Goal: Task Accomplishment & Management: Manage account settings

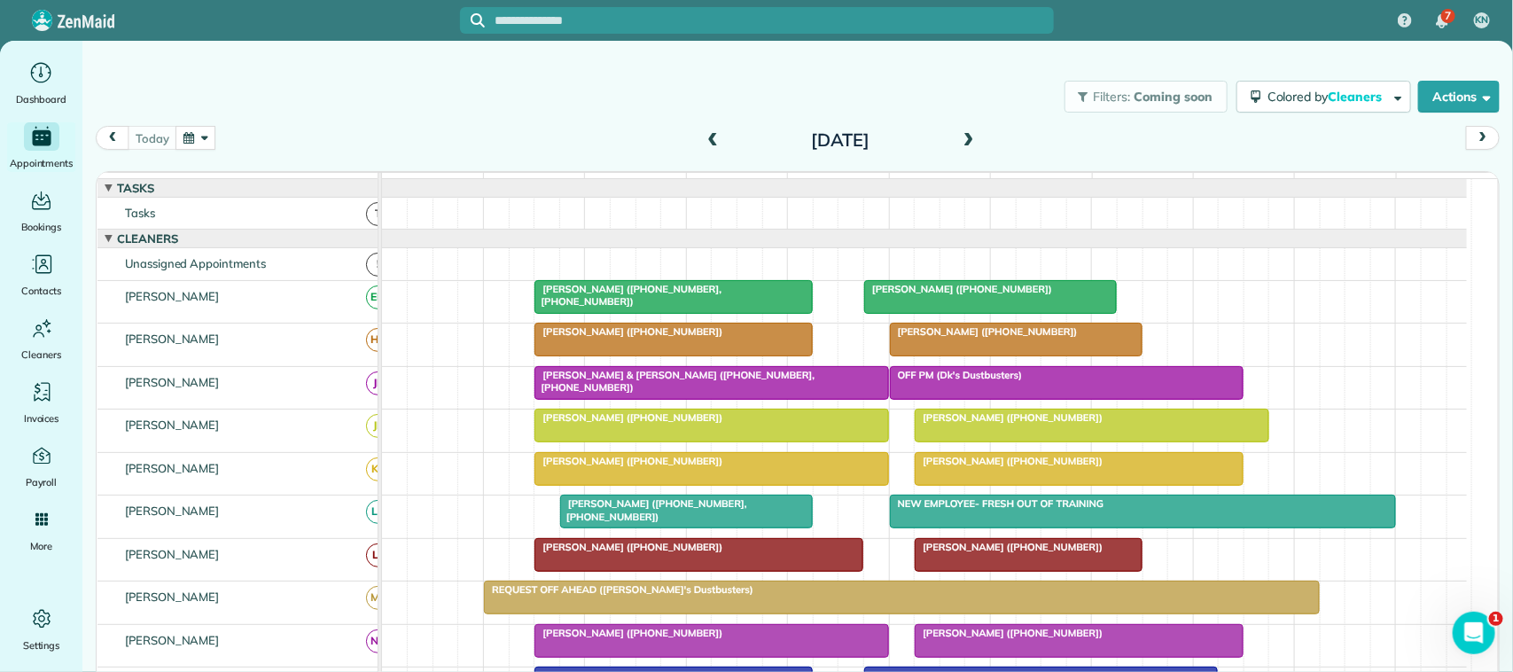
click at [366, 117] on div "Filters: Coming soon Colored by Cleaners Color by Cleaner Color by Team Color b…" at bounding box center [797, 96] width 1431 height 59
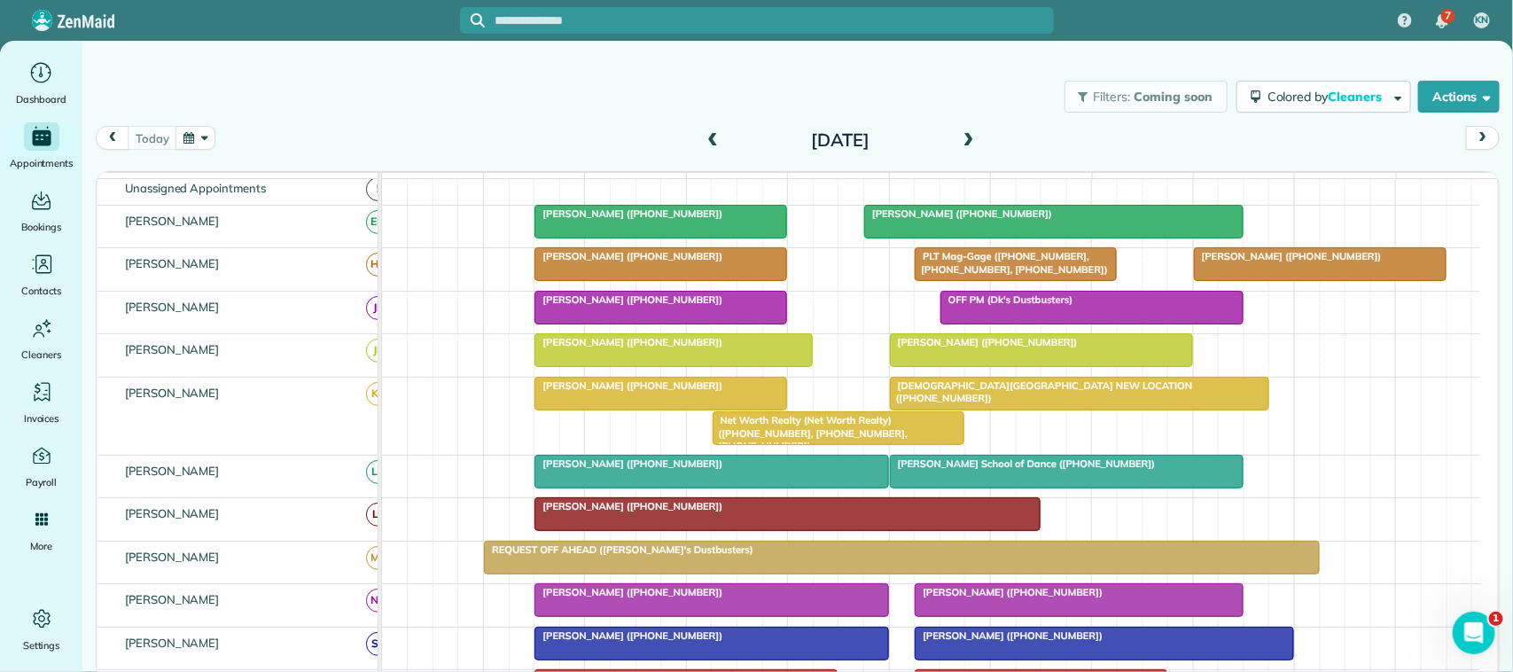
scroll to position [111, 0]
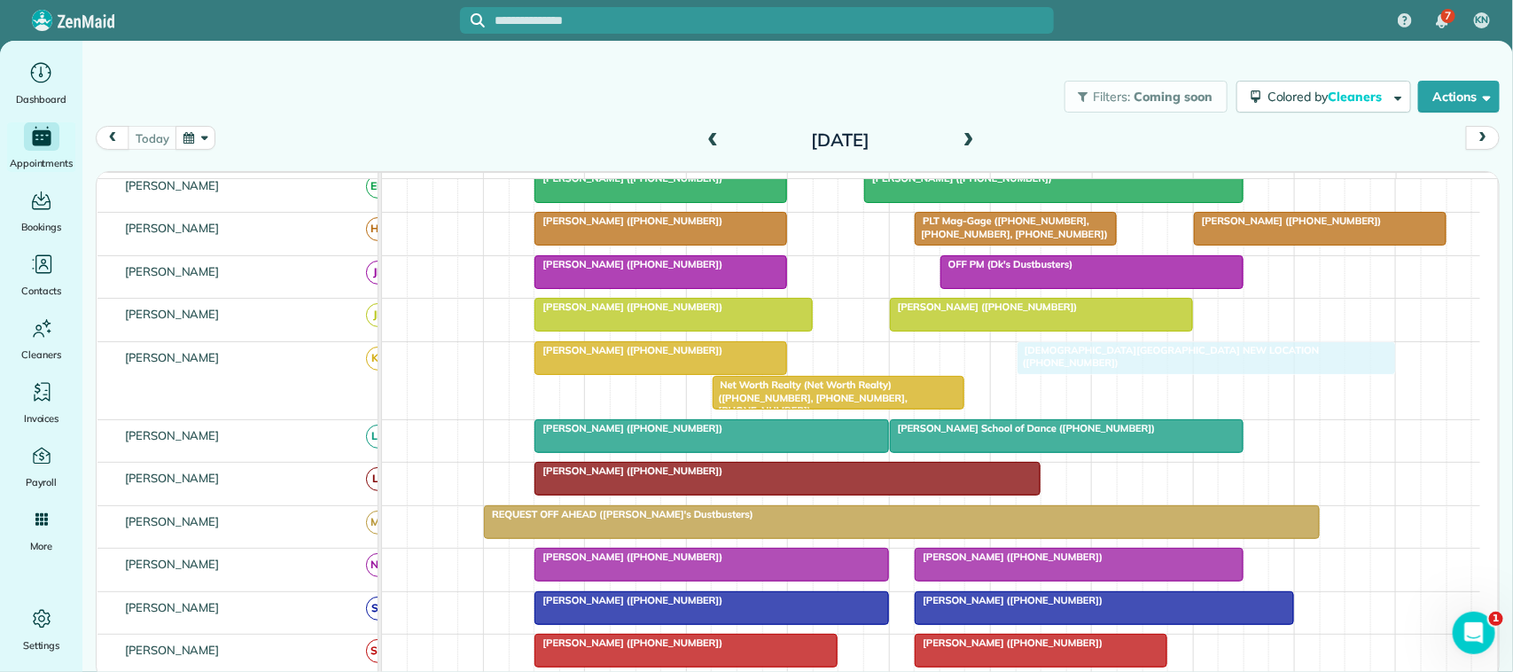
drag, startPoint x: 946, startPoint y: 372, endPoint x: 1073, endPoint y: 371, distance: 127.7
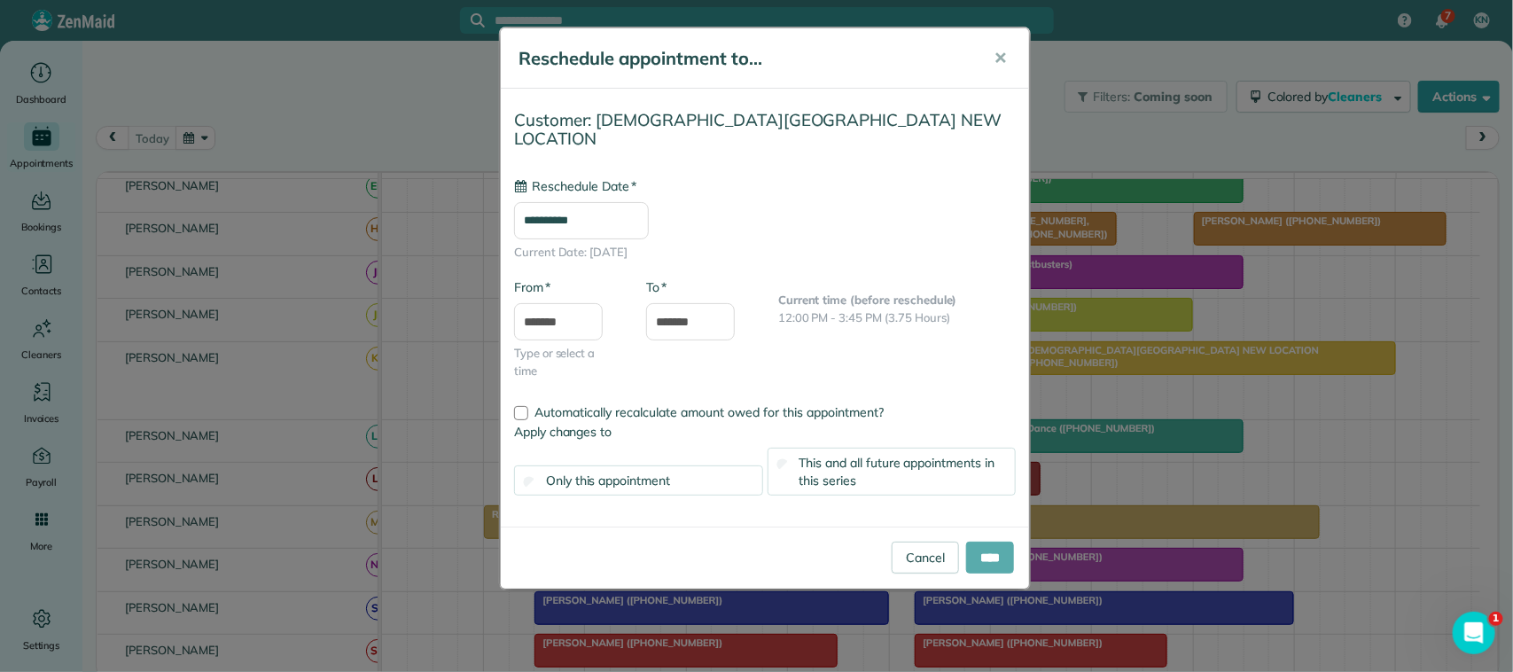
type input "**********"
click at [978, 542] on input "****" at bounding box center [990, 558] width 48 height 32
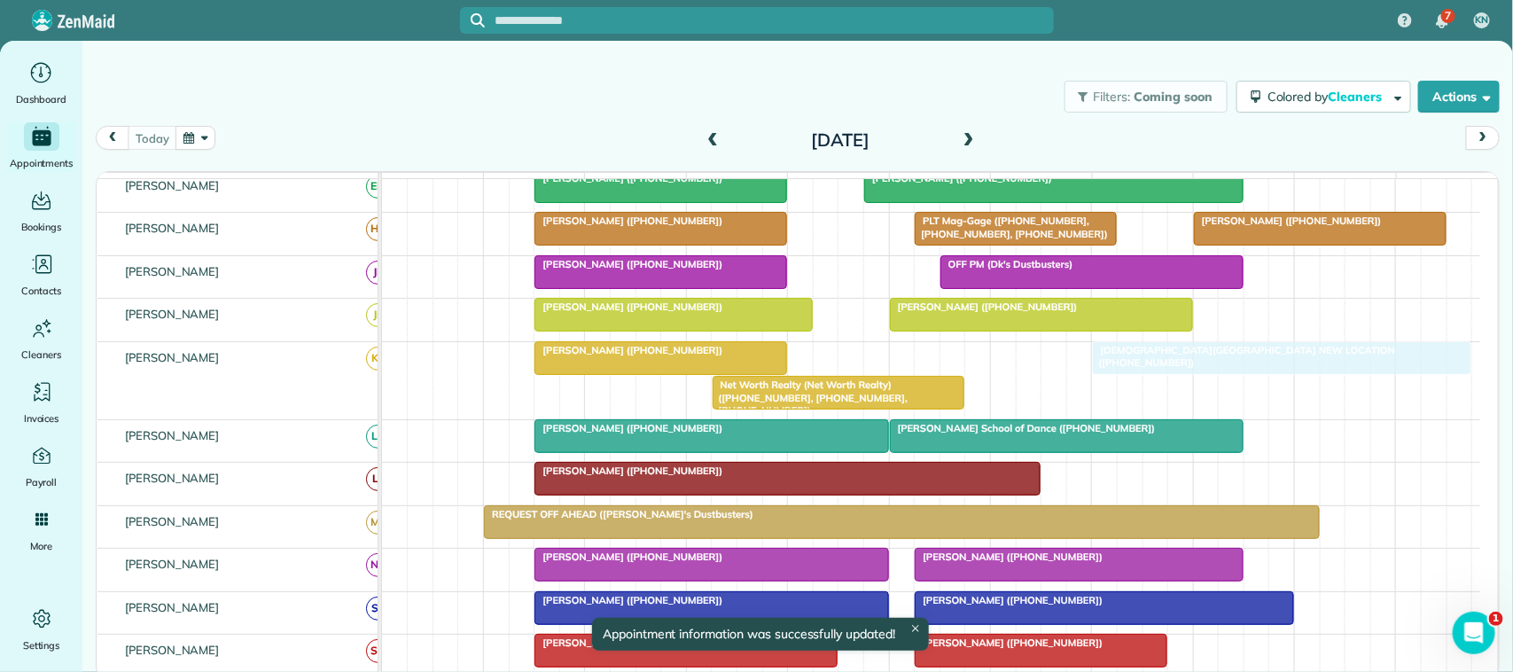
drag, startPoint x: 1048, startPoint y: 372, endPoint x: 1087, endPoint y: 378, distance: 39.5
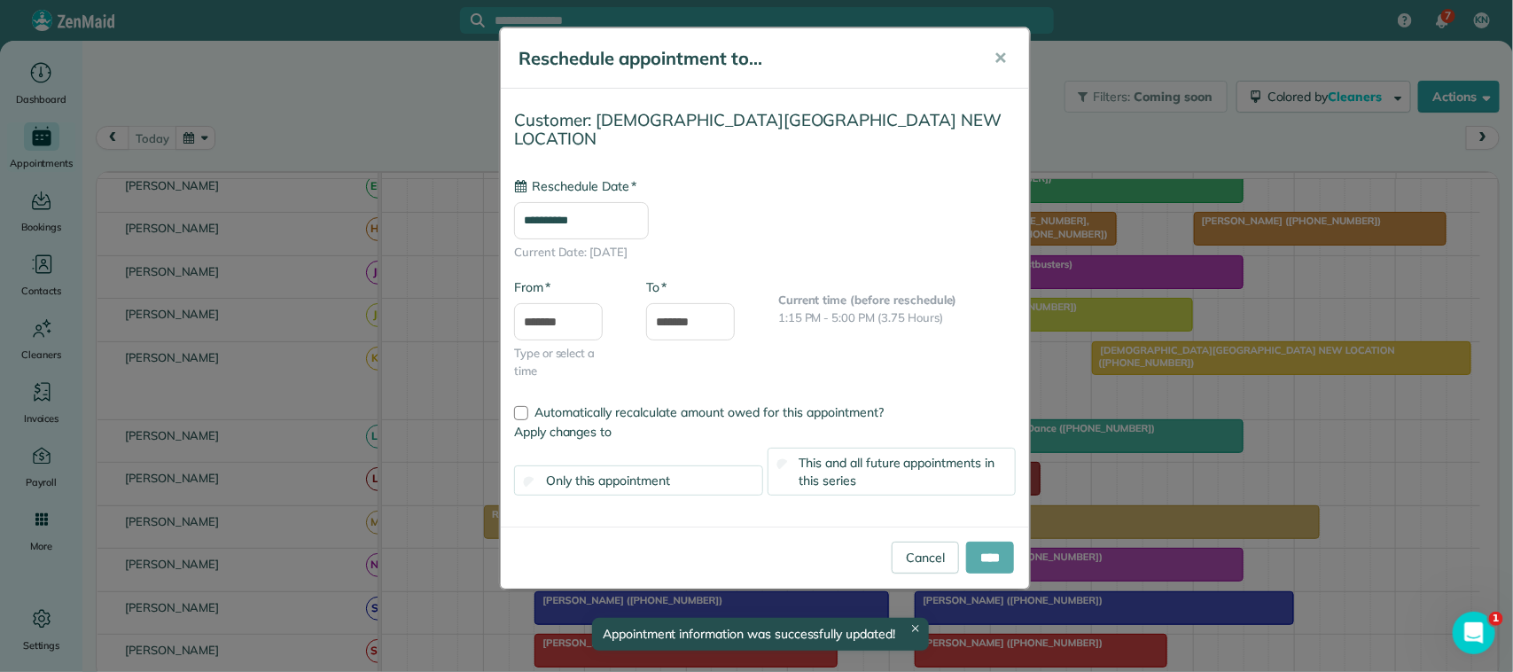
type input "**********"
click at [1000, 542] on input "****" at bounding box center [990, 558] width 48 height 32
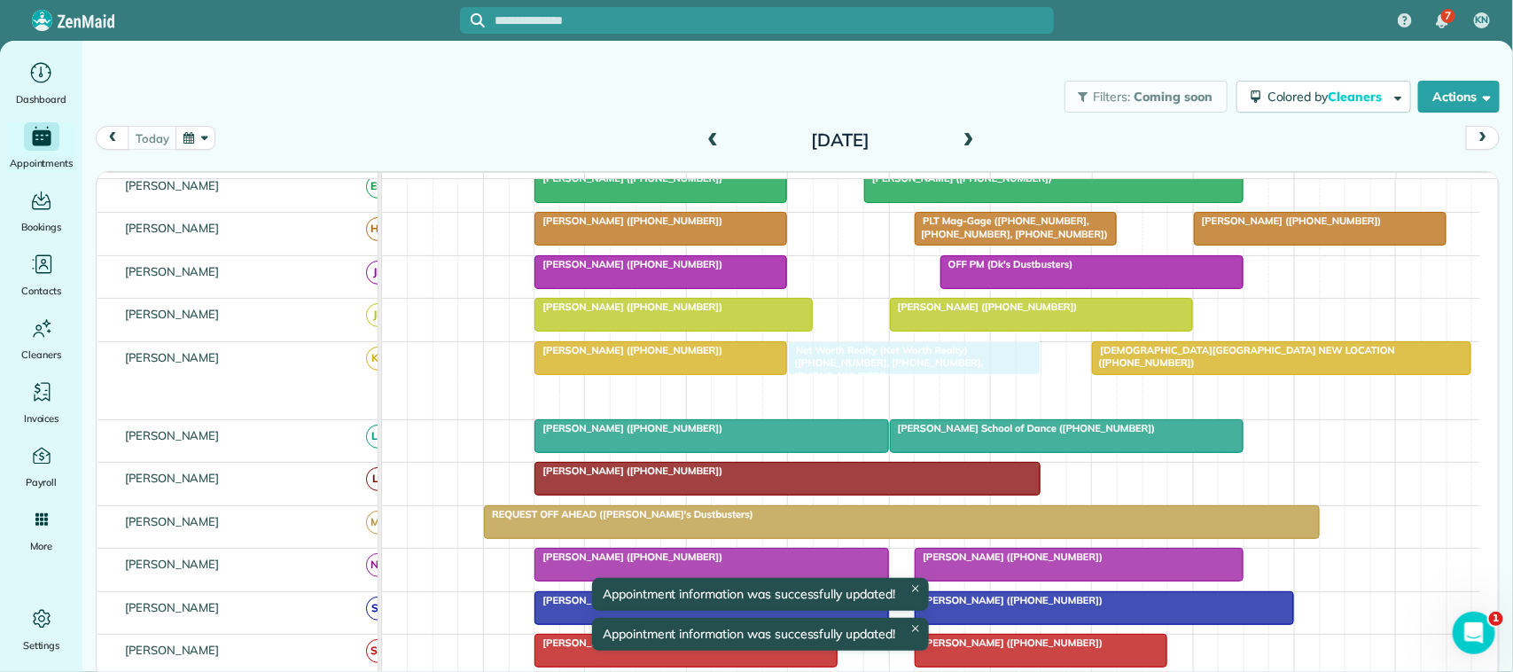
drag, startPoint x: 867, startPoint y: 405, endPoint x: 950, endPoint y: 375, distance: 88.6
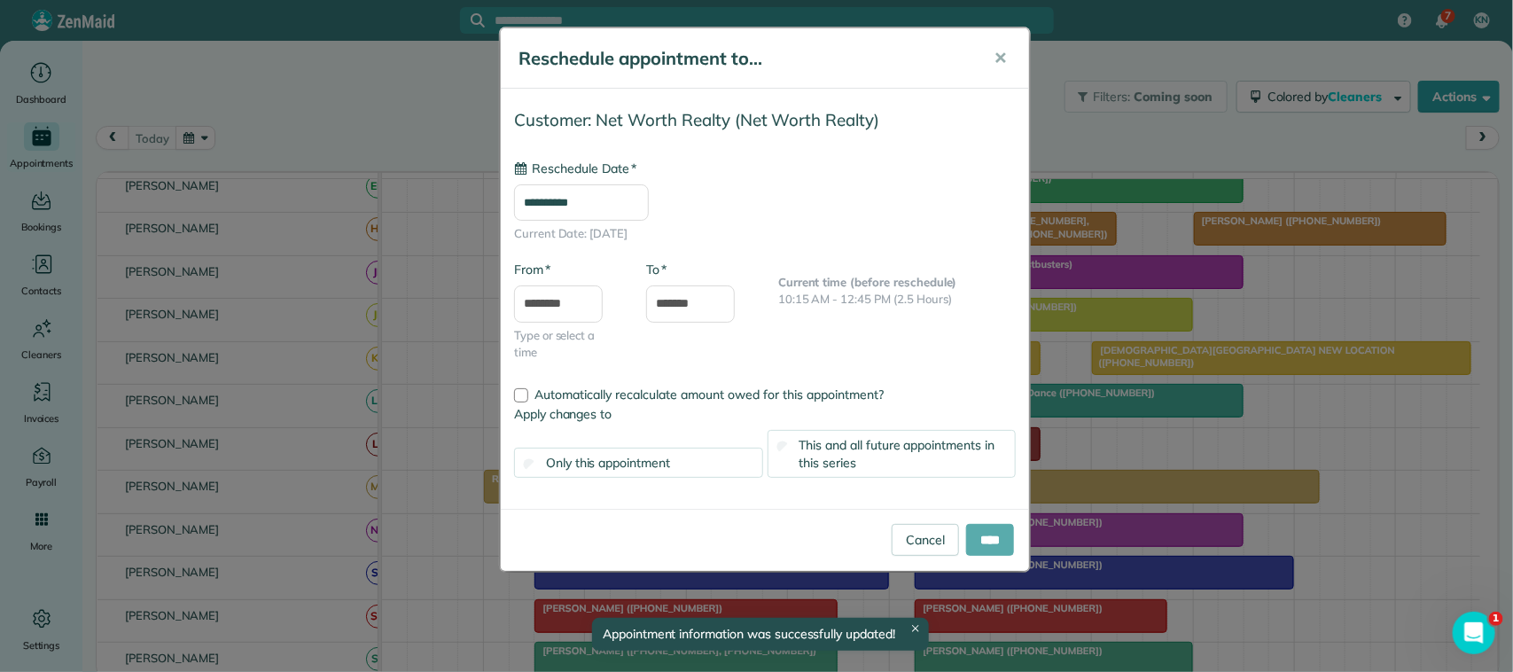
type input "**********"
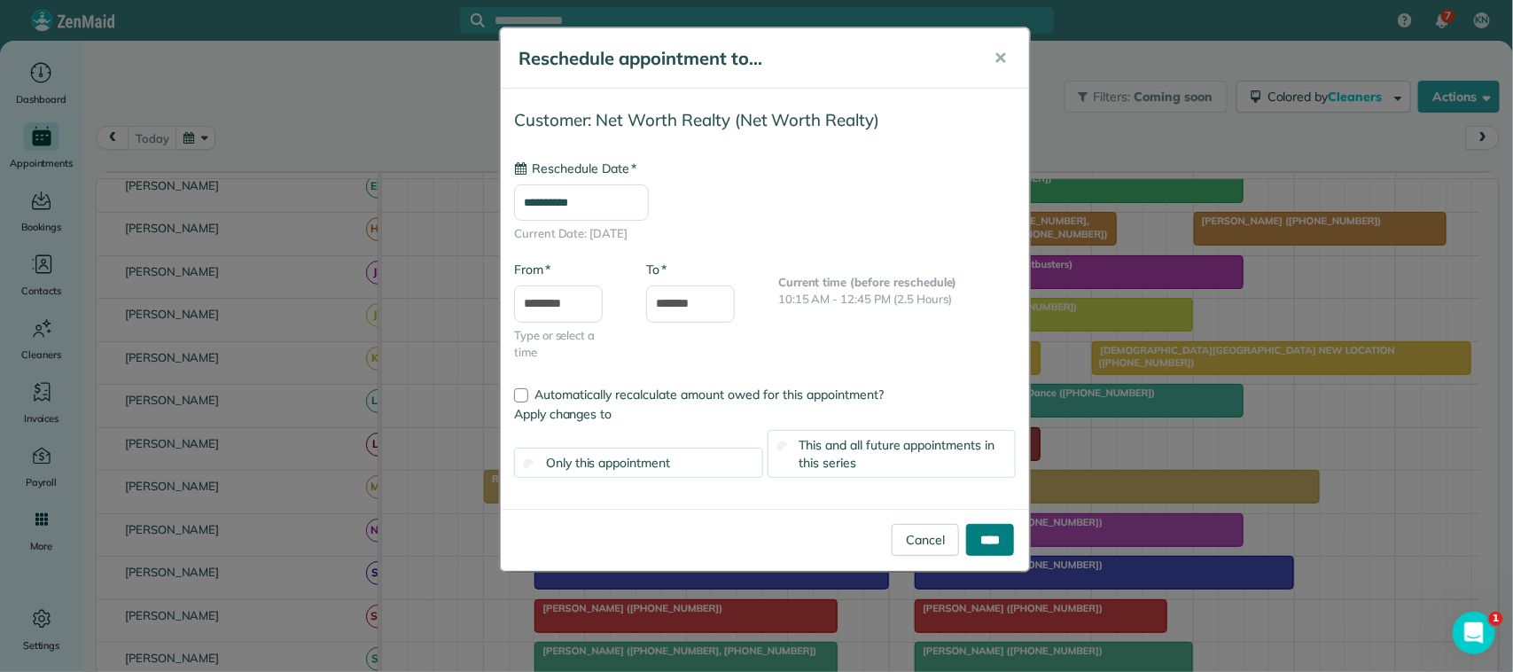
click at [999, 537] on input "****" at bounding box center [990, 540] width 48 height 32
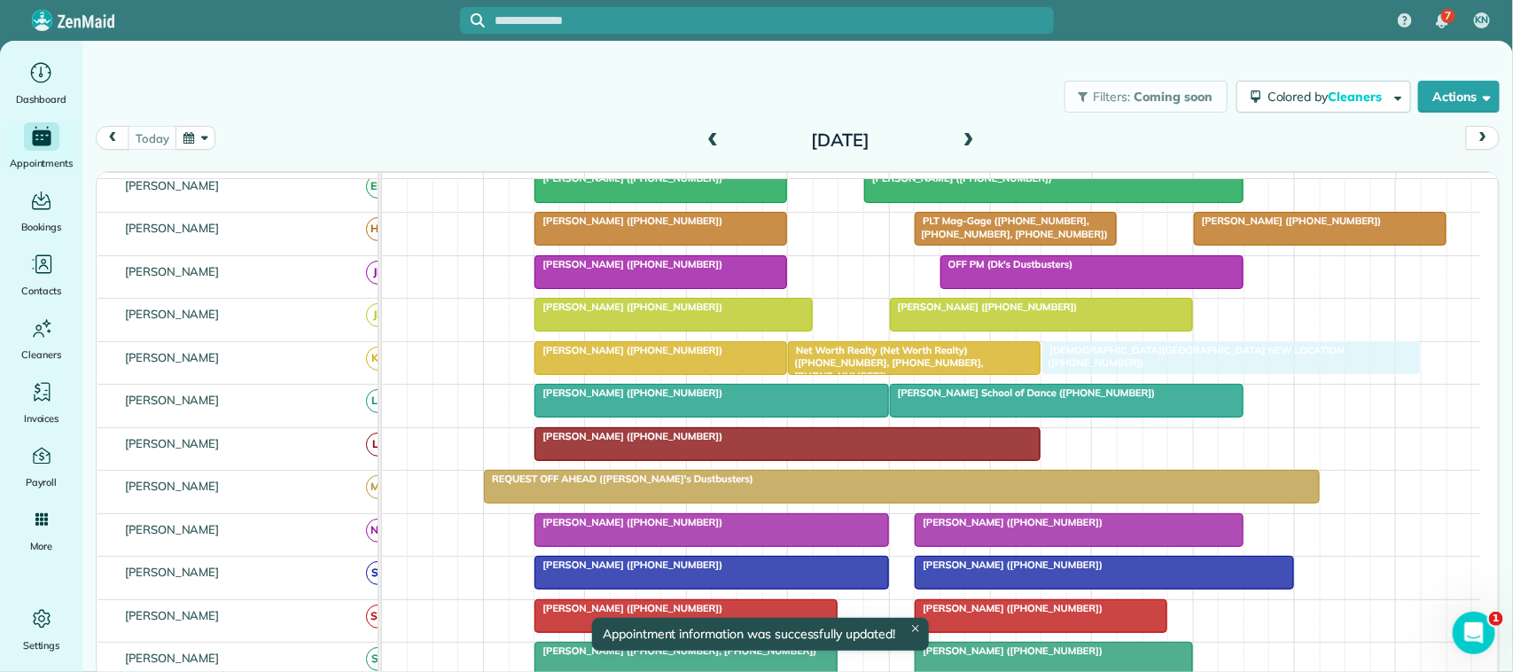
drag, startPoint x: 1142, startPoint y: 386, endPoint x: 1117, endPoint y: 386, distance: 24.8
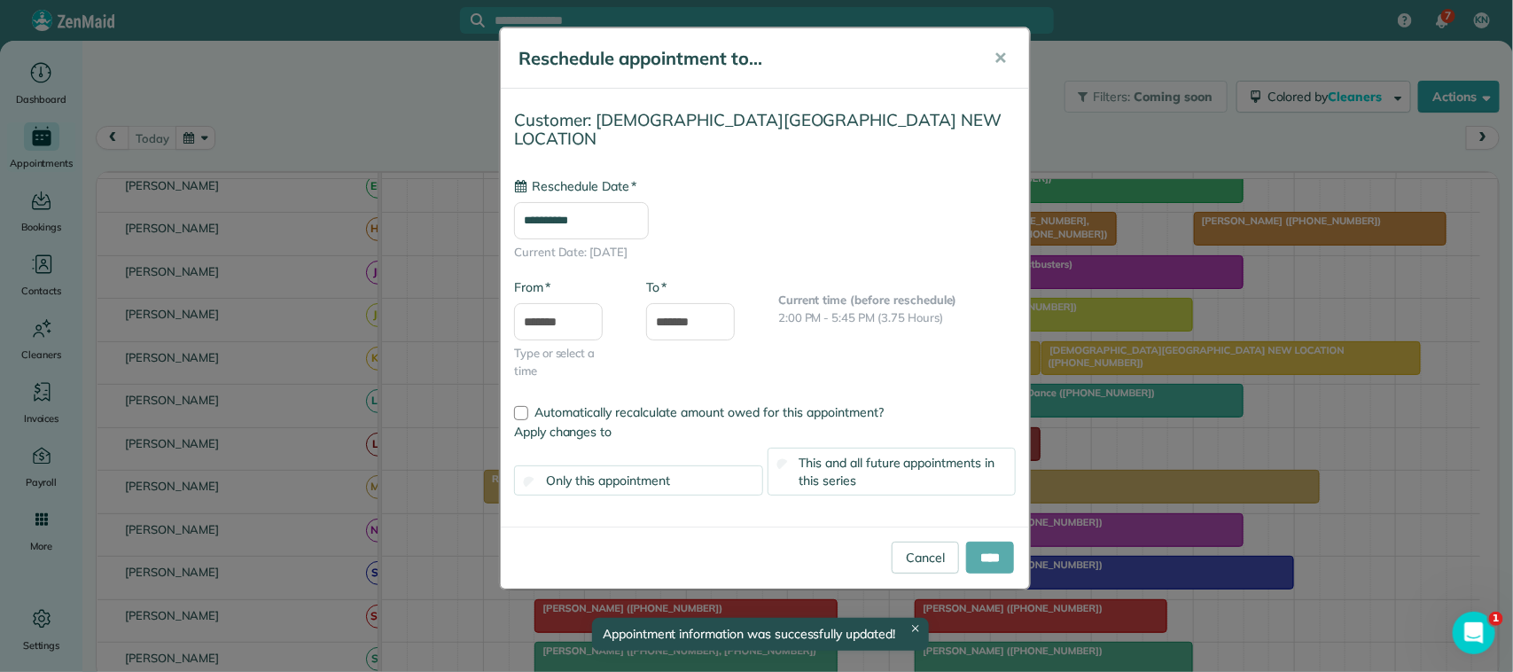
click at [991, 542] on input "****" at bounding box center [990, 558] width 48 height 32
type input "**********"
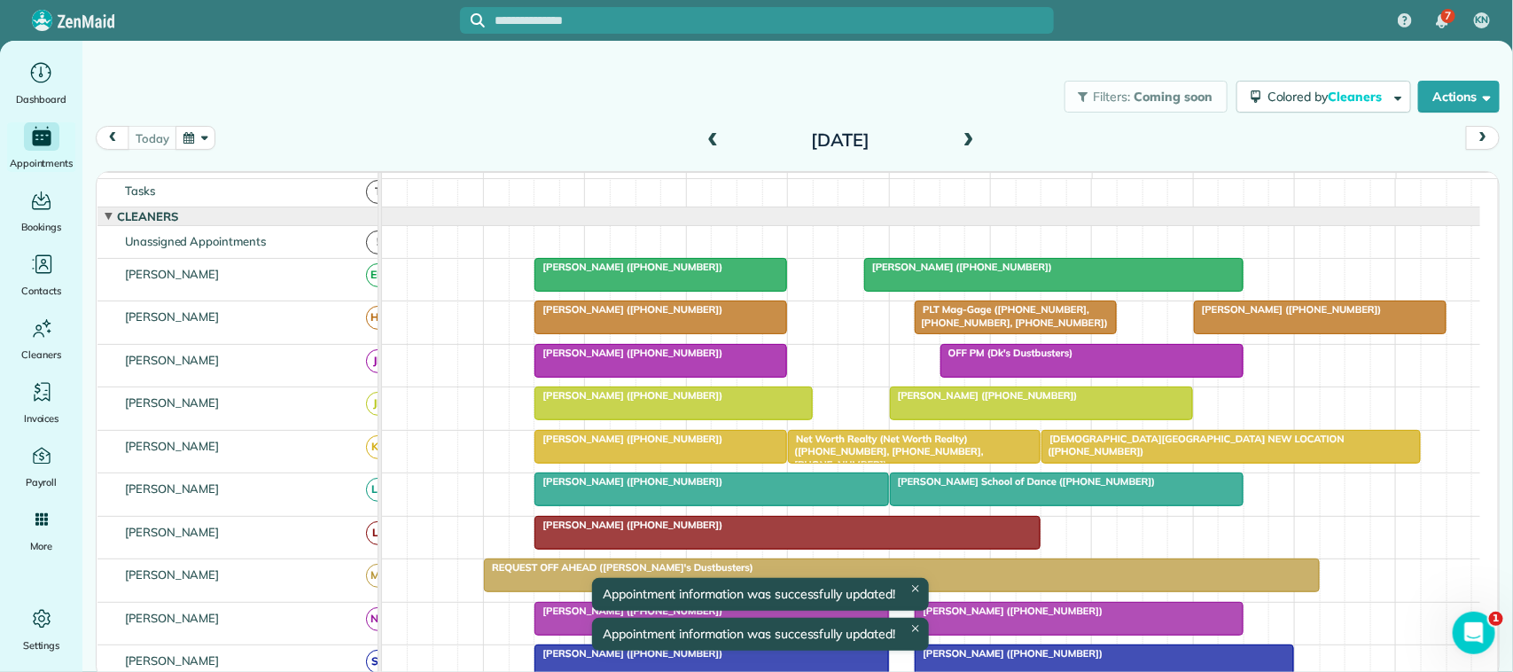
scroll to position [0, 0]
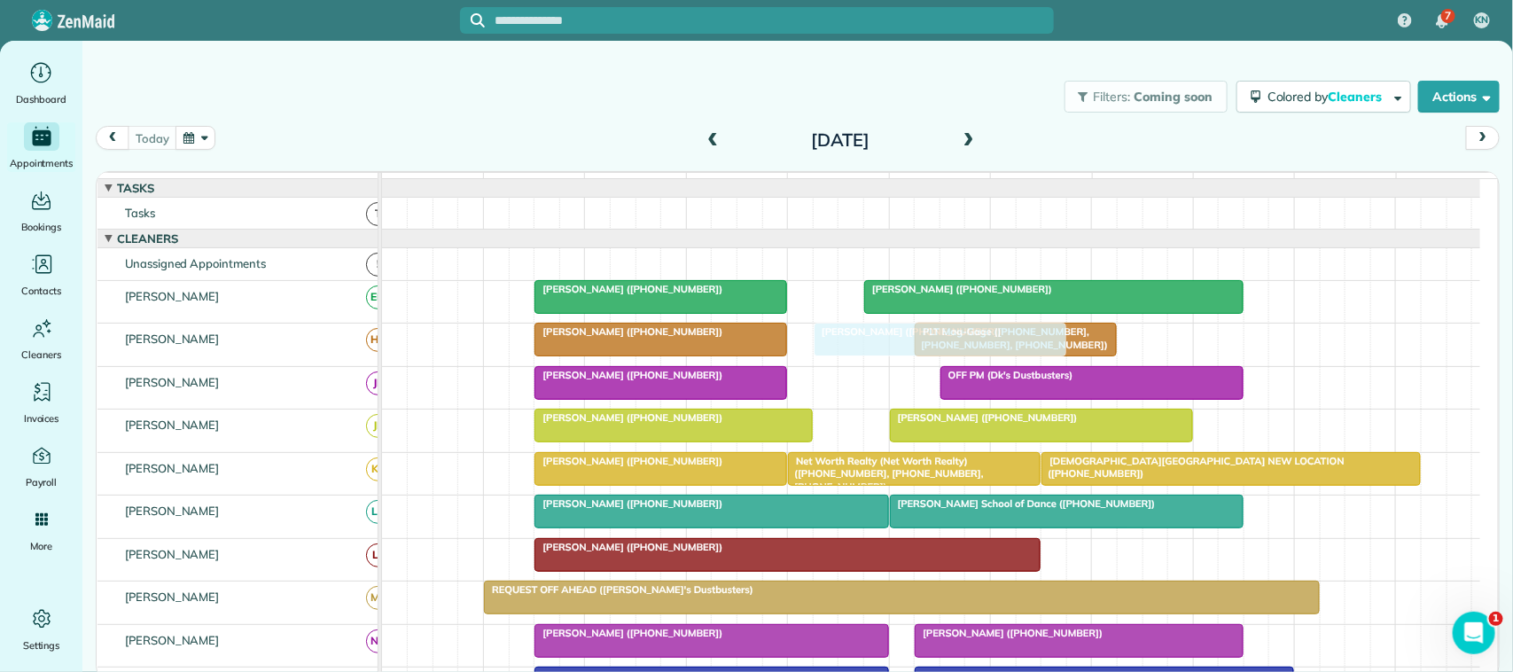
drag, startPoint x: 1303, startPoint y: 355, endPoint x: 932, endPoint y: 365, distance: 371.6
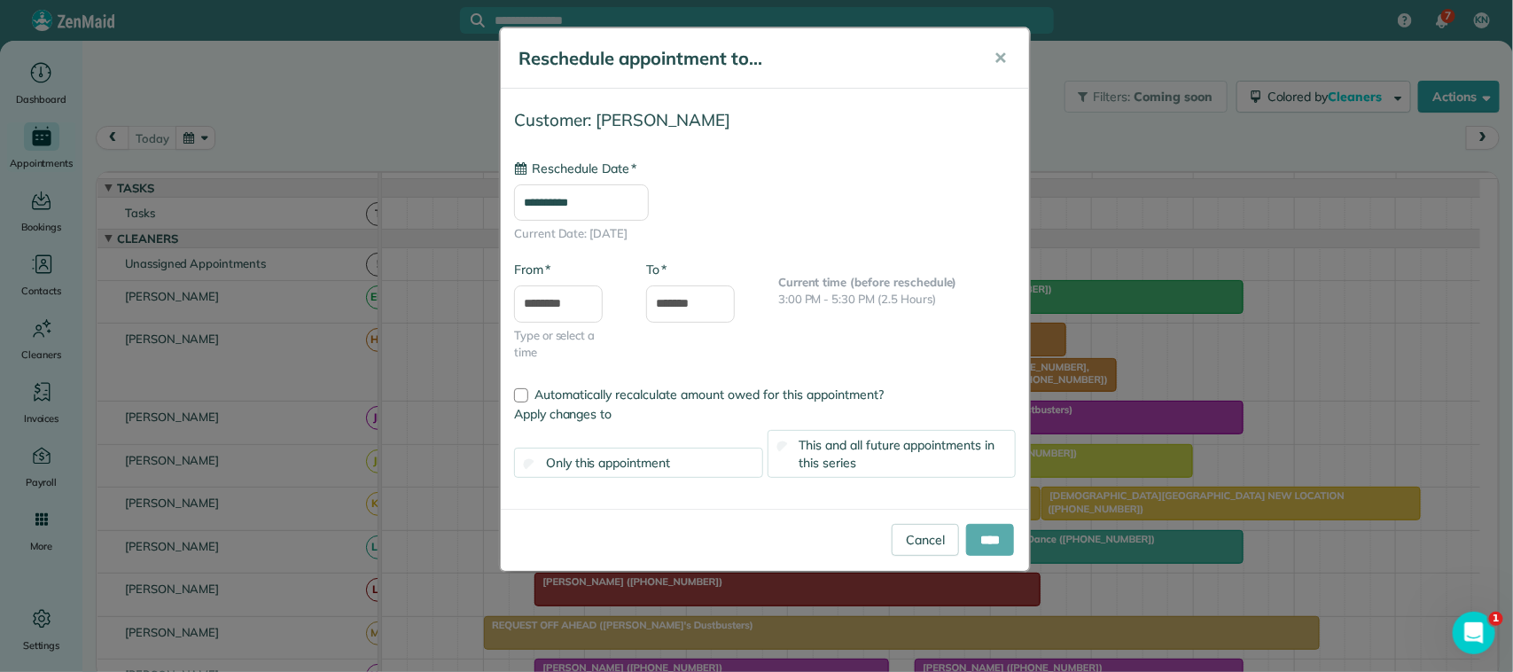
type input "**********"
click at [991, 541] on input "****" at bounding box center [990, 540] width 48 height 32
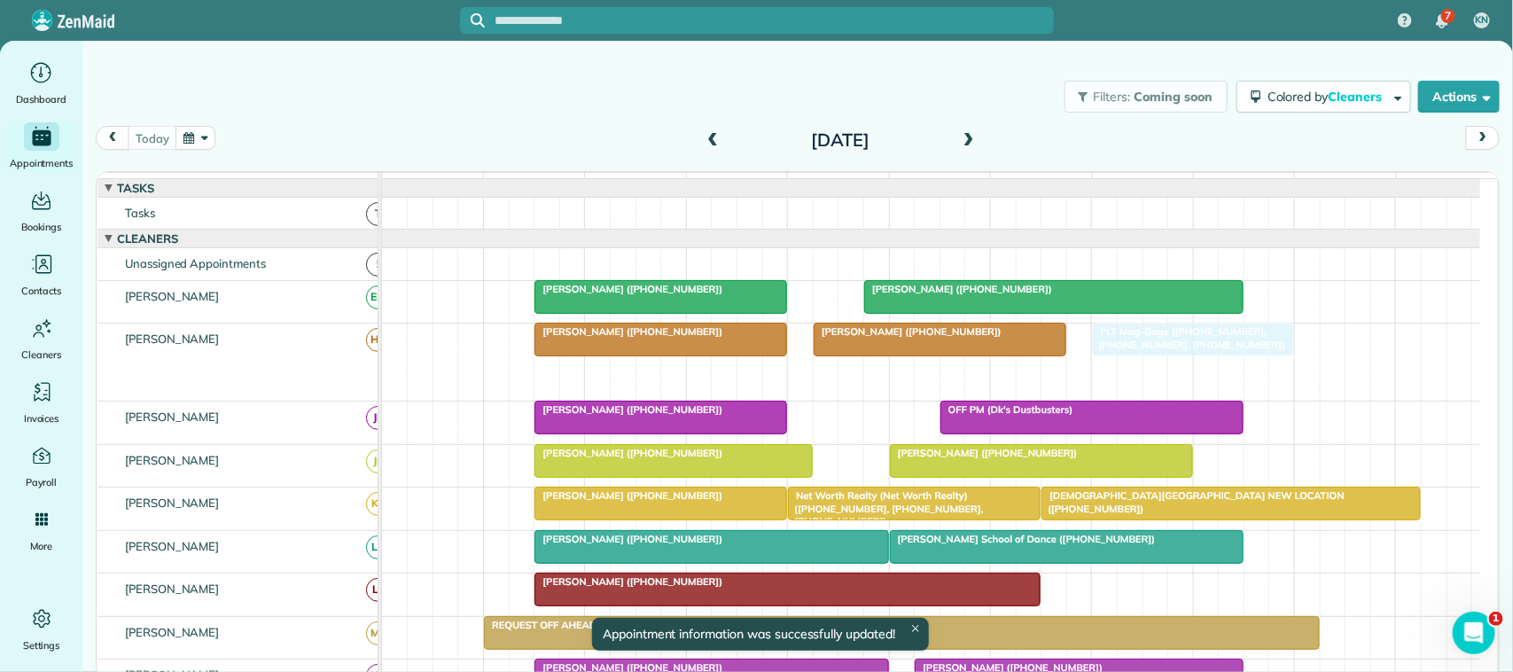
drag, startPoint x: 1009, startPoint y: 396, endPoint x: 1186, endPoint y: 368, distance: 179.5
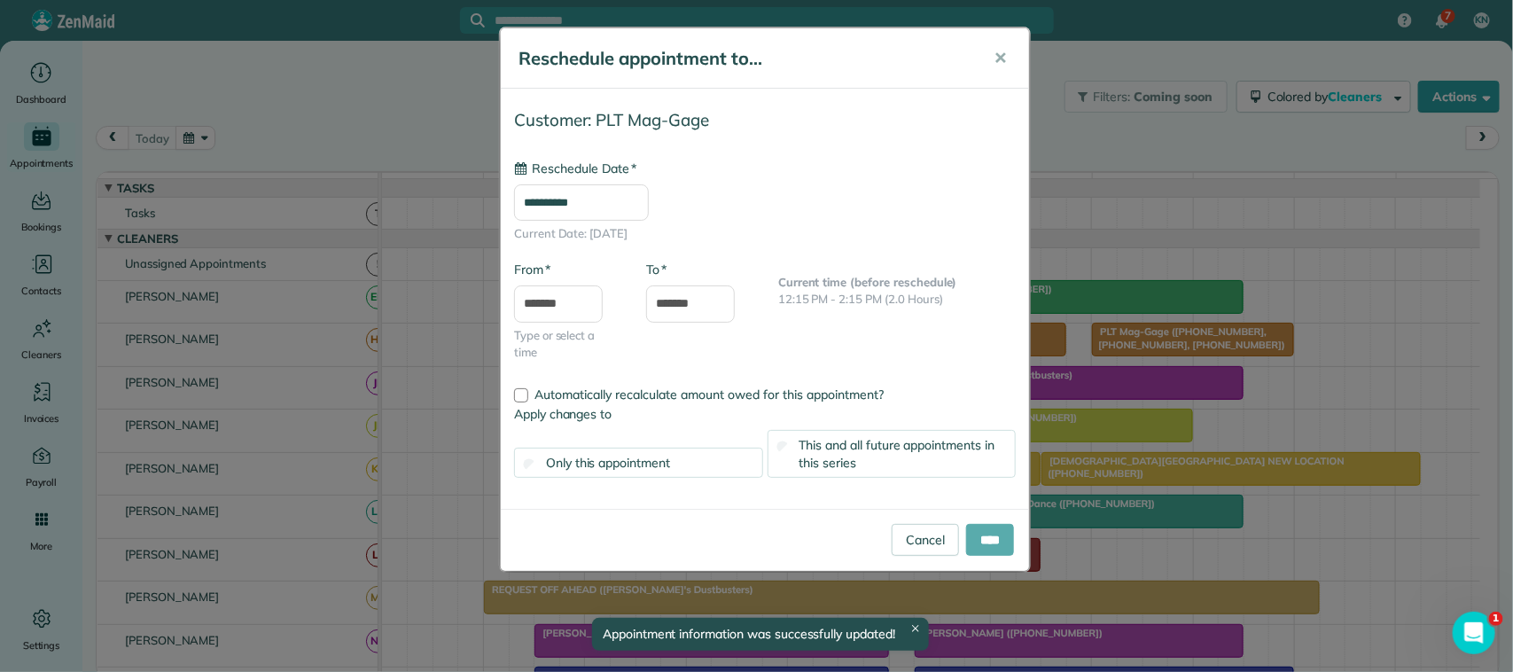
type input "**********"
click at [1002, 529] on input "****" at bounding box center [990, 540] width 48 height 32
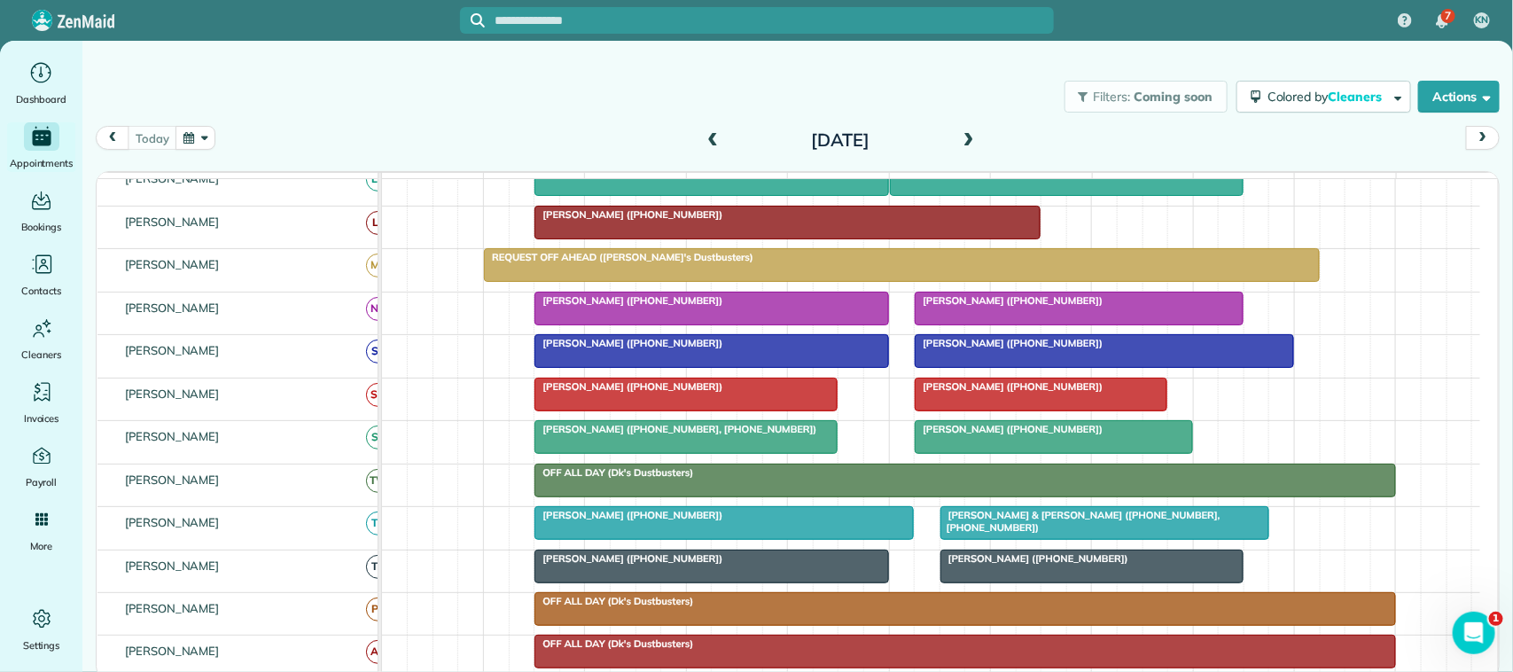
scroll to position [443, 0]
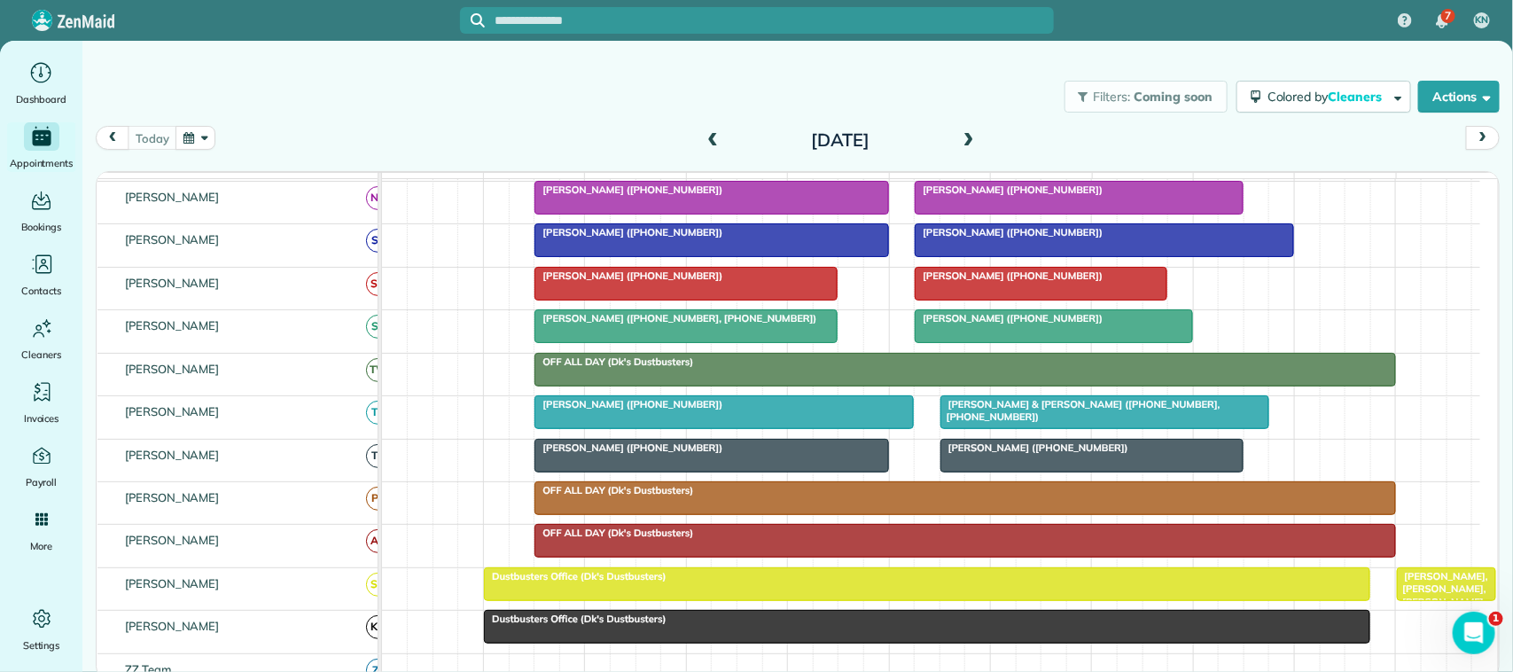
click at [198, 136] on button "button" at bounding box center [196, 138] width 41 height 24
click at [302, 228] on link "7" at bounding box center [298, 229] width 28 height 28
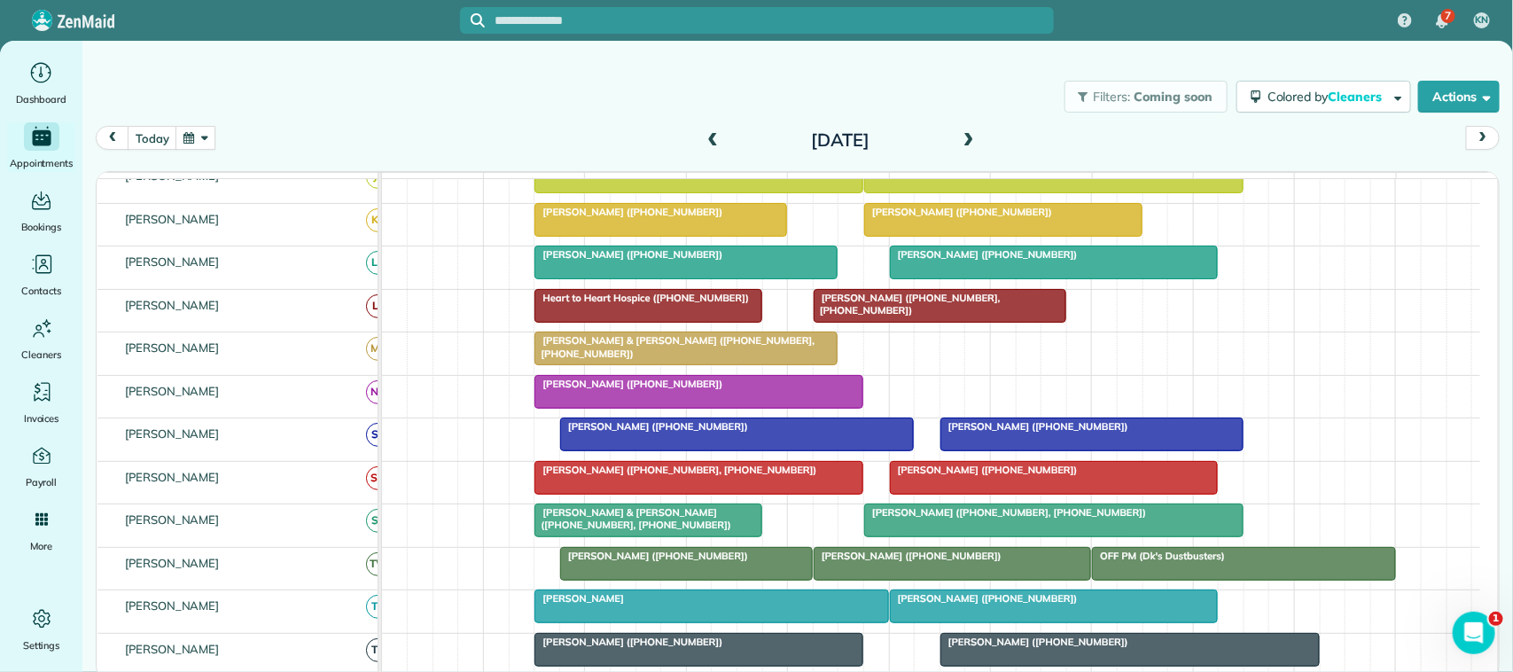
scroll to position [0, 0]
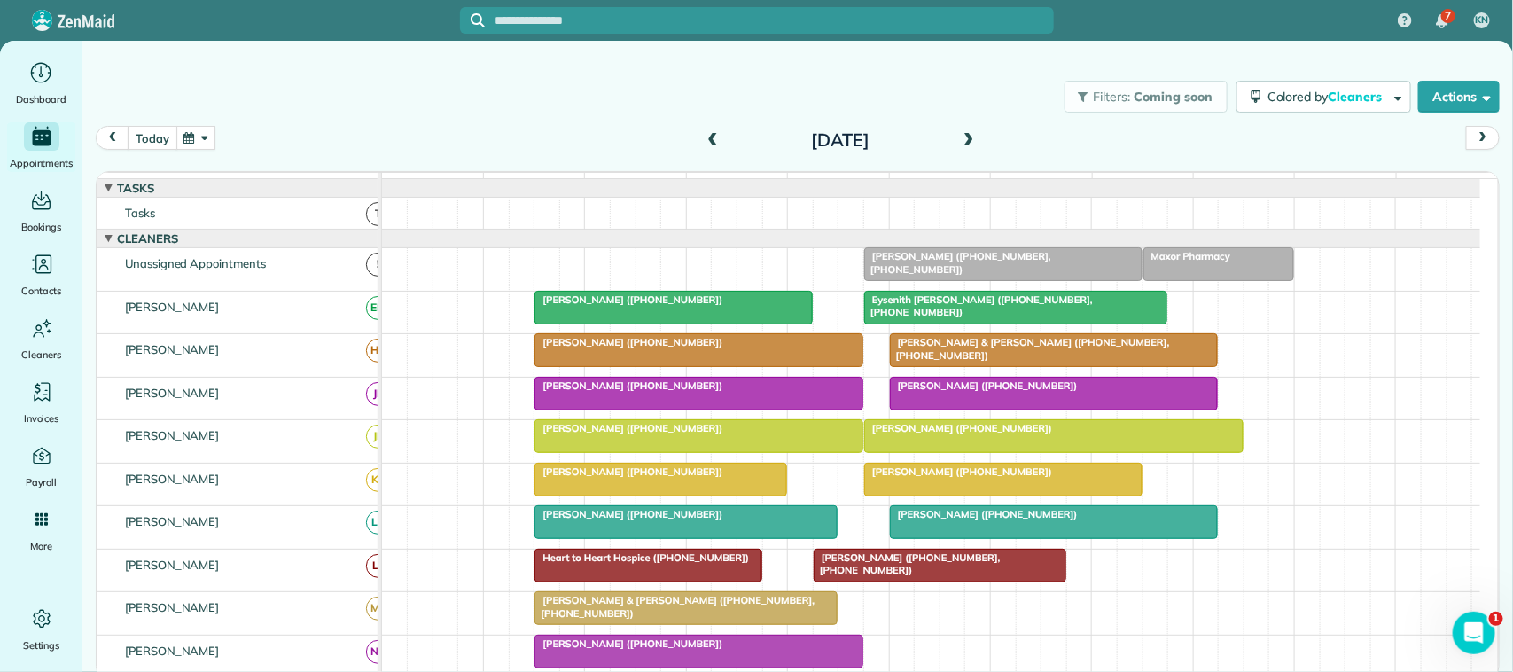
click at [151, 140] on button "today" at bounding box center [152, 138] width 49 height 24
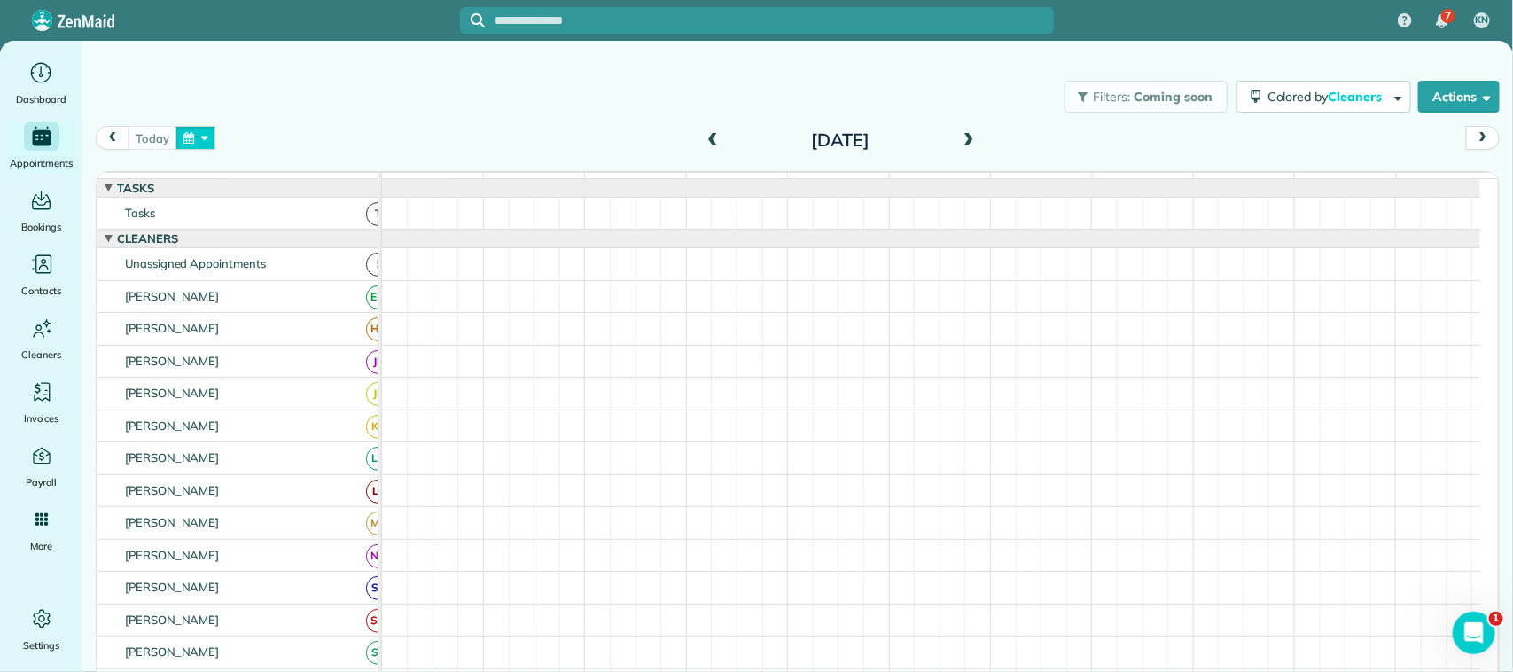
click at [211, 149] on button "button" at bounding box center [196, 138] width 41 height 24
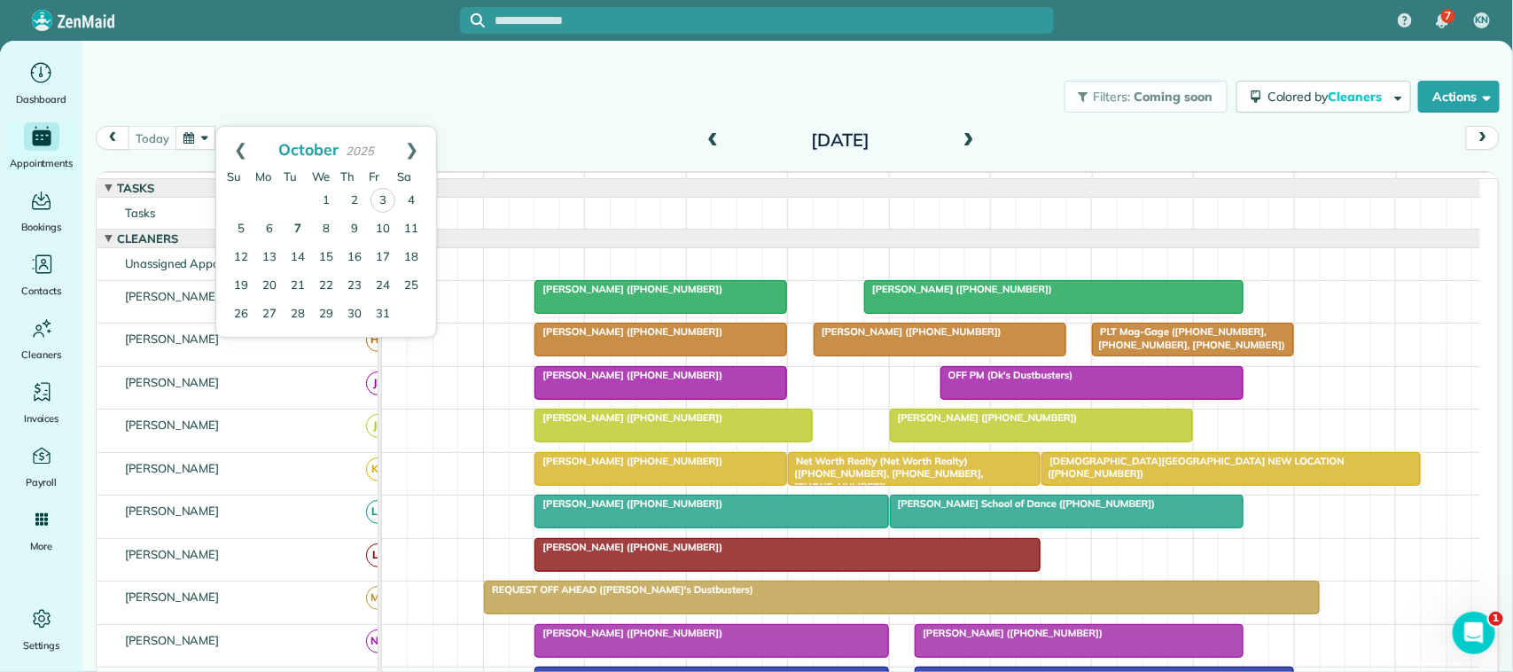
click at [293, 231] on link "7" at bounding box center [298, 229] width 28 height 28
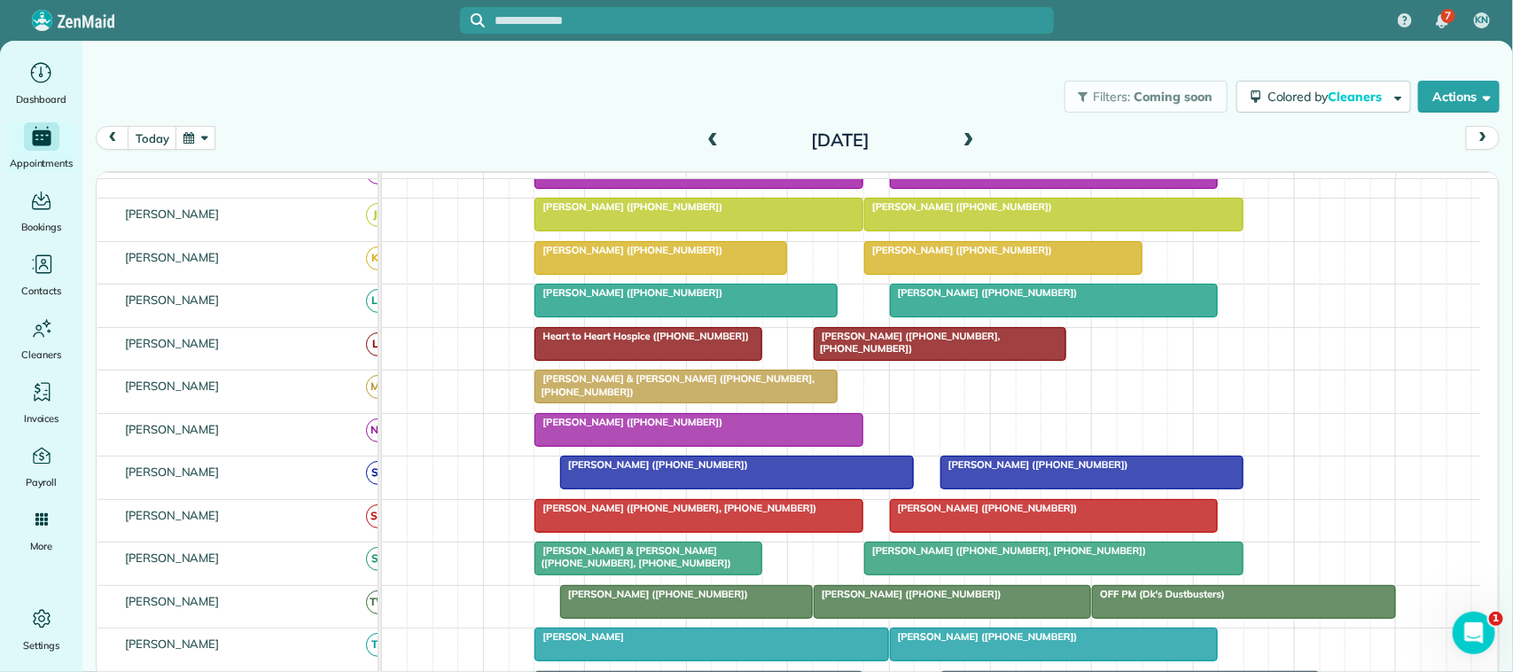
scroll to position [111, 0]
drag, startPoint x: 1003, startPoint y: 289, endPoint x: 990, endPoint y: 422, distance: 133.5
click at [958, 402] on div at bounding box center [1003, 387] width 277 height 32
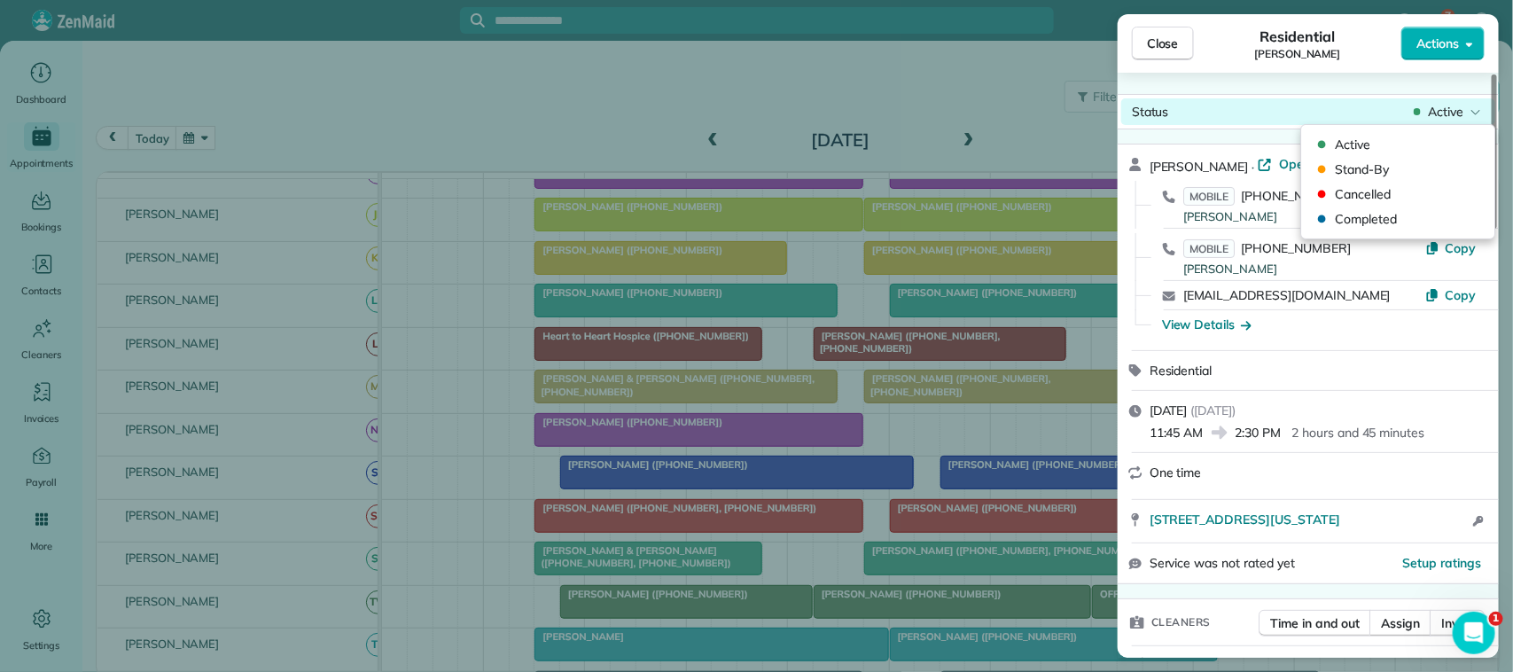
click at [1438, 113] on span "Active" at bounding box center [1445, 112] width 35 height 18
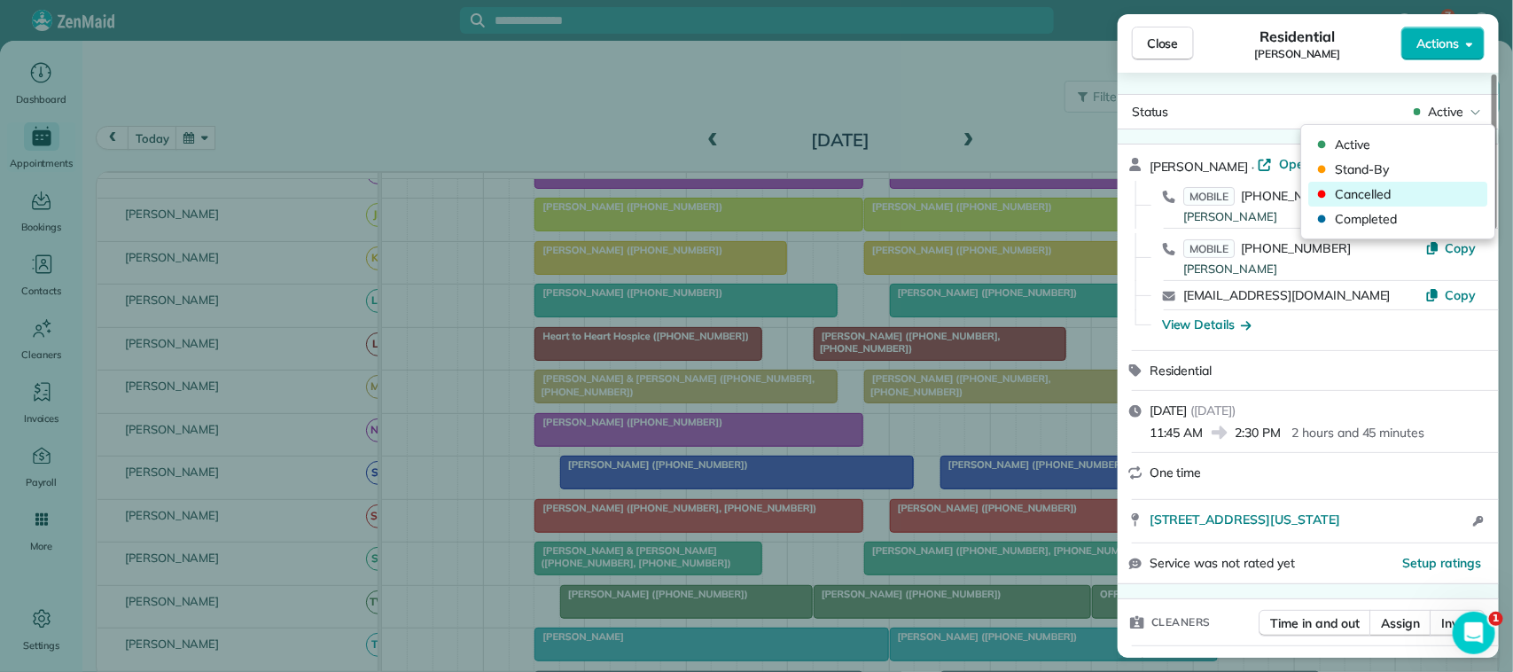
click at [1412, 189] on span "Cancelled" at bounding box center [1410, 194] width 149 height 18
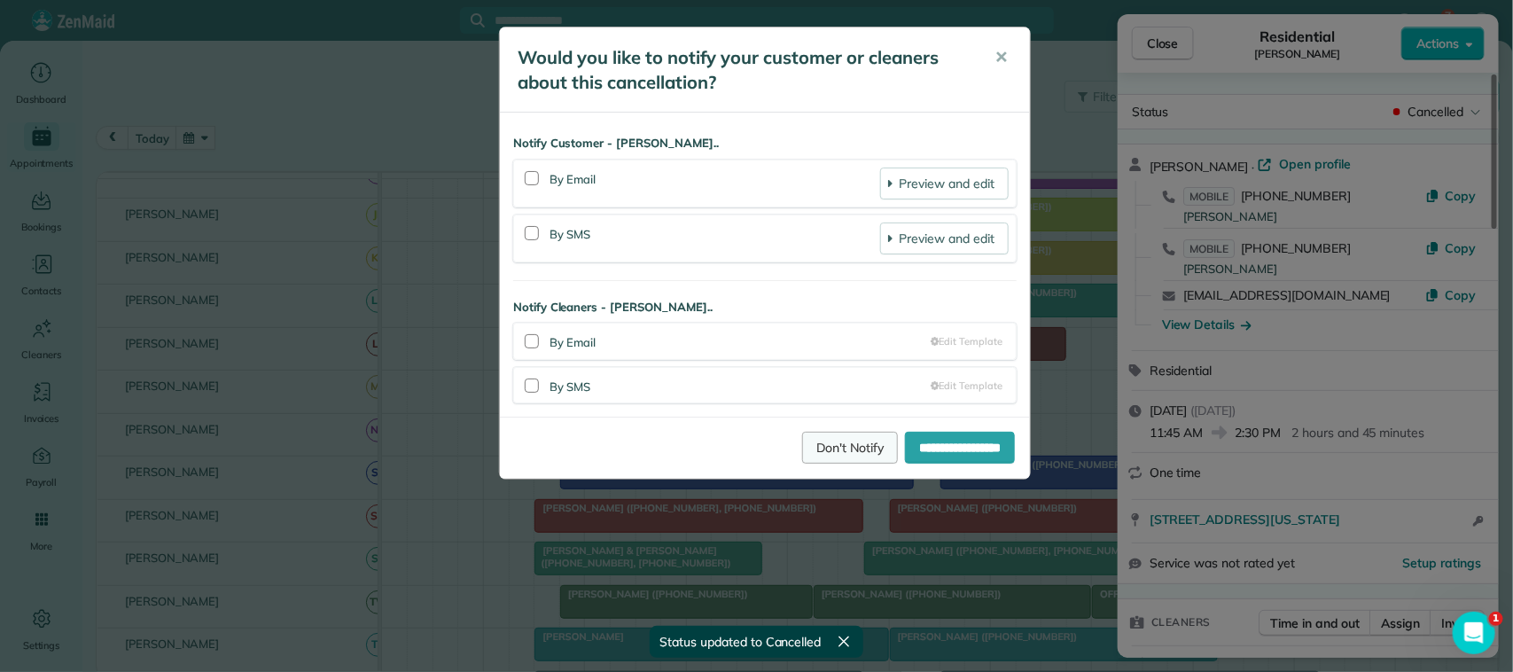
click at [811, 445] on link "Don't Notify" at bounding box center [850, 448] width 96 height 32
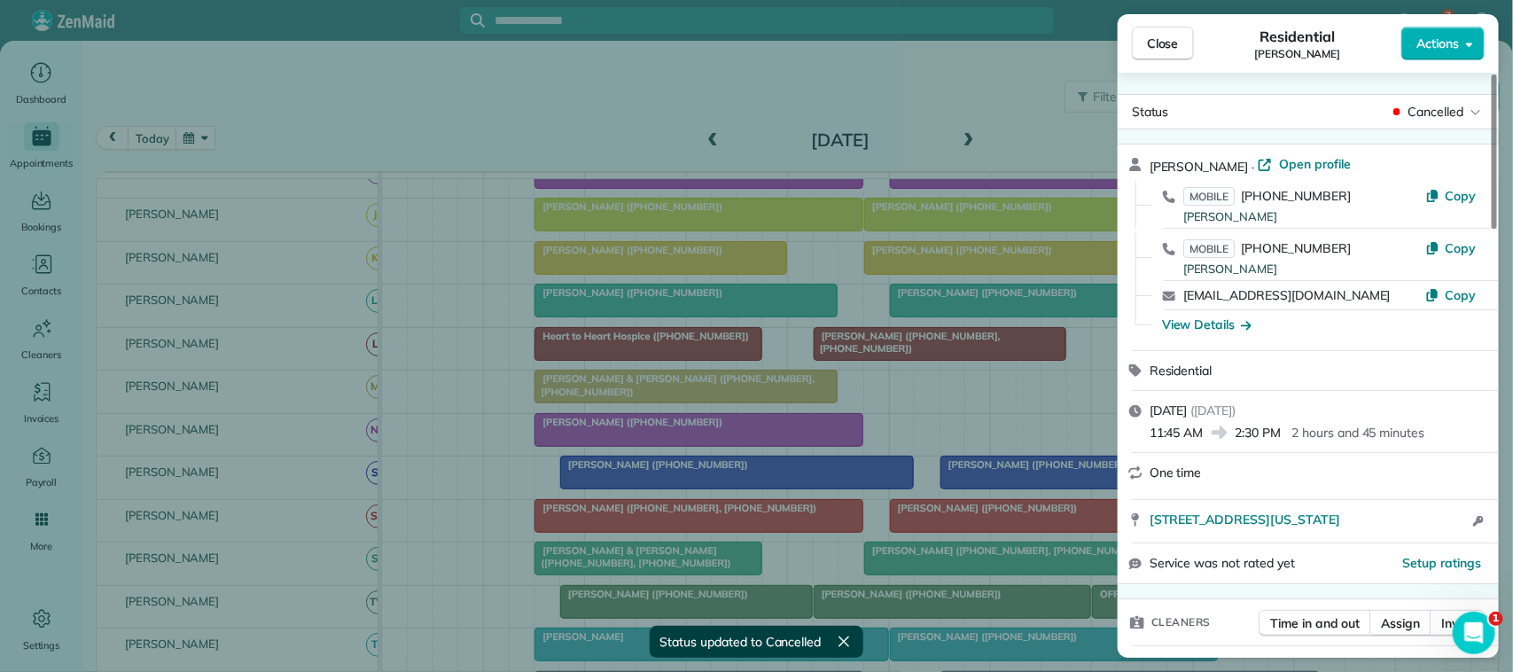
click at [1142, 60] on div "Close Residential Nick Pritchard Actions" at bounding box center [1308, 43] width 381 height 59
click at [1145, 53] on button "Close" at bounding box center [1163, 44] width 62 height 34
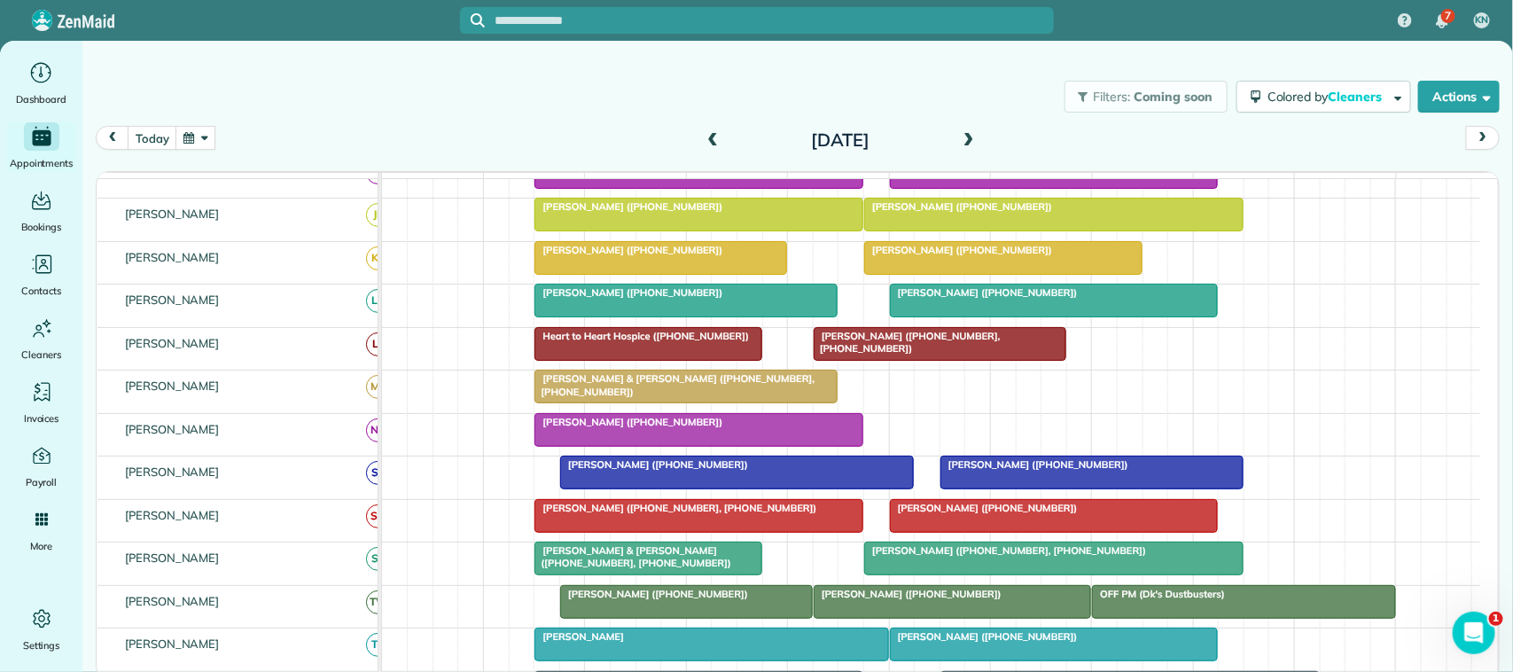
scroll to position [147, 0]
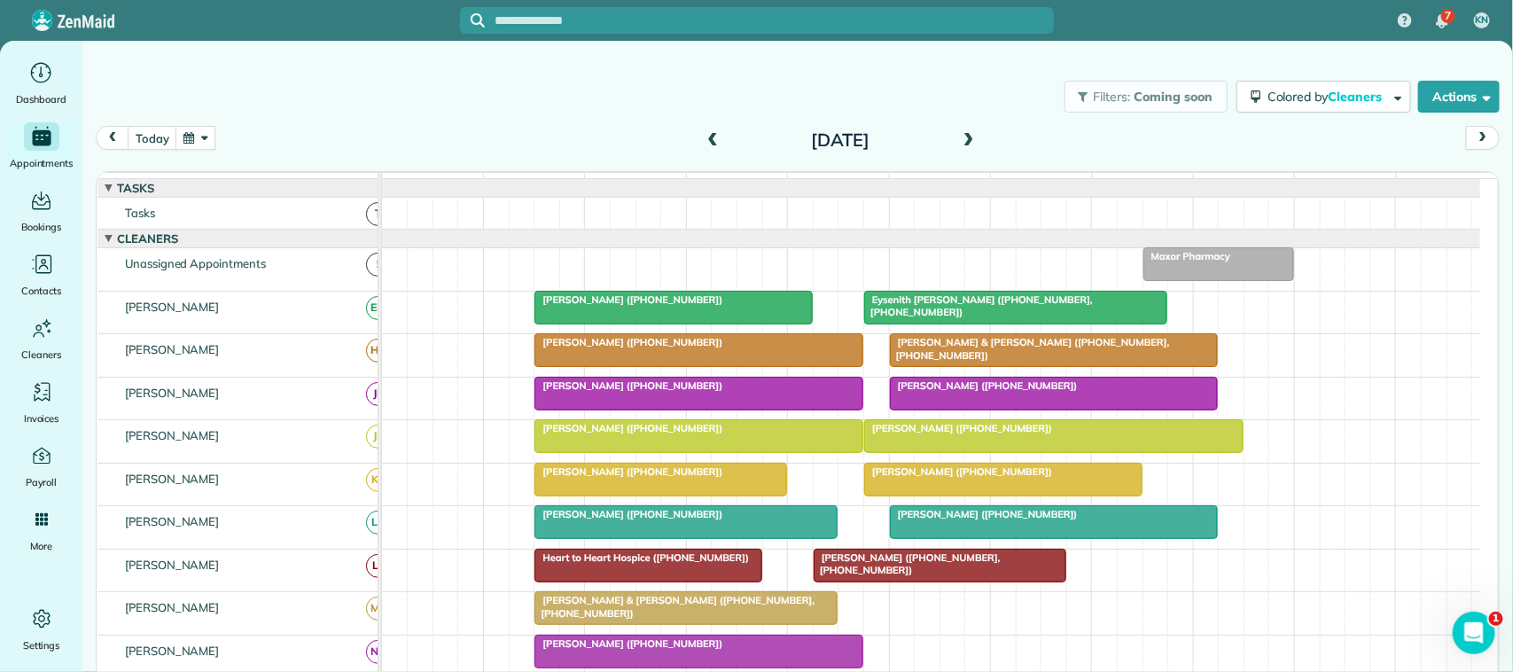
click at [963, 144] on span at bounding box center [969, 141] width 20 height 16
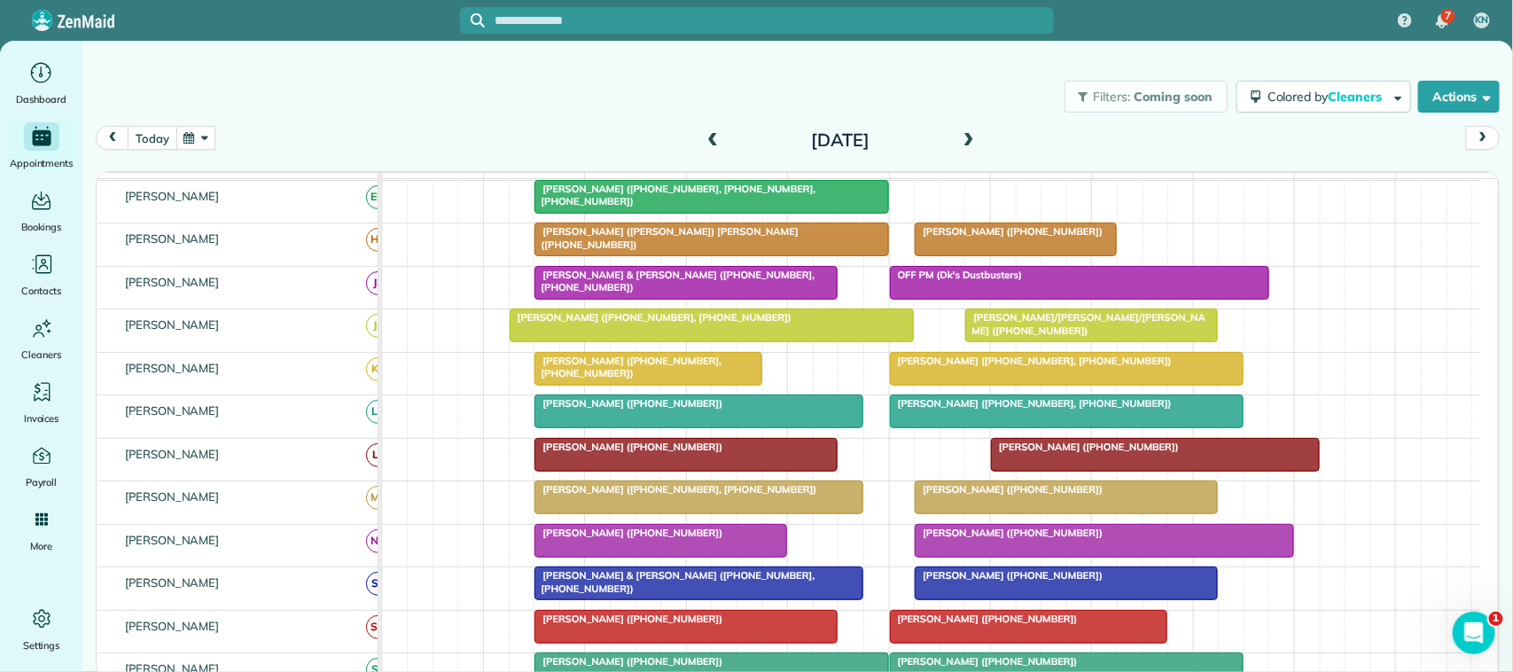
click at [142, 126] on button "today" at bounding box center [152, 138] width 49 height 24
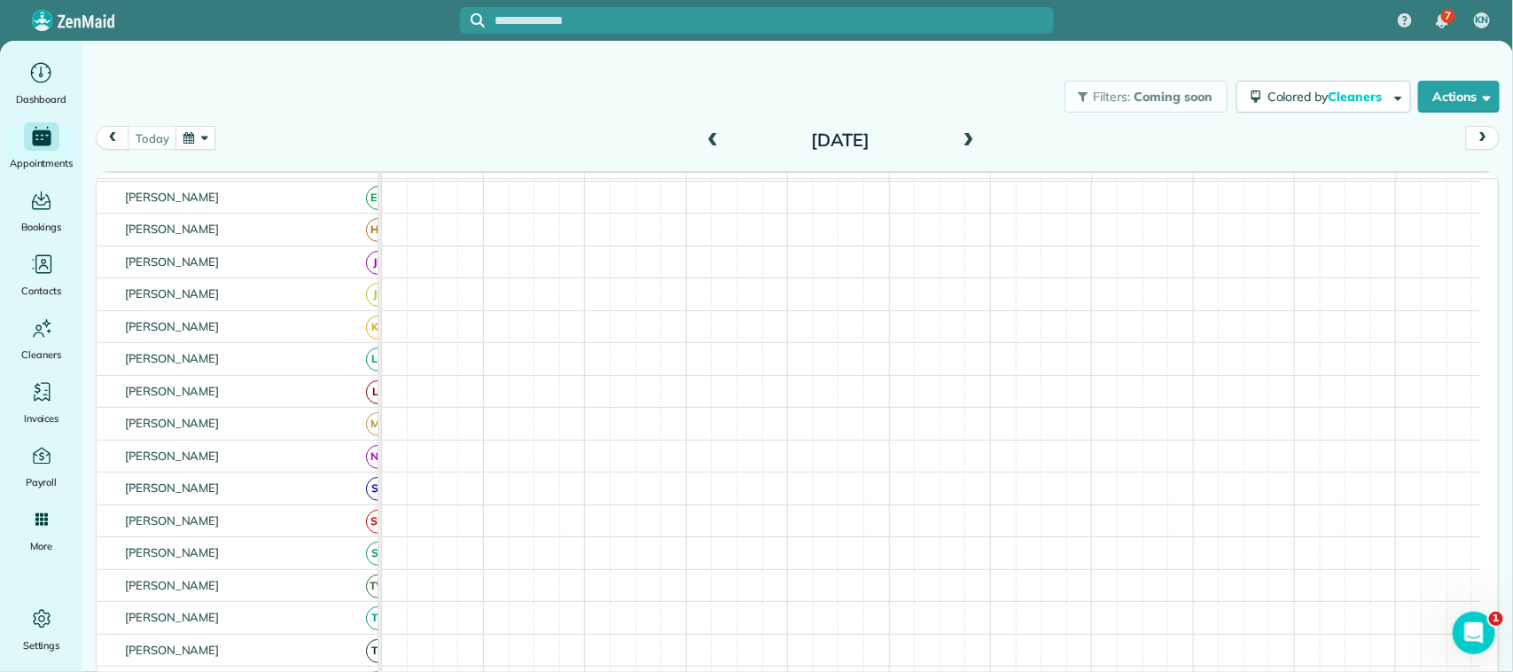
click at [178, 137] on button "button" at bounding box center [196, 138] width 41 height 24
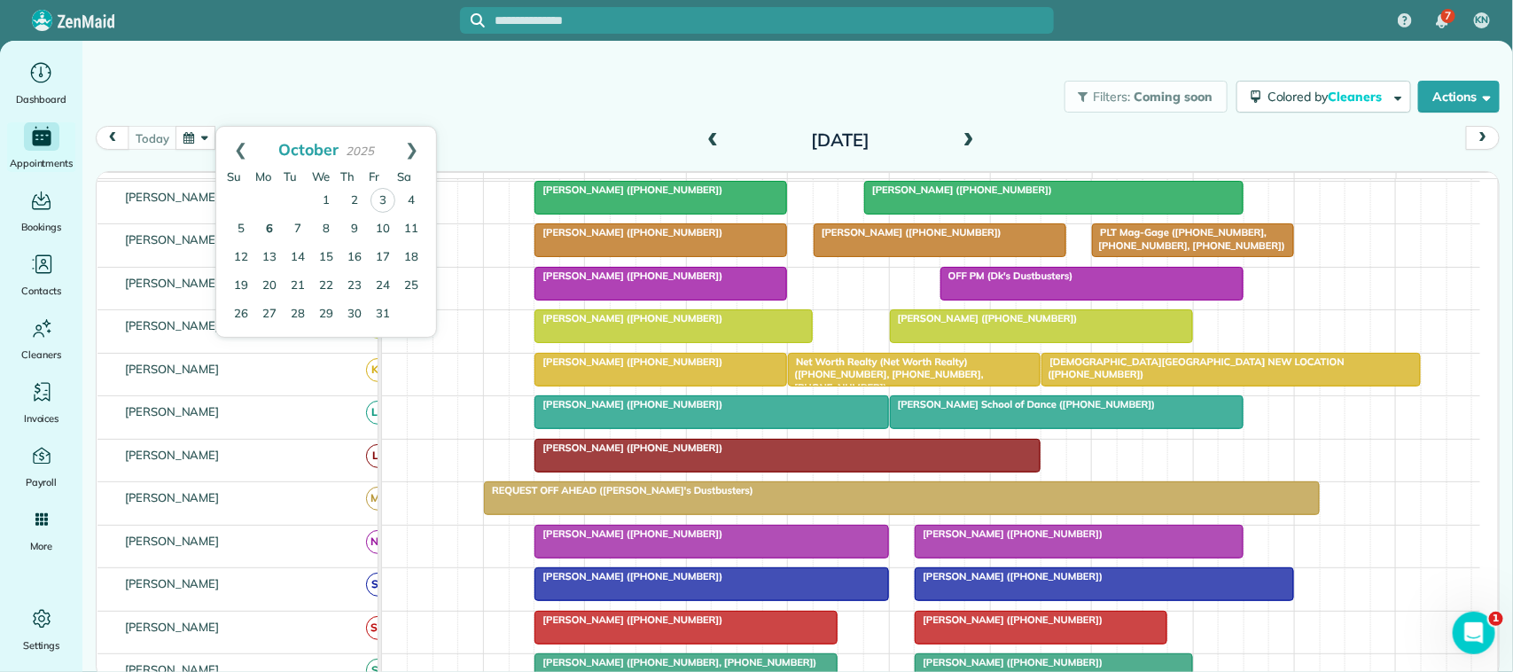
click at [273, 229] on link "6" at bounding box center [269, 229] width 28 height 28
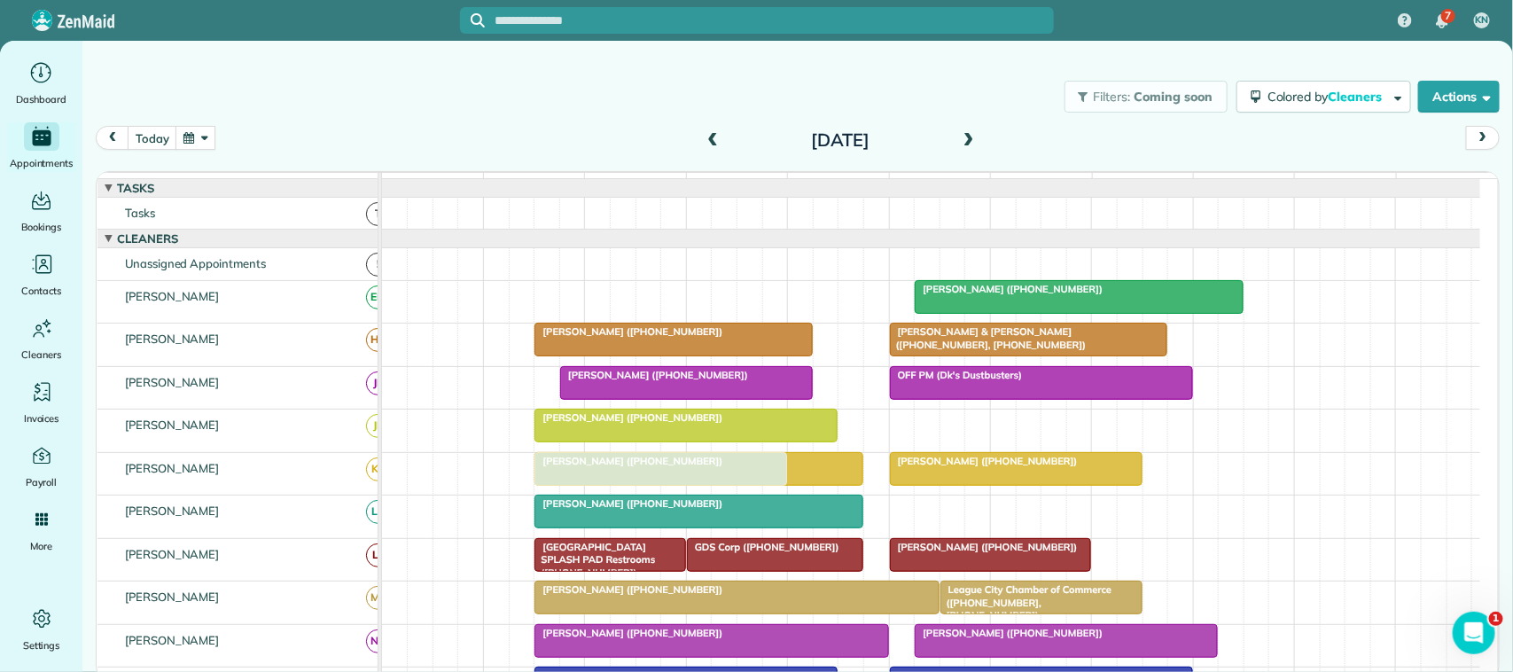
drag, startPoint x: 636, startPoint y: 316, endPoint x: 623, endPoint y: 472, distance: 157.4
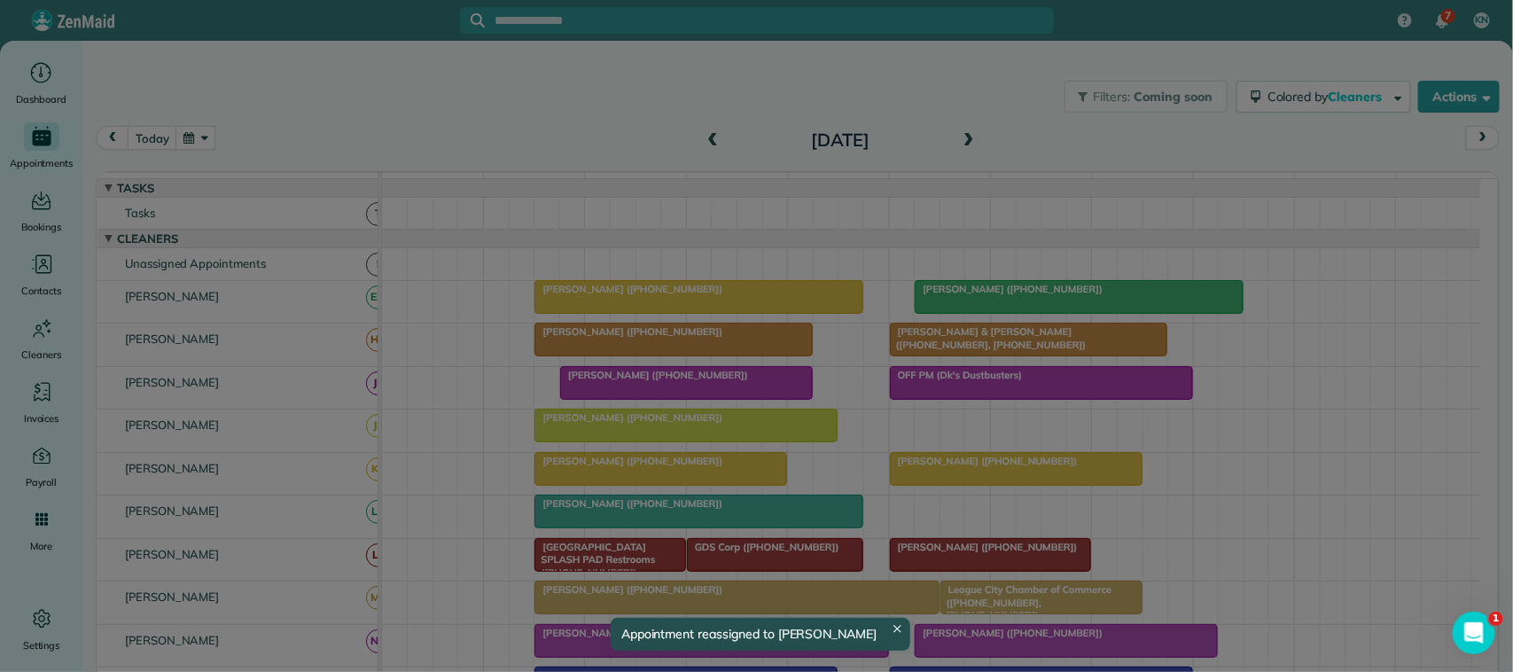
drag, startPoint x: 585, startPoint y: 486, endPoint x: 596, endPoint y: 316, distance: 169.6
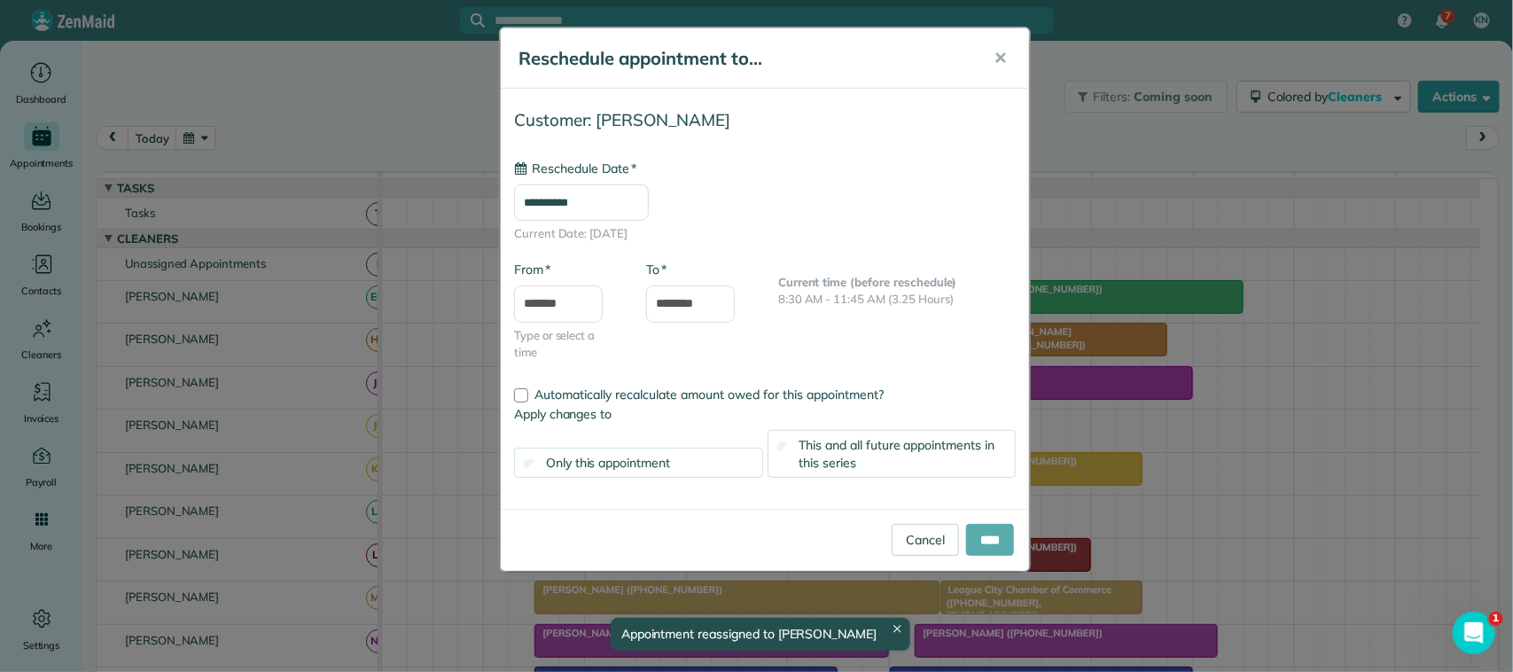
type input "**********"
click at [984, 537] on input "****" at bounding box center [990, 540] width 48 height 32
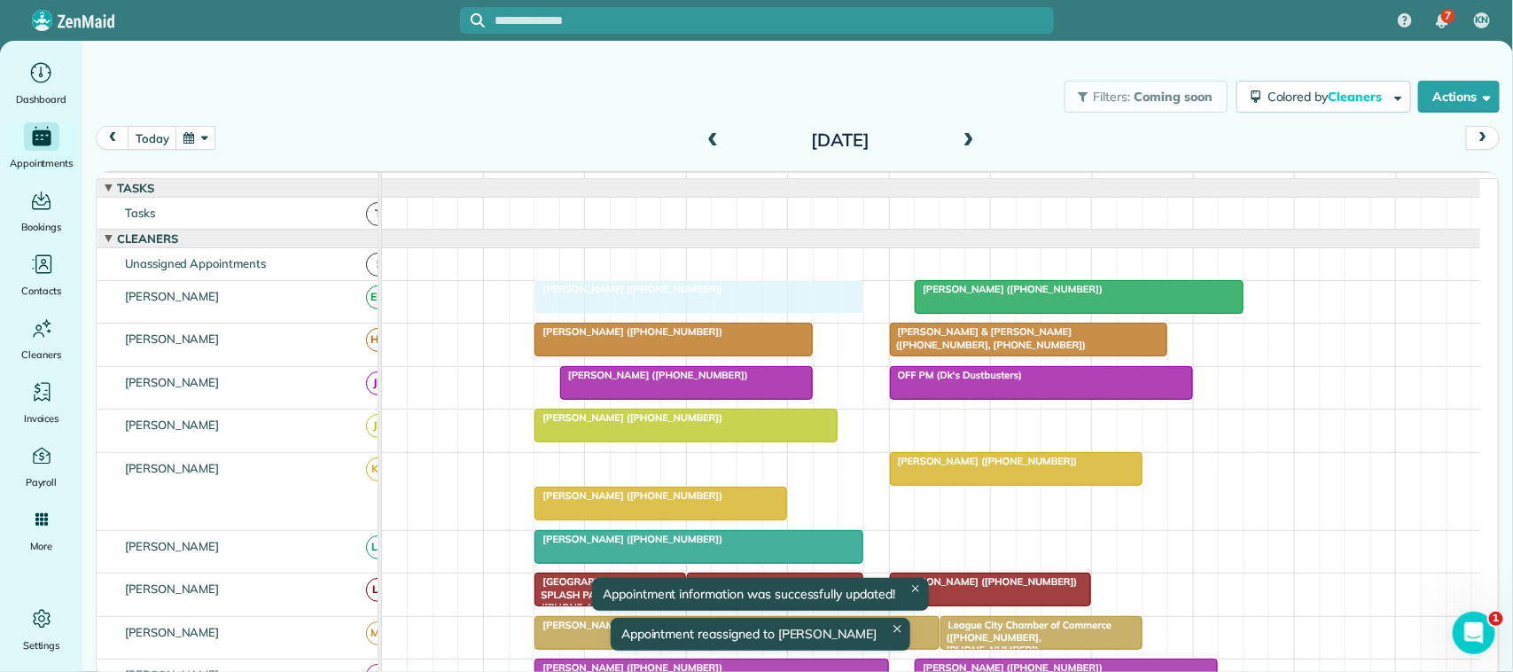
drag, startPoint x: 649, startPoint y: 484, endPoint x: 660, endPoint y: 333, distance: 151.1
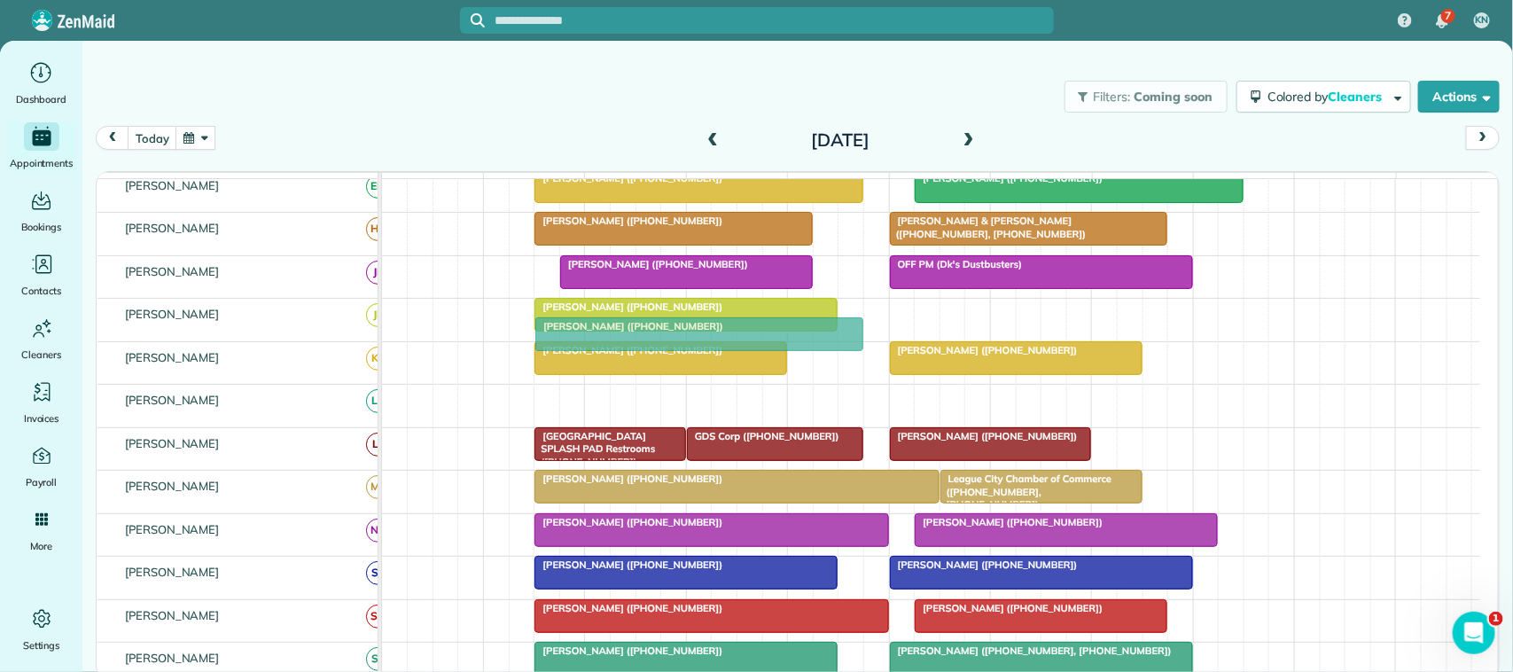
drag, startPoint x: 588, startPoint y: 425, endPoint x: 588, endPoint y: 394, distance: 31.0
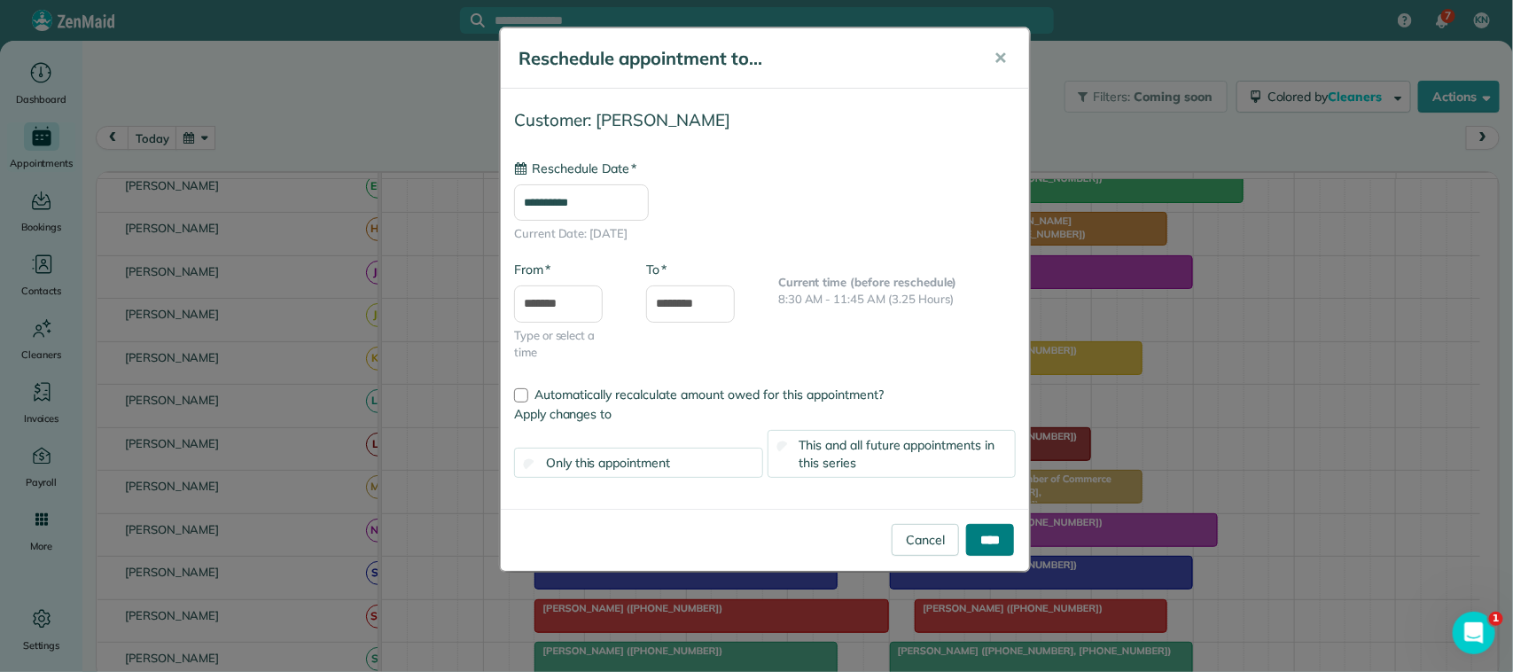
type input "**********"
click at [980, 533] on input "****" at bounding box center [990, 540] width 48 height 32
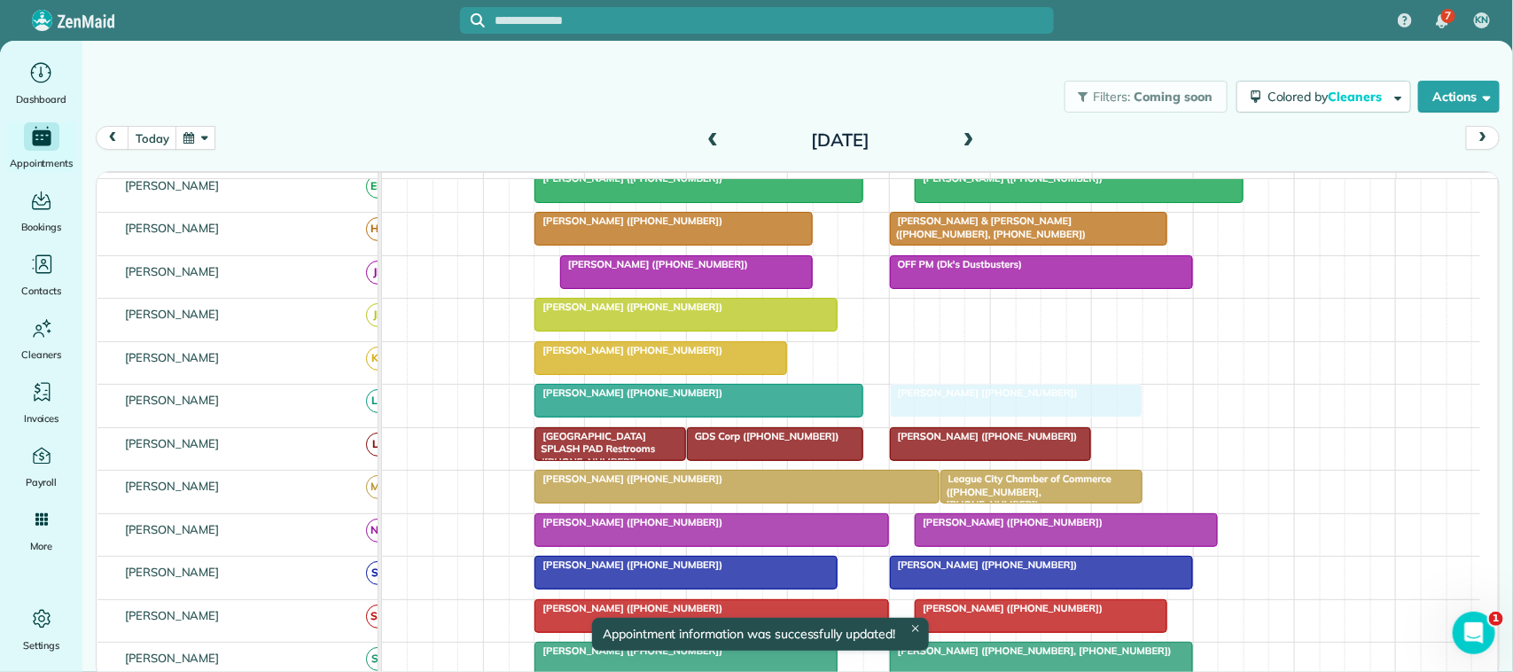
drag, startPoint x: 931, startPoint y: 377, endPoint x: 931, endPoint y: 403, distance: 26.6
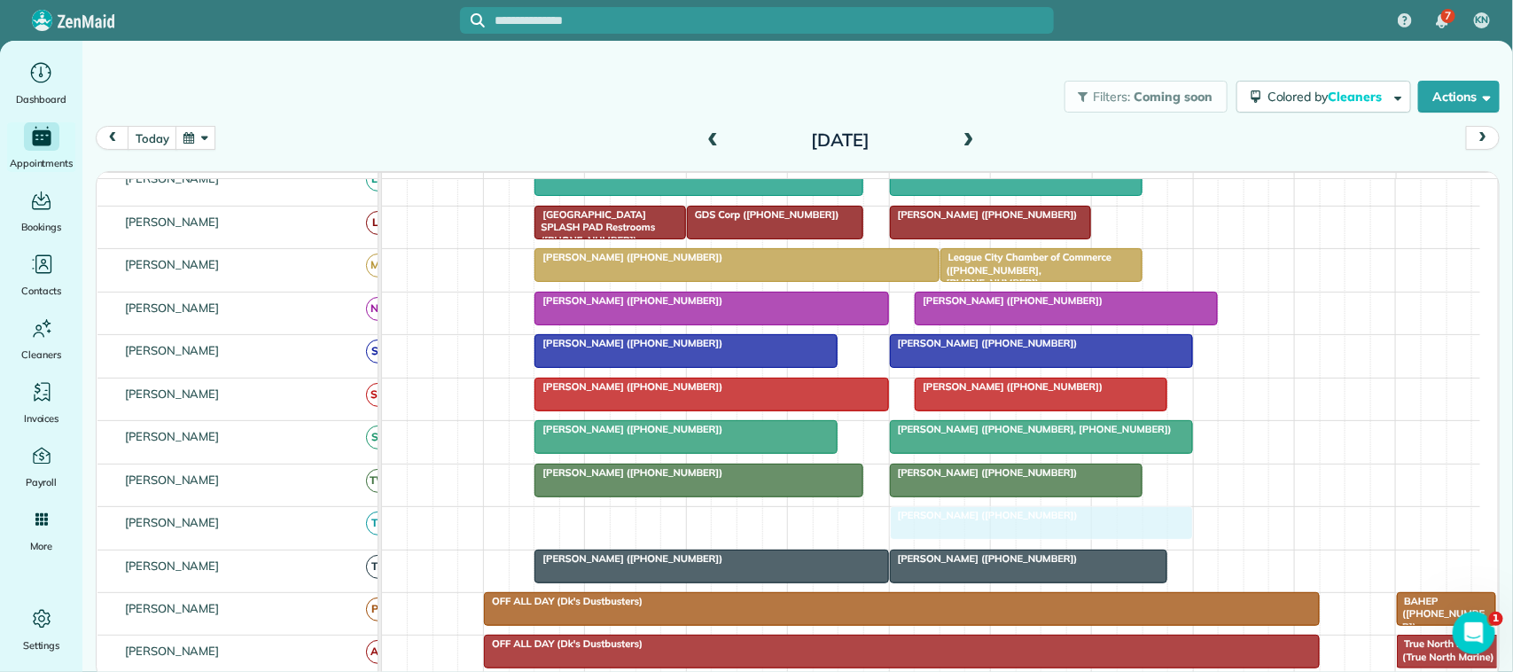
drag, startPoint x: 604, startPoint y: 543, endPoint x: 947, endPoint y: 545, distance: 343.0
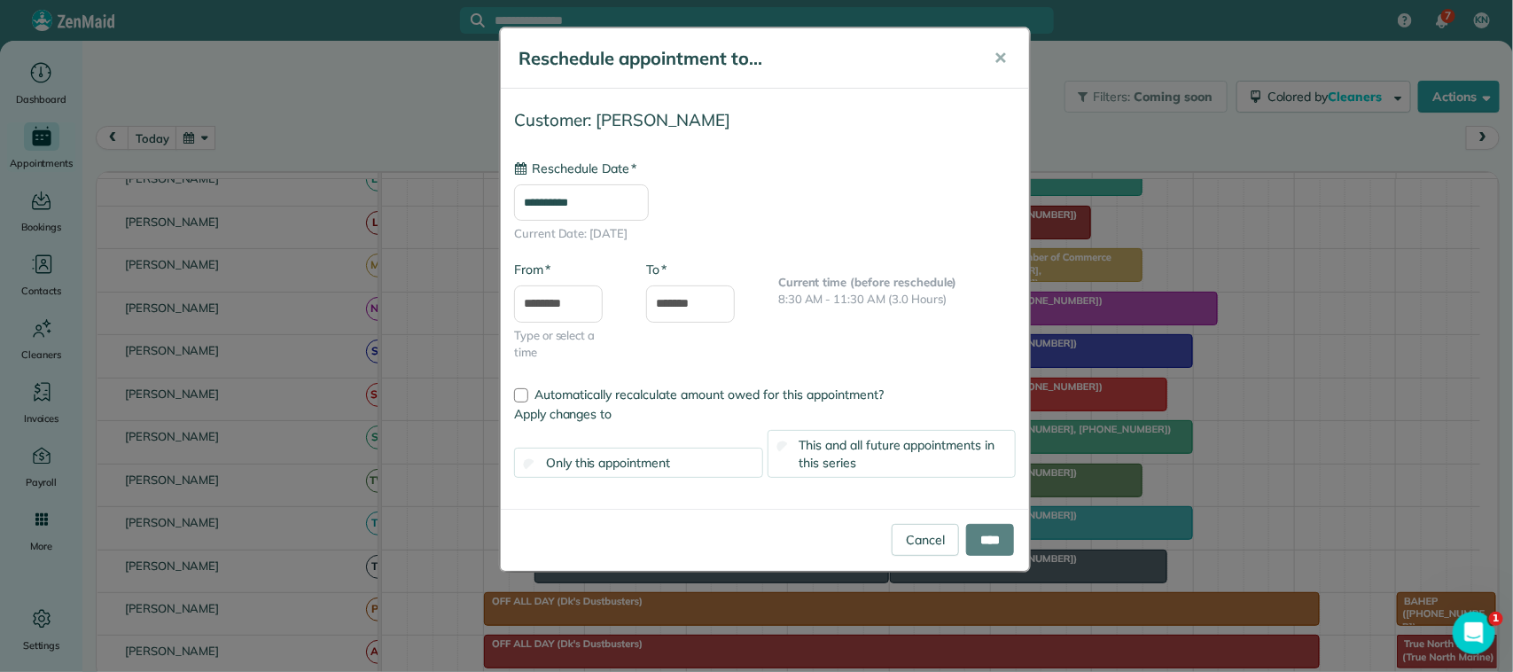
type input "**********"
click at [993, 542] on input "****" at bounding box center [990, 540] width 48 height 32
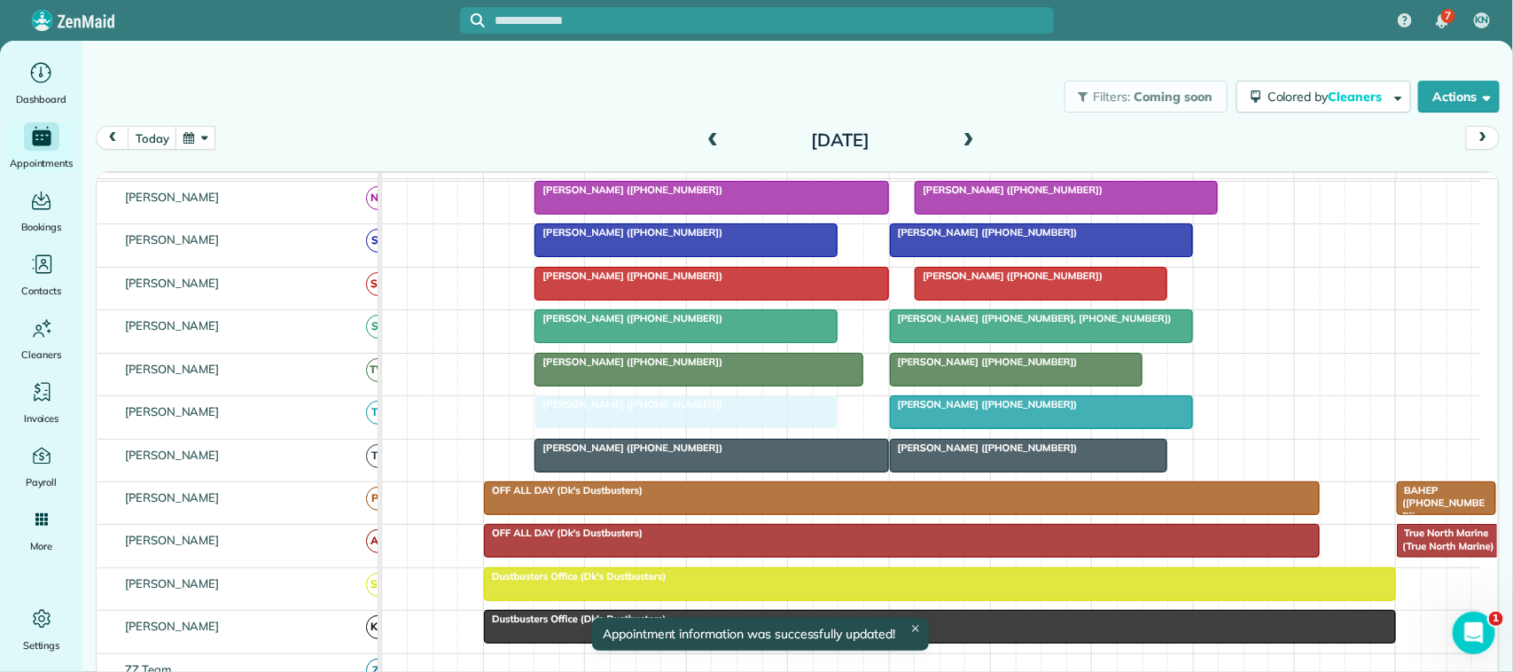
drag, startPoint x: 621, startPoint y: 339, endPoint x: 628, endPoint y: 428, distance: 88.9
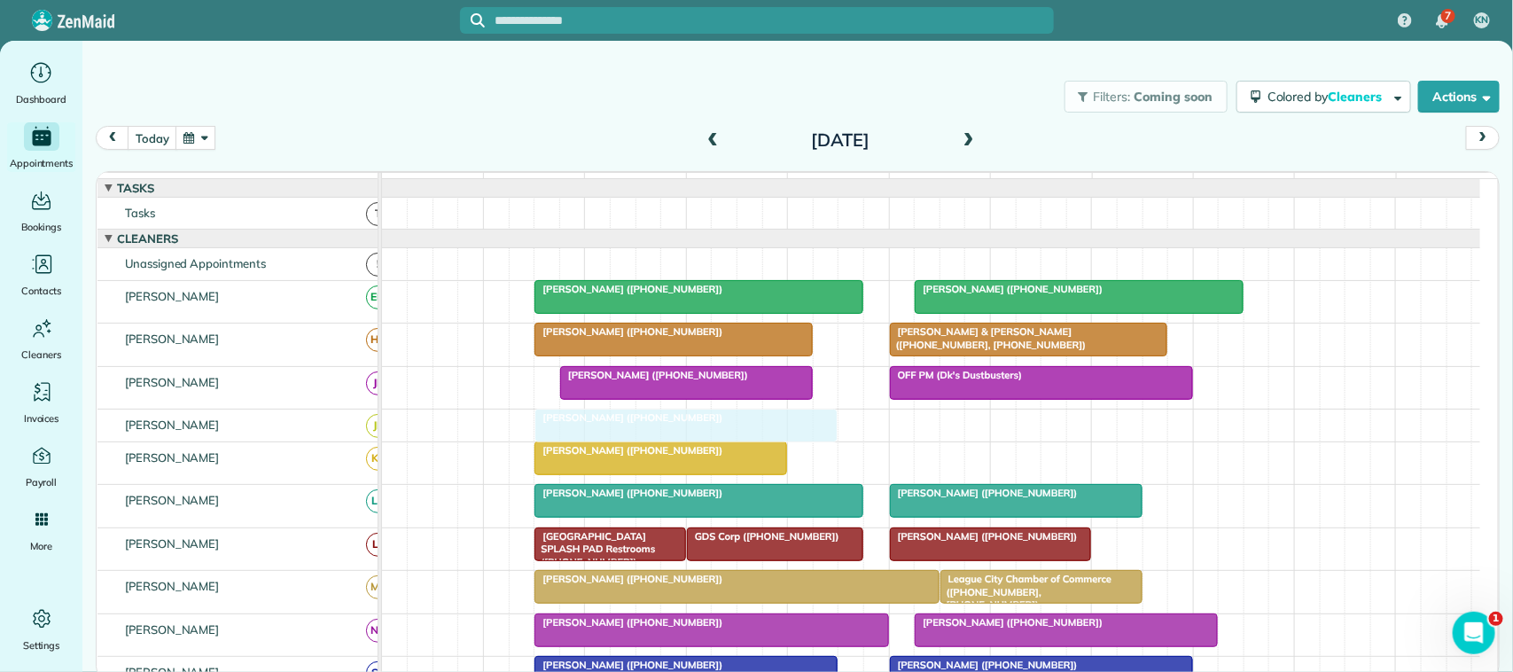
drag, startPoint x: 627, startPoint y: 448, endPoint x: 626, endPoint y: 432, distance: 16.0
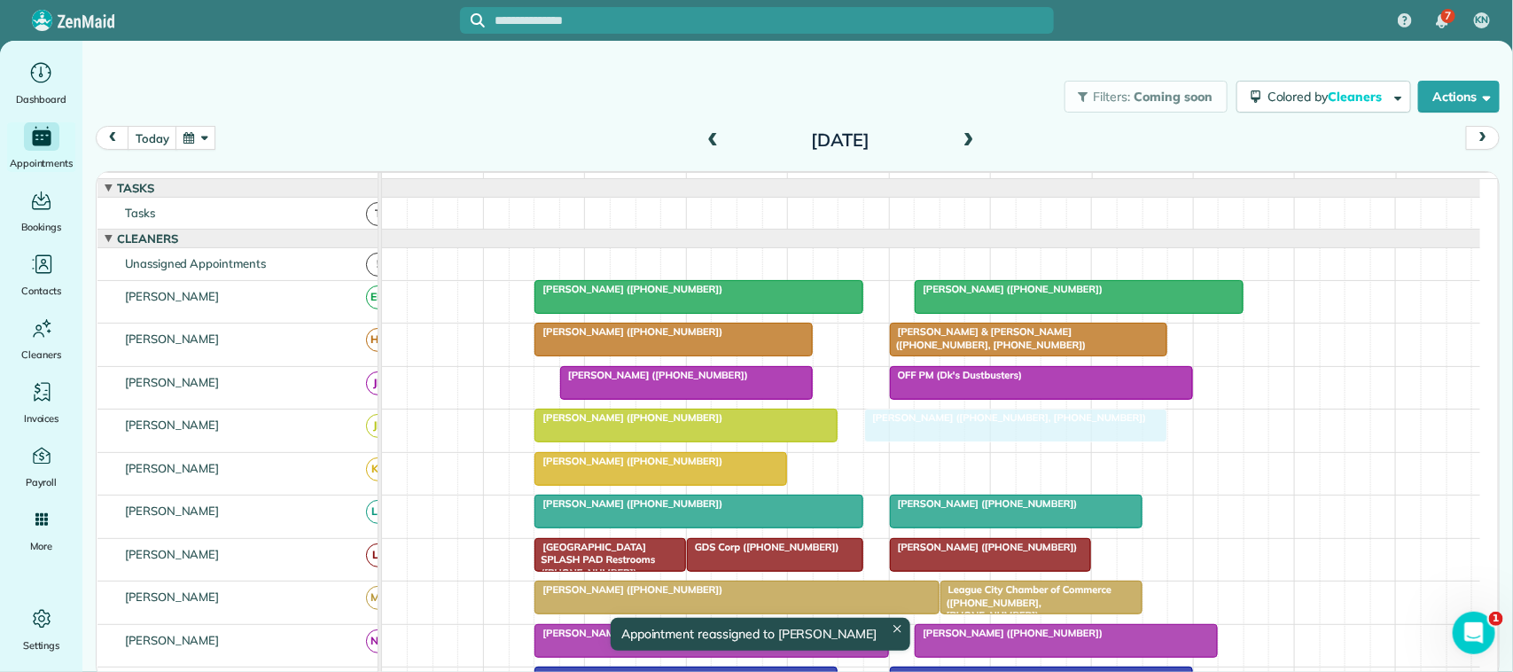
drag, startPoint x: 928, startPoint y: 465, endPoint x: 910, endPoint y: 448, distance: 25.1
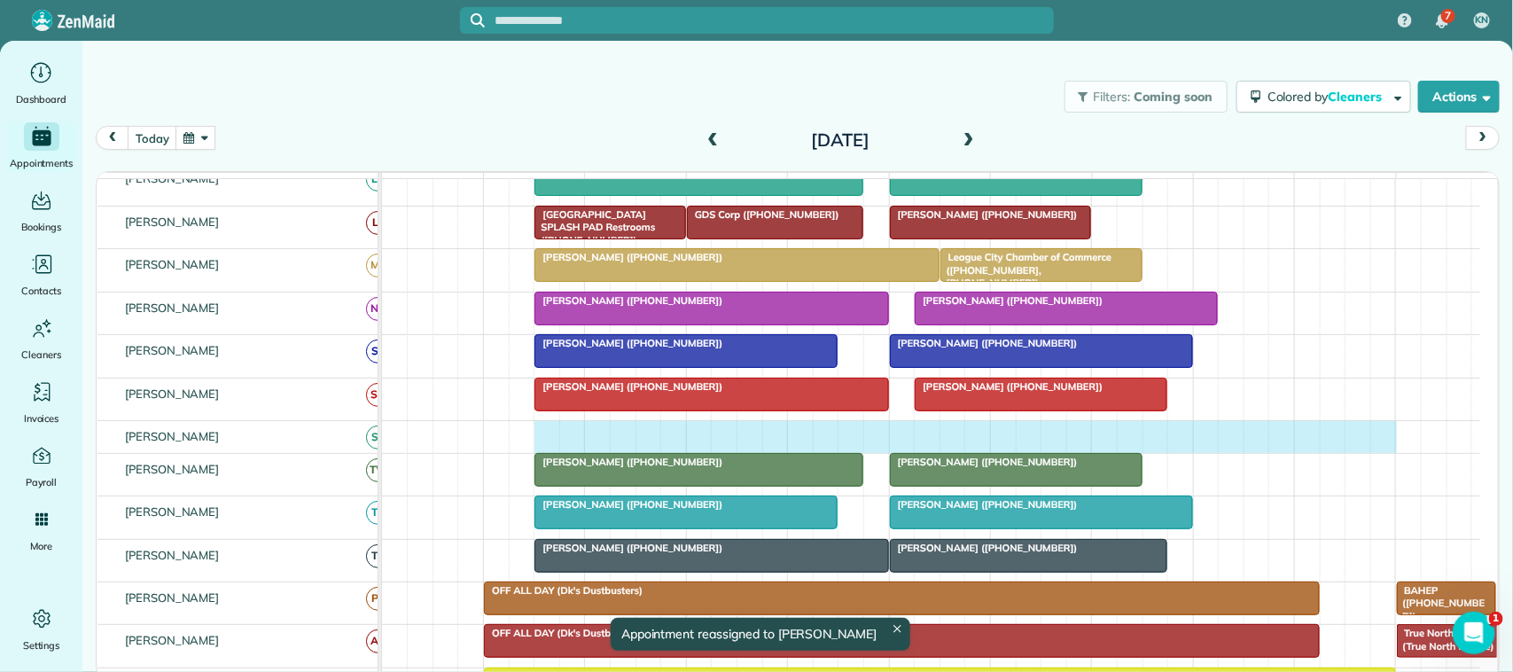
drag, startPoint x: 557, startPoint y: 448, endPoint x: 1385, endPoint y: 444, distance: 828.8
click at [1385, 444] on div at bounding box center [931, 436] width 1098 height 31
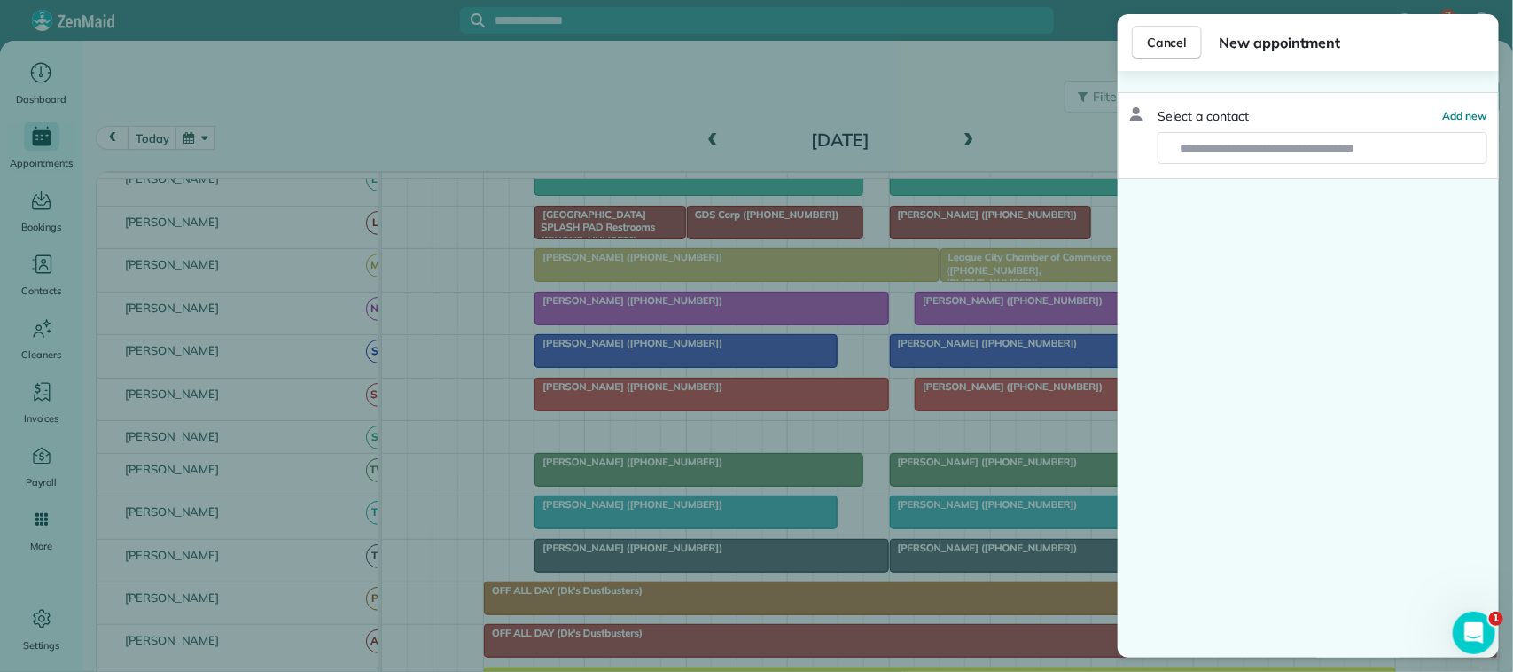
click at [1322, 166] on div "Select a contact Add new" at bounding box center [1308, 135] width 381 height 87
click at [1317, 143] on input "text" at bounding box center [1327, 148] width 317 height 32
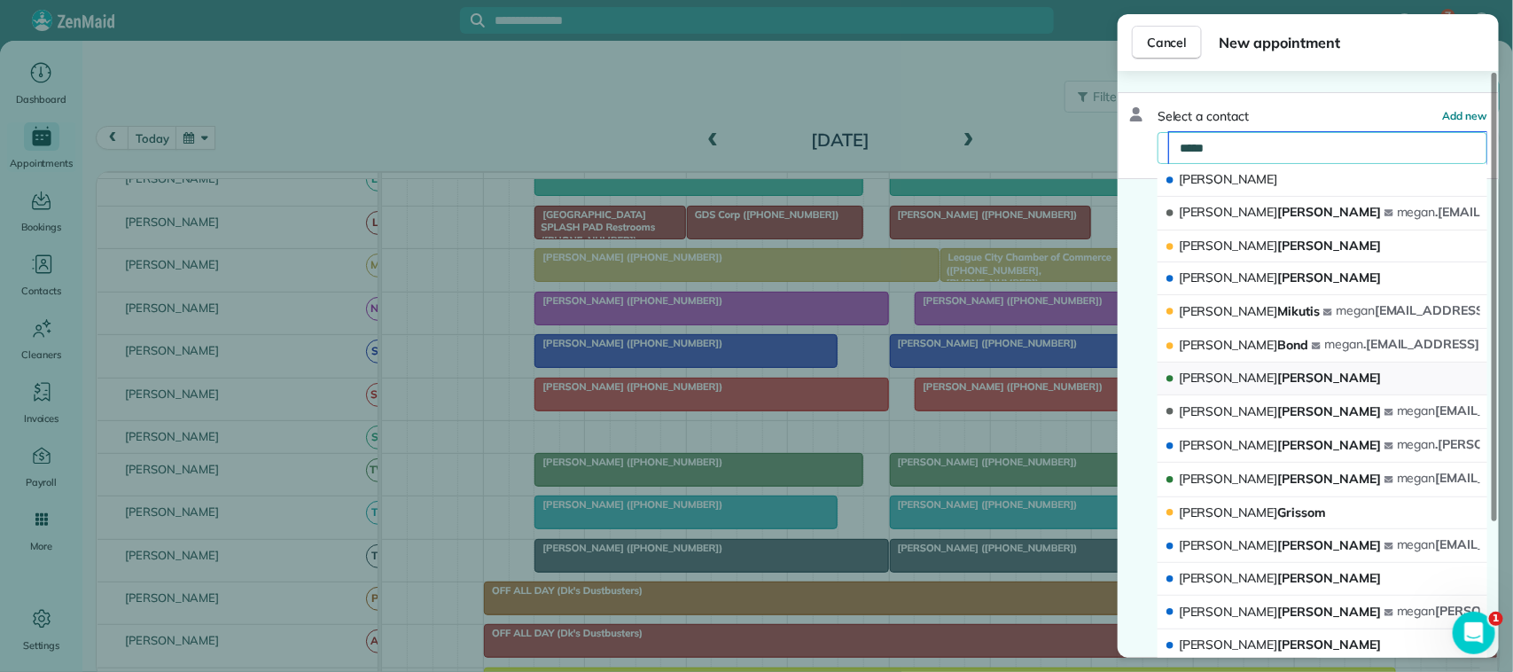
type input "*****"
click at [1290, 377] on button "Megan McCants" at bounding box center [1323, 379] width 330 height 33
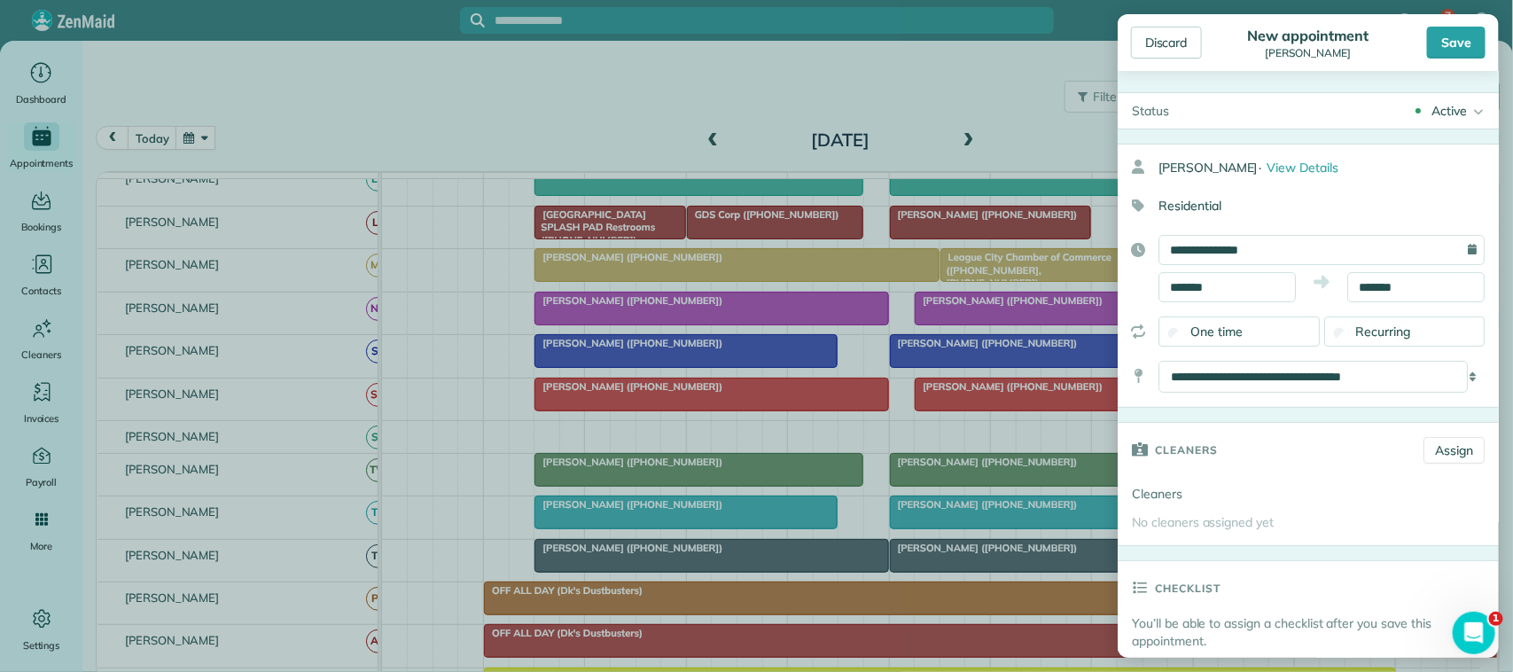
click at [1447, 43] on div "Save" at bounding box center [1456, 43] width 59 height 32
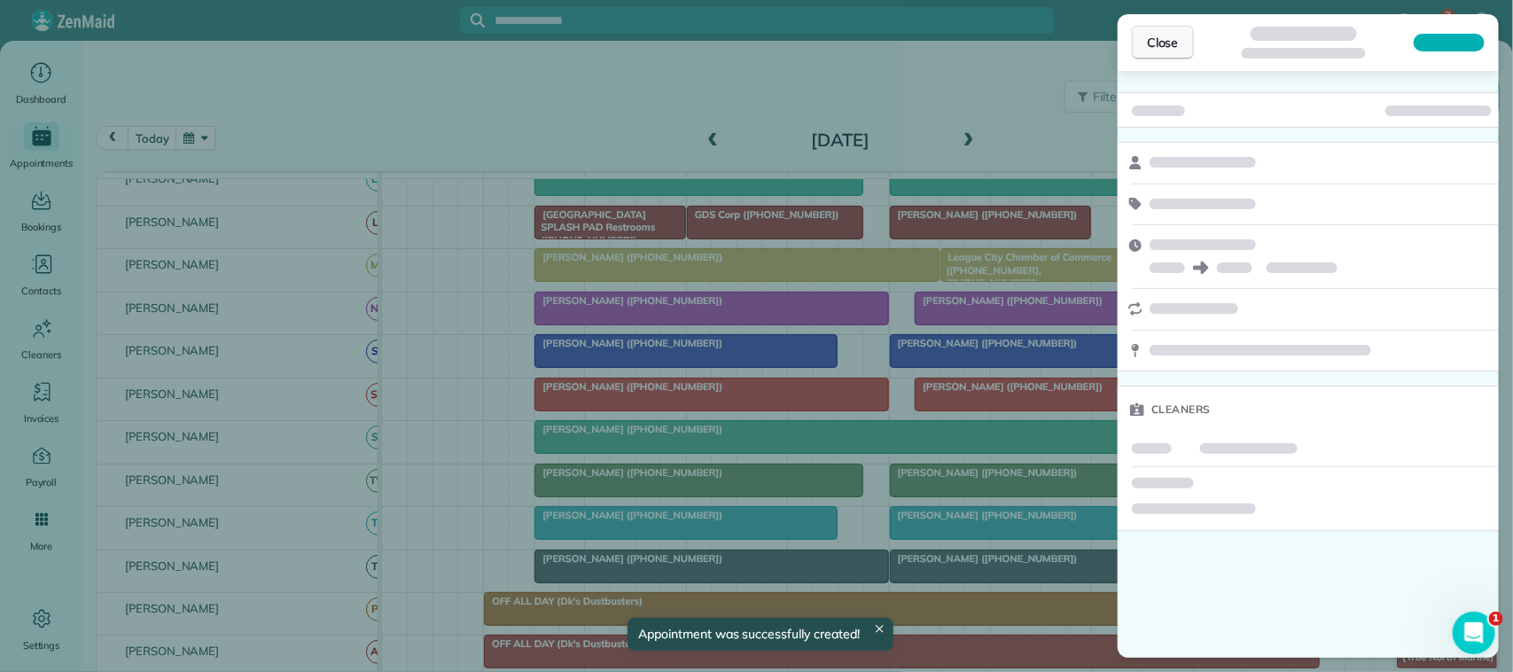
click at [1177, 45] on span "Close" at bounding box center [1163, 43] width 32 height 18
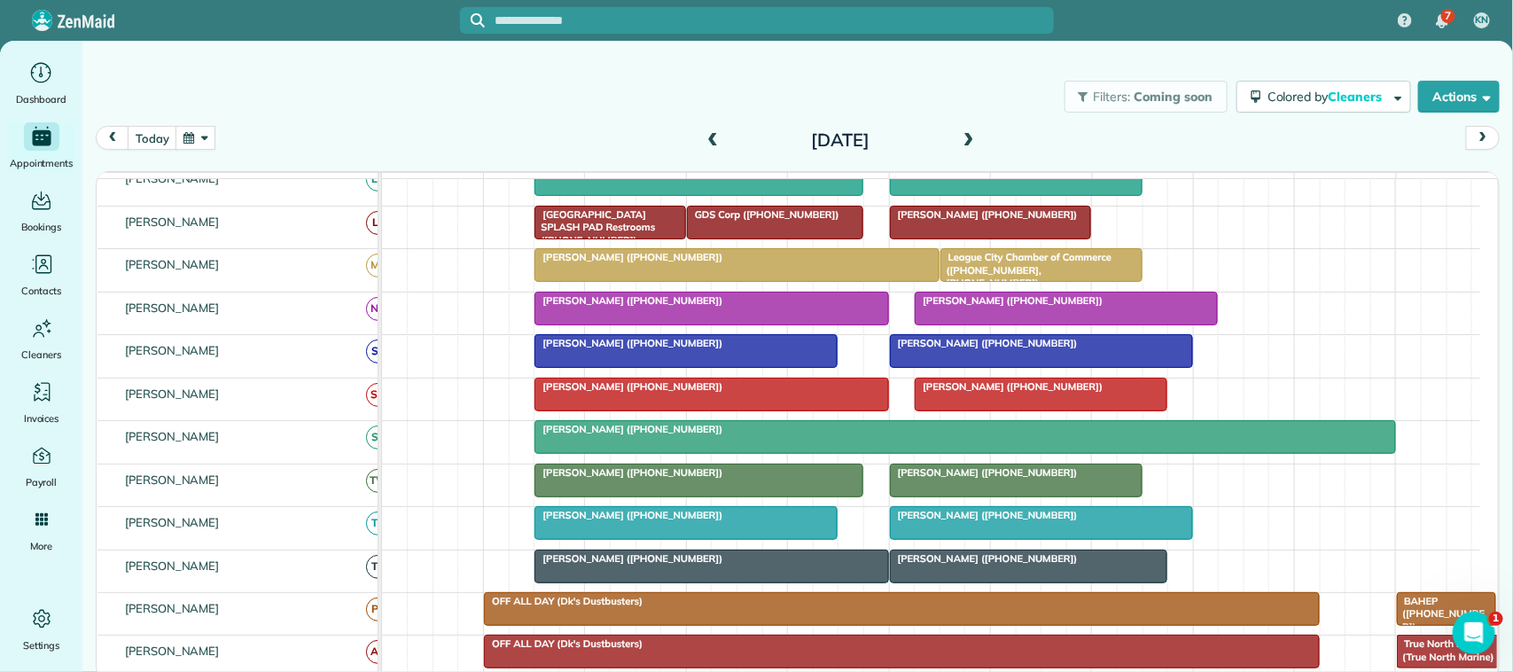
click at [805, 453] on div at bounding box center [964, 437] width 859 height 32
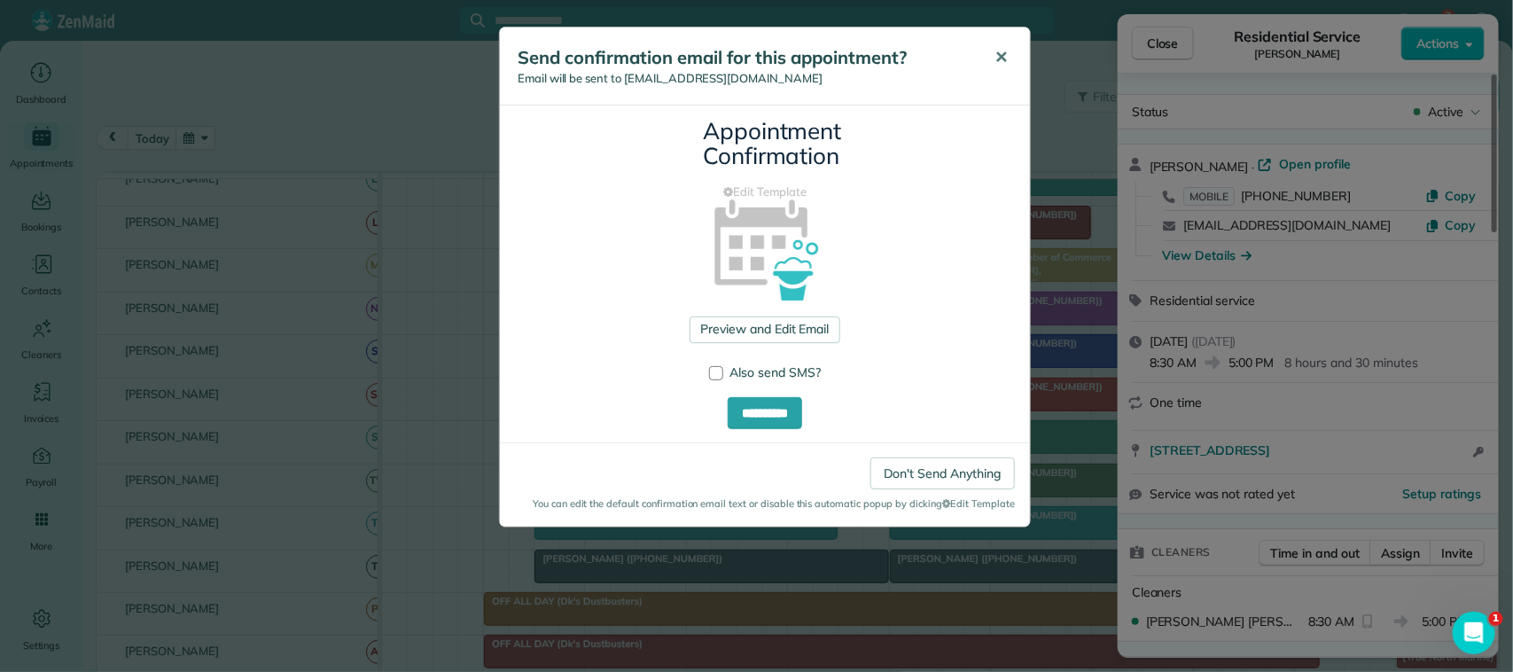
click at [998, 69] on button "✕" at bounding box center [1001, 57] width 40 height 43
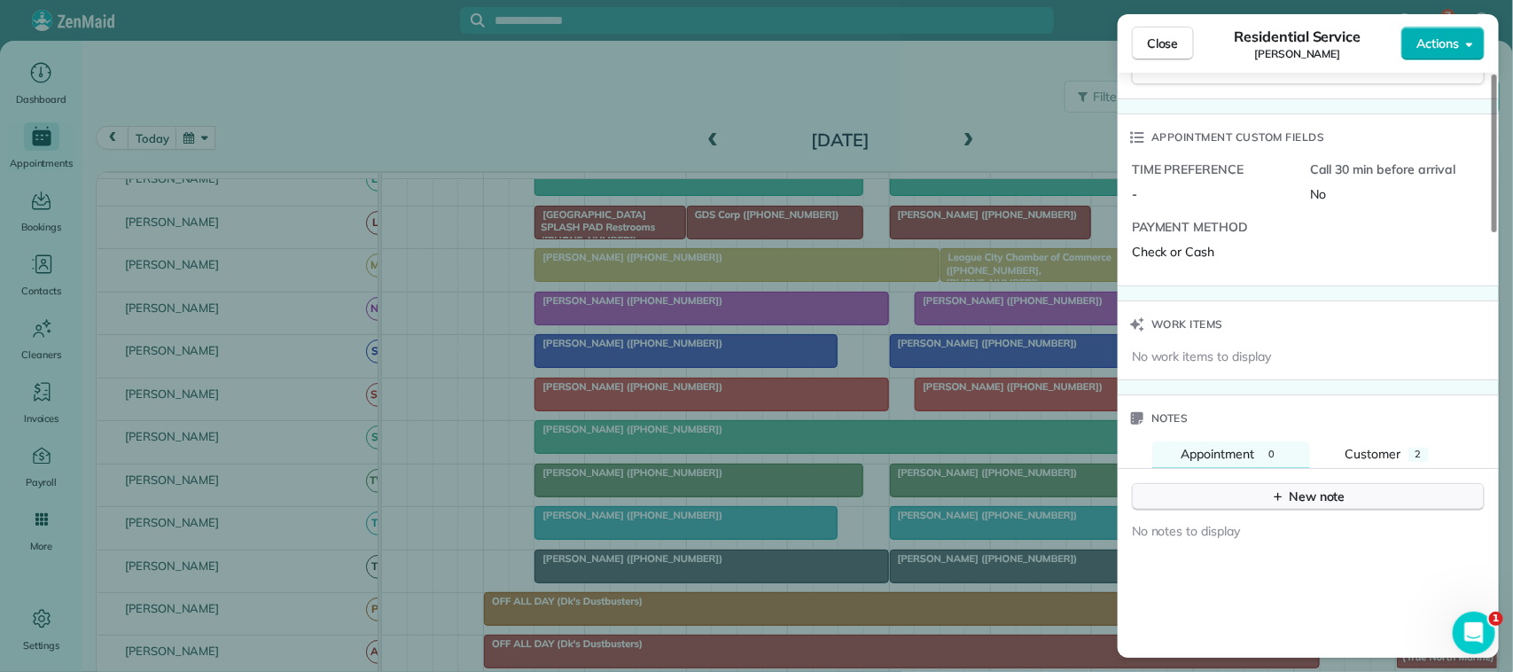
click at [1303, 503] on div "New note" at bounding box center [1308, 497] width 74 height 19
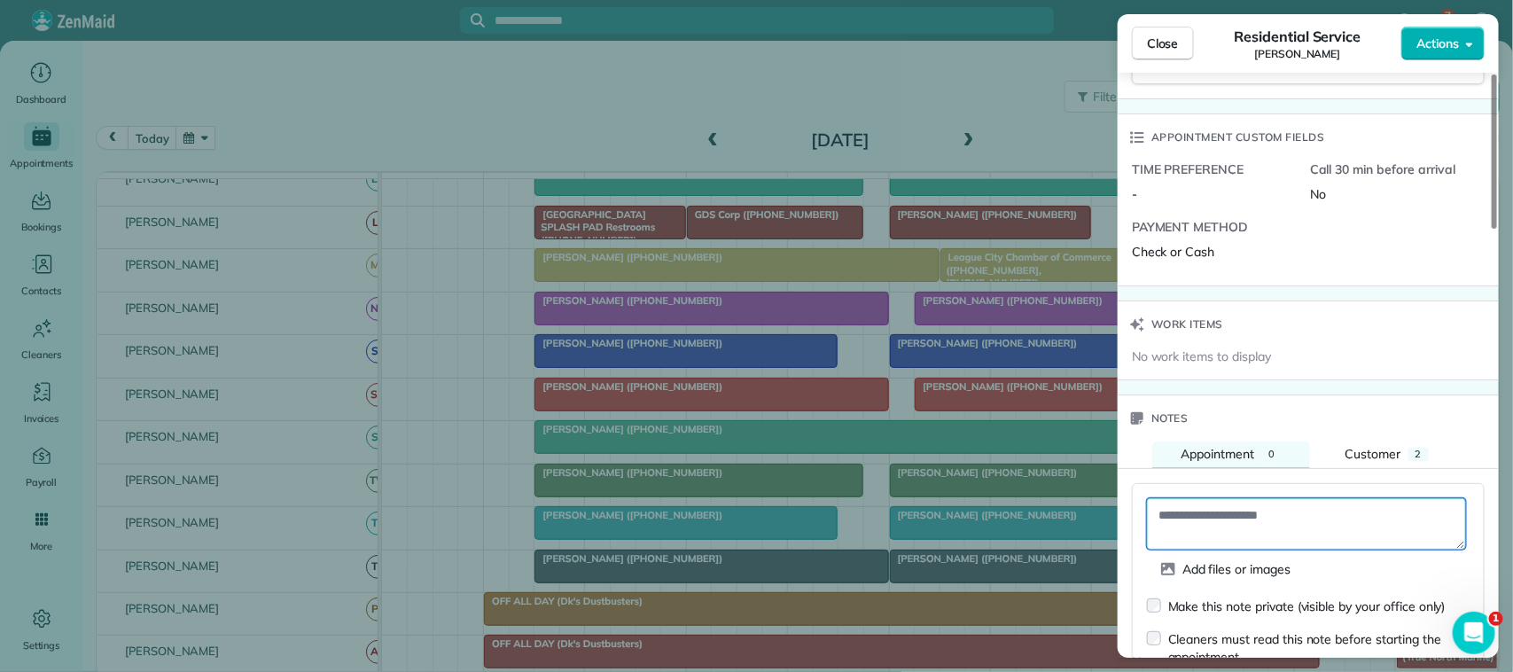
click at [1296, 519] on textarea at bounding box center [1306, 523] width 319 height 51
click at [1359, 520] on textarea "**********" at bounding box center [1306, 523] width 319 height 51
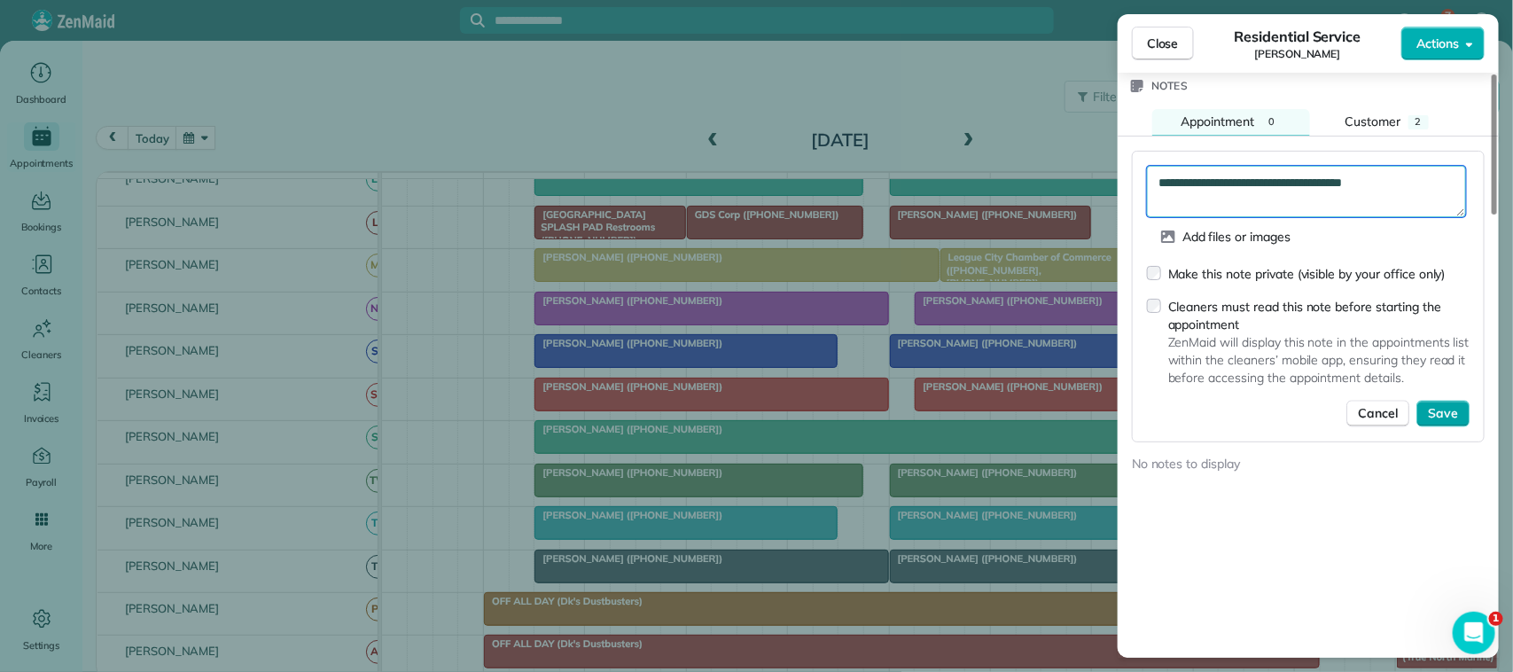
type textarea "**********"
click at [1437, 419] on span "Save" at bounding box center [1443, 414] width 30 height 18
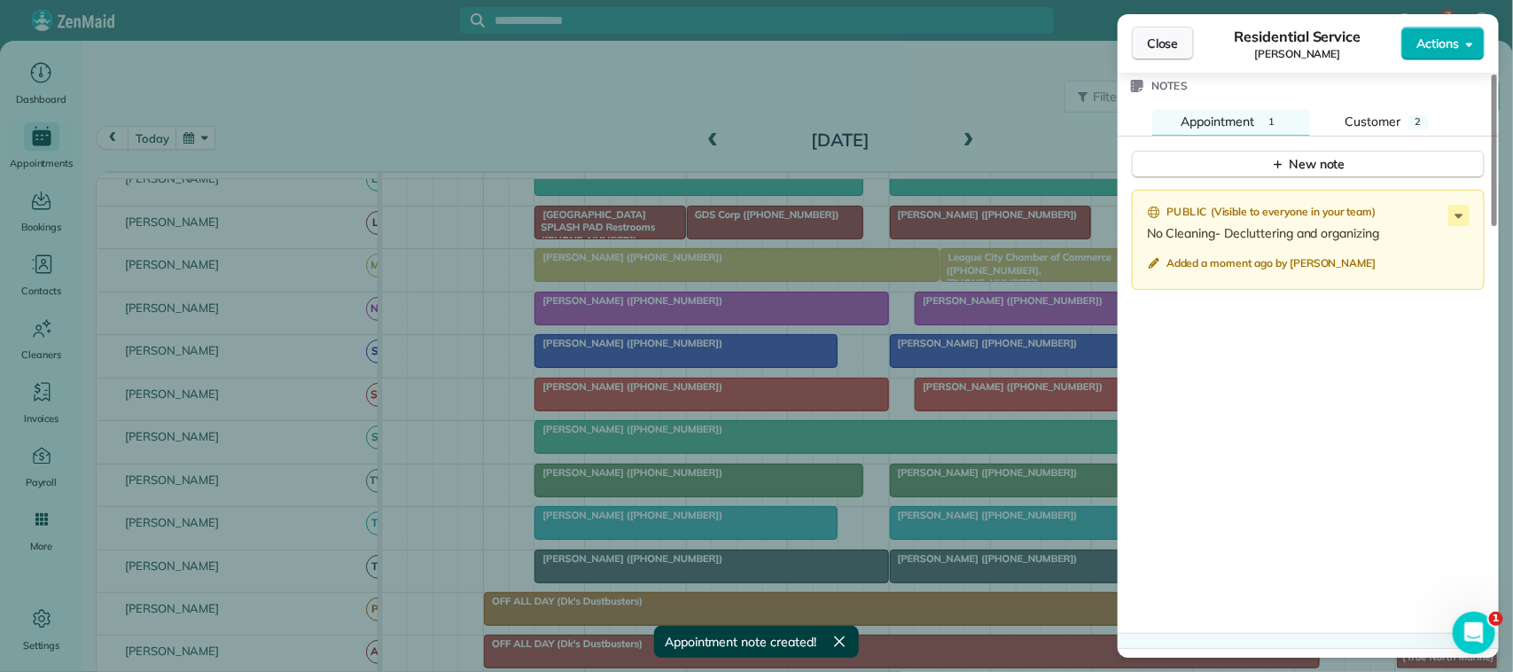
click at [1155, 56] on button "Close" at bounding box center [1163, 44] width 62 height 34
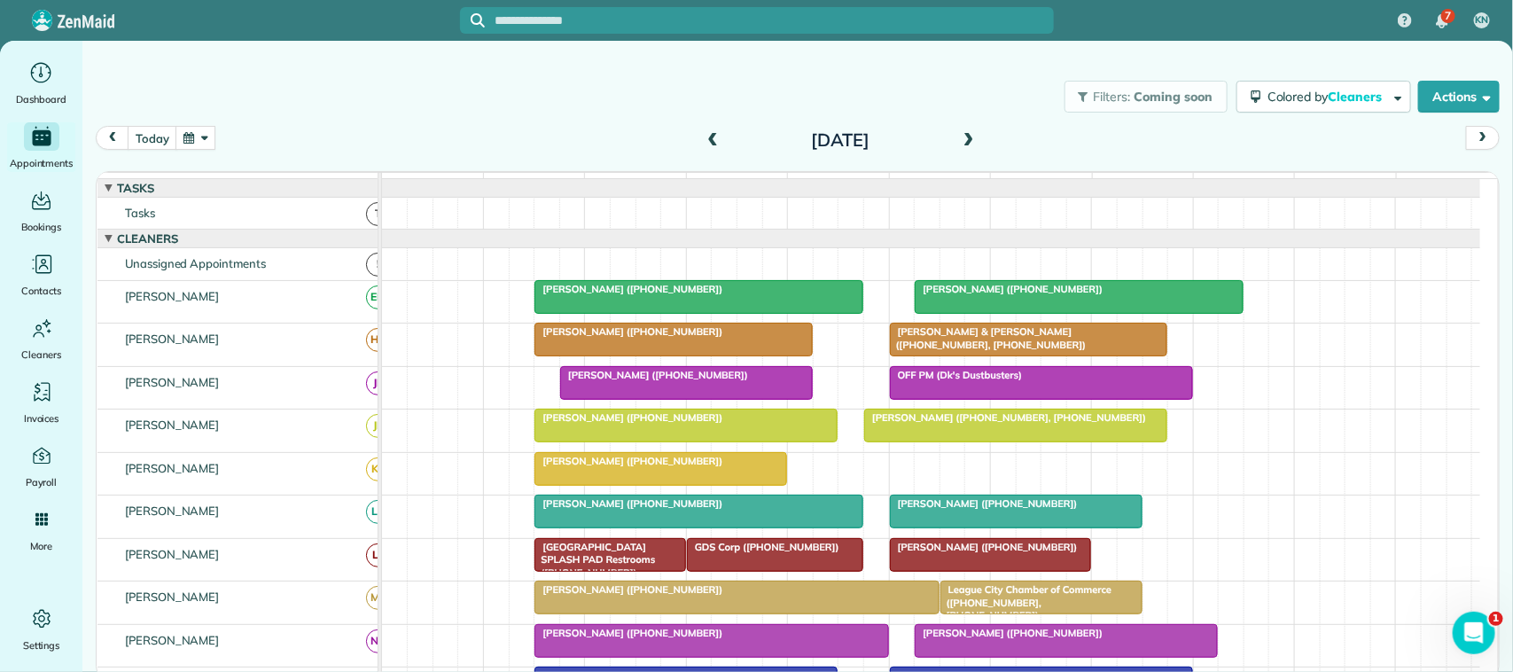
click at [971, 138] on span at bounding box center [969, 141] width 20 height 16
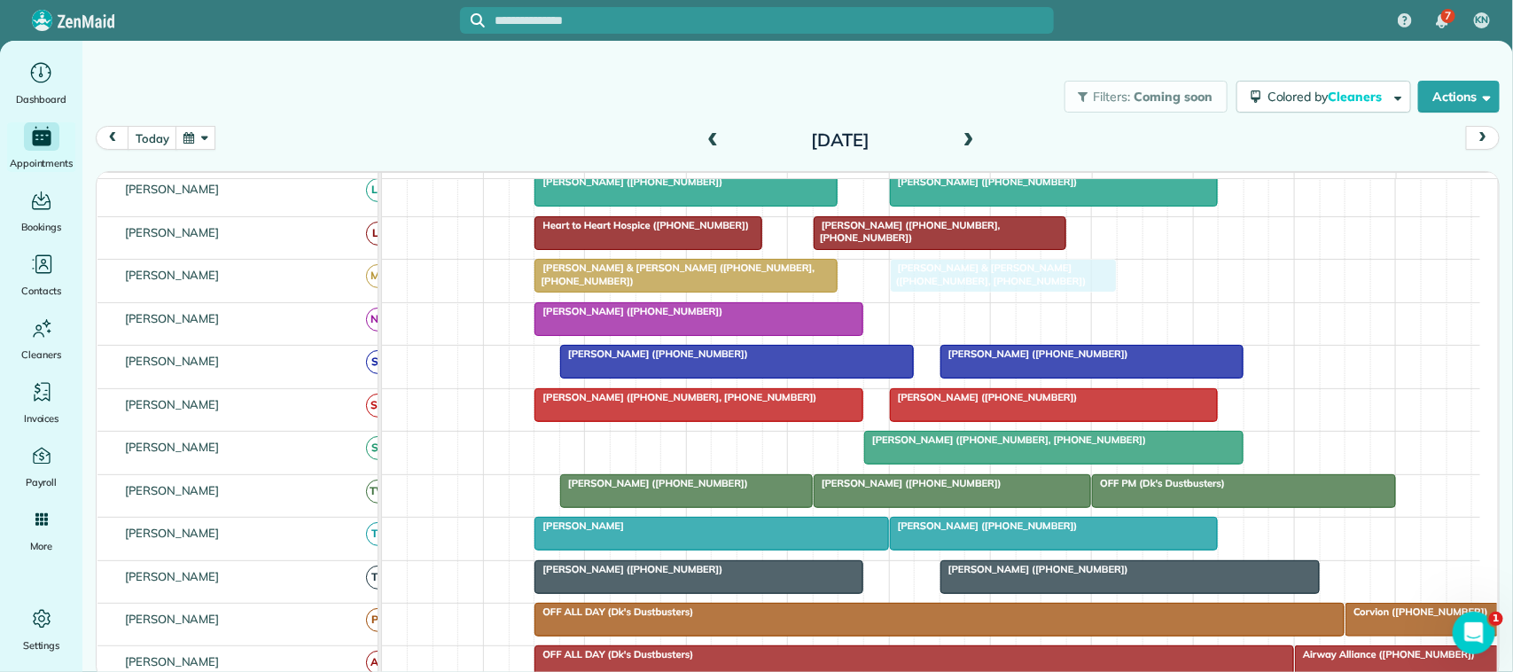
drag, startPoint x: 617, startPoint y: 467, endPoint x: 984, endPoint y: 308, distance: 399.8
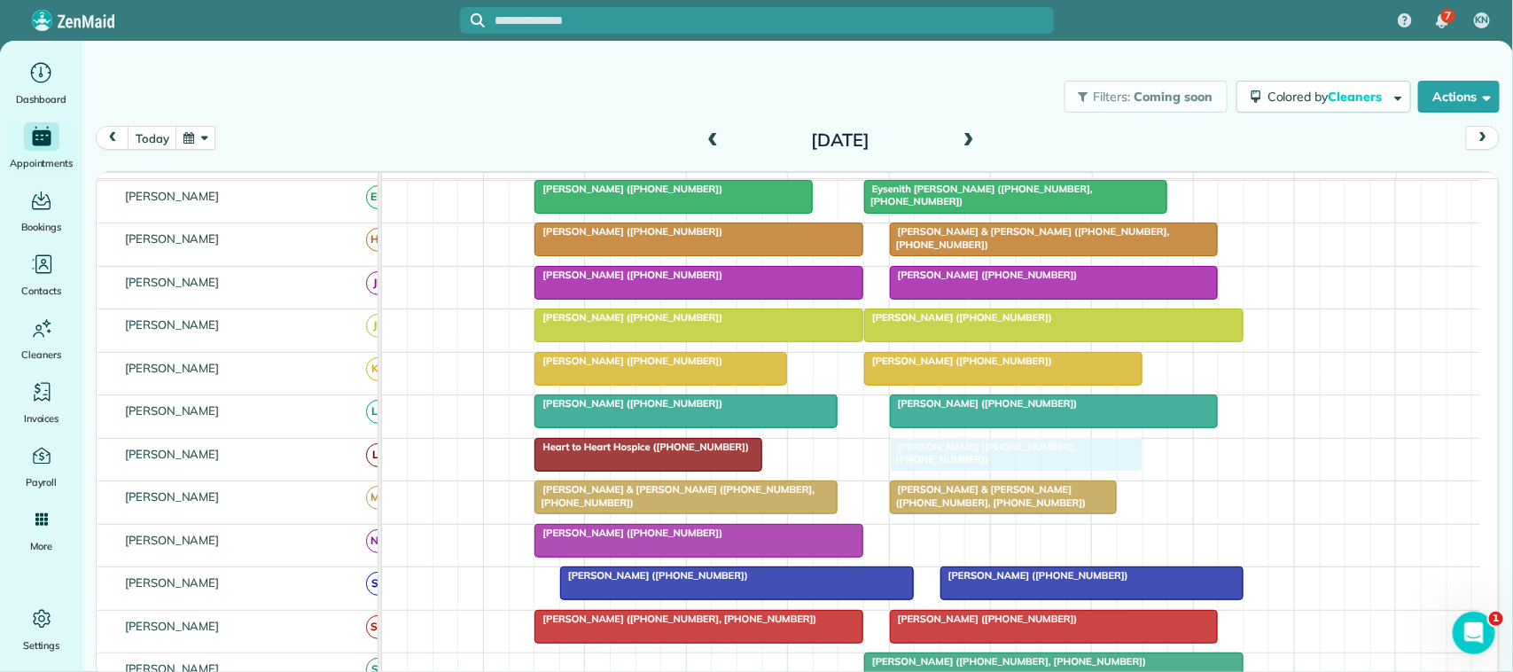
drag, startPoint x: 895, startPoint y: 470, endPoint x: 978, endPoint y: 467, distance: 82.5
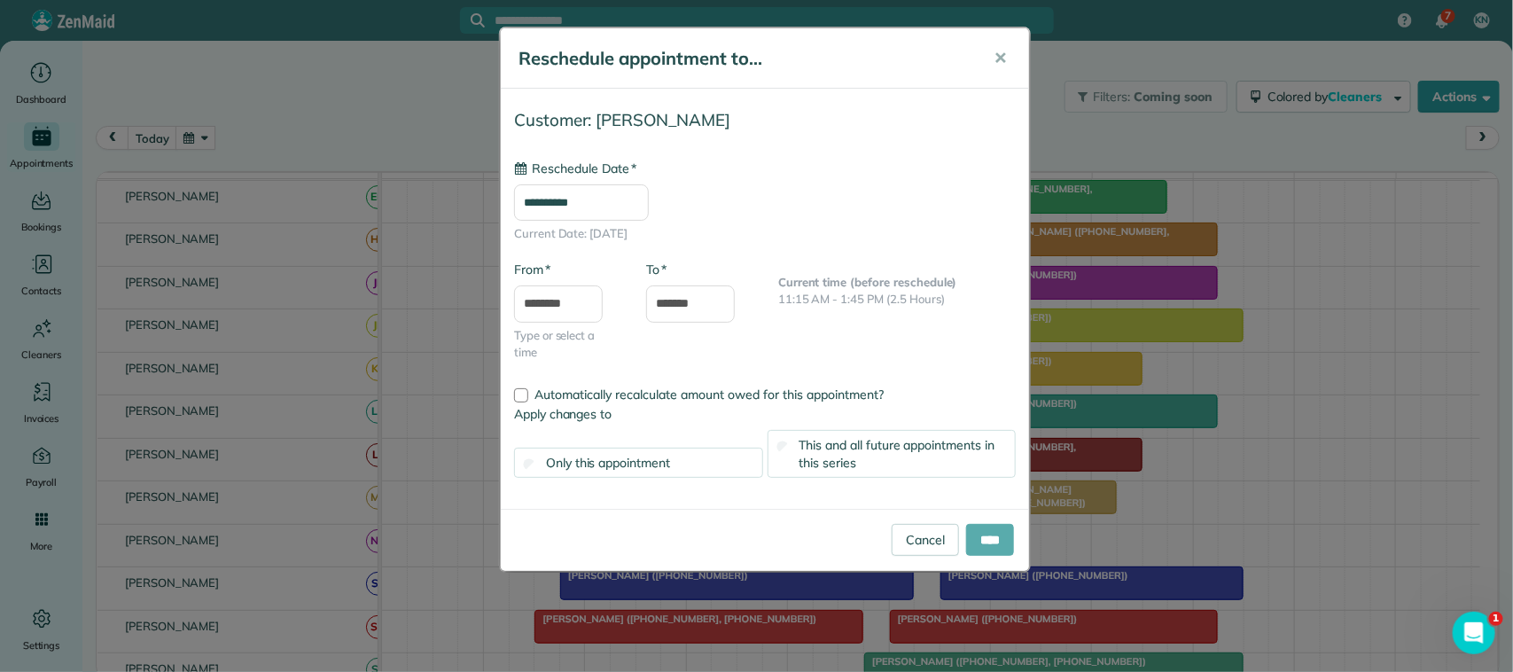
type input "**********"
click at [986, 537] on input "****" at bounding box center [990, 540] width 48 height 32
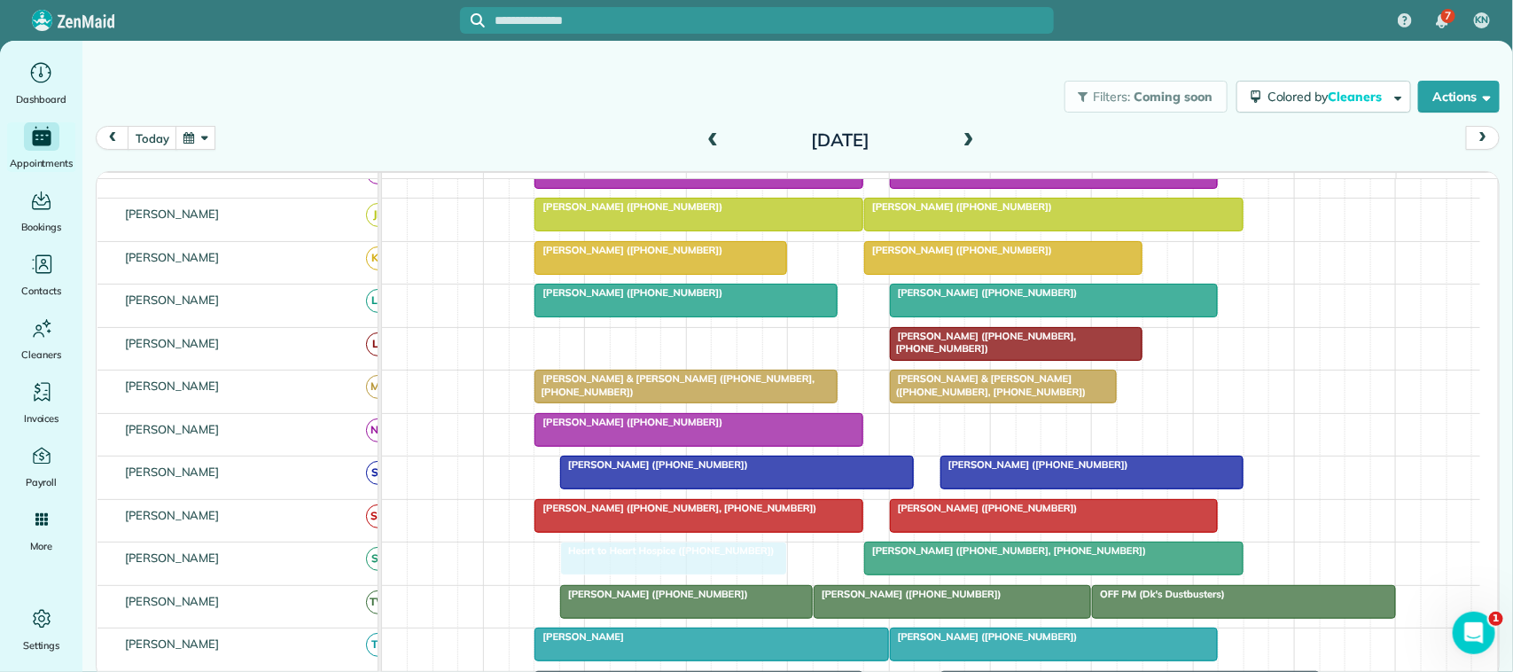
drag, startPoint x: 628, startPoint y: 364, endPoint x: 658, endPoint y: 573, distance: 210.5
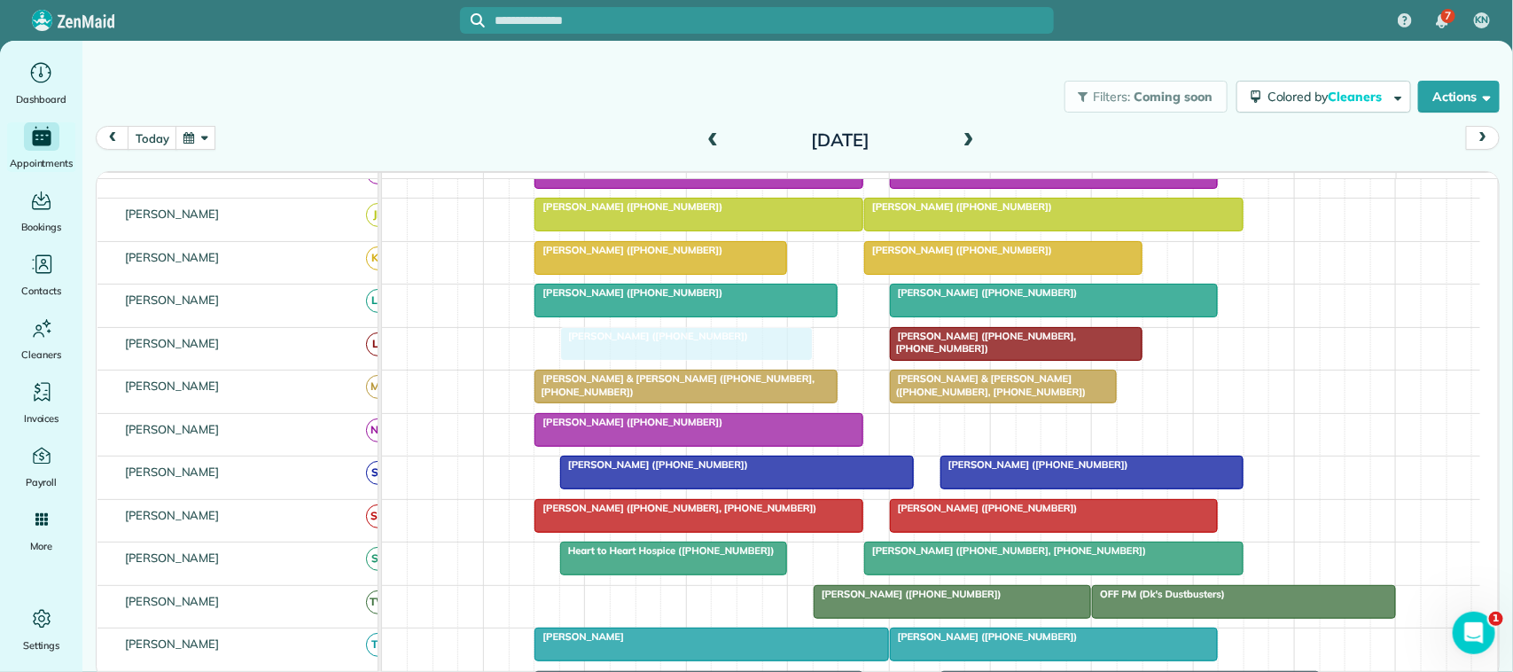
drag, startPoint x: 631, startPoint y: 618, endPoint x: 620, endPoint y: 377, distance: 241.3
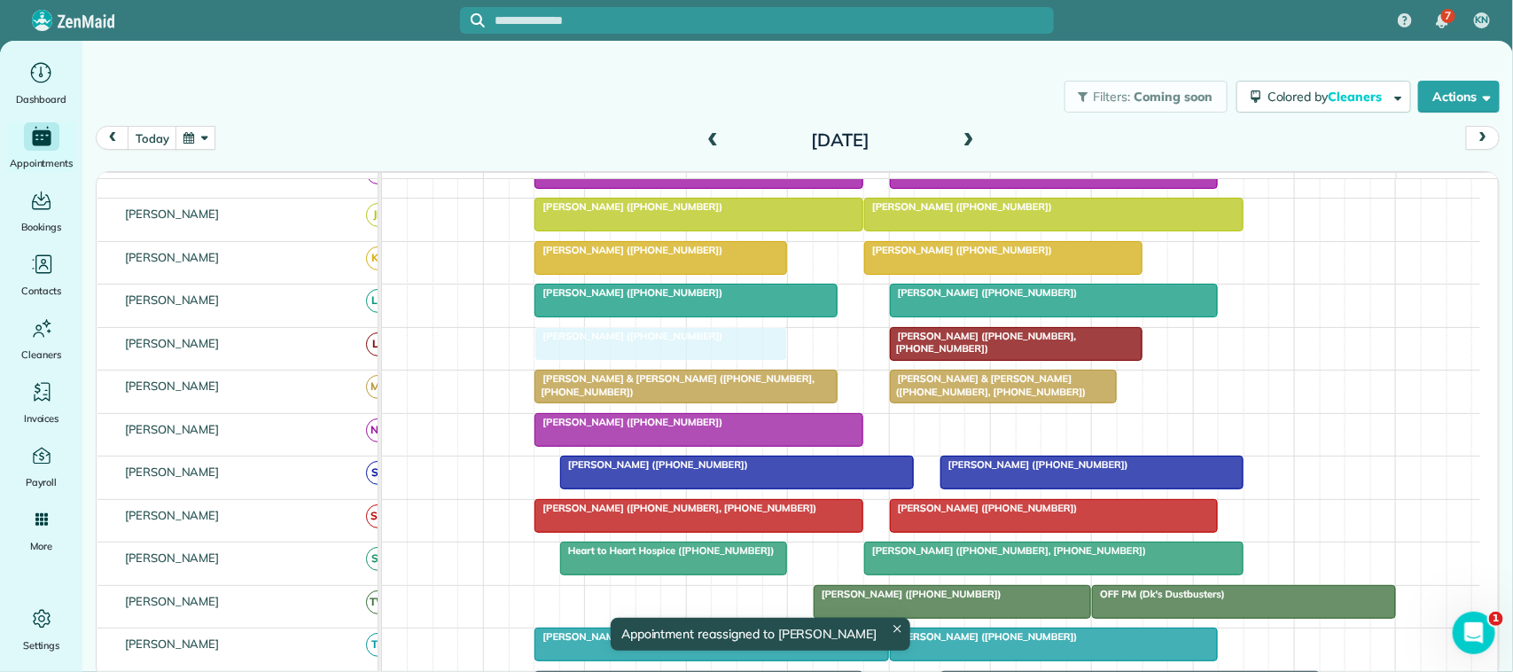
drag, startPoint x: 647, startPoint y: 373, endPoint x: 625, endPoint y: 371, distance: 22.3
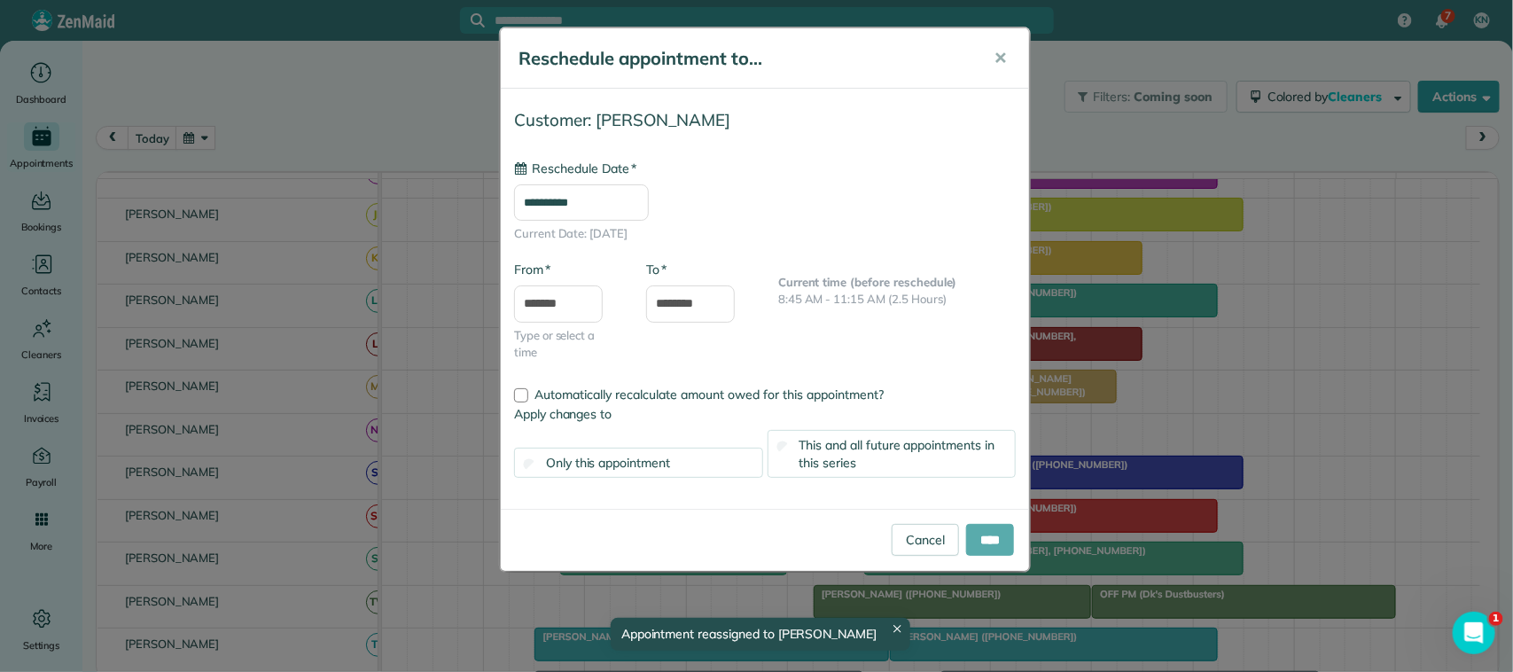
type input "**********"
click at [988, 527] on input "****" at bounding box center [990, 540] width 48 height 32
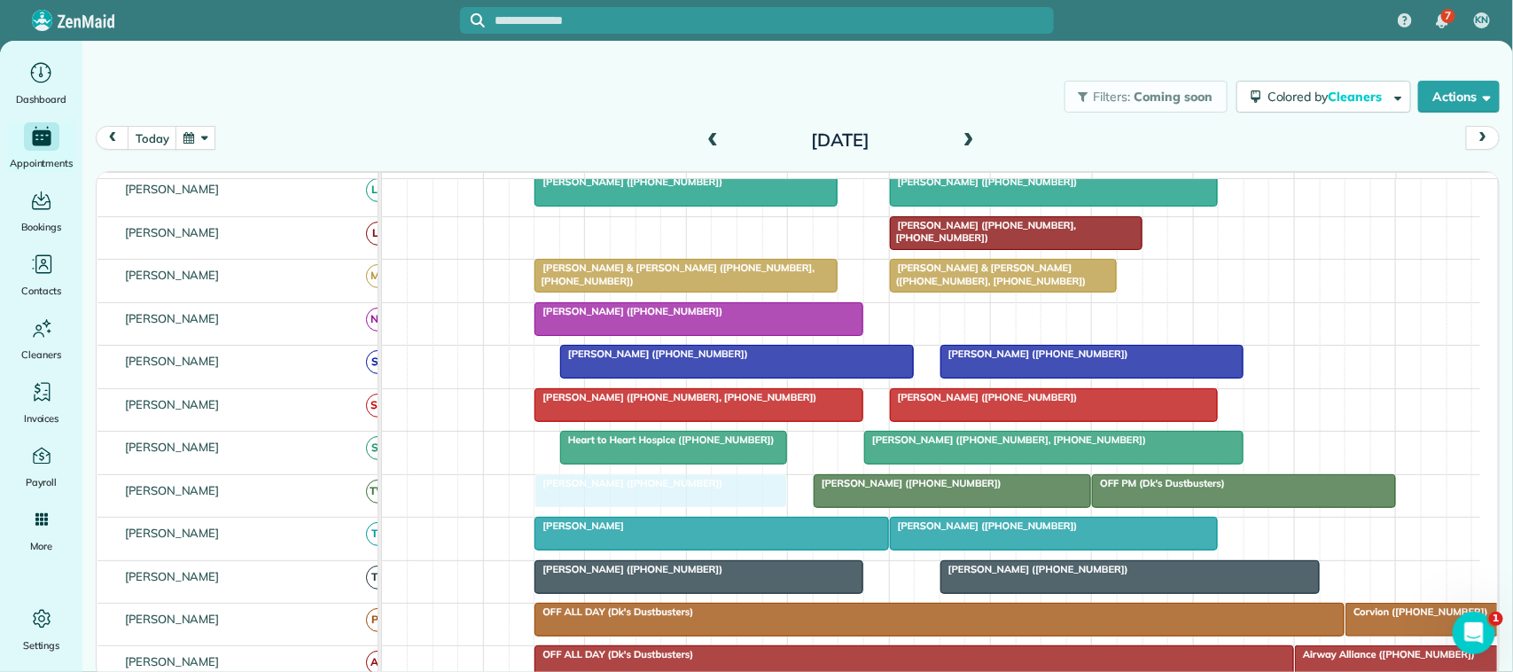
drag, startPoint x: 621, startPoint y: 471, endPoint x: 621, endPoint y: 506, distance: 35.5
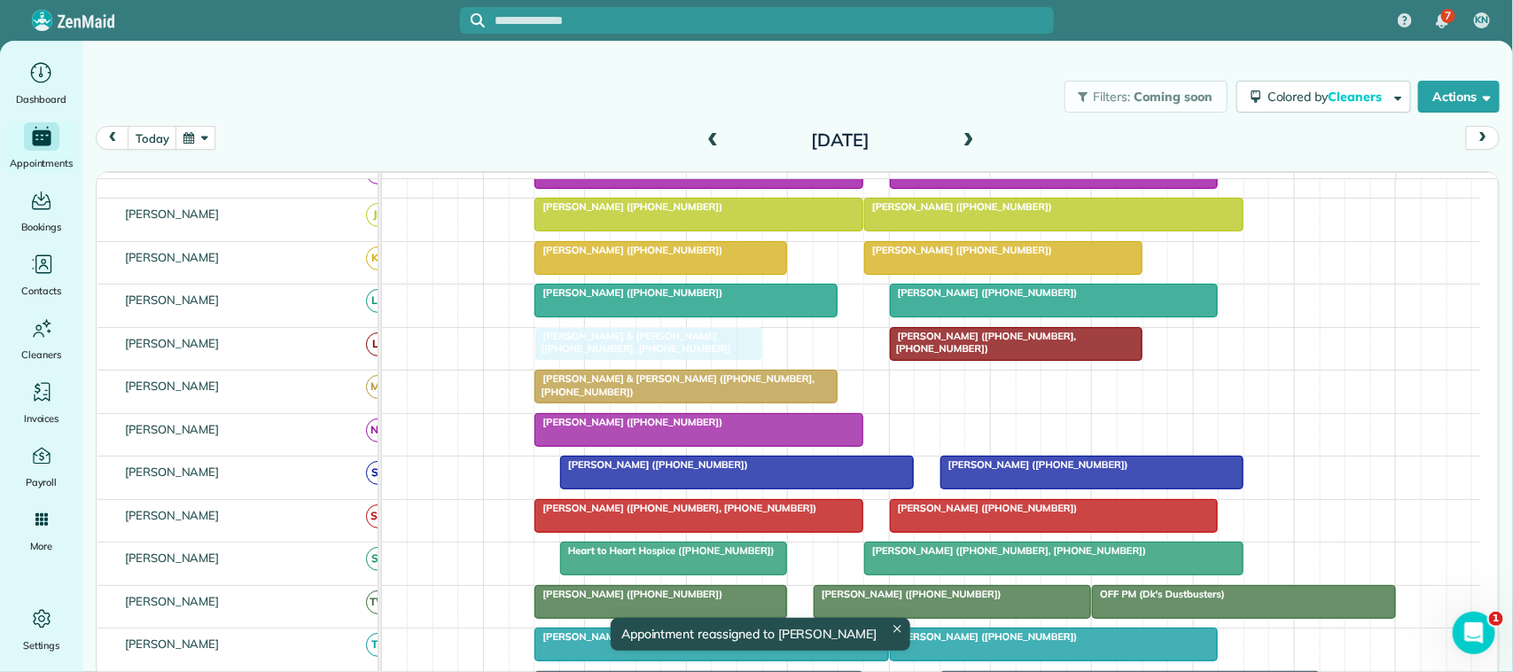
drag, startPoint x: 984, startPoint y: 402, endPoint x: 629, endPoint y: 348, distance: 358.5
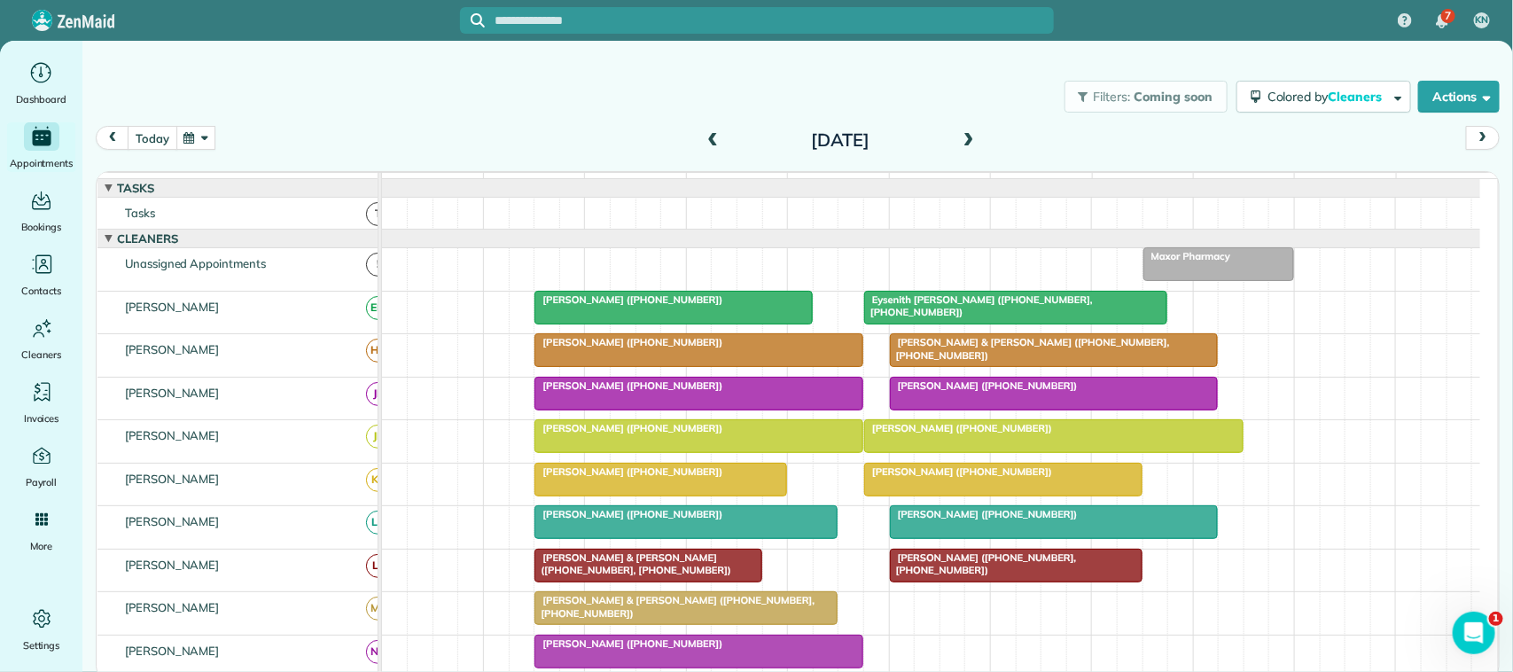
click at [152, 138] on button "today" at bounding box center [152, 138] width 49 height 24
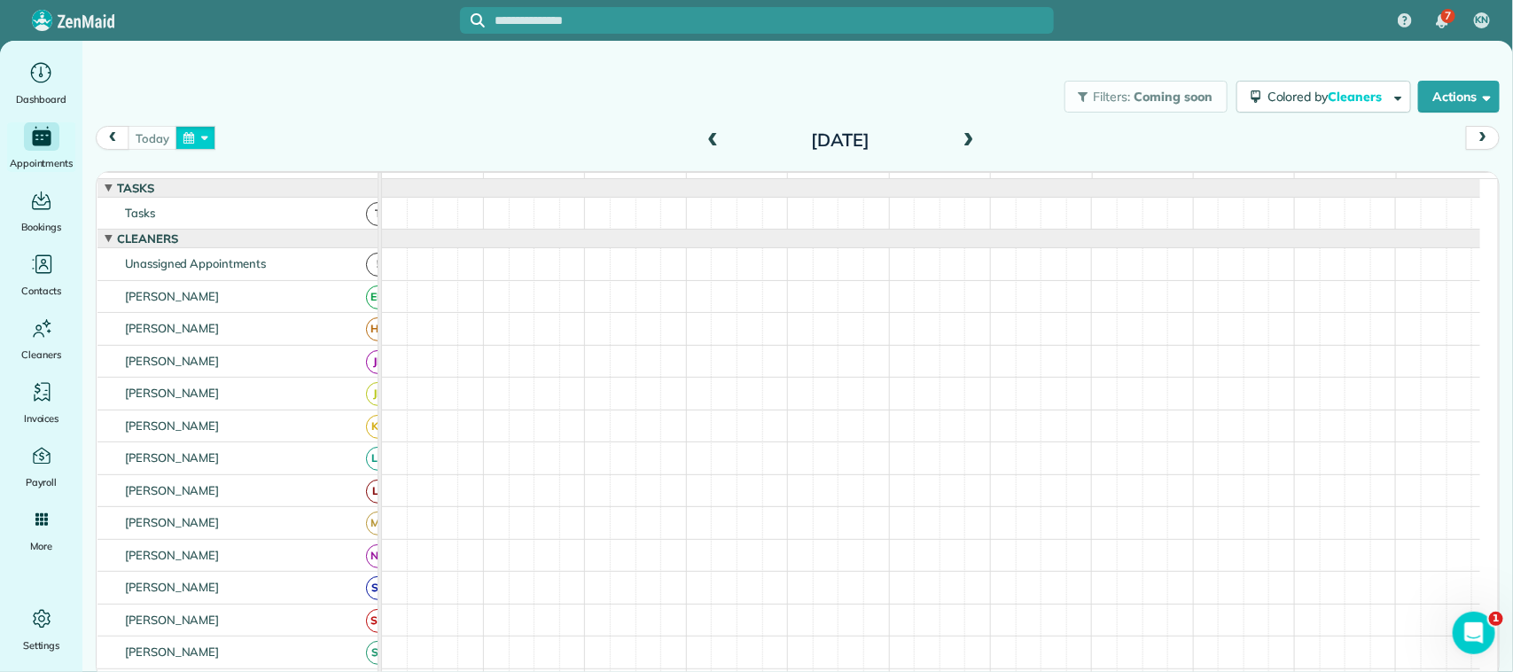
click at [198, 143] on button "button" at bounding box center [196, 138] width 41 height 24
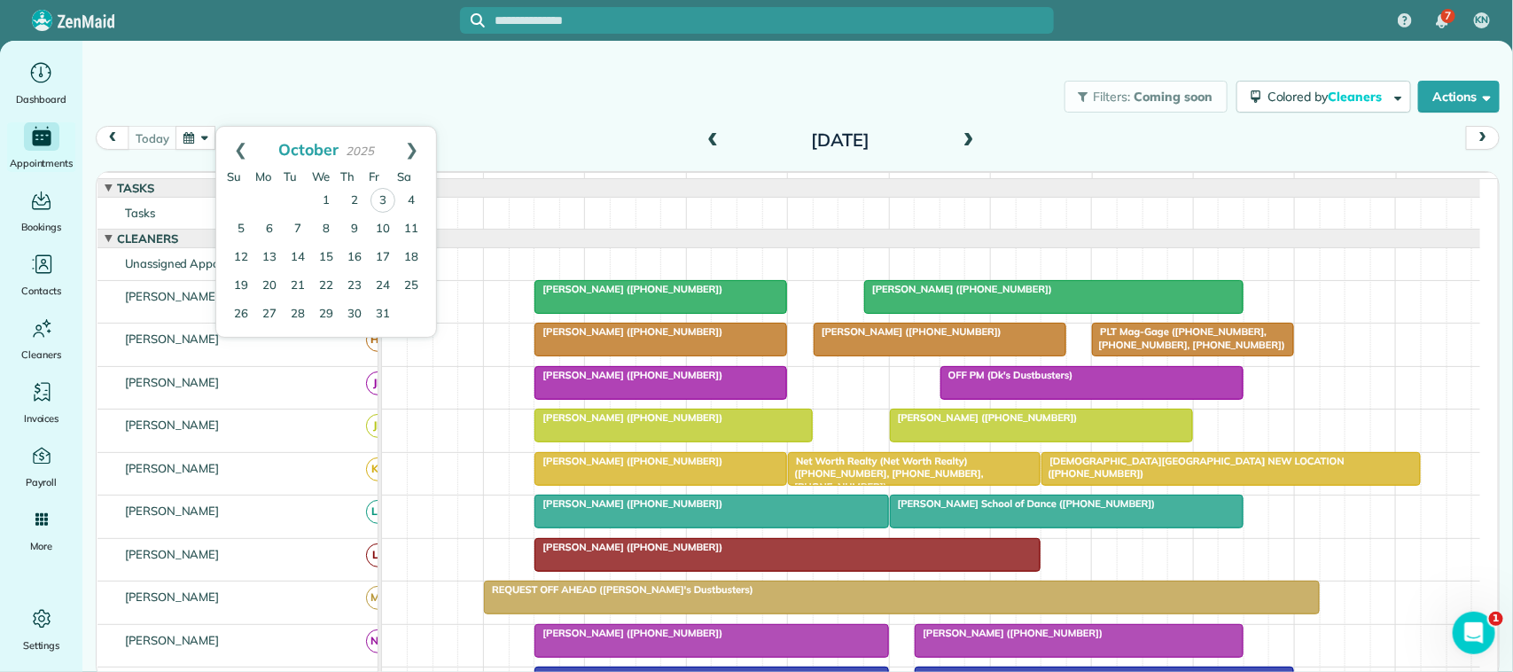
click at [538, 134] on div "[DATE] [DATE]" at bounding box center [798, 143] width 1404 height 34
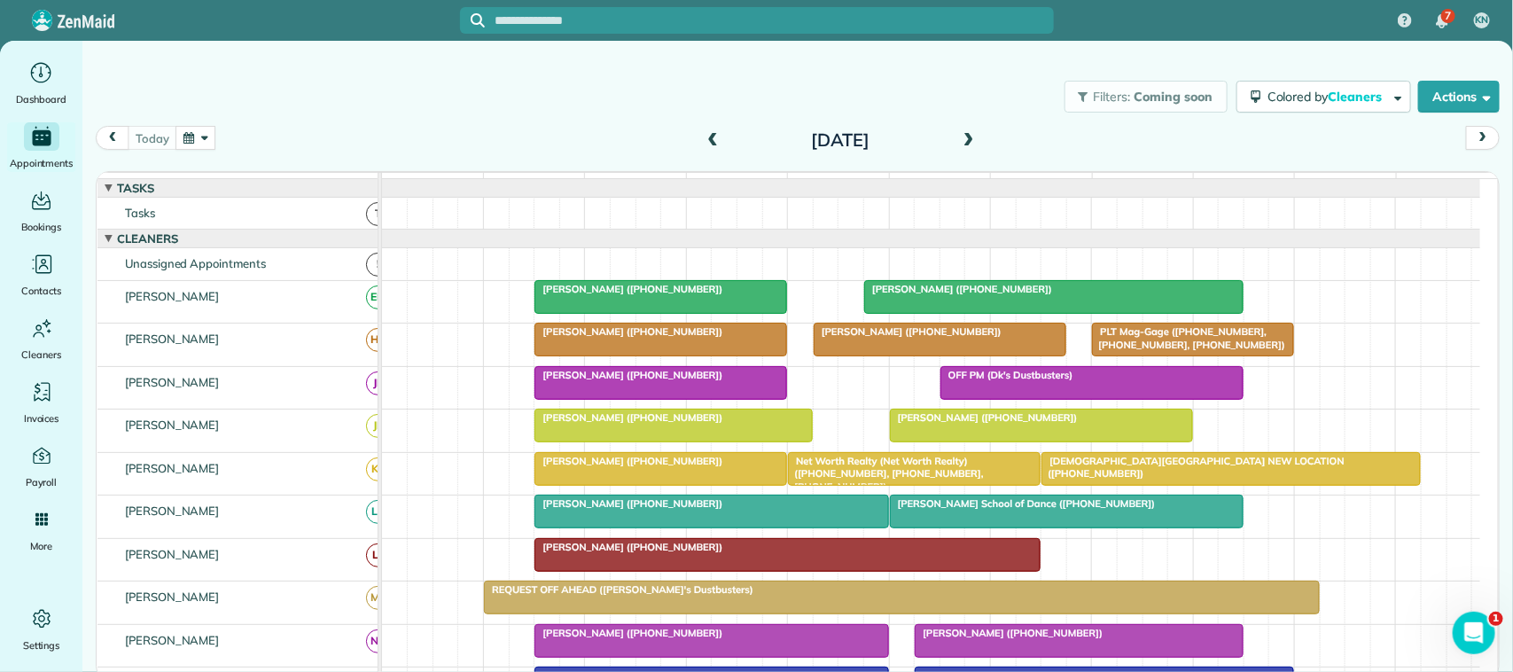
click at [184, 127] on button "button" at bounding box center [196, 138] width 41 height 24
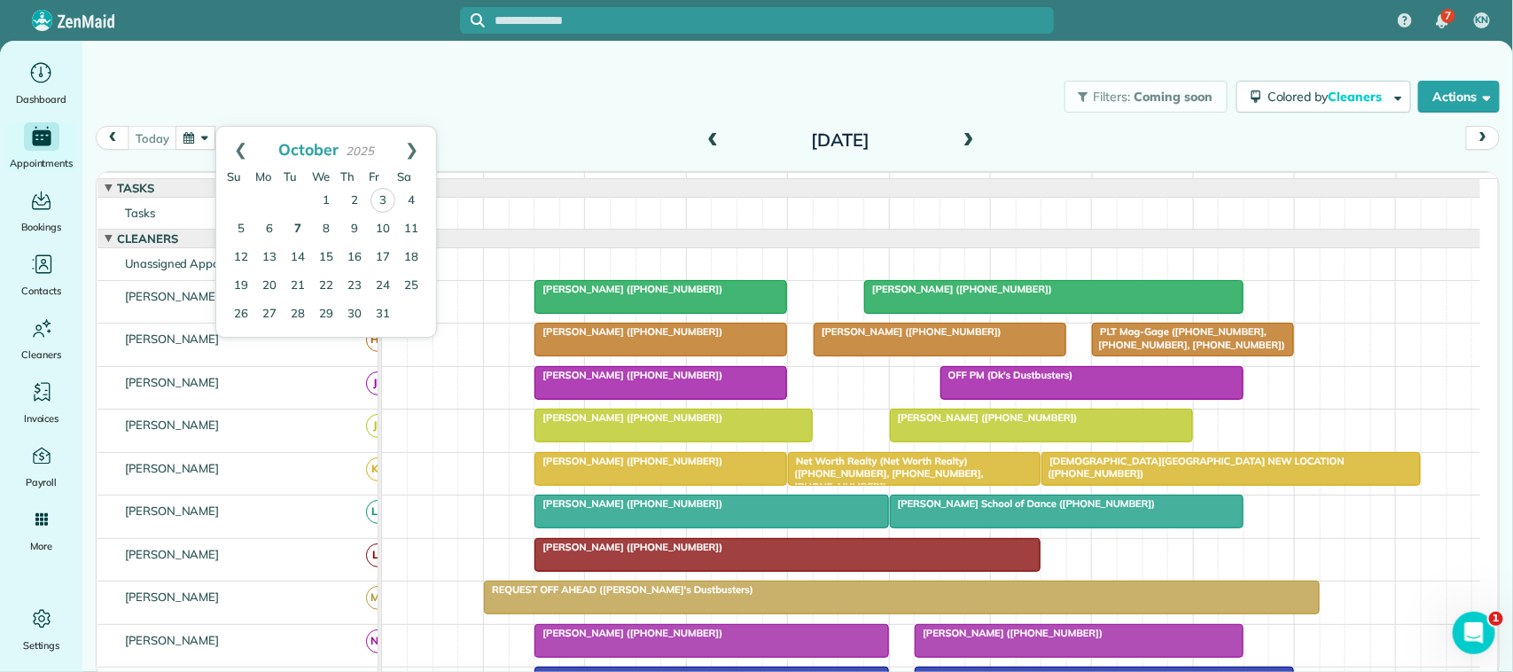
click at [299, 222] on link "7" at bounding box center [298, 229] width 28 height 28
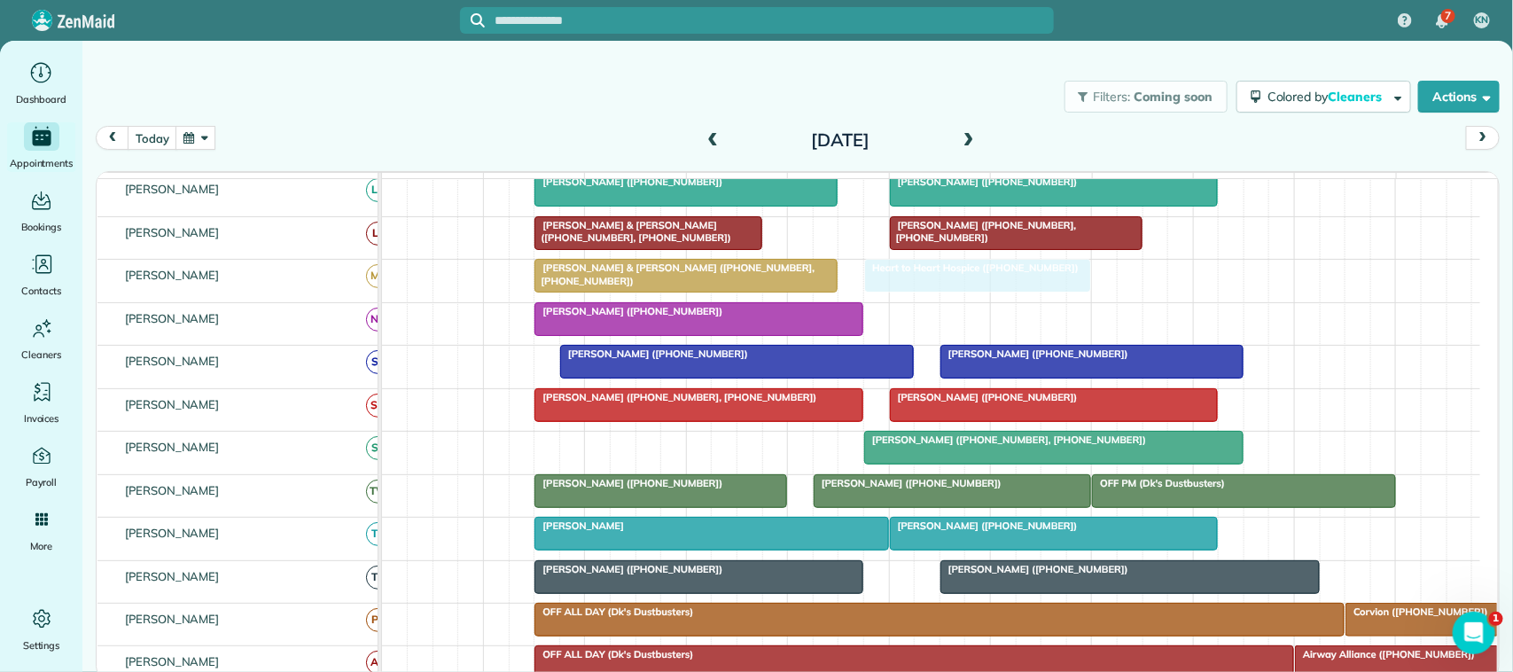
drag, startPoint x: 599, startPoint y: 474, endPoint x: 893, endPoint y: 308, distance: 337.0
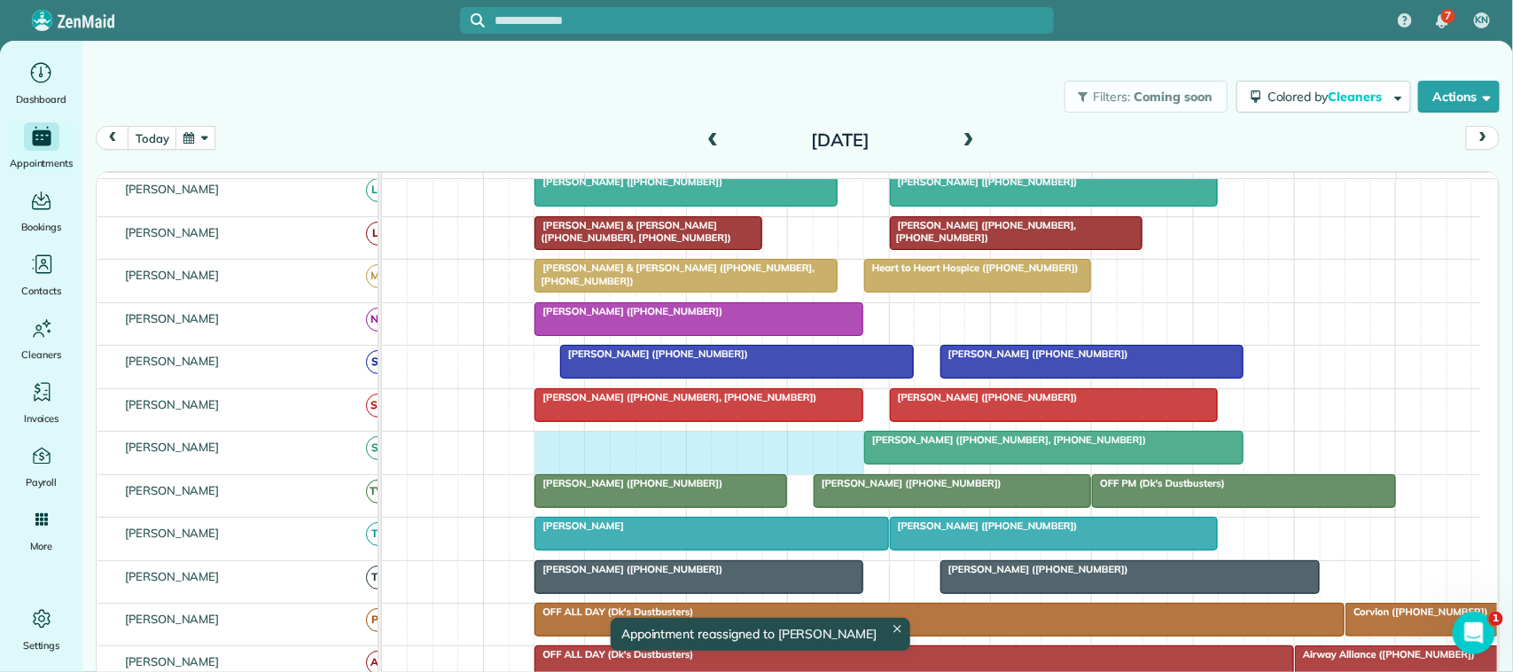
drag, startPoint x: 548, startPoint y: 467, endPoint x: 847, endPoint y: 462, distance: 298.8
click at [847, 462] on div "Beverly Gaines (+12813800434, +12813169977)" at bounding box center [931, 453] width 1098 height 42
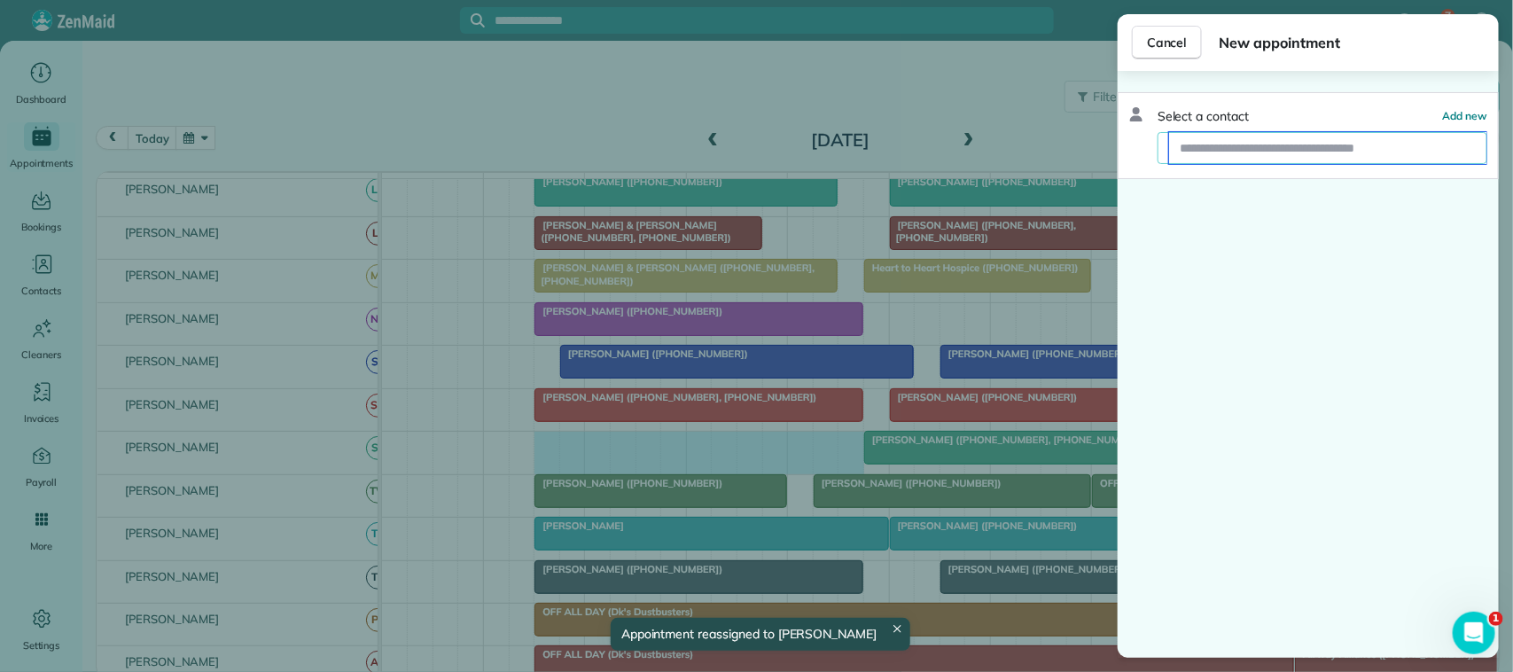
click at [1314, 151] on input "text" at bounding box center [1327, 148] width 317 height 32
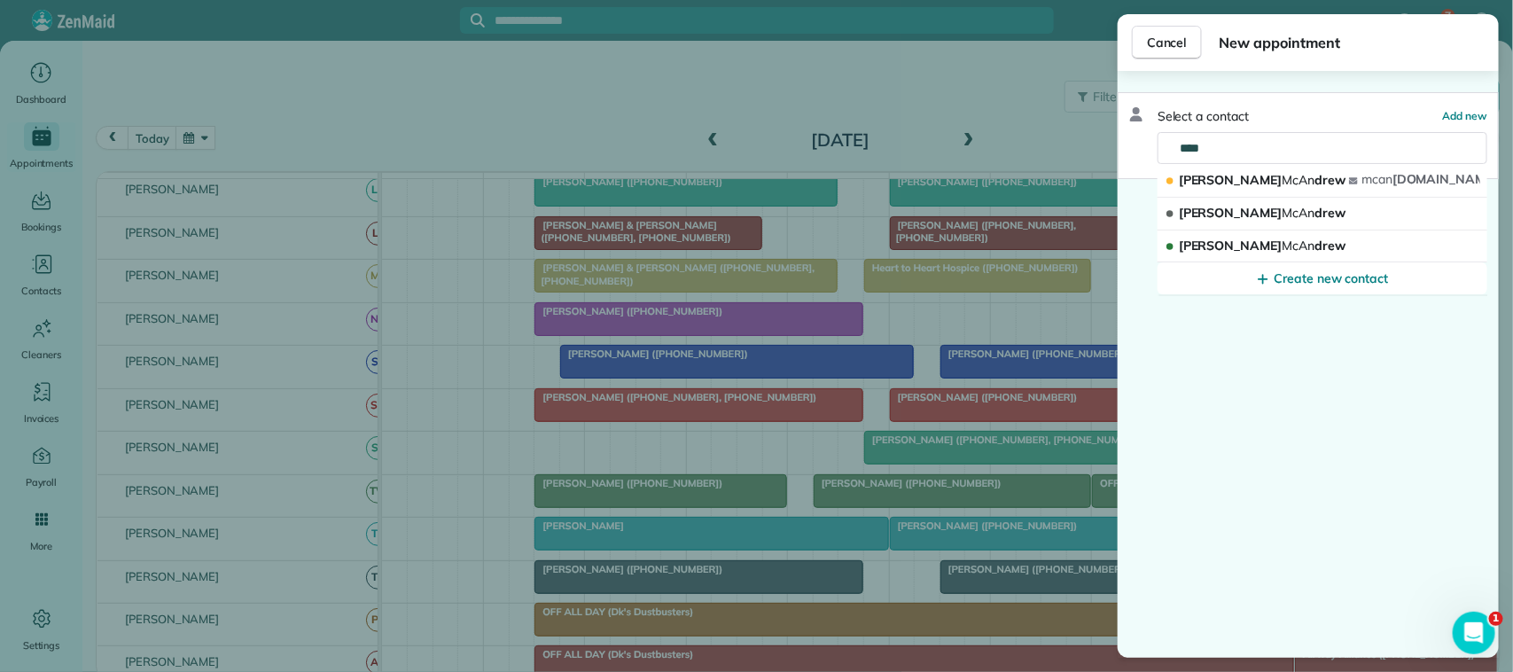
click at [1260, 130] on div "Select a contact Add new **** Walter McAn drew mcan drew.walter@gmail.com Jay M…" at bounding box center [1308, 135] width 381 height 87
click at [1260, 143] on input "****" at bounding box center [1327, 148] width 317 height 32
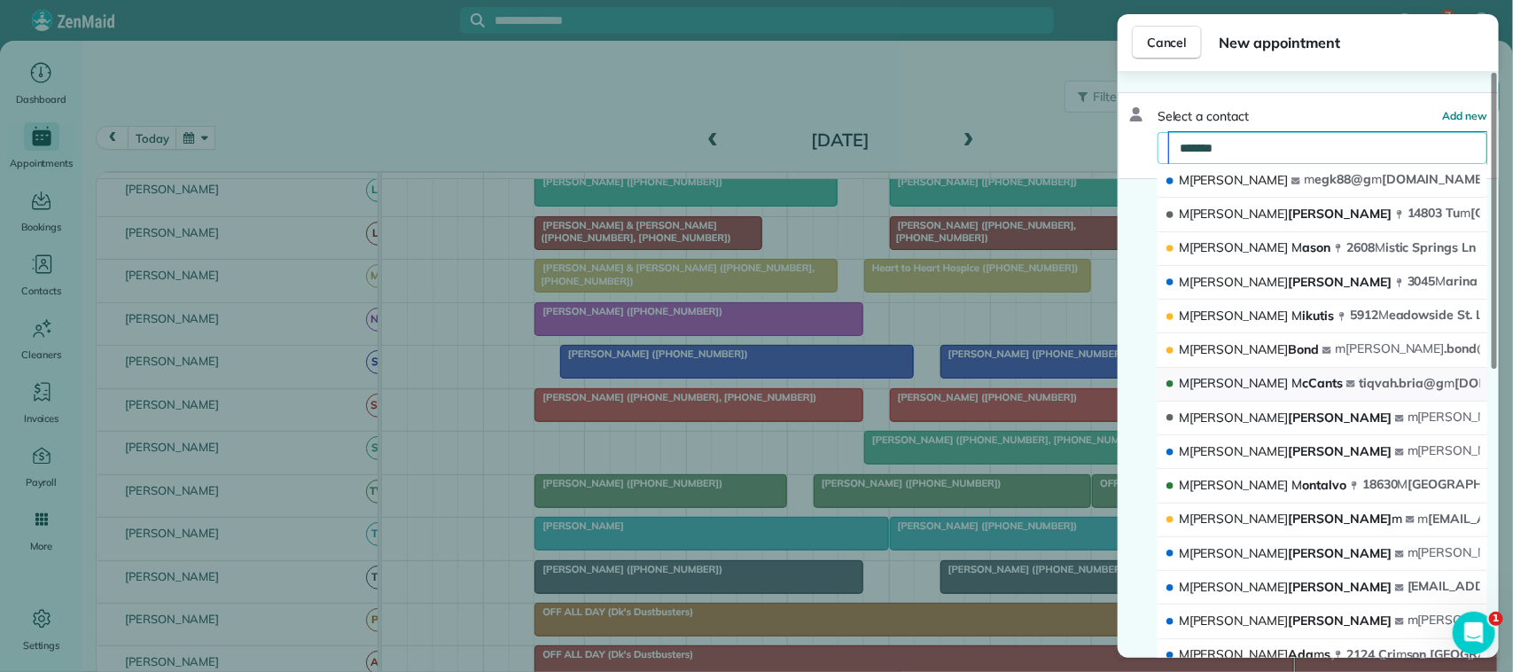
type input "*******"
click at [1278, 384] on button "M egan M cCants tiqvah.bria@g m ail.co m" at bounding box center [1323, 385] width 330 height 34
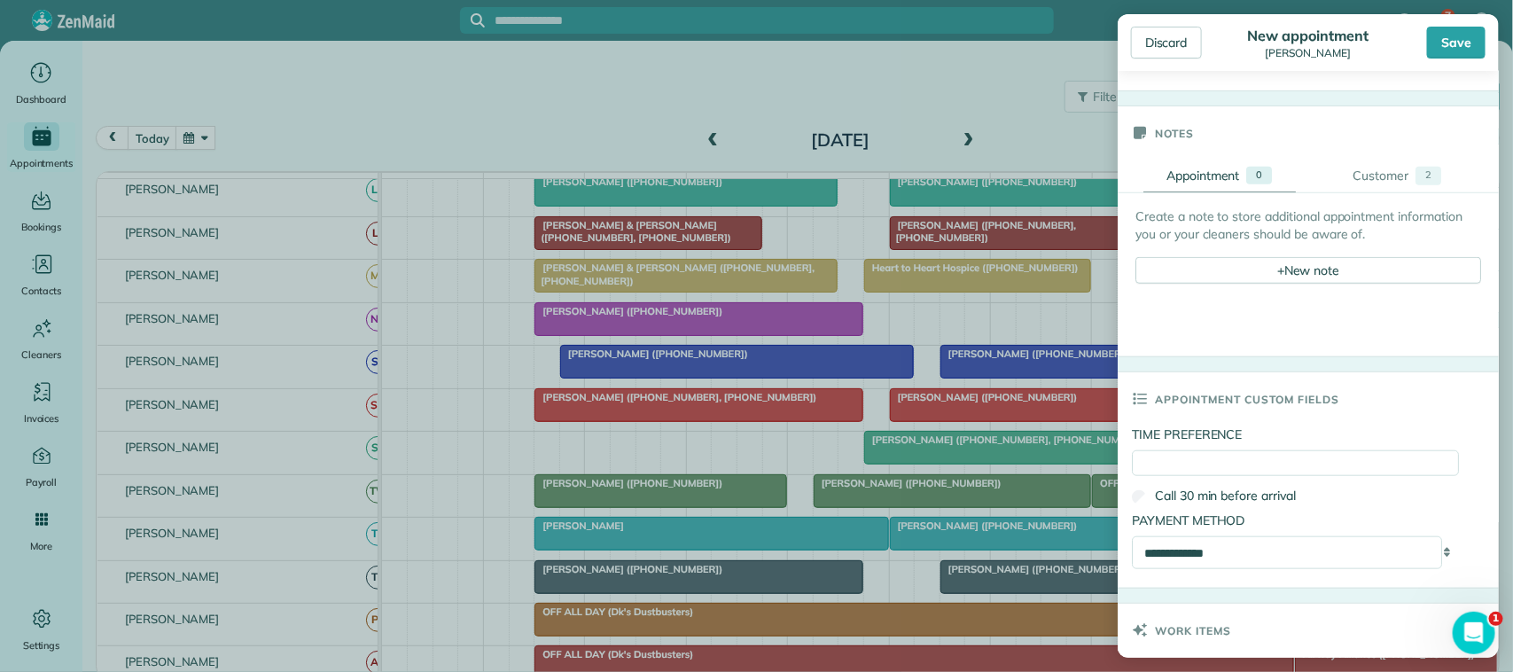
scroll to position [568, 0]
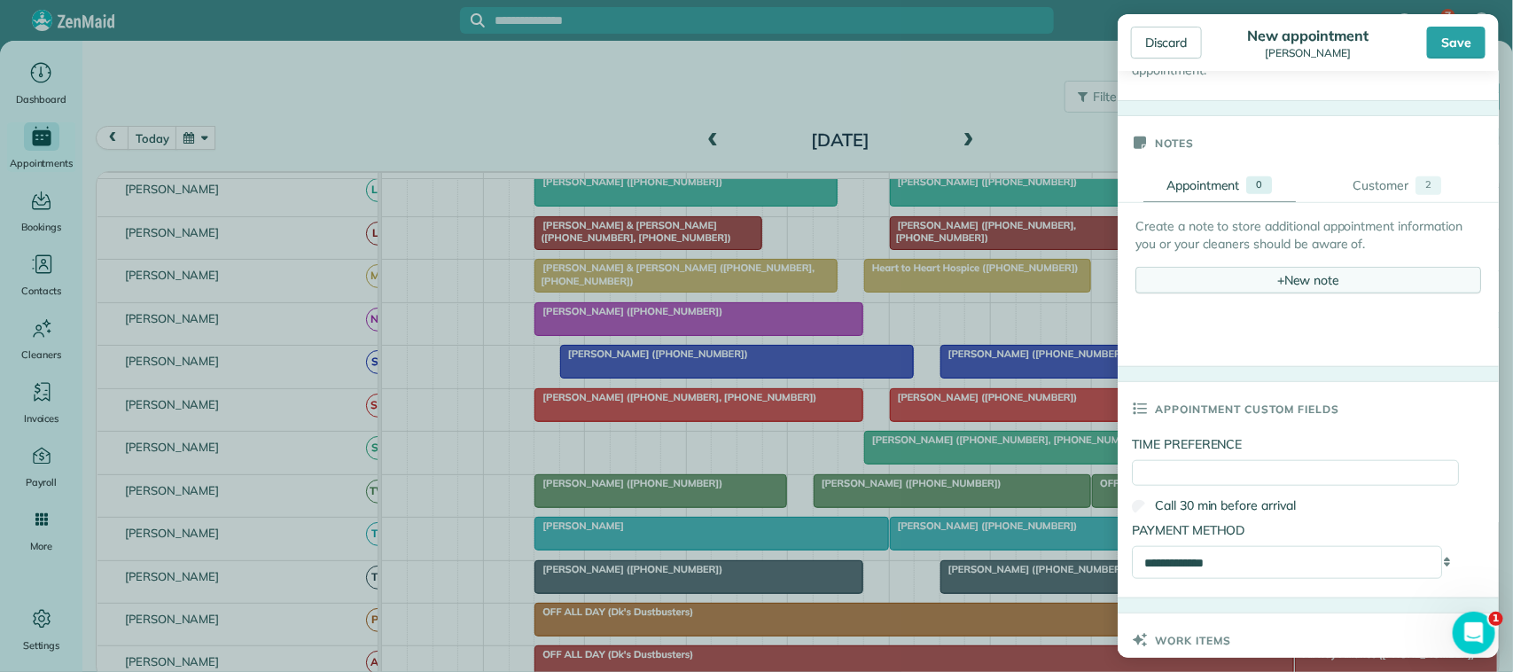
click at [1295, 293] on div "+ New note" at bounding box center [1308, 280] width 346 height 27
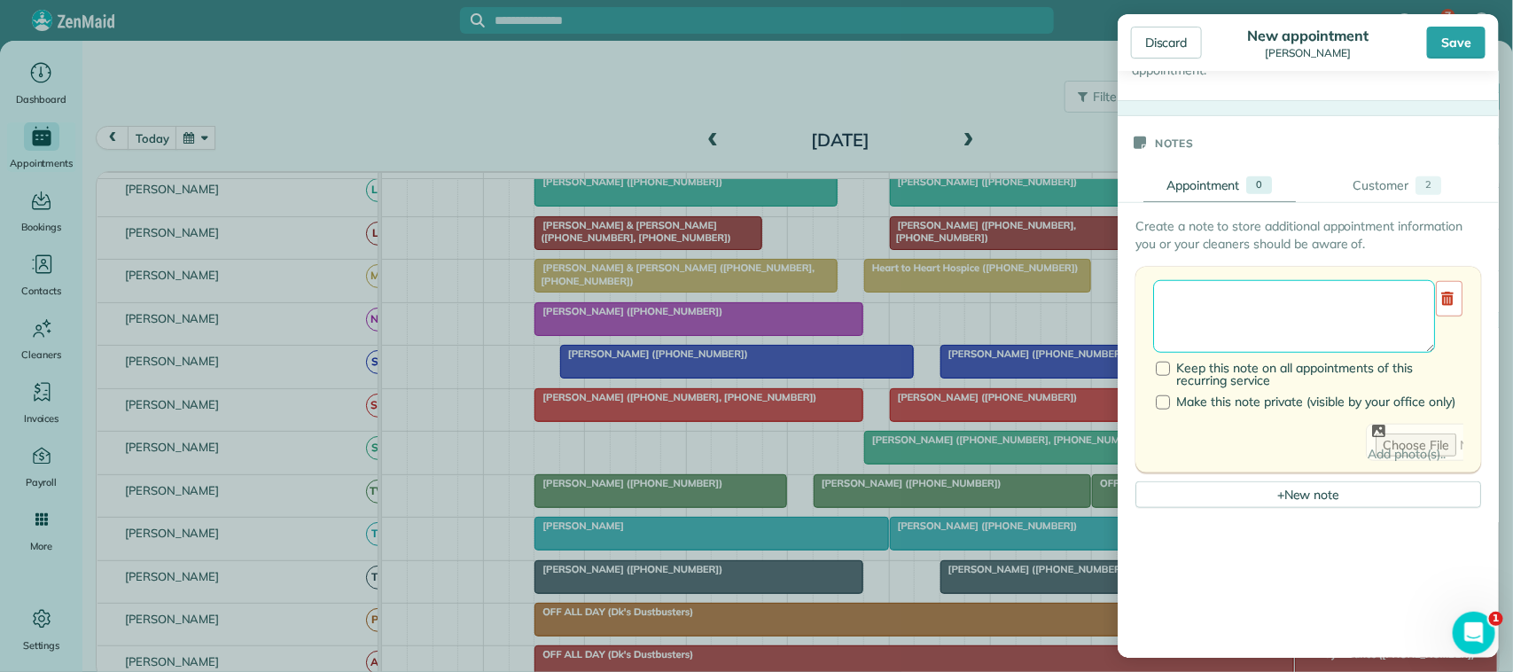
click at [1294, 297] on textarea at bounding box center [1294, 316] width 282 height 73
type textarea "**********"
click at [1449, 58] on div "Save" at bounding box center [1456, 43] width 59 height 32
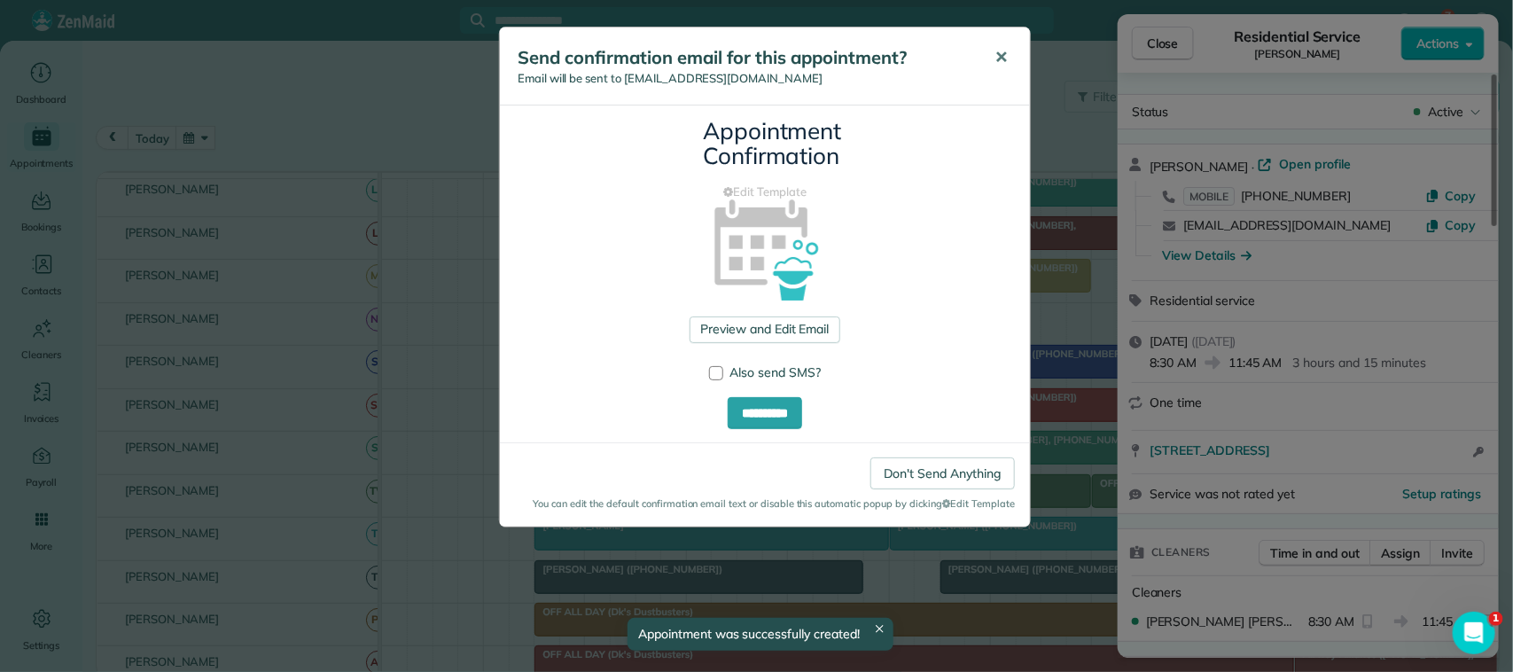
click at [1011, 54] on button "✕" at bounding box center [1001, 57] width 40 height 43
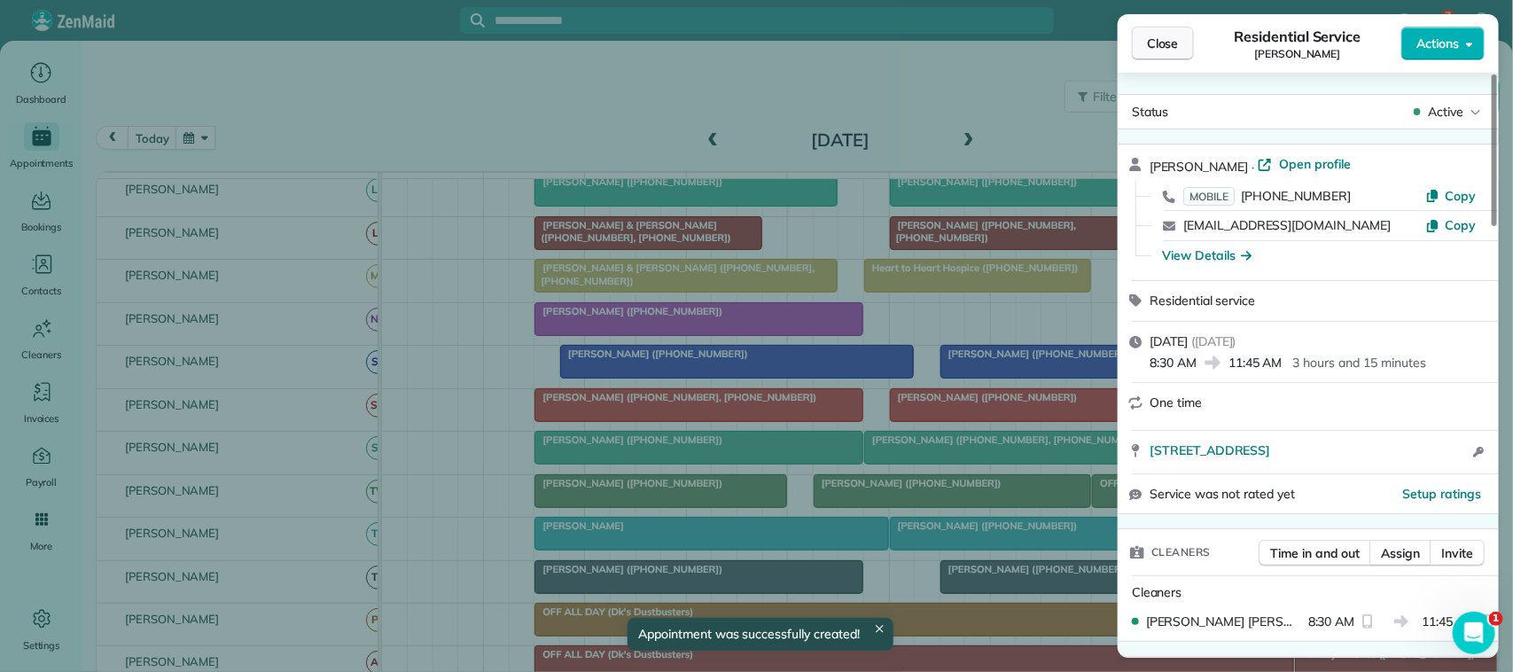
click at [1175, 44] on span "Close" at bounding box center [1163, 44] width 32 height 18
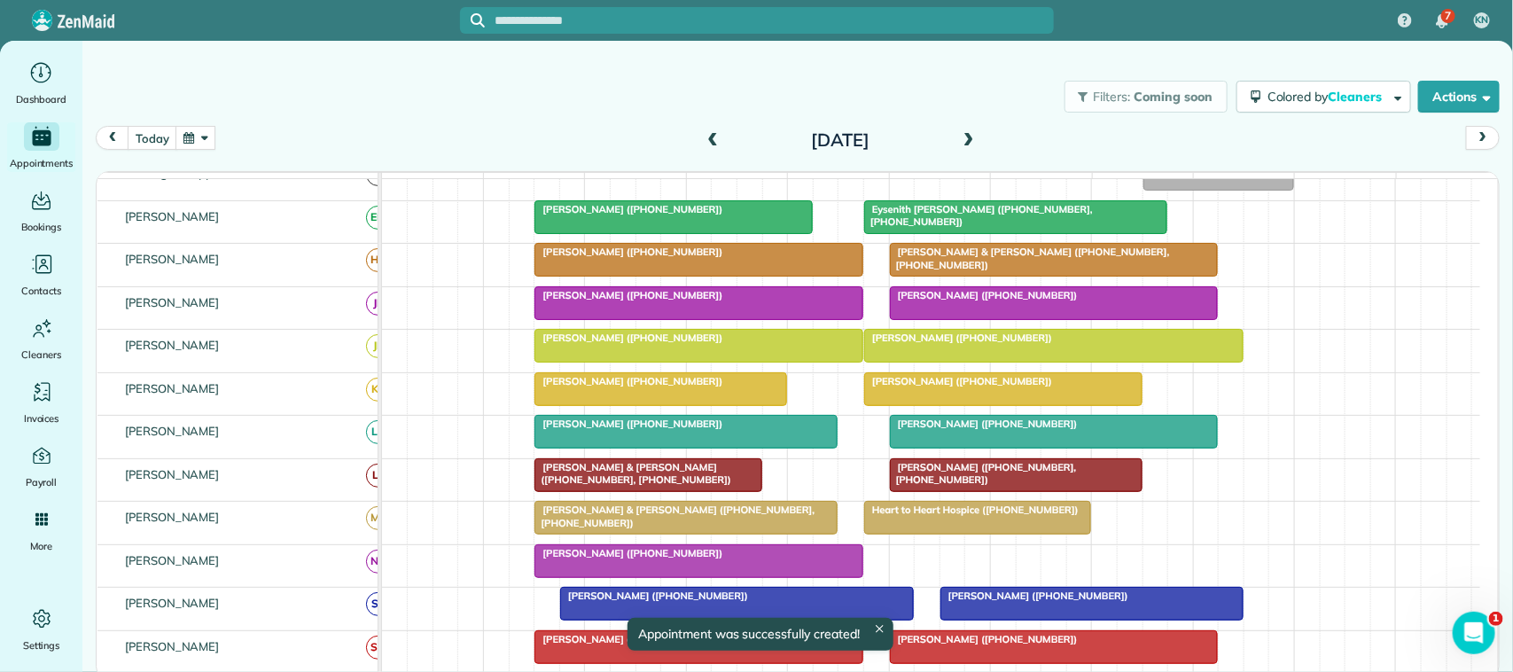
scroll to position [288, 0]
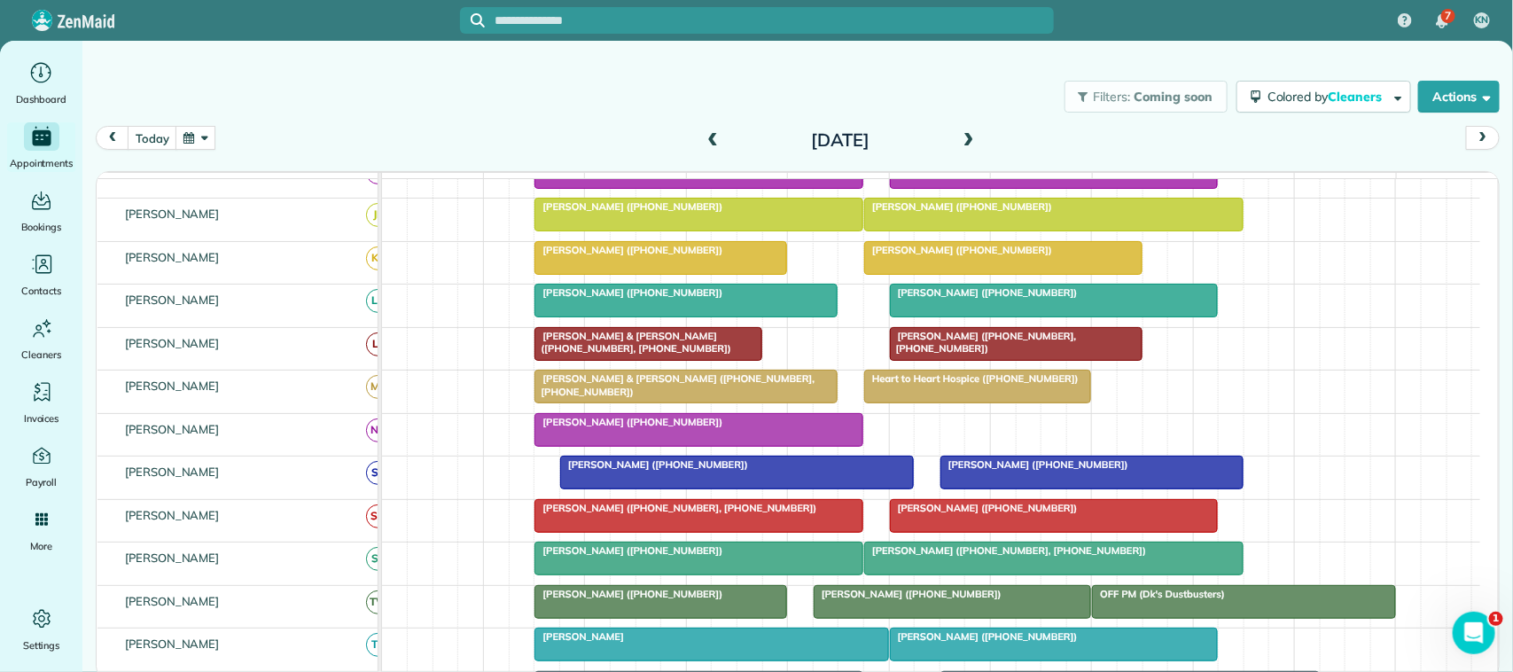
click at [966, 137] on span at bounding box center [969, 141] width 20 height 16
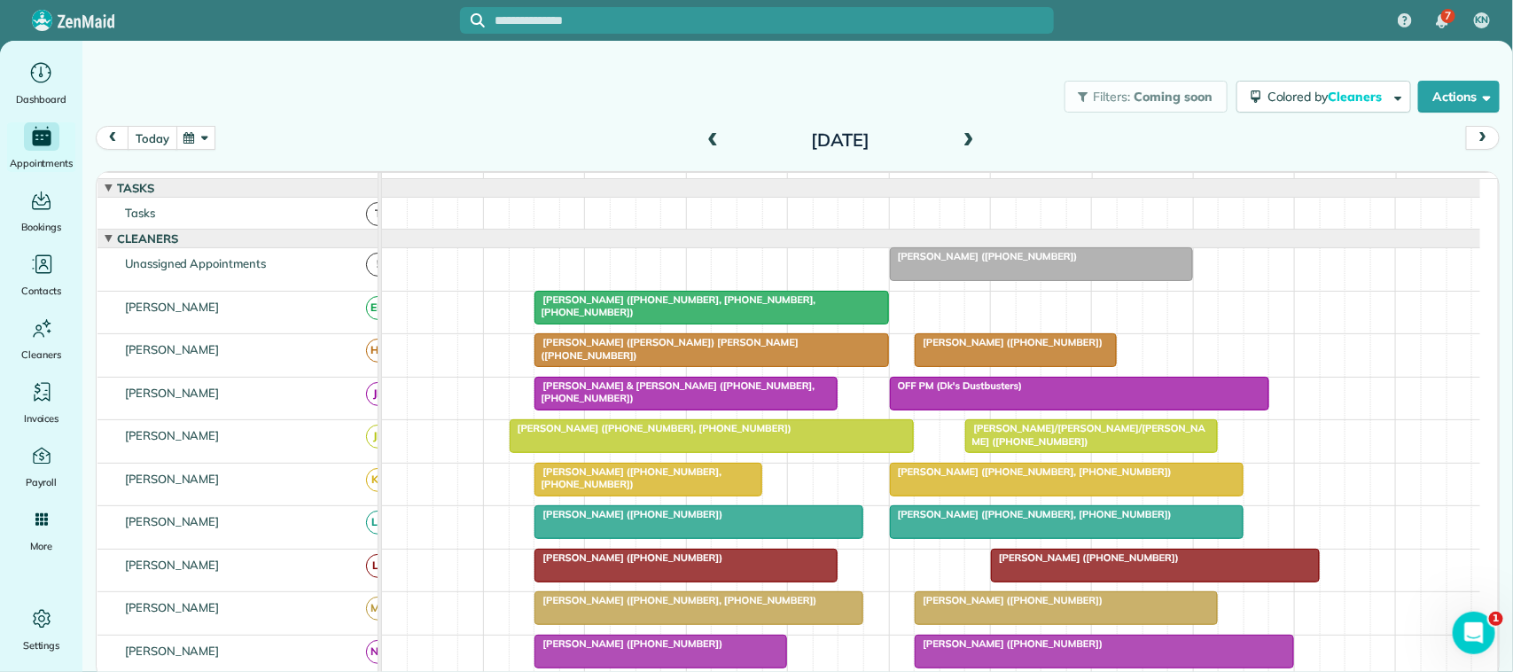
click at [147, 144] on button "today" at bounding box center [152, 138] width 49 height 24
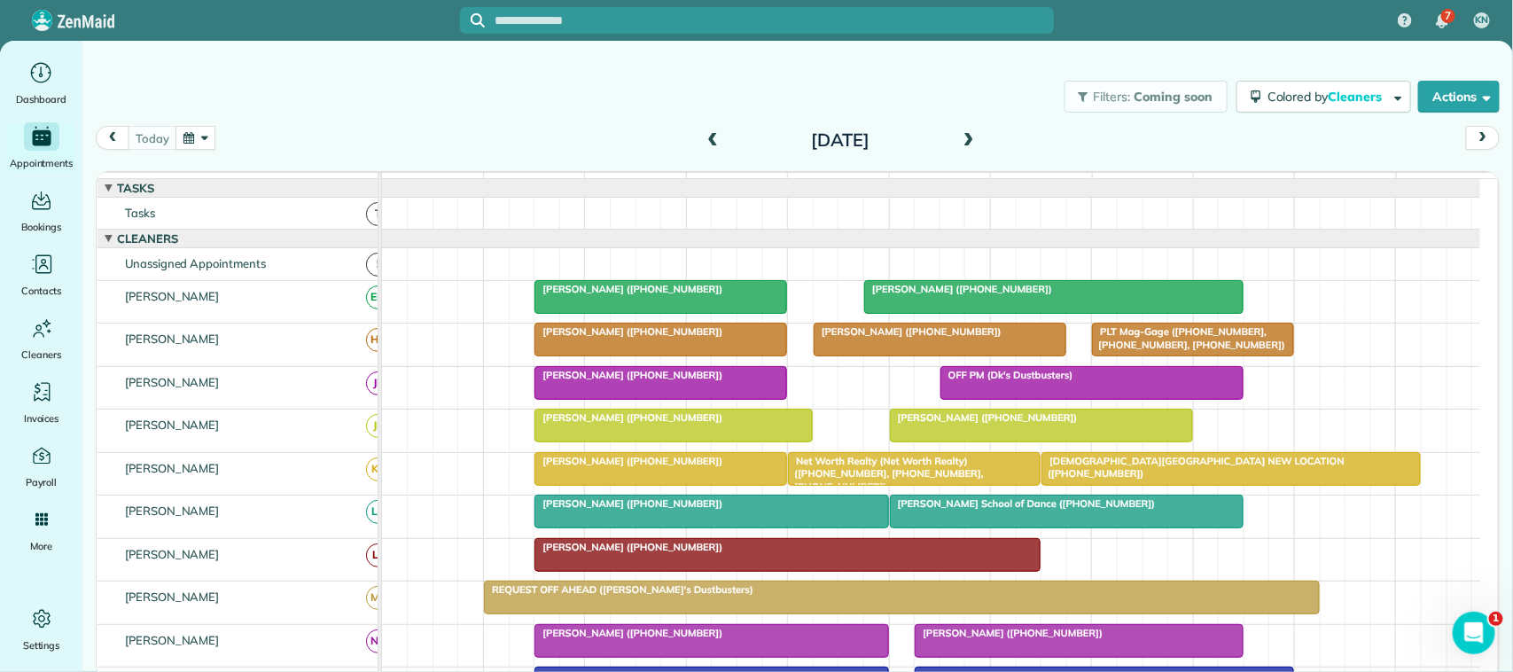
click at [205, 143] on button "button" at bounding box center [196, 138] width 41 height 24
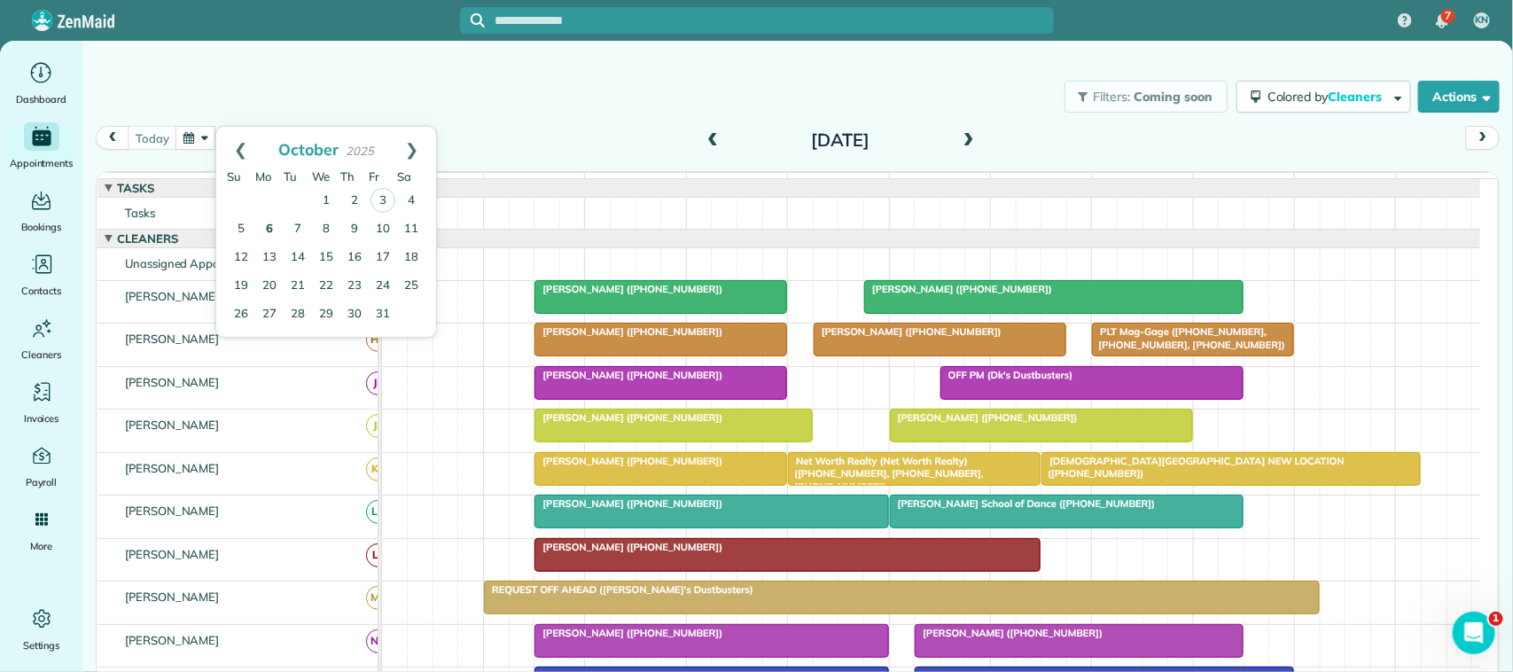
click at [273, 230] on link "6" at bounding box center [269, 229] width 28 height 28
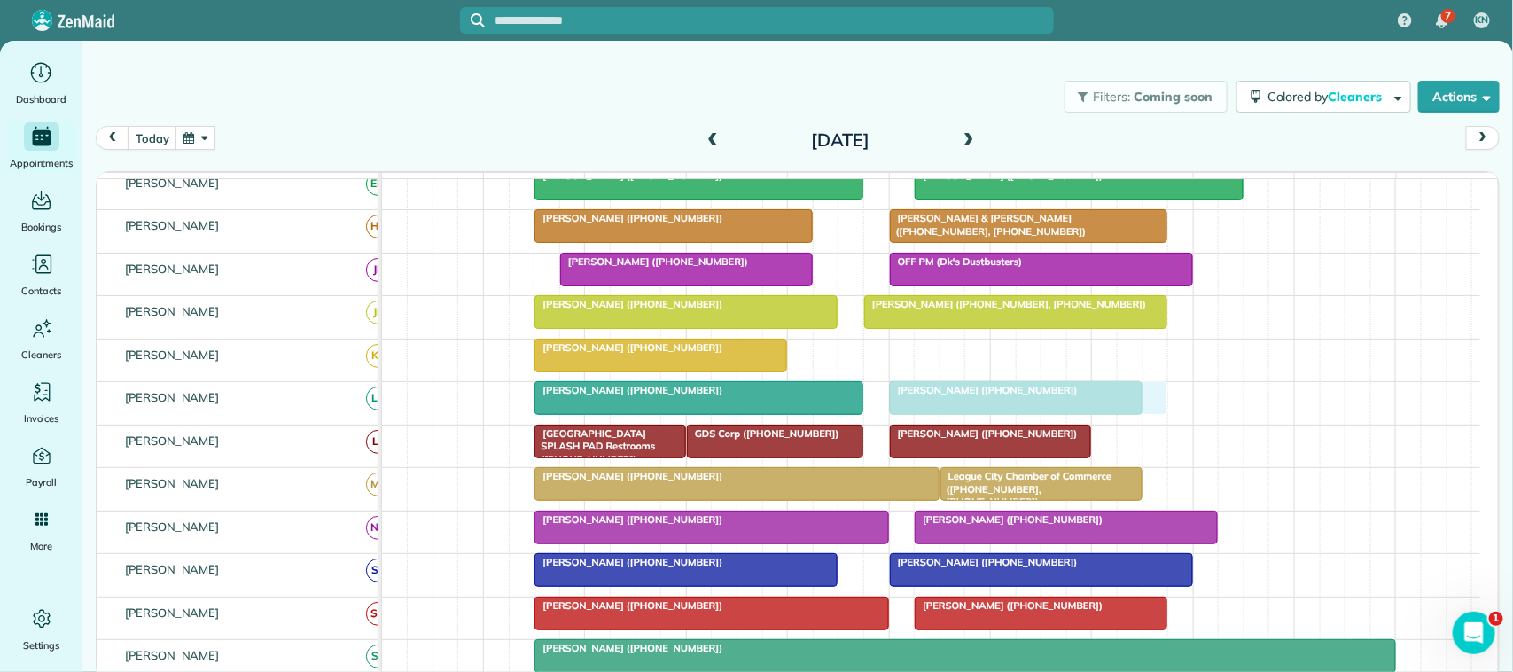
scroll to position [222, 0]
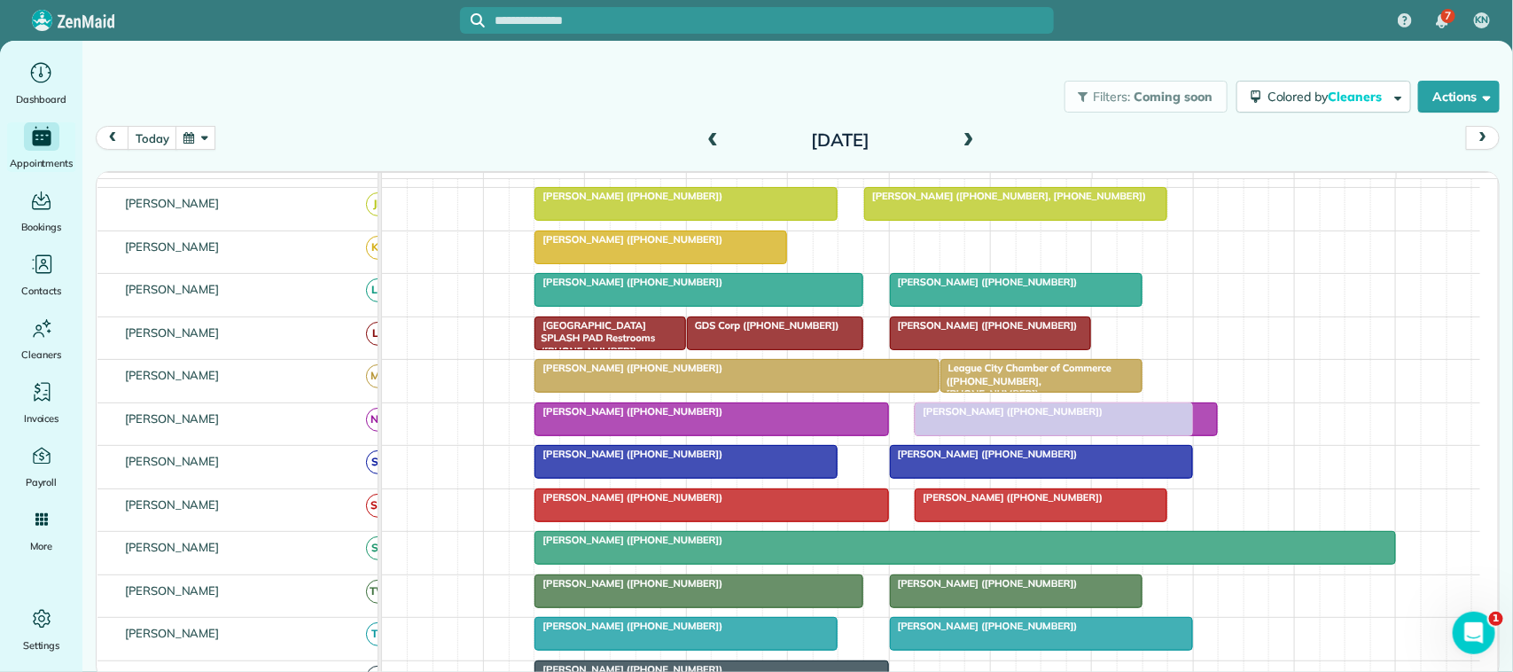
drag, startPoint x: 954, startPoint y: 587, endPoint x: 972, endPoint y: 443, distance: 144.8
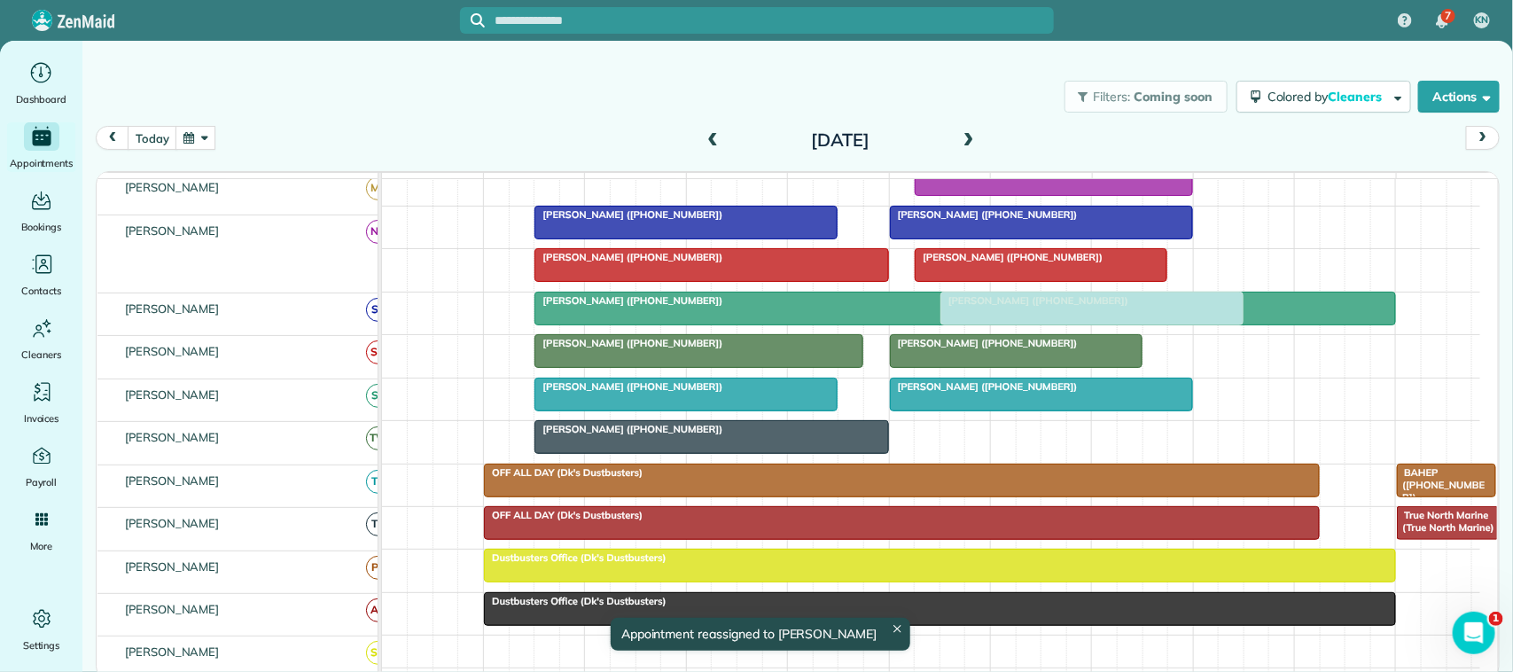
scroll to position [496, 0]
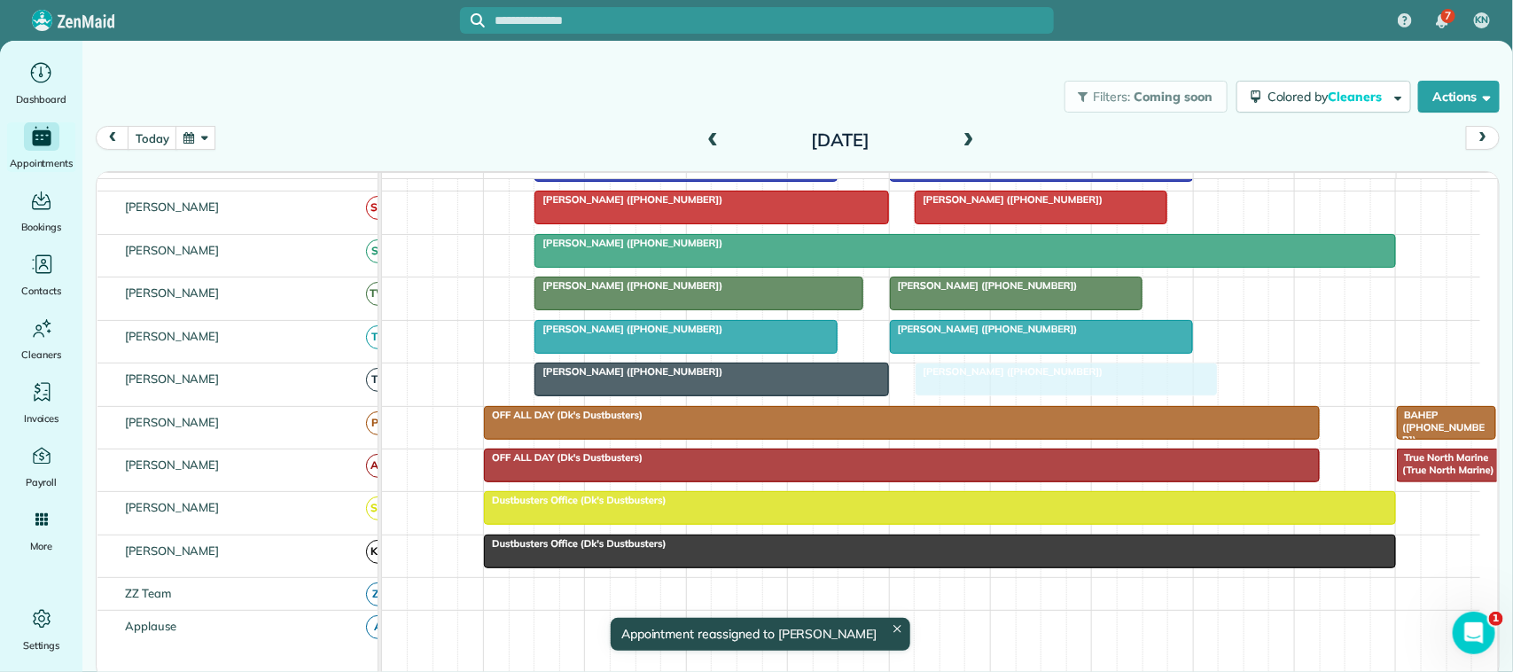
drag, startPoint x: 978, startPoint y: 330, endPoint x: 967, endPoint y: 401, distance: 71.7
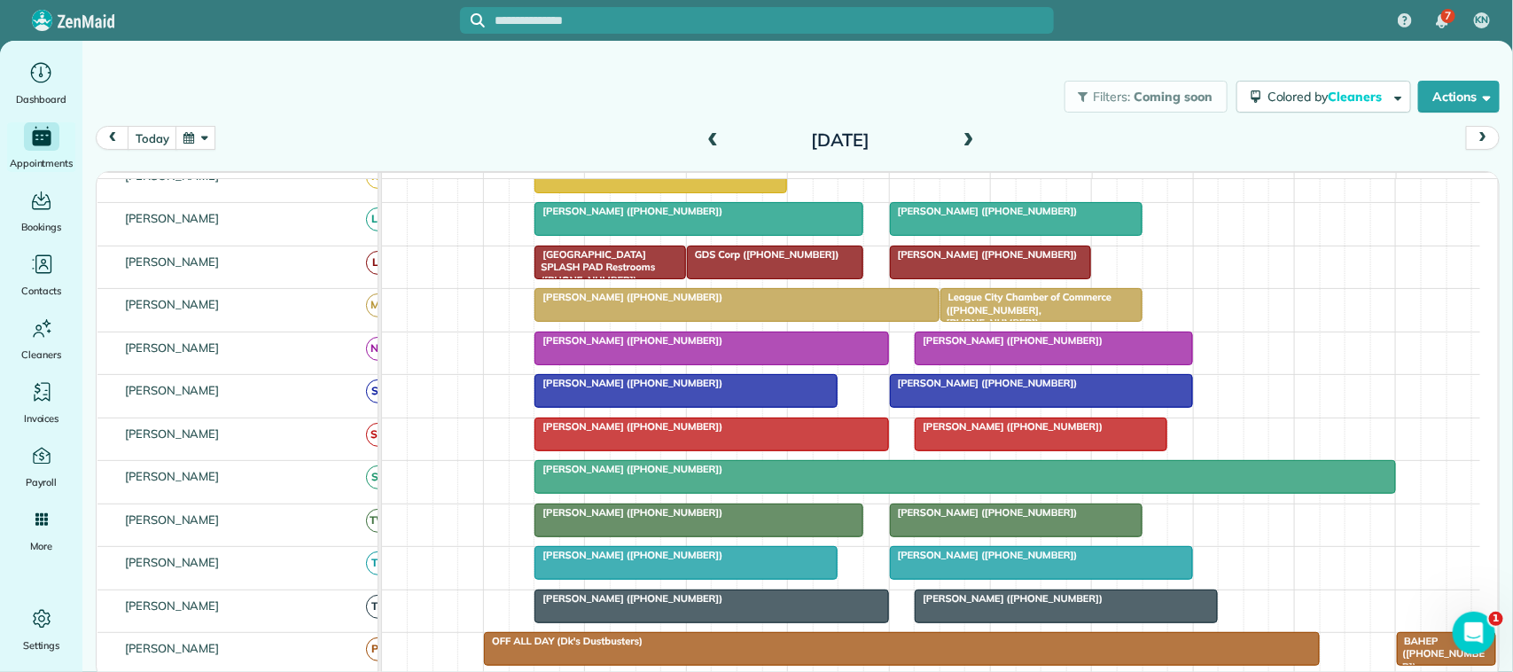
scroll to position [120, 0]
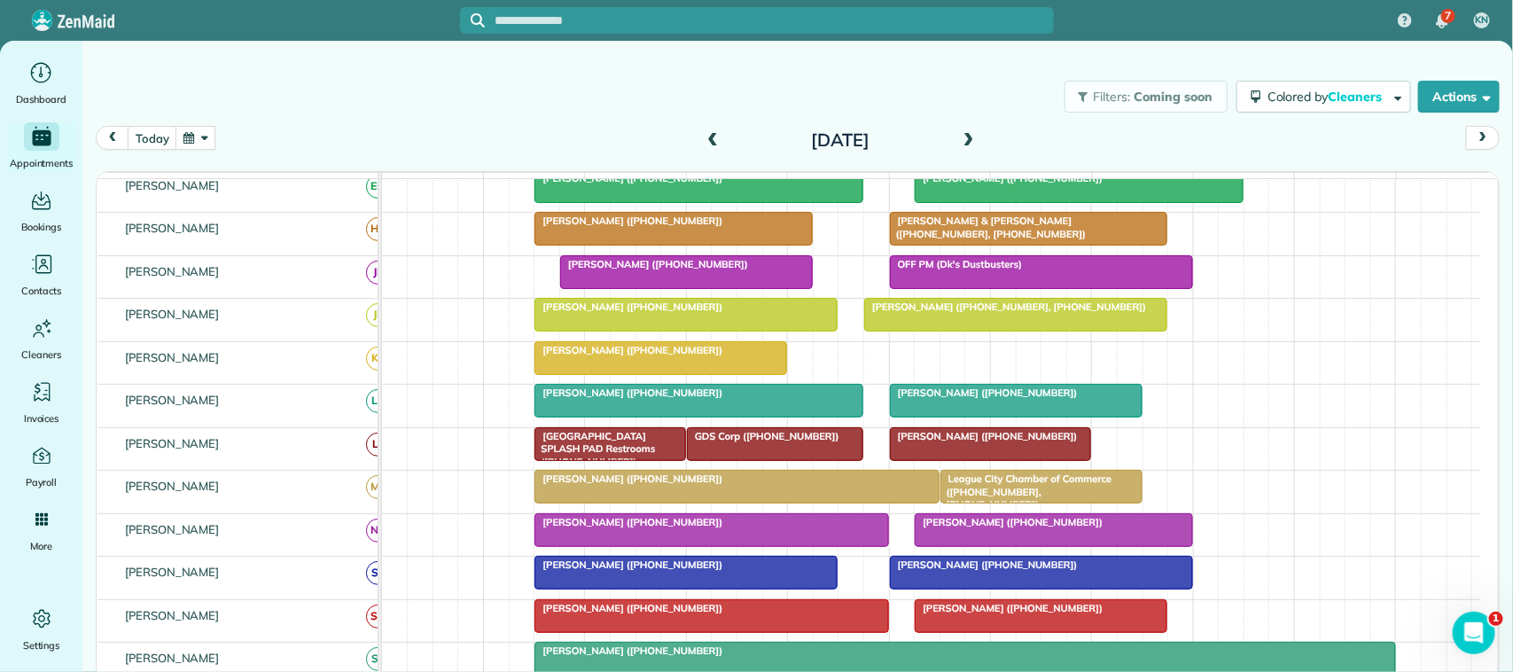
click at [964, 136] on span at bounding box center [969, 141] width 20 height 16
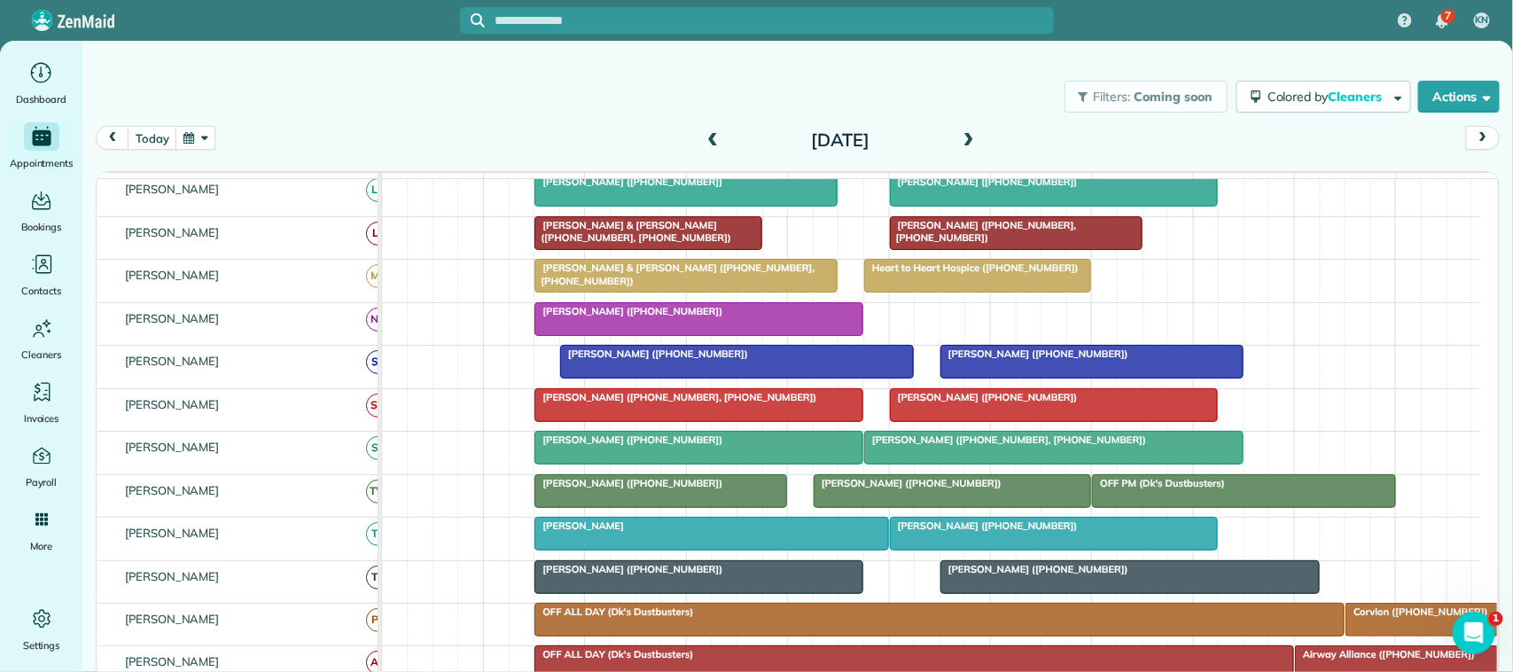
scroll to position [0, 0]
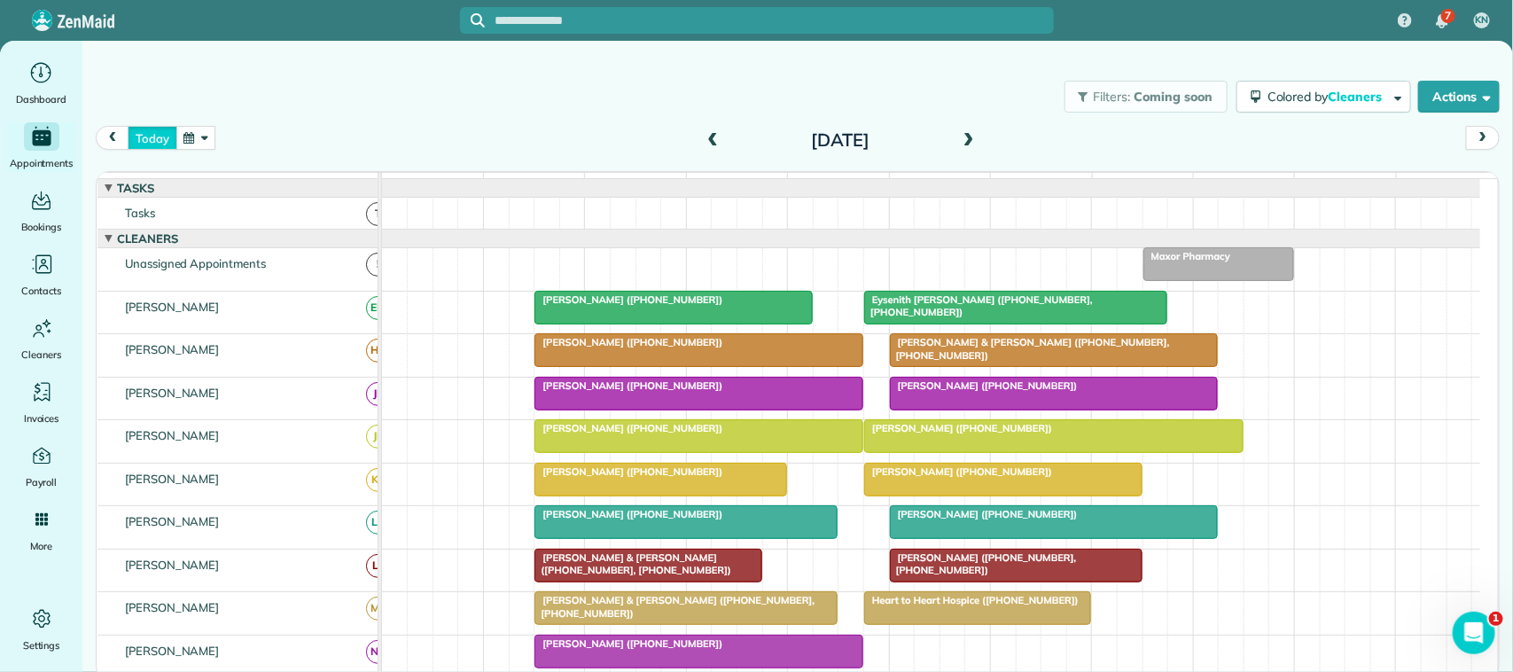
click at [144, 129] on button "today" at bounding box center [152, 138] width 49 height 24
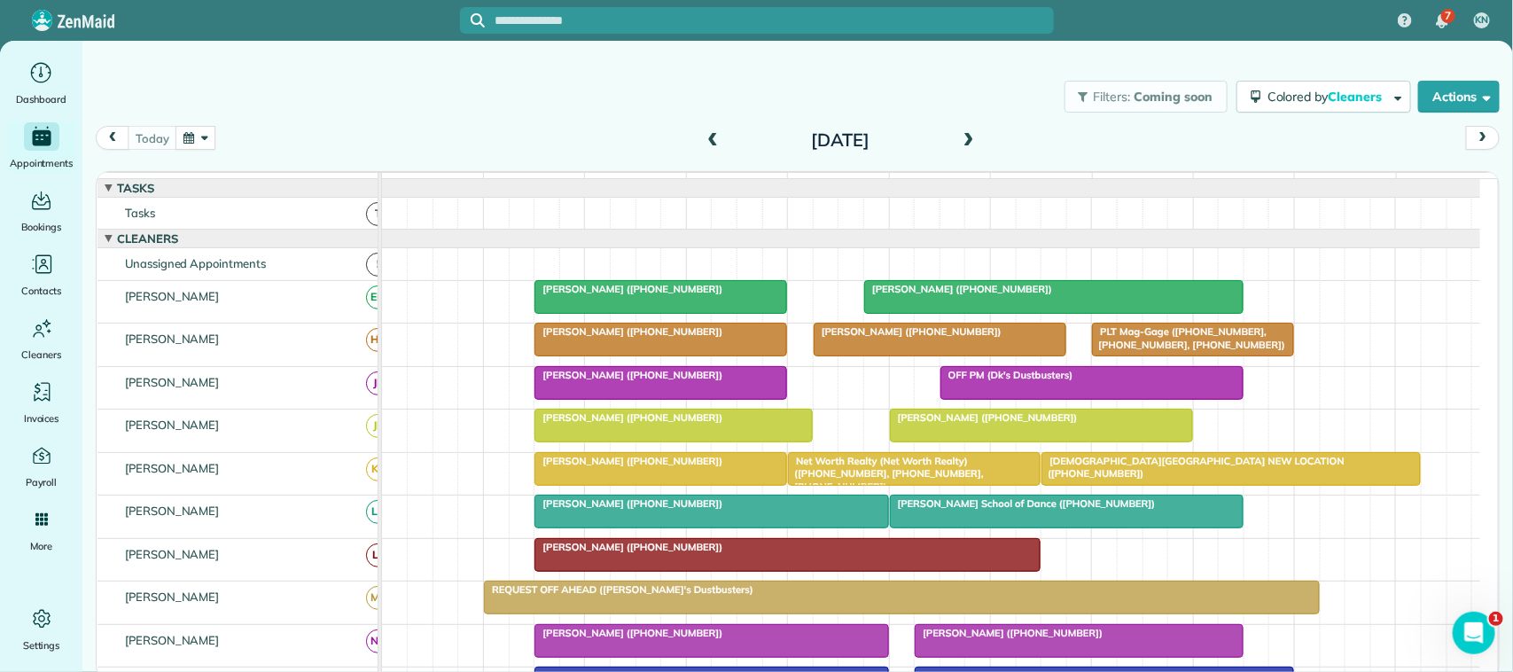
click at [379, 80] on div "Filters: Coming soon Colored by Cleaners Color by Cleaner Color by Team Color b…" at bounding box center [797, 96] width 1431 height 59
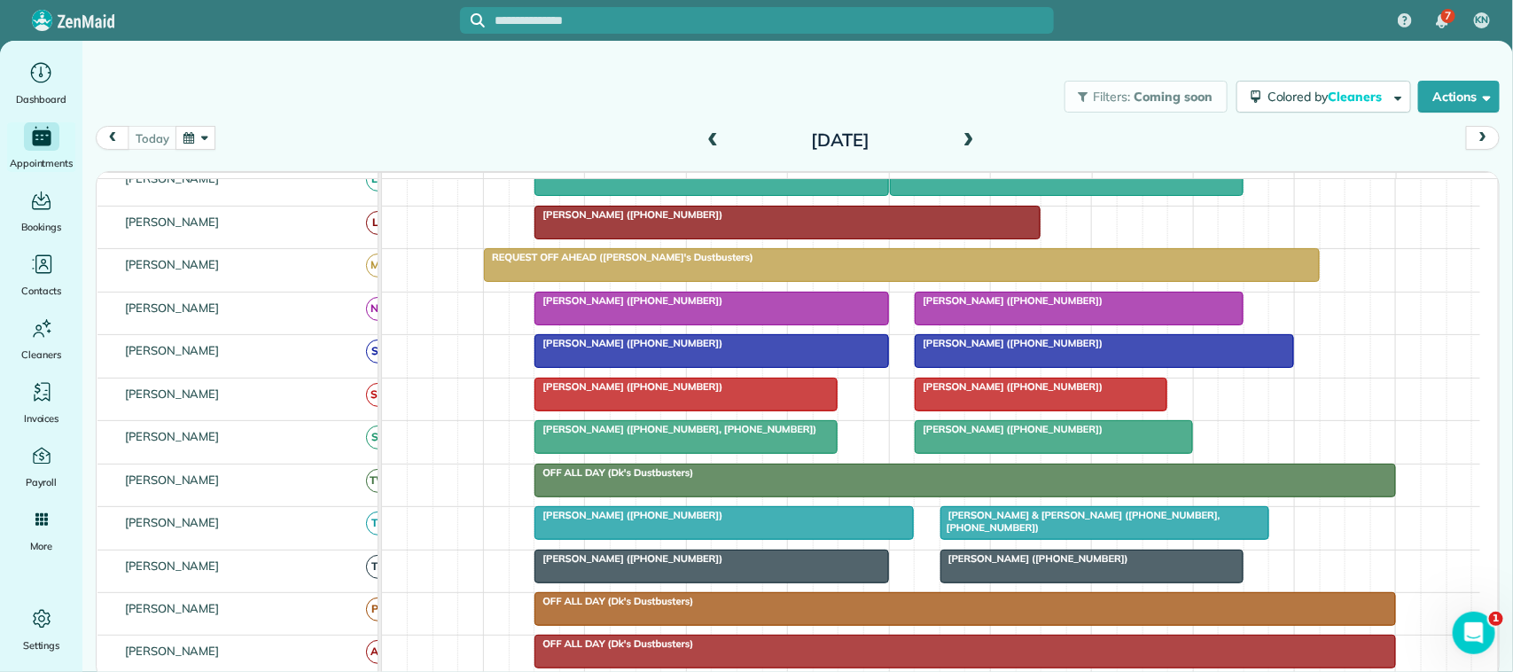
click at [1004, 281] on div at bounding box center [902, 265] width 834 height 32
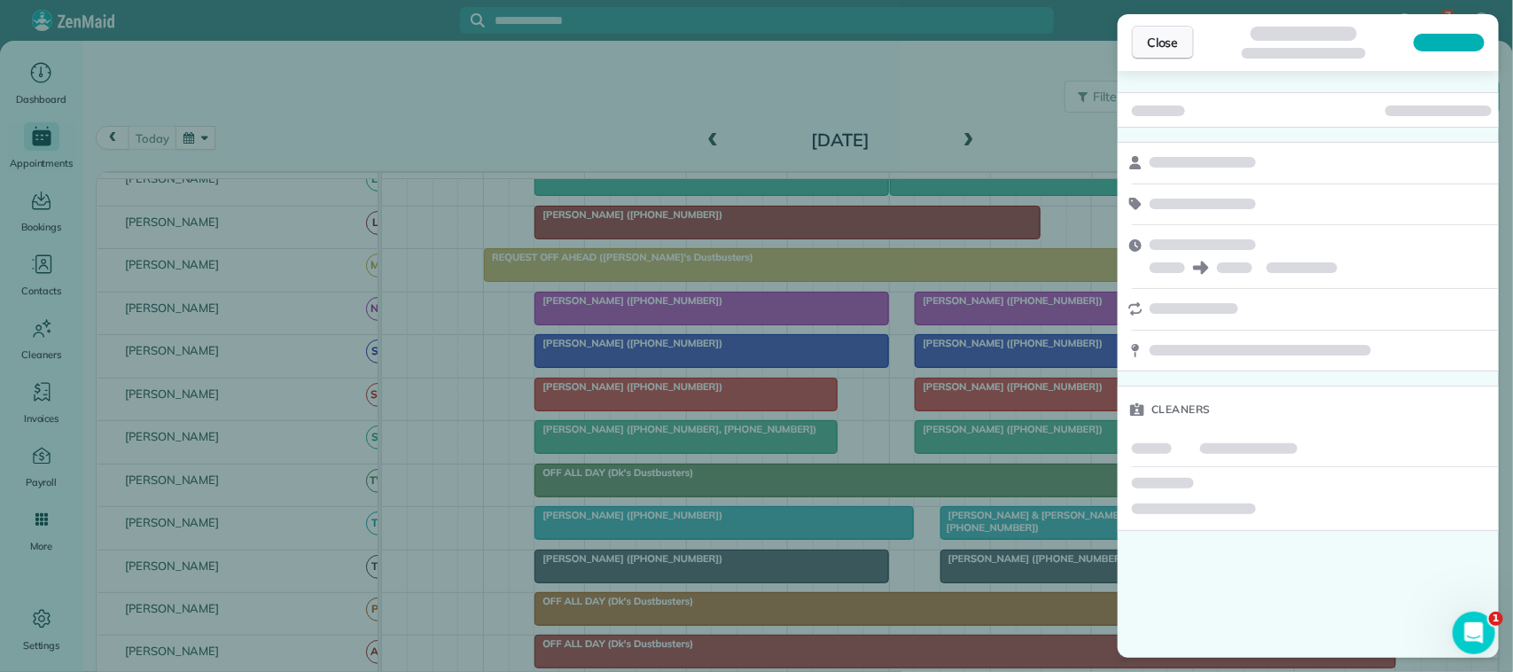
click at [1168, 50] on span "Close" at bounding box center [1163, 43] width 32 height 18
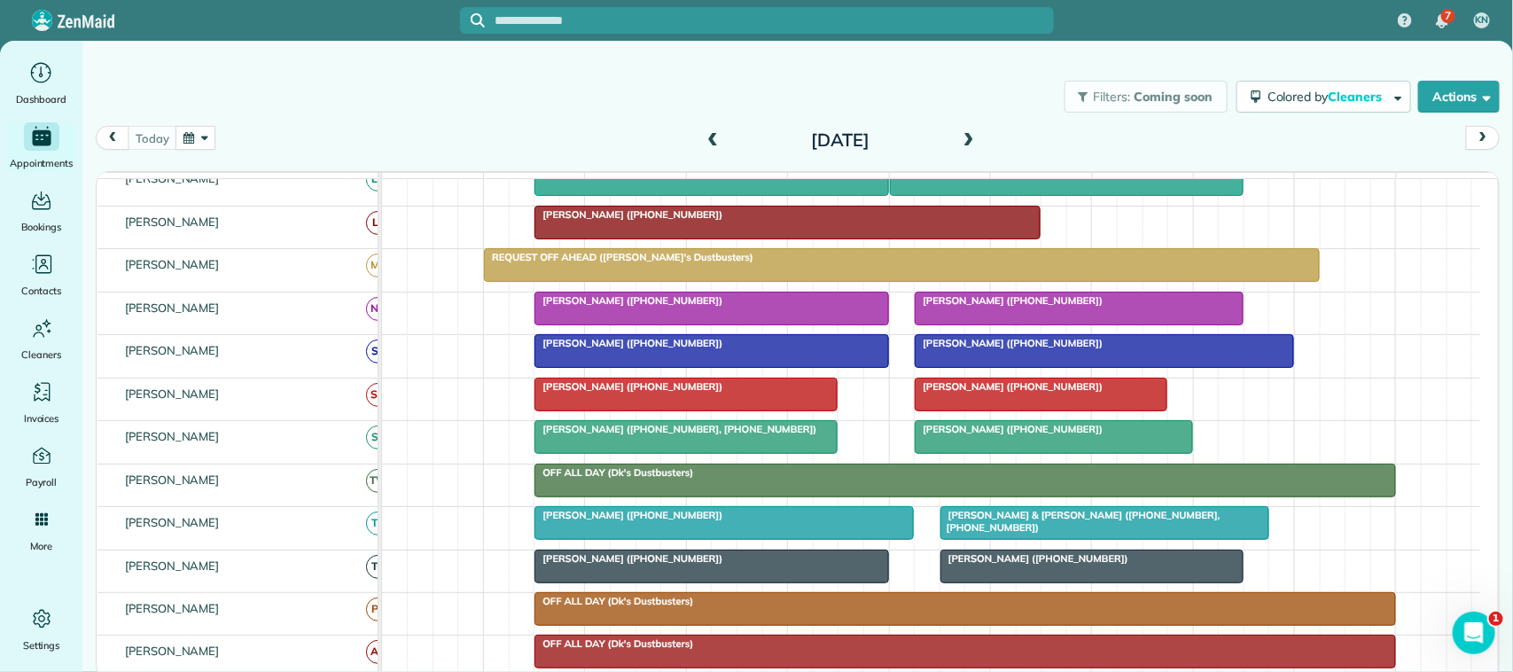
click at [1035, 324] on div at bounding box center [1079, 309] width 327 height 32
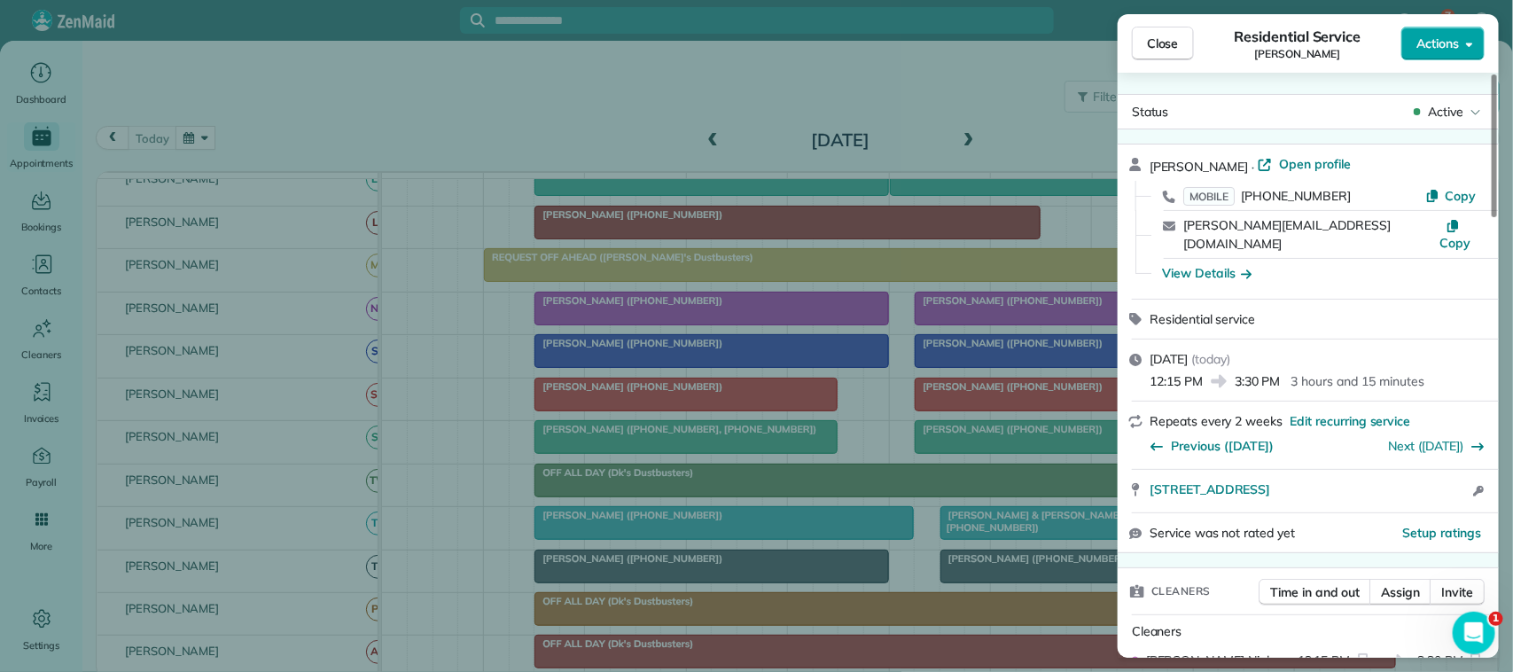
click at [1441, 45] on span "Actions" at bounding box center [1437, 44] width 43 height 18
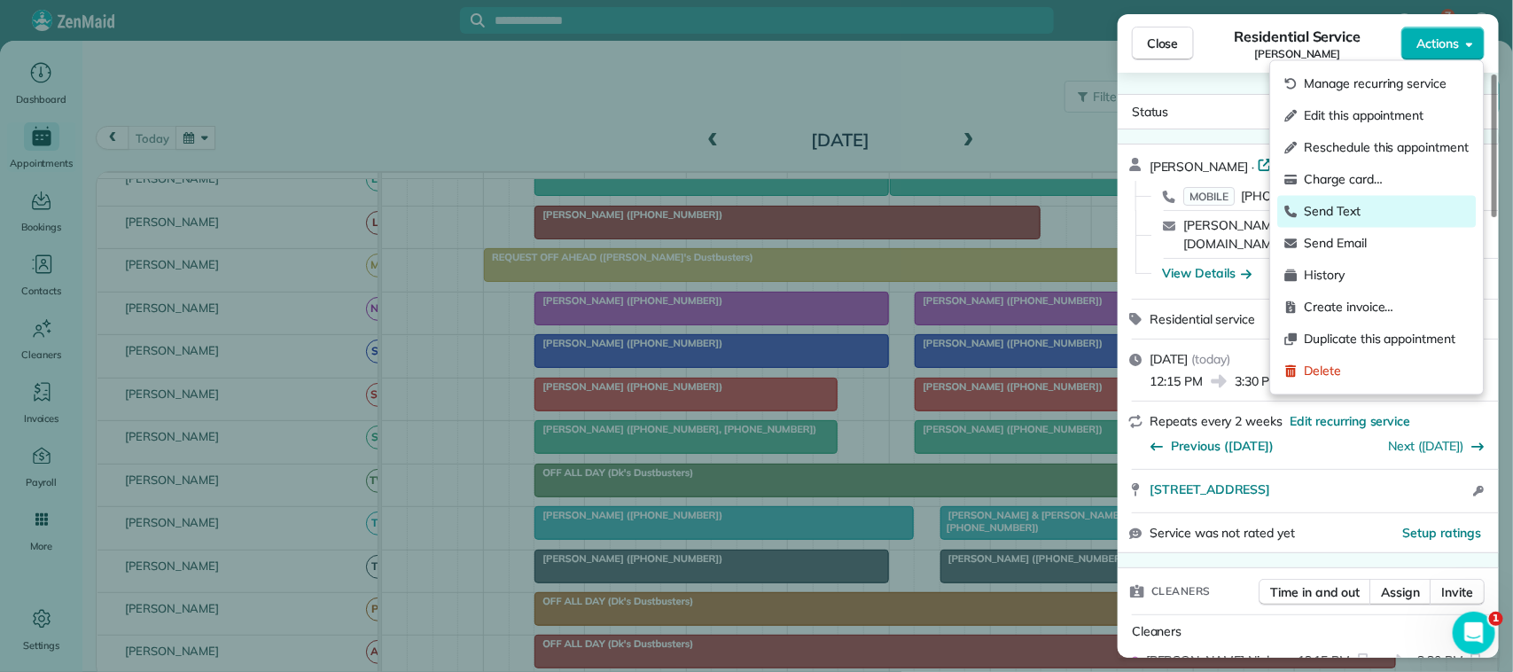
click at [1376, 209] on span "Send Text" at bounding box center [1387, 212] width 165 height 18
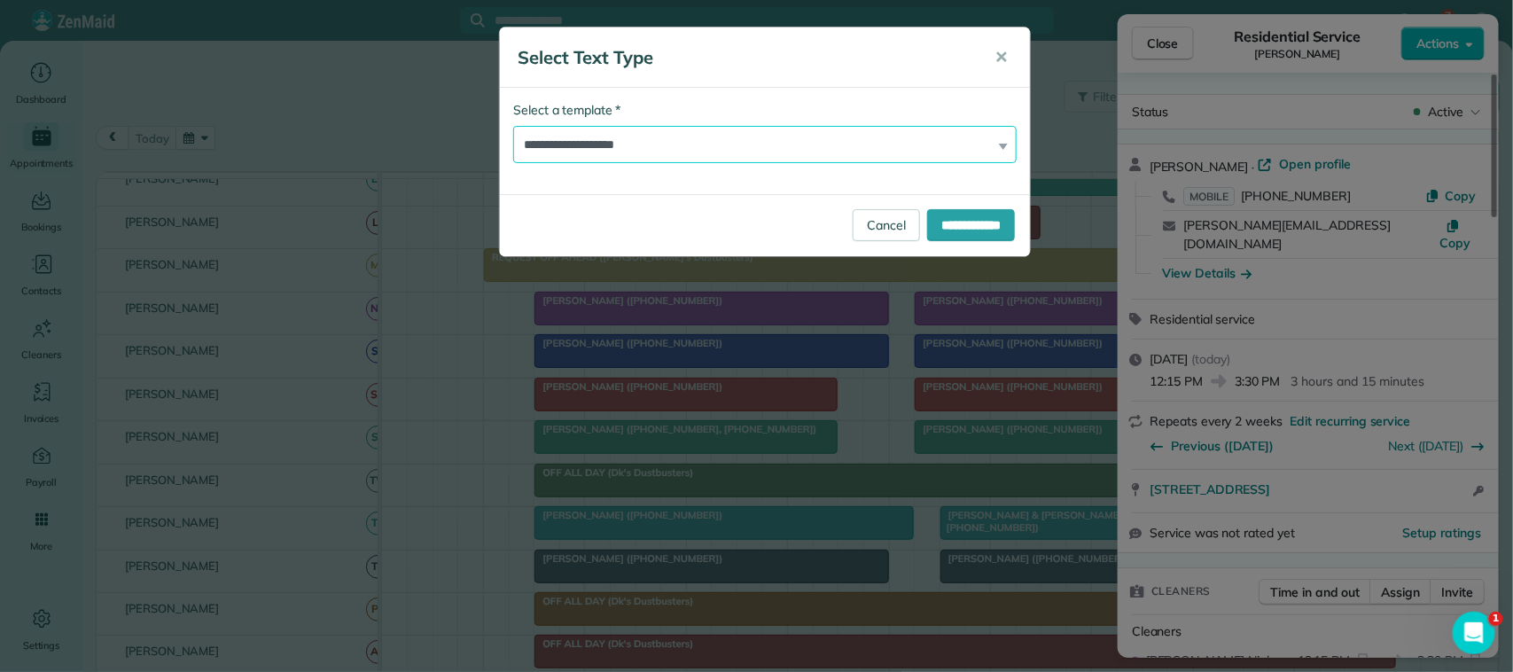
drag, startPoint x: 815, startPoint y: 149, endPoint x: 812, endPoint y: 160, distance: 11.2
click at [815, 149] on select "**********" at bounding box center [764, 144] width 503 height 37
click at [513, 126] on select "**********" at bounding box center [764, 144] width 503 height 37
click at [940, 214] on input "**********" at bounding box center [971, 225] width 88 height 32
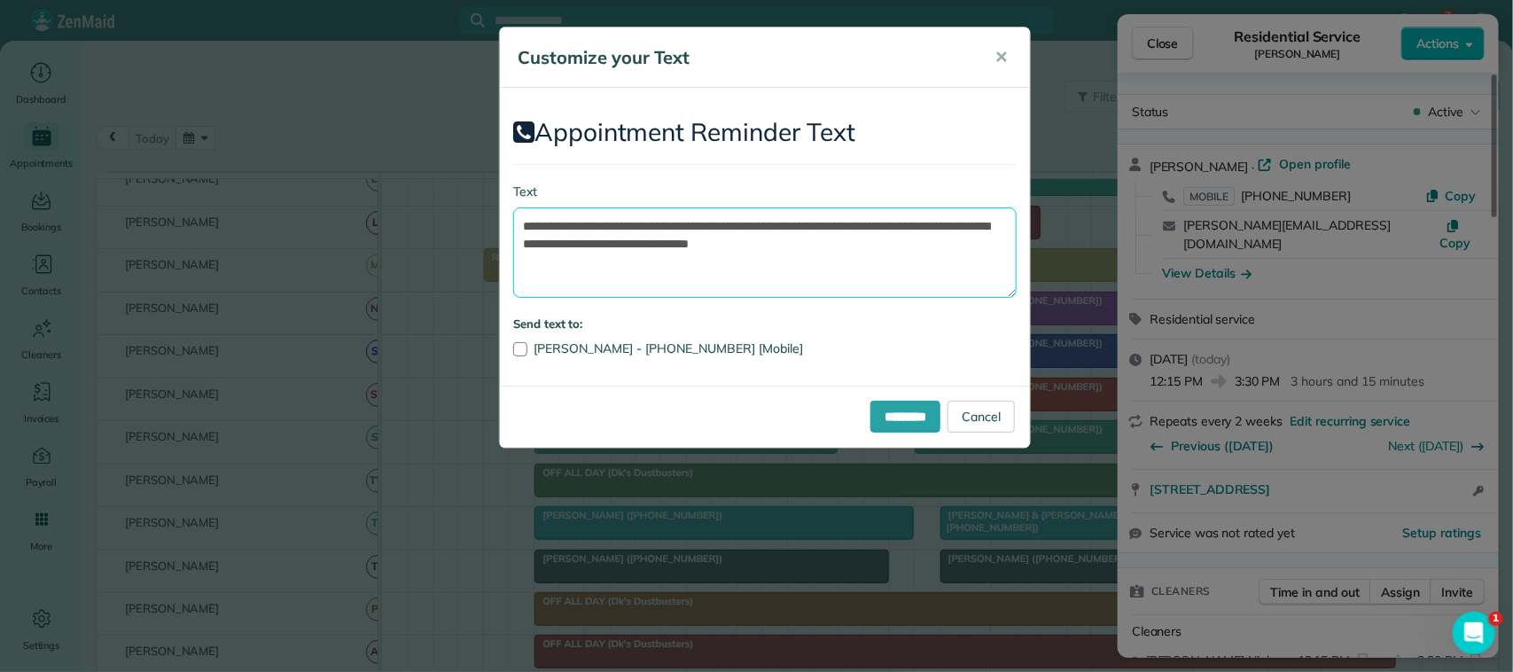
drag, startPoint x: 915, startPoint y: 244, endPoint x: 905, endPoint y: 226, distance: 20.2
click at [905, 226] on textarea "**********" at bounding box center [764, 252] width 503 height 90
drag, startPoint x: 802, startPoint y: 226, endPoint x: 627, endPoint y: 219, distance: 175.7
click at [627, 219] on textarea "**********" at bounding box center [764, 252] width 503 height 90
click at [738, 223] on textarea "**********" at bounding box center [764, 252] width 503 height 90
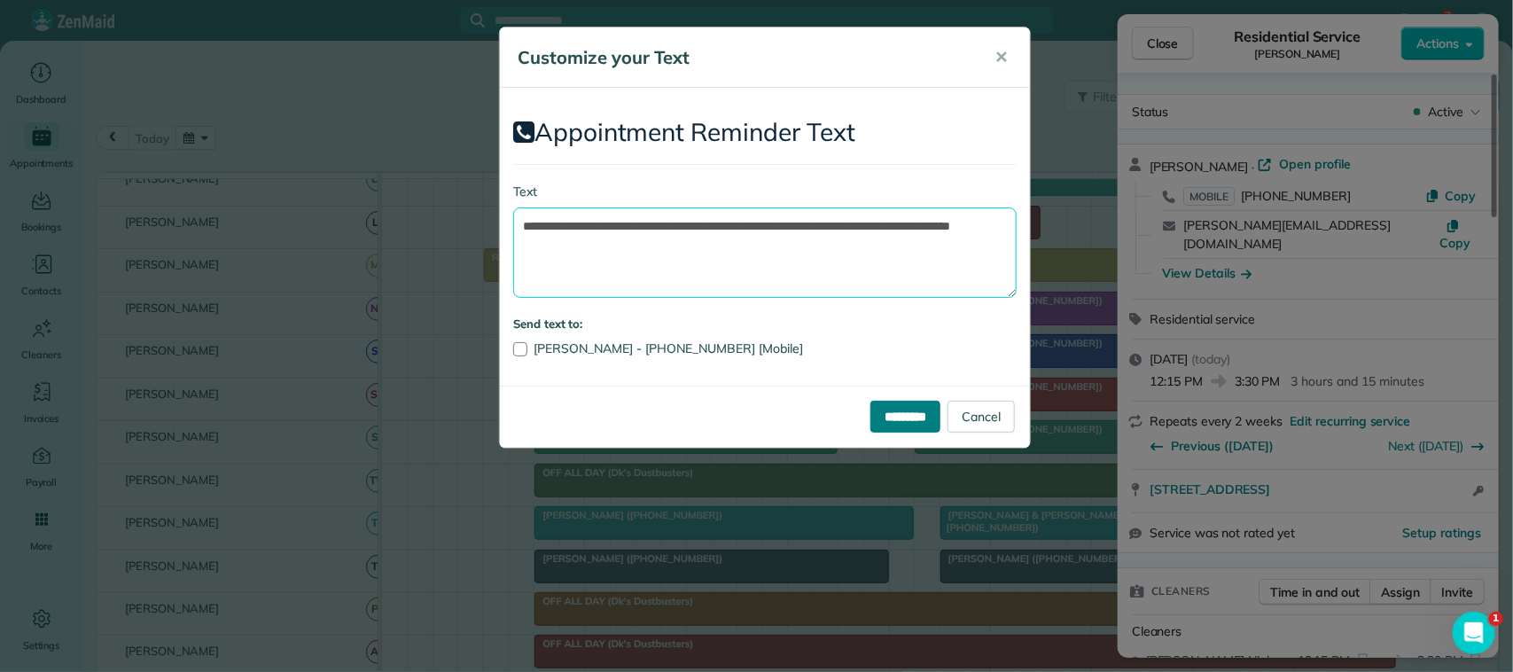
type textarea "**********"
click at [888, 414] on input "*********" at bounding box center [905, 417] width 70 height 32
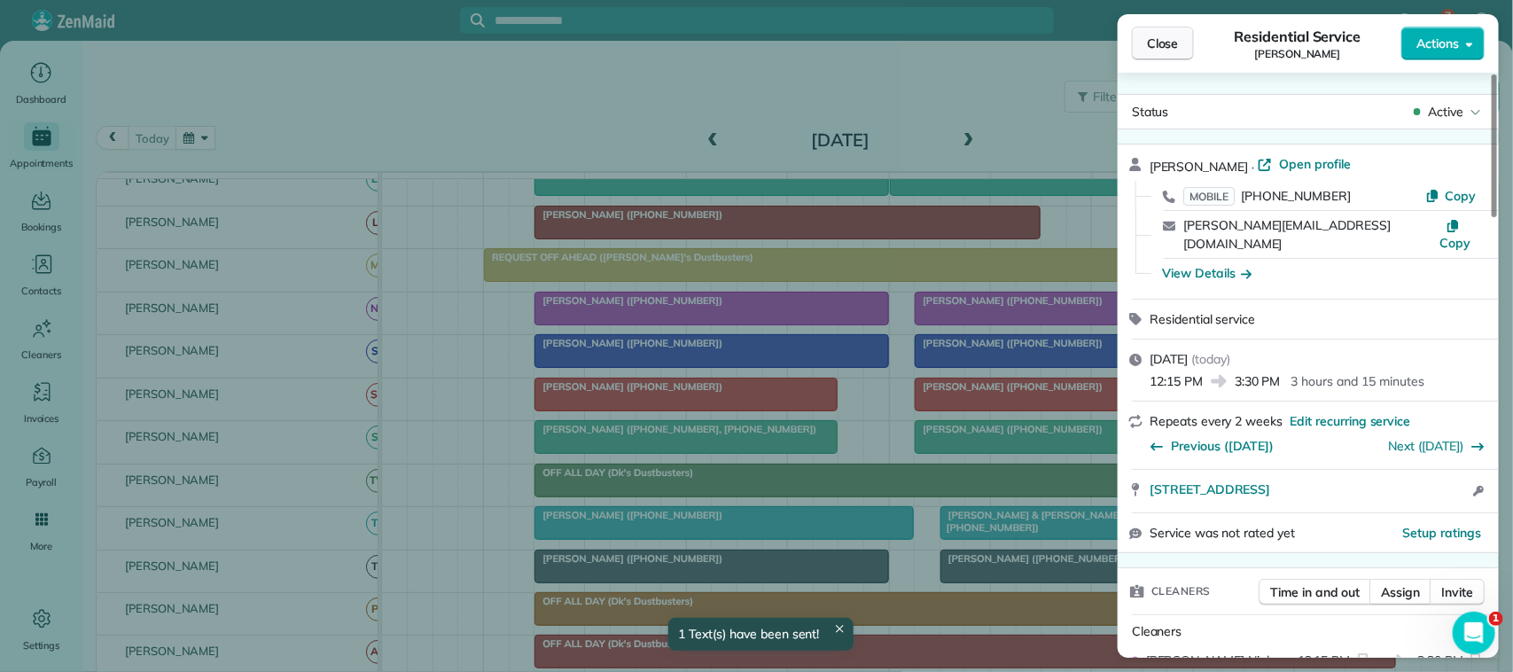
click at [1172, 33] on button "Close" at bounding box center [1163, 44] width 62 height 34
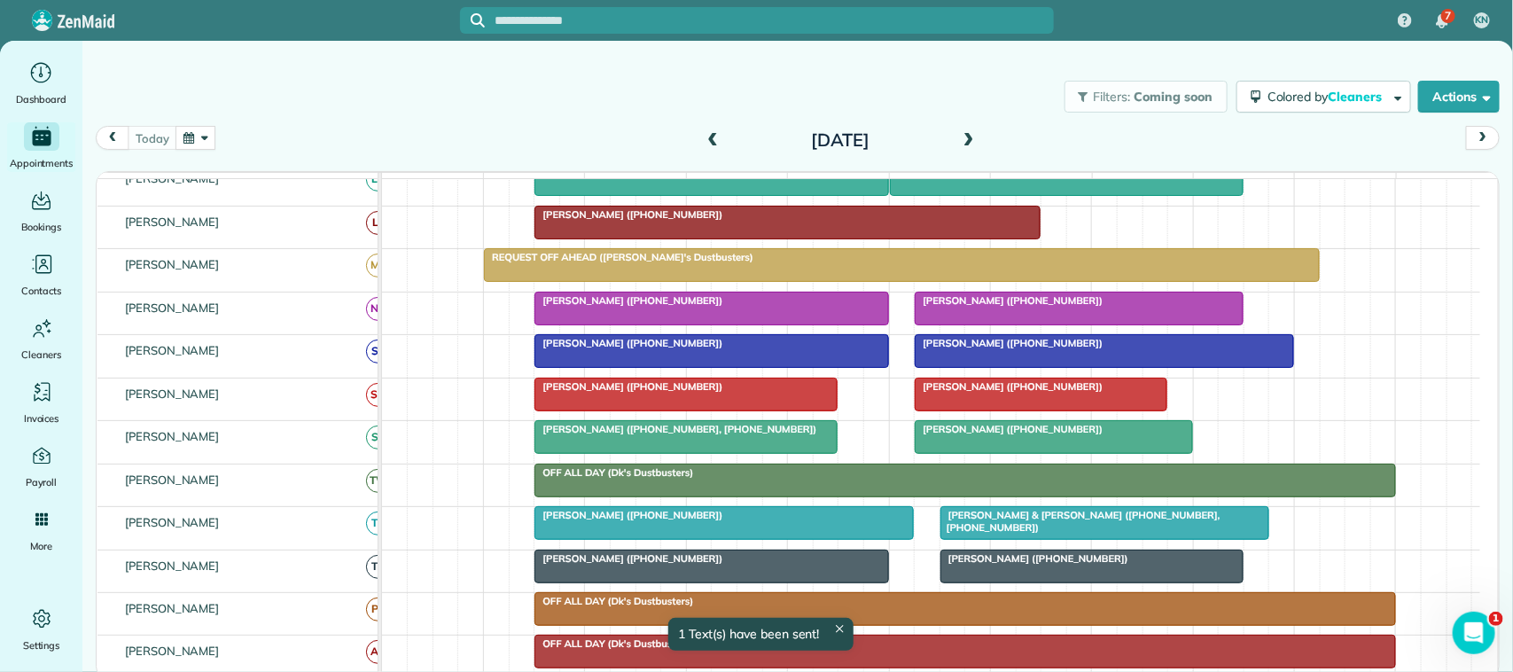
click at [1017, 453] on div at bounding box center [1054, 437] width 277 height 32
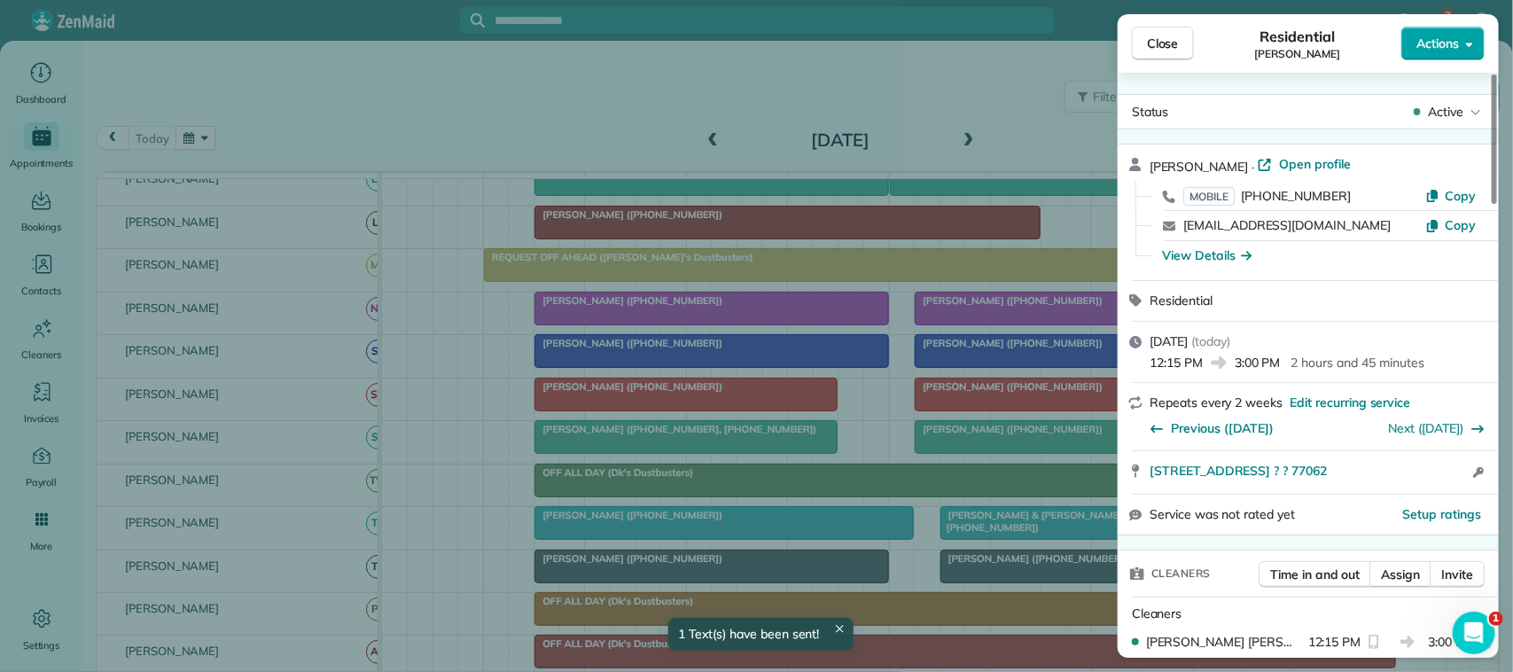
click at [1445, 44] on span "Actions" at bounding box center [1437, 44] width 43 height 18
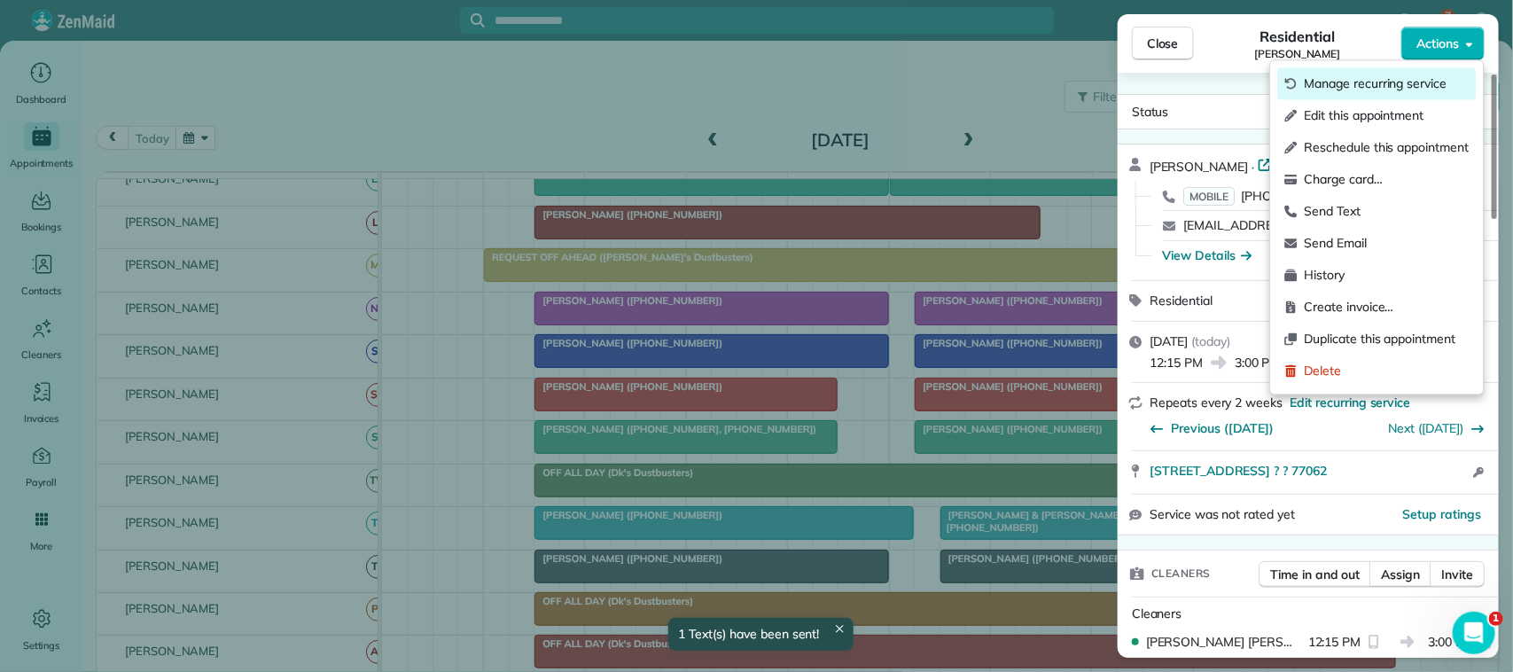
click at [1396, 87] on span "Manage recurring service" at bounding box center [1387, 84] width 165 height 18
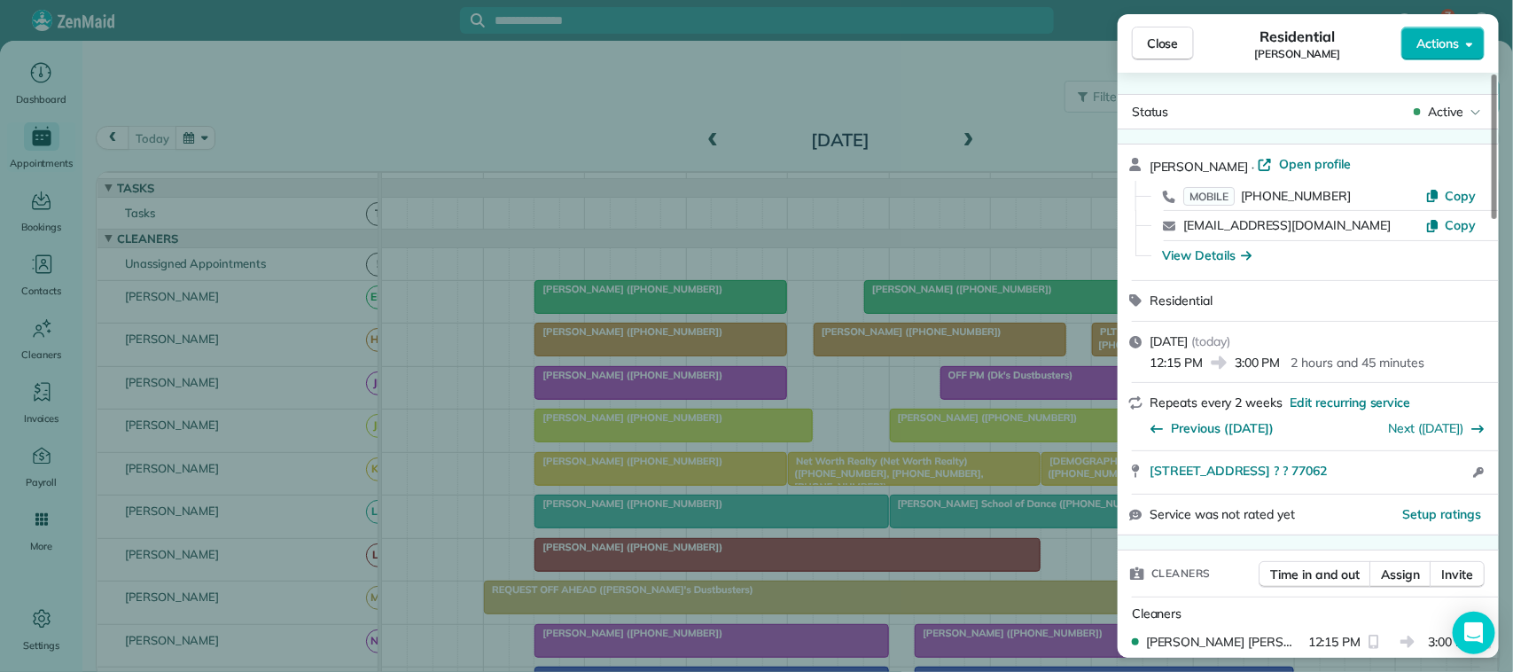
click at [1427, 18] on div "Close Residential Jana Johnson Actions" at bounding box center [1308, 43] width 381 height 59
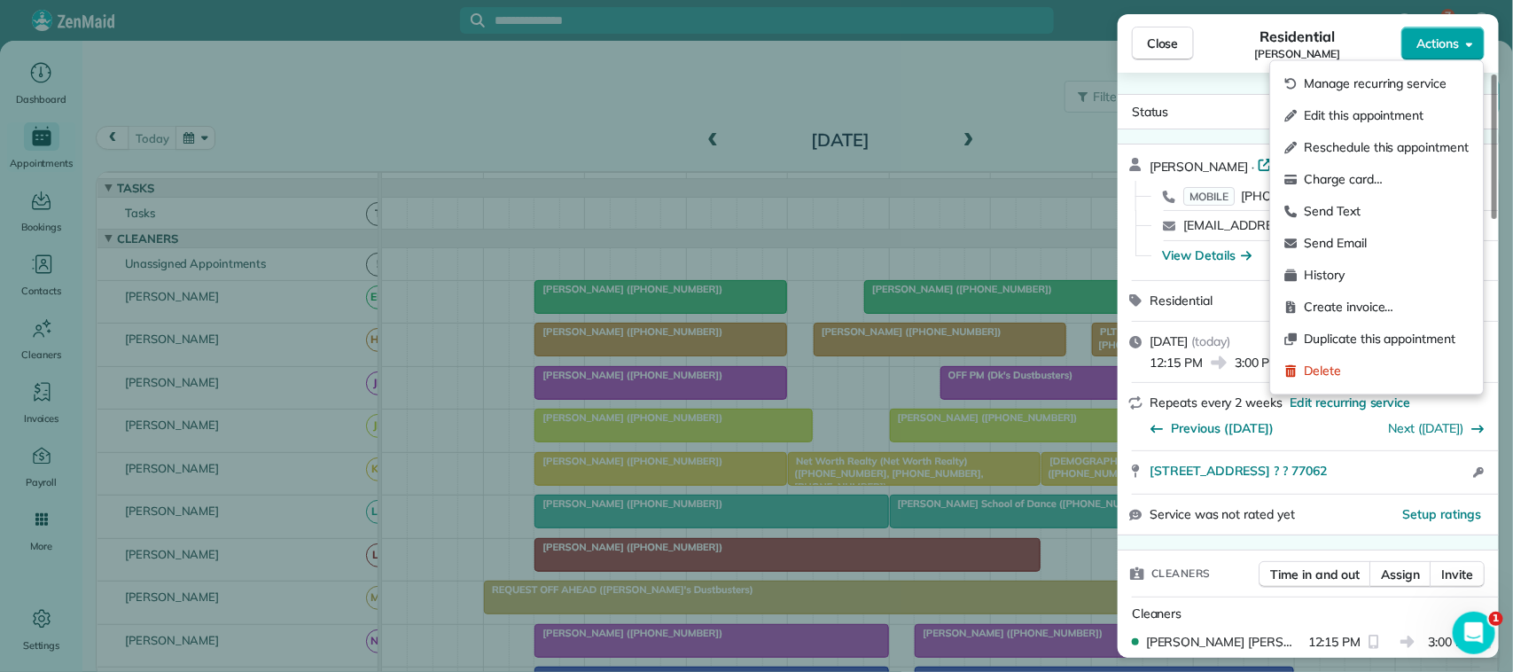
click at [1427, 33] on button "Actions" at bounding box center [1442, 44] width 83 height 34
click at [1365, 206] on span "Send Text" at bounding box center [1387, 212] width 165 height 18
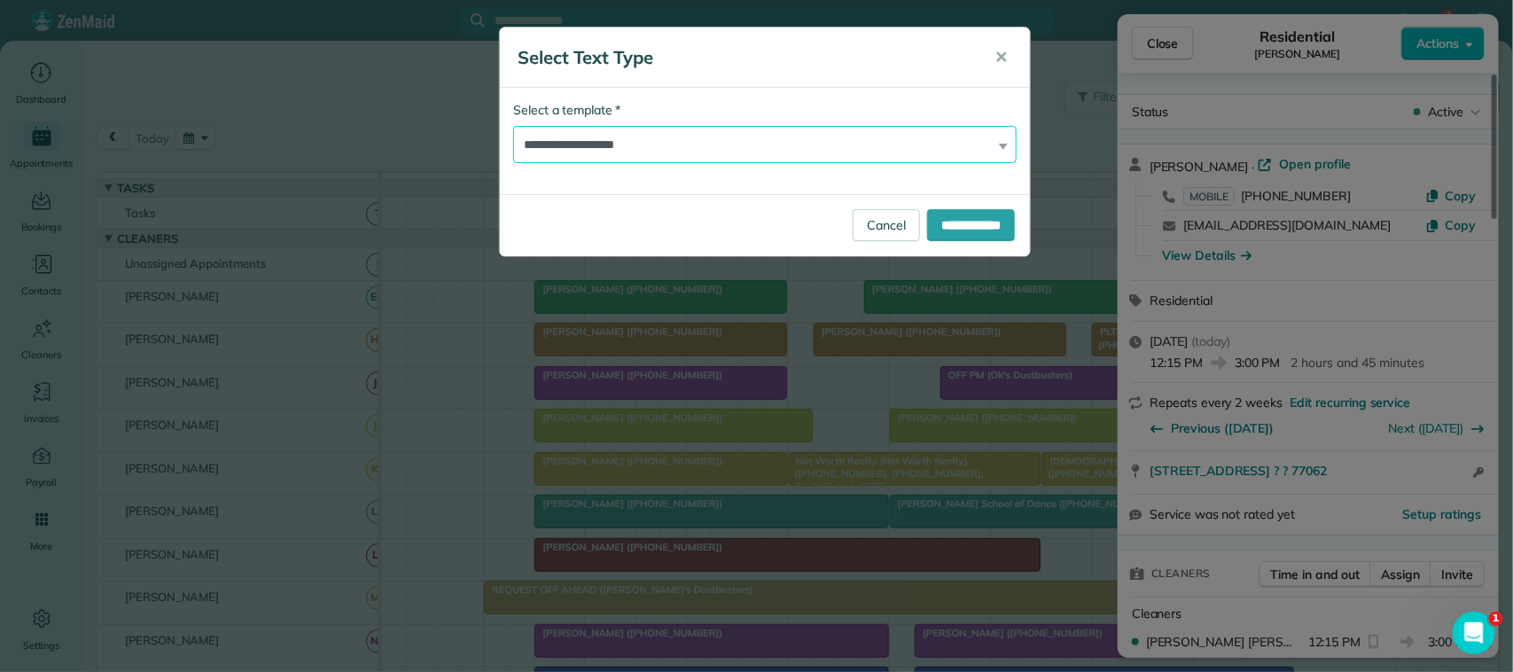
click at [975, 152] on select "**********" at bounding box center [764, 144] width 503 height 37
click at [513, 126] on select "**********" at bounding box center [764, 144] width 503 height 37
click at [951, 222] on input "**********" at bounding box center [971, 225] width 88 height 32
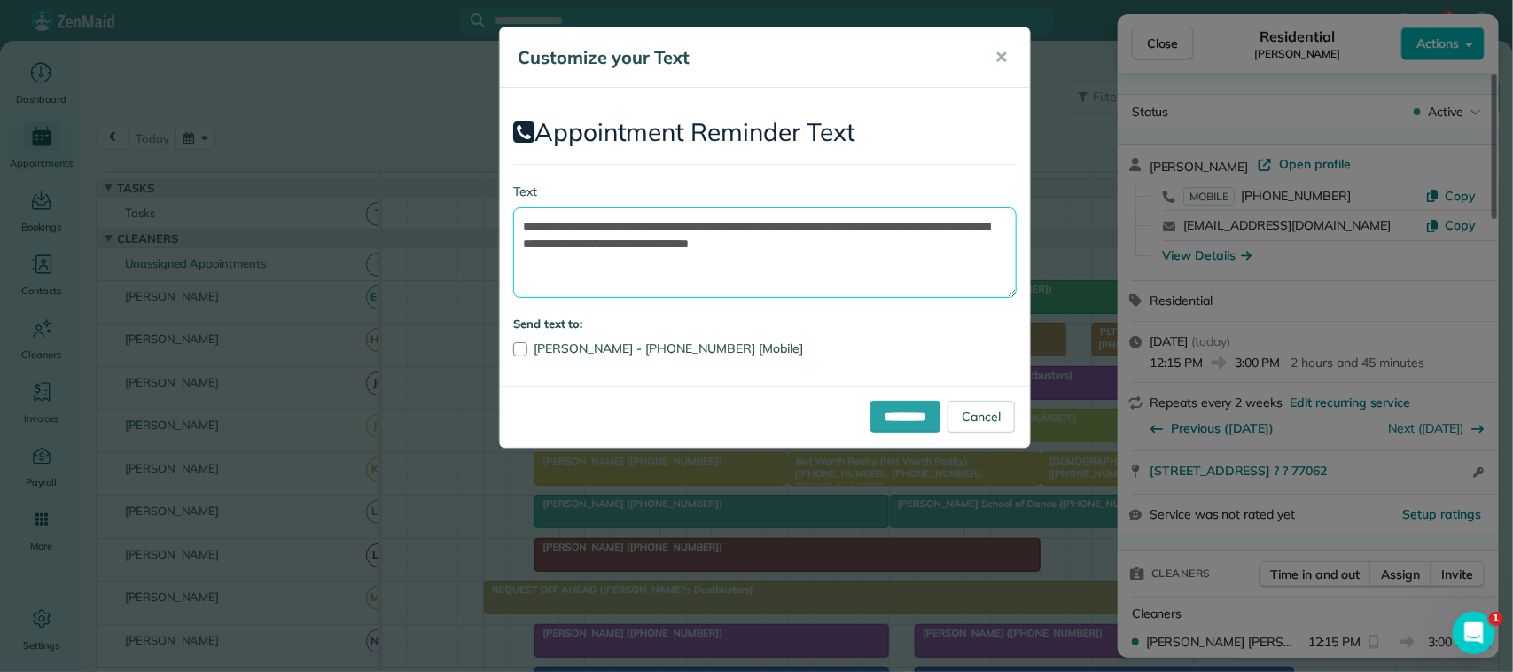
drag, startPoint x: 940, startPoint y: 246, endPoint x: 906, endPoint y: 222, distance: 42.6
click at [906, 222] on textarea "**********" at bounding box center [764, 252] width 503 height 90
drag, startPoint x: 807, startPoint y: 219, endPoint x: 626, endPoint y: 218, distance: 180.8
click at [626, 218] on textarea "**********" at bounding box center [764, 252] width 503 height 90
click at [751, 217] on textarea "**********" at bounding box center [764, 252] width 503 height 90
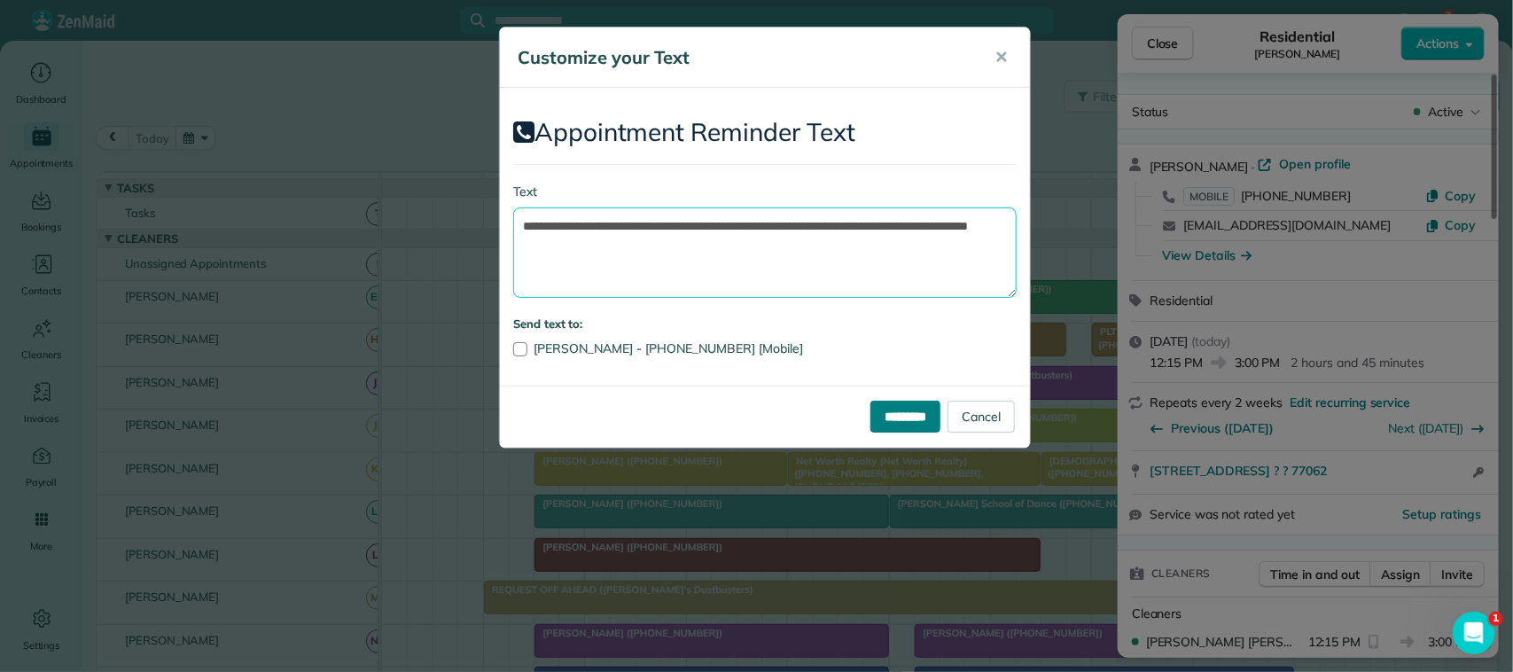
type textarea "**********"
click at [909, 419] on input "*********" at bounding box center [905, 417] width 70 height 32
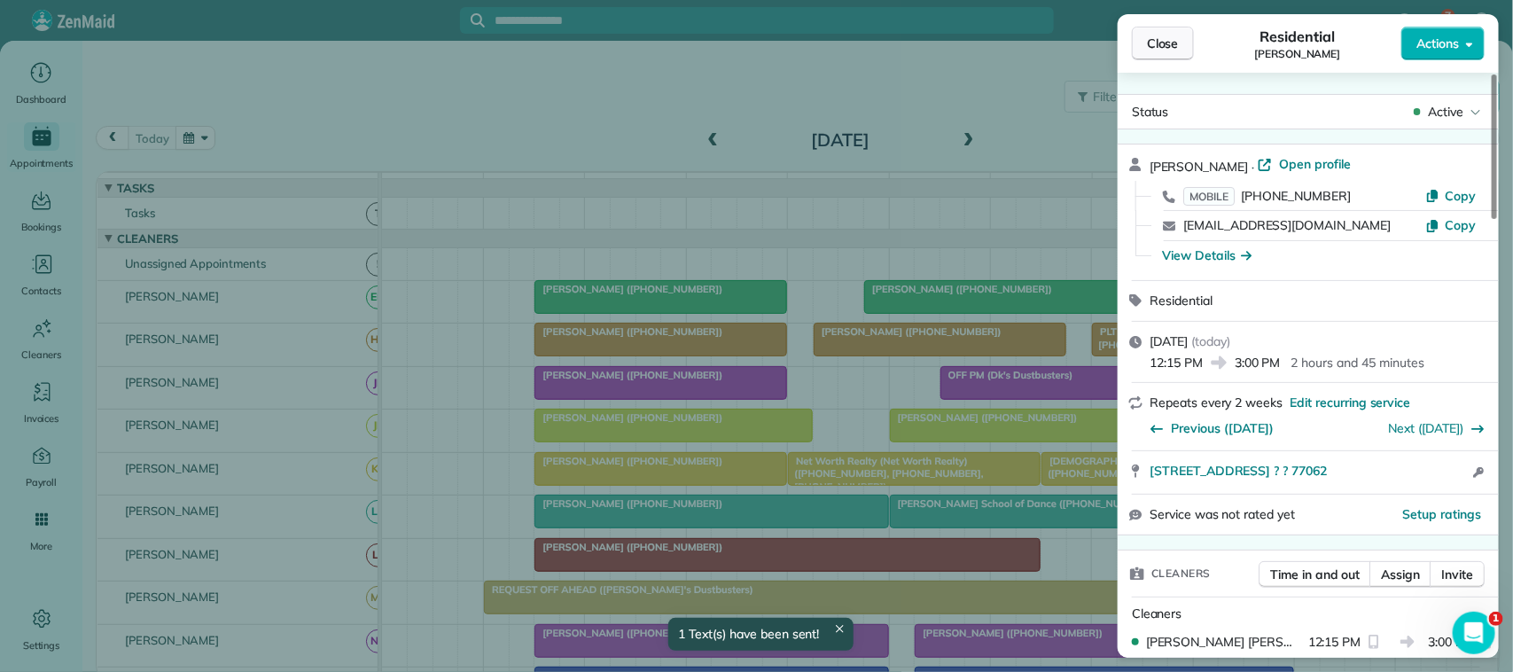
click at [1180, 54] on button "Close" at bounding box center [1163, 44] width 62 height 34
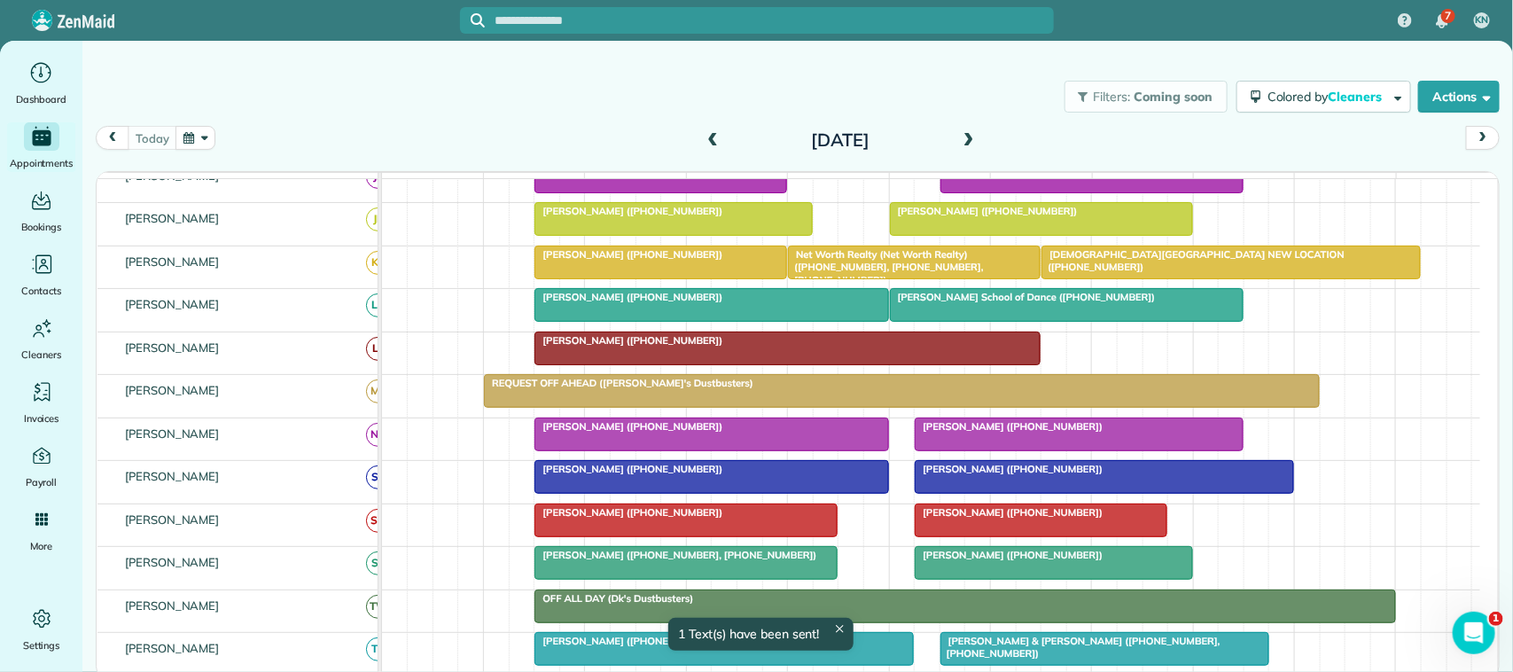
scroll to position [222, 0]
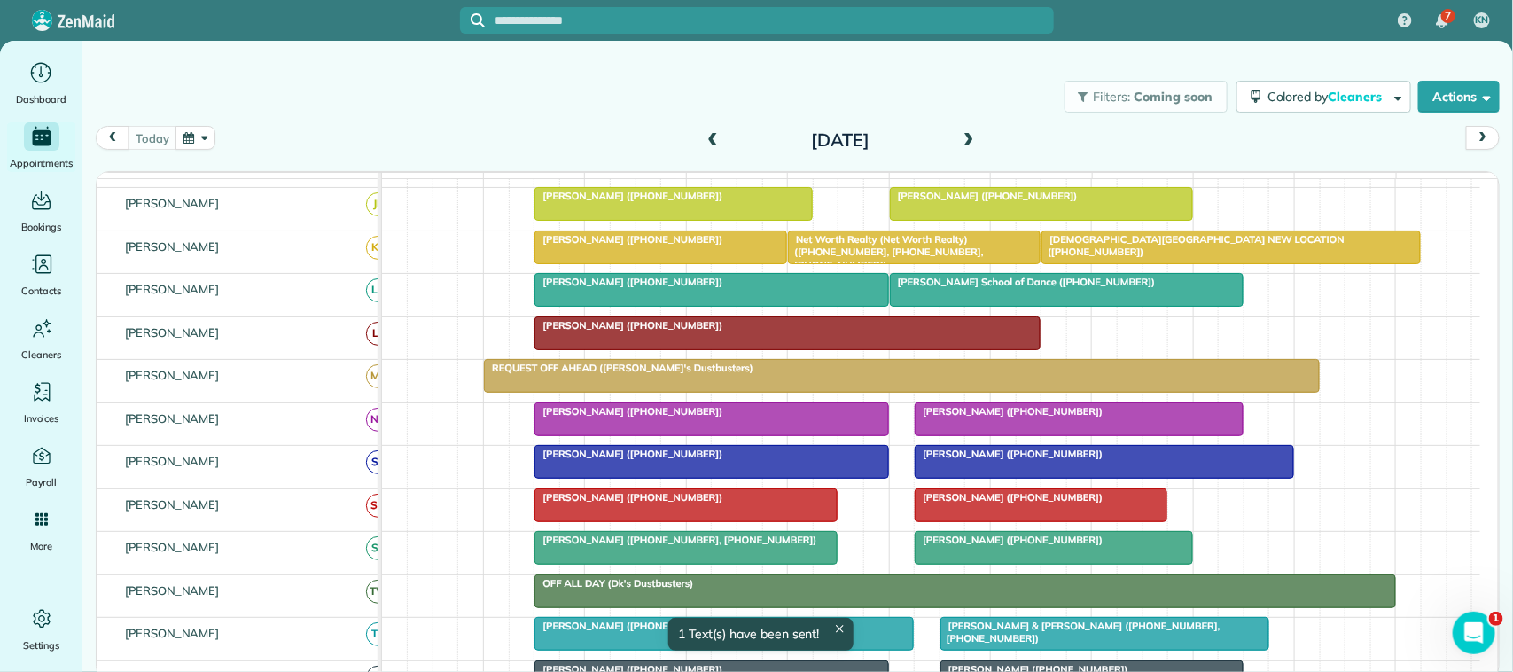
click at [999, 202] on span "June Ledet (+17135539350)" at bounding box center [984, 196] width 190 height 12
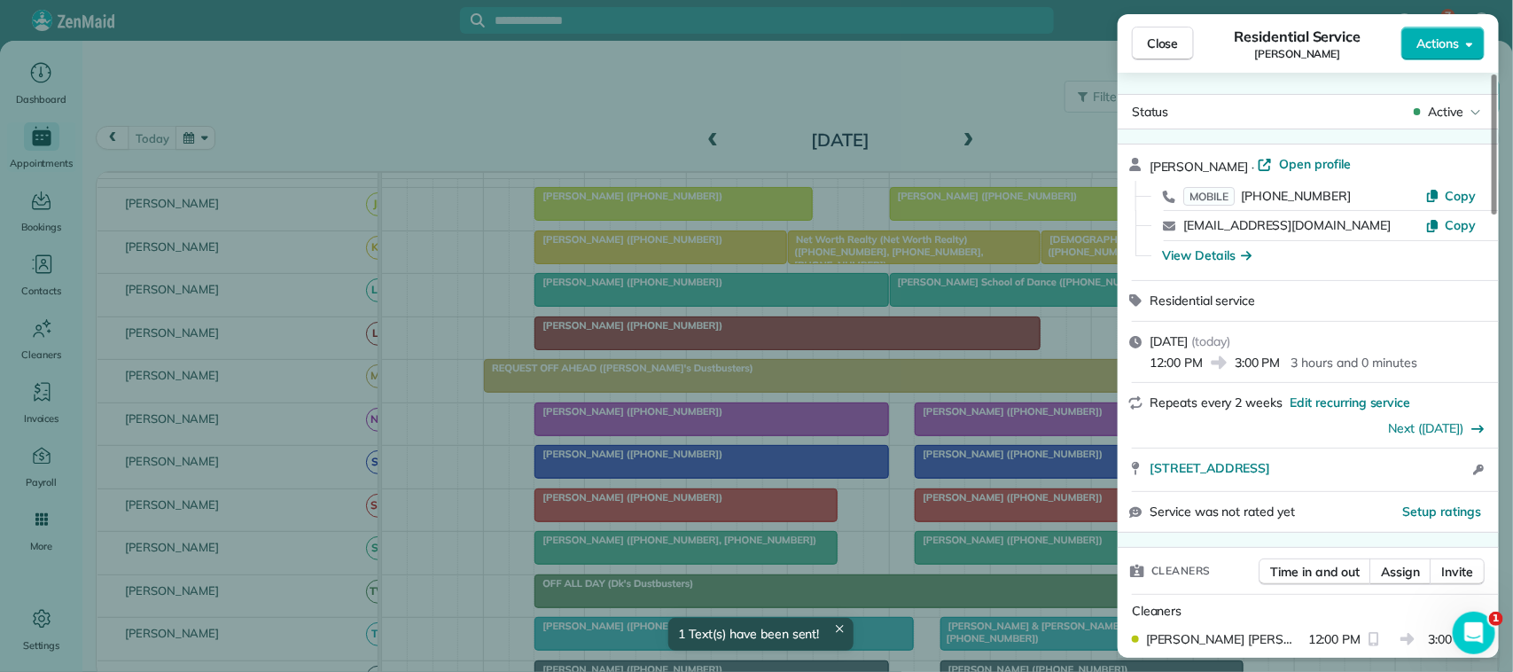
click at [1421, 42] on span "Actions" at bounding box center [1437, 44] width 43 height 18
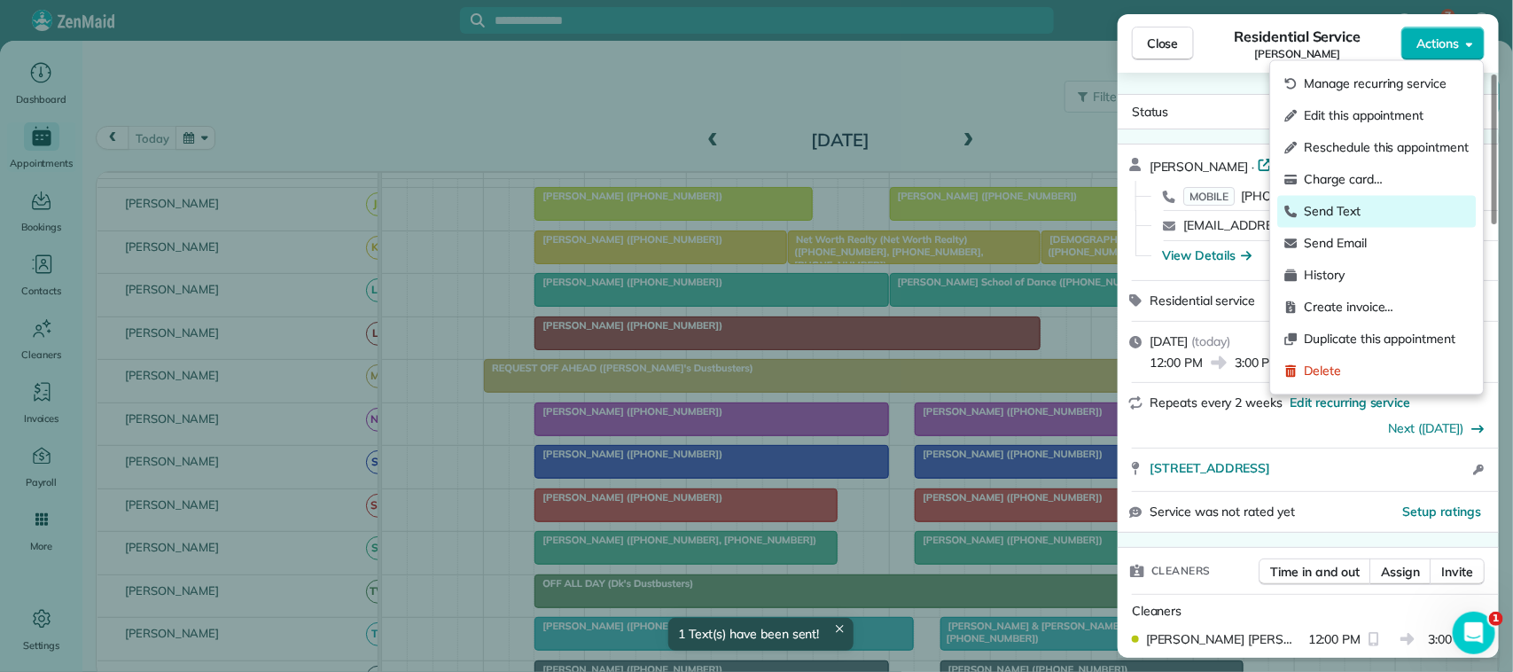
click at [1383, 209] on span "Send Text" at bounding box center [1387, 212] width 165 height 18
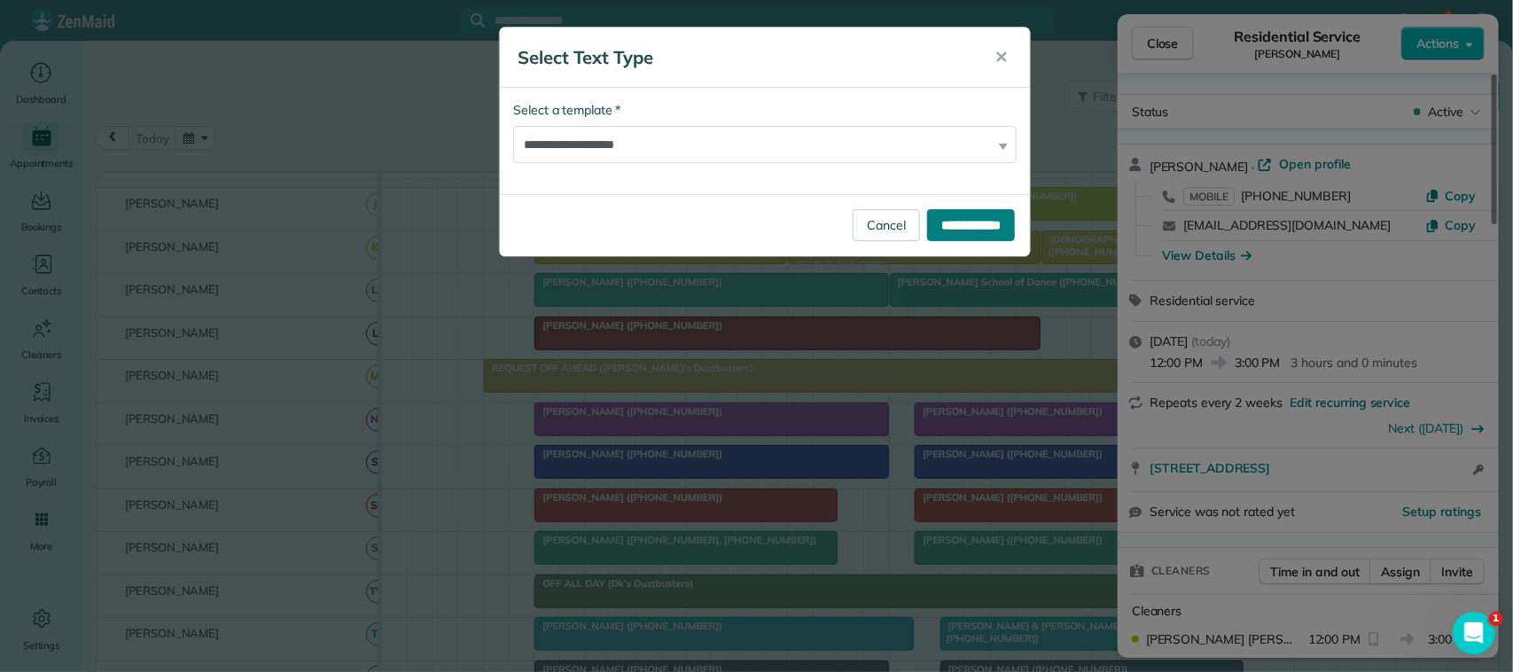
click at [956, 229] on input "**********" at bounding box center [971, 225] width 88 height 32
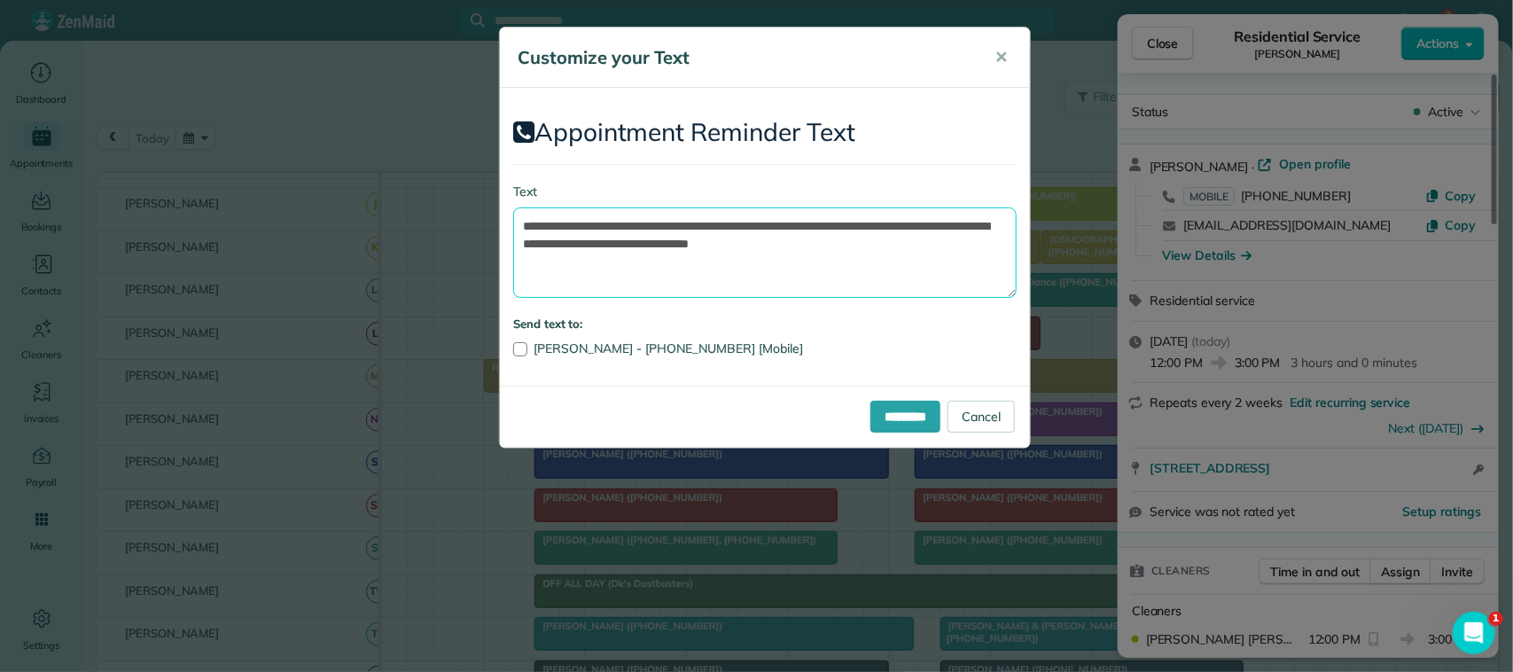
drag, startPoint x: 914, startPoint y: 254, endPoint x: 910, endPoint y: 226, distance: 27.7
click at [910, 226] on textarea "**********" at bounding box center [764, 252] width 503 height 90
drag, startPoint x: 809, startPoint y: 224, endPoint x: 628, endPoint y: 218, distance: 181.8
click at [628, 218] on textarea "**********" at bounding box center [764, 252] width 503 height 90
click at [752, 233] on textarea "**********" at bounding box center [764, 252] width 503 height 90
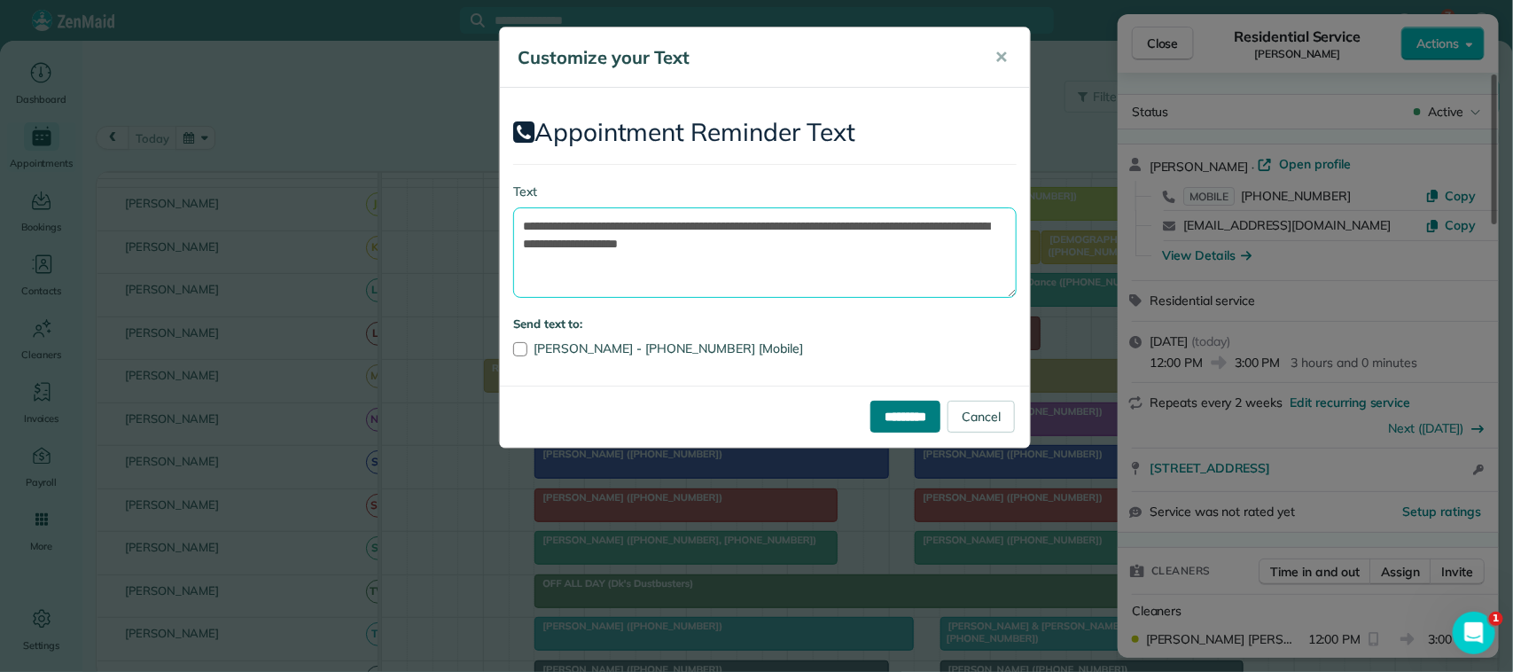
type textarea "**********"
click at [876, 414] on input "*********" at bounding box center [905, 417] width 70 height 32
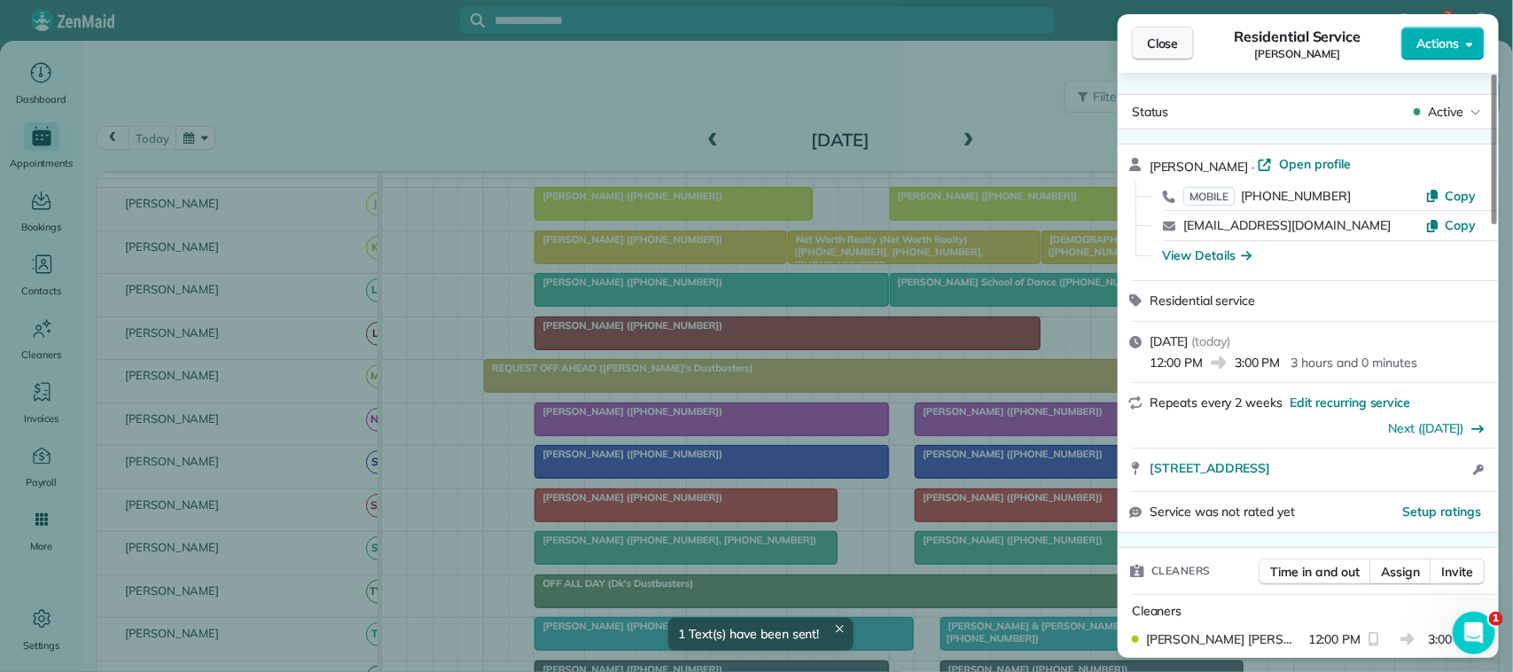
click at [1185, 45] on button "Close" at bounding box center [1163, 44] width 62 height 34
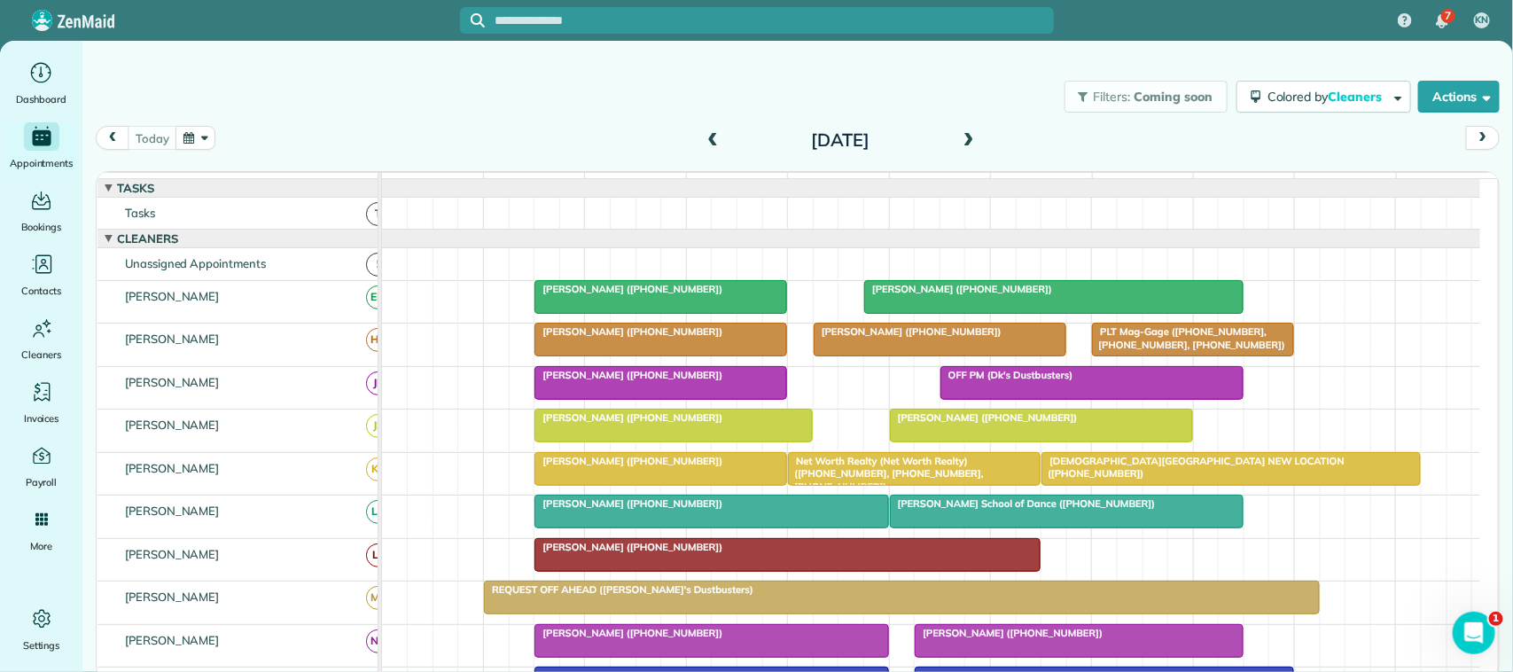
click at [191, 143] on button "button" at bounding box center [196, 138] width 41 height 24
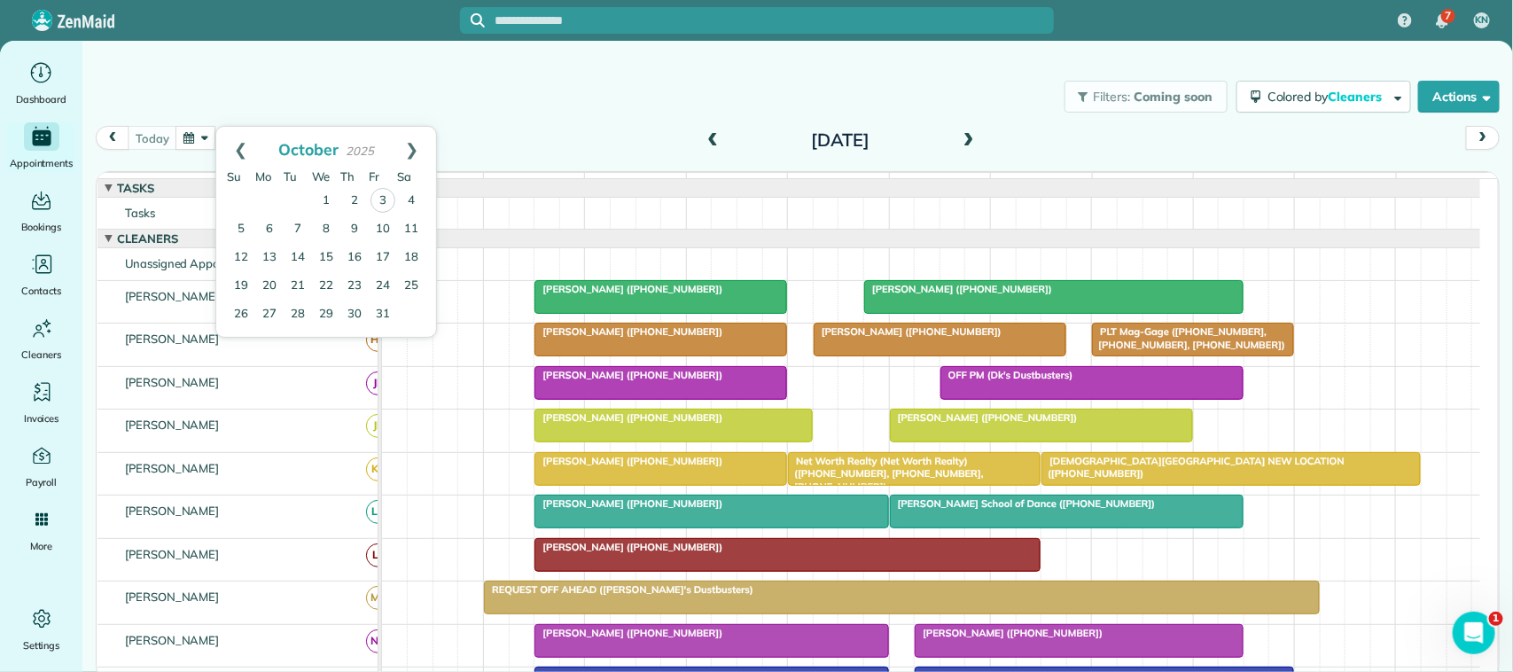
click at [457, 143] on div "today Friday Oct 3, 2025" at bounding box center [798, 143] width 1404 height 34
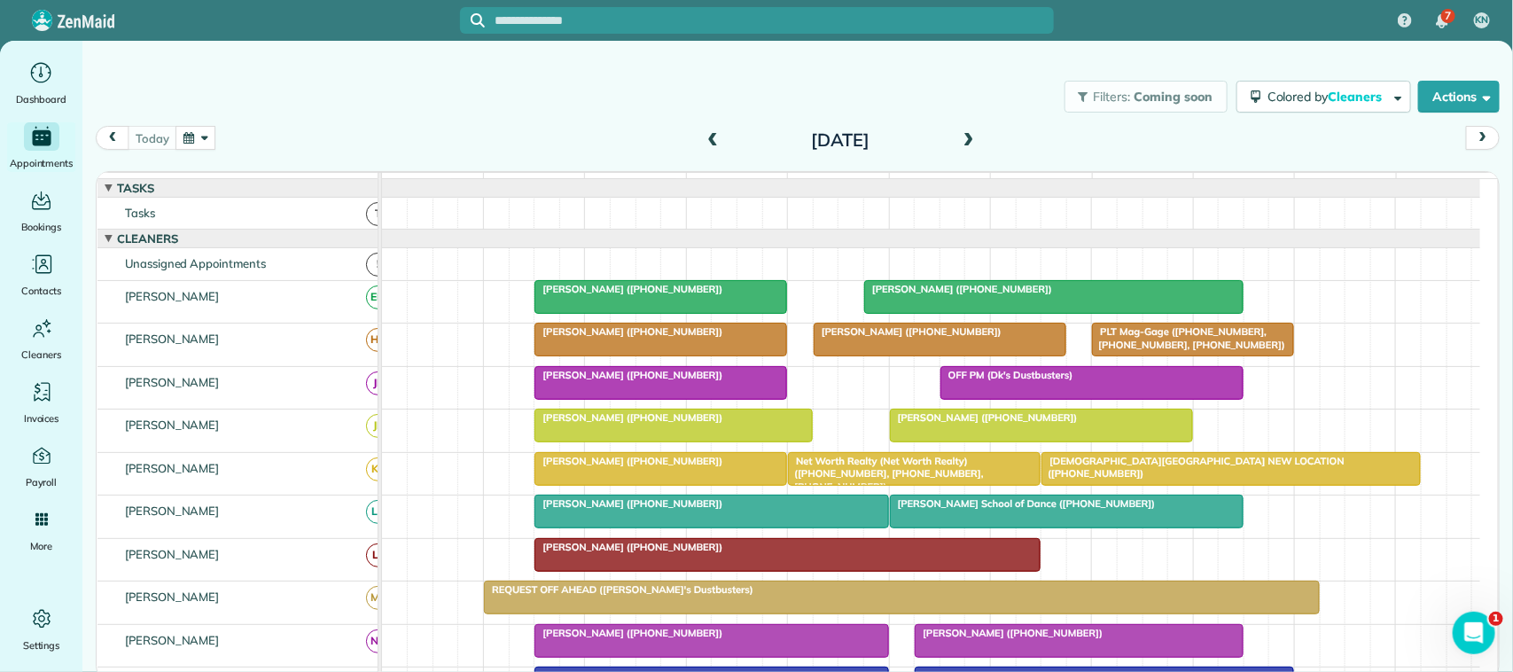
click at [207, 139] on button "button" at bounding box center [196, 138] width 41 height 24
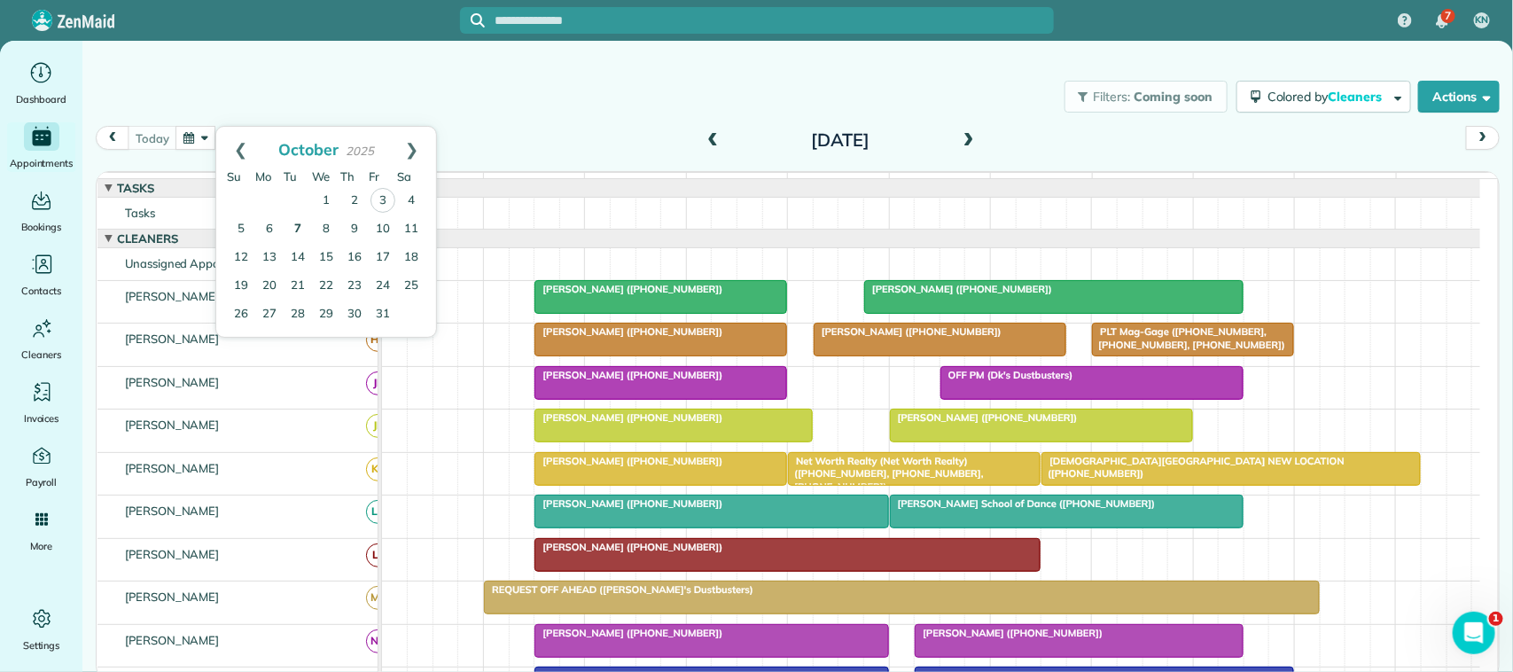
click at [300, 224] on link "7" at bounding box center [298, 229] width 28 height 28
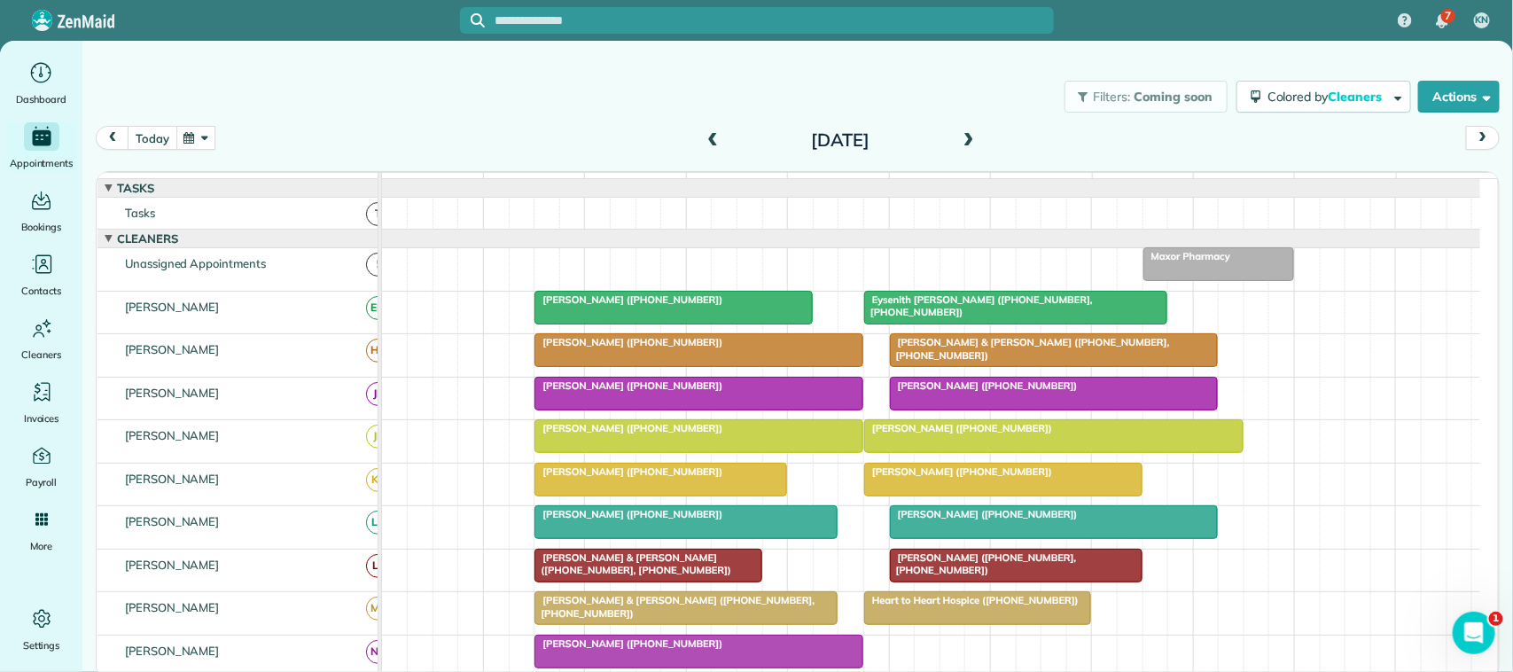
click at [158, 136] on button "today" at bounding box center [152, 138] width 49 height 24
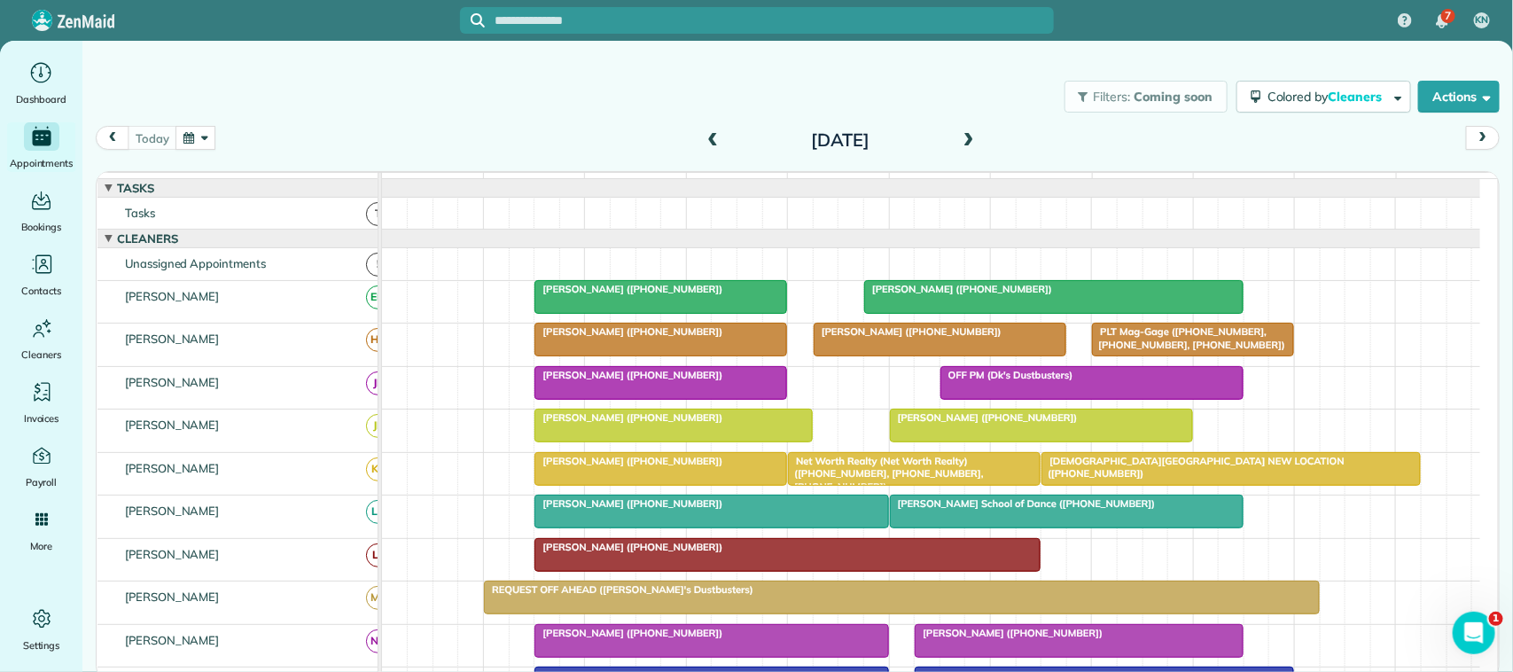
click at [995, 313] on div at bounding box center [1054, 297] width 378 height 32
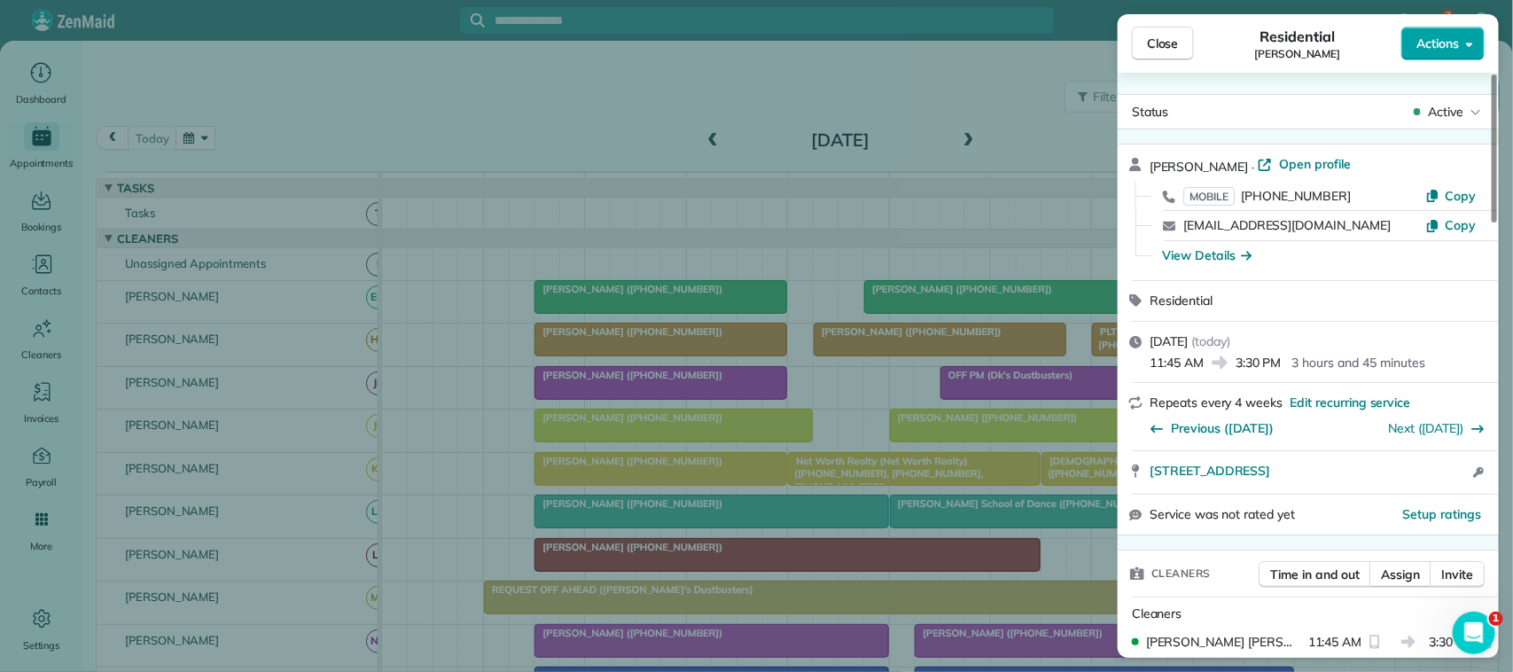
click at [1424, 38] on span "Actions" at bounding box center [1437, 44] width 43 height 18
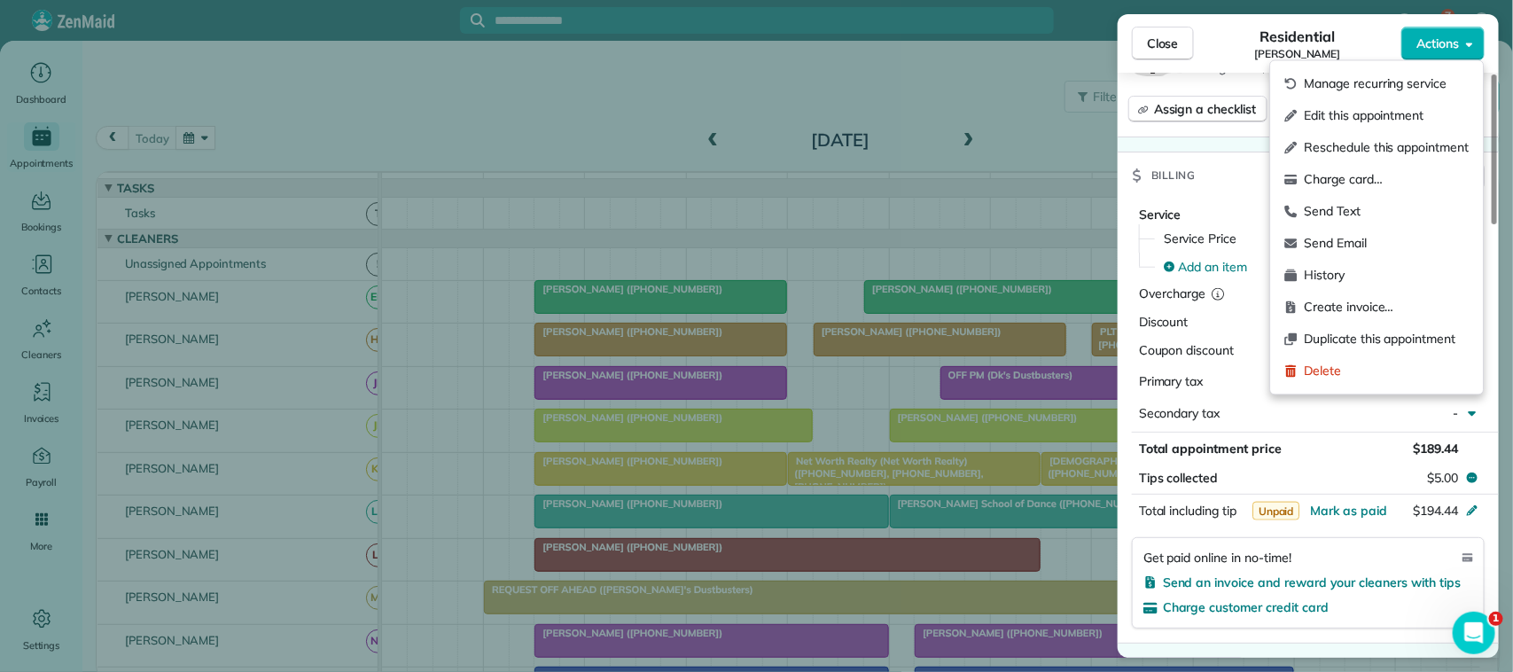
scroll to position [672, 0]
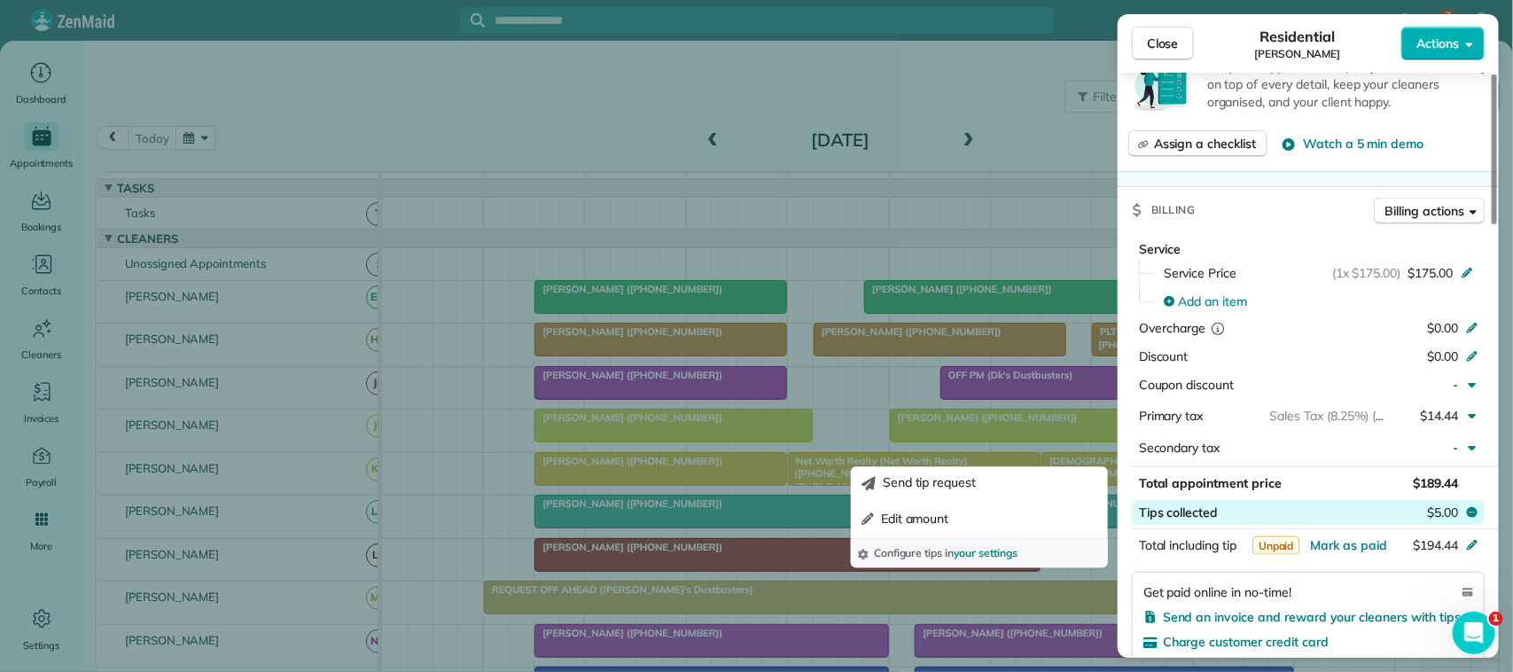
click at [1437, 508] on span "$5.00" at bounding box center [1442, 512] width 31 height 18
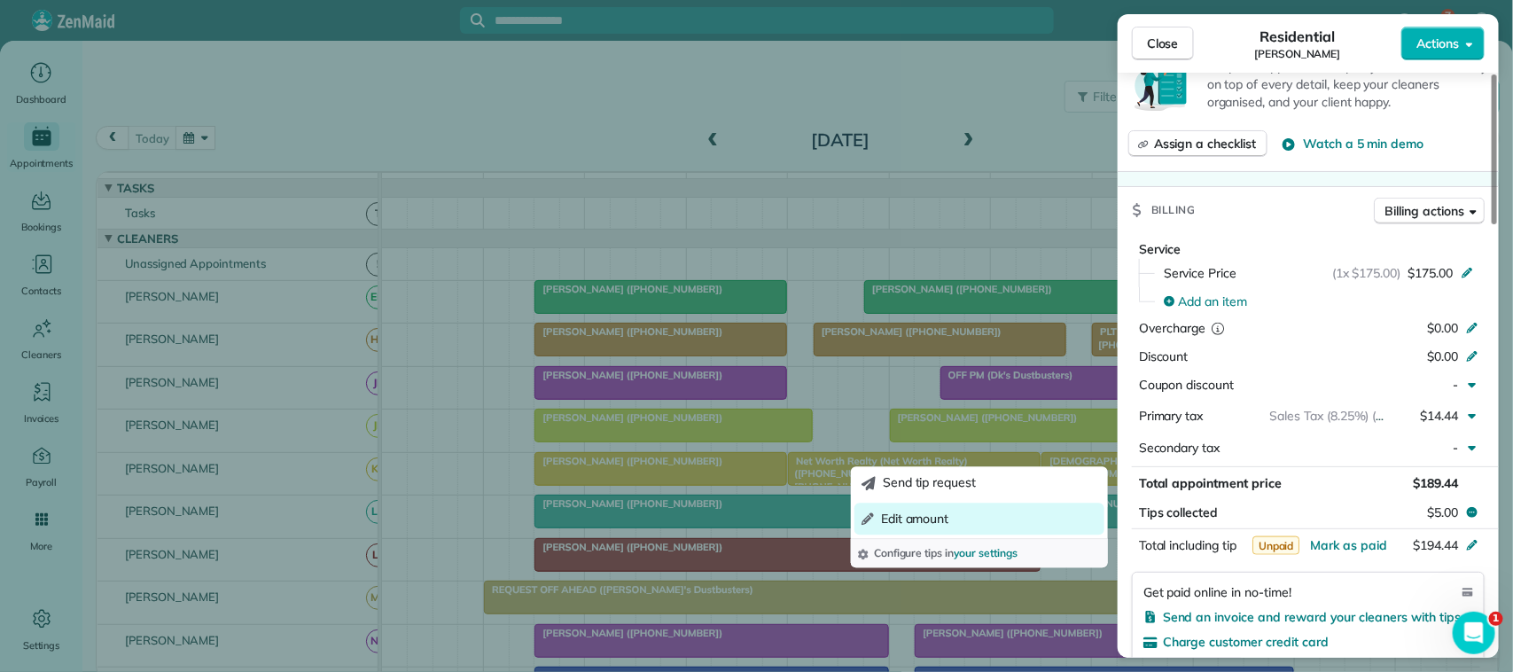
click at [1037, 519] on button "Edit amount" at bounding box center [979, 519] width 250 height 32
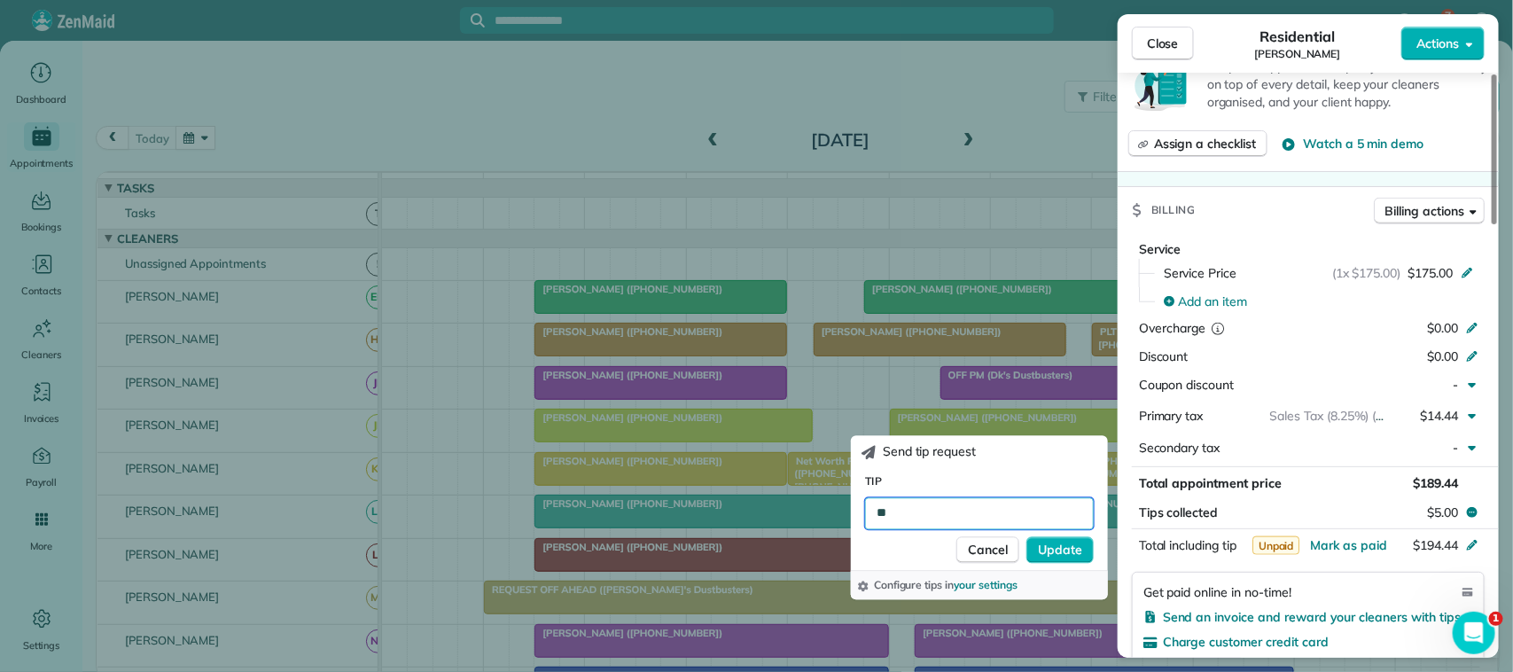
click at [955, 517] on input "**" at bounding box center [979, 513] width 229 height 32
type input "******"
click at [1065, 550] on span "Update" at bounding box center [1060, 550] width 44 height 18
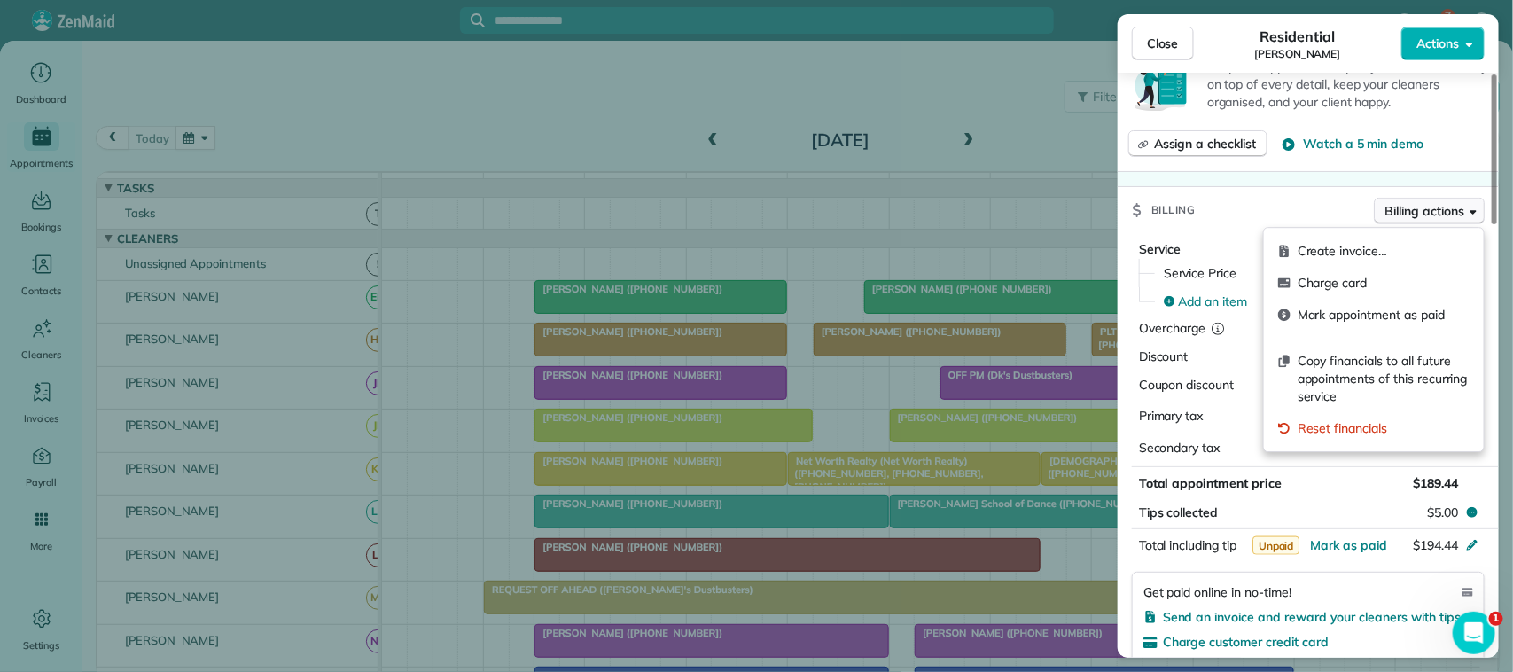
click at [1433, 213] on span "Billing actions" at bounding box center [1424, 211] width 79 height 18
click at [1377, 290] on span "Charge card" at bounding box center [1384, 283] width 172 height 18
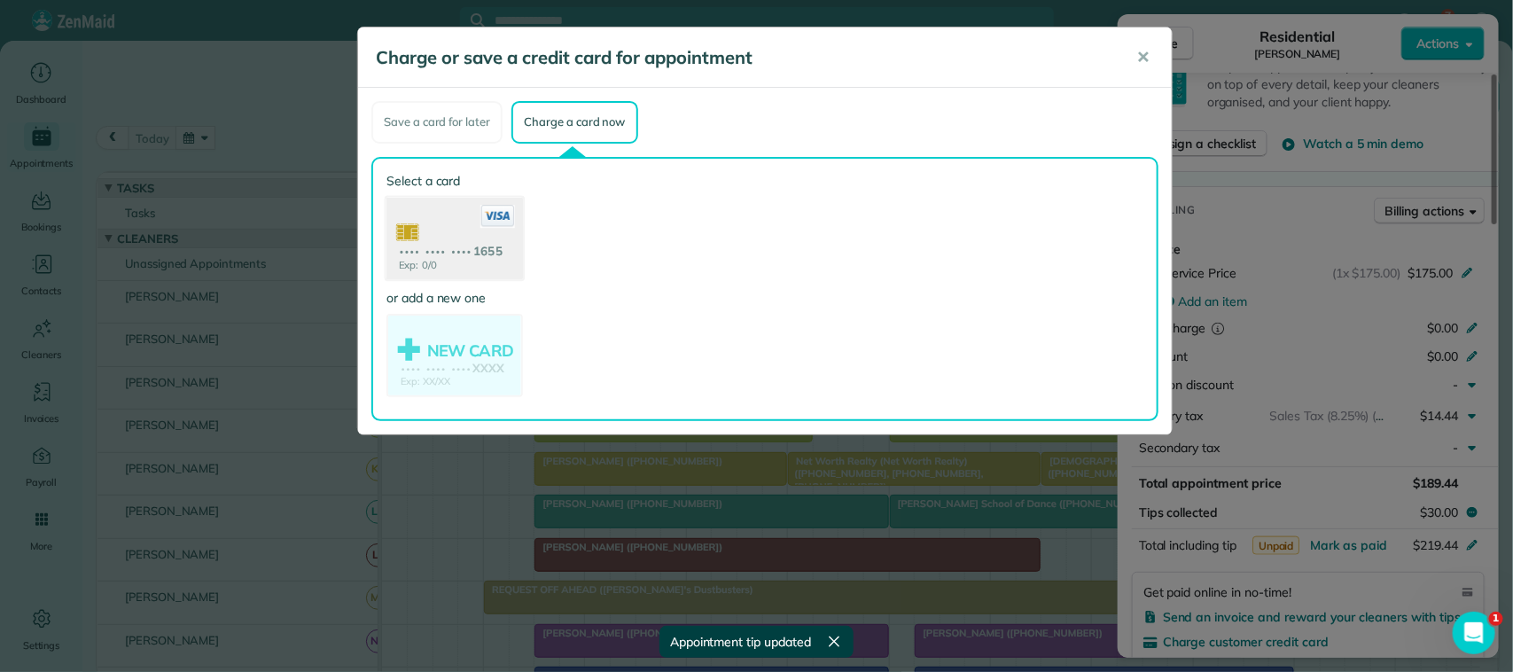
click at [503, 244] on use at bounding box center [454, 240] width 137 height 86
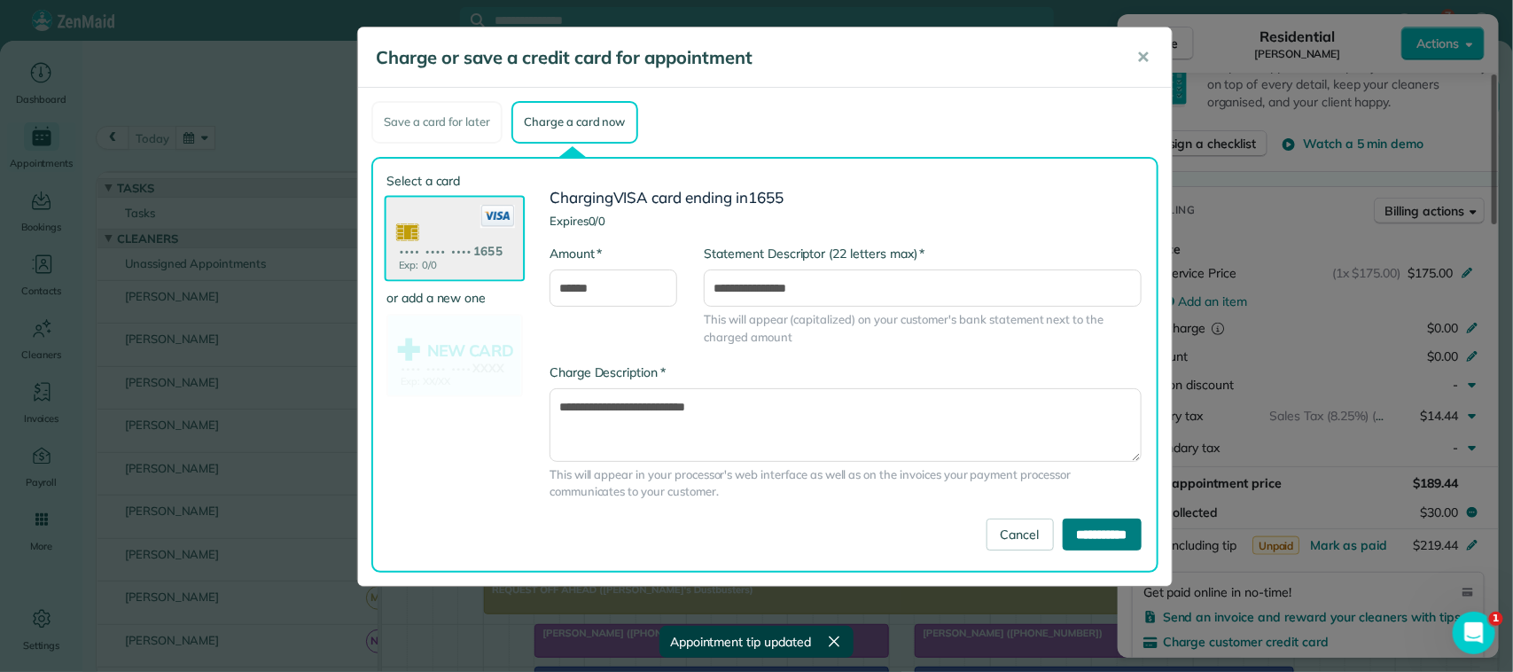
click at [1083, 525] on input "**********" at bounding box center [1102, 535] width 79 height 32
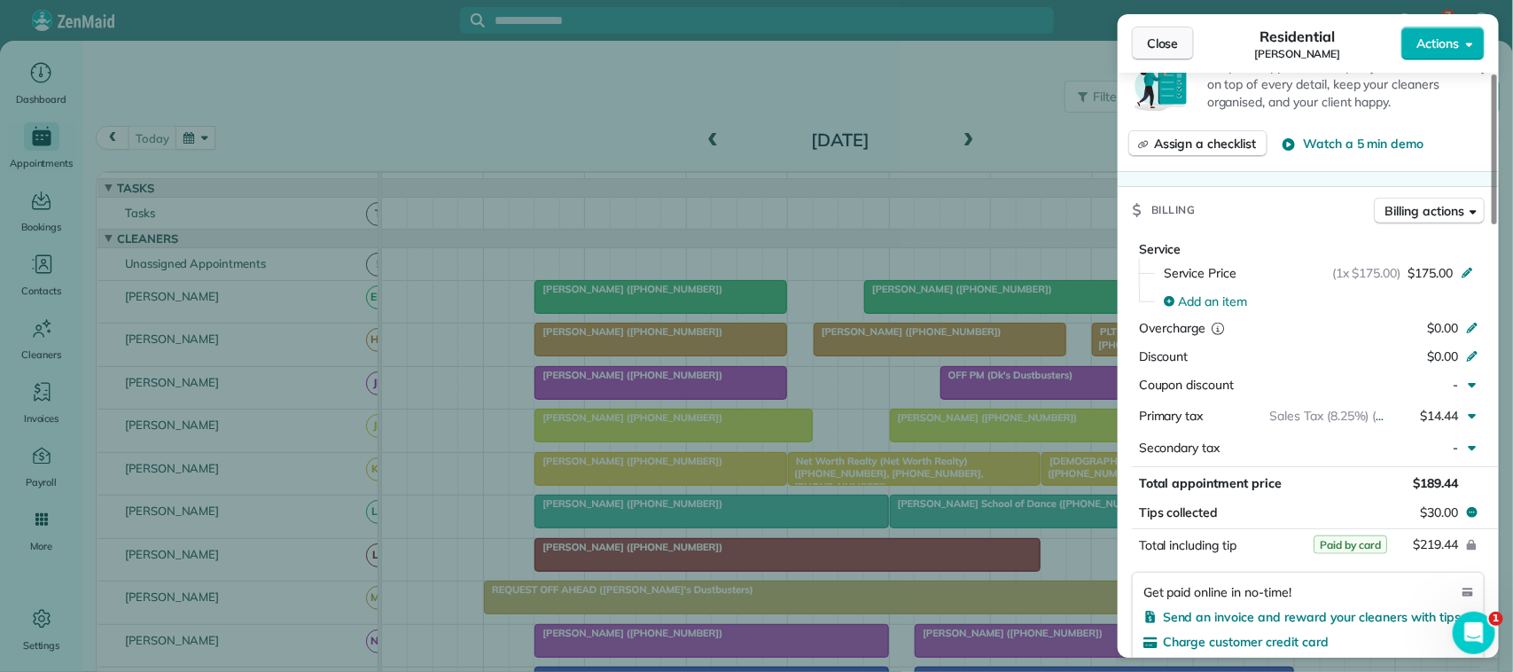
click at [1177, 37] on span "Close" at bounding box center [1163, 44] width 32 height 18
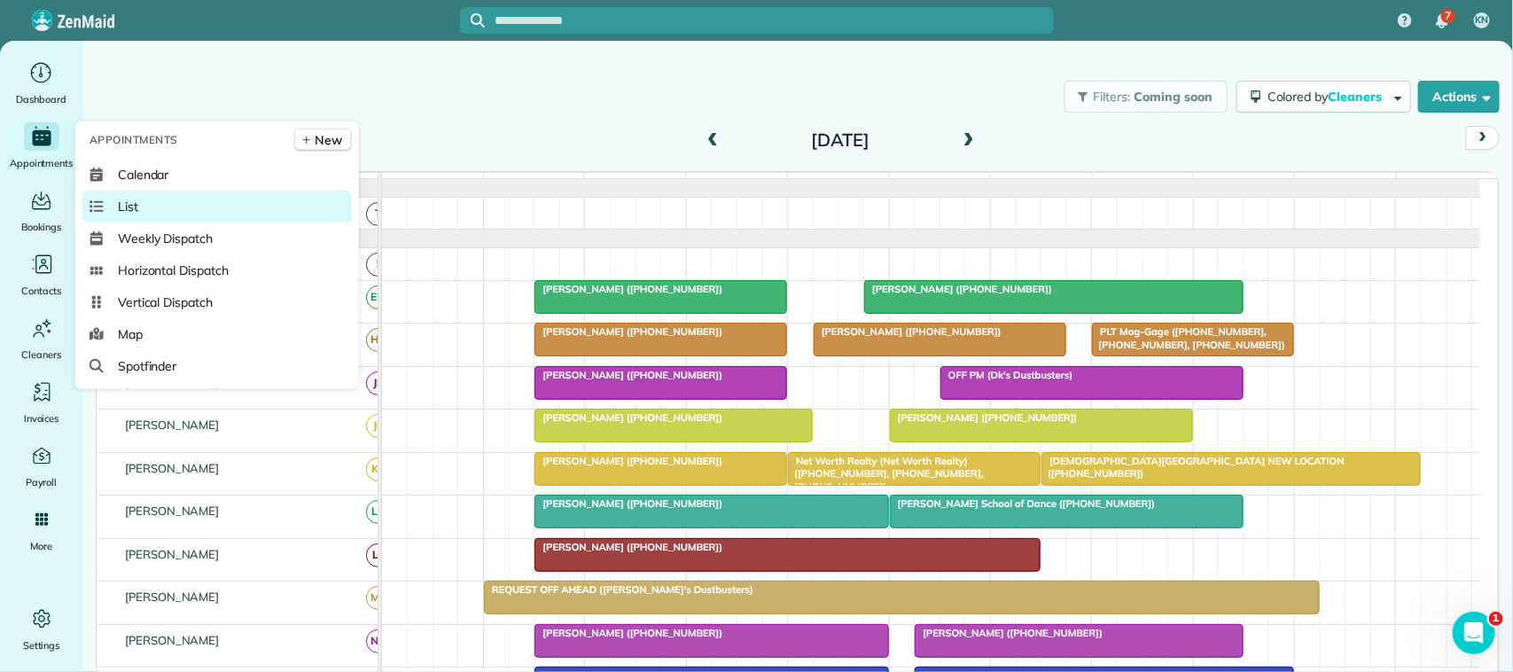
click at [151, 201] on link "List" at bounding box center [216, 207] width 269 height 32
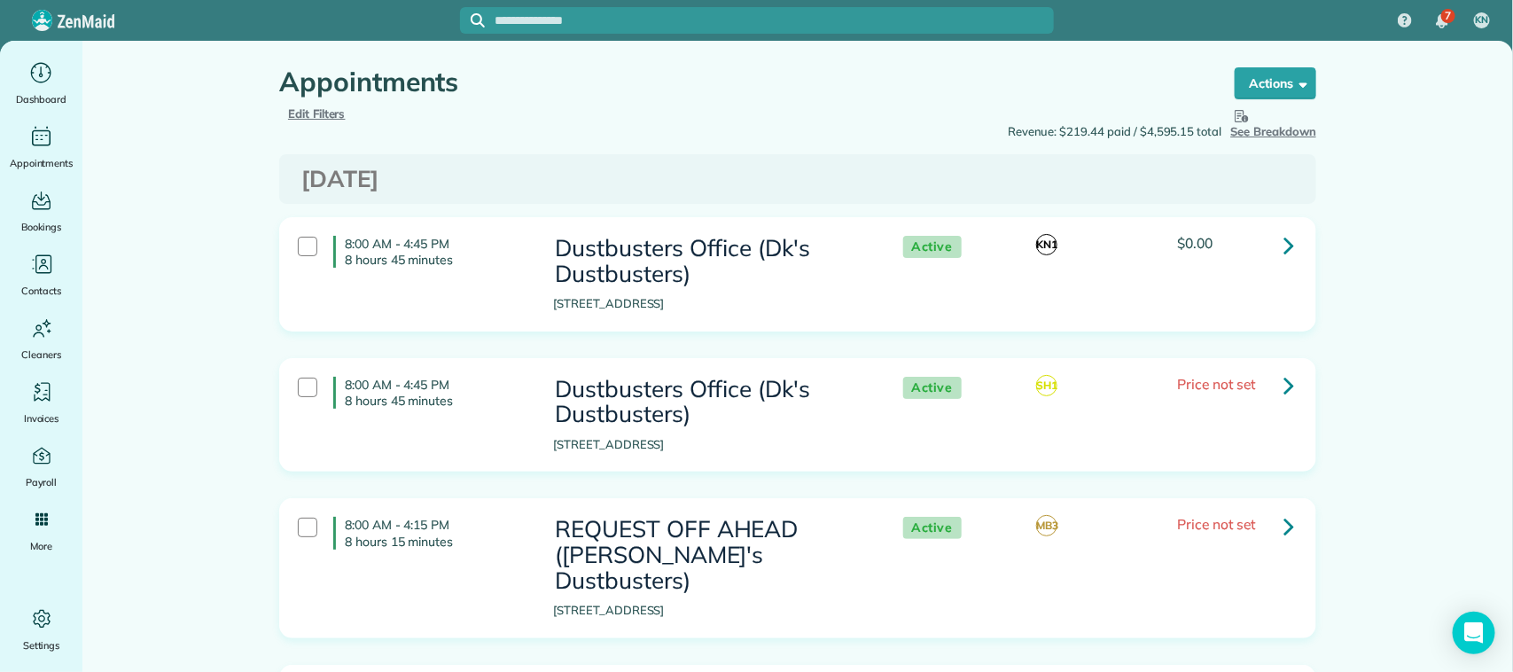
type input "**********"
click at [307, 109] on span "Edit Filters" at bounding box center [317, 113] width 58 height 14
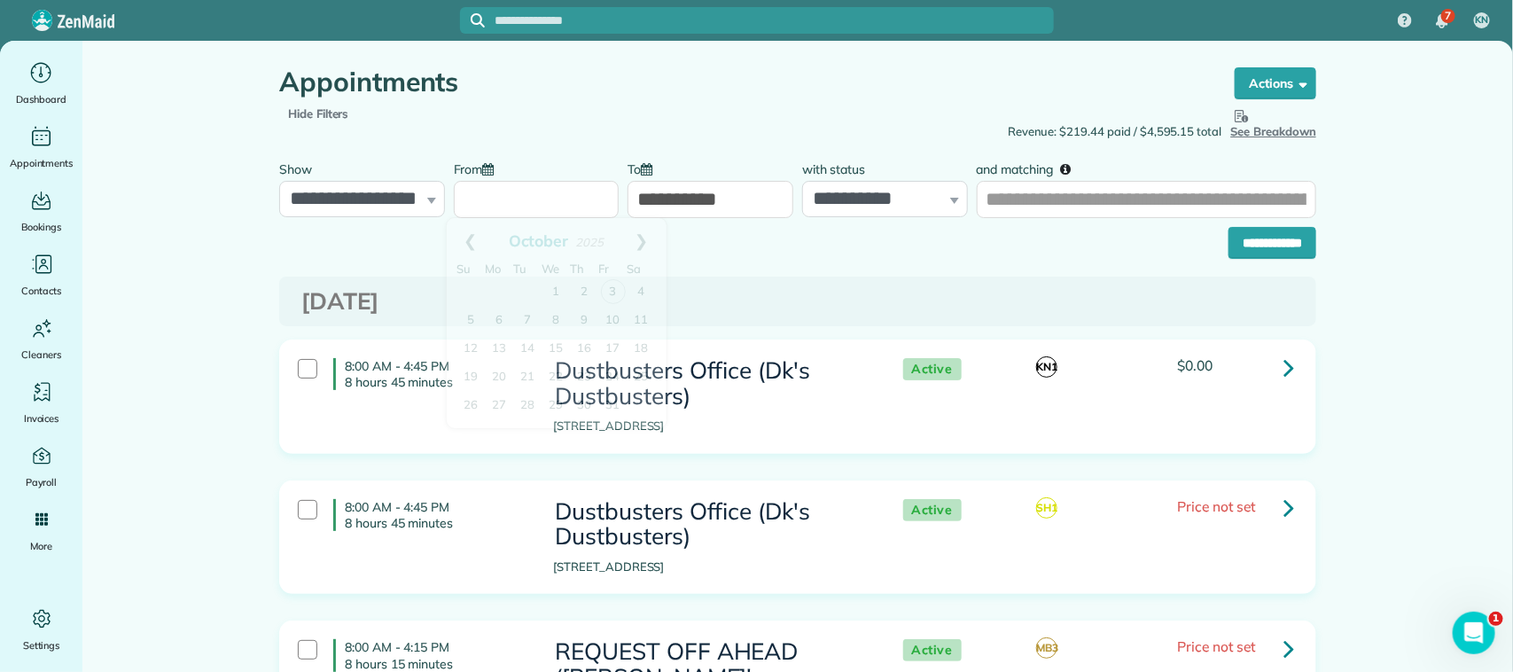
click at [476, 196] on input "From" at bounding box center [537, 199] width 166 height 37
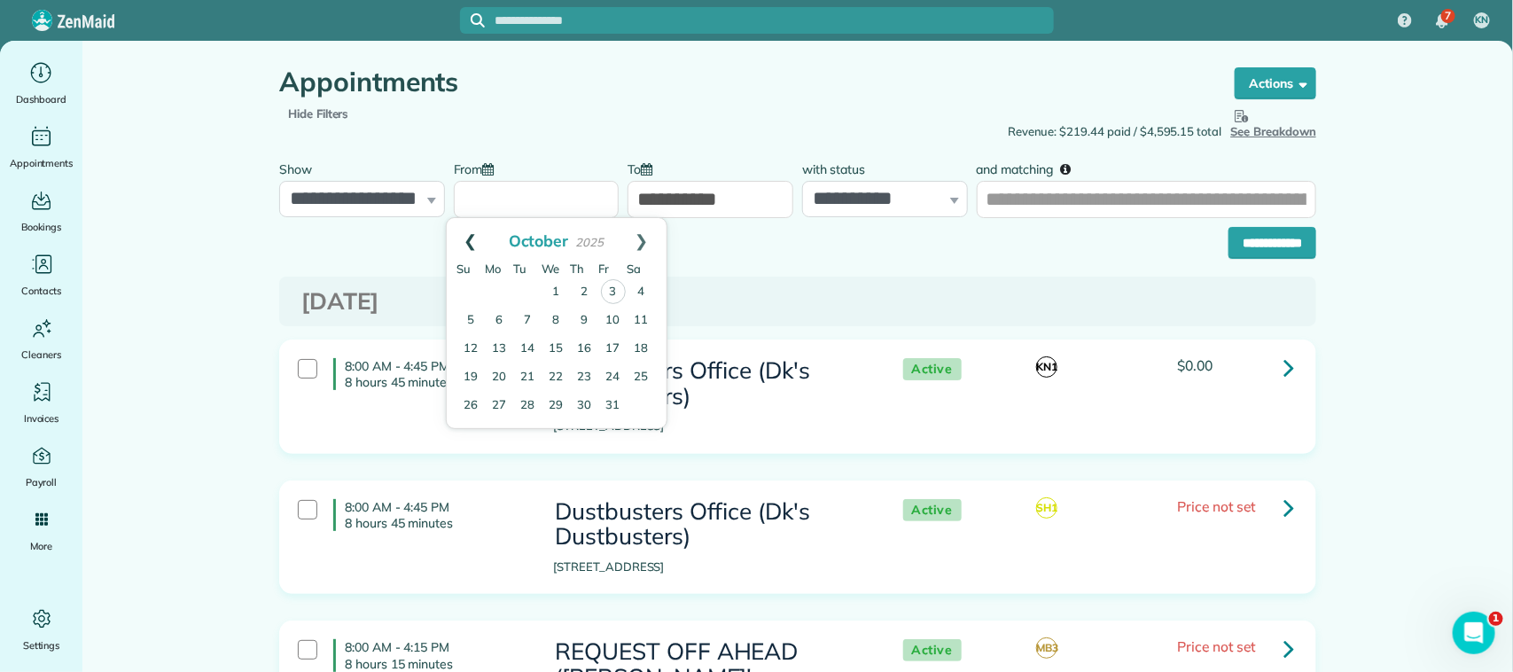
click at [475, 232] on link "Prev" at bounding box center [471, 240] width 49 height 44
click at [511, 408] on link "29" at bounding box center [500, 405] width 28 height 28
type input "**********"
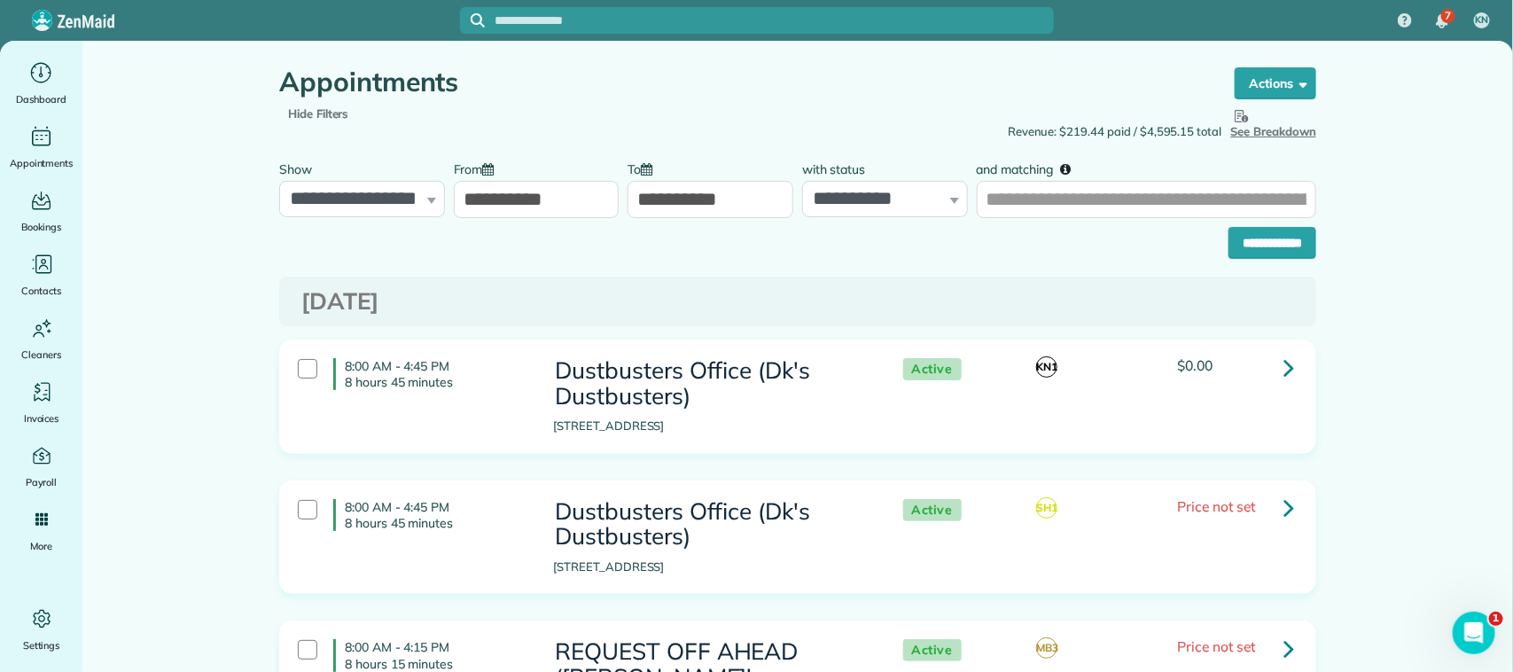
click at [678, 201] on input "**********" at bounding box center [711, 199] width 166 height 37
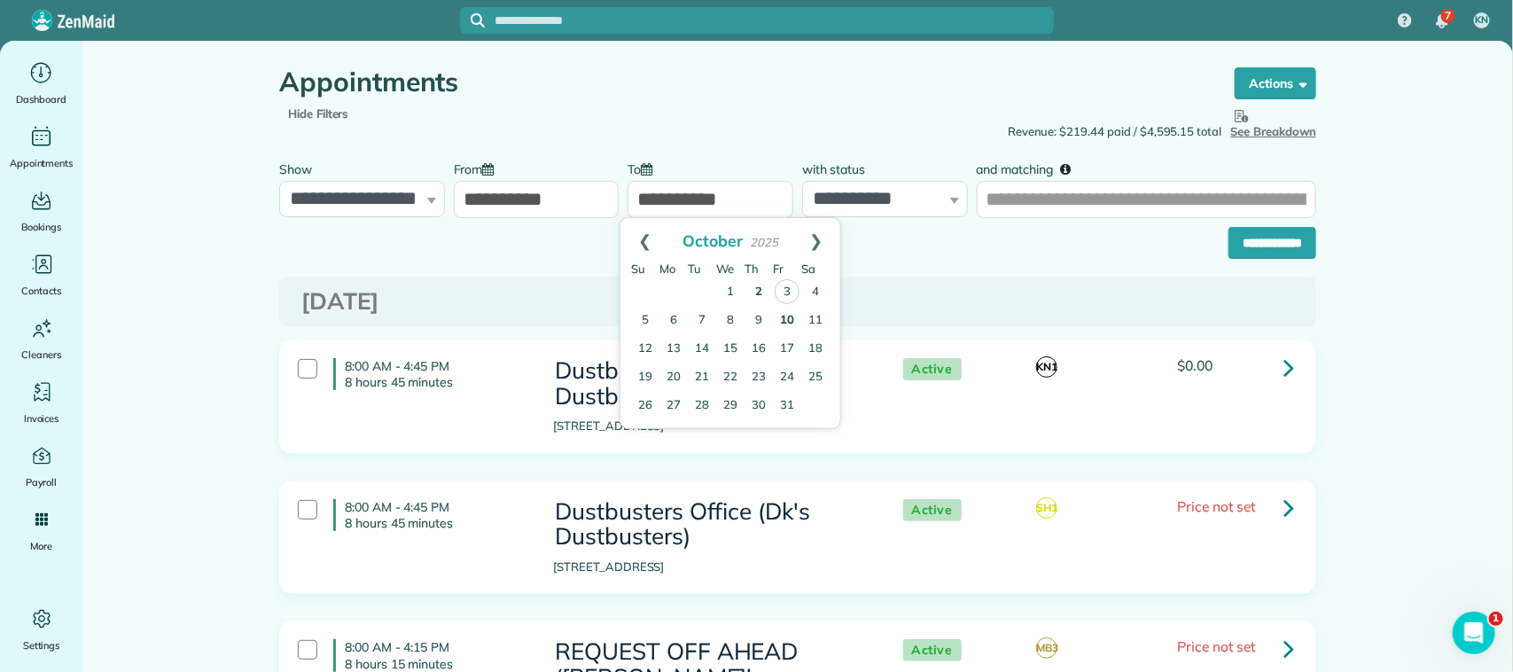
click at [756, 294] on link "2" at bounding box center [759, 292] width 28 height 28
type input "**********"
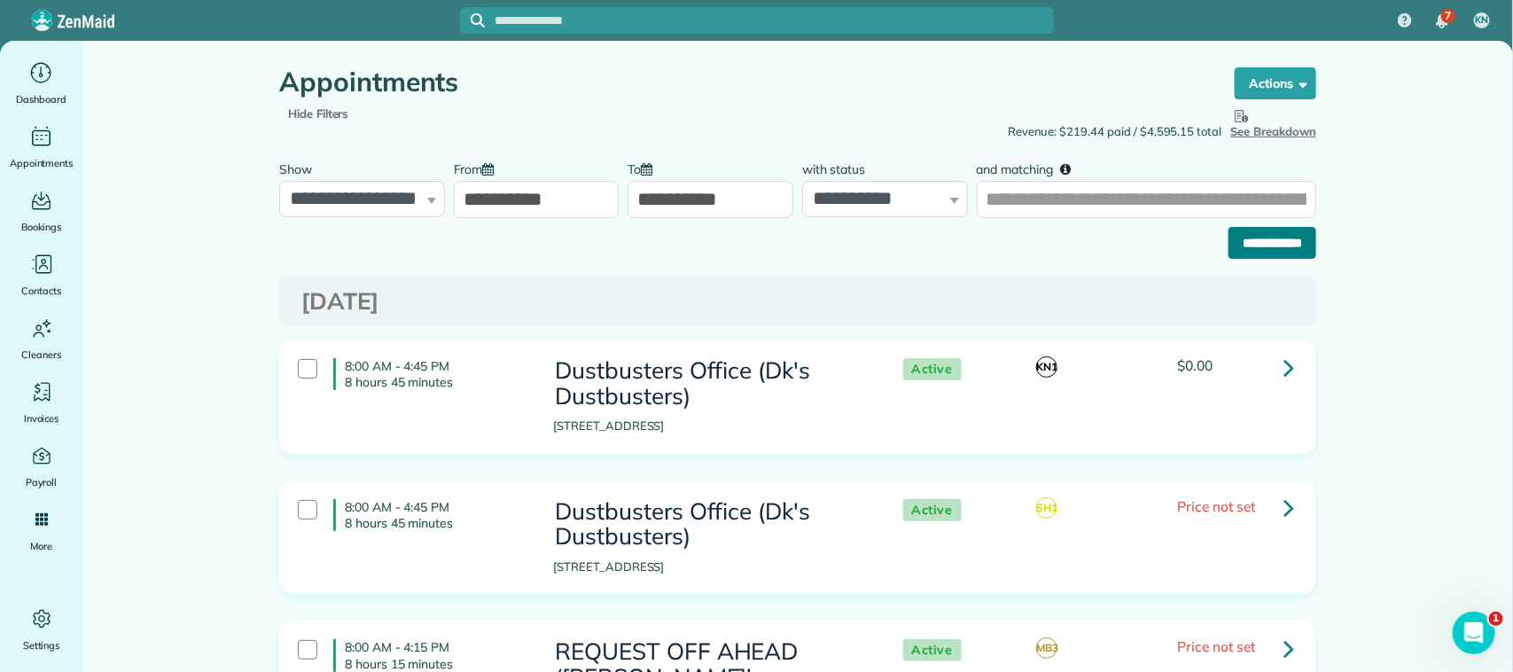
click at [1245, 246] on input "**********" at bounding box center [1273, 243] width 88 height 32
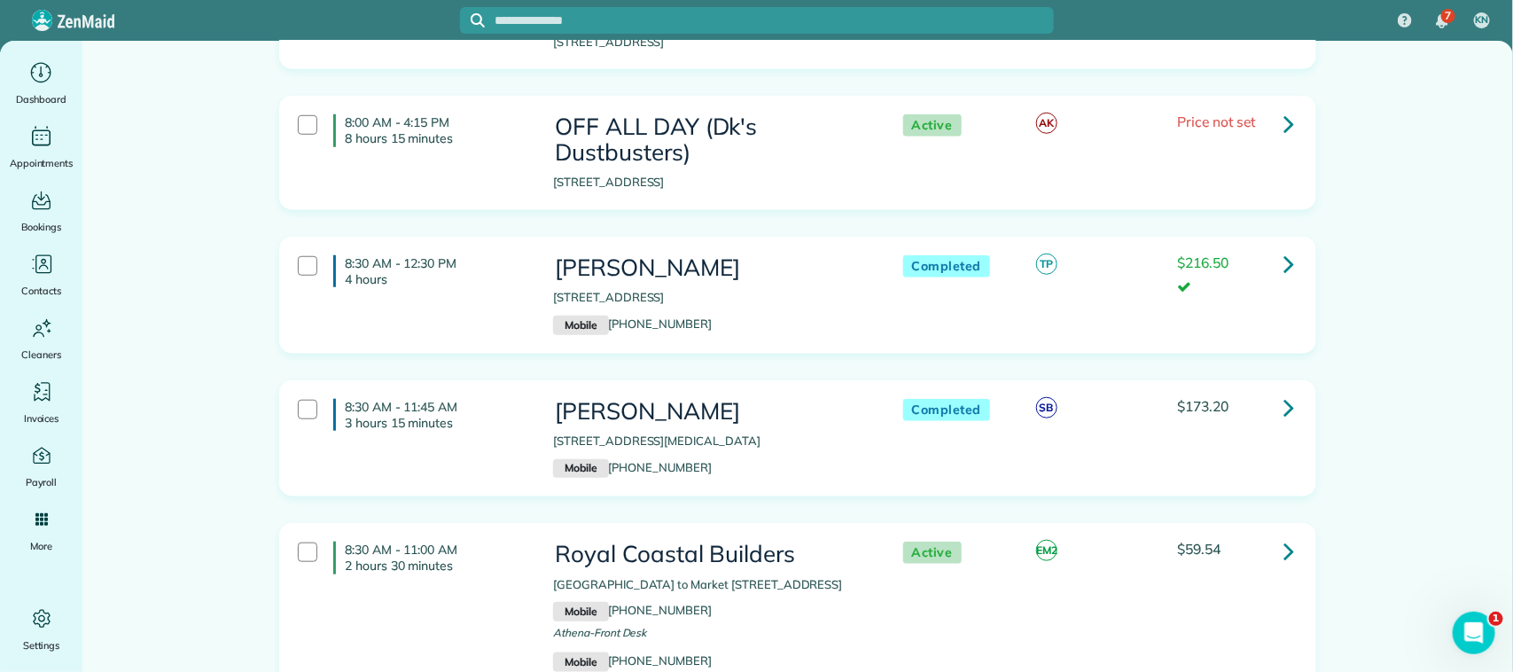
scroll to position [665, 0]
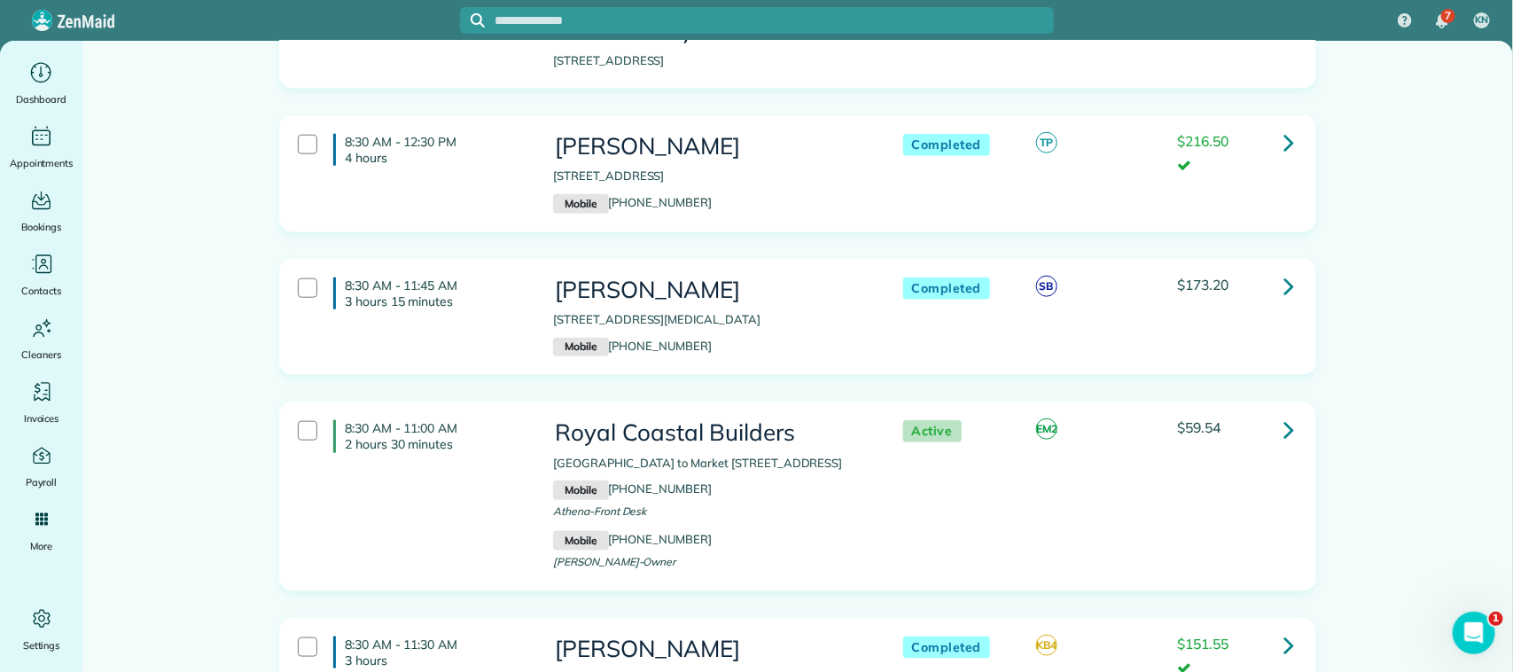
click at [401, 196] on div "8:30 AM - 12:30 PM 4 hours Melissa Prideaux 1438 Lake Mija Court Seabrook TX 77…" at bounding box center [796, 174] width 1022 height 98
click at [449, 334] on div "8:30 AM - 11:45 AM 3 hours 15 minutes Terri Jackson 18149 Bal Harbour Dr. Houst…" at bounding box center [796, 318] width 1022 height 98
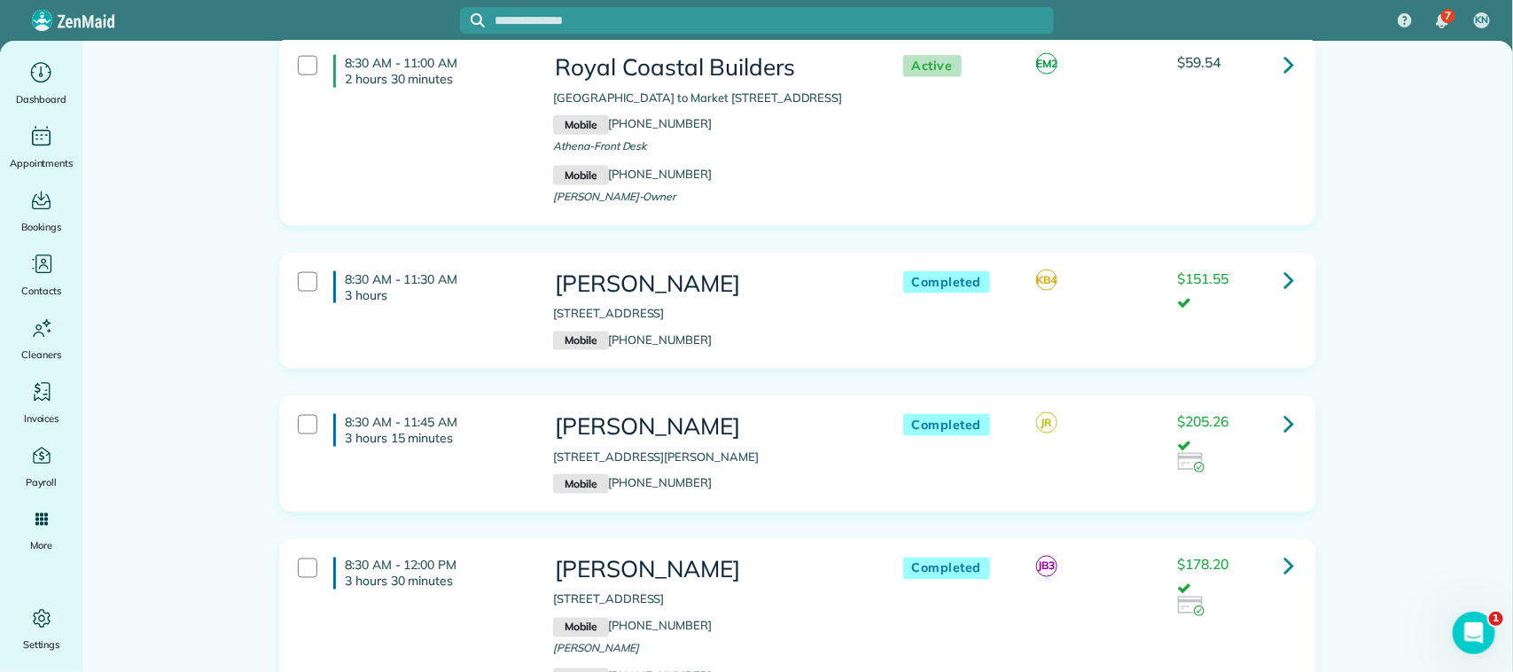
scroll to position [1108, 0]
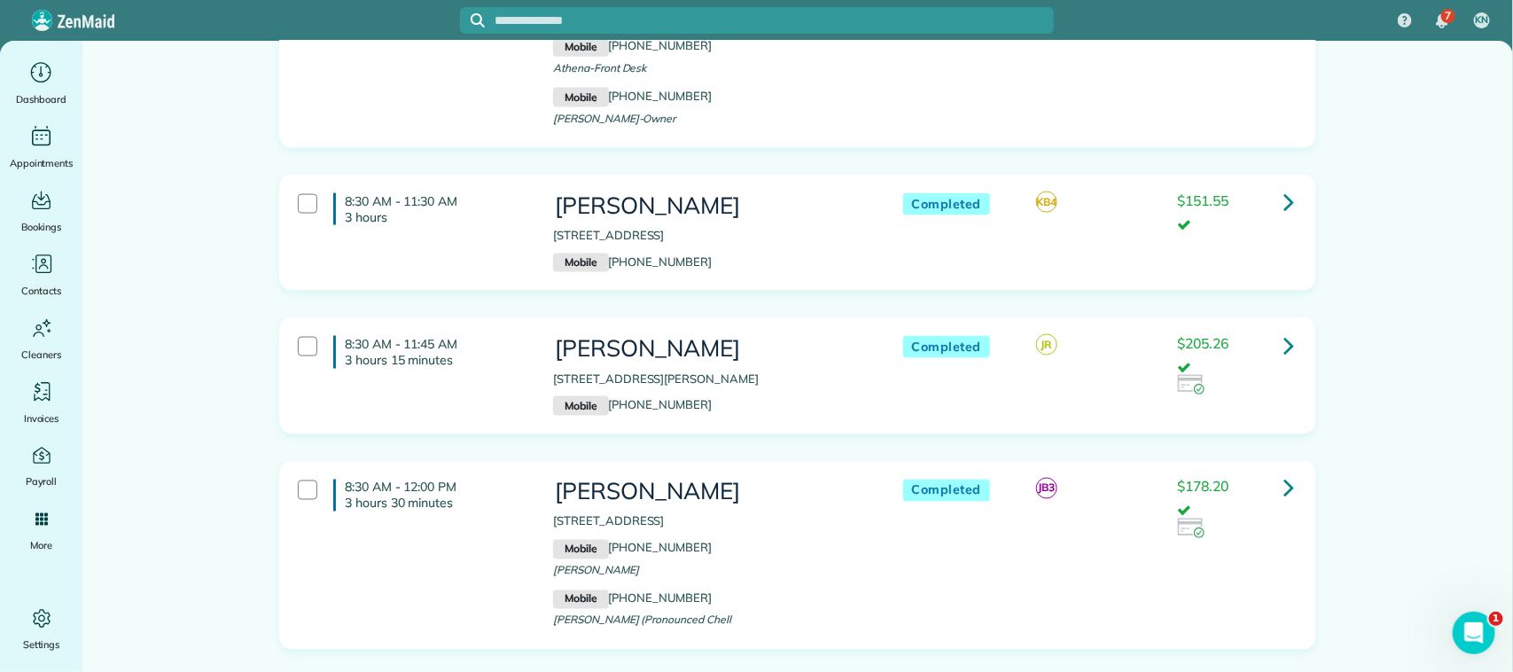
click at [480, 225] on p "3 hours" at bounding box center [436, 217] width 182 height 16
click at [481, 377] on div "8:30 AM - 11:45 AM 3 hours 15 minutes" at bounding box center [412, 352] width 255 height 50
click at [480, 368] on h4 "8:30 AM - 11:45 AM 3 hours 15 minutes" at bounding box center [429, 352] width 193 height 32
click at [479, 259] on div "8:30 AM - 11:30 AM 3 hours Tracy Ferguson 606 Brunswick Dr. League City TX 7757…" at bounding box center [796, 233] width 1022 height 98
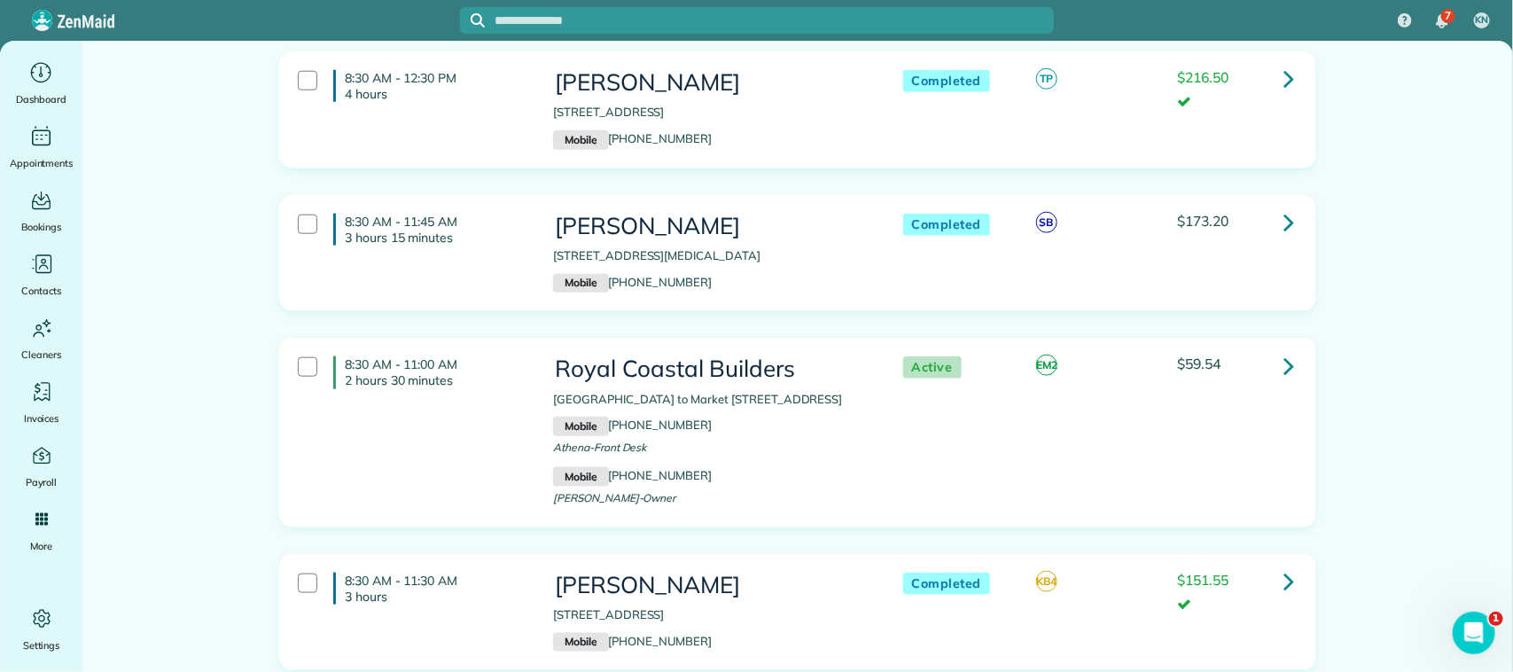
scroll to position [665, 0]
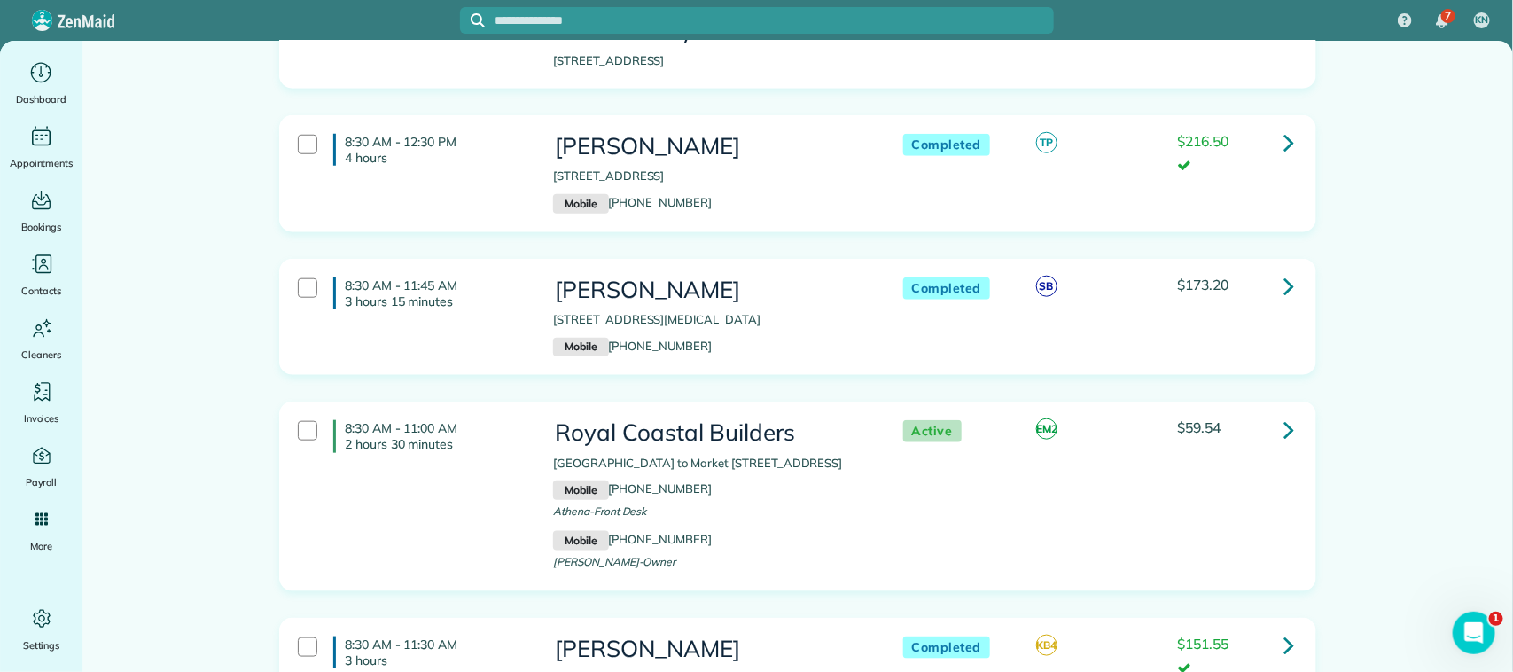
click at [474, 321] on div "8:30 AM - 11:45 AM 3 hours 15 minutes Terri Jackson 18149 Bal Harbour Dr. Houst…" at bounding box center [796, 318] width 1022 height 98
click at [466, 177] on div "8:30 AM - 12:30 PM 4 hours Melissa Prideaux 1438 Lake Mija Court Seabrook TX 77…" at bounding box center [796, 174] width 1022 height 98
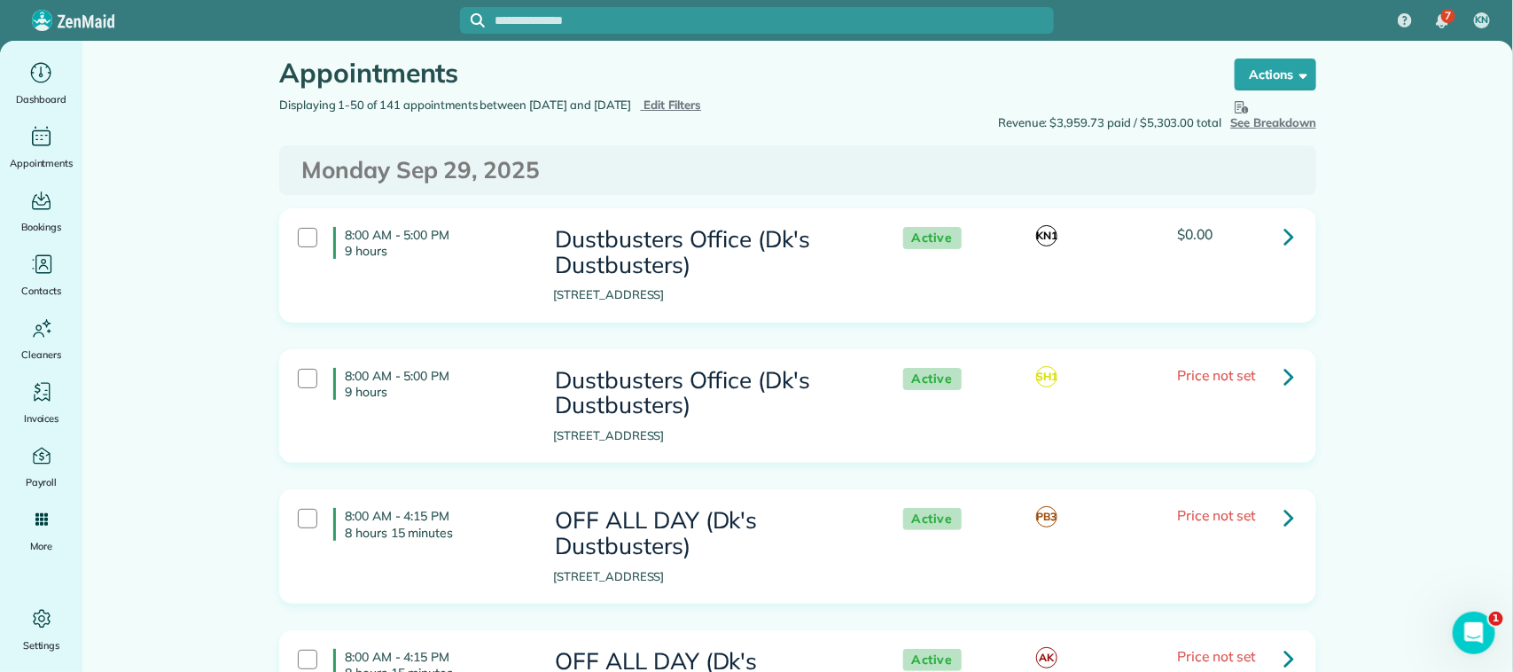
scroll to position [0, 0]
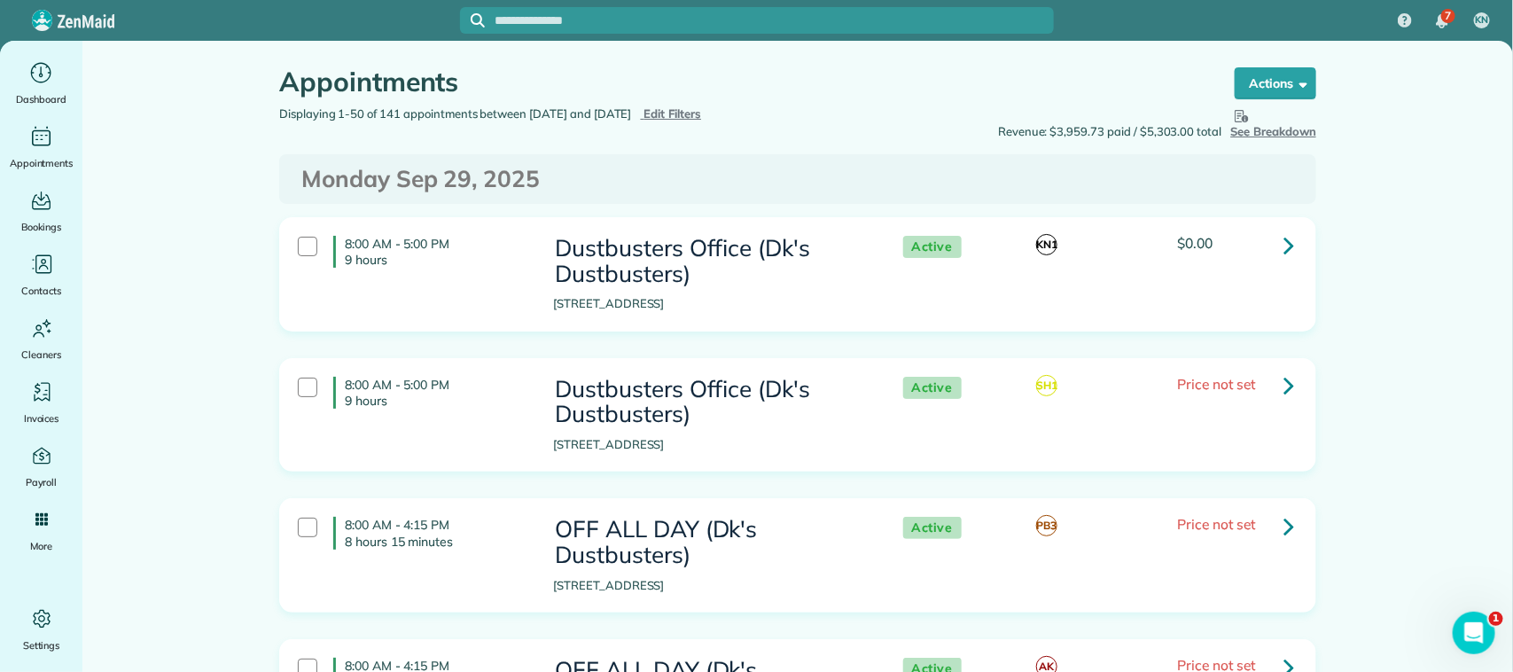
click at [674, 111] on div "Displaying 1-50 of 141 appointments between 09/29/2025 and 10/02/2025 Hide Filt…" at bounding box center [532, 114] width 532 height 18
click at [683, 112] on span "Edit Filters" at bounding box center [673, 113] width 58 height 14
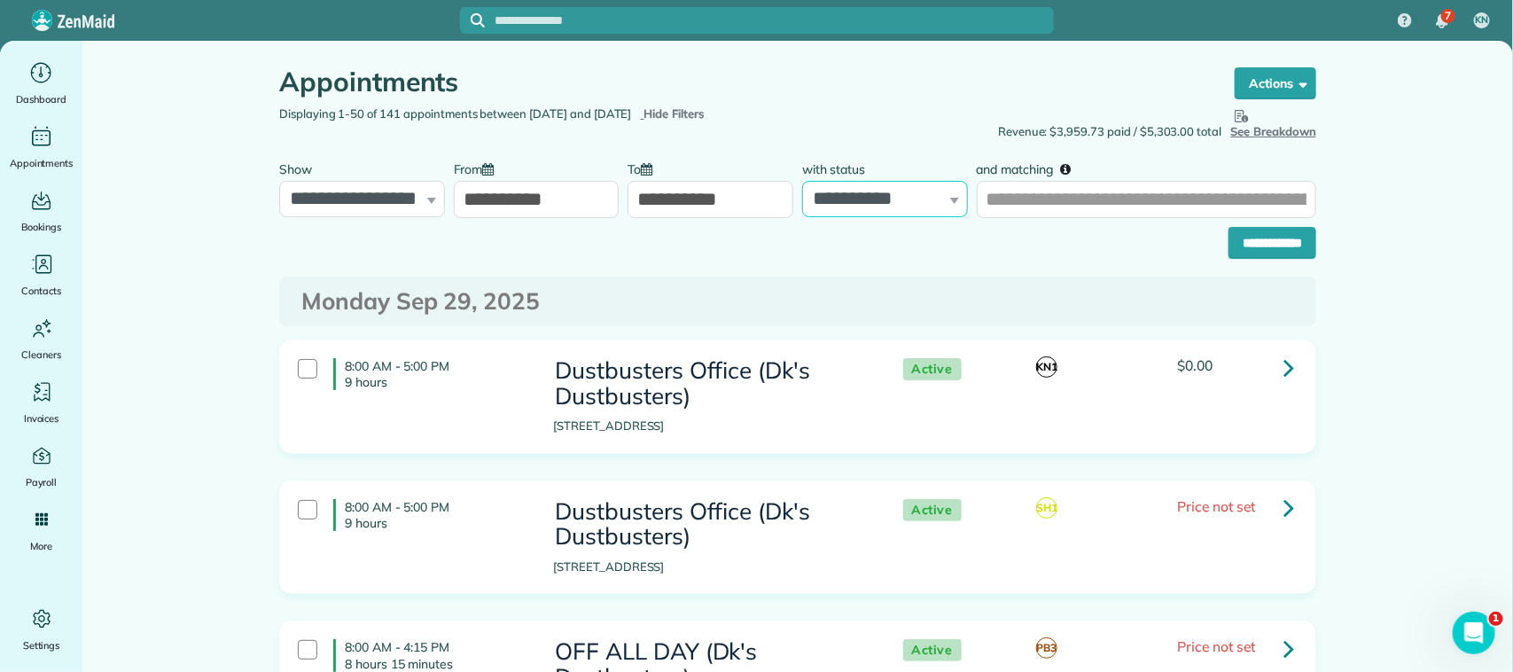
click at [836, 201] on select "**********" at bounding box center [885, 199] width 166 height 37
select select "****"
click at [802, 181] on select "**********" at bounding box center [885, 199] width 166 height 37
click at [1246, 245] on input "**********" at bounding box center [1273, 243] width 88 height 32
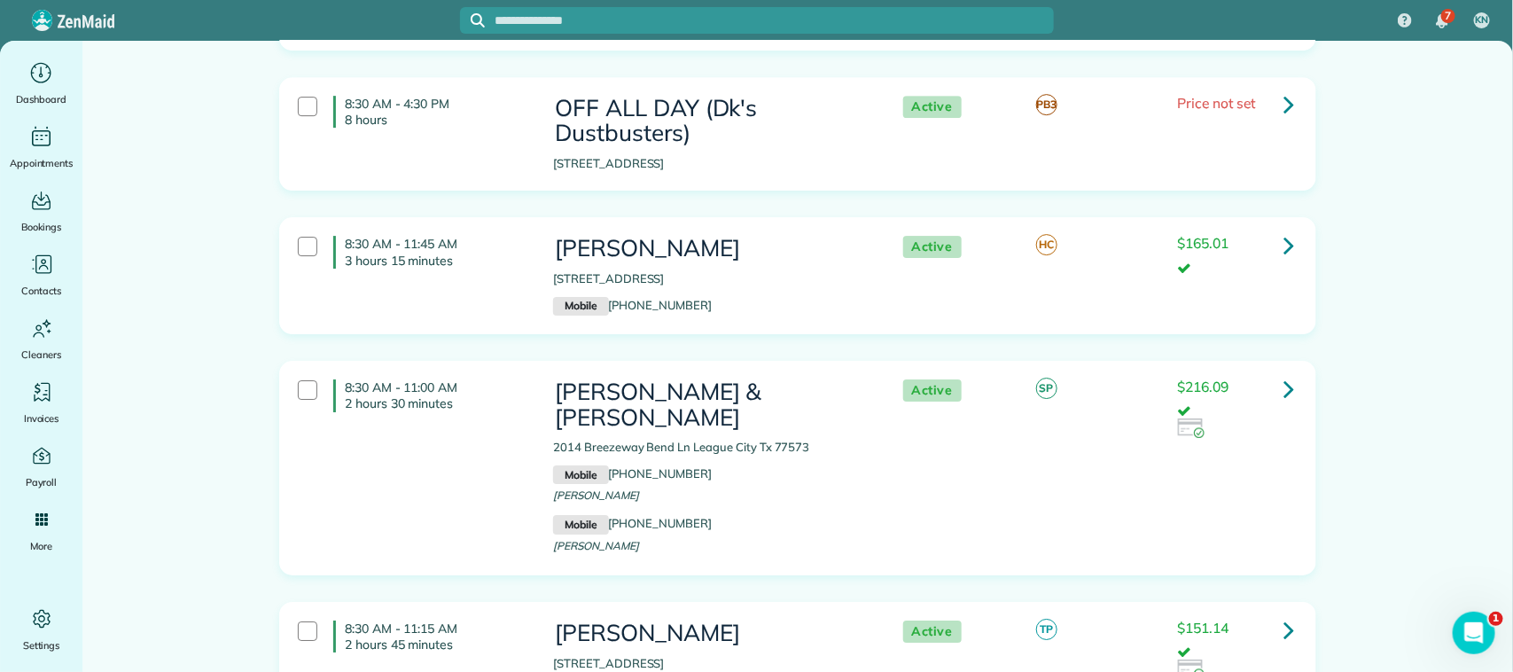
click at [459, 303] on div "8:30 AM - 11:45 AM 3 hours 15 minutes [PERSON_NAME] [STREET_ADDRESS] Mobile [PH…" at bounding box center [796, 276] width 1022 height 98
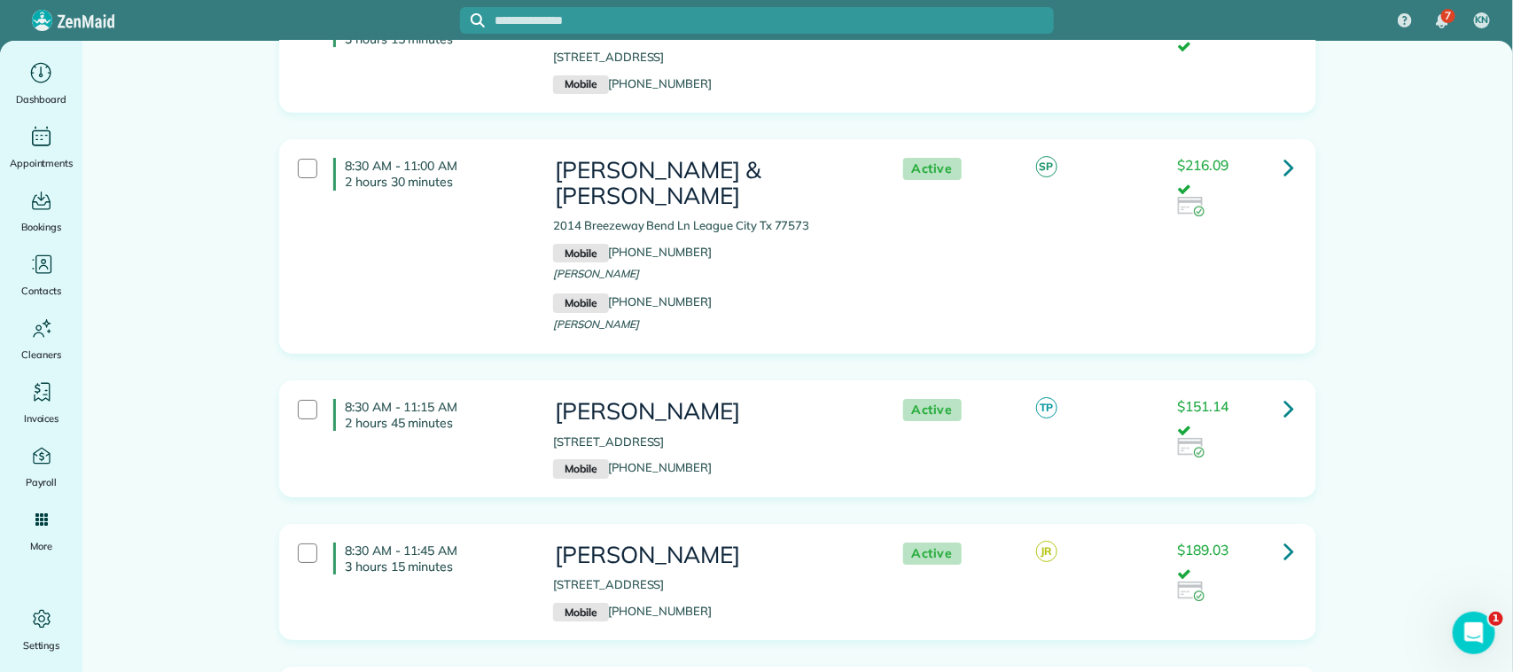
click at [459, 304] on div "8:30 AM - 11:00 AM 2 hours 30 minutes [PERSON_NAME] & [PERSON_NAME] 2014 Breeze…" at bounding box center [796, 246] width 1022 height 195
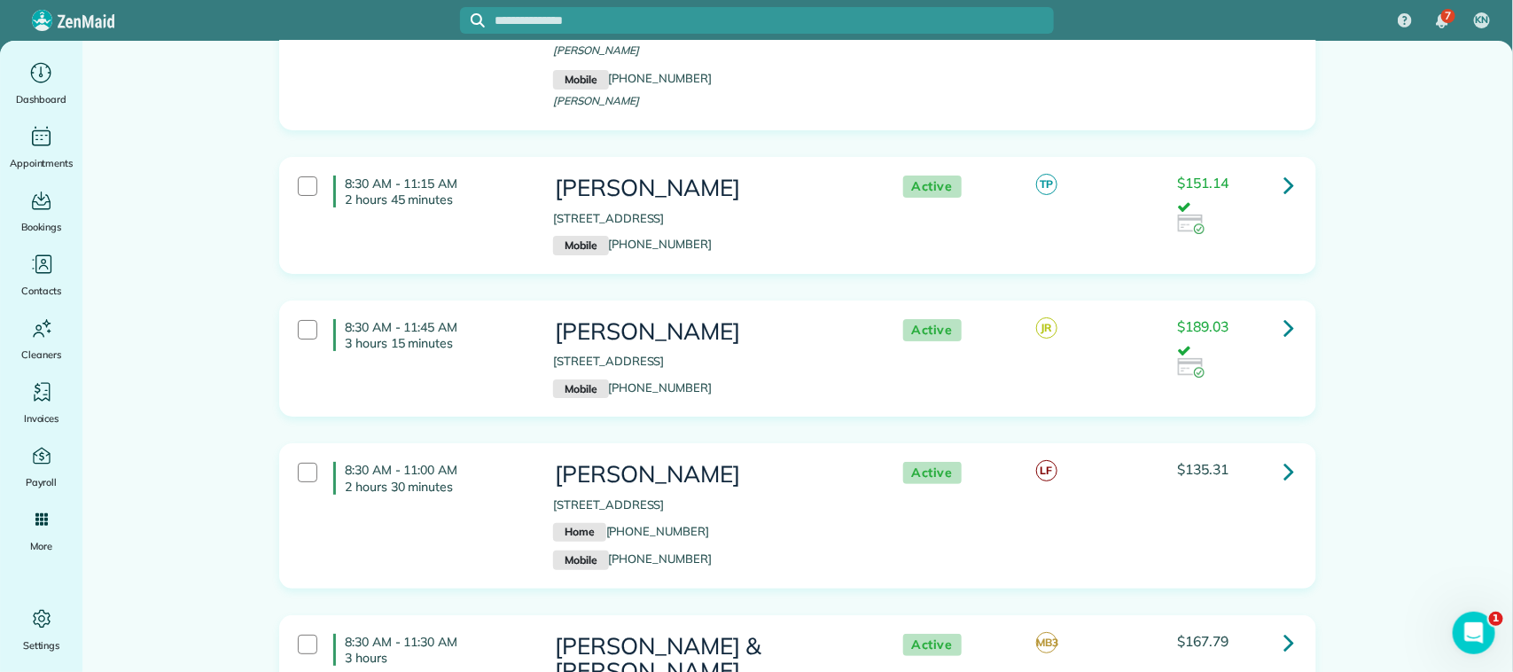
scroll to position [3102, 0]
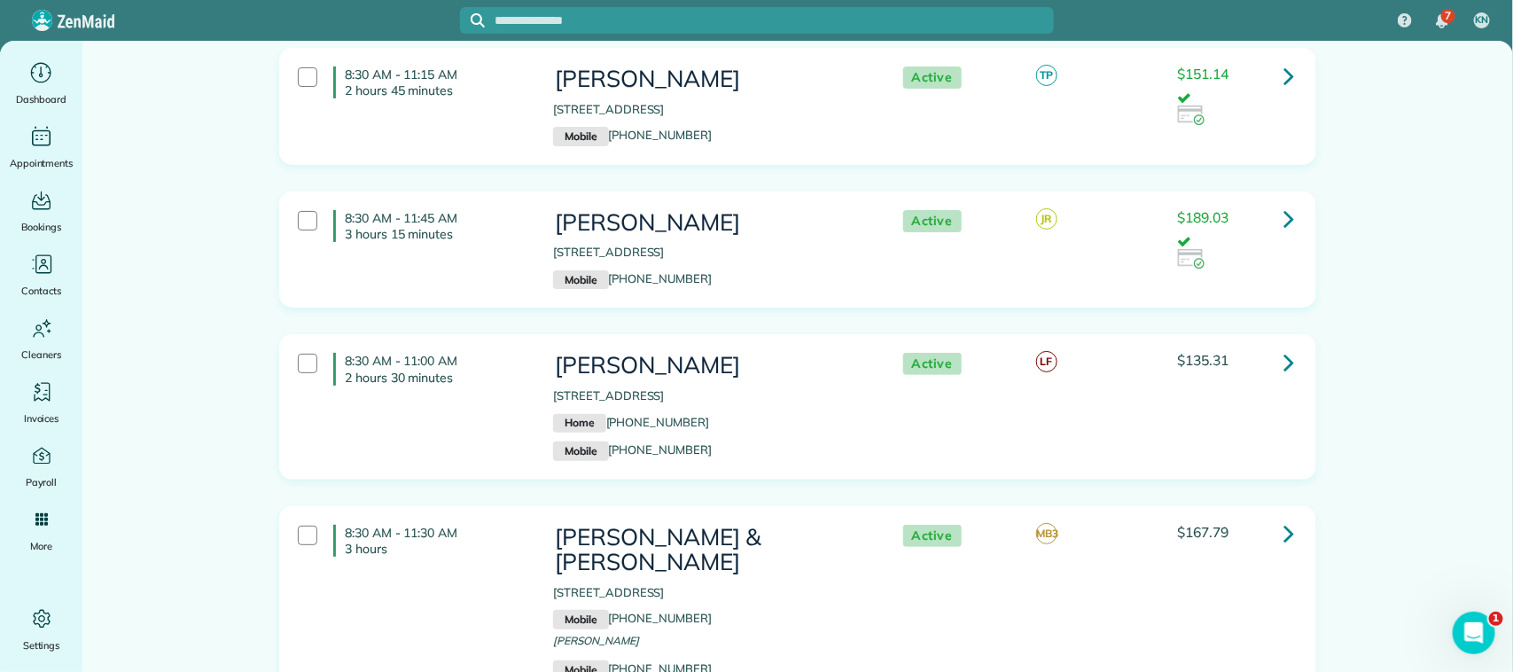
click at [510, 155] on div "8:30 AM - 11:15 AM 2 hours 45 minutes [PERSON_NAME] [STREET_ADDRESS] Mobile [PH…" at bounding box center [796, 107] width 1022 height 98
click at [497, 242] on p "3 hours 15 minutes" at bounding box center [436, 234] width 182 height 16
click at [508, 386] on p "2 hours 30 minutes" at bounding box center [436, 378] width 182 height 16
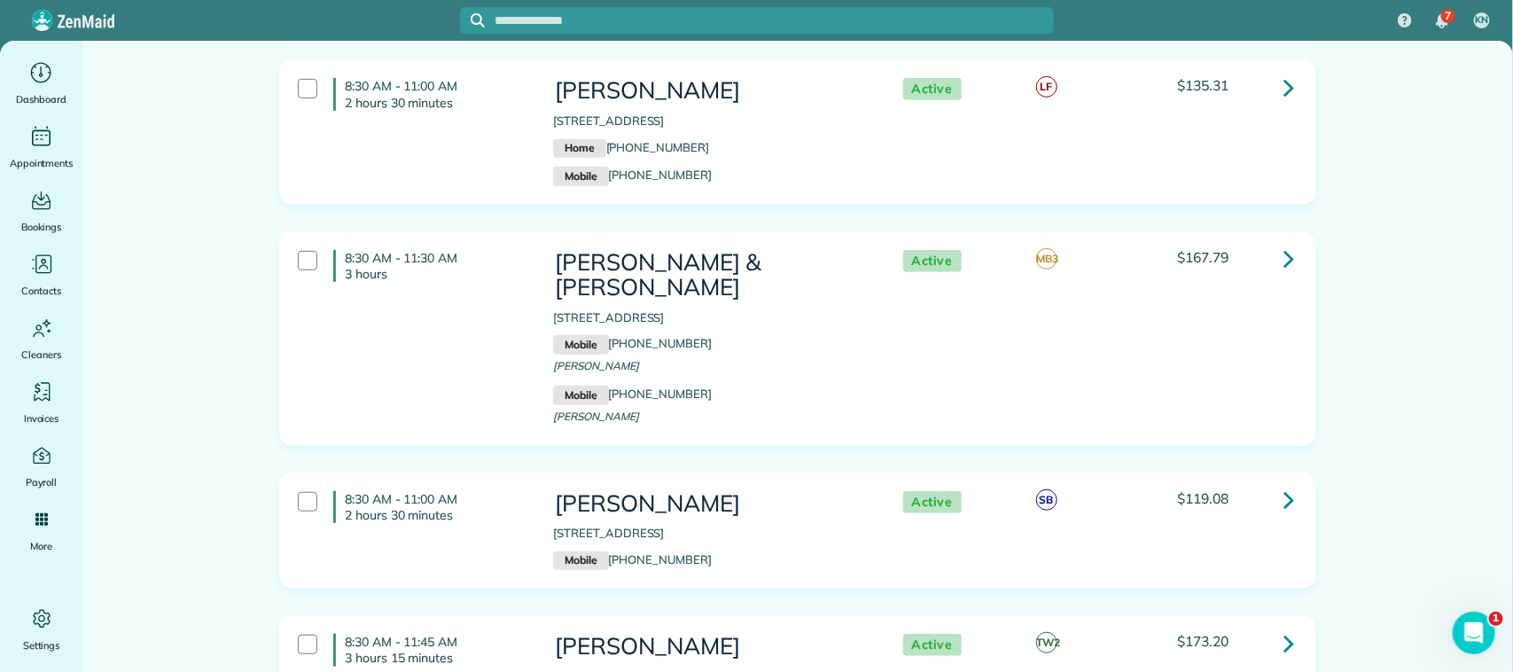
scroll to position [3435, 0]
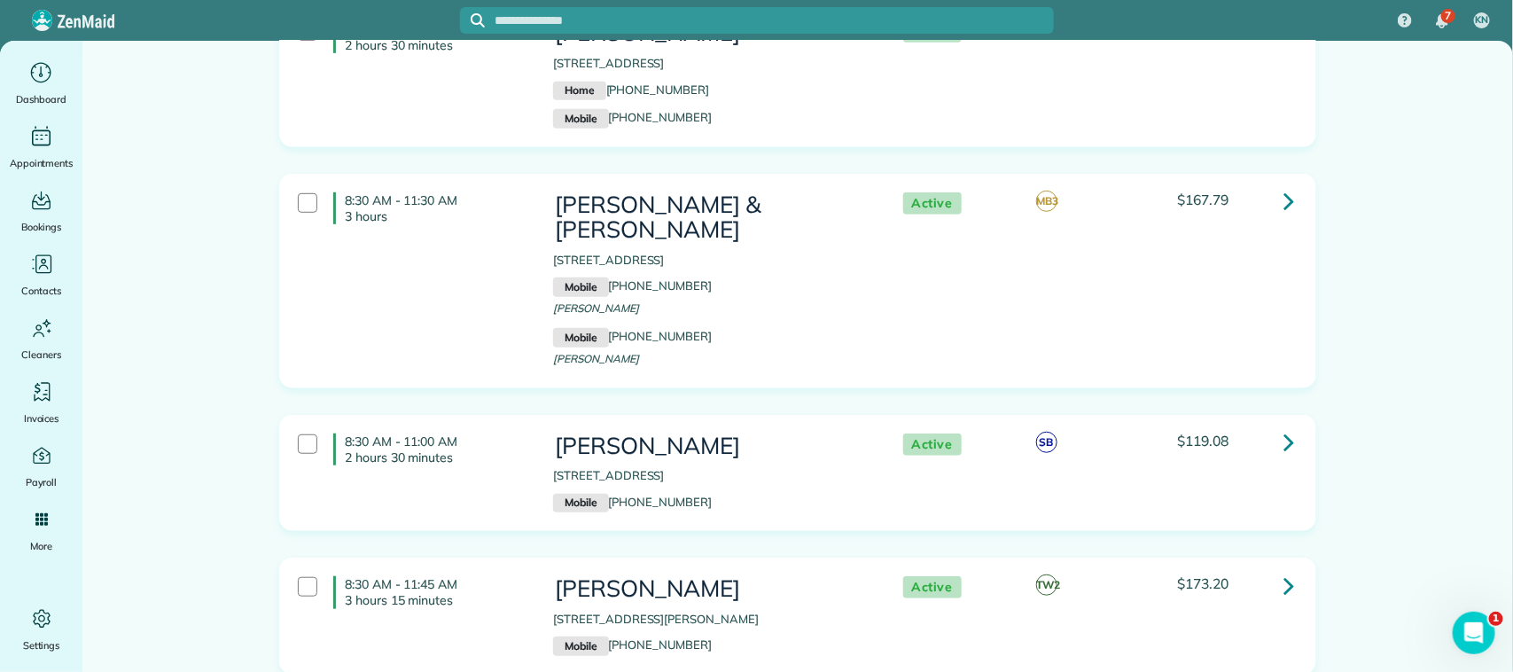
click at [501, 332] on div "8:30 AM - 11:30 AM 3 hours Russell & Amanda Mapes 3910 Summer Manor Drive Leagu…" at bounding box center [796, 280] width 1022 height 195
click at [495, 463] on p "2 hours 30 minutes" at bounding box center [436, 457] width 182 height 16
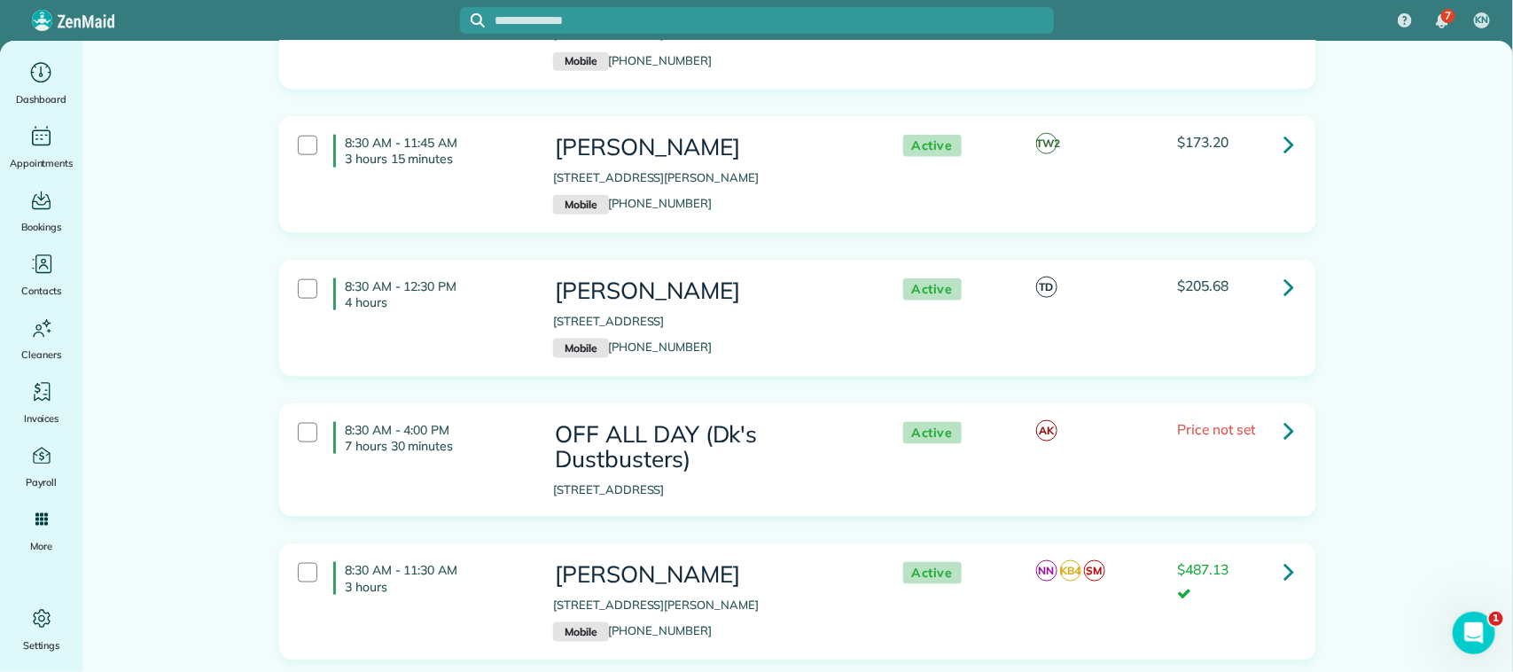
scroll to position [3878, 0]
click at [494, 210] on div "8:30 AM - 11:45 AM 3 hours 15 minutes Julie Bortolotti 16338 Craighurst Dr Hous…" at bounding box center [796, 173] width 1022 height 98
click at [479, 326] on div "8:30 AM - 12:30 PM 4 hours Jennifer Simmons 13902 Round Oak Court Houston TX 77…" at bounding box center [796, 317] width 1022 height 98
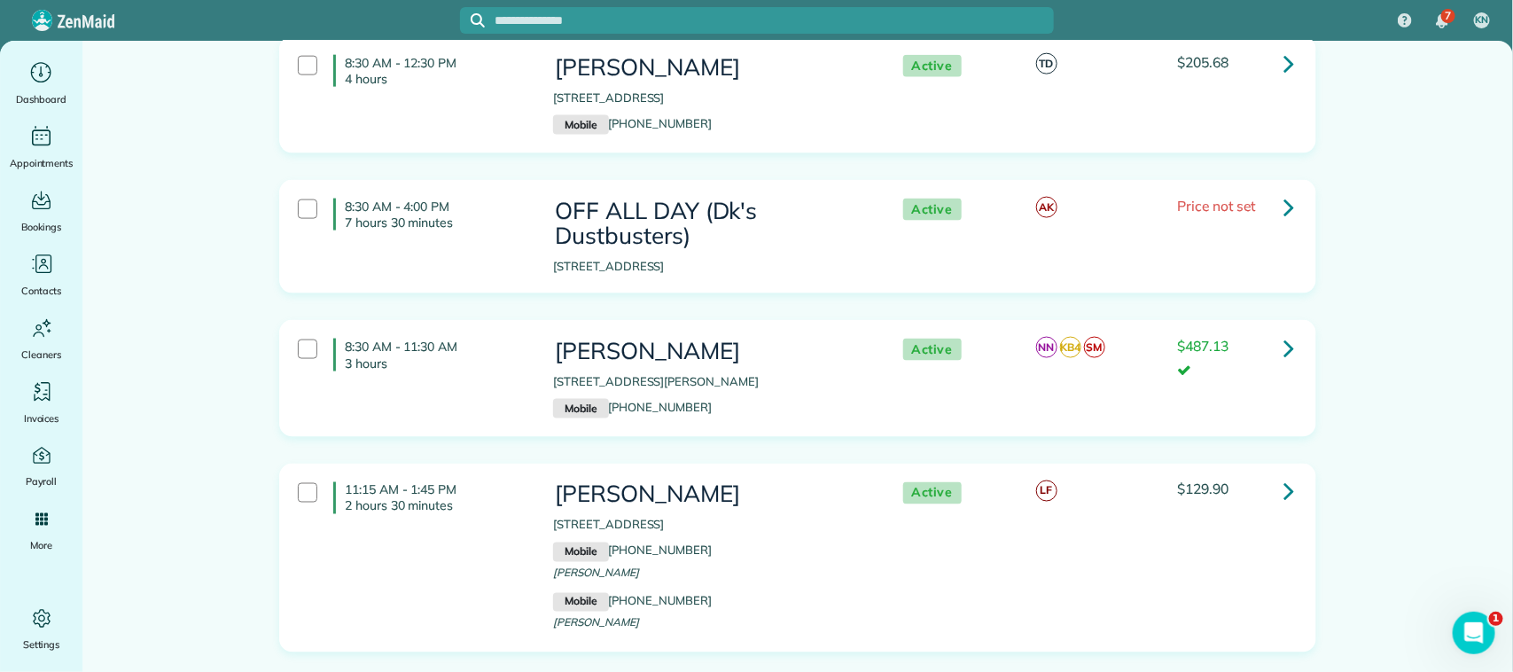
click at [486, 379] on div "8:30 AM - 11:30 AM 3 hours" at bounding box center [412, 355] width 255 height 50
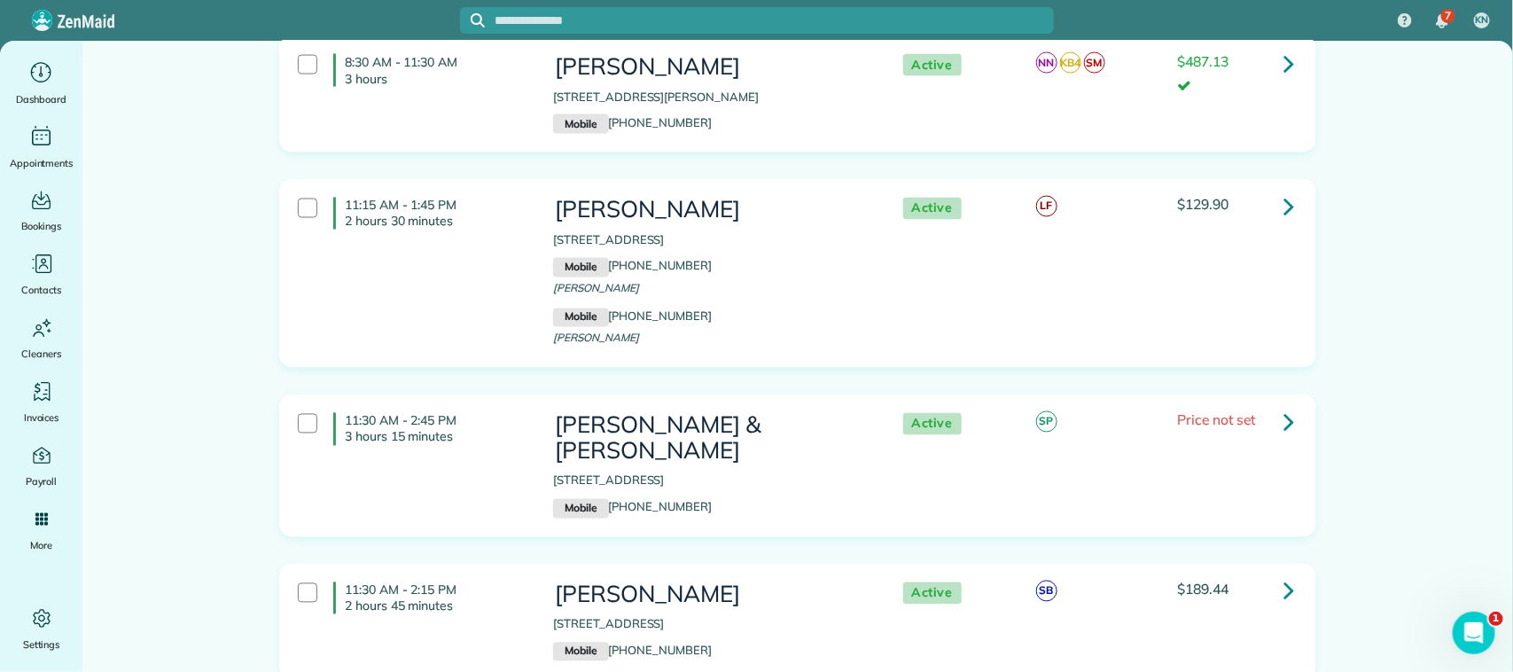
scroll to position [4432, 0]
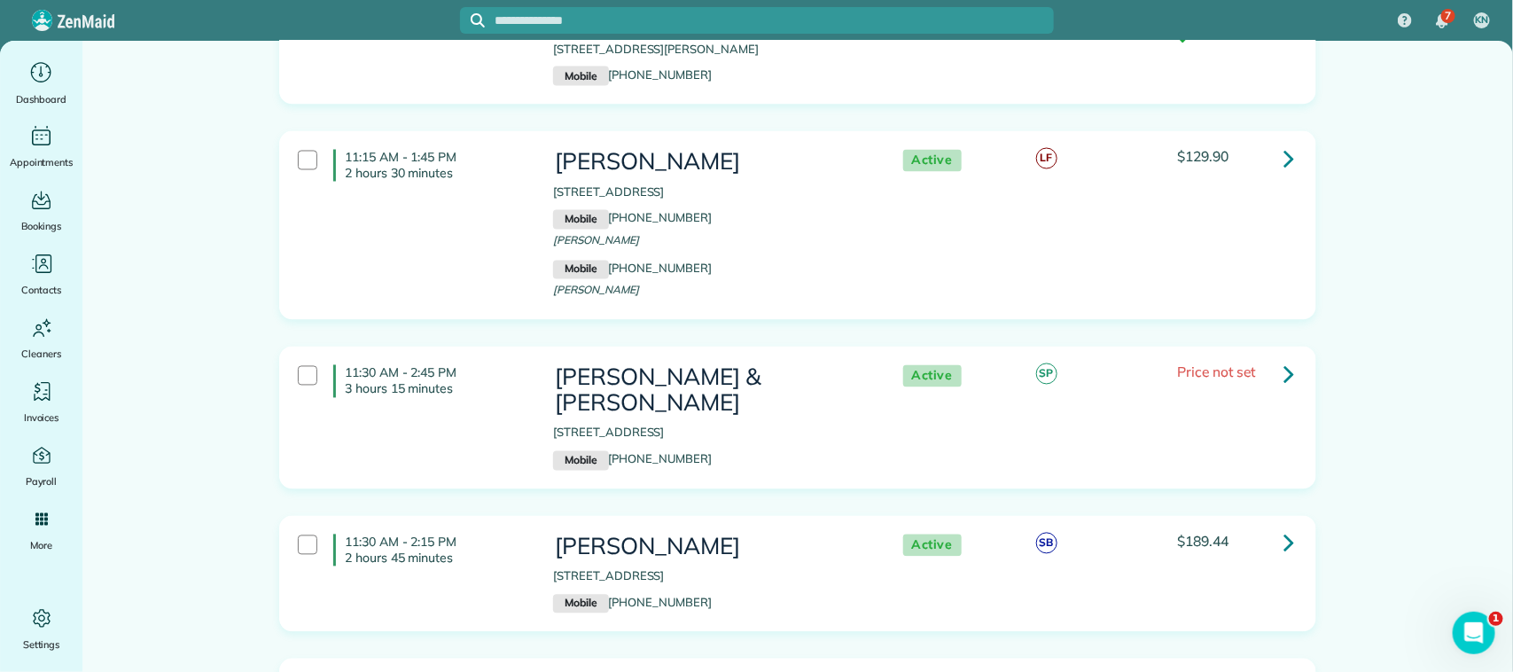
click at [495, 229] on div "11:15 AM - 1:45 PM 2 hours 30 minutes Donna Pederson 2410 Fairway Pointe Drive …" at bounding box center [796, 225] width 1022 height 169
click at [480, 426] on div "11:30 AM - 2:45 PM 3 hours 15 minutes Jason & Beth Wilson 1041 Riverwood Drive …" at bounding box center [796, 417] width 1022 height 122
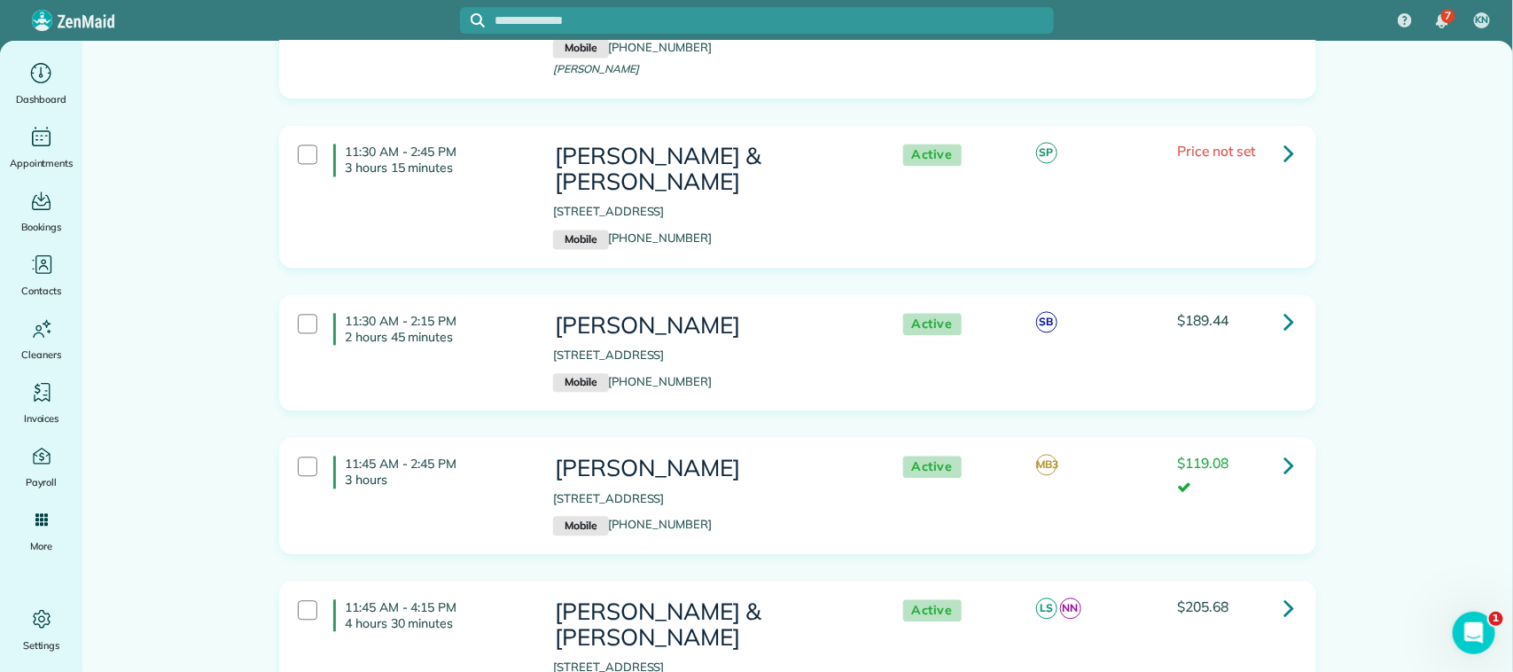
click at [488, 329] on div "11:30 AM - 2:15 PM 2 hours 45 minutes" at bounding box center [412, 329] width 255 height 50
click at [488, 456] on h4 "11:45 AM - 2:45 PM 3 hours" at bounding box center [429, 472] width 193 height 32
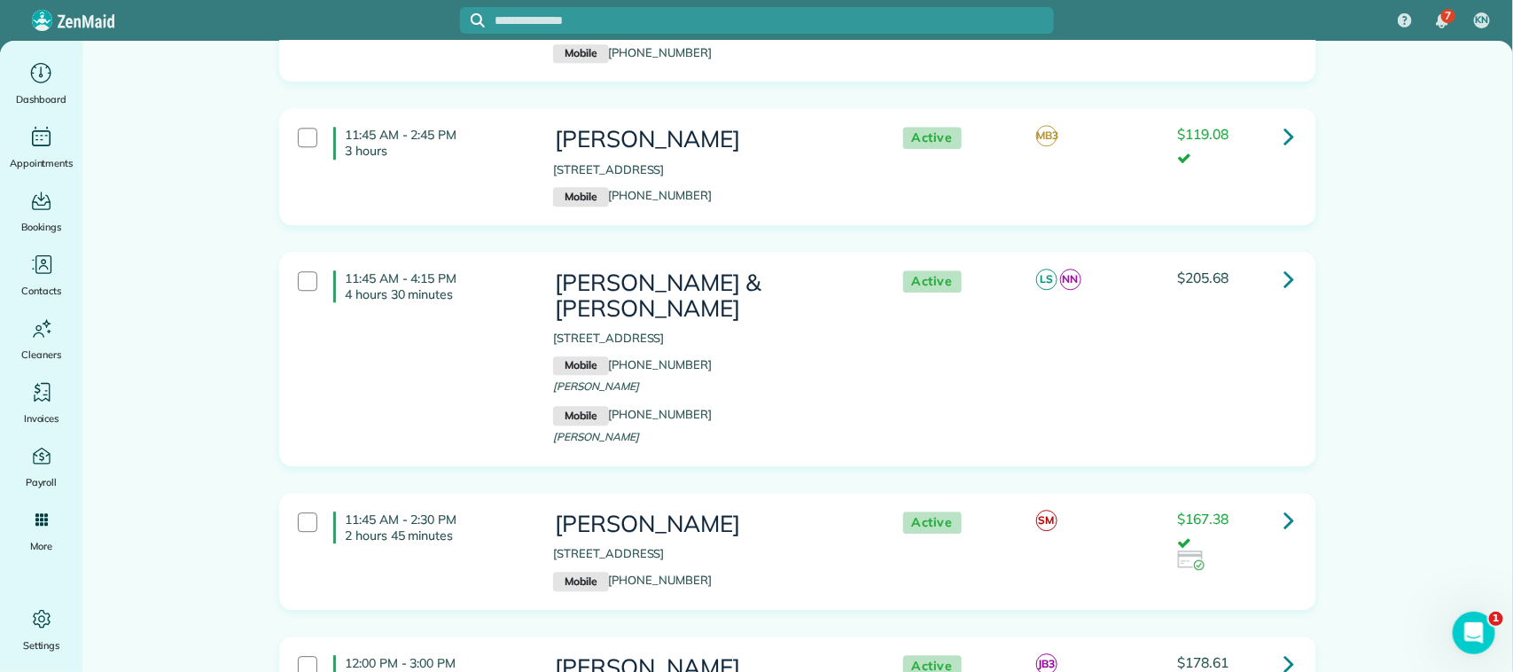
scroll to position [5097, 0]
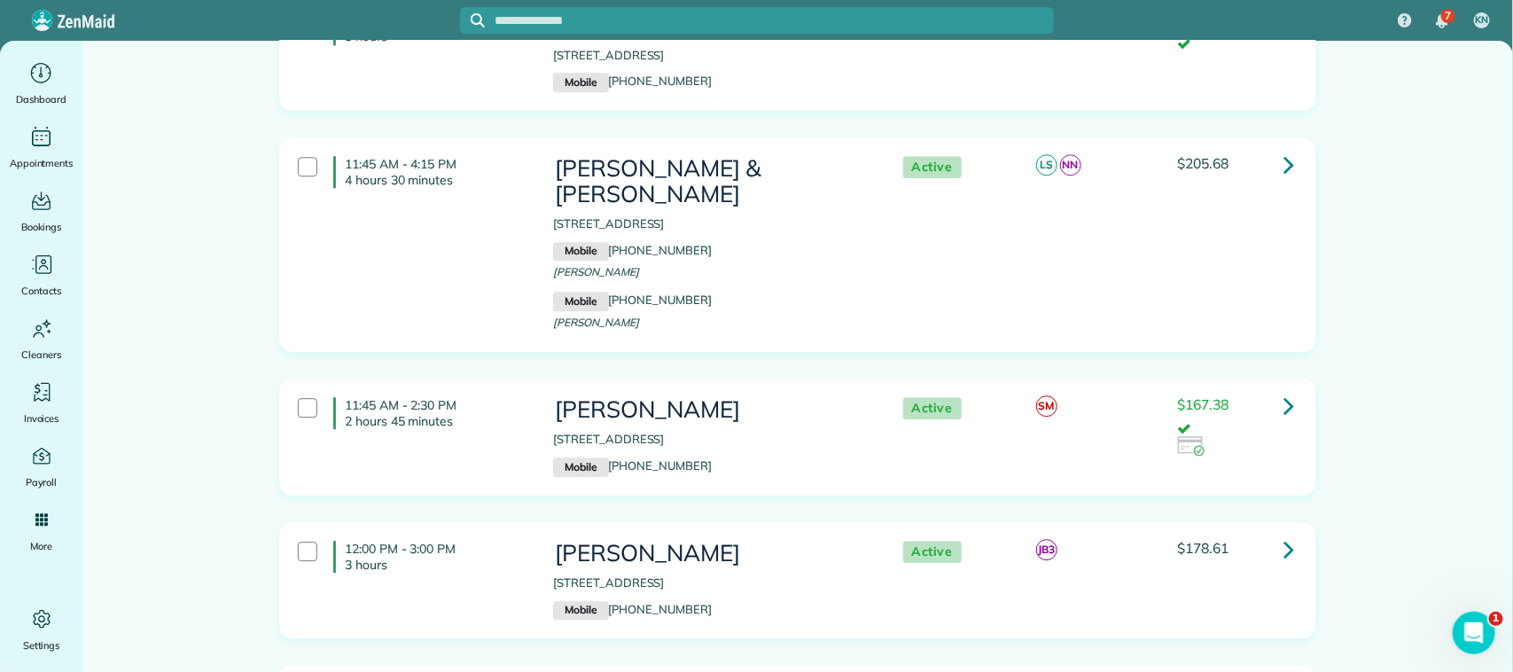
click at [490, 246] on div "11:45 AM - 4:15 PM 4 hours 30 minutes Tyler & Sarah Landry 5506 Beaver Road San…" at bounding box center [796, 244] width 1022 height 195
click at [466, 410] on div "11:45 AM - 2:30 PM 2 hours 45 minutes Vickie Walston 2102 Woodside Meadow Court…" at bounding box center [796, 437] width 1022 height 98
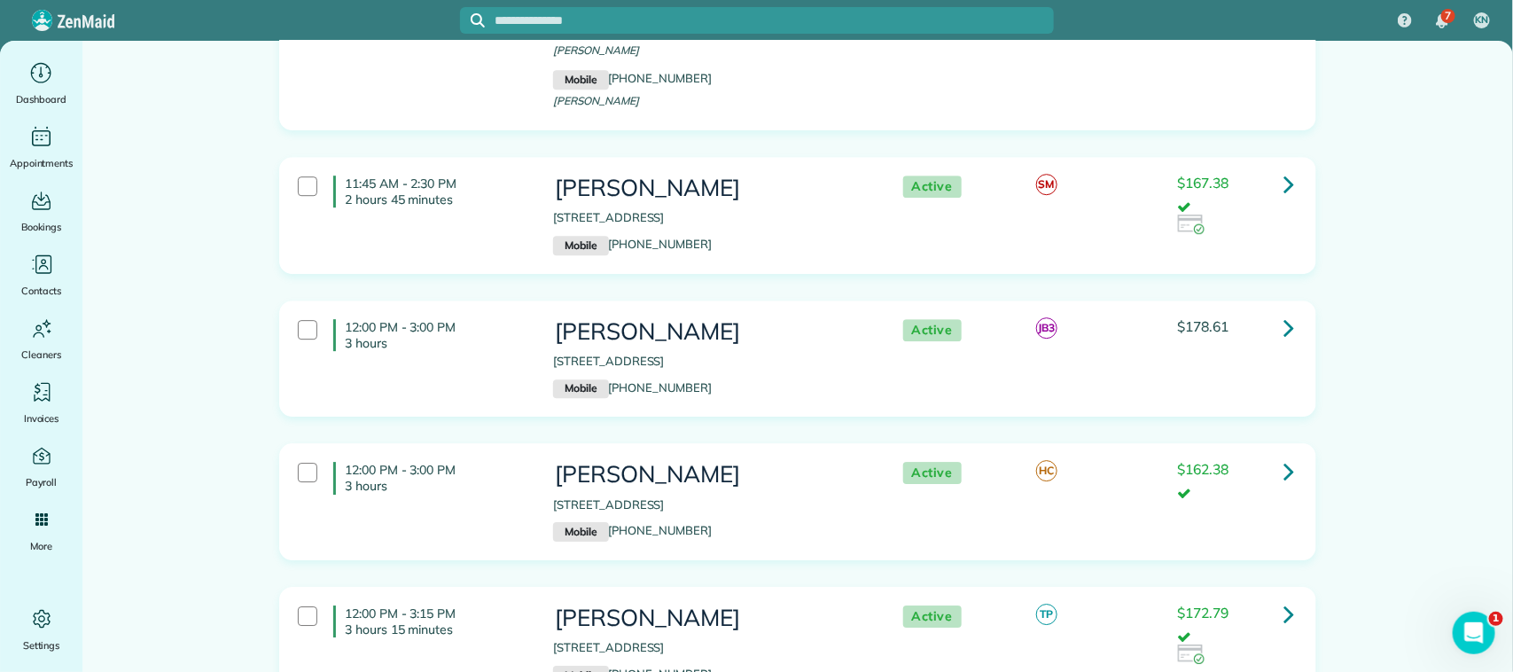
click at [466, 325] on div "12:00 PM - 3:00 PM 3 hours Neil McMain 2004 Rock Prairie Court Pearland TX 7758…" at bounding box center [796, 359] width 1022 height 98
click at [470, 462] on h4 "12:00 PM - 3:00 PM 3 hours" at bounding box center [429, 478] width 193 height 32
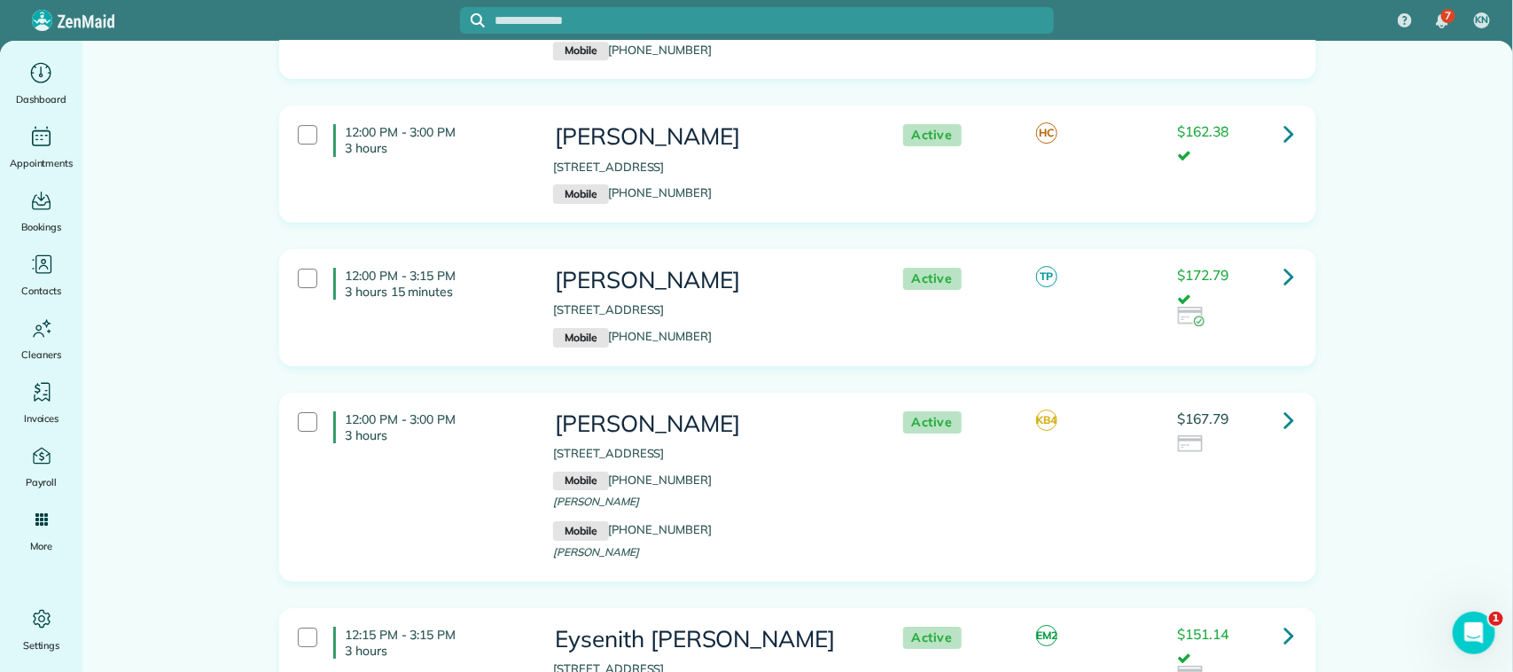
scroll to position [5762, 0]
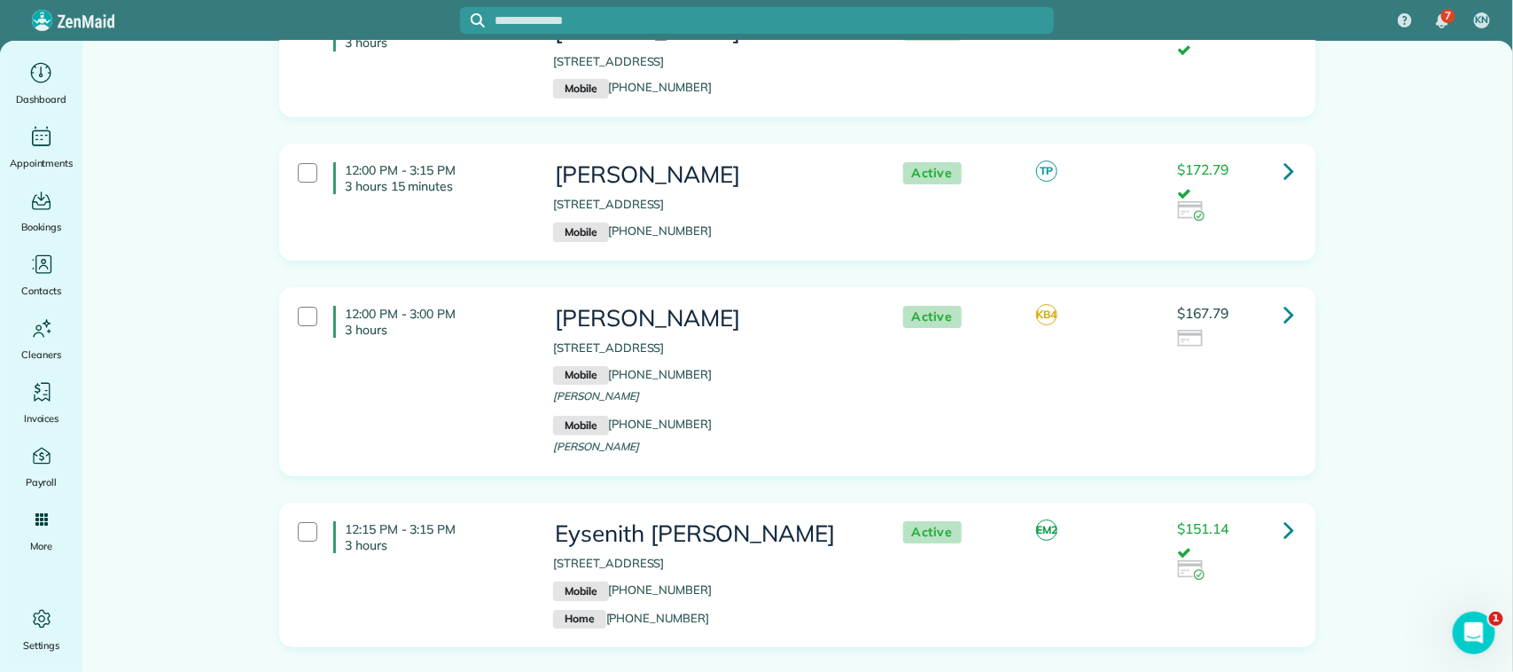
click at [485, 166] on div "12:00 PM - 3:15 PM 3 hours 15 minutes Melanie Thelen 2379 Autumn Mist Lane Leag…" at bounding box center [796, 202] width 1022 height 98
click at [481, 317] on div "12:00 PM - 3:00 PM 3 hours Michael Romedy 1215 El Camino Village Drive Houston …" at bounding box center [796, 381] width 1022 height 169
click at [490, 512] on div "12:15 PM - 3:15 PM 3 hours" at bounding box center [412, 537] width 255 height 50
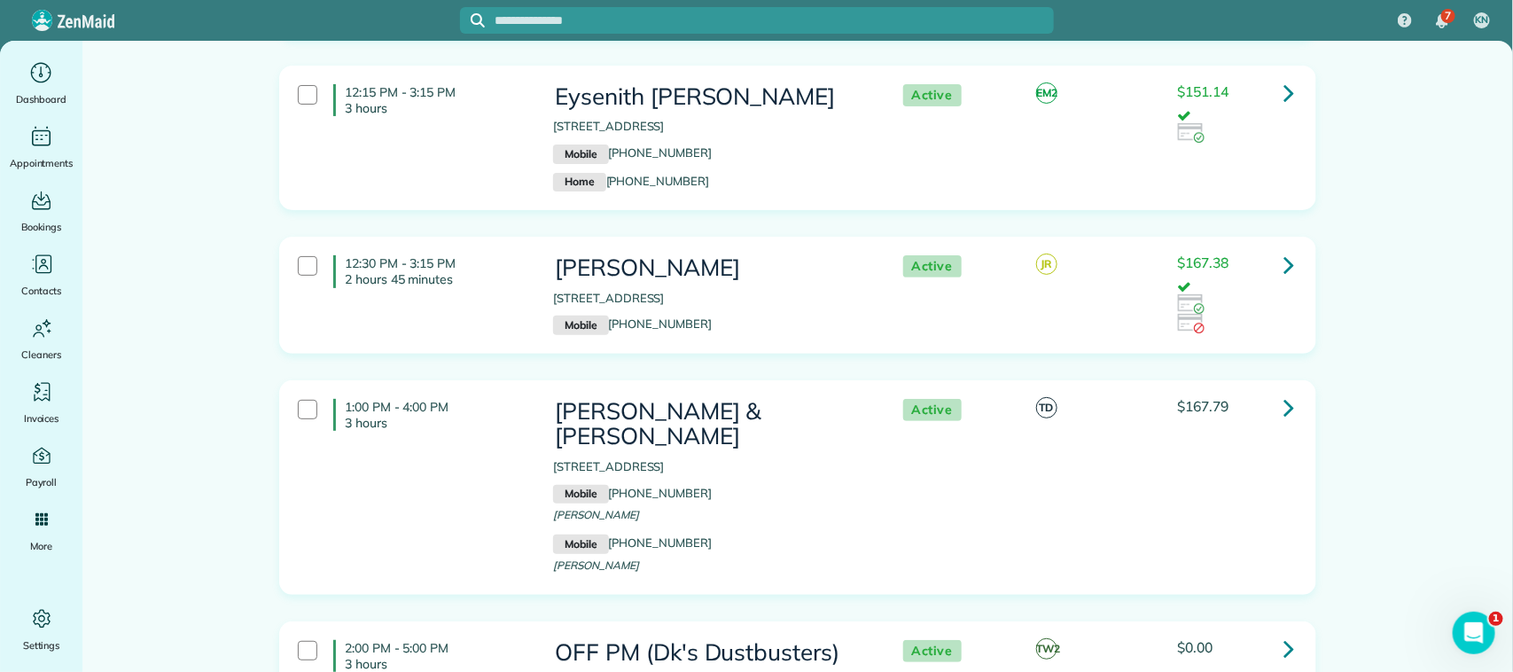
scroll to position [6205, 0]
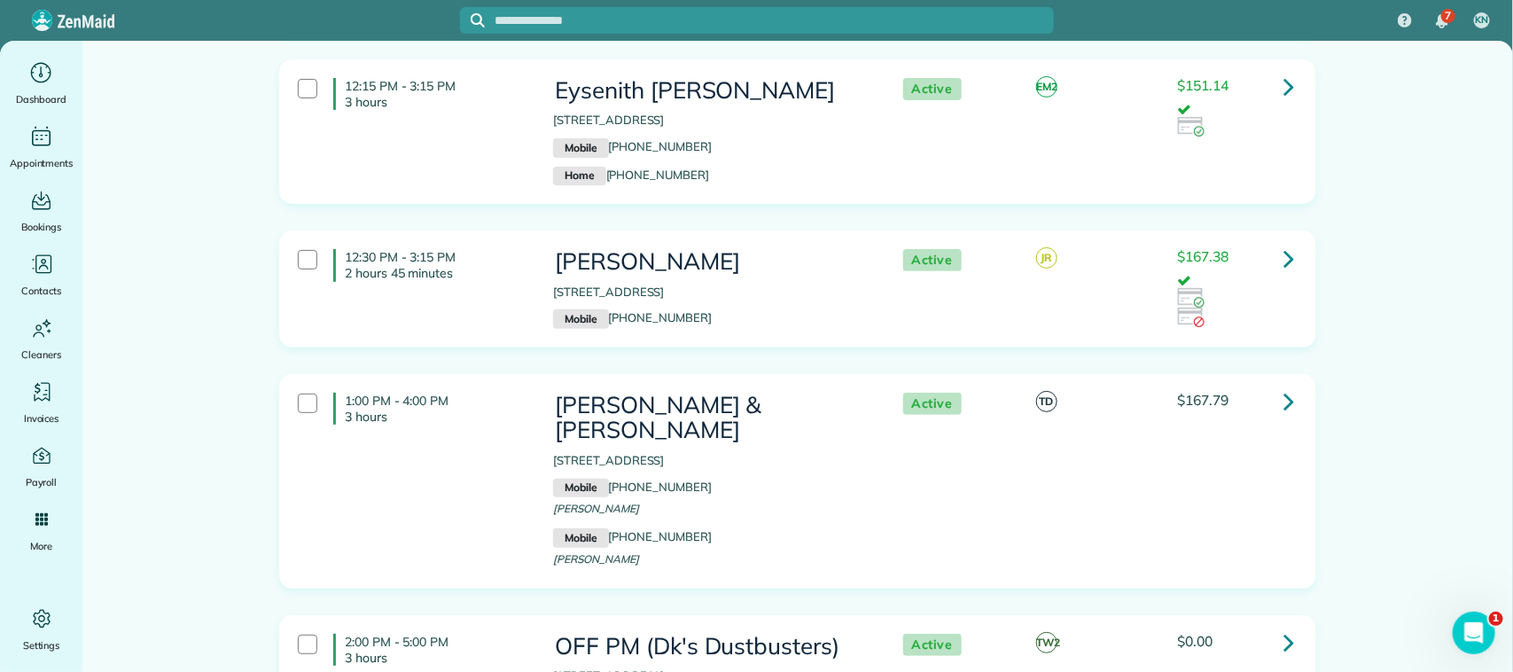
click at [483, 289] on div "12:30 PM - 3:15 PM 2 hours 45 minutes Wil Boutte 2895 Concordia Court League Ci…" at bounding box center [796, 289] width 1022 height 98
click at [483, 387] on div "1:00 PM - 4:00 PM 3 hours" at bounding box center [412, 409] width 255 height 50
click at [495, 616] on div "2:00 PM - 5:00 PM 3 hours OFF PM (Dk's Dustbusters) 1018 Hercules Avenue Housto…" at bounding box center [797, 659] width 1035 height 87
click at [488, 634] on h4 "2:00 PM - 5:00 PM 3 hours" at bounding box center [429, 650] width 193 height 32
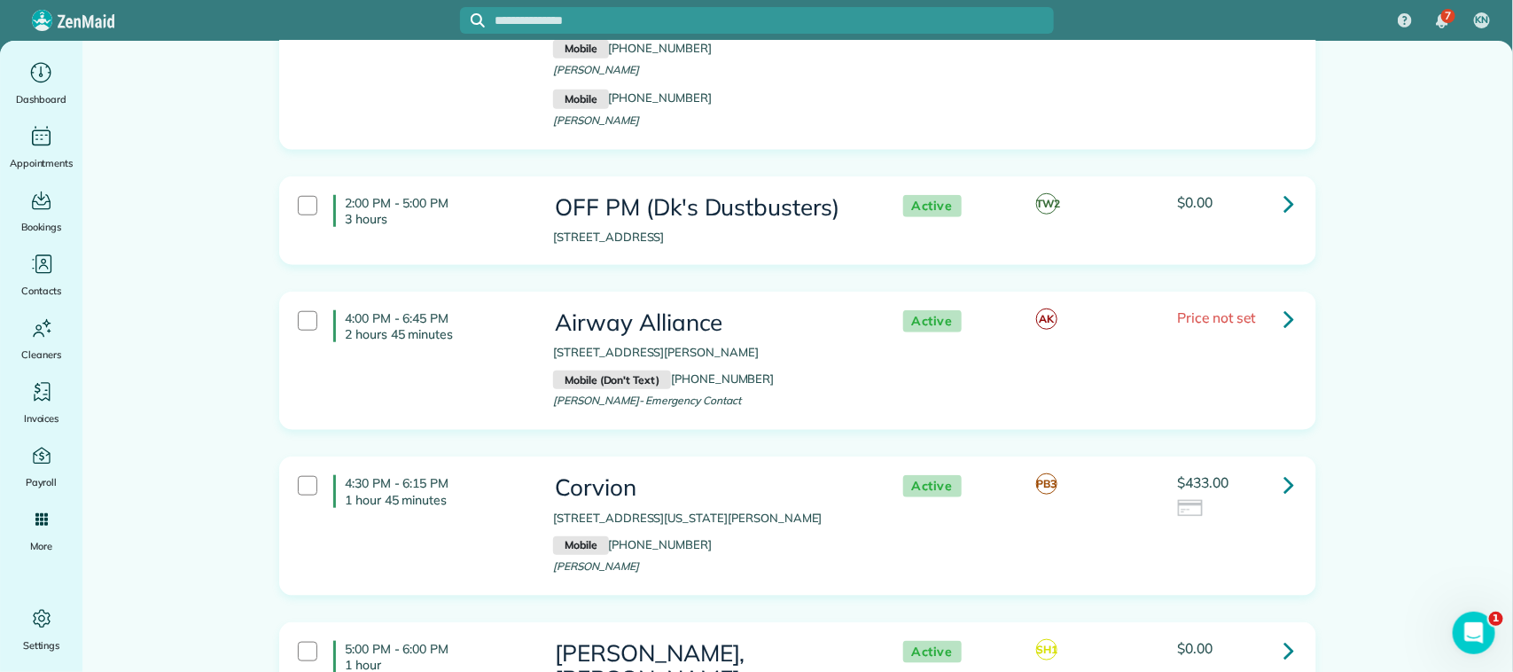
scroll to position [6648, 0]
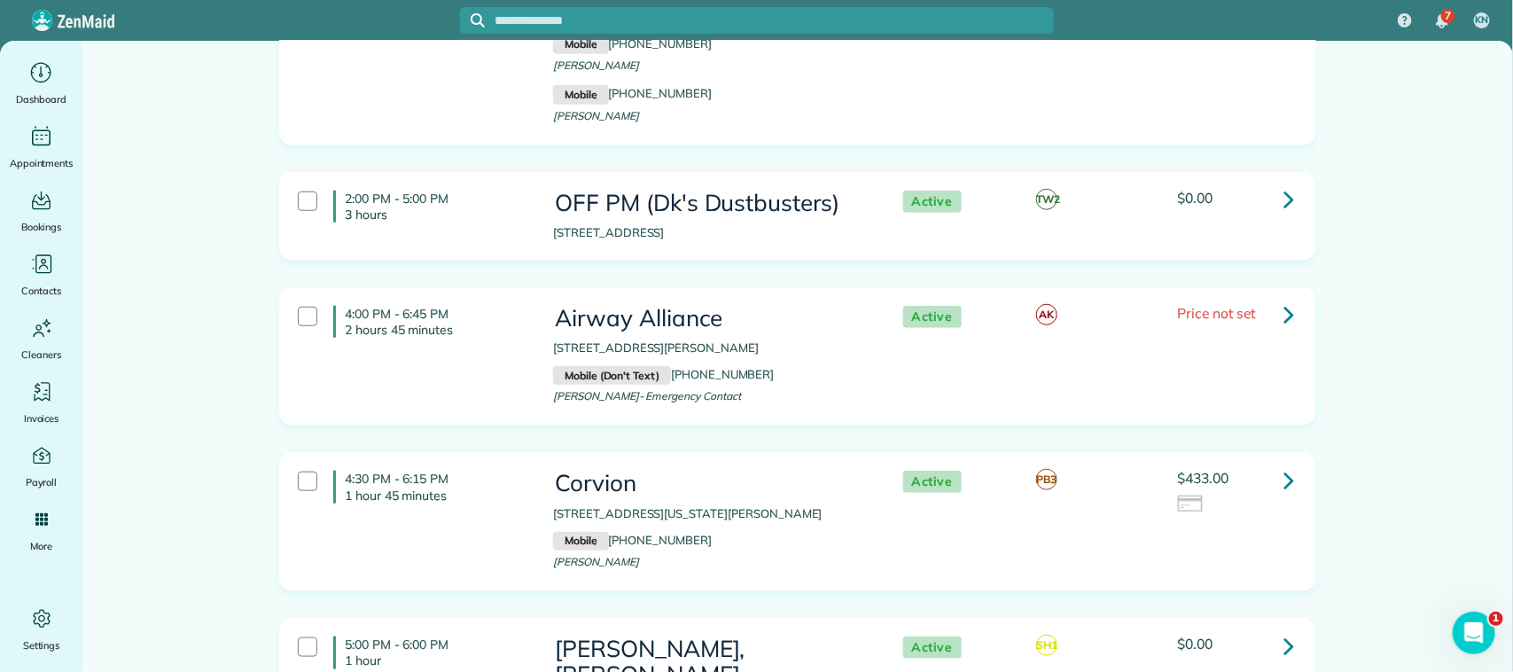
click at [506, 297] on div "4:00 PM - 6:45 PM 2 hours 45 minutes" at bounding box center [412, 322] width 255 height 50
click at [503, 298] on div "4:00 PM - 6:45 PM 2 hours 45 minutes Airway Alliance 223 Ibis Street Webster TX…" at bounding box center [796, 357] width 1022 height 120
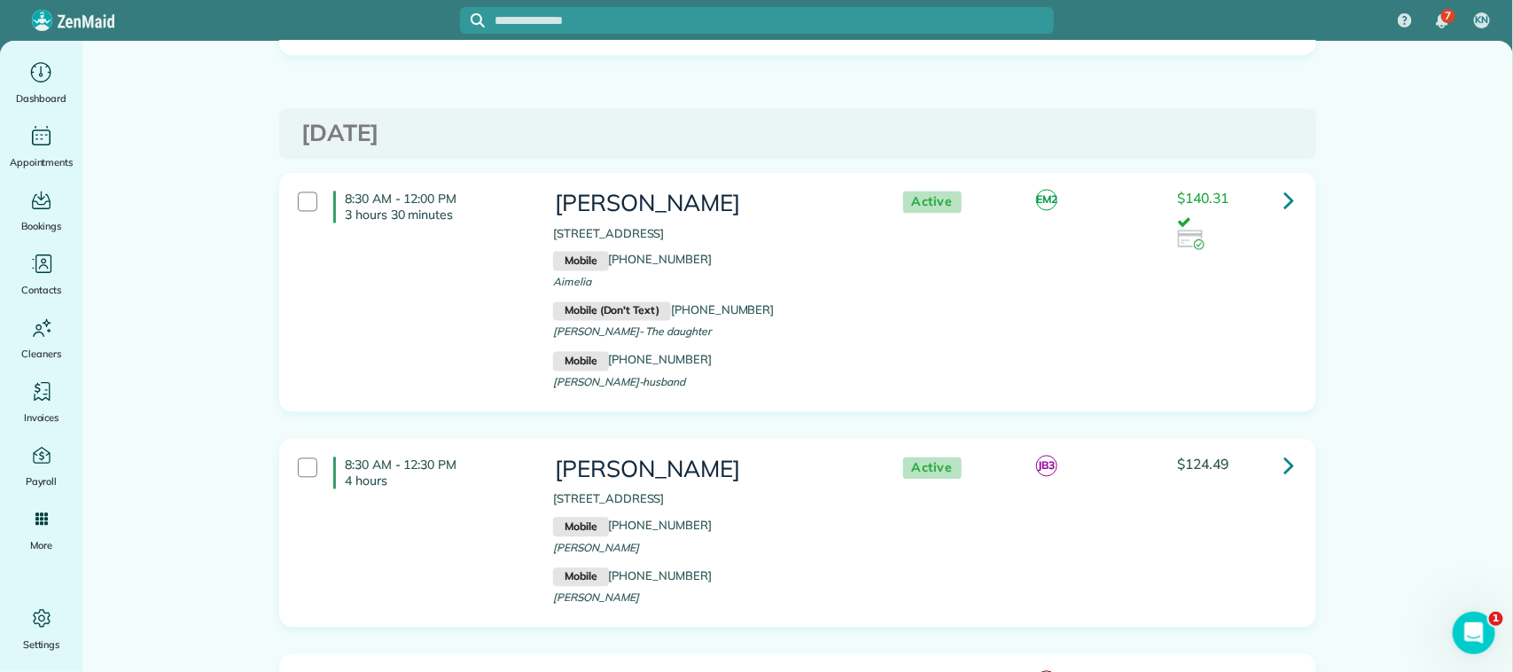
scroll to position [7534, 0]
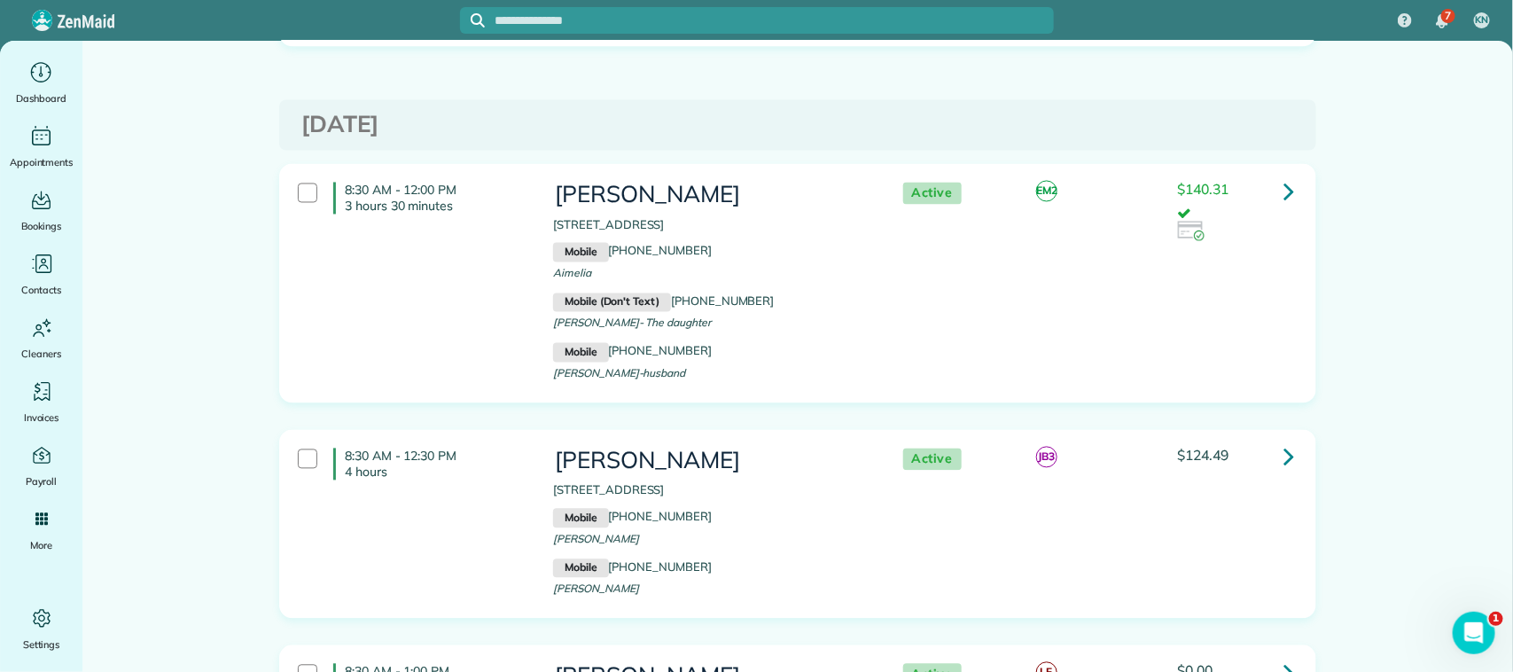
click at [505, 186] on div "8:30 AM - 12:00 PM 3 hours 30 minutes Aimilia Gavera 3206 Ivory Pointe Drive Le…" at bounding box center [796, 284] width 1022 height 220
click at [502, 440] on div "8:30 AM - 12:30 PM 4 hours Barbara Hennessey 11818 Park Shadows Trail Houston T…" at bounding box center [796, 524] width 1022 height 169
click at [508, 655] on div "8:30 AM - 1:00 PM 4 hours 30 minutes" at bounding box center [412, 680] width 255 height 50
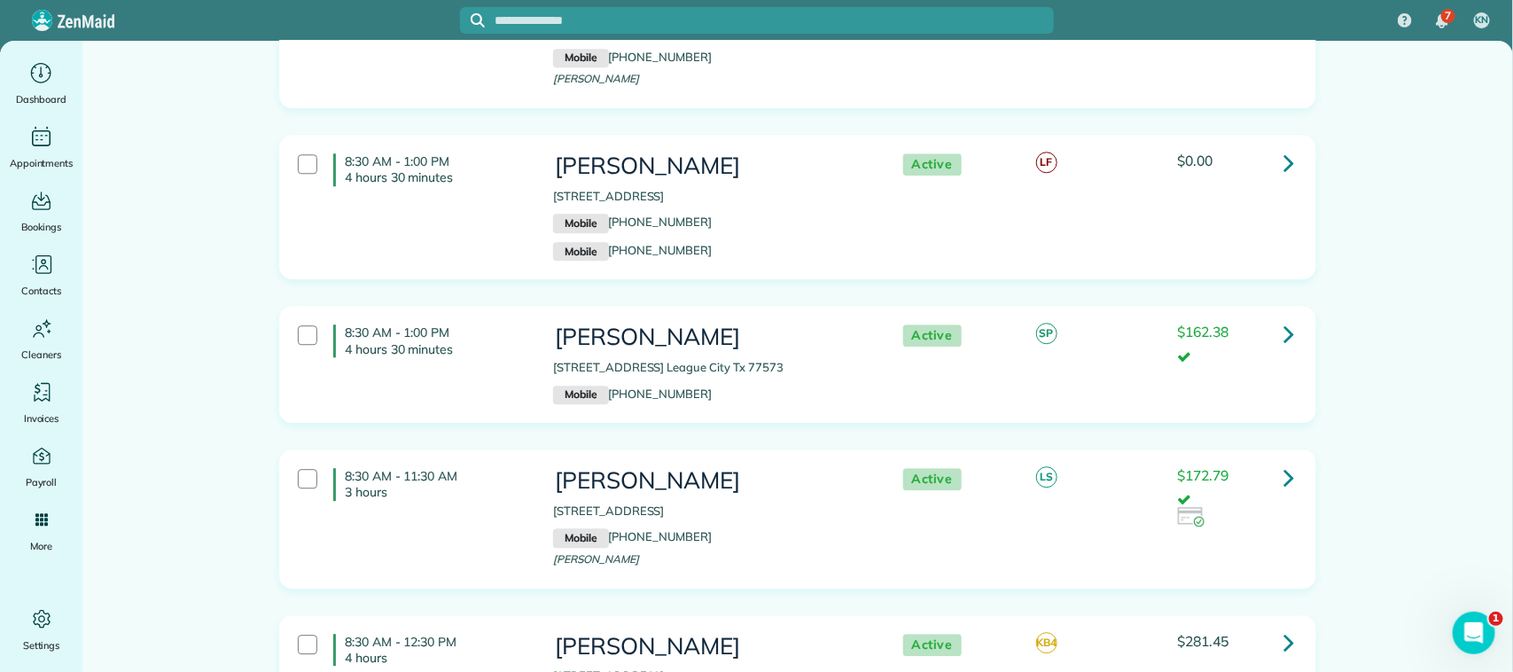
scroll to position [8075, 0]
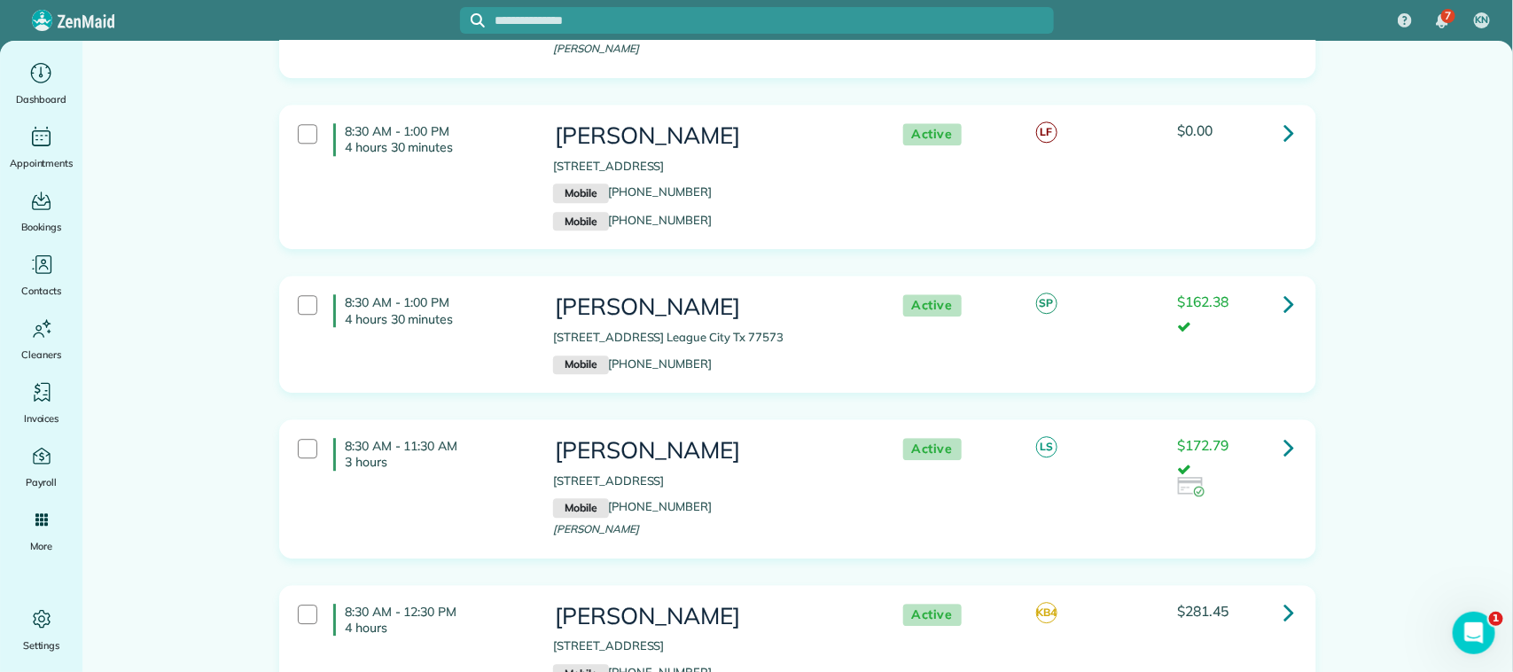
click at [489, 285] on div "8:30 AM - 1:00 PM 4 hours 30 minutes Erin Schutmaat 2701 Bolgheri Ln. League Ci…" at bounding box center [796, 334] width 1022 height 98
click at [485, 429] on div "8:30 AM - 11:30 AM 3 hours Valerie Ryholt 2029 Caravel Drive League City TX 775…" at bounding box center [796, 489] width 1022 height 120
click at [485, 620] on p "4 hours" at bounding box center [436, 628] width 182 height 16
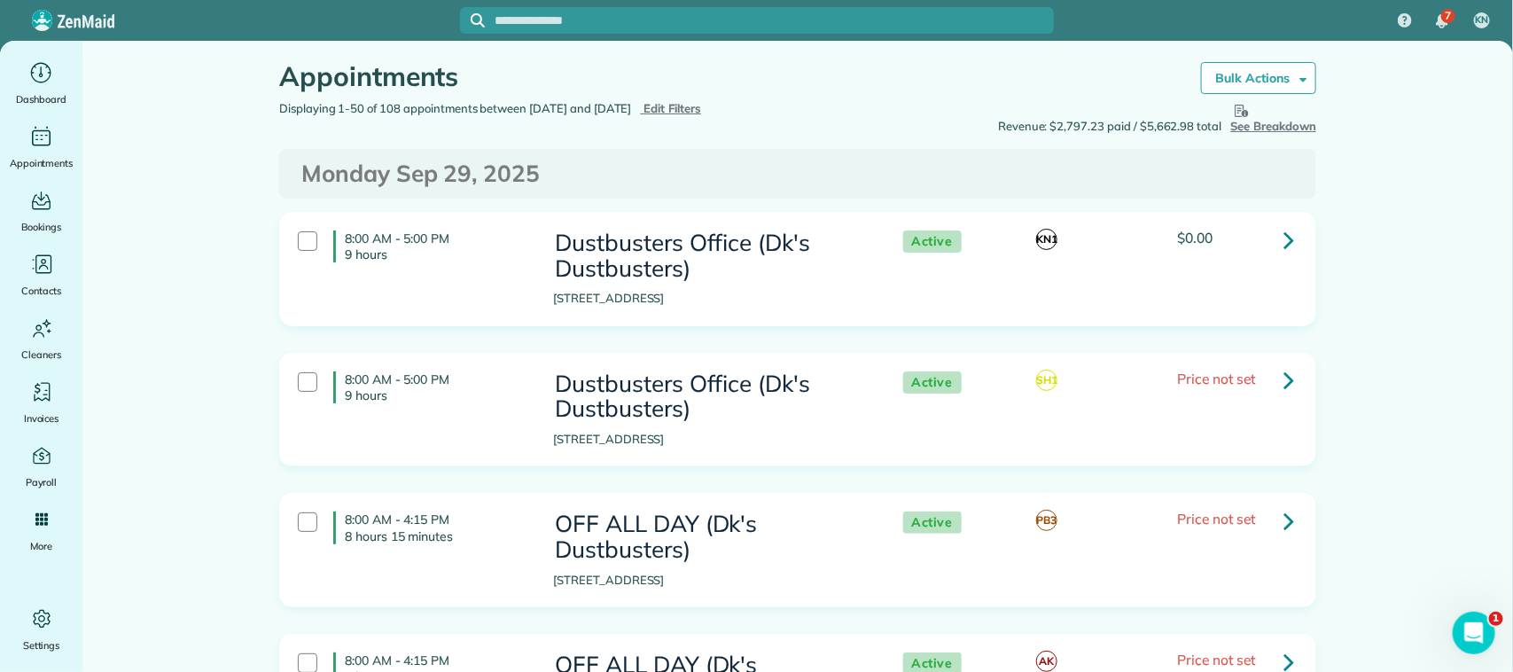
scroll to position [0, 0]
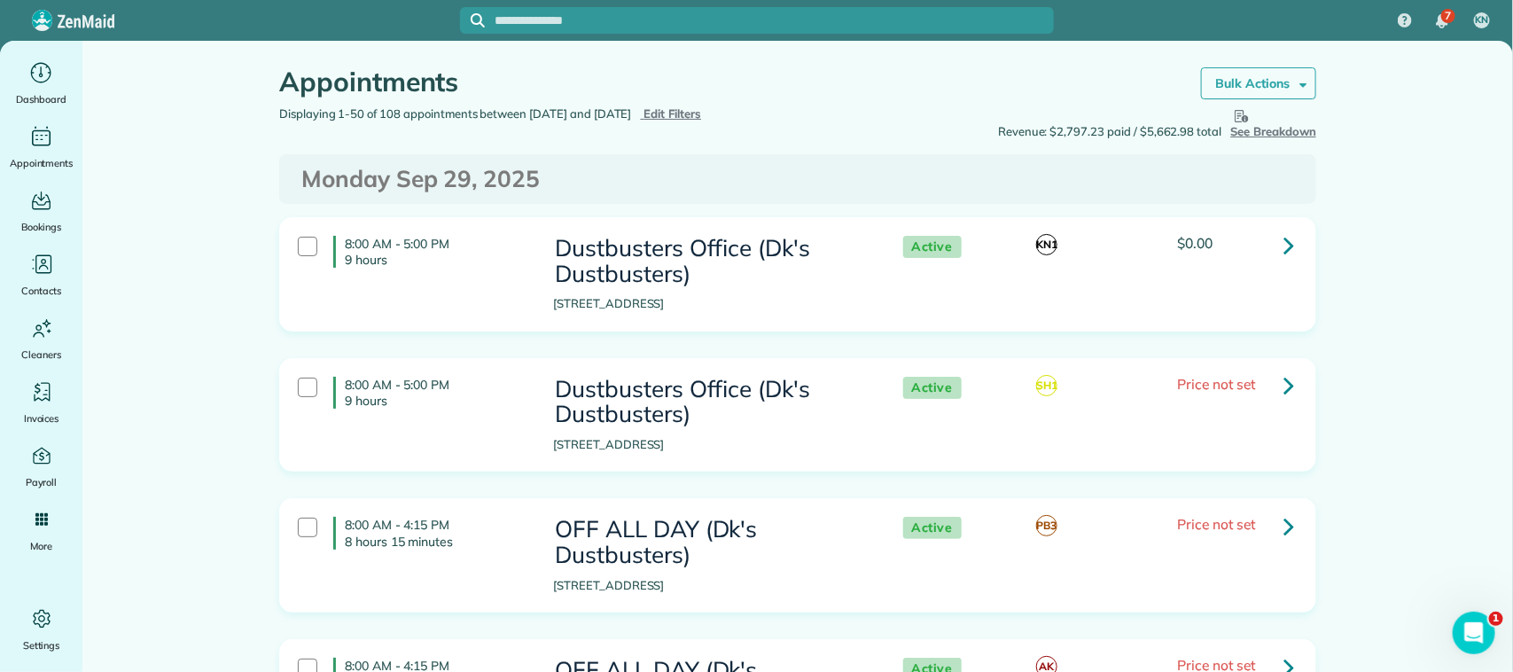
click at [1243, 77] on strong "Bulk Actions" at bounding box center [1252, 83] width 74 height 16
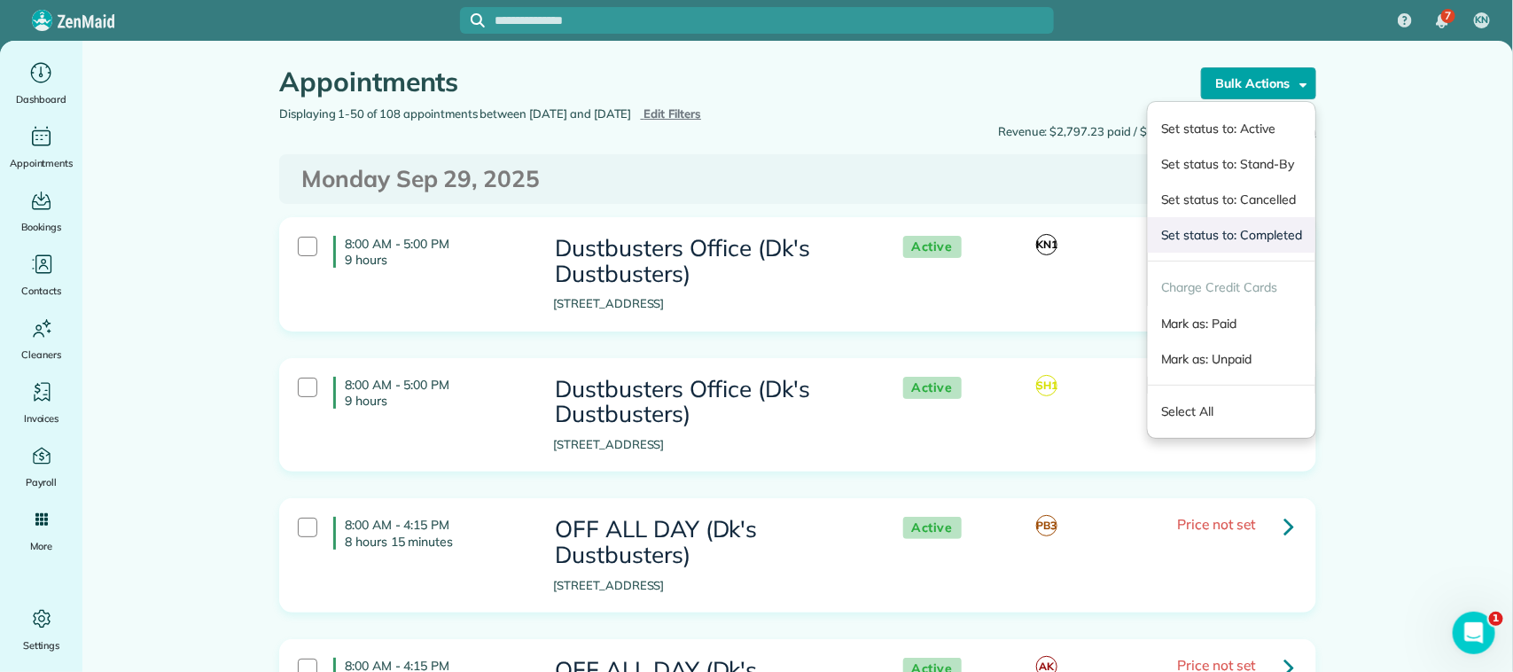
click at [1246, 237] on link "Set status to: Completed" at bounding box center [1232, 234] width 168 height 35
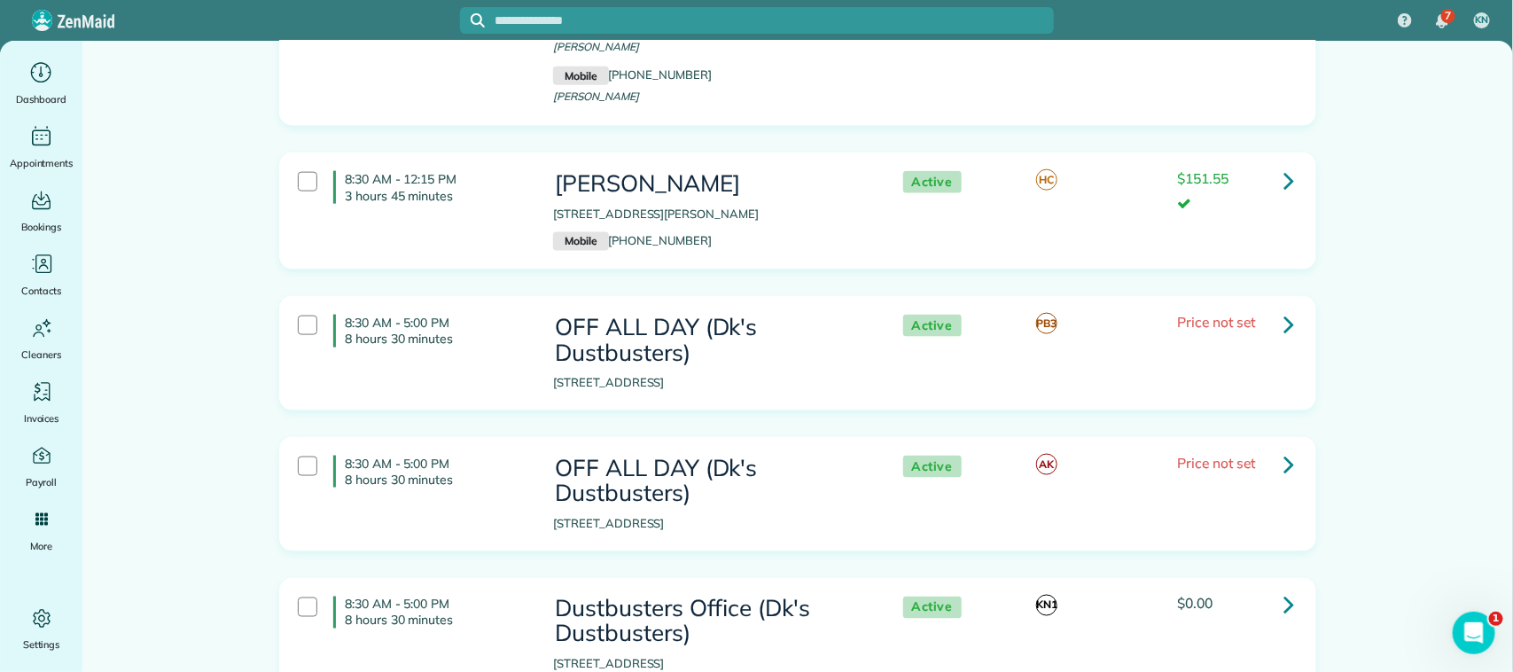
click at [481, 166] on div "8:30 AM - 12:15 PM 3 hours 45 minutes [PERSON_NAME] [STREET_ADDRESS][PERSON_NAM…" at bounding box center [796, 211] width 1022 height 98
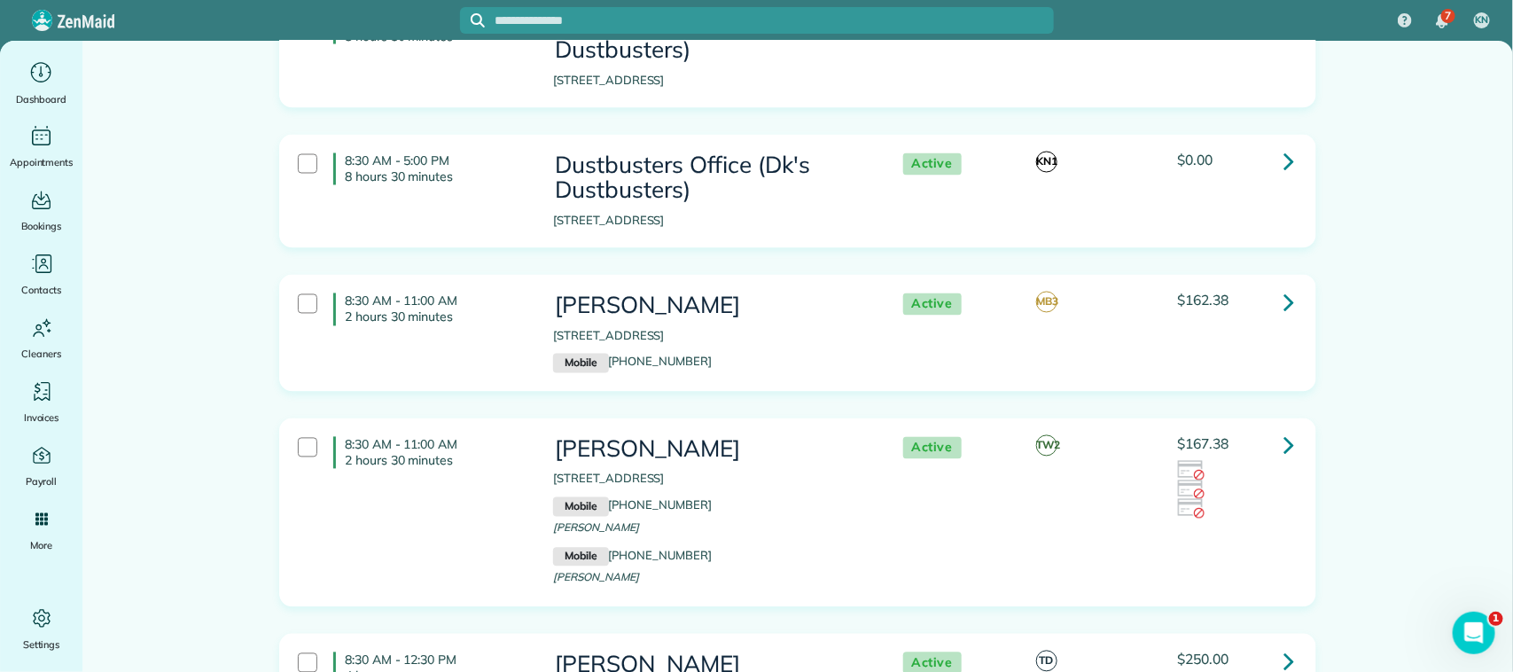
click at [495, 285] on div "8:30 AM - 11:00 AM 2 hours 30 minutes [PERSON_NAME] [STREET_ADDRESS] Mobile [PH…" at bounding box center [796, 334] width 1022 height 98
click at [508, 436] on div "8:30 AM - 11:00 AM 2 hours 30 minutes [PERSON_NAME] [STREET_ADDRESS] Mobile [PH…" at bounding box center [796, 512] width 1022 height 169
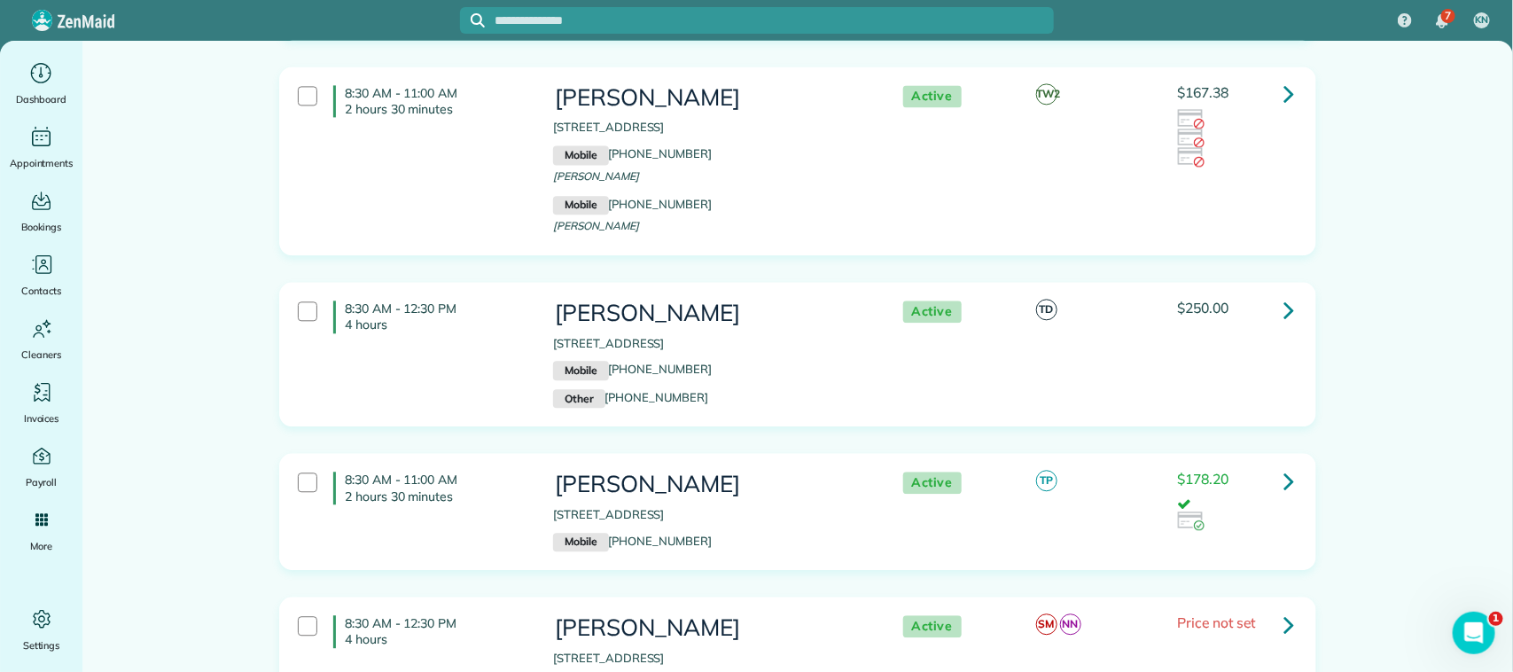
scroll to position [4875, 0]
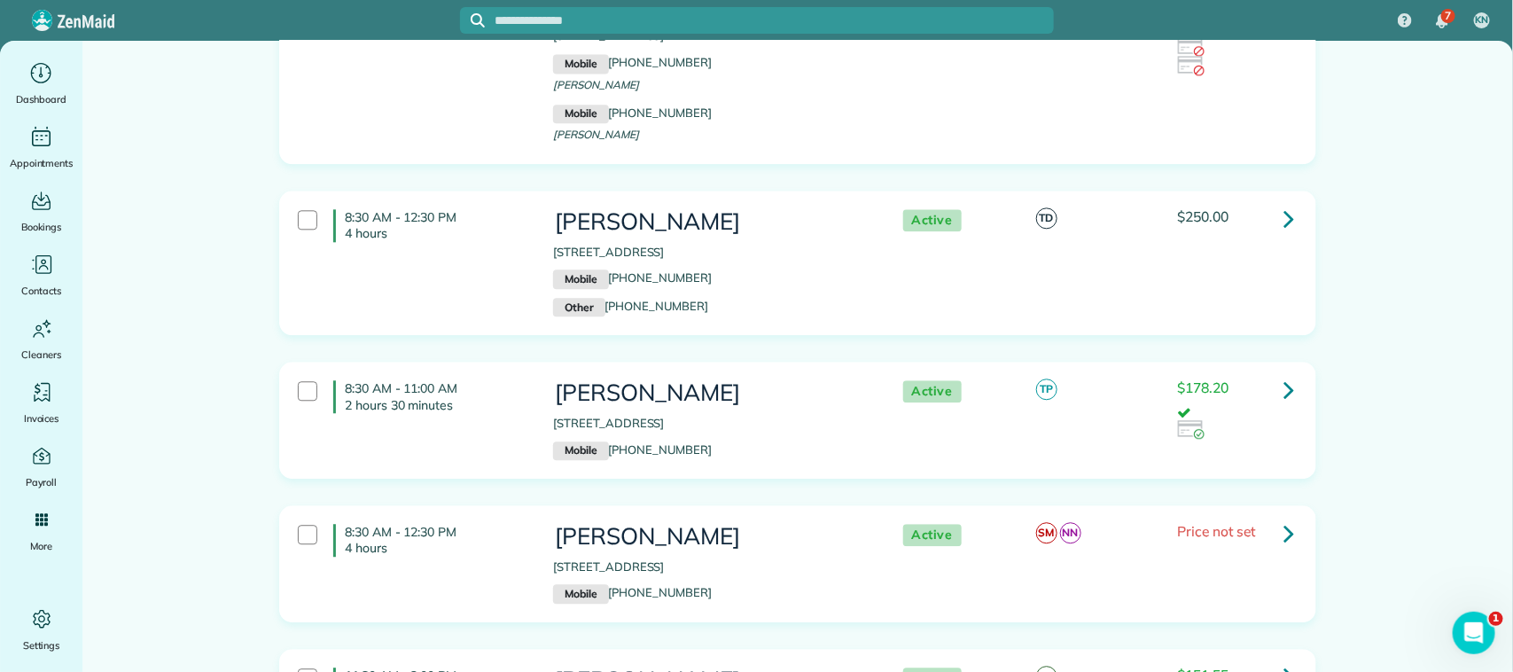
click at [497, 219] on div "8:30 AM - 12:30 PM 4 hours [PERSON_NAME] [STREET_ADDRESS] Mobile [PHONE_NUMBER]…" at bounding box center [796, 262] width 1022 height 125
click at [492, 400] on div "8:30 AM - 11:00 AM 2 hours 30 minutes [PERSON_NAME] [STREET_ADDRESS] Mobile [PH…" at bounding box center [796, 420] width 1022 height 98
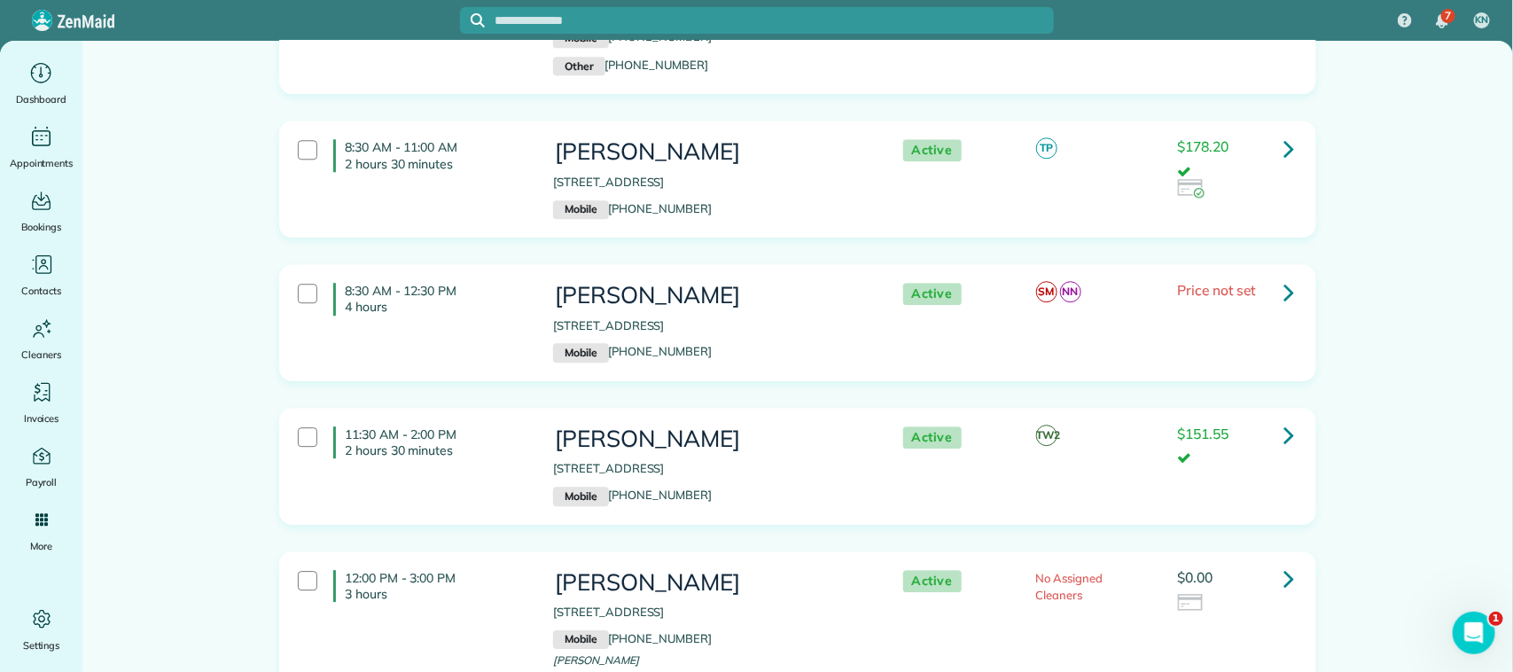
scroll to position [5208, 0]
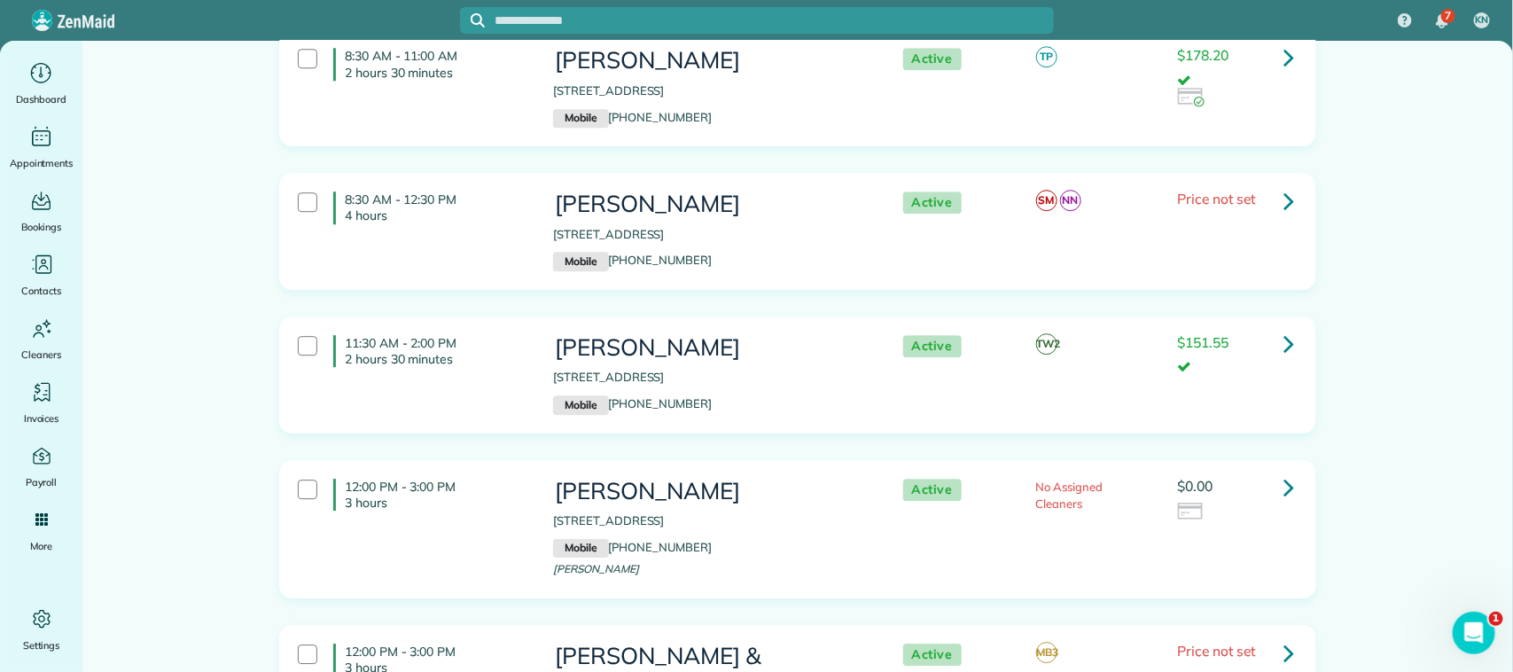
click at [512, 206] on div "8:30 AM - 12:30 PM 4 hours [PERSON_NAME] [STREET_ADDRESS] Mobile [PHONE_NUMBER]…" at bounding box center [796, 232] width 1022 height 98
click at [505, 326] on div "11:30 AM - 2:00 PM 2 hours 30 minutes" at bounding box center [412, 351] width 255 height 50
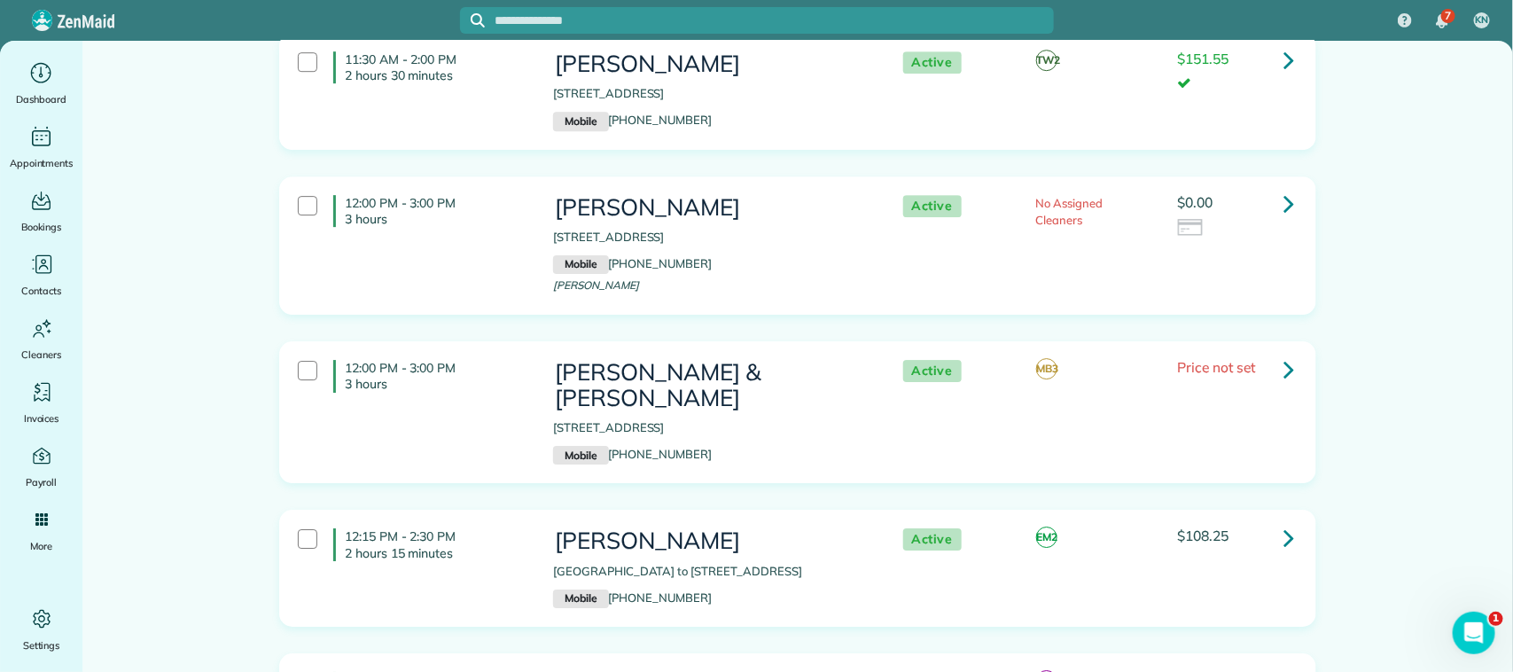
scroll to position [5540, 0]
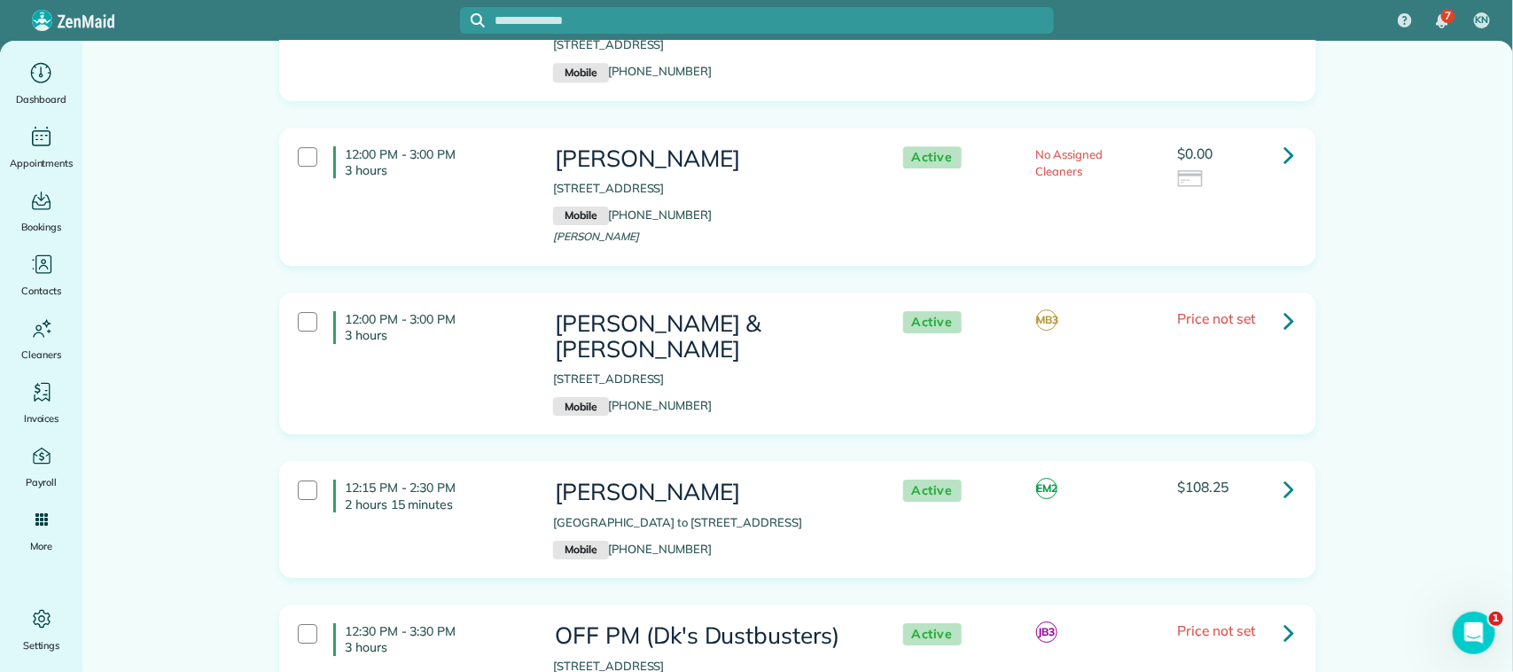
click at [493, 302] on div "12:00 PM - 3:00 PM 3 hours [PERSON_NAME] & [PERSON_NAME] [STREET_ADDRESS] Mobil…" at bounding box center [796, 363] width 1022 height 122
click at [496, 496] on p "2 hours 15 minutes" at bounding box center [436, 504] width 182 height 16
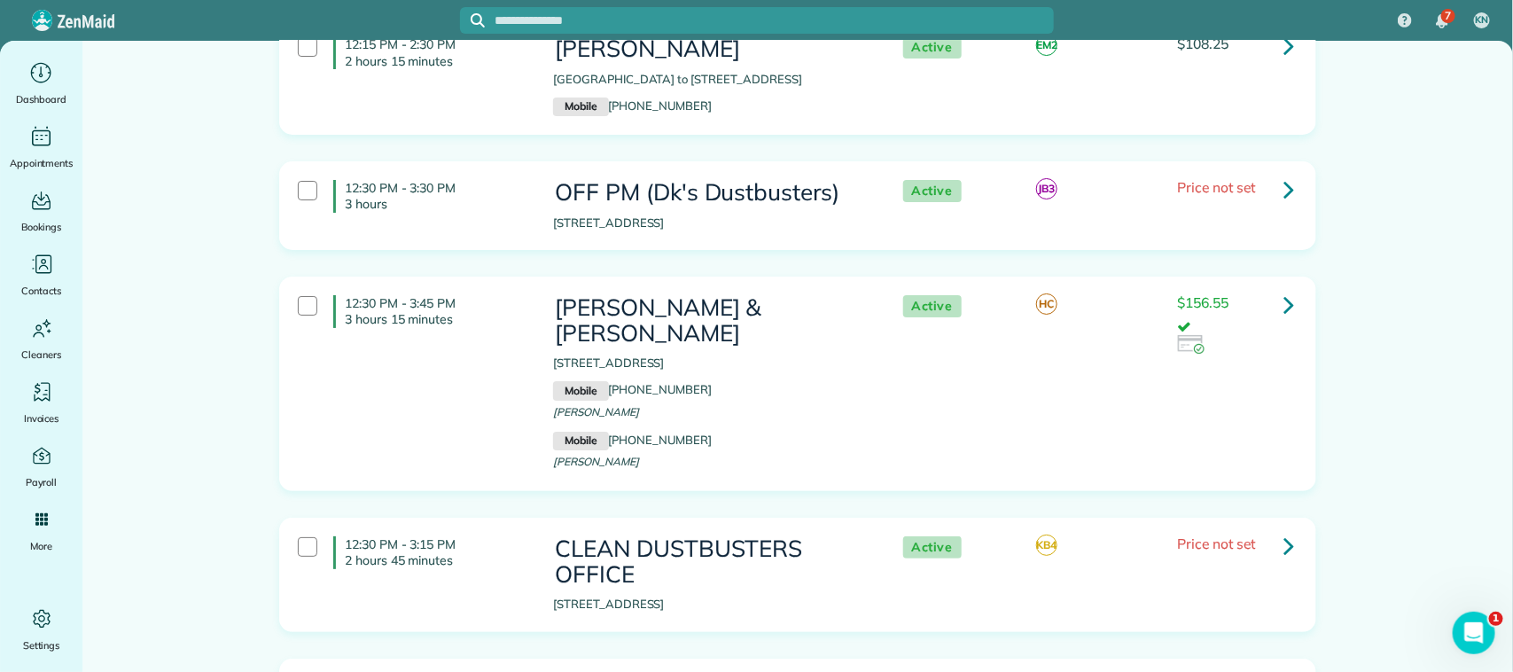
click at [492, 306] on div "12:30 PM - 3:45 PM 3 hours 15 minutes [PERSON_NAME] & [PERSON_NAME] [STREET_ADD…" at bounding box center [796, 383] width 1022 height 195
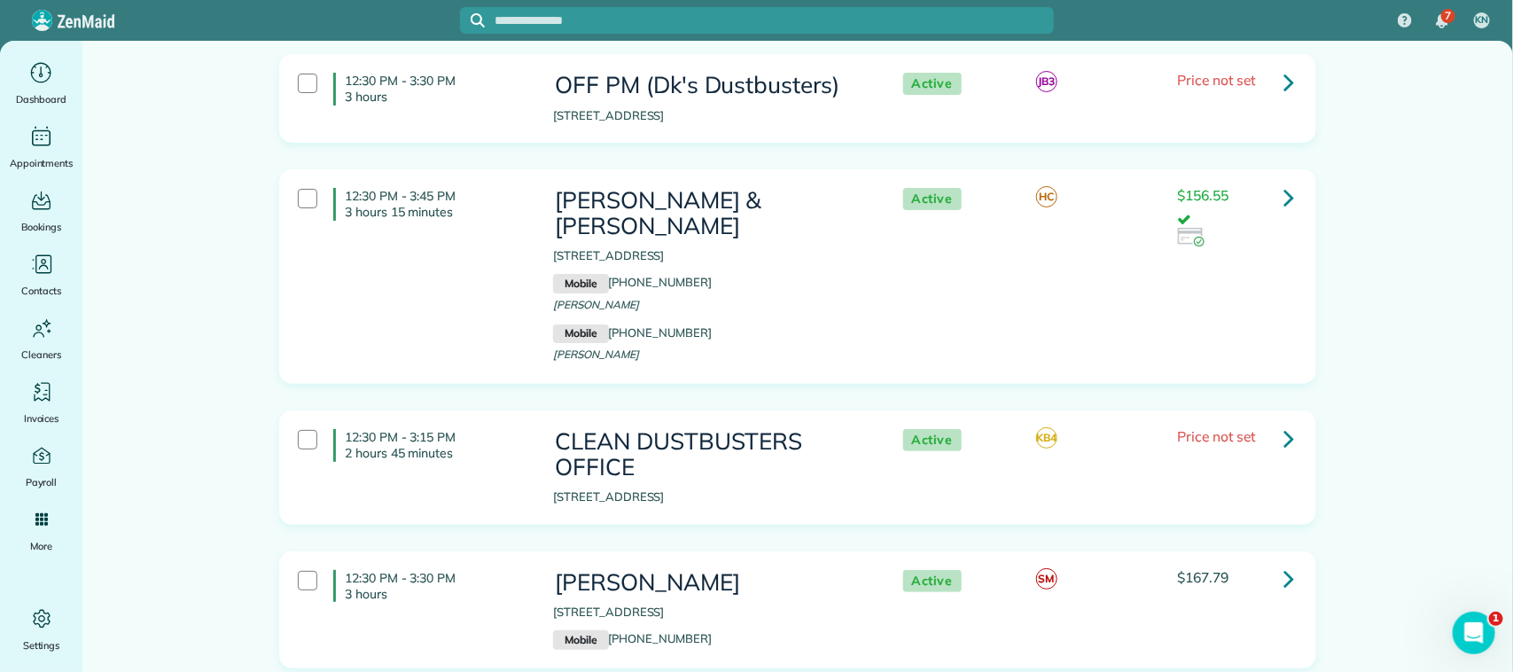
scroll to position [6316, 0]
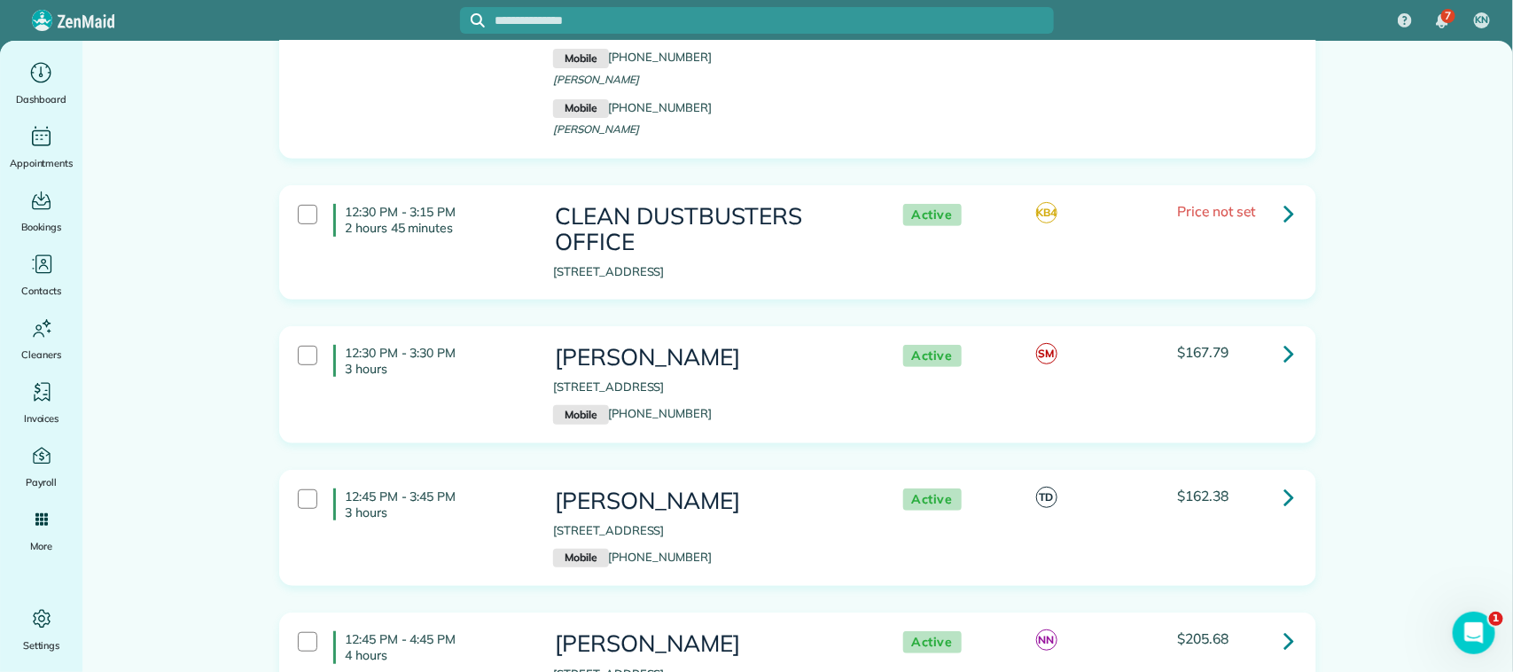
click at [488, 336] on div "12:30 PM - 3:30 PM 3 hours [PERSON_NAME] [STREET_ADDRESS] Mobile [PHONE_NUMBER]…" at bounding box center [796, 385] width 1022 height 98
click at [488, 504] on p "3 hours" at bounding box center [436, 512] width 182 height 16
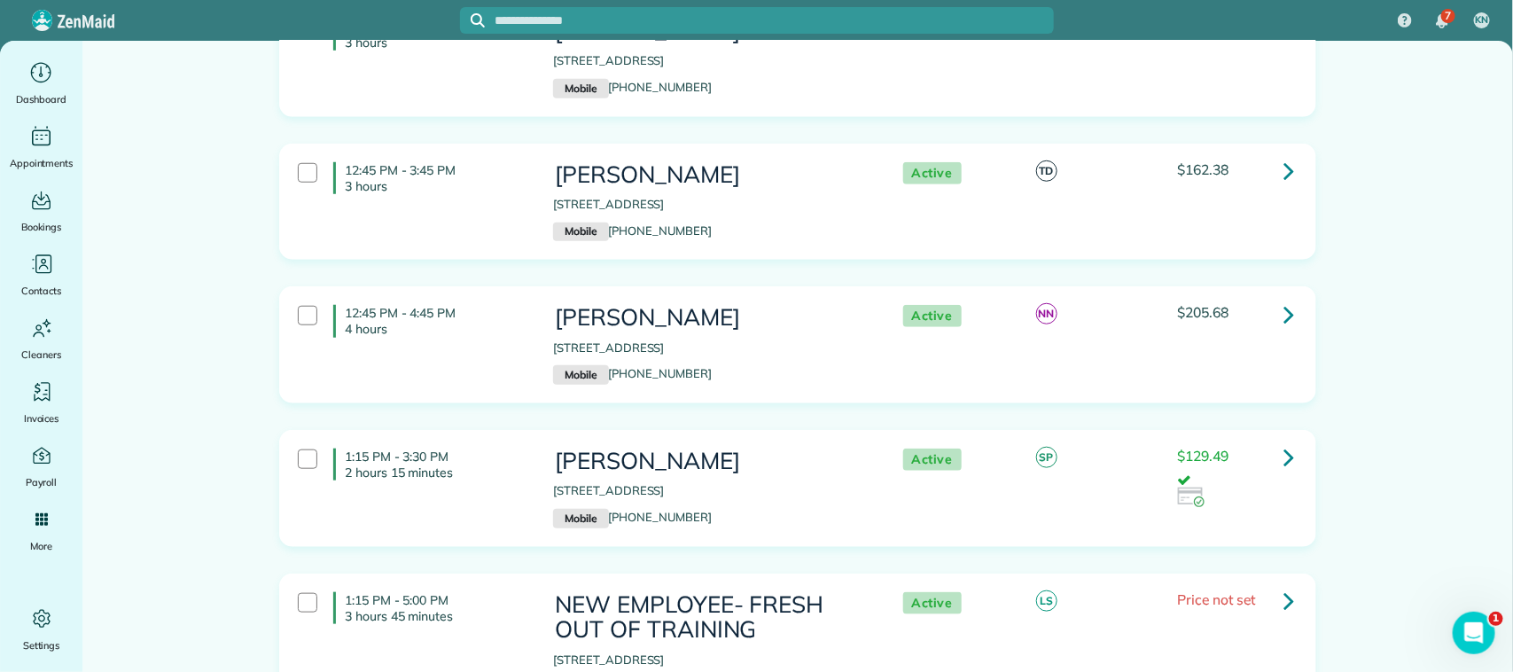
scroll to position [6648, 0]
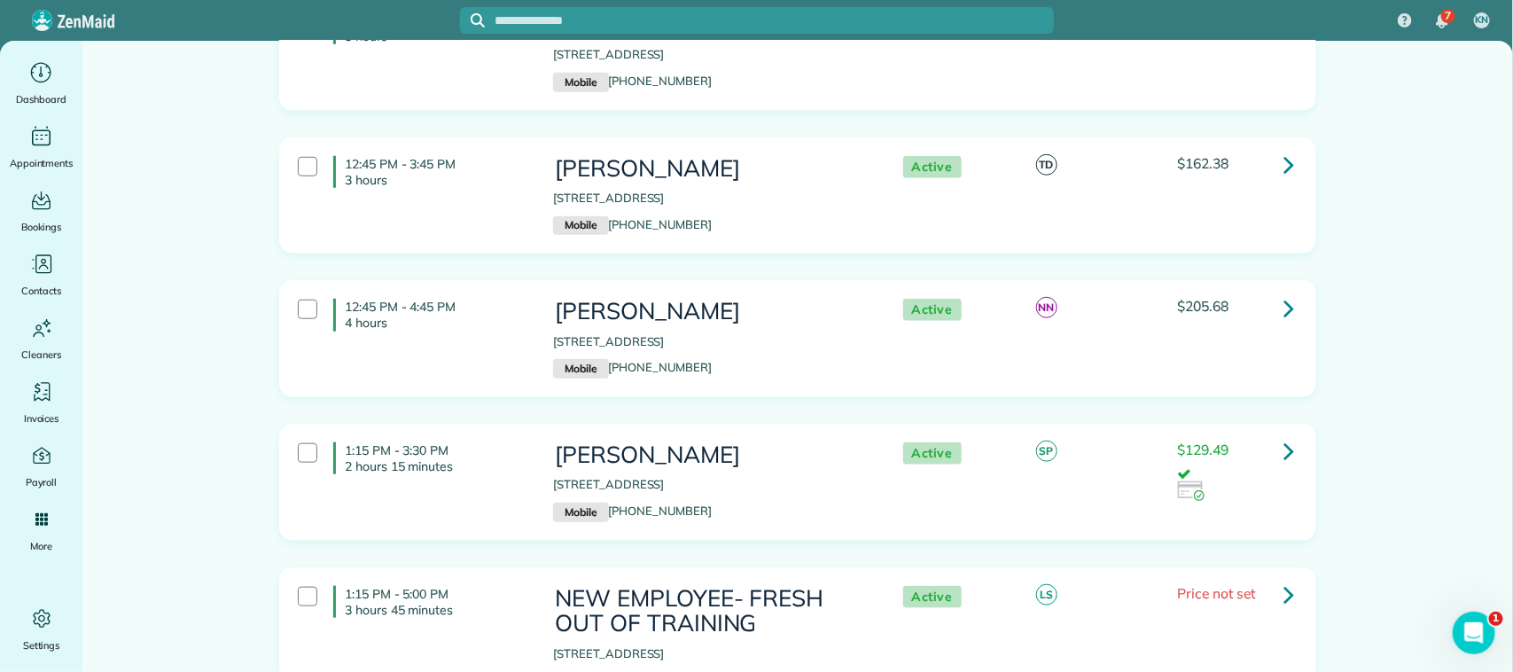
click at [483, 315] on p "4 hours" at bounding box center [436, 323] width 182 height 16
click at [490, 433] on div "1:15 PM - 3:30 PM 2 hours 15 minutes" at bounding box center [412, 458] width 255 height 50
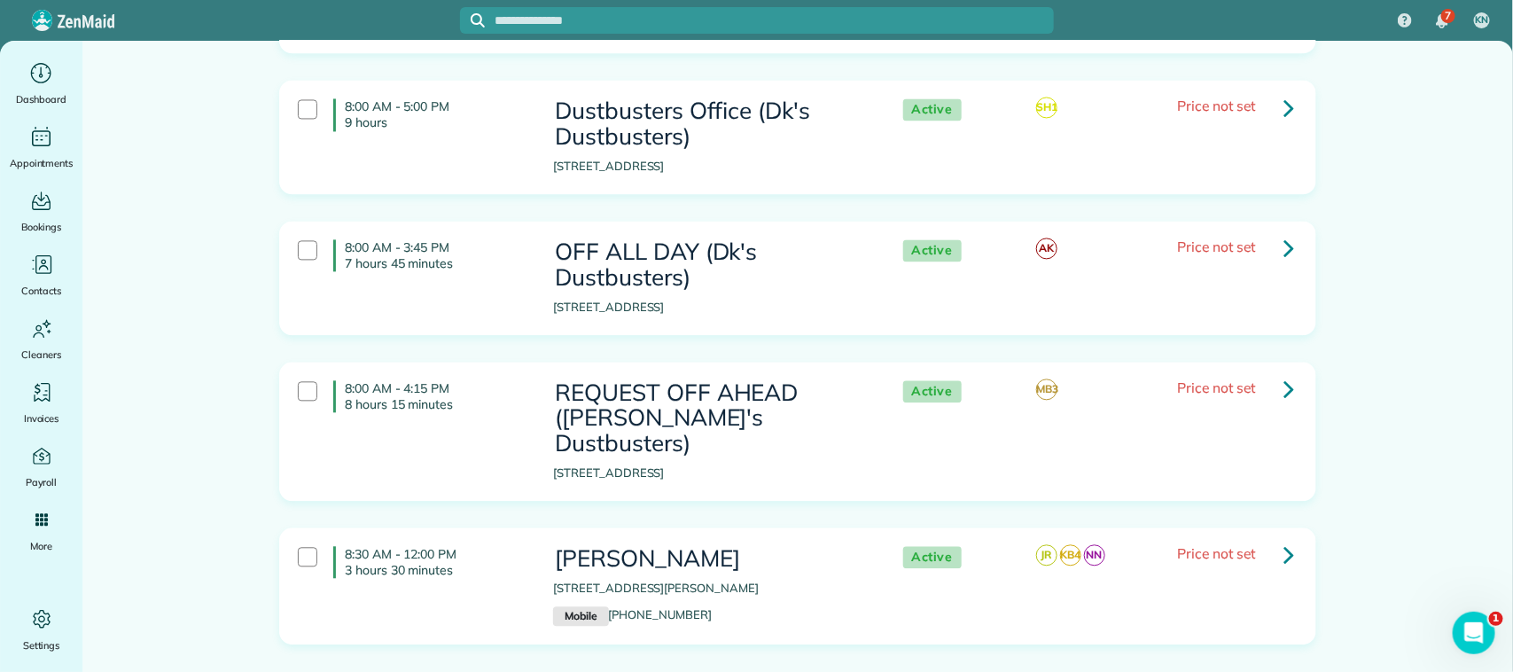
scroll to position [7674, 0]
click at [493, 560] on p "3 hours 30 minutes" at bounding box center [436, 568] width 182 height 16
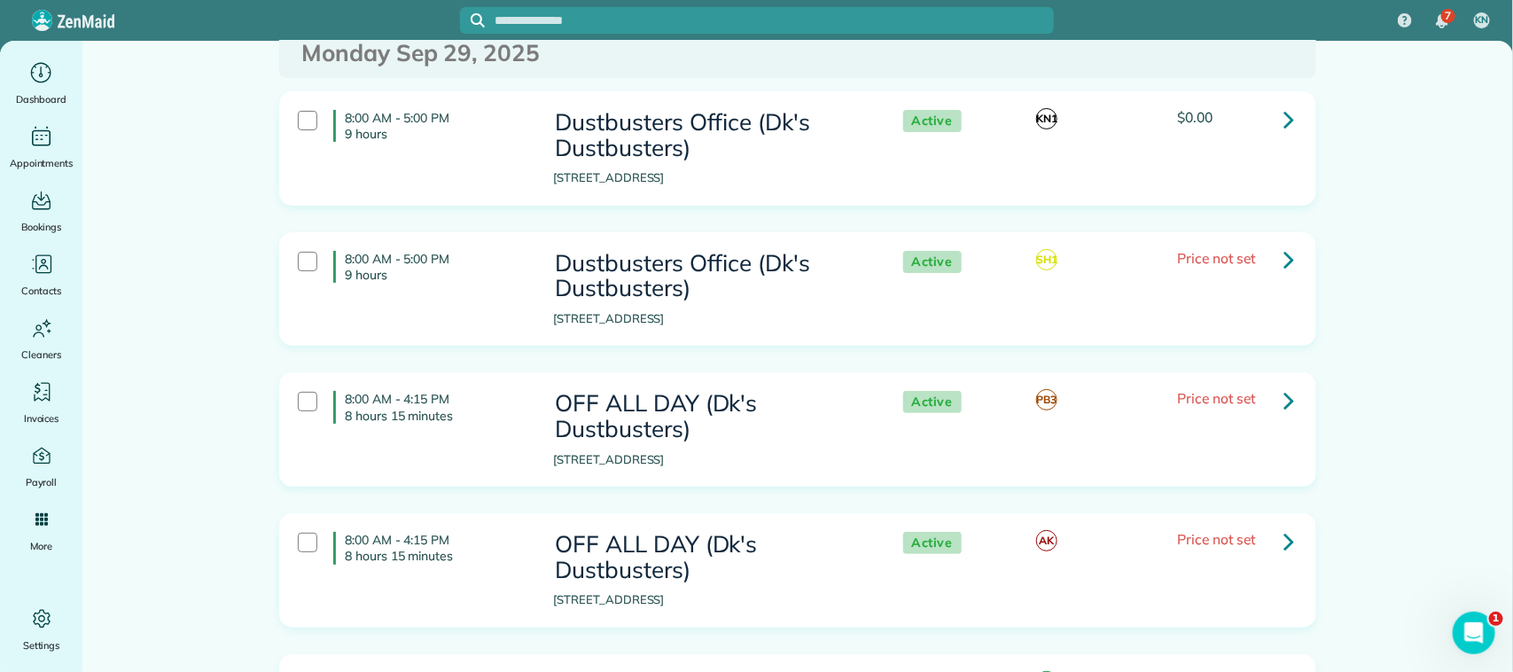
scroll to position [0, 0]
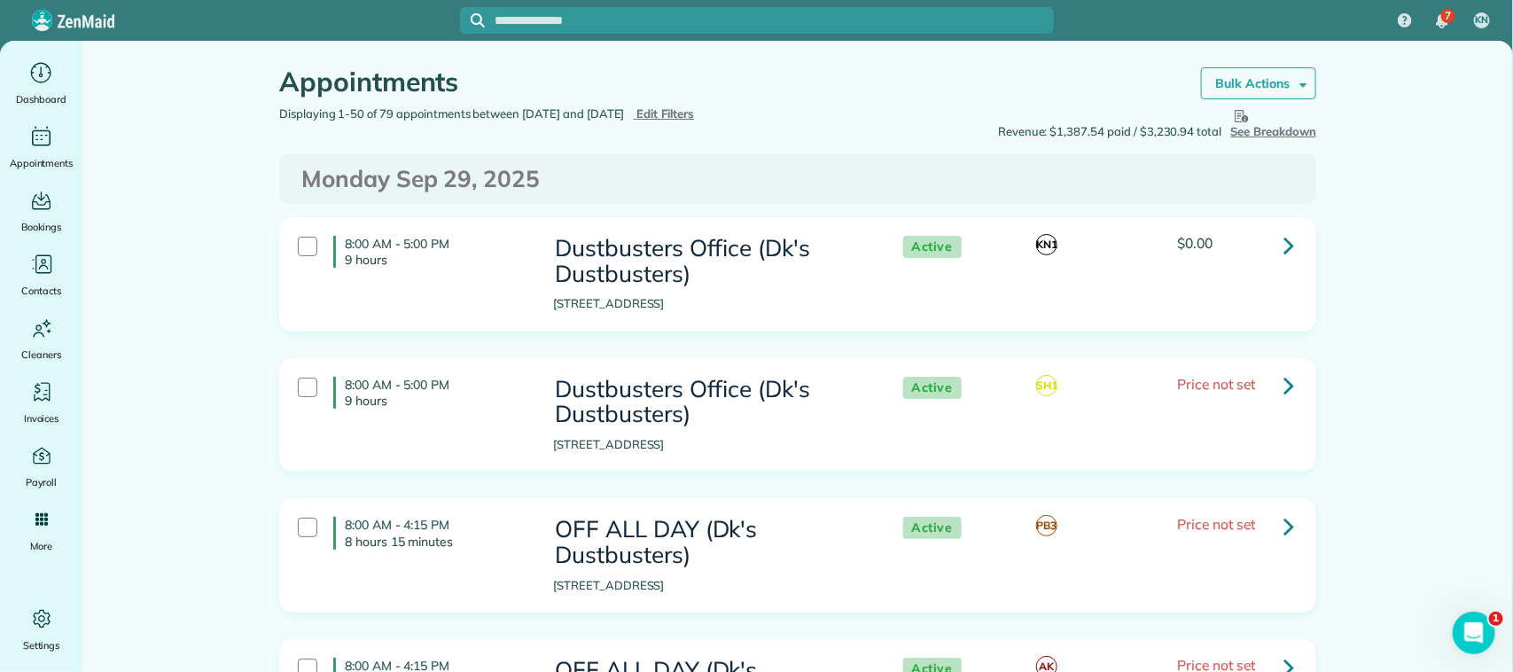
click at [1246, 80] on strong "Bulk Actions" at bounding box center [1252, 83] width 74 height 16
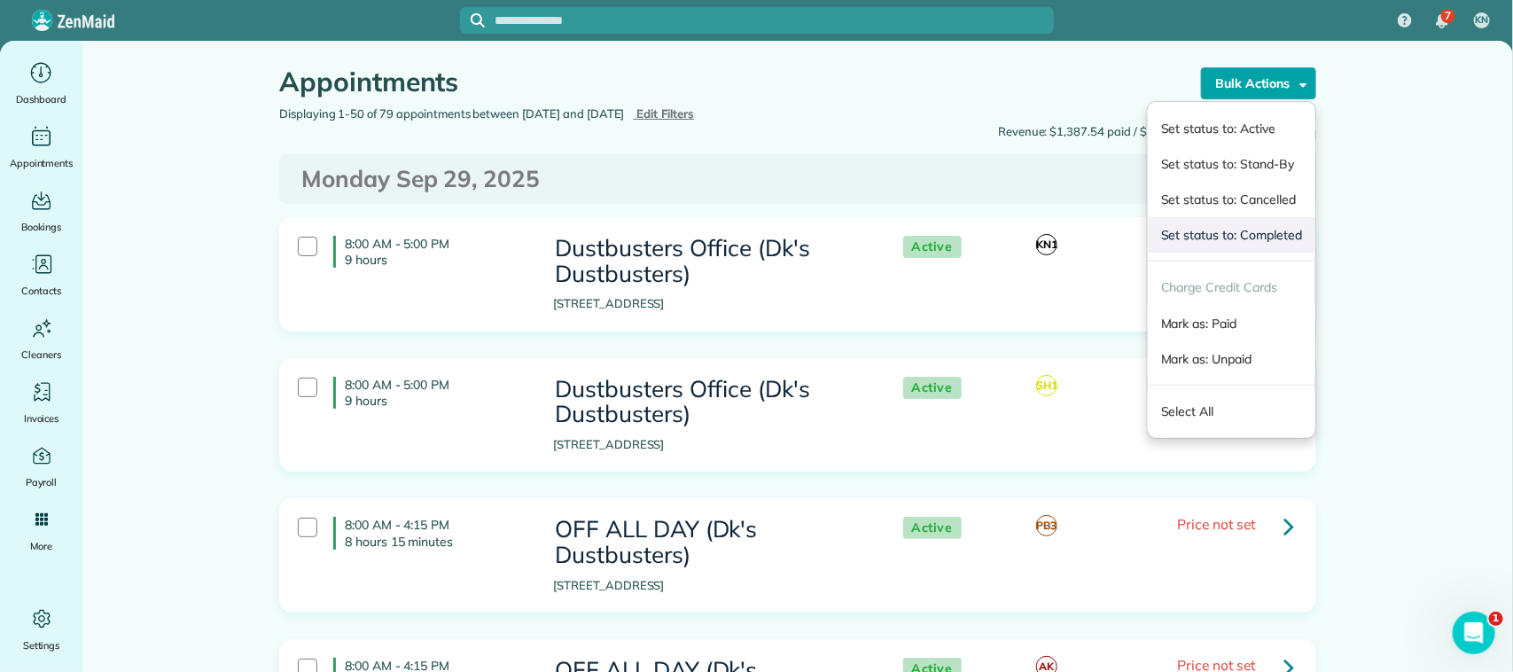
click at [1241, 237] on link "Set status to: Completed" at bounding box center [1232, 234] width 168 height 35
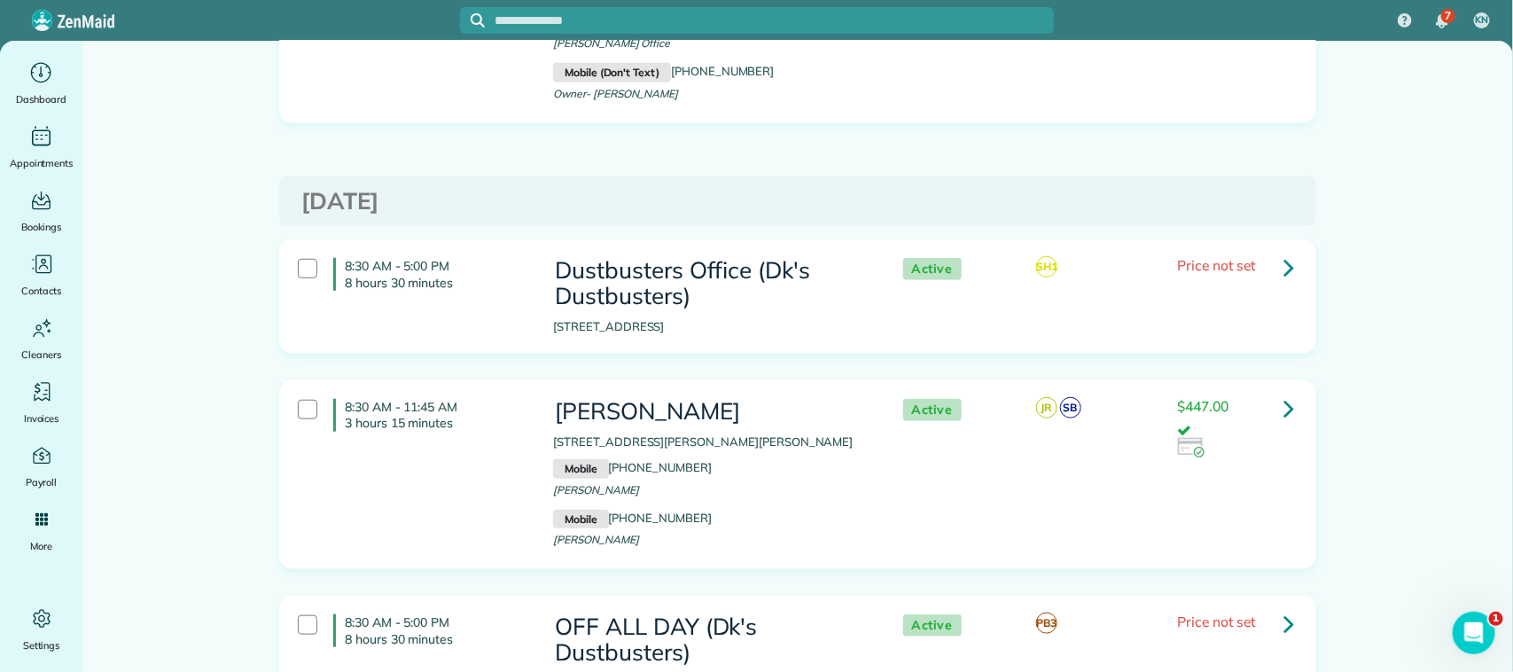
click at [523, 390] on div "8:30 AM - 11:45 AM 3 hours 15 minutes [PERSON_NAME] [STREET_ADDRESS][PERSON_NAM…" at bounding box center [796, 474] width 1022 height 169
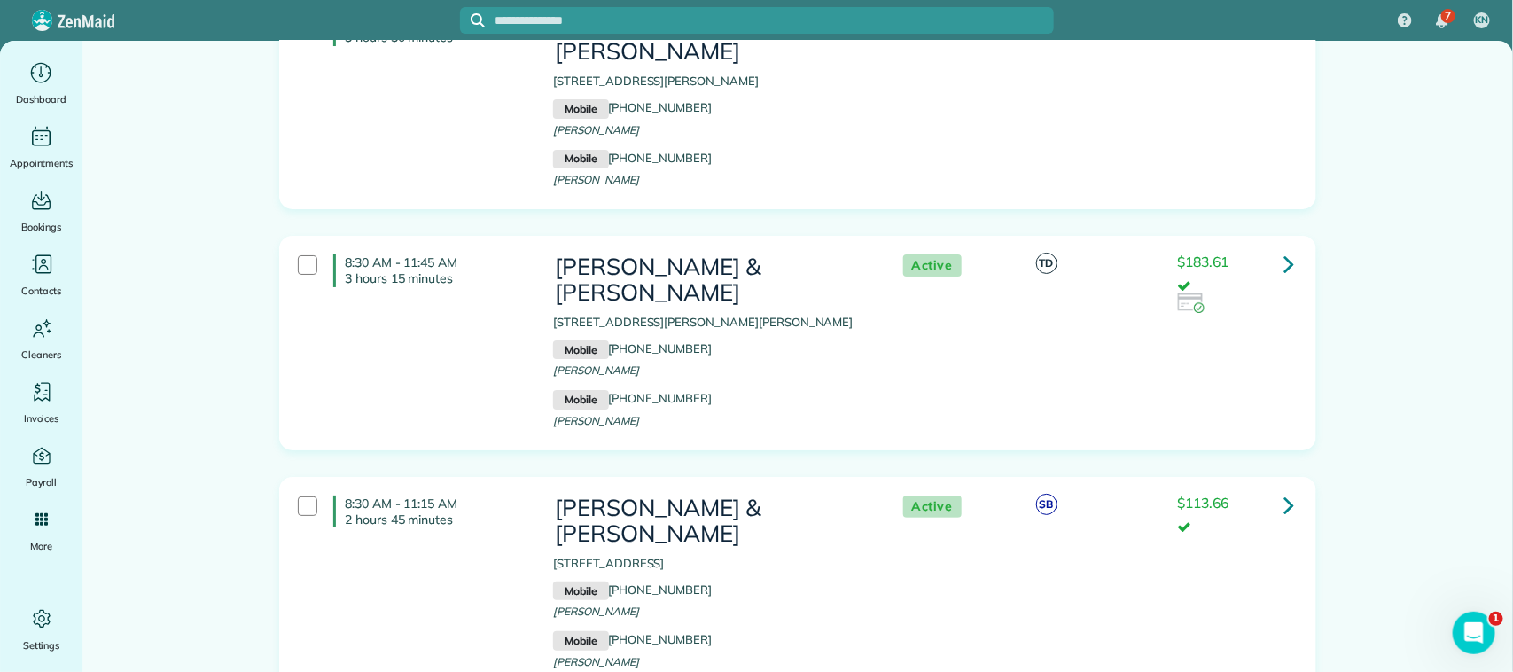
scroll to position [5983, 0]
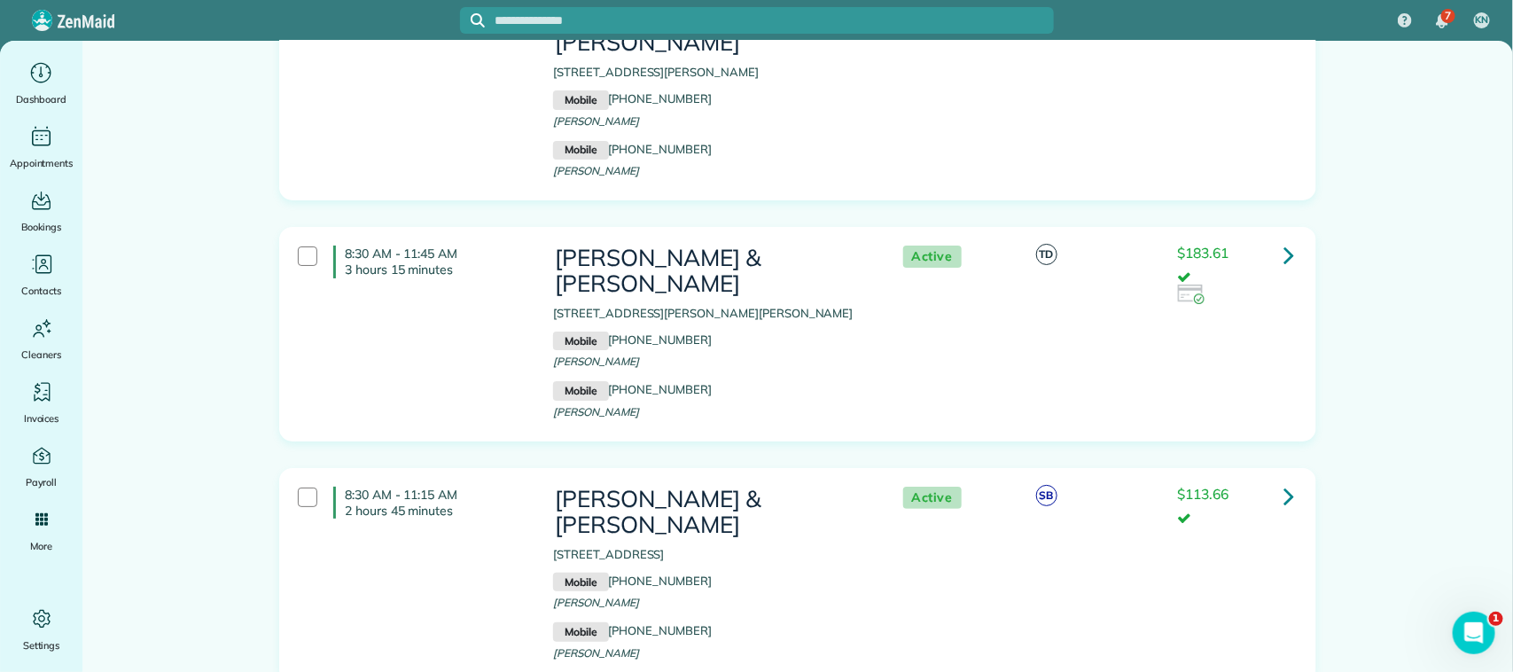
click at [481, 56] on div "8:30 AM - 12:00 PM 3 hours 30 minutes [PERSON_NAME] & [PERSON_NAME] [STREET_ADD…" at bounding box center [796, 93] width 1022 height 195
click at [459, 237] on div "8:30 AM - 11:45 AM 3 hours 15 minutes [PERSON_NAME] & [PERSON_NAME] [STREET_ADD…" at bounding box center [796, 334] width 1022 height 195
click at [481, 478] on div "8:30 AM - 11:15 AM 2 hours 45 minutes [PERSON_NAME] & [PERSON_NAME] [STREET_ADD…" at bounding box center [796, 575] width 1022 height 195
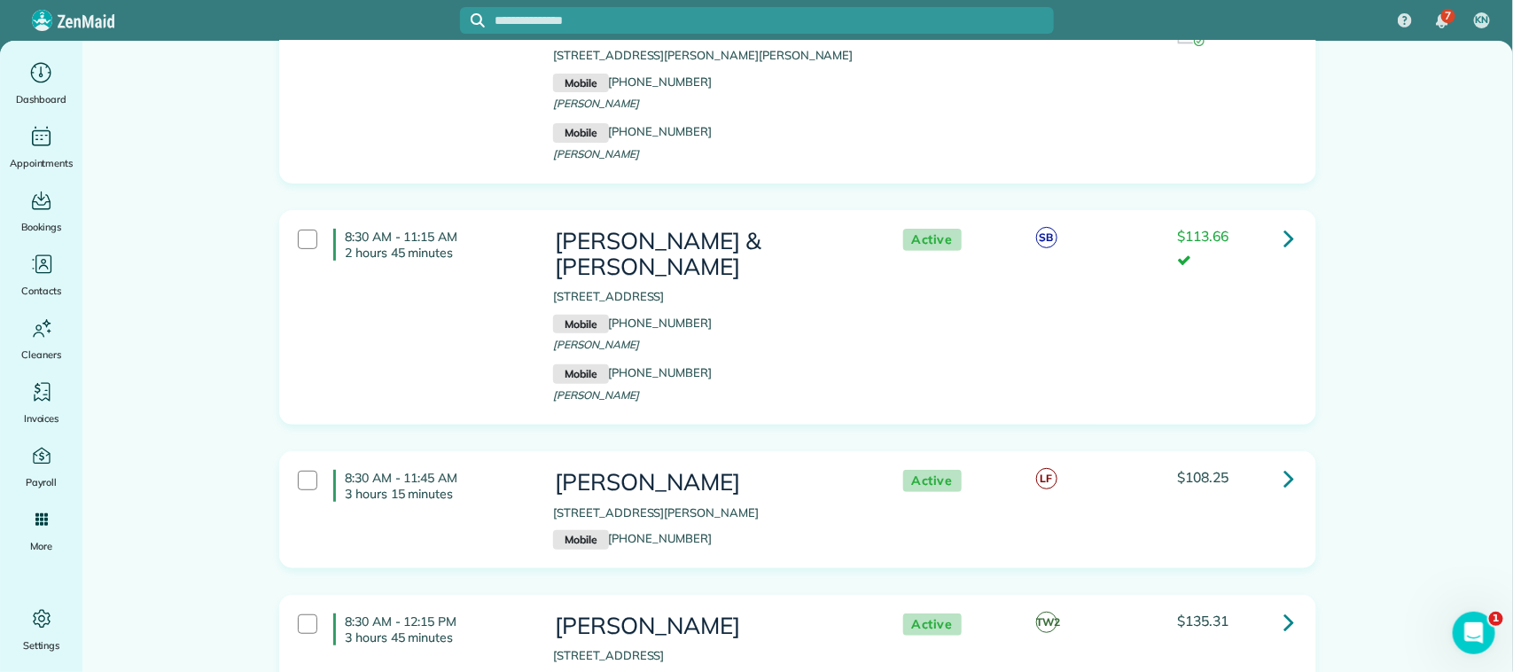
scroll to position [6316, 0]
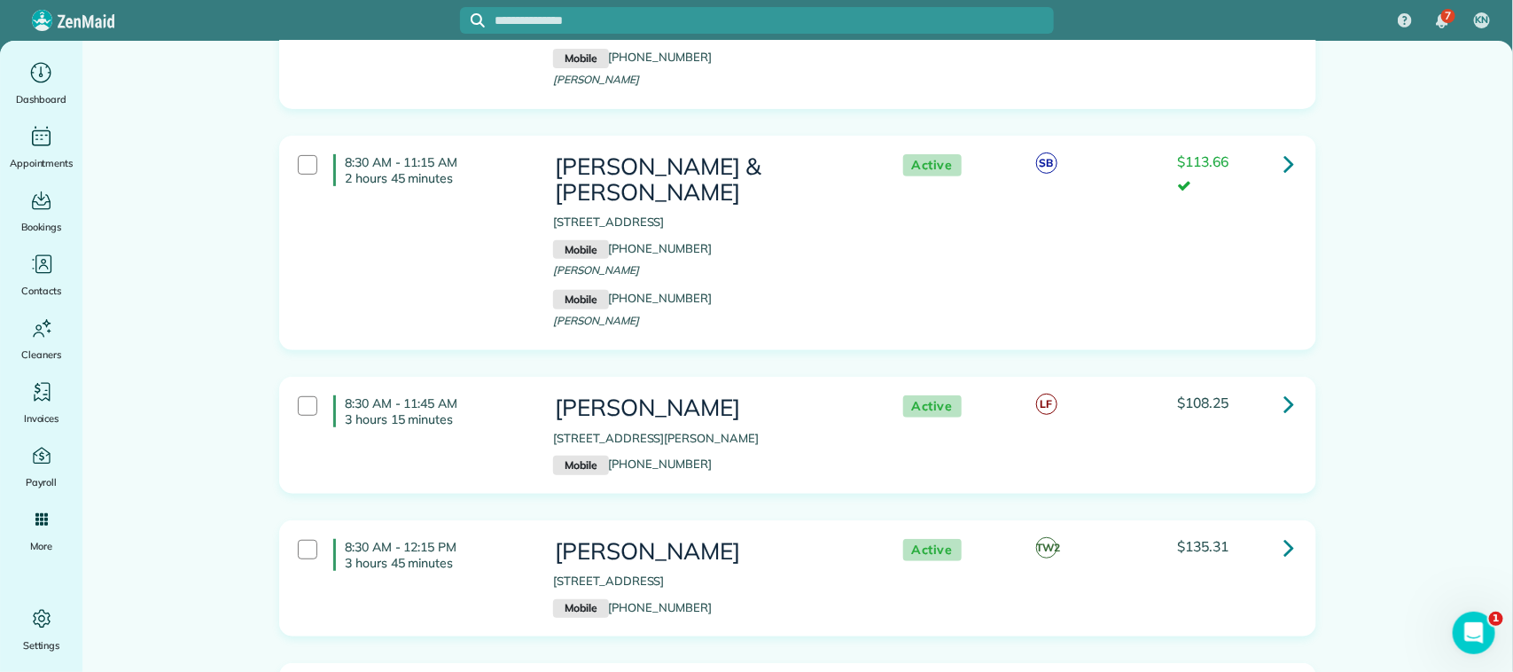
click at [488, 386] on div "8:30 AM - 11:45 AM 3 hours 15 minutes [PERSON_NAME] [STREET_ADDRESS] Mobile [PH…" at bounding box center [796, 435] width 1022 height 98
click at [488, 555] on p "3 hours 45 minutes" at bounding box center [436, 563] width 182 height 16
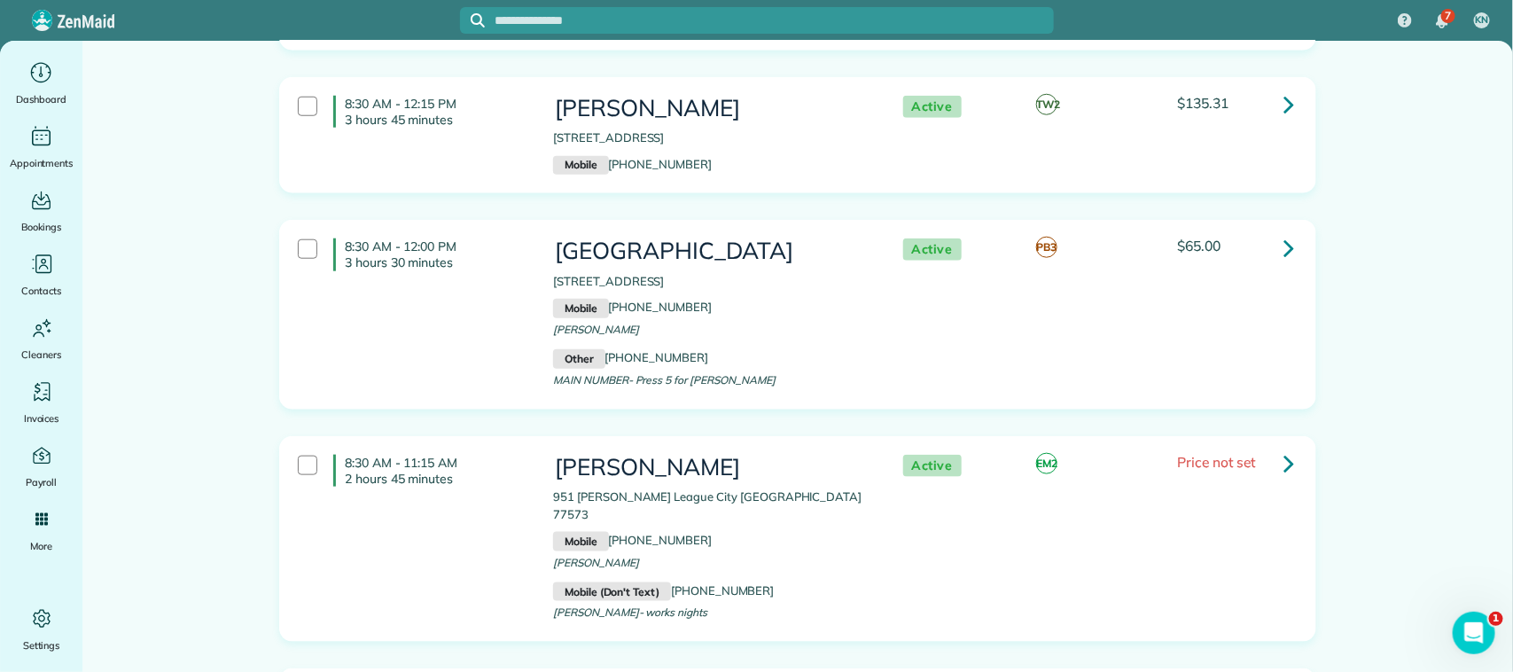
click at [488, 446] on div "8:30 AM - 11:15 AM 2 hours 45 minutes [PERSON_NAME] [STREET_ADDRESS][PERSON_NAM…" at bounding box center [796, 539] width 1022 height 187
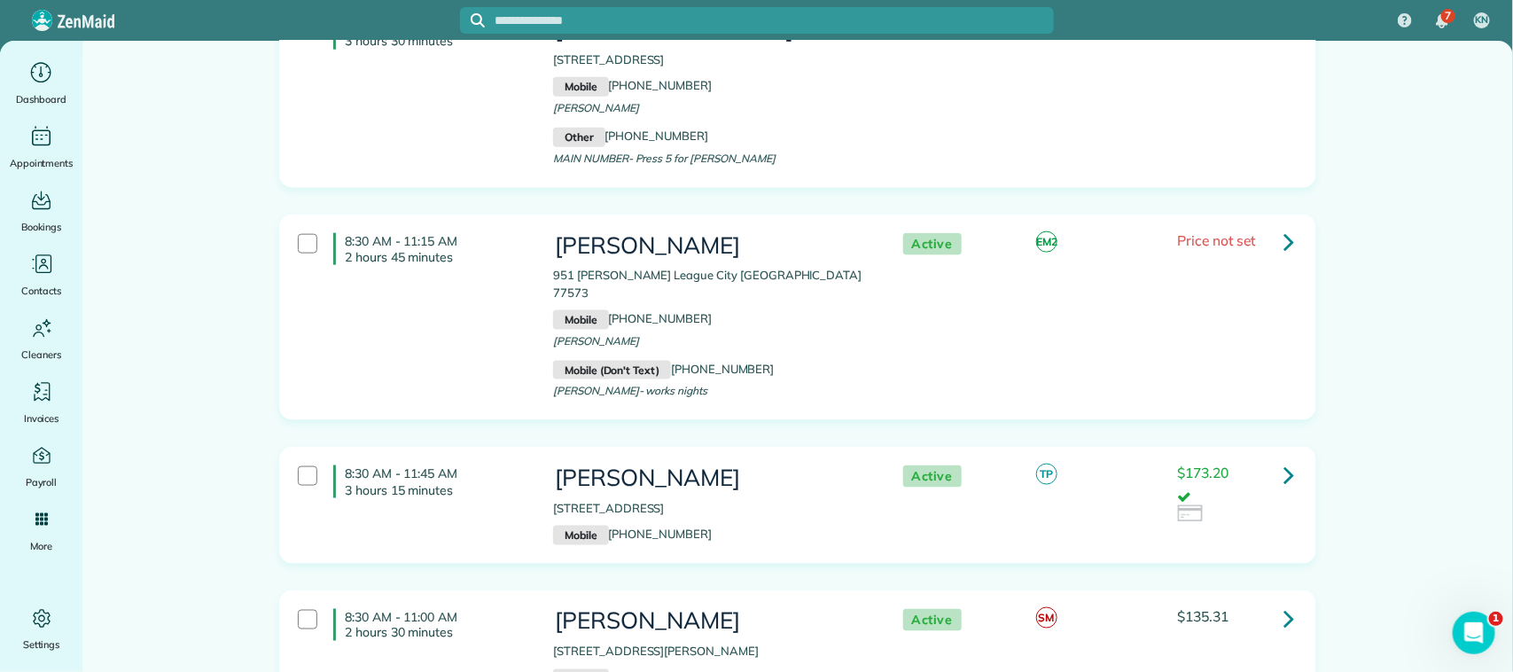
click at [488, 456] on div "8:30 AM - 11:45 AM 3 hours 15 minutes [PERSON_NAME] [STREET_ADDRESS] Mobile [PH…" at bounding box center [796, 505] width 1022 height 98
click at [485, 609] on h4 "8:30 AM - 11:00 AM 2 hours 30 minutes" at bounding box center [429, 625] width 193 height 32
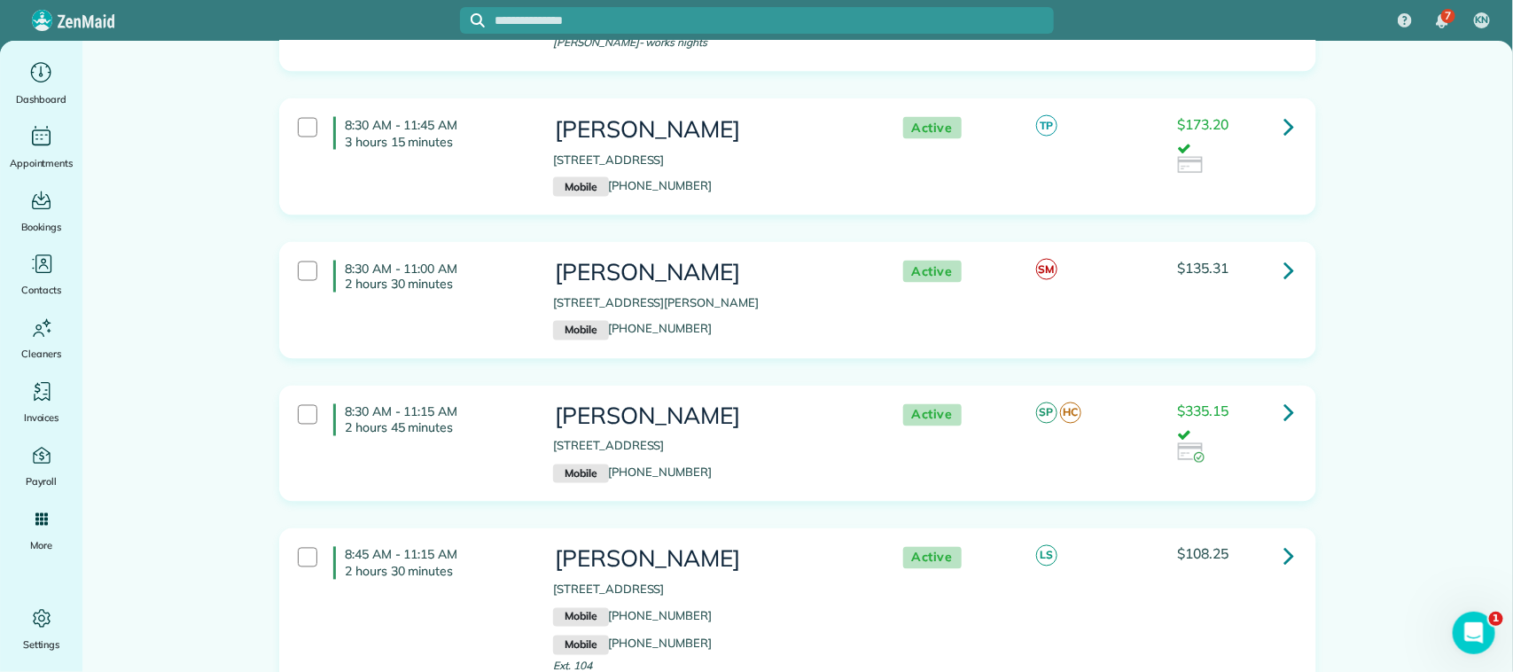
scroll to position [7424, 0]
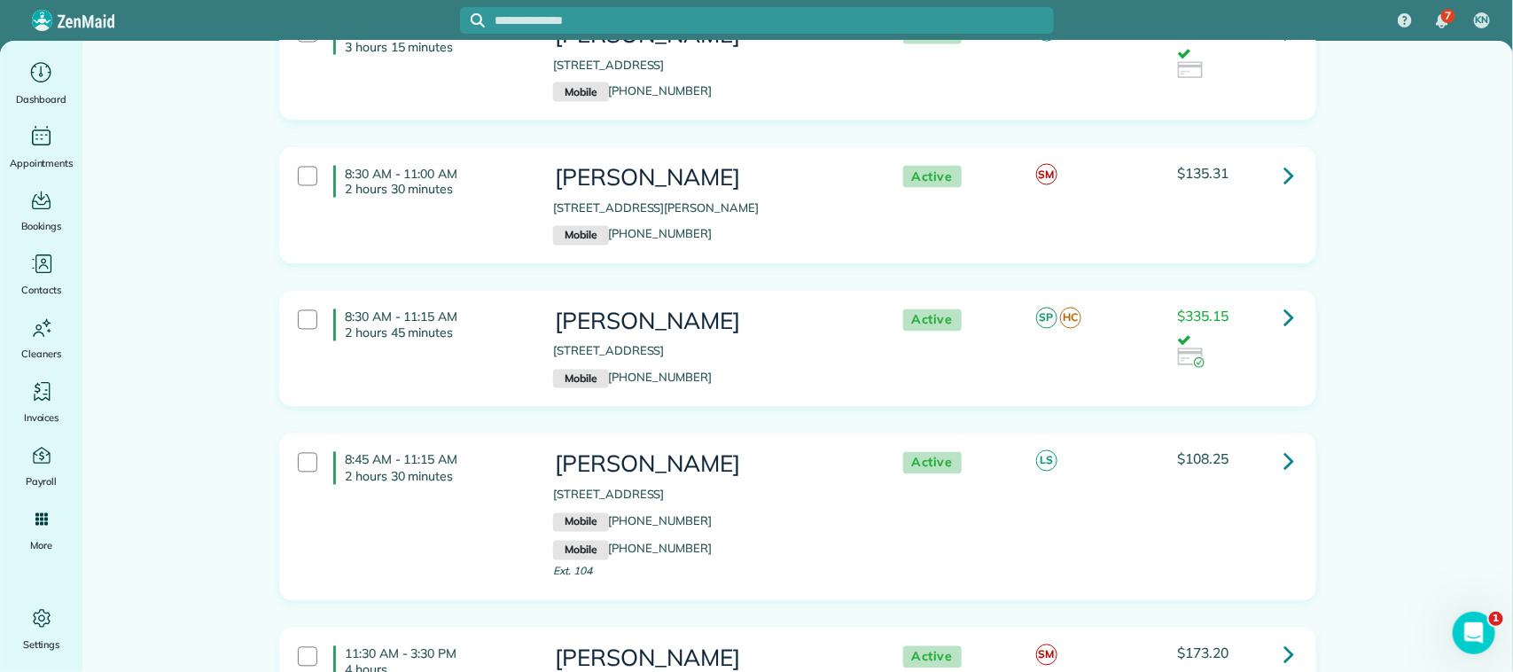
click at [485, 300] on div "8:30 AM - 11:15 AM 2 hours 45 minutes [PERSON_NAME] [STREET_ADDRESS] Mobile [PH…" at bounding box center [796, 349] width 1022 height 98
click at [472, 443] on div "8:45 AM - 11:15 AM 2 hours 30 minutes [PERSON_NAME] [STREET_ADDRESS] Mobile [PH…" at bounding box center [796, 516] width 1022 height 147
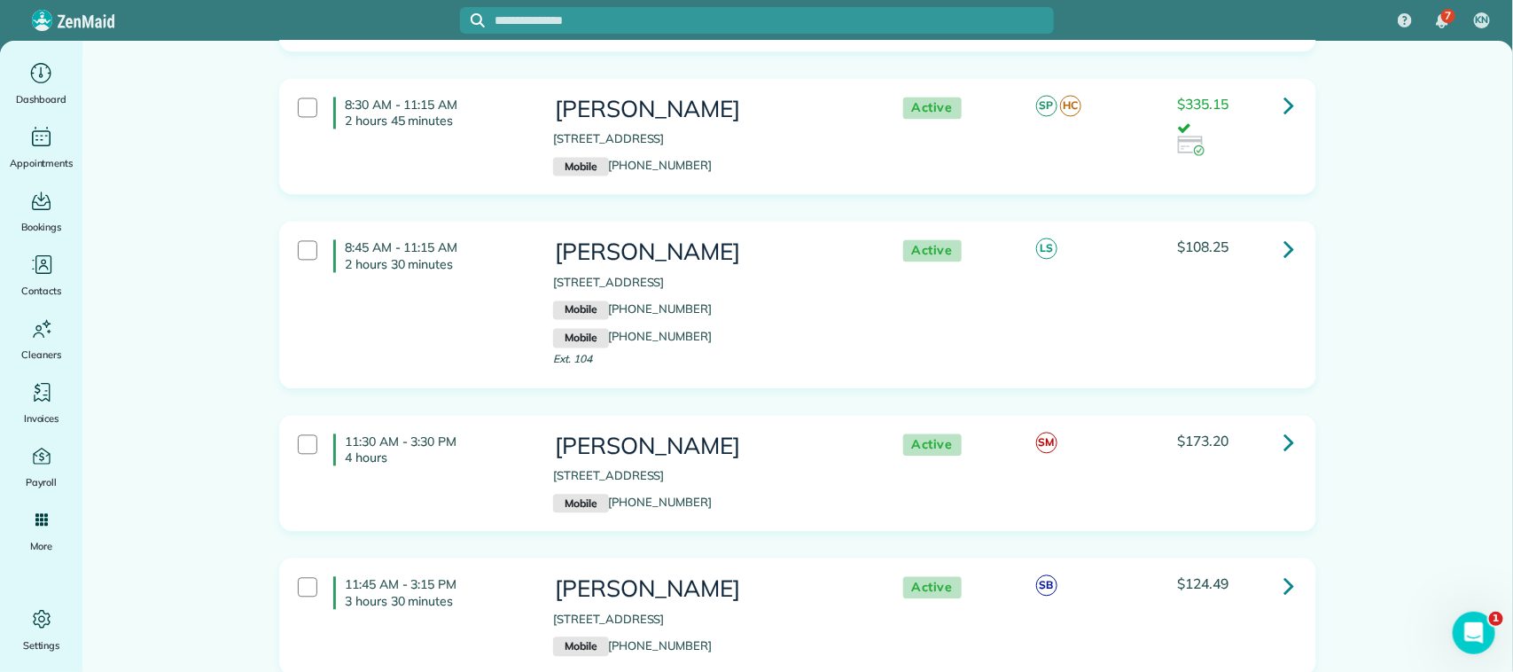
scroll to position [7645, 0]
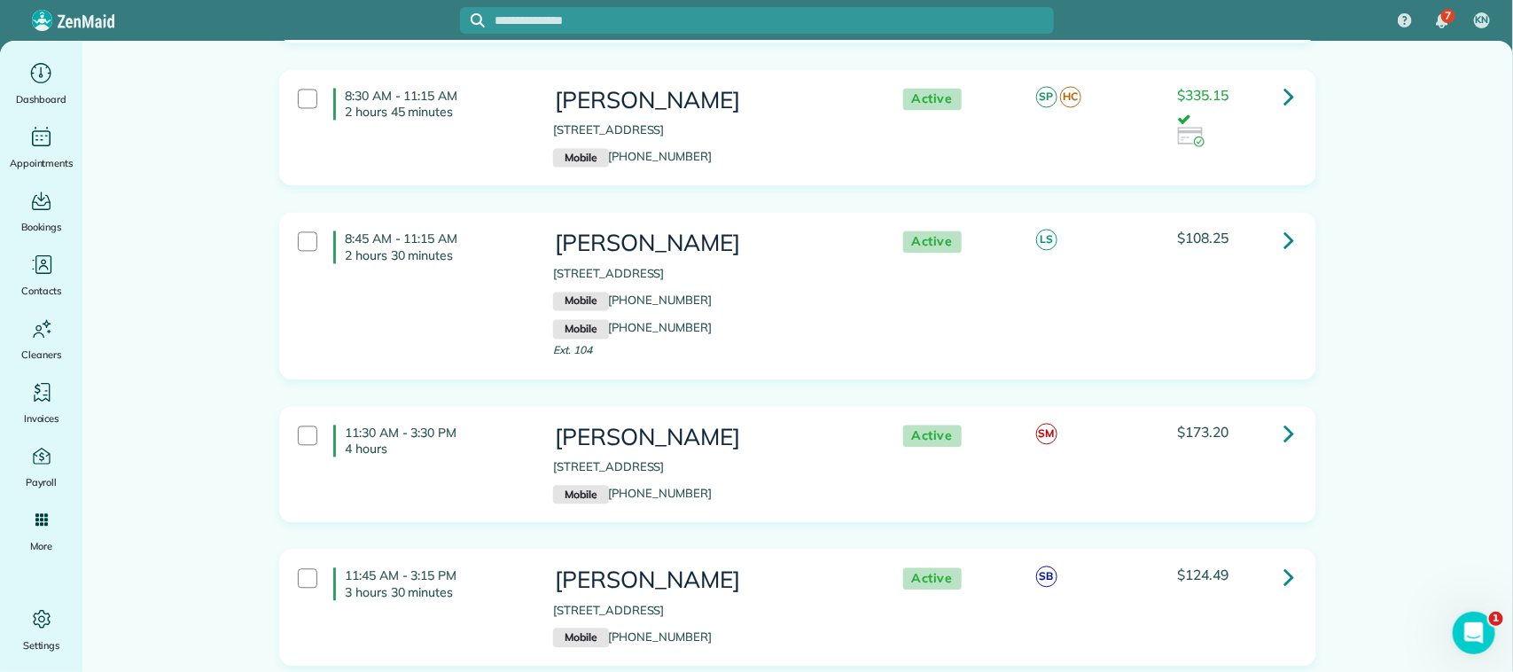
click at [468, 416] on div "11:30 AM - 3:30 PM 4 hours Cynthia Hampton 4212 Evergreen Drive Friendswood TX …" at bounding box center [796, 465] width 1022 height 98
click at [467, 558] on div "11:45 AM - 3:15 PM 3 hours 30 minutes" at bounding box center [412, 583] width 255 height 50
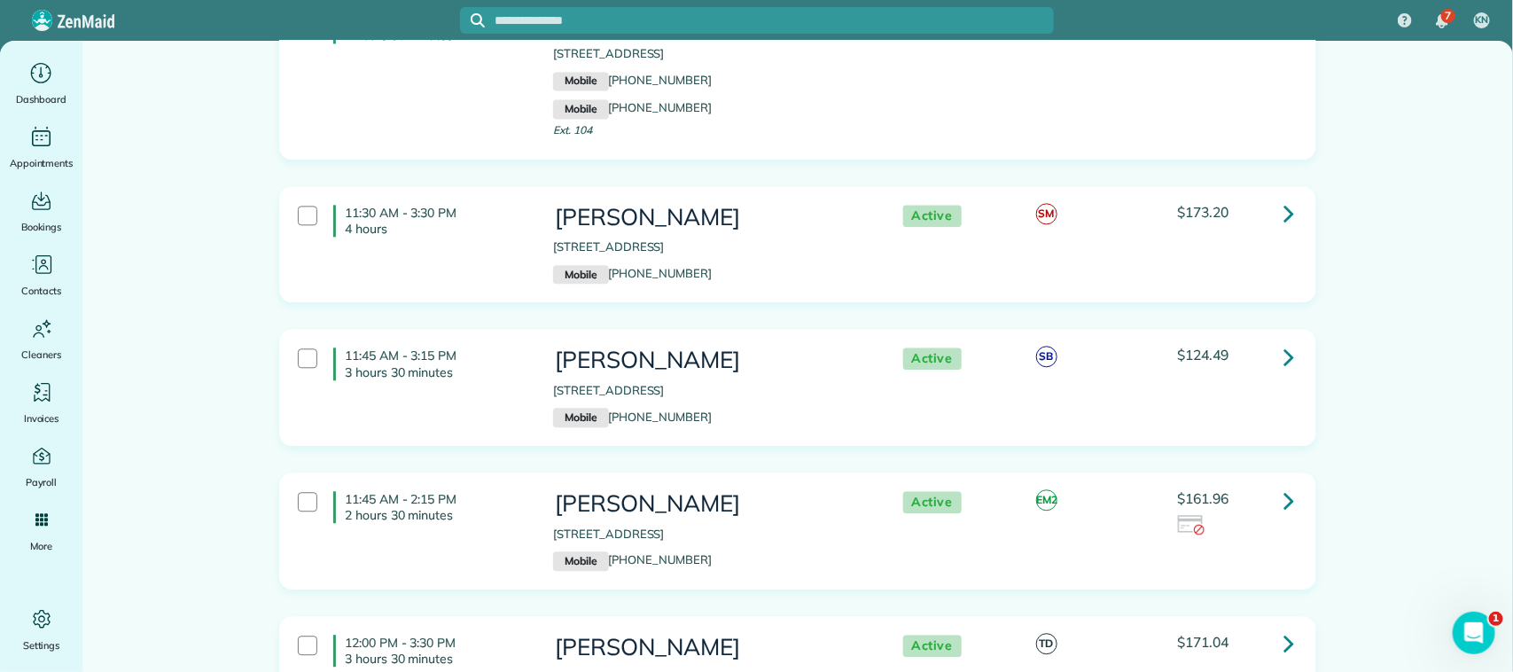
scroll to position [7878, 0]
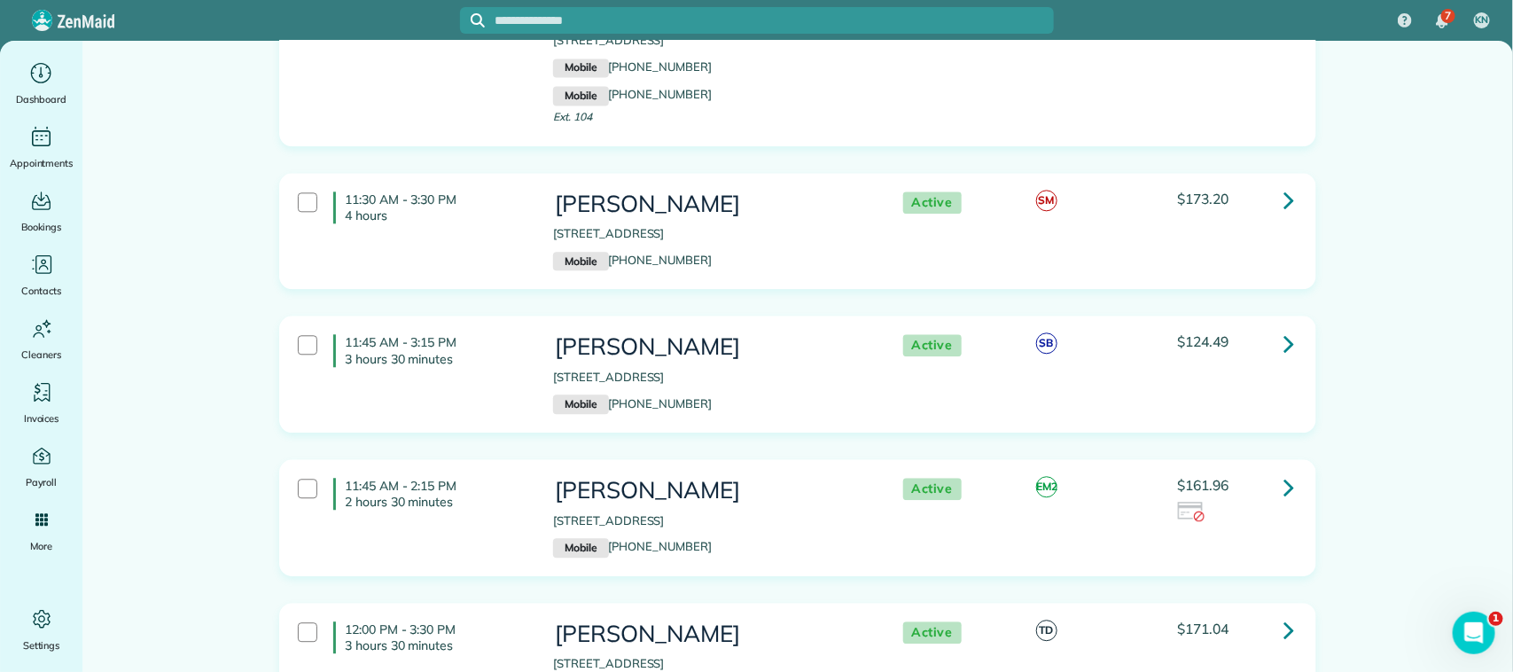
click at [464, 469] on div "11:45 AM - 2:15 PM 2 hours 30 minutes Thad Donahue 2213 Bennigan Street League …" at bounding box center [796, 518] width 1022 height 98
click at [464, 637] on p "3 hours 30 minutes" at bounding box center [436, 645] width 182 height 16
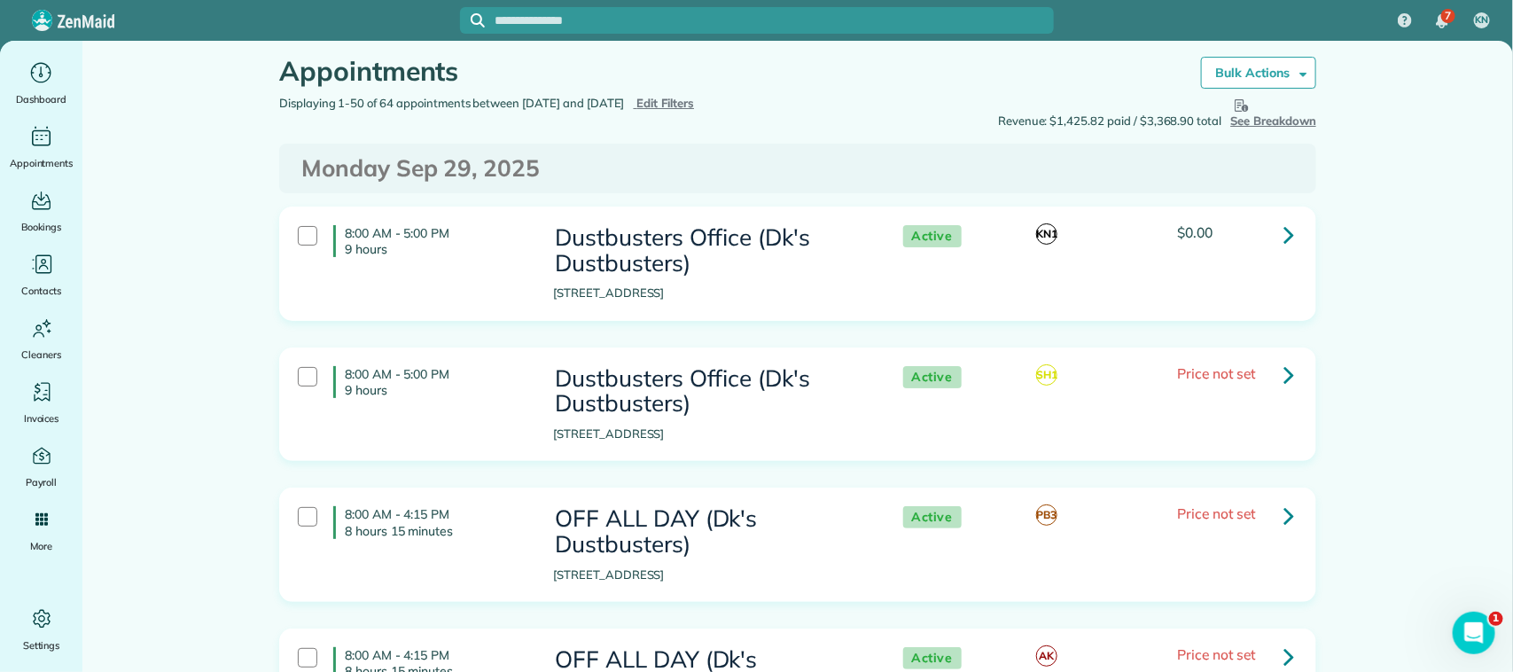
scroll to position [0, 0]
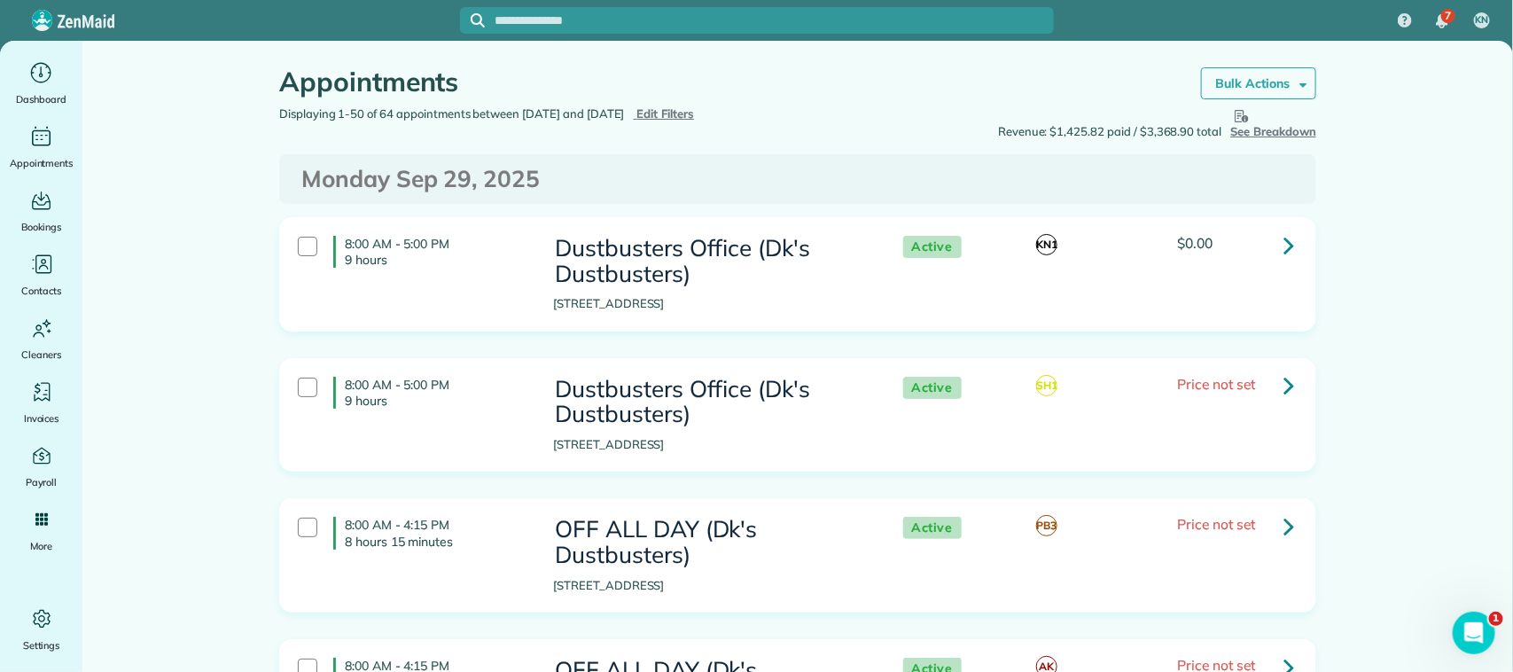
click at [1241, 82] on strong "Bulk Actions" at bounding box center [1252, 83] width 74 height 16
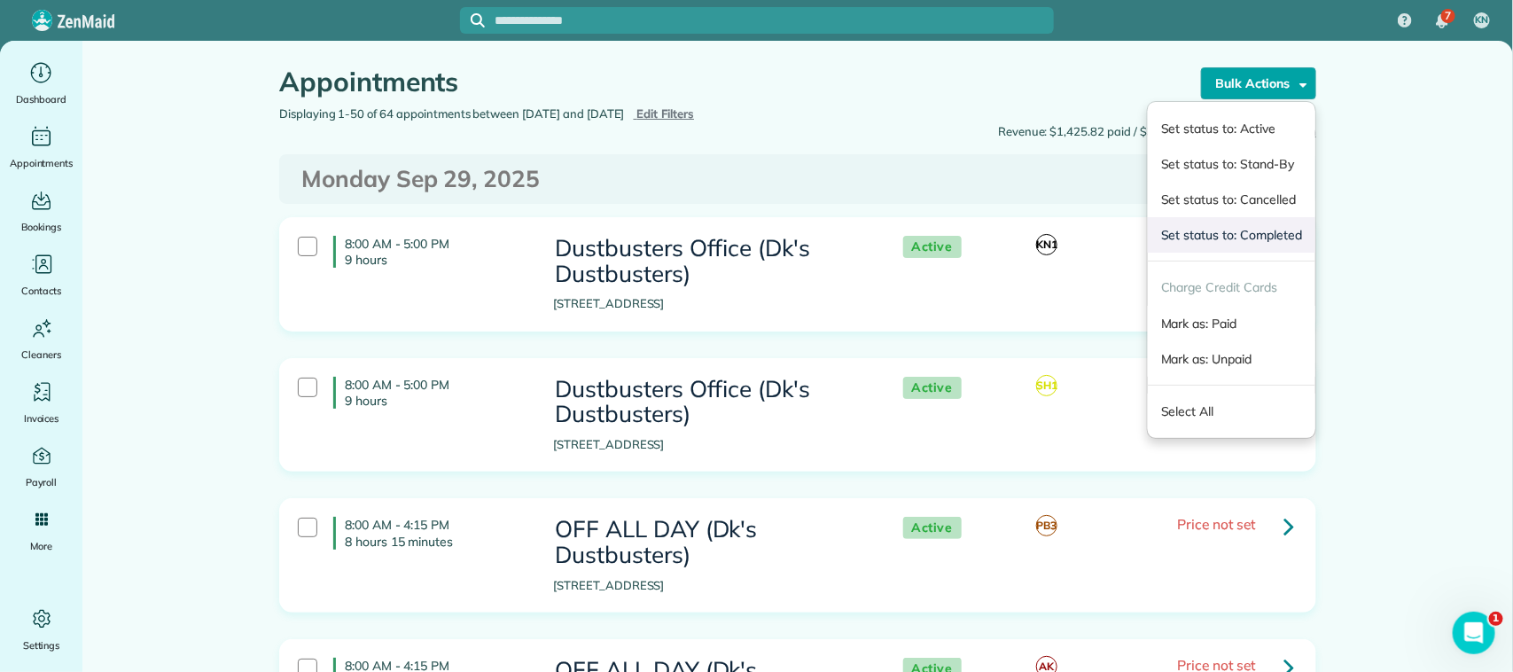
click at [1224, 224] on link "Set status to: Completed" at bounding box center [1232, 234] width 168 height 35
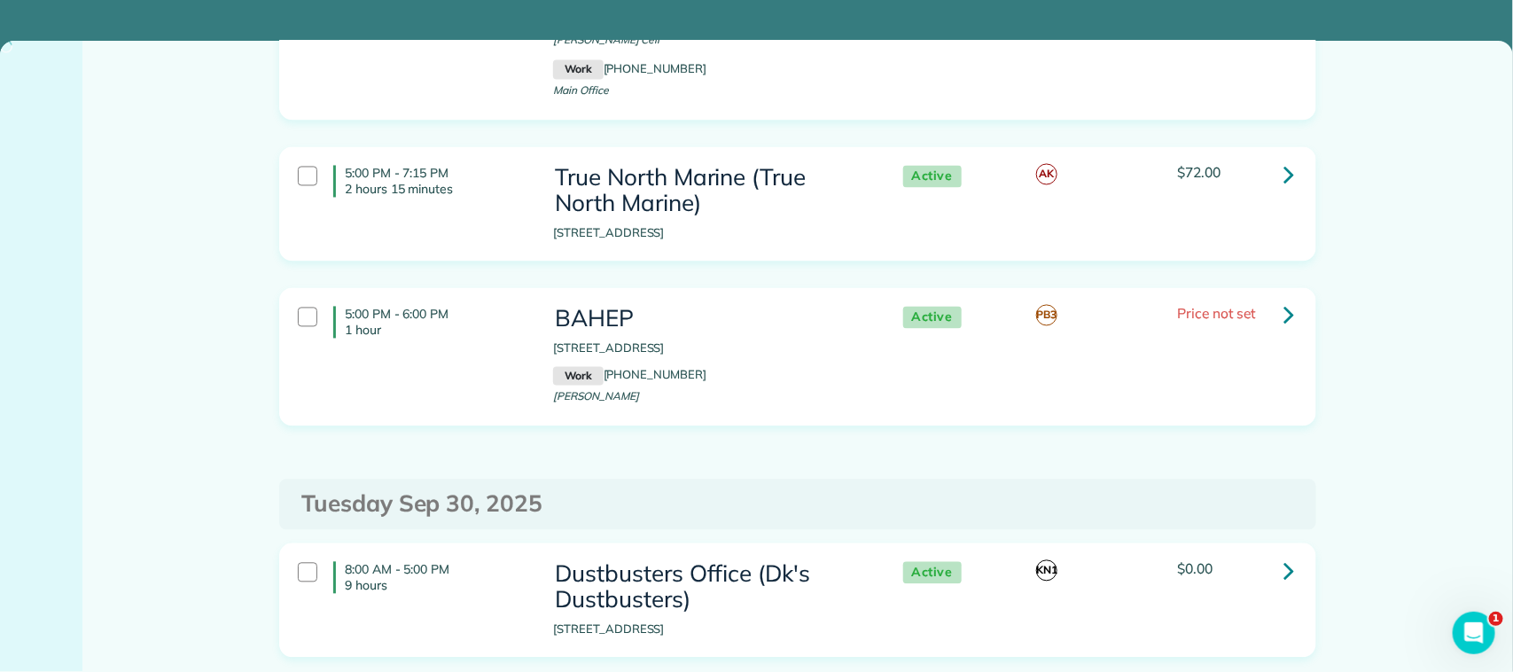
scroll to position [1645, 0]
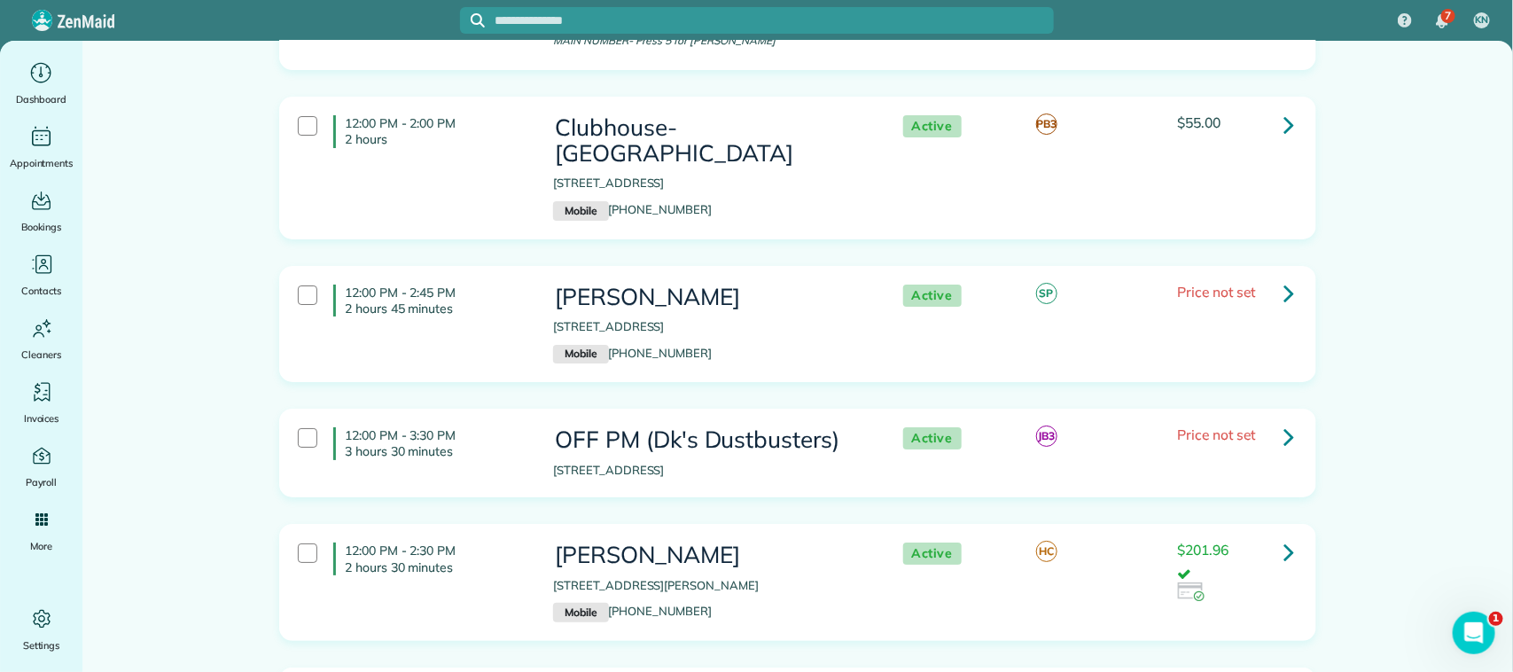
click at [464, 276] on div "12:00 PM - 2:45 PM 2 hours 45 minutes Megan McCants 4106 Elderwood Drive Seabro…" at bounding box center [796, 325] width 1022 height 98
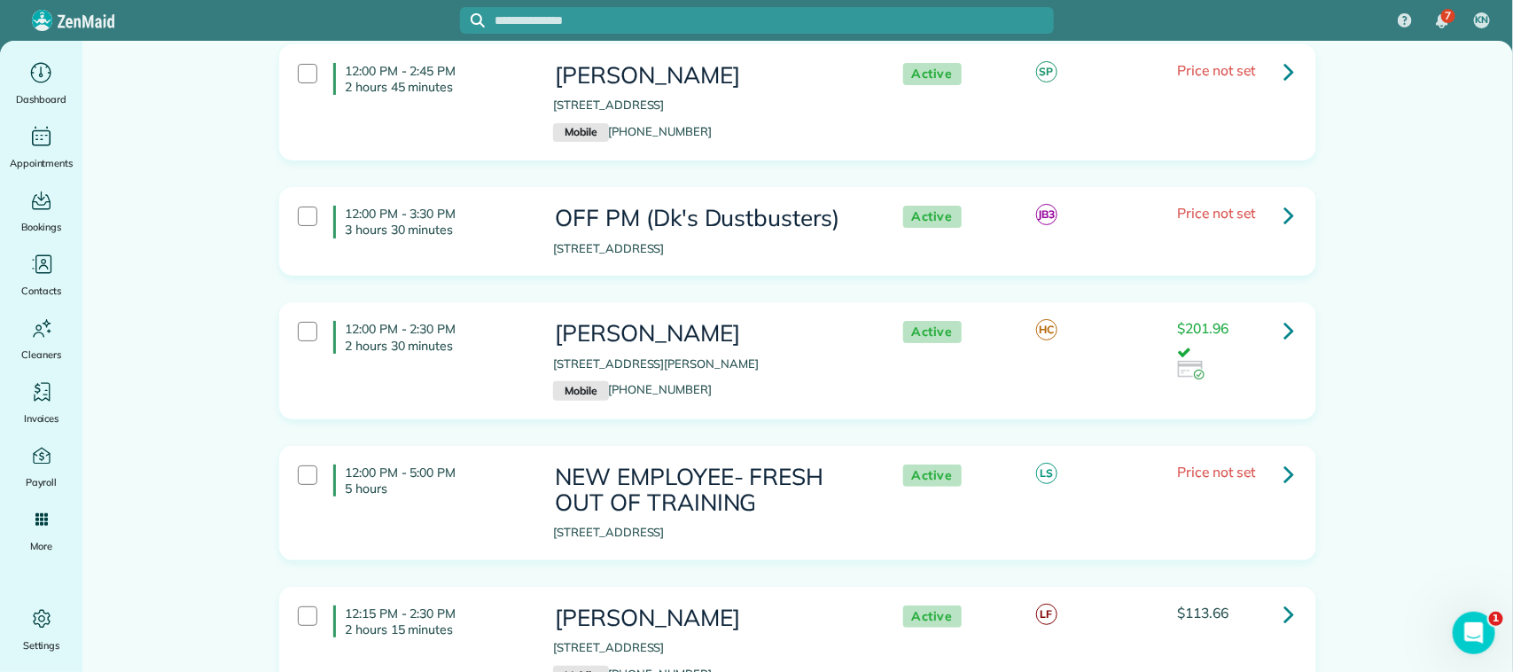
click at [479, 338] on p "2 hours 30 minutes" at bounding box center [436, 346] width 182 height 16
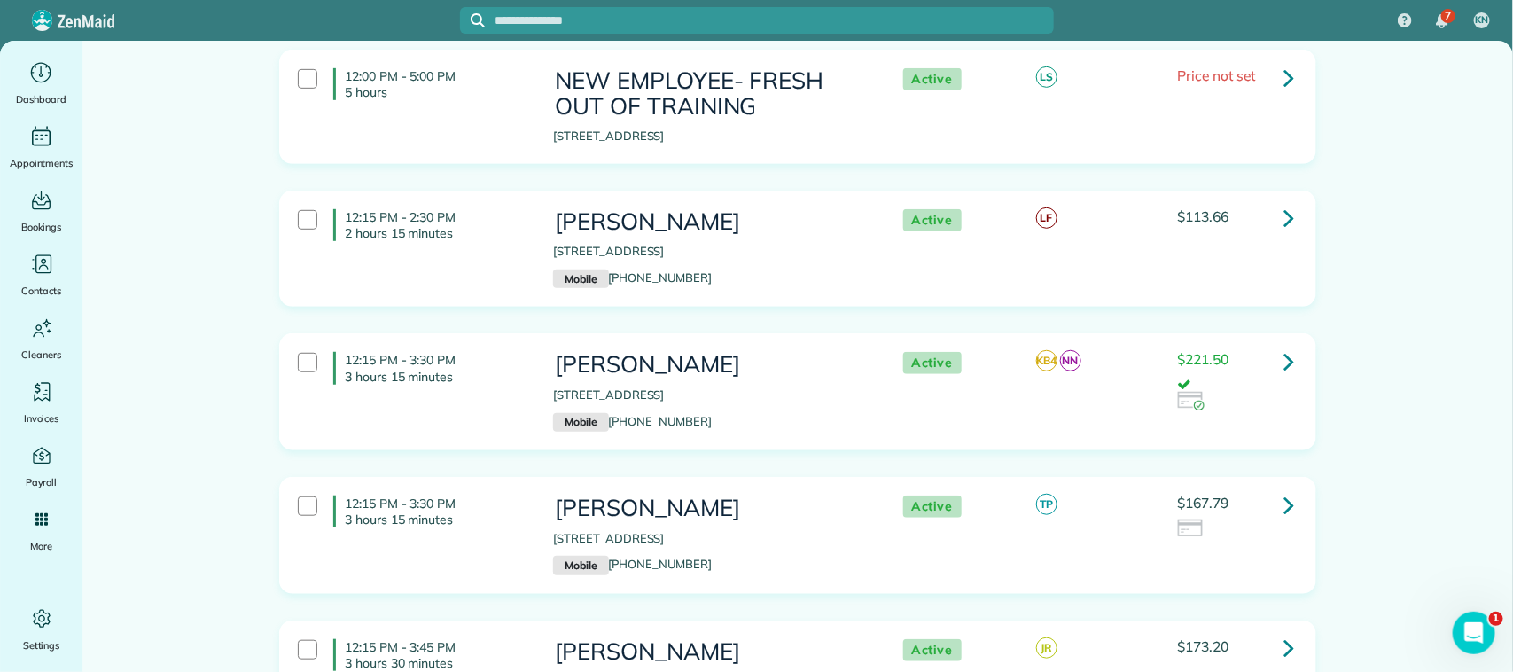
scroll to position [6537, 0]
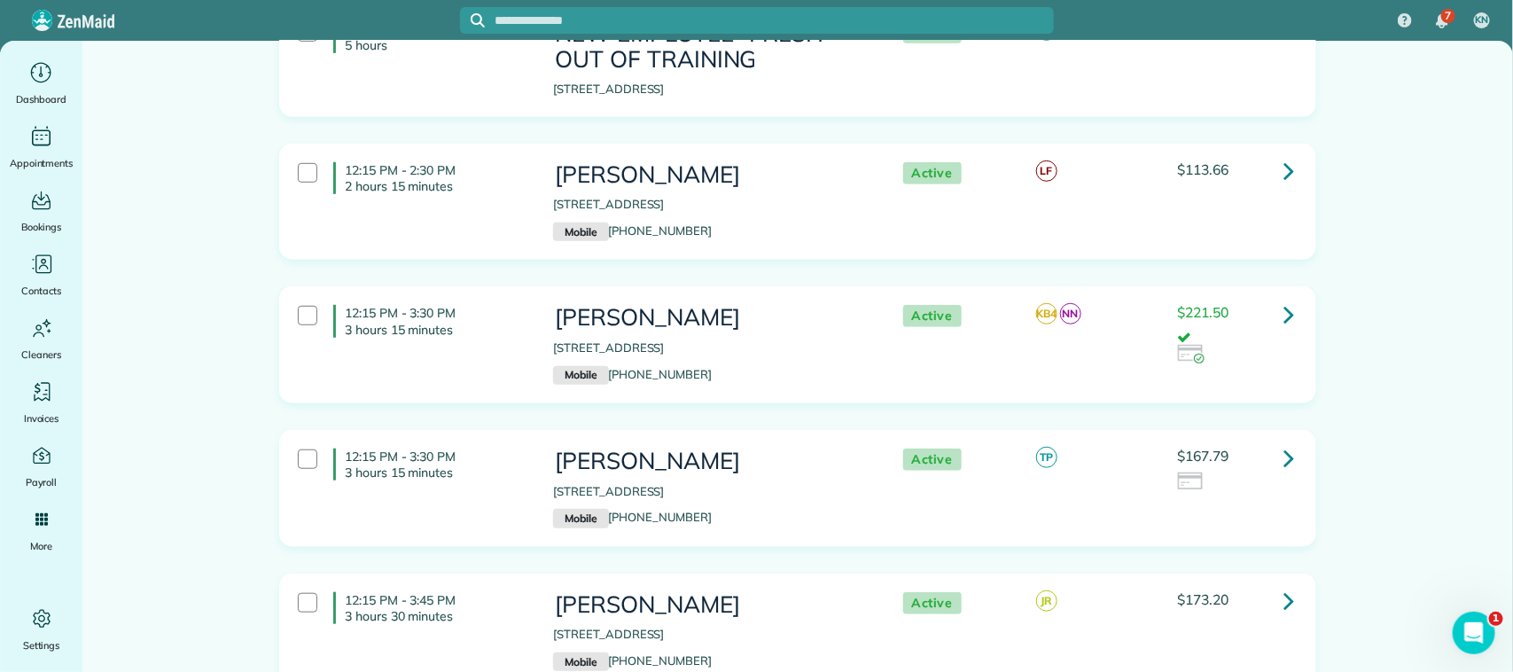
click at [517, 153] on div "12:15 PM - 2:30 PM 2 hours 15 minutes Katie West 519 Cedar Ave League City Tx 7…" at bounding box center [796, 202] width 1022 height 98
click at [477, 322] on p "3 hours 15 minutes" at bounding box center [436, 330] width 182 height 16
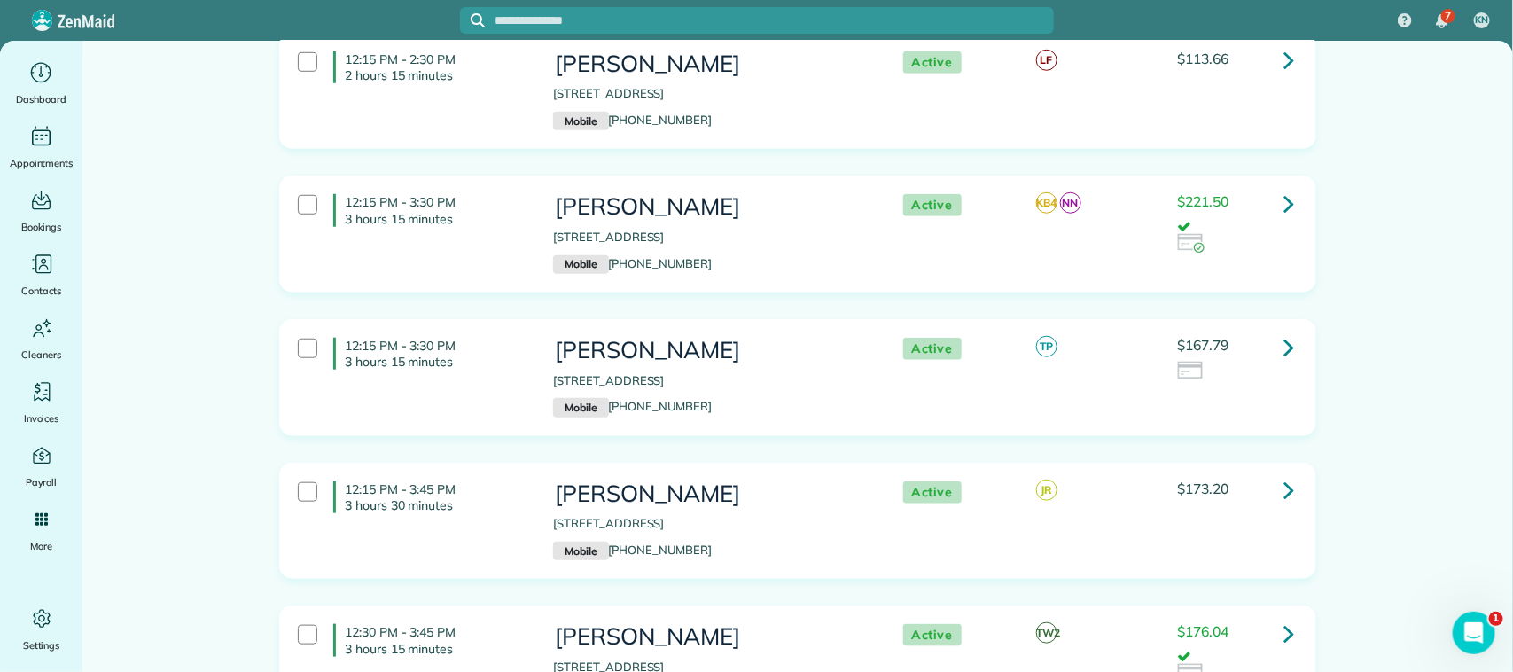
click at [488, 338] on h4 "12:15 PM - 3:30 PM 3 hours 15 minutes" at bounding box center [429, 354] width 193 height 32
click at [494, 481] on h4 "12:15 PM - 3:45 PM 3 hours 30 minutes" at bounding box center [429, 497] width 193 height 32
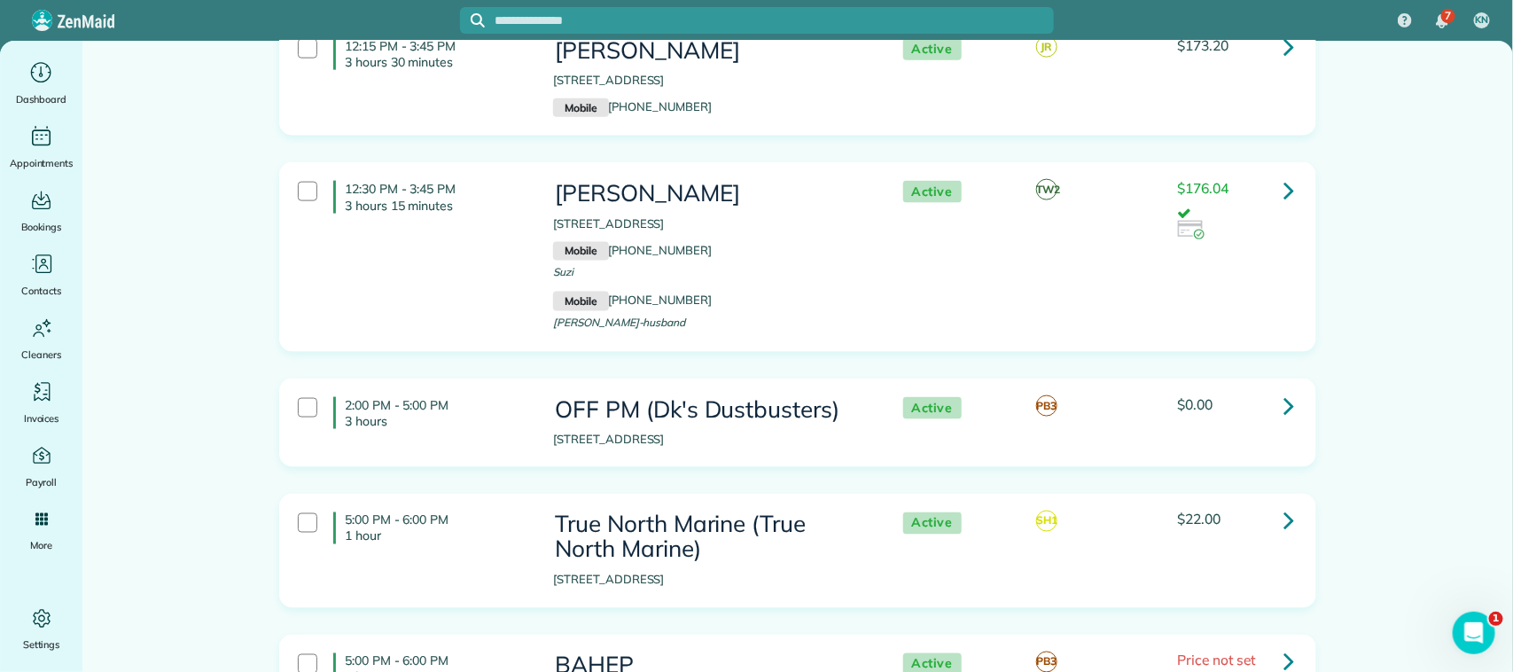
click at [488, 241] on div "12:30 PM - 3:45 PM 3 hours 15 minutes Suzi Saunders 17118 Chapel Park Way Houst…" at bounding box center [796, 256] width 1022 height 169
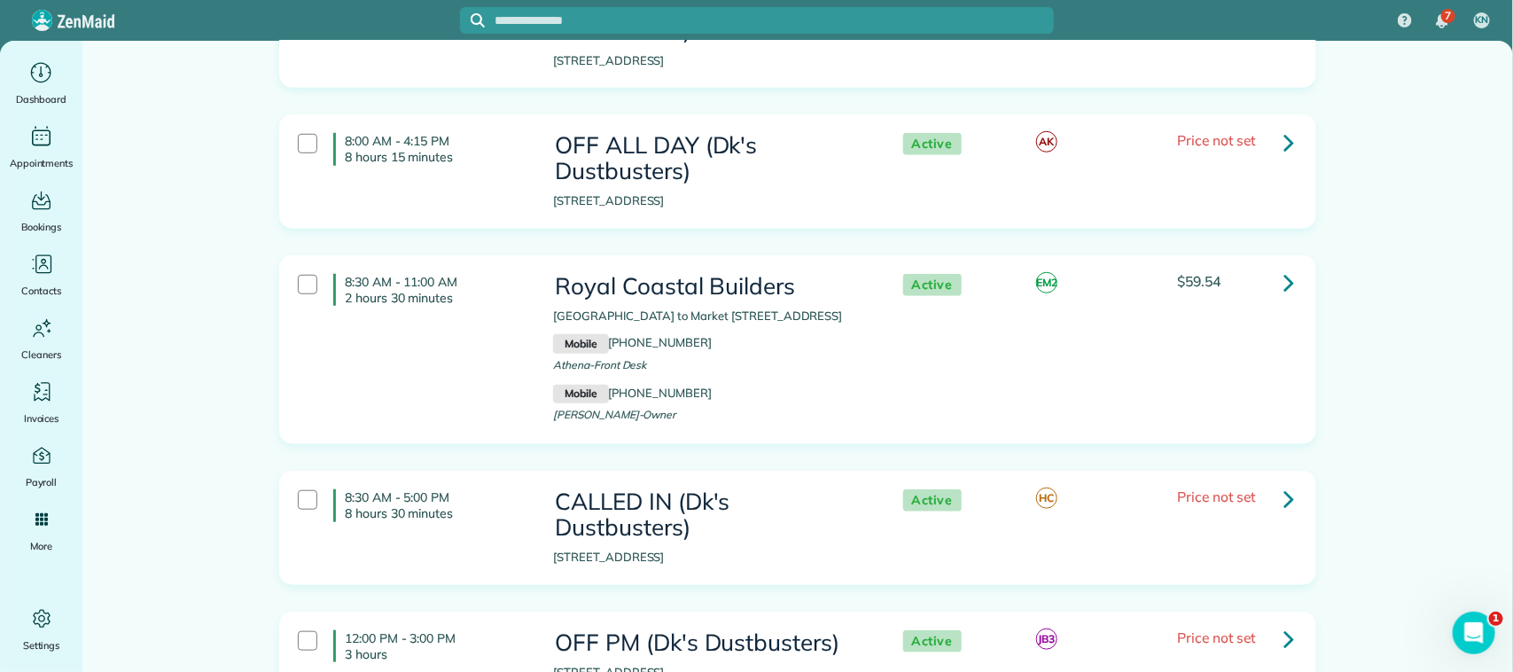
scroll to position [0, 0]
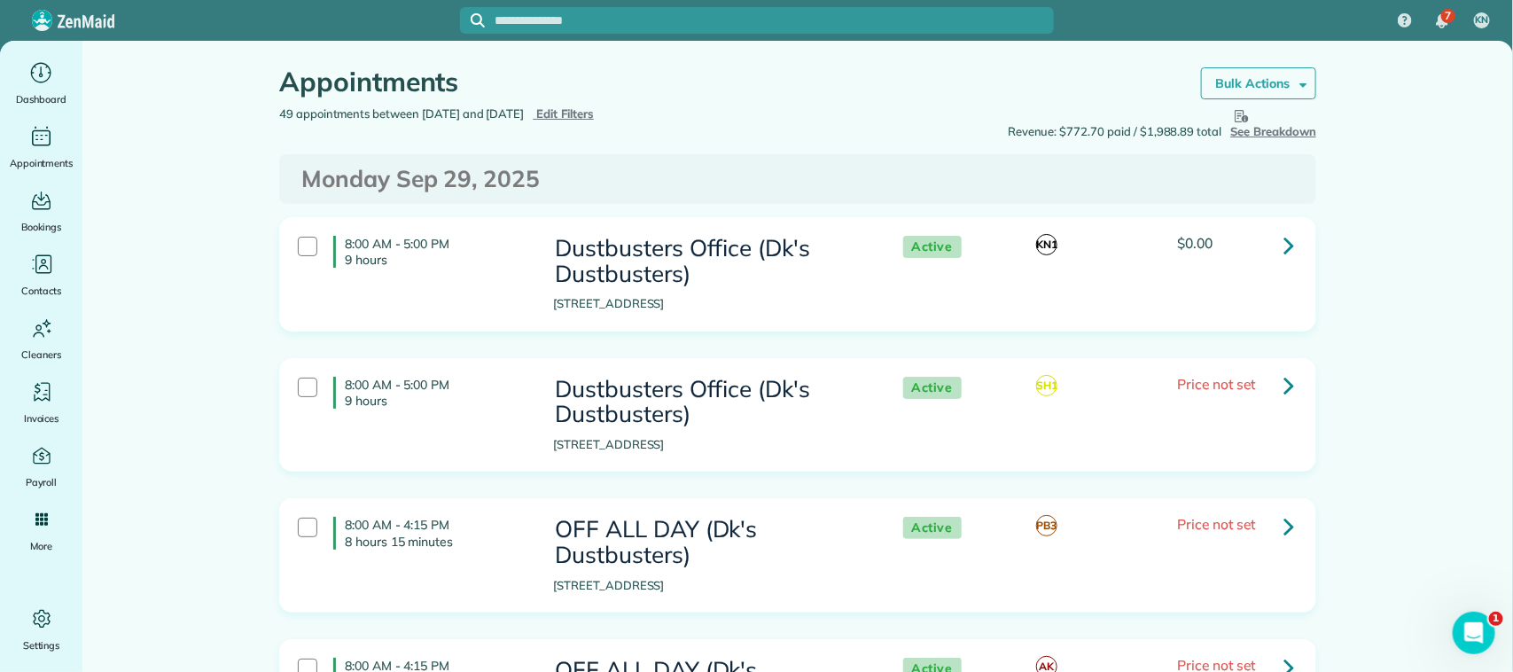
drag, startPoint x: 1252, startPoint y: 75, endPoint x: 1244, endPoint y: 90, distance: 17.1
click at [1252, 76] on strong "Bulk Actions" at bounding box center [1252, 83] width 74 height 16
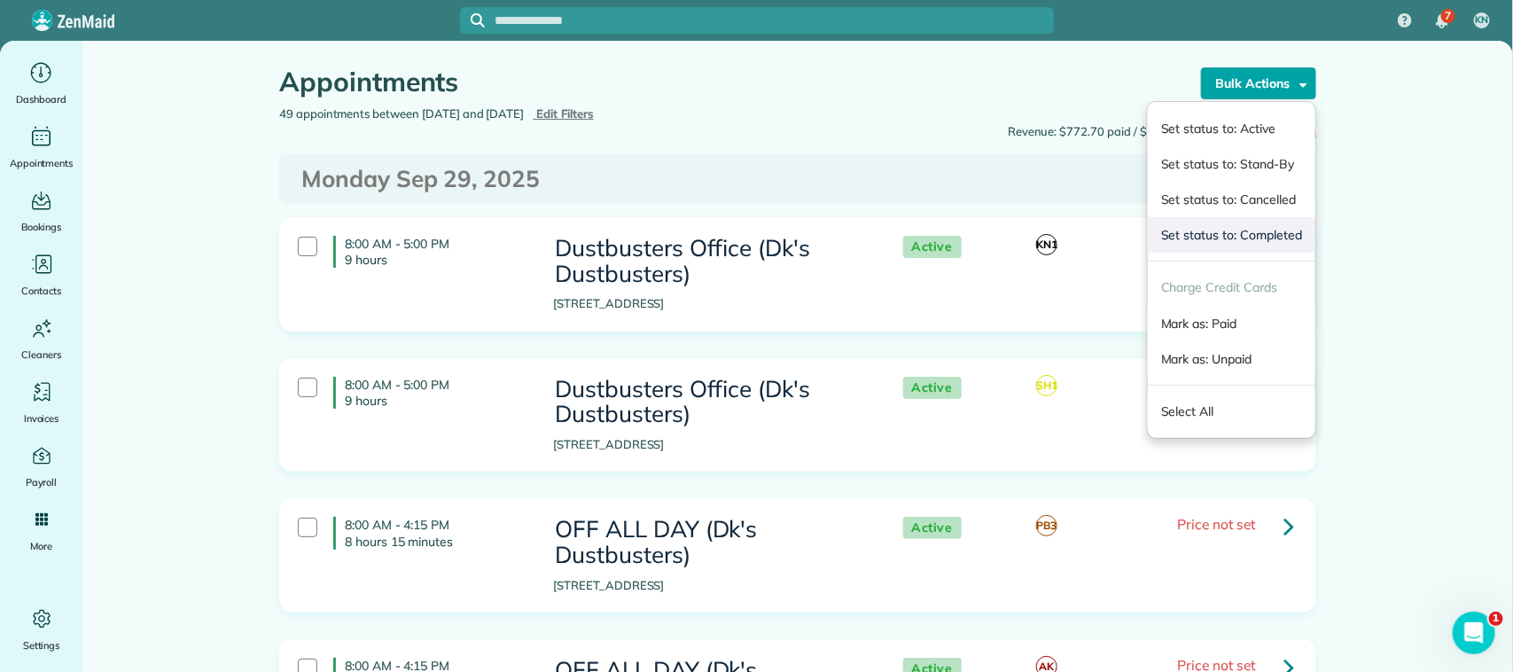
click at [1239, 244] on link "Set status to: Completed" at bounding box center [1232, 234] width 168 height 35
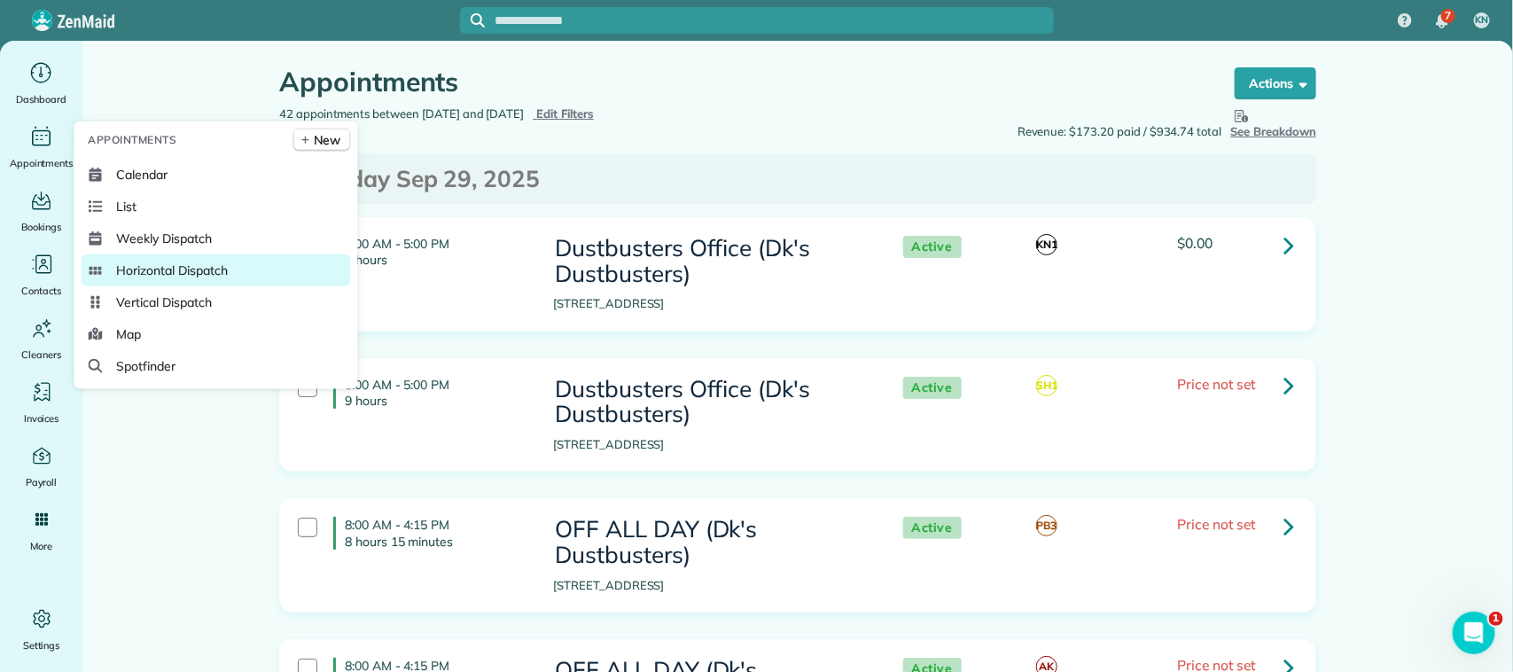
click at [206, 271] on span "Horizontal Dispatch" at bounding box center [172, 270] width 111 height 18
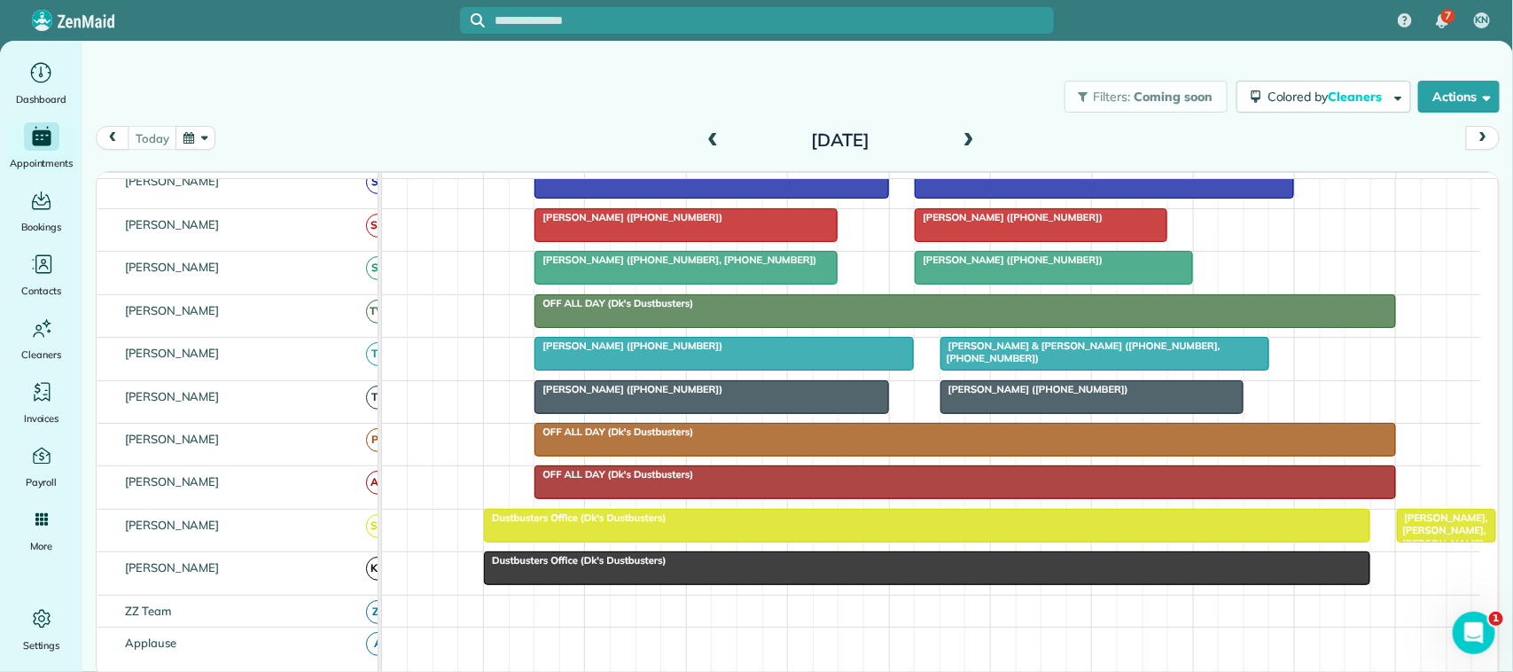
scroll to position [554, 0]
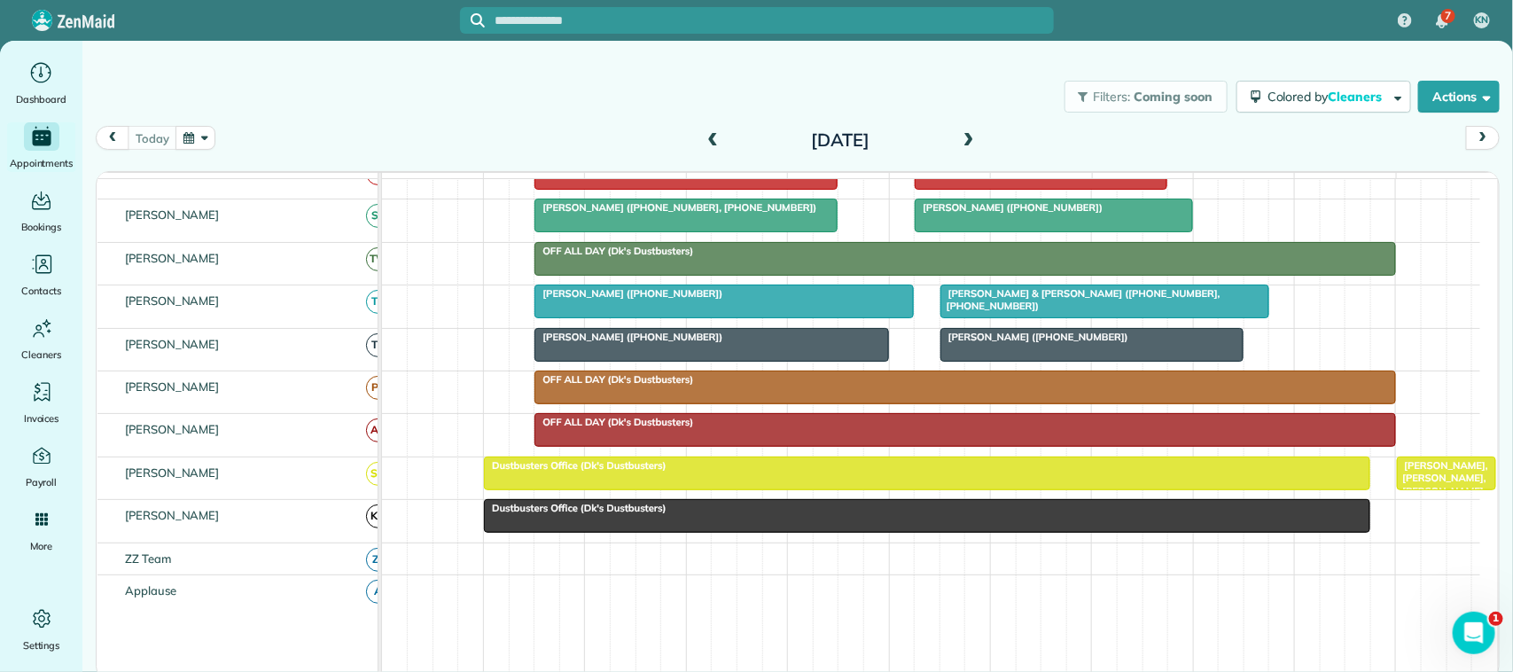
click at [977, 317] on div at bounding box center [1104, 301] width 327 height 32
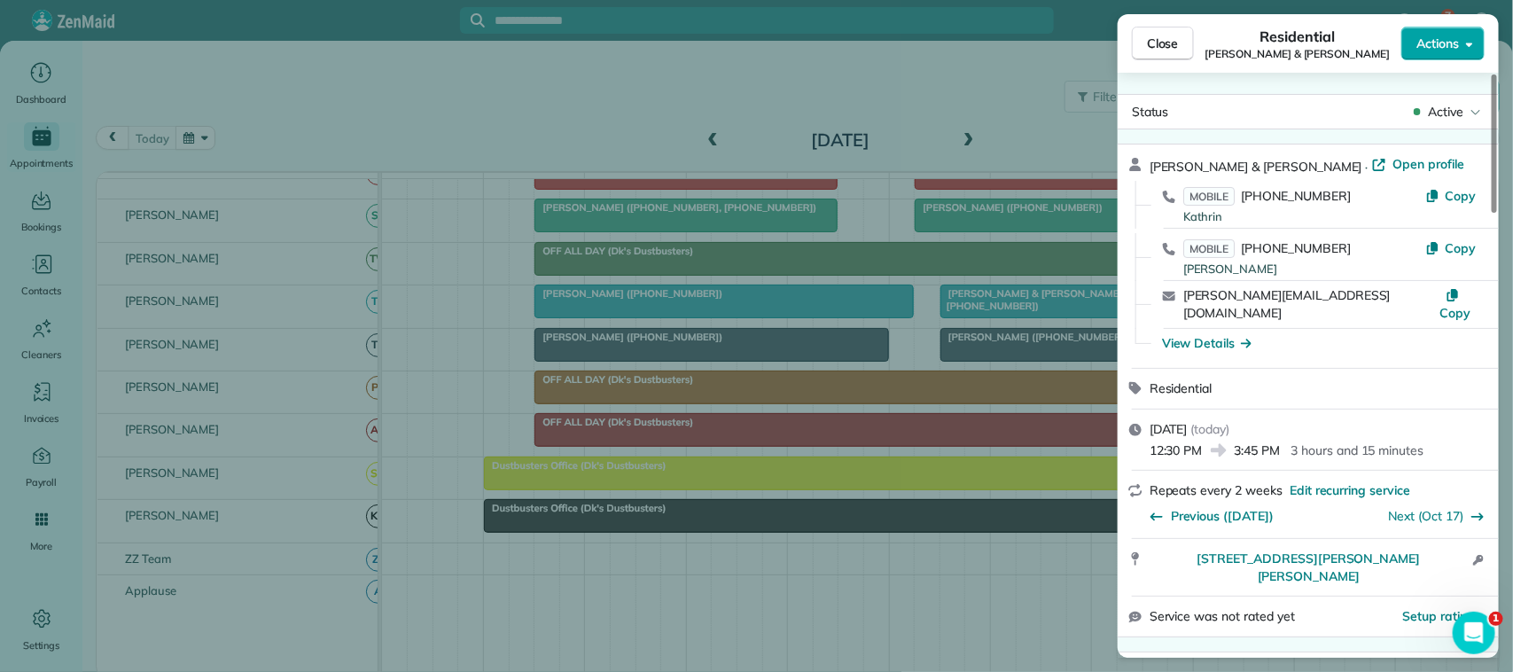
click at [1440, 43] on span "Actions" at bounding box center [1437, 44] width 43 height 18
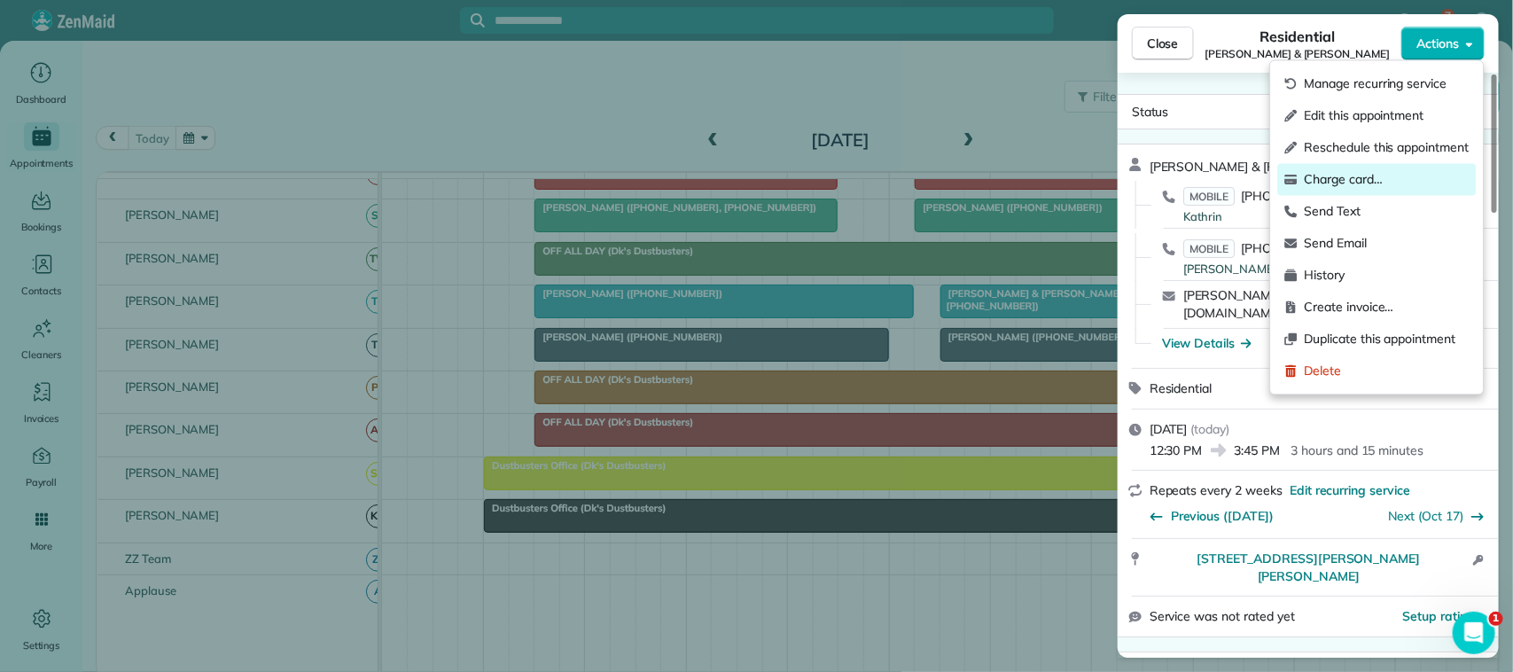
click at [1392, 171] on span "Charge card…" at bounding box center [1387, 180] width 165 height 18
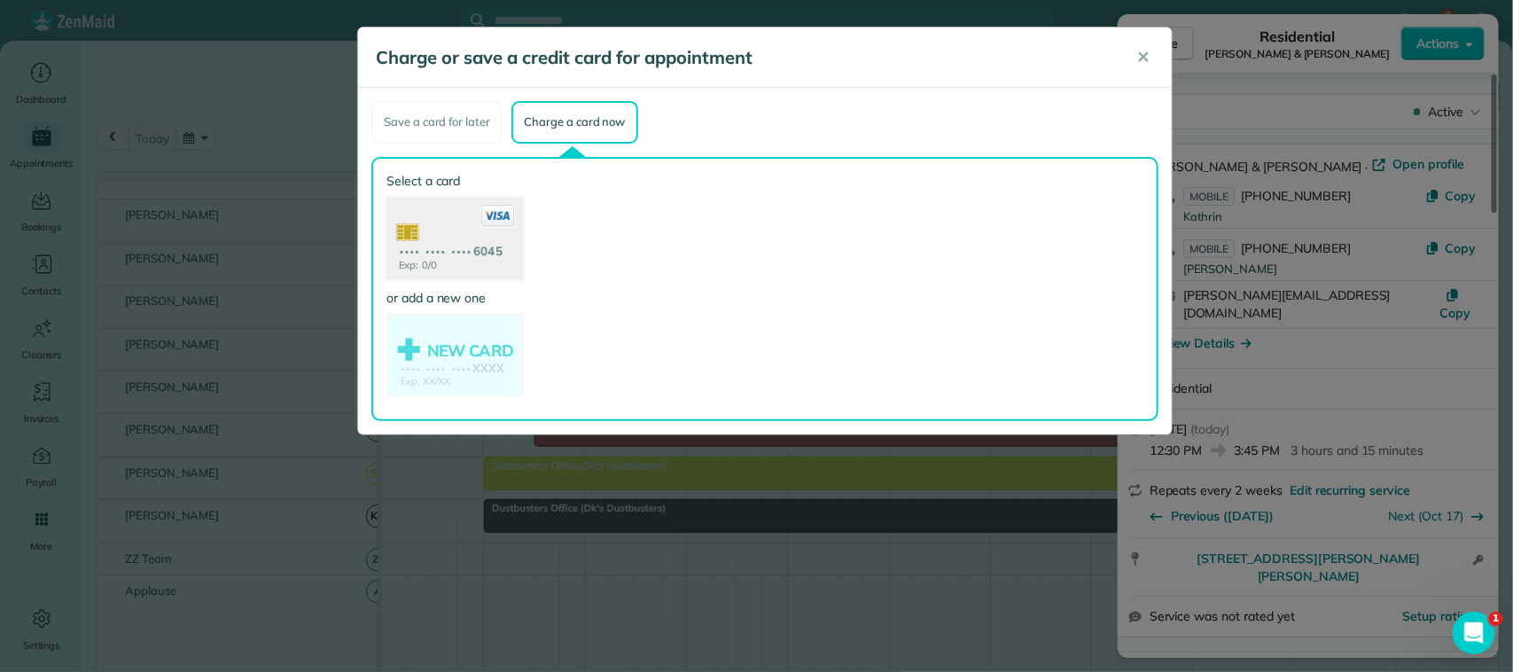
click at [463, 262] on use at bounding box center [454, 240] width 137 height 86
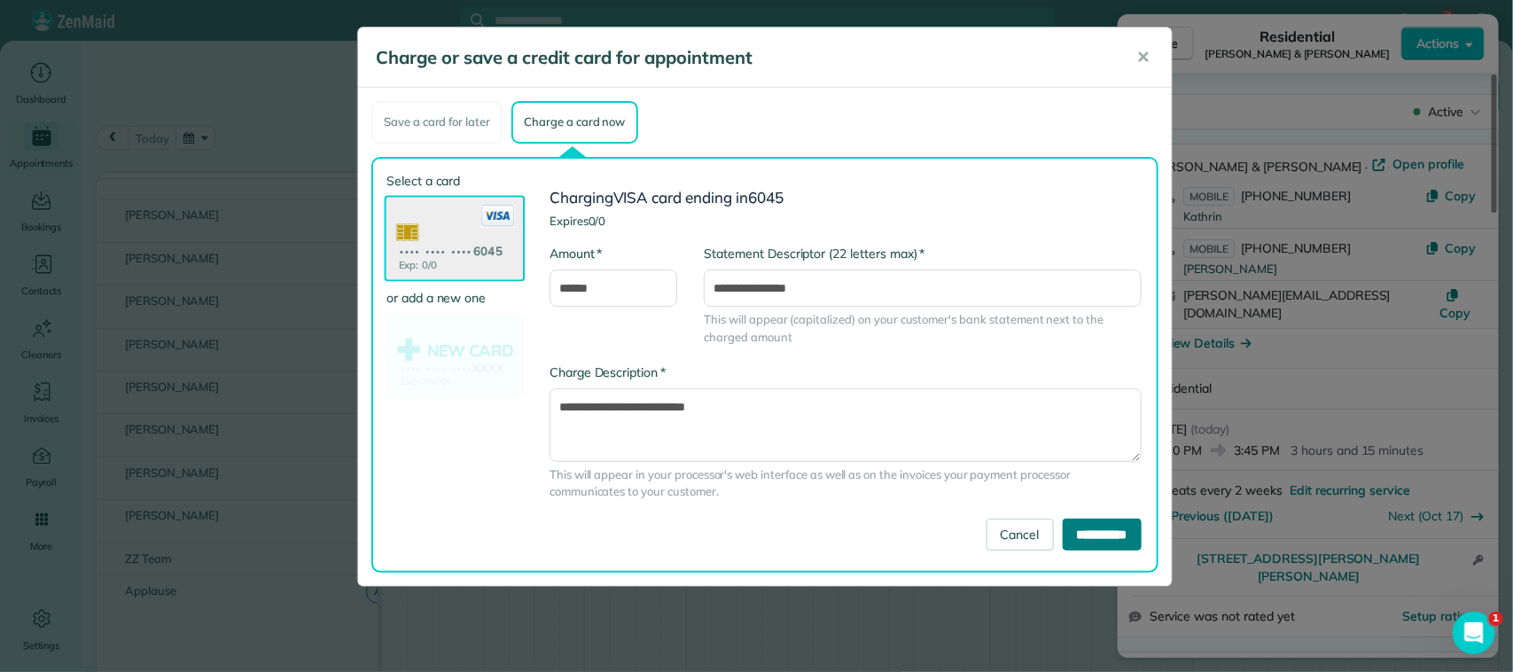
click at [1092, 542] on input "**********" at bounding box center [1102, 535] width 79 height 32
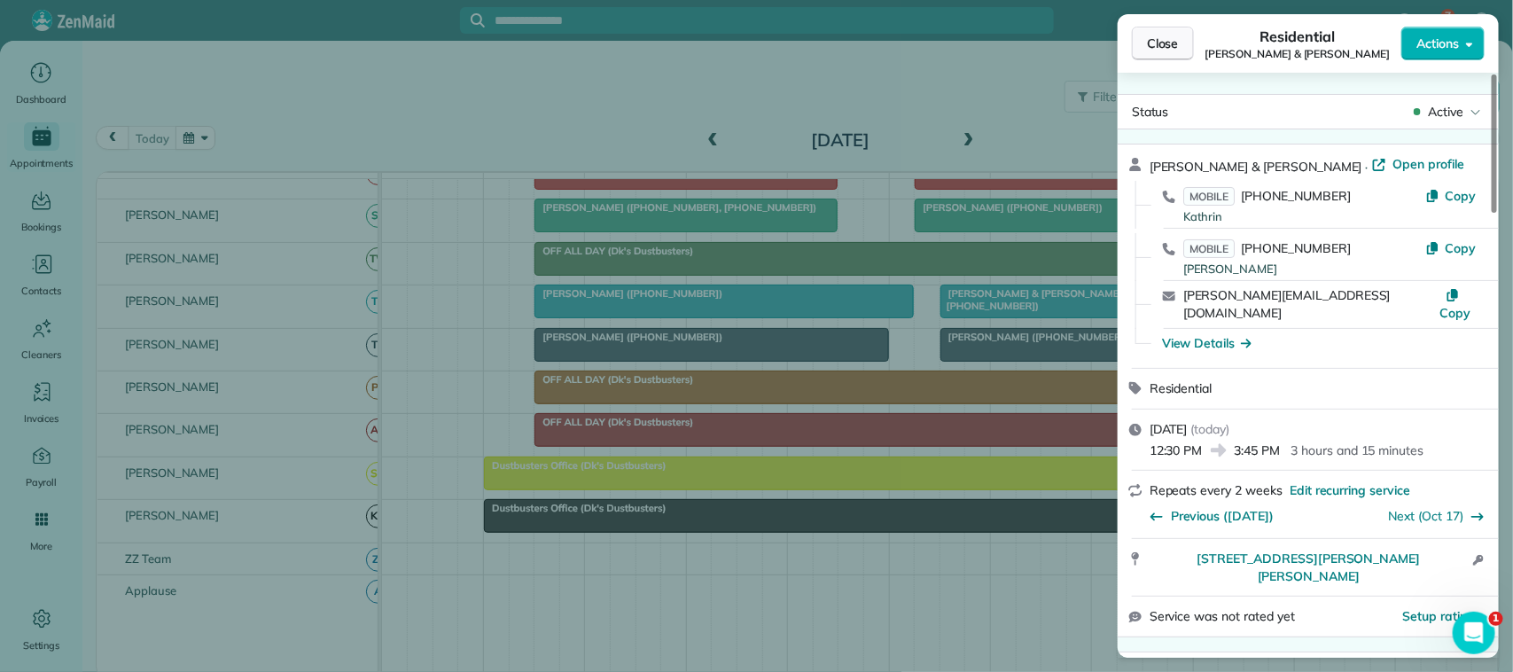
click at [1190, 35] on button "Close" at bounding box center [1163, 44] width 62 height 34
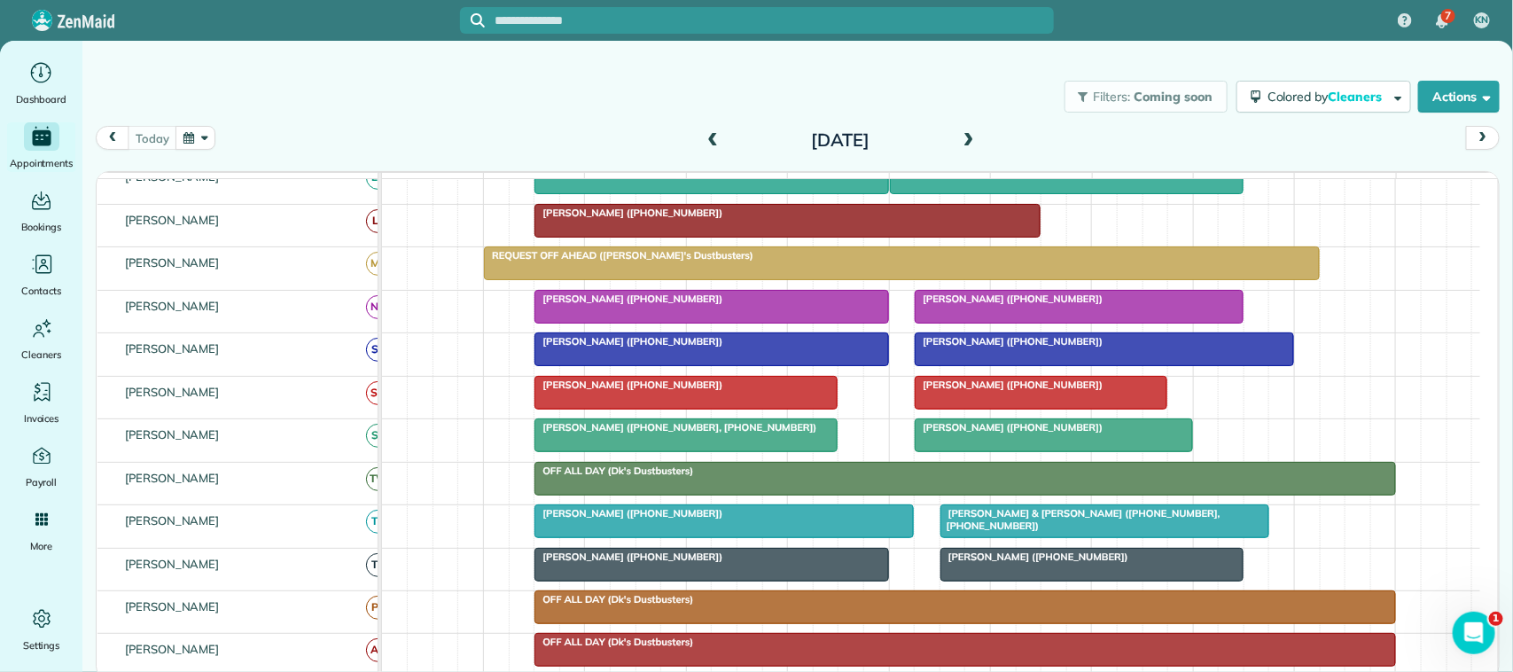
scroll to position [332, 0]
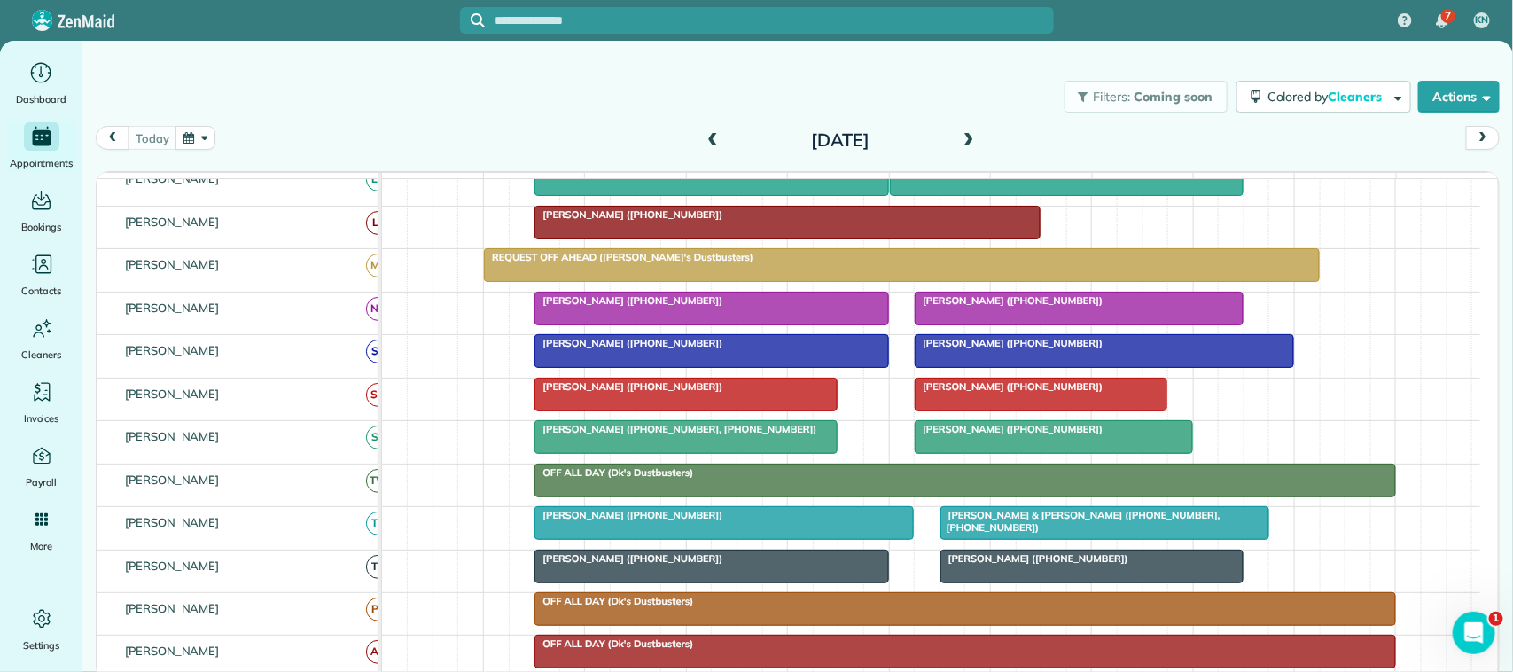
click at [979, 367] on div at bounding box center [1105, 351] width 378 height 32
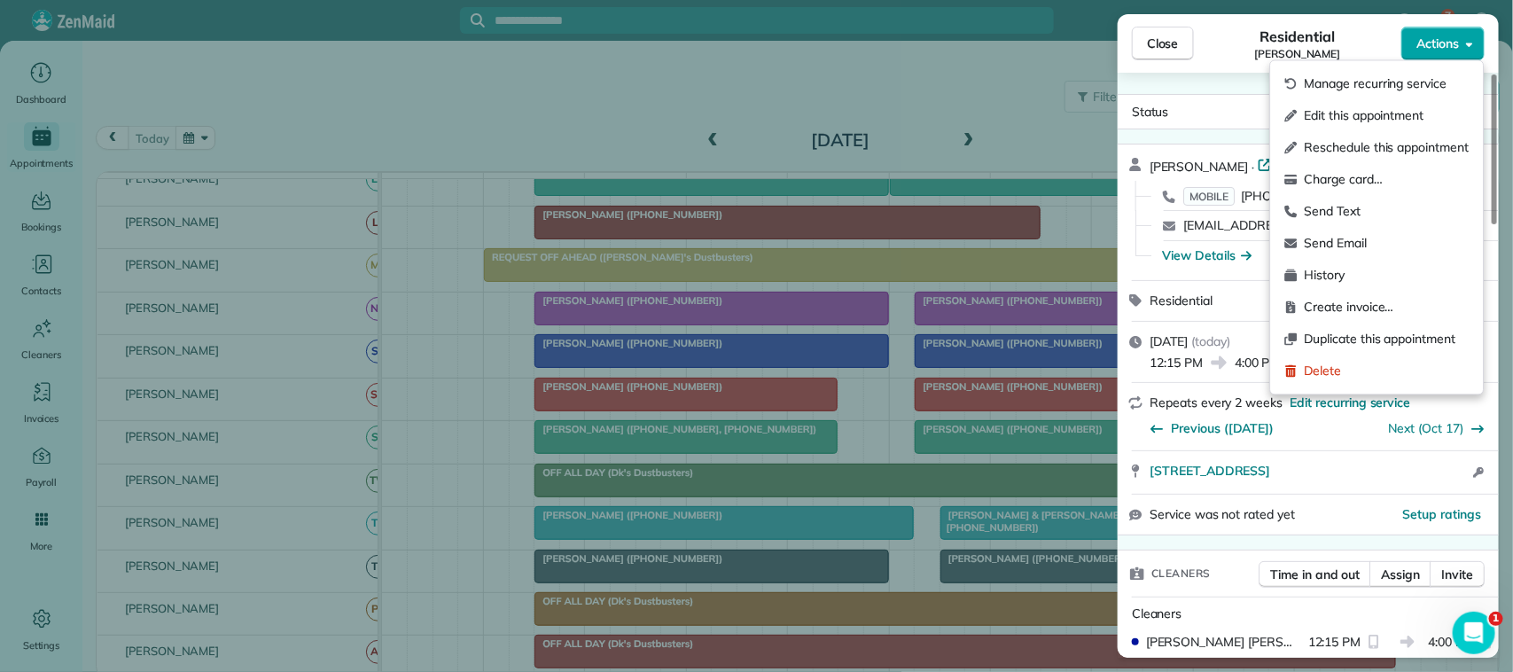
click at [1438, 43] on span "Actions" at bounding box center [1437, 44] width 43 height 18
click at [1402, 180] on span "Charge card…" at bounding box center [1387, 180] width 165 height 18
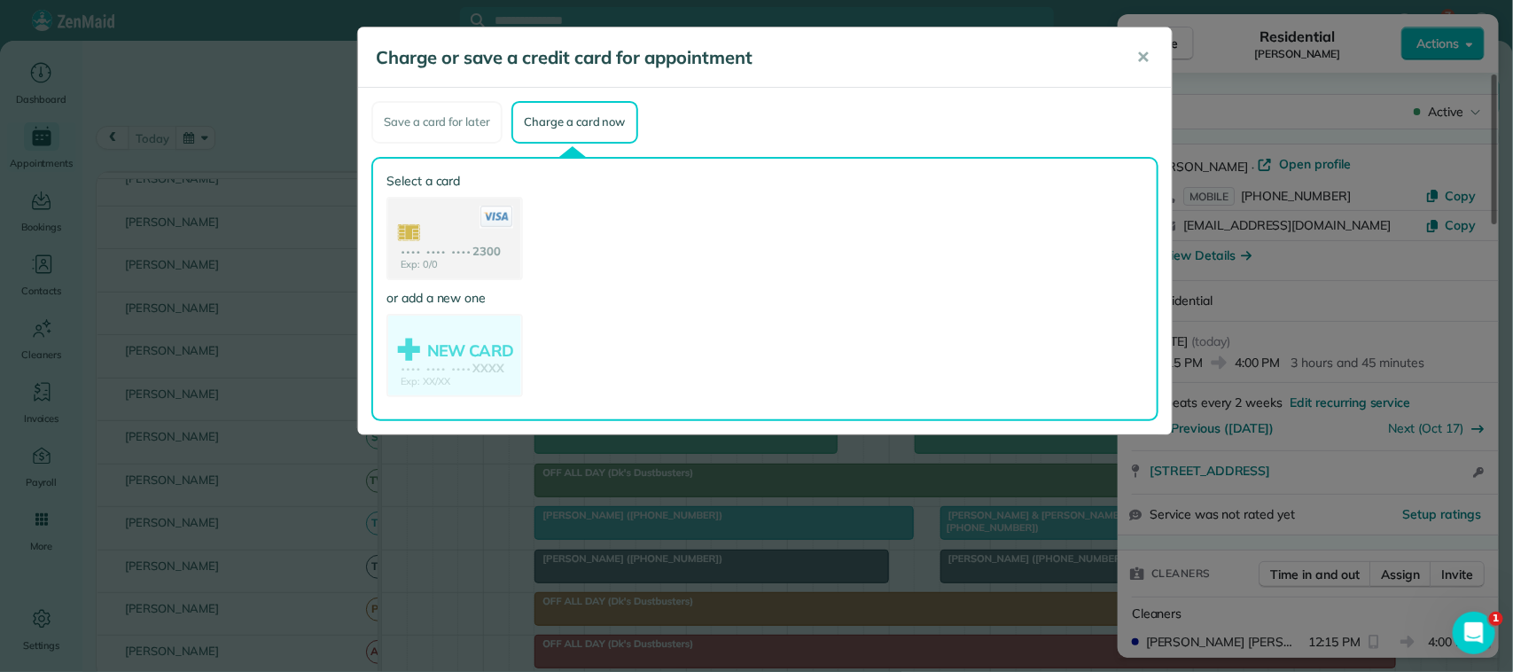
click at [463, 257] on use at bounding box center [454, 240] width 133 height 83
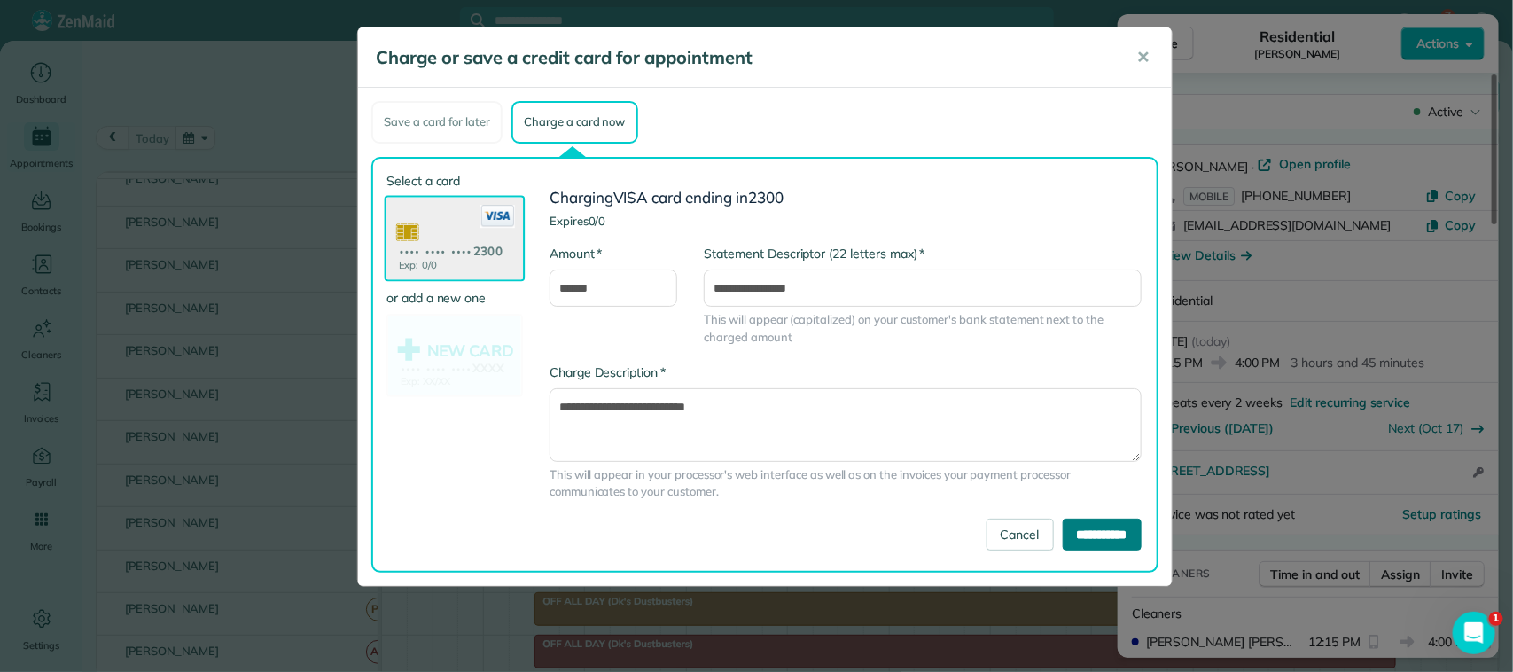
click at [1088, 542] on input "**********" at bounding box center [1102, 535] width 79 height 32
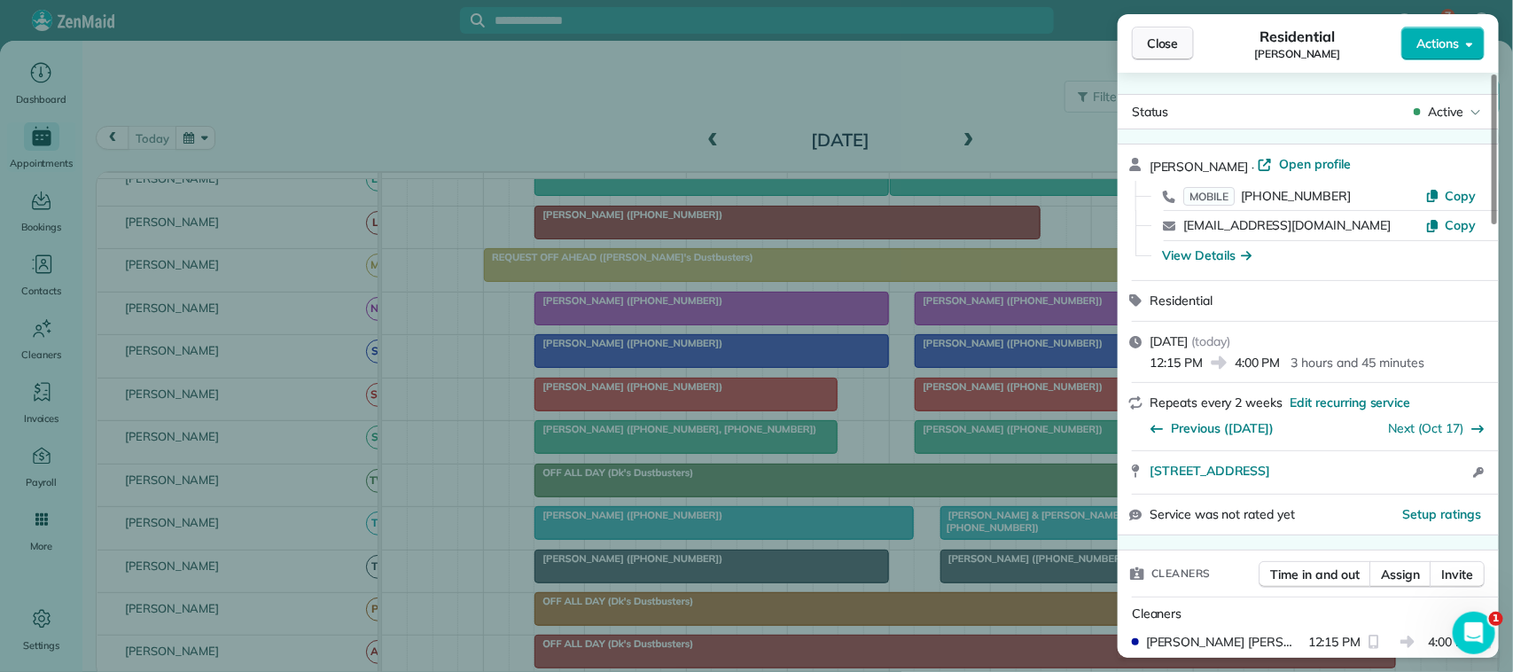
click at [1164, 37] on span "Close" at bounding box center [1163, 44] width 32 height 18
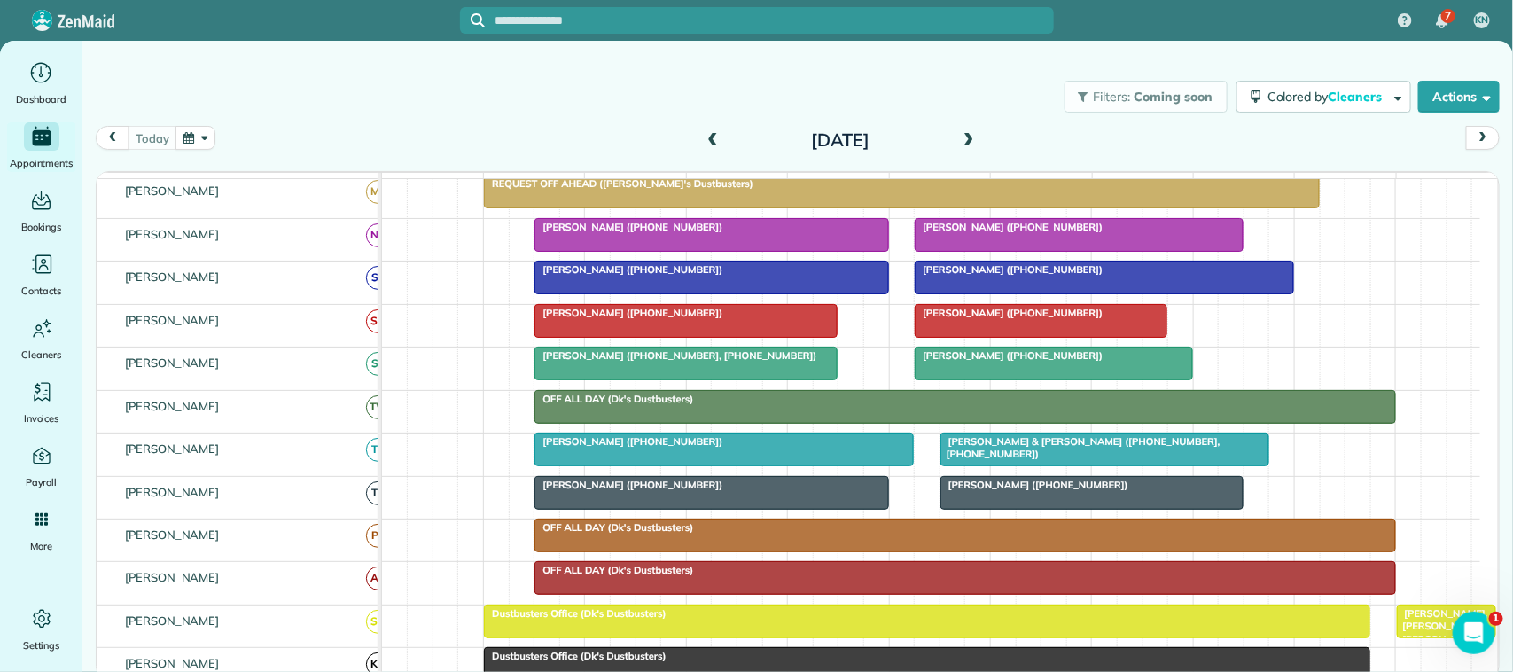
scroll to position [443, 0]
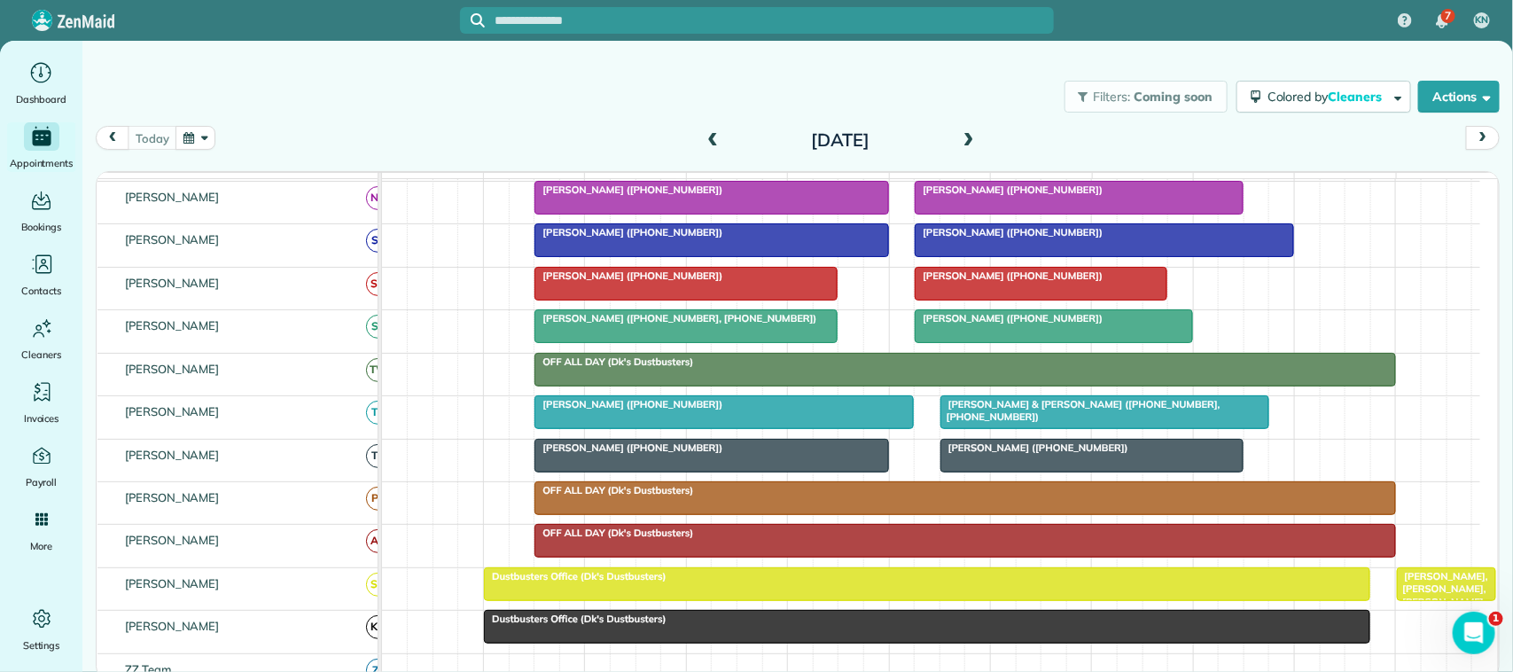
click at [1012, 472] on div at bounding box center [1091, 456] width 301 height 32
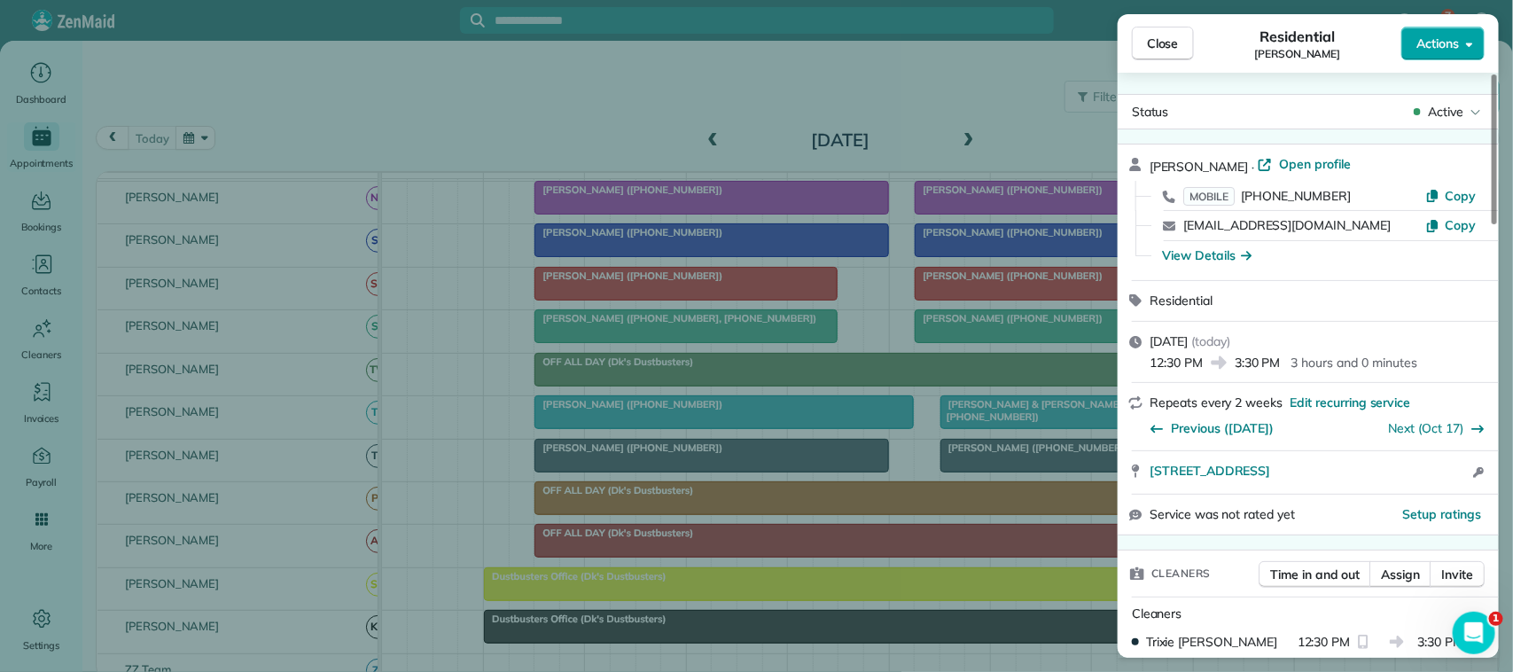
click at [1427, 47] on span "Actions" at bounding box center [1437, 44] width 43 height 18
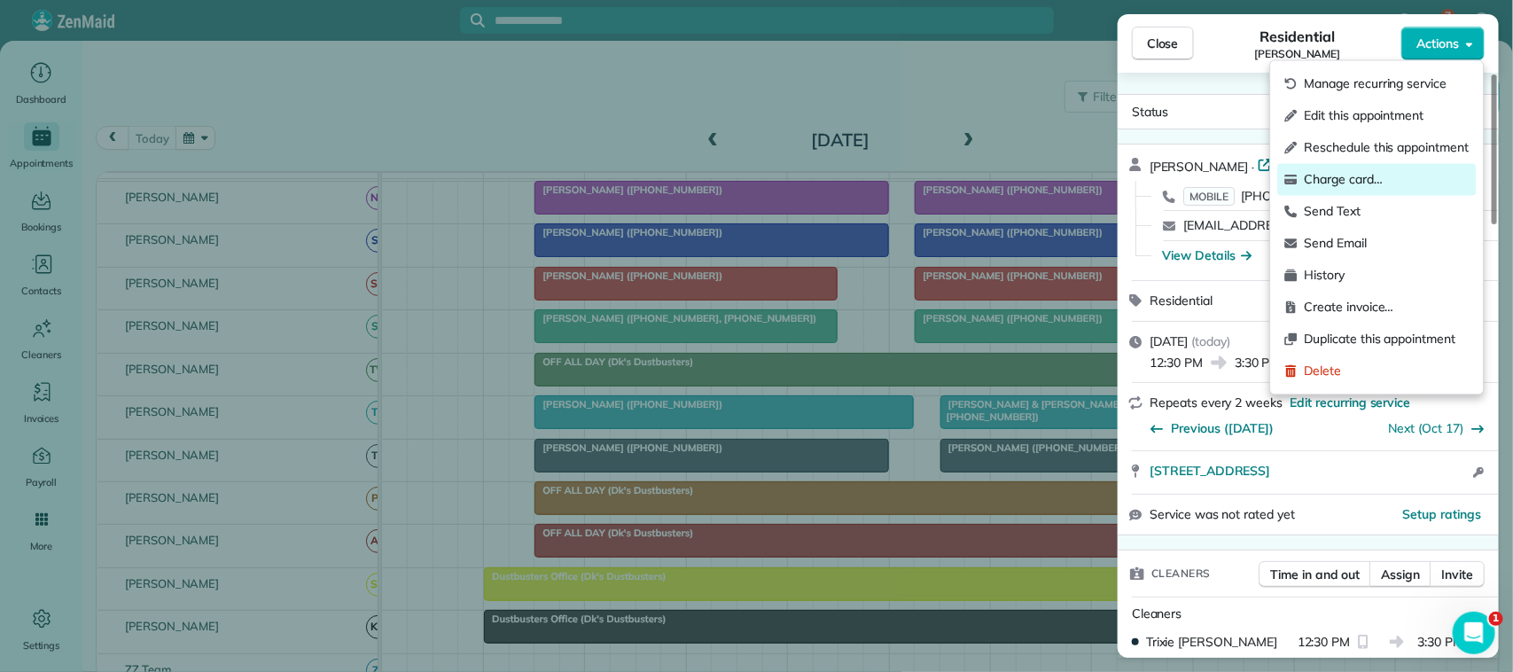
click at [1407, 176] on span "Charge card…" at bounding box center [1387, 180] width 165 height 18
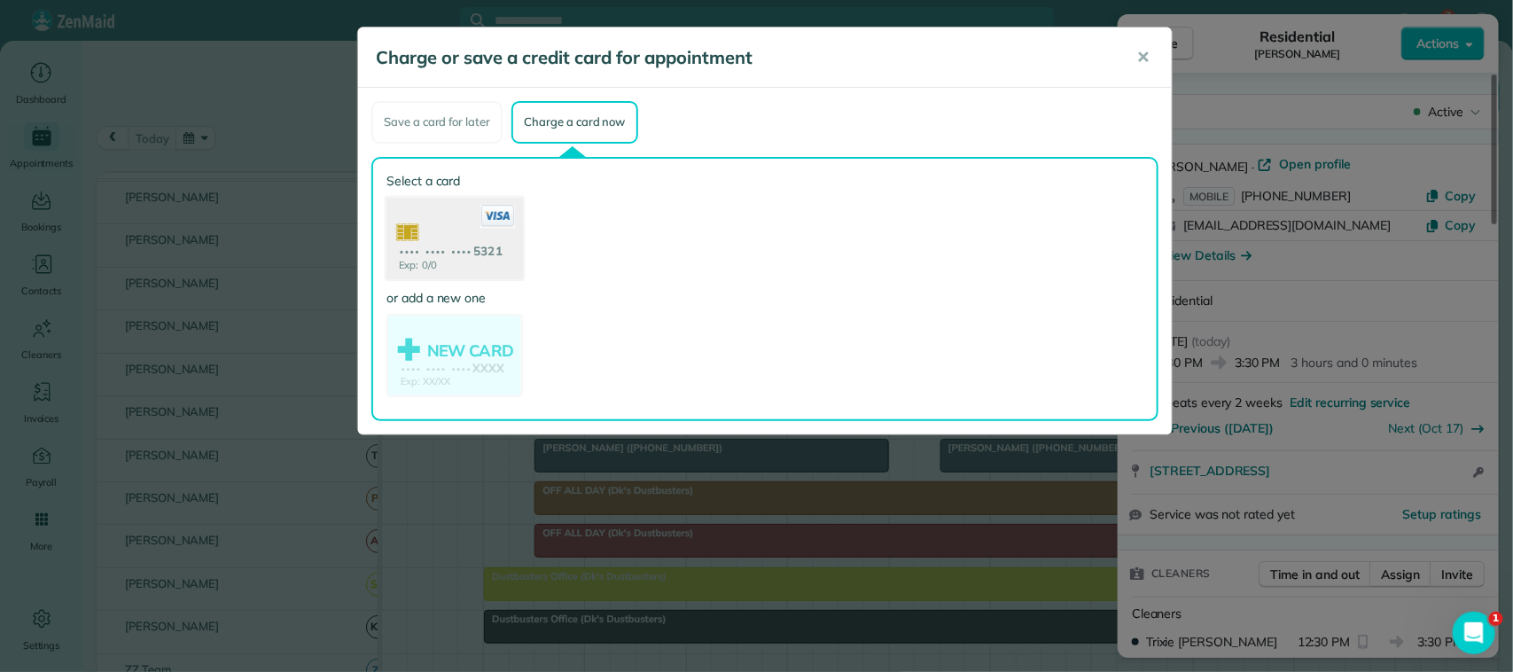
click at [511, 249] on use at bounding box center [454, 240] width 137 height 86
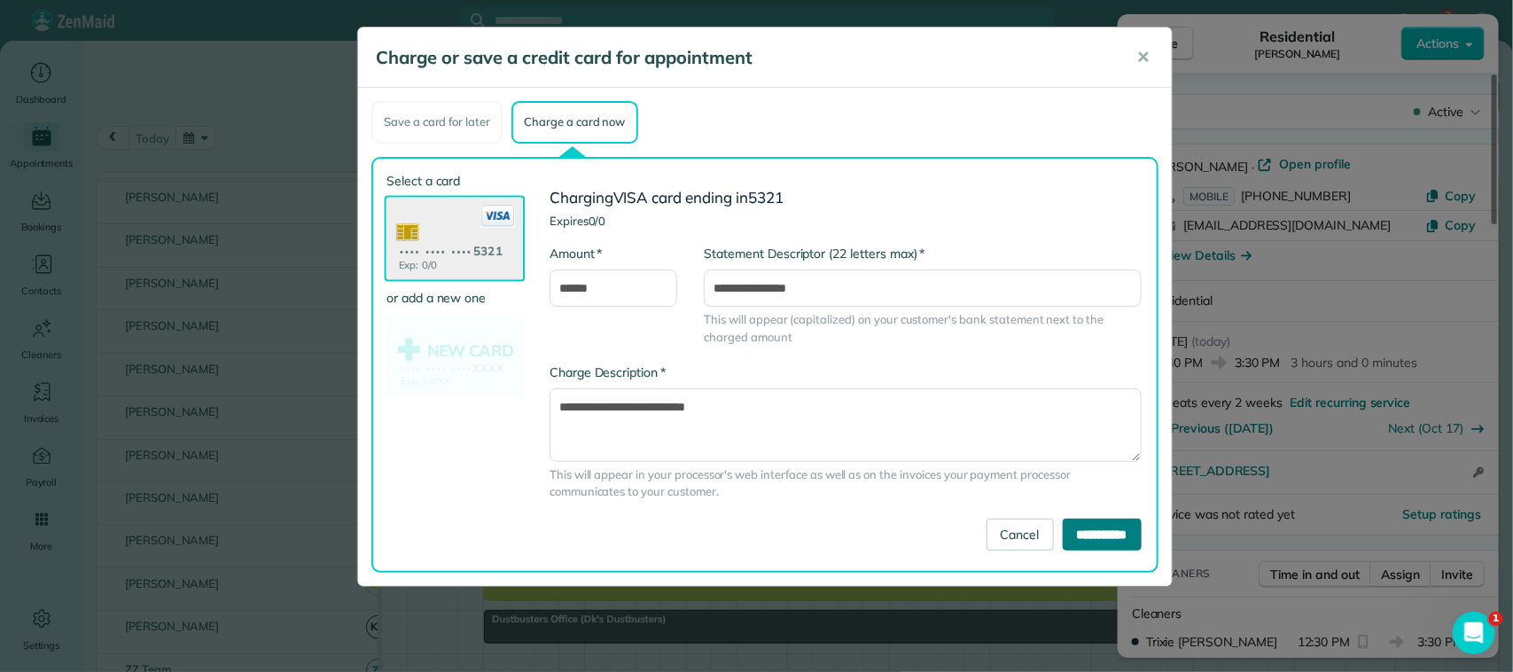
click at [1063, 527] on input "**********" at bounding box center [1102, 535] width 79 height 32
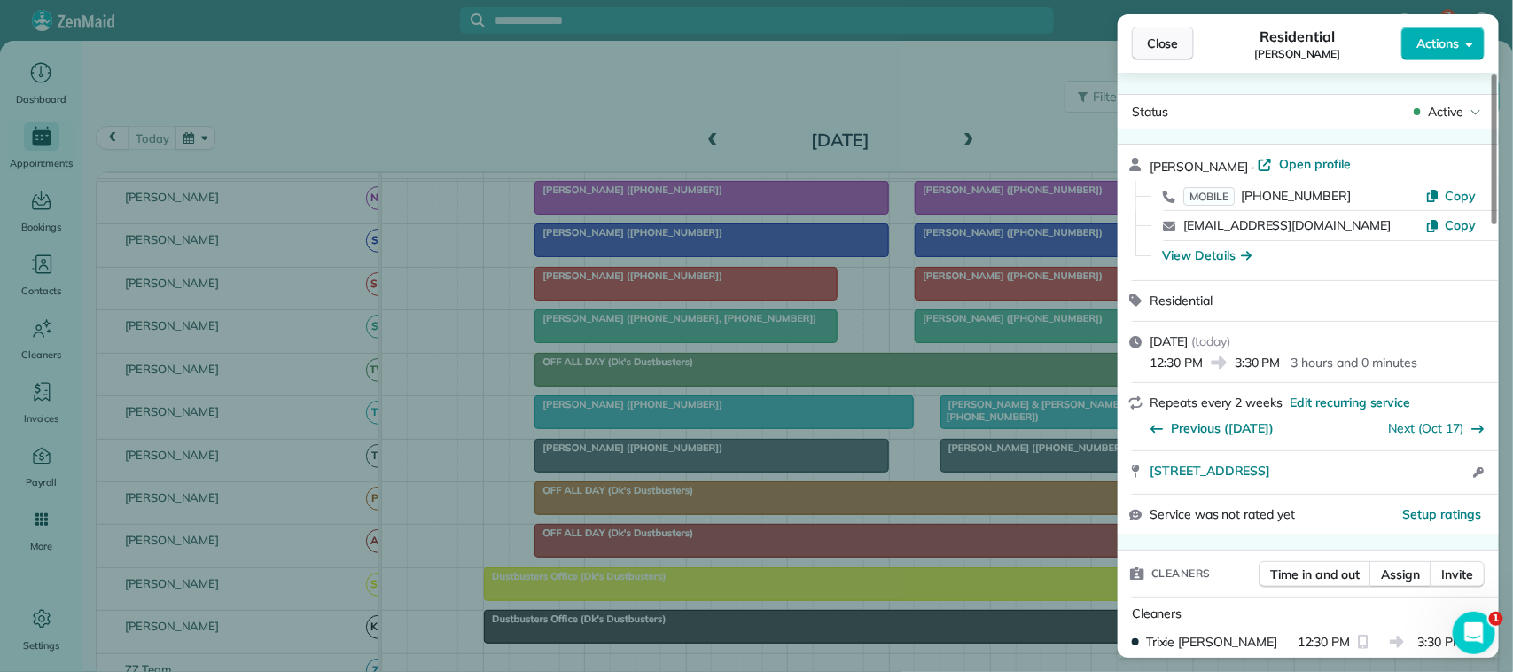
click at [1175, 53] on button "Close" at bounding box center [1163, 44] width 62 height 34
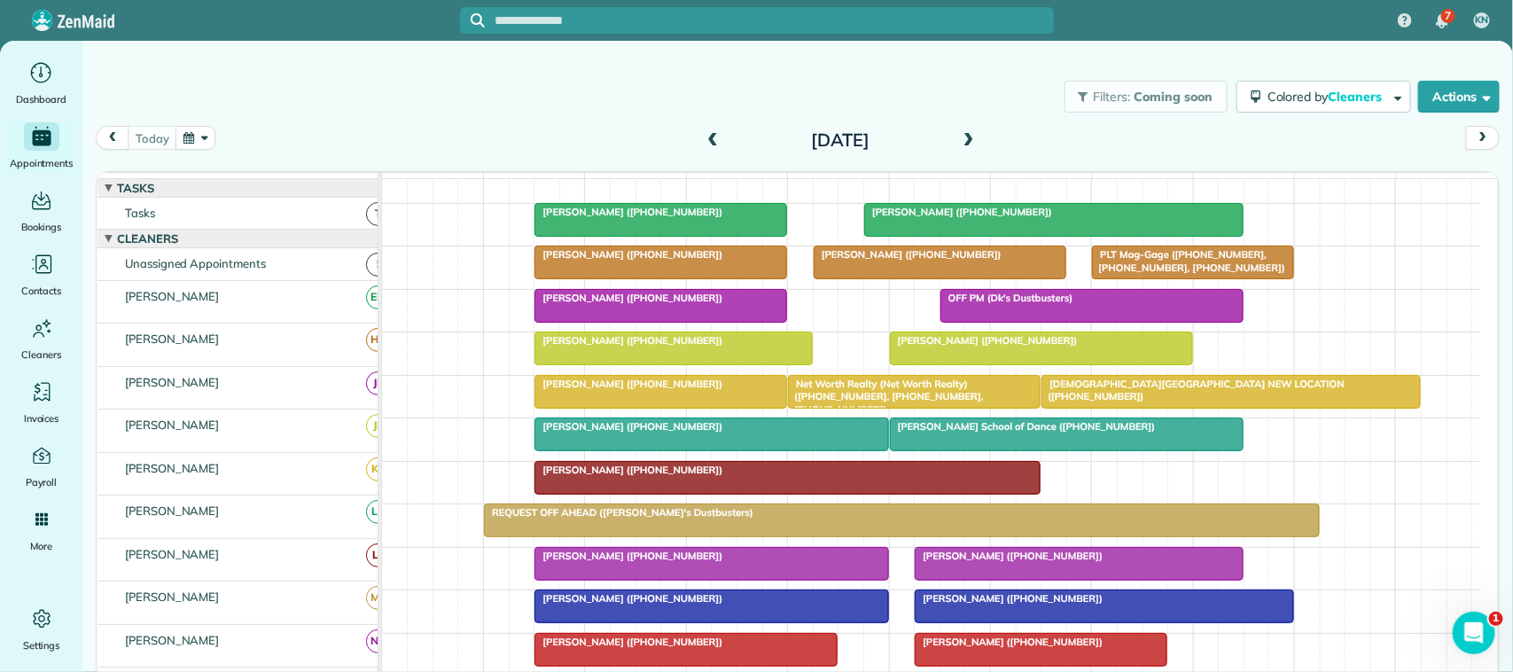
scroll to position [111, 0]
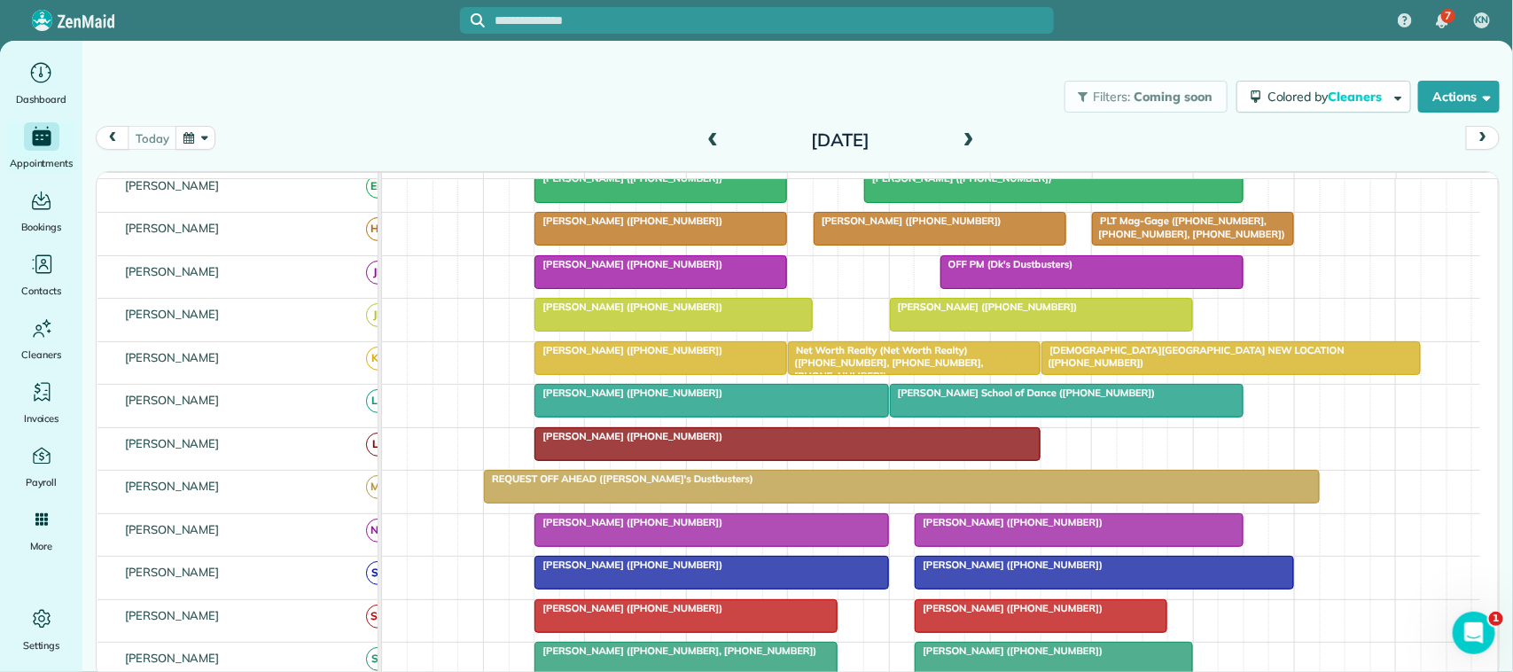
click at [931, 245] on div at bounding box center [940, 229] width 251 height 32
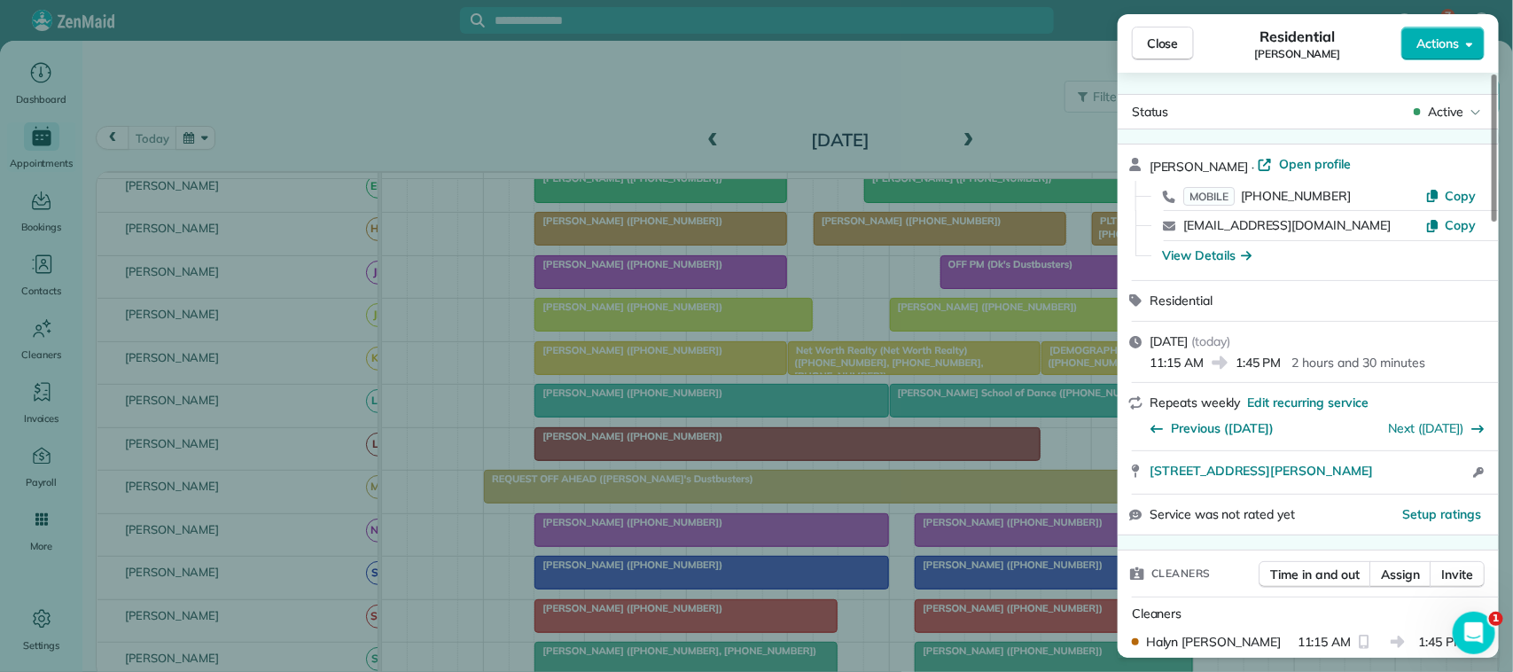
click at [1434, 44] on span "Actions" at bounding box center [1437, 44] width 43 height 18
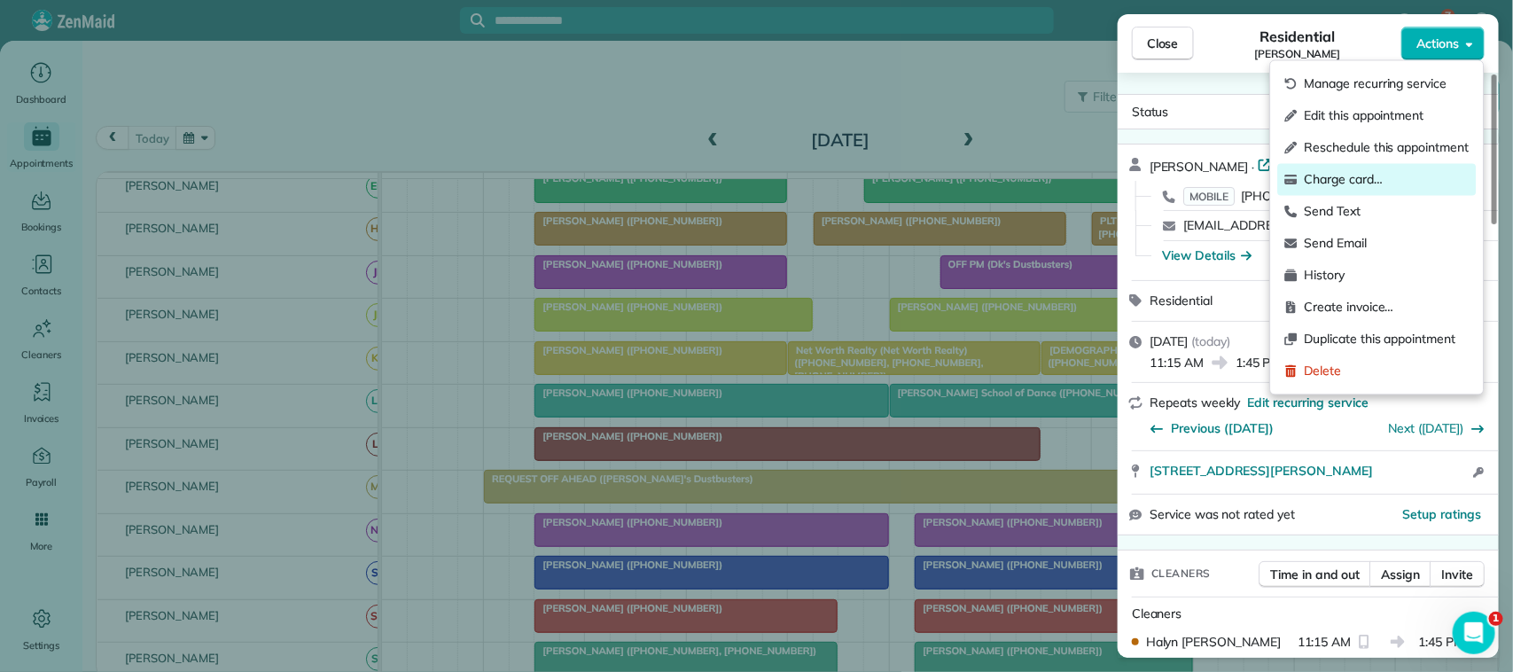
click at [1381, 171] on span "Charge card…" at bounding box center [1387, 180] width 165 height 18
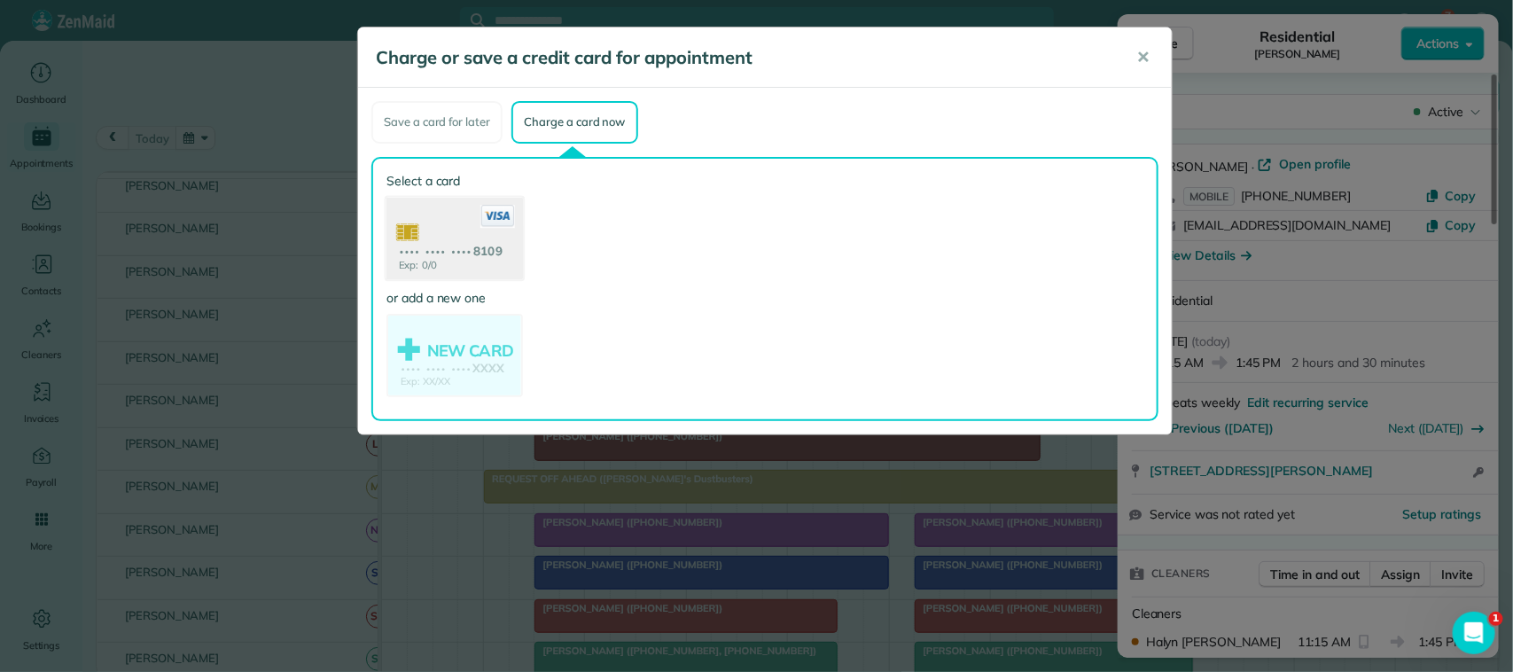
click at [480, 254] on use at bounding box center [454, 240] width 137 height 86
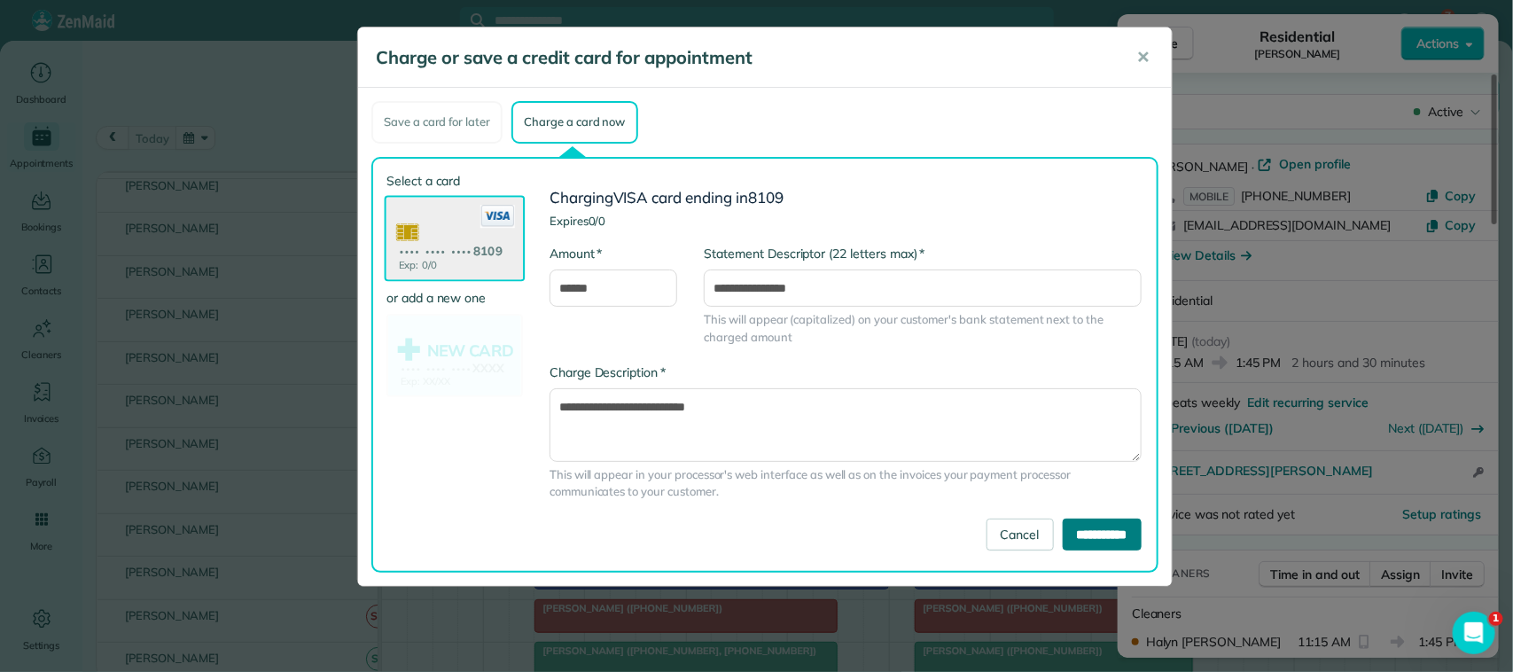
click at [1084, 525] on input "**********" at bounding box center [1102, 535] width 79 height 32
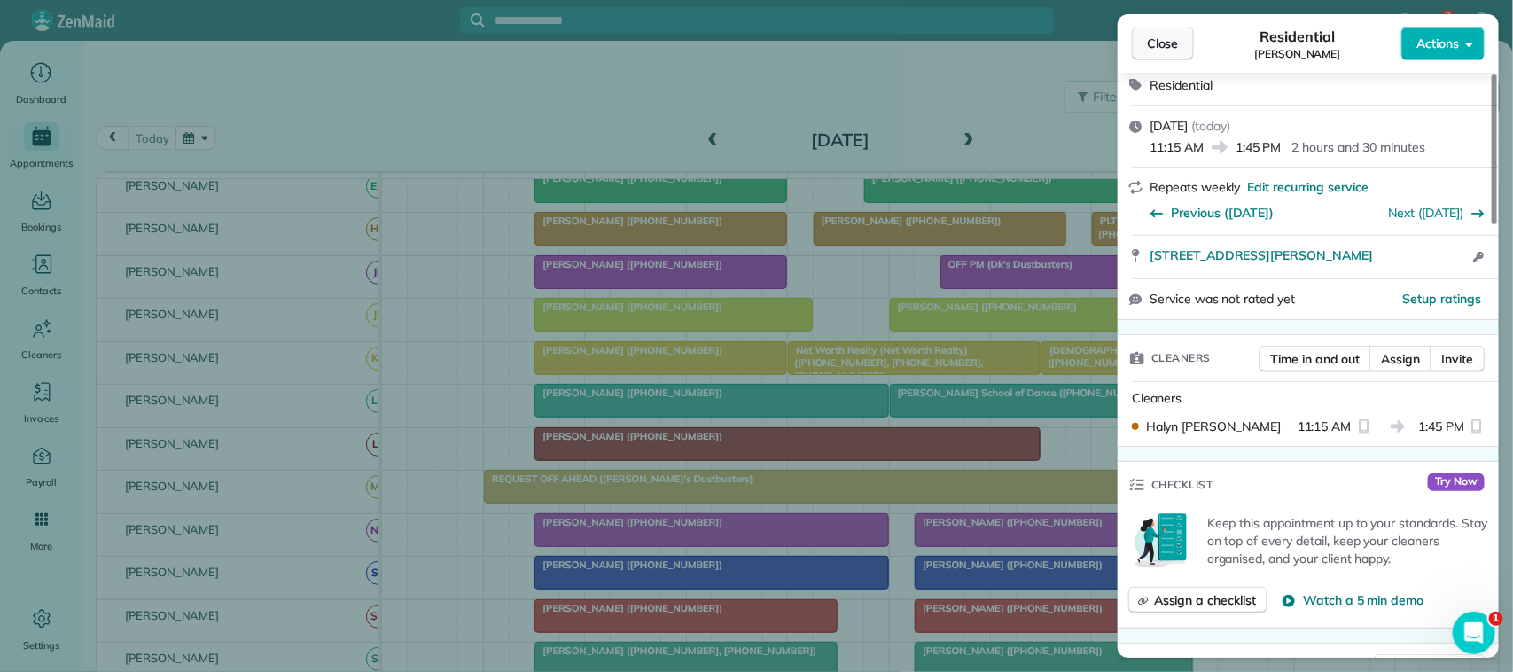
scroll to position [222, 0]
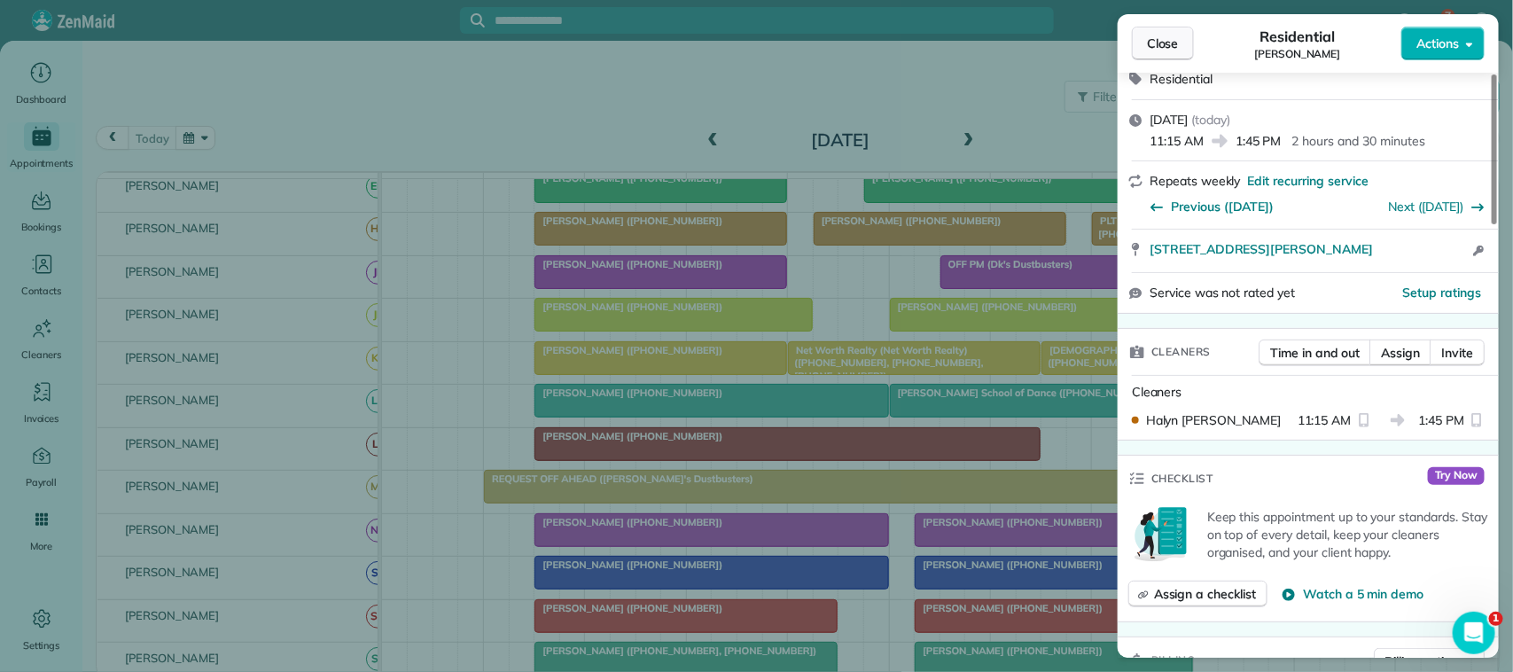
click at [1147, 44] on span "Close" at bounding box center [1163, 44] width 32 height 18
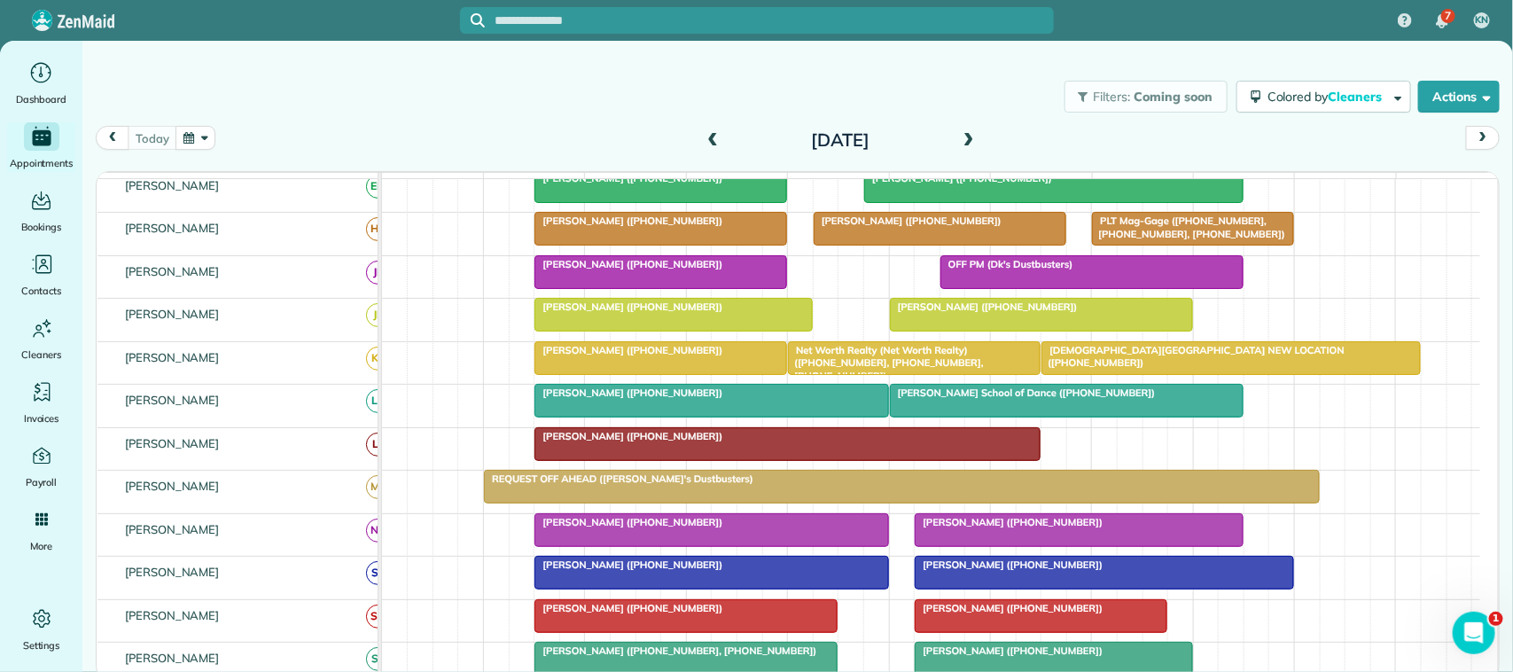
click at [617, 417] on div at bounding box center [711, 401] width 352 height 32
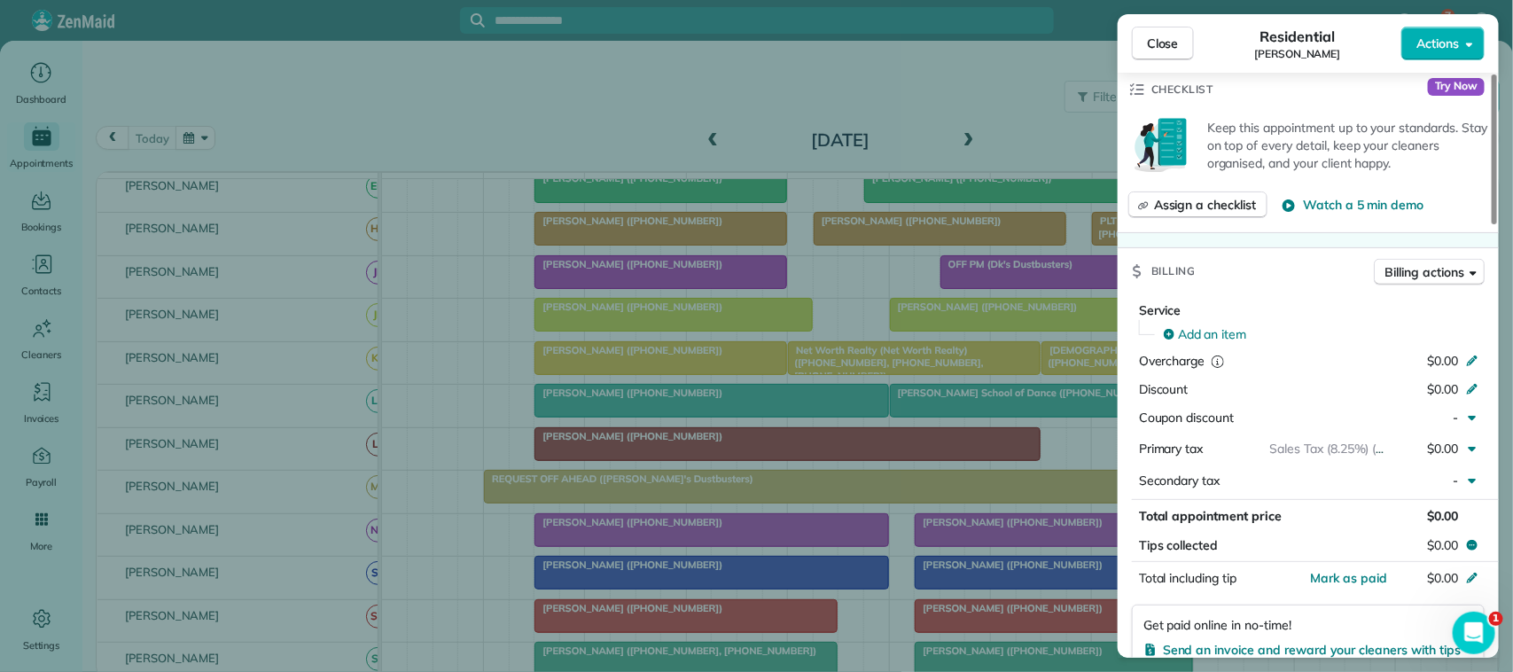
scroll to position [665, 0]
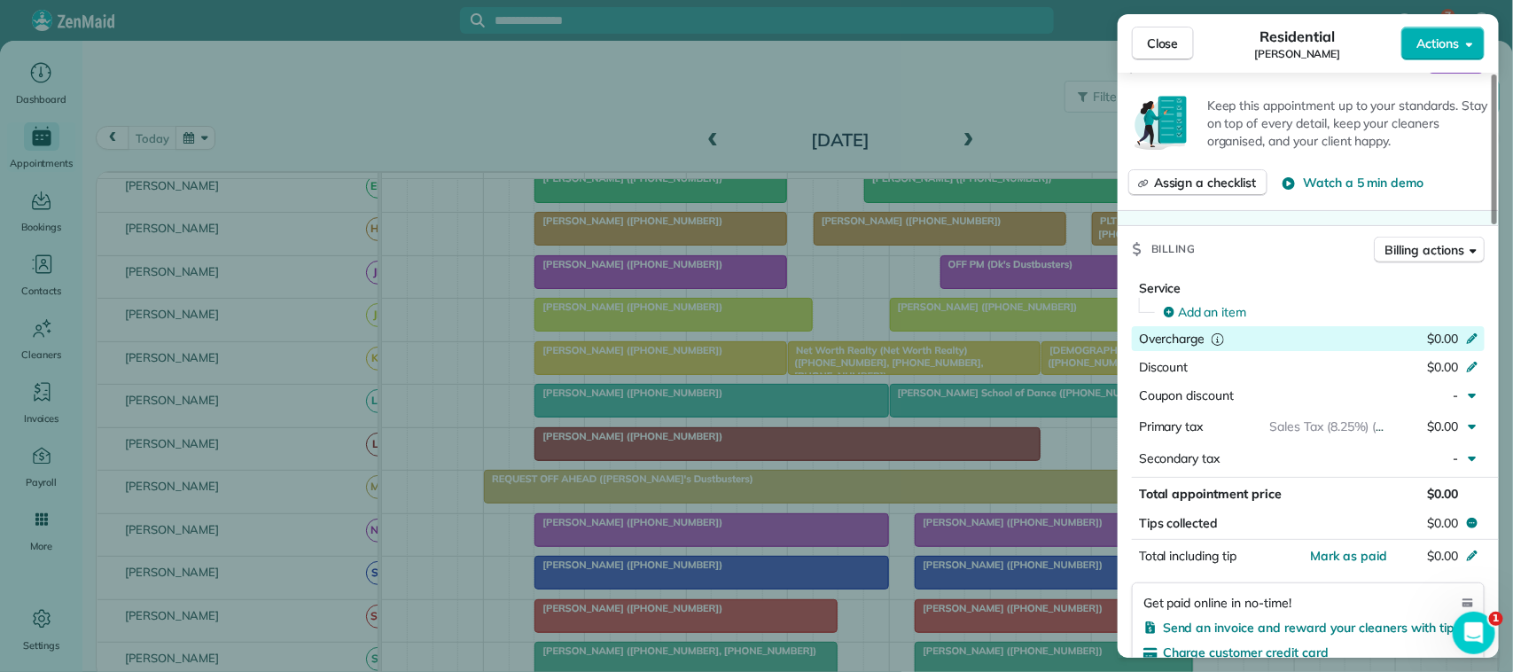
click at [1460, 342] on div "$0.00" at bounding box center [1378, 340] width 173 height 21
type input "******"
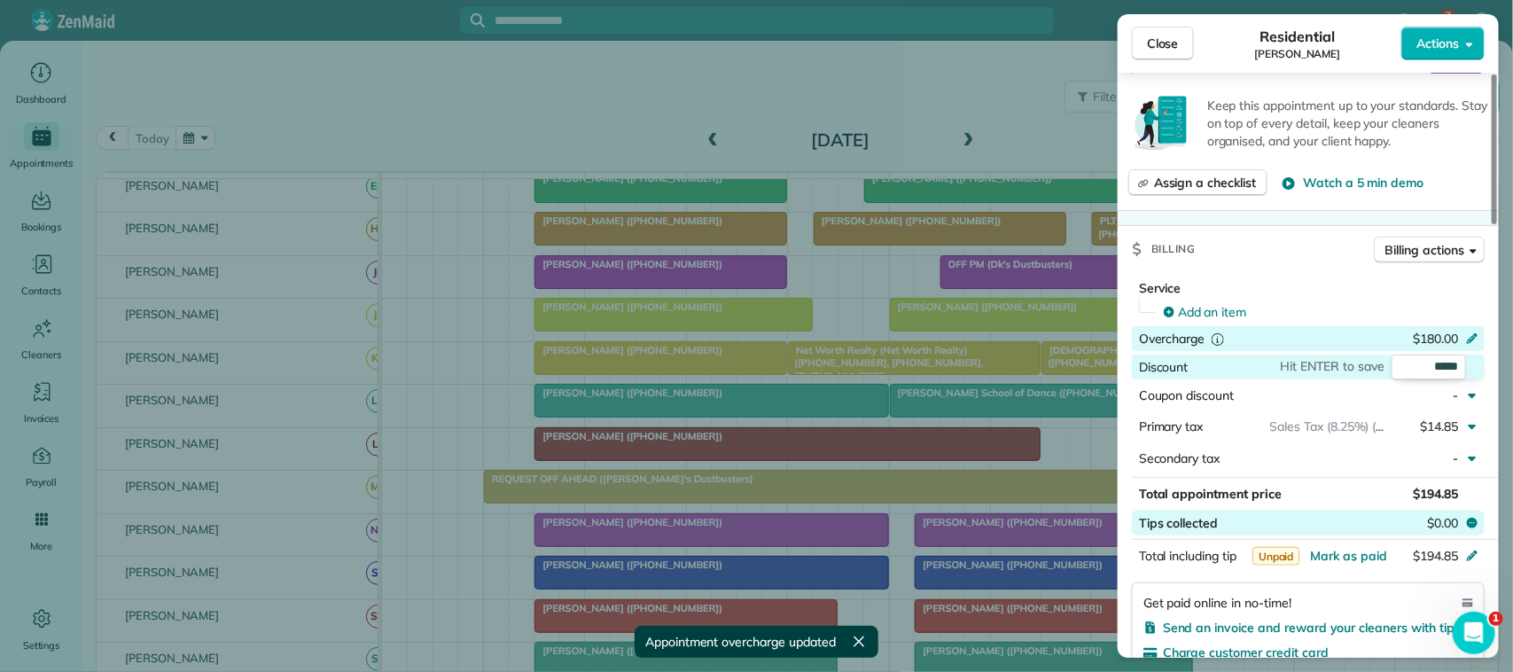
click at [1442, 521] on span "$0.00" at bounding box center [1442, 523] width 31 height 18
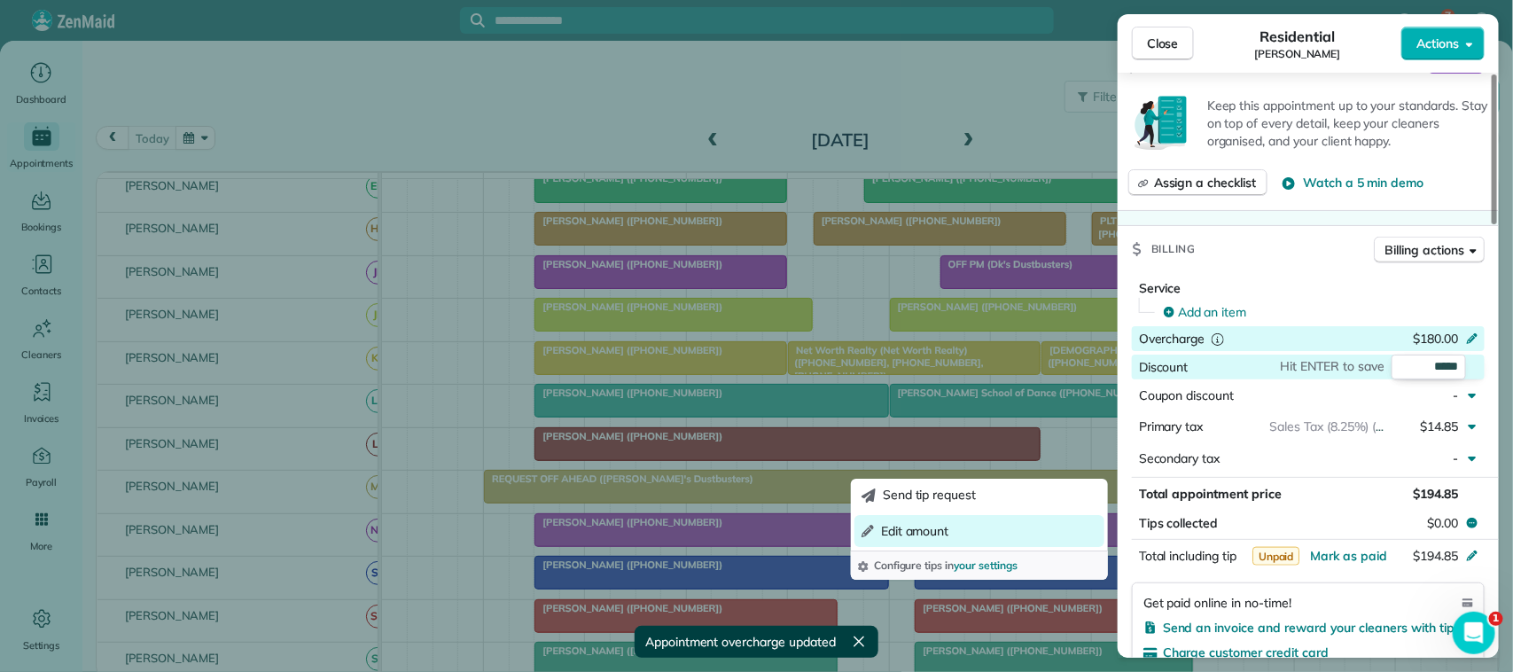
click at [1053, 538] on button "Edit amount" at bounding box center [979, 531] width 250 height 32
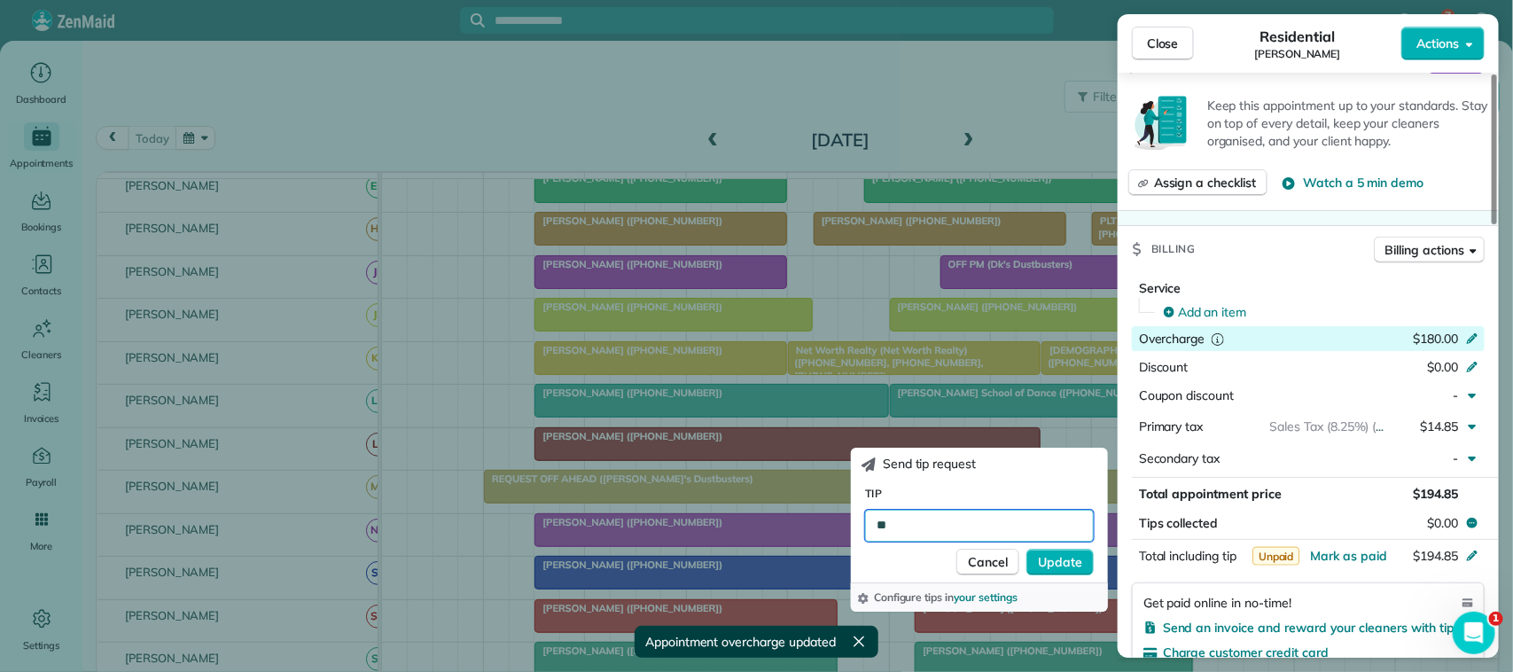
click at [980, 525] on input "**" at bounding box center [979, 526] width 229 height 32
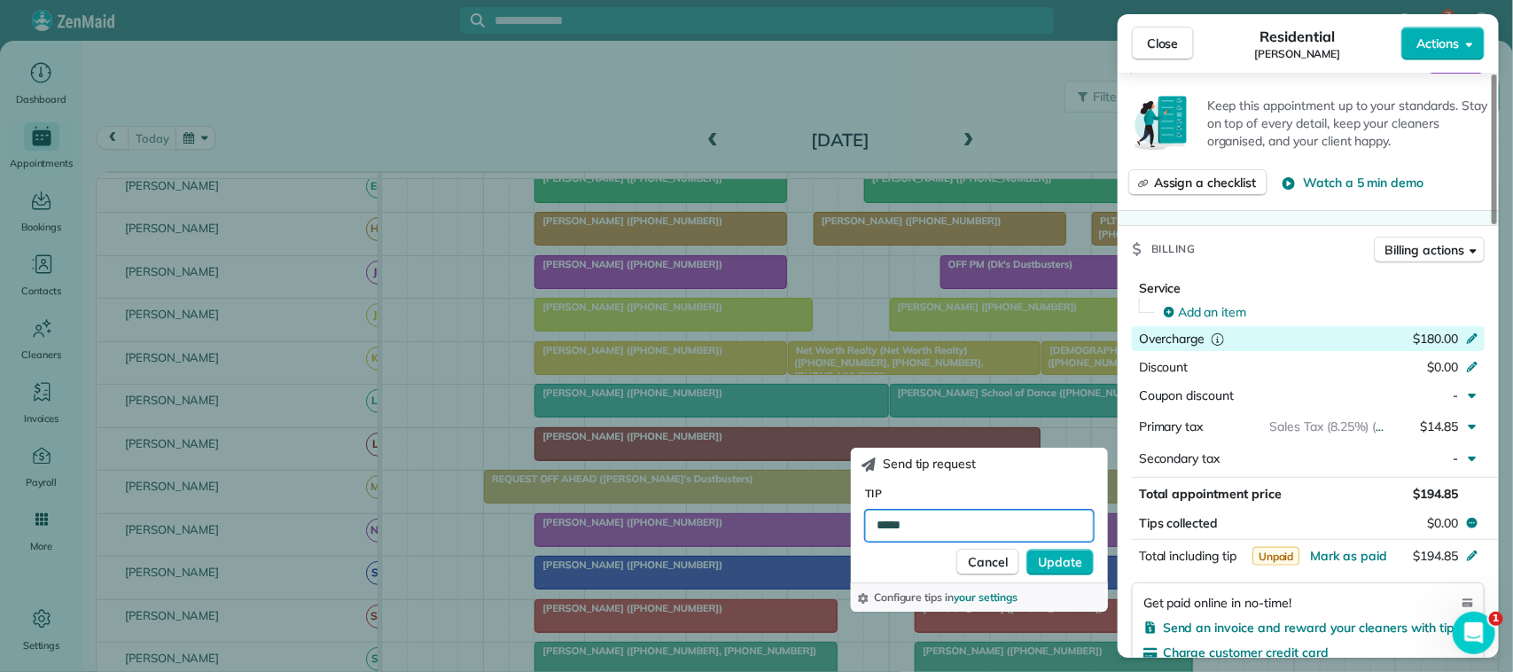
click at [980, 523] on input "*****" at bounding box center [979, 526] width 229 height 32
type input "*****"
click at [1052, 565] on span "Update" at bounding box center [1060, 562] width 44 height 18
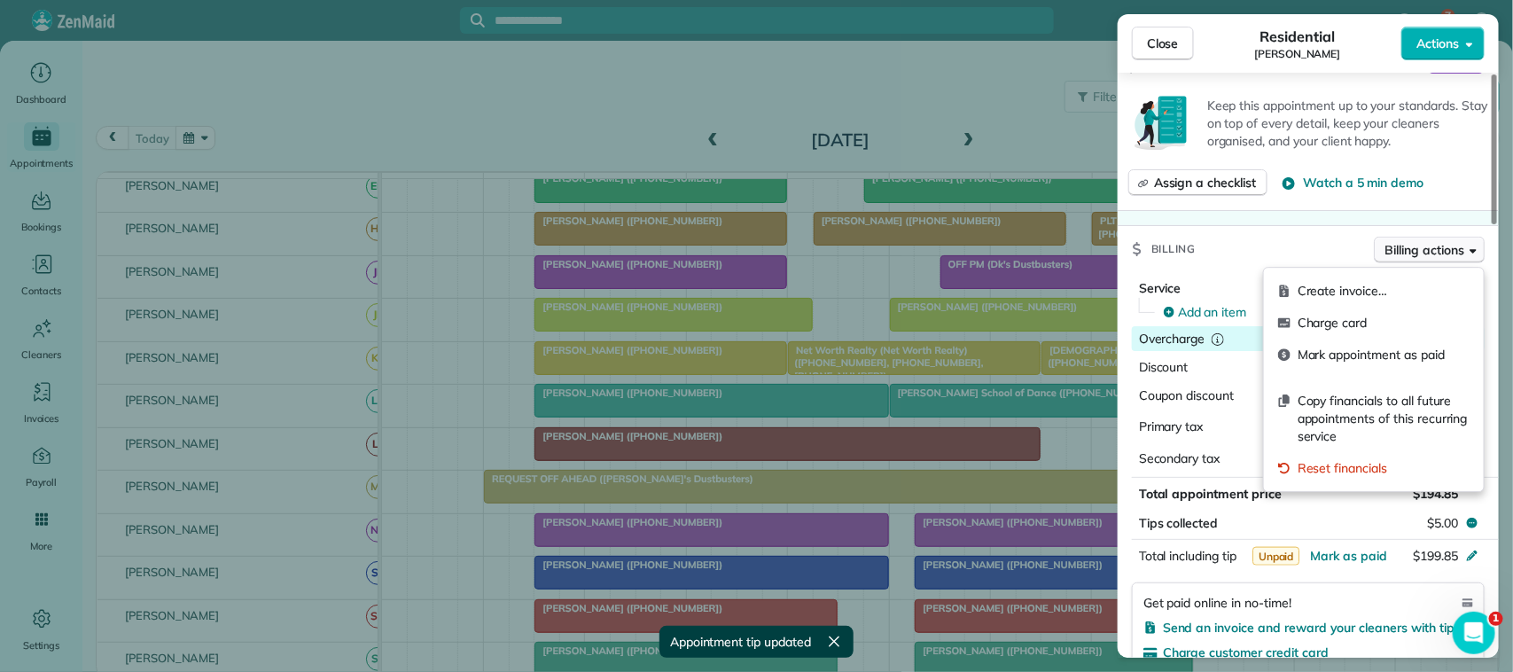
click at [1432, 258] on span "Billing actions" at bounding box center [1424, 250] width 79 height 18
click at [1407, 317] on span "Charge card" at bounding box center [1384, 323] width 172 height 18
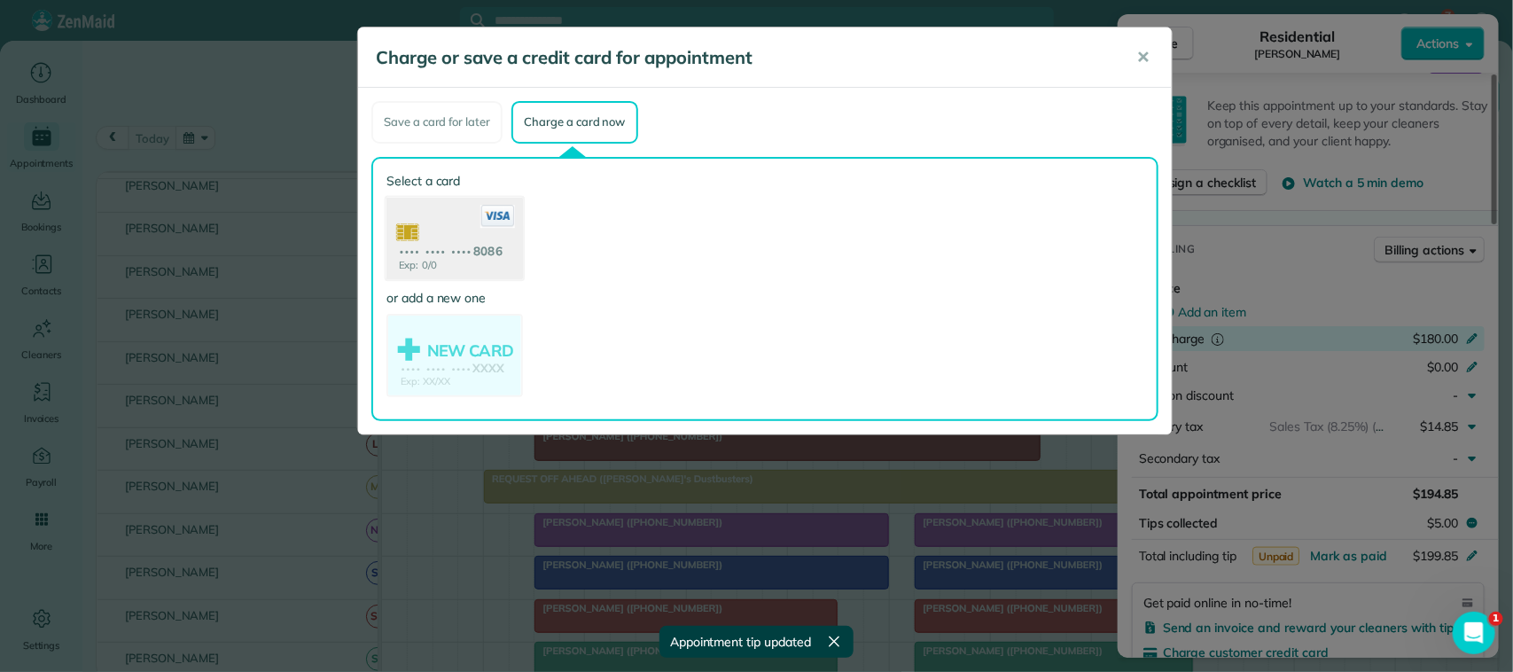
click at [498, 244] on use at bounding box center [454, 240] width 137 height 86
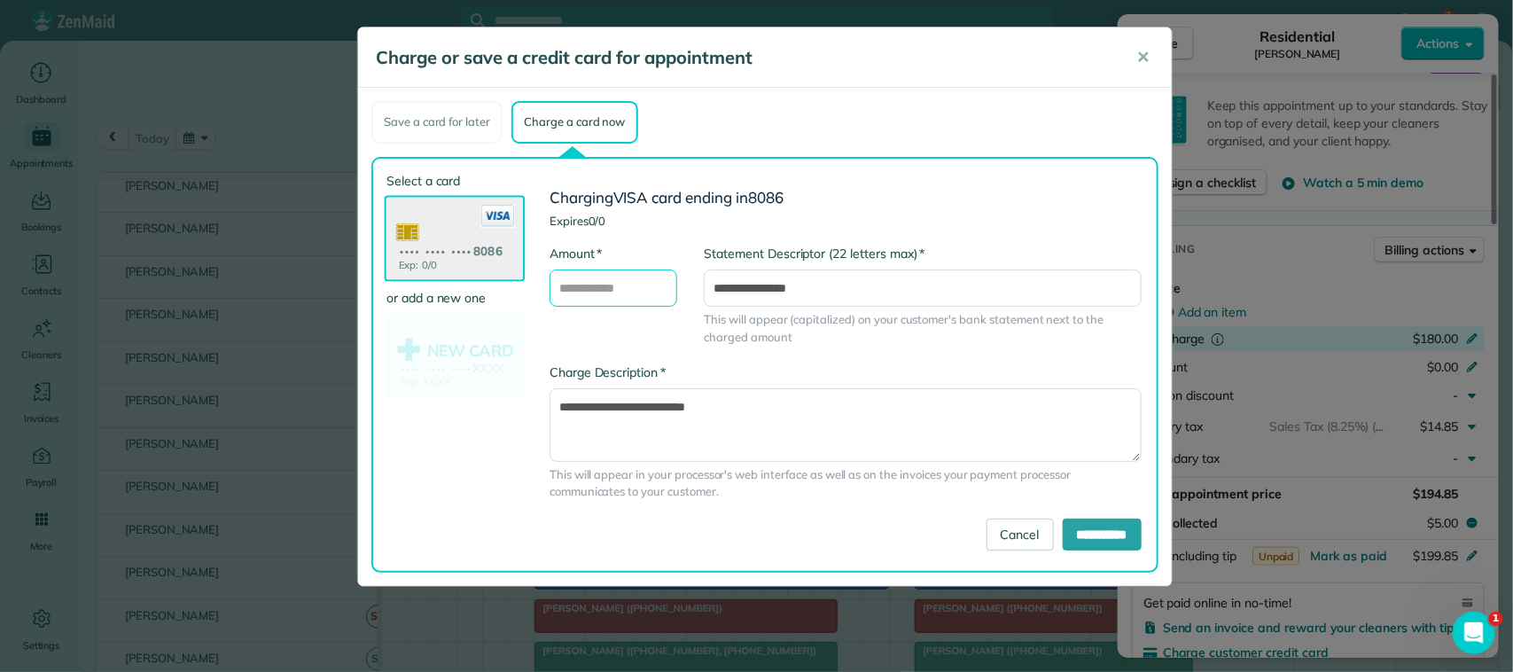
click at [625, 285] on input "* Amount" at bounding box center [614, 287] width 128 height 37
type input "******"
click at [1063, 534] on input "**********" at bounding box center [1102, 535] width 79 height 32
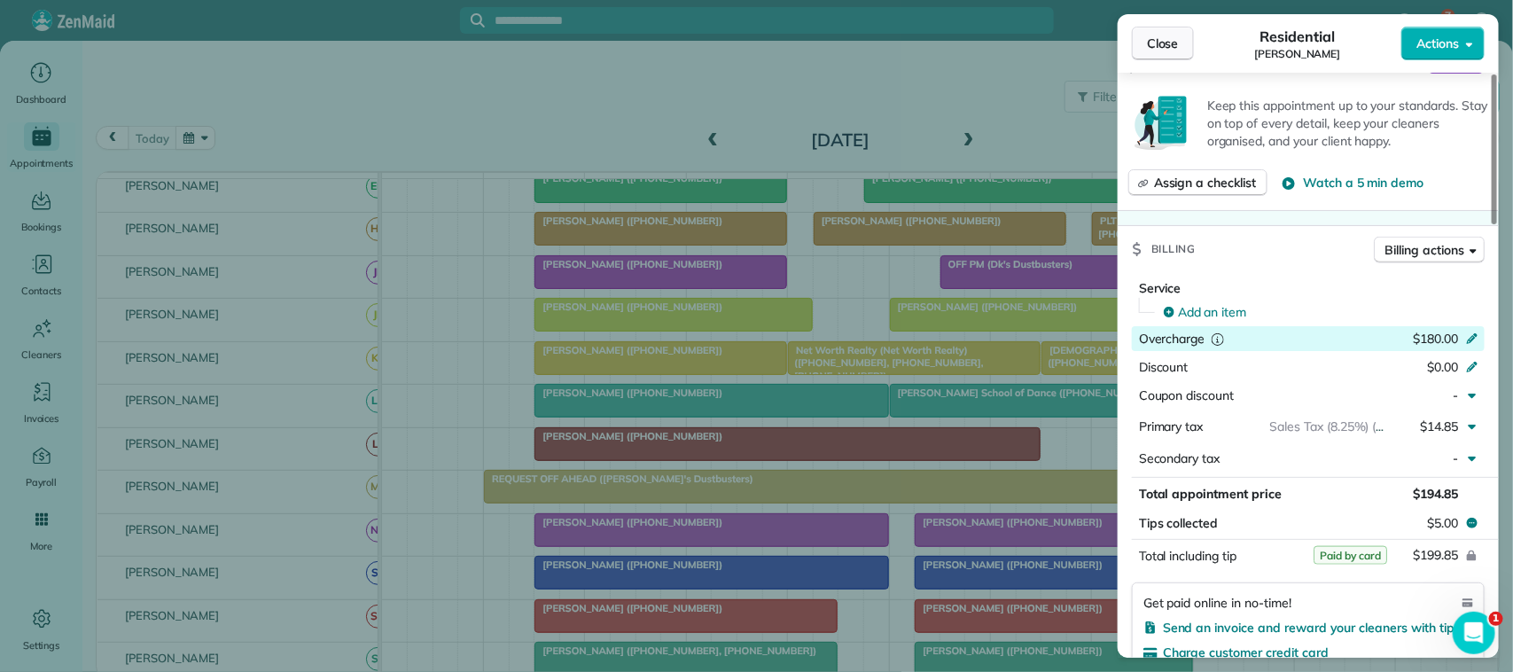
click at [1183, 35] on button "Close" at bounding box center [1163, 44] width 62 height 34
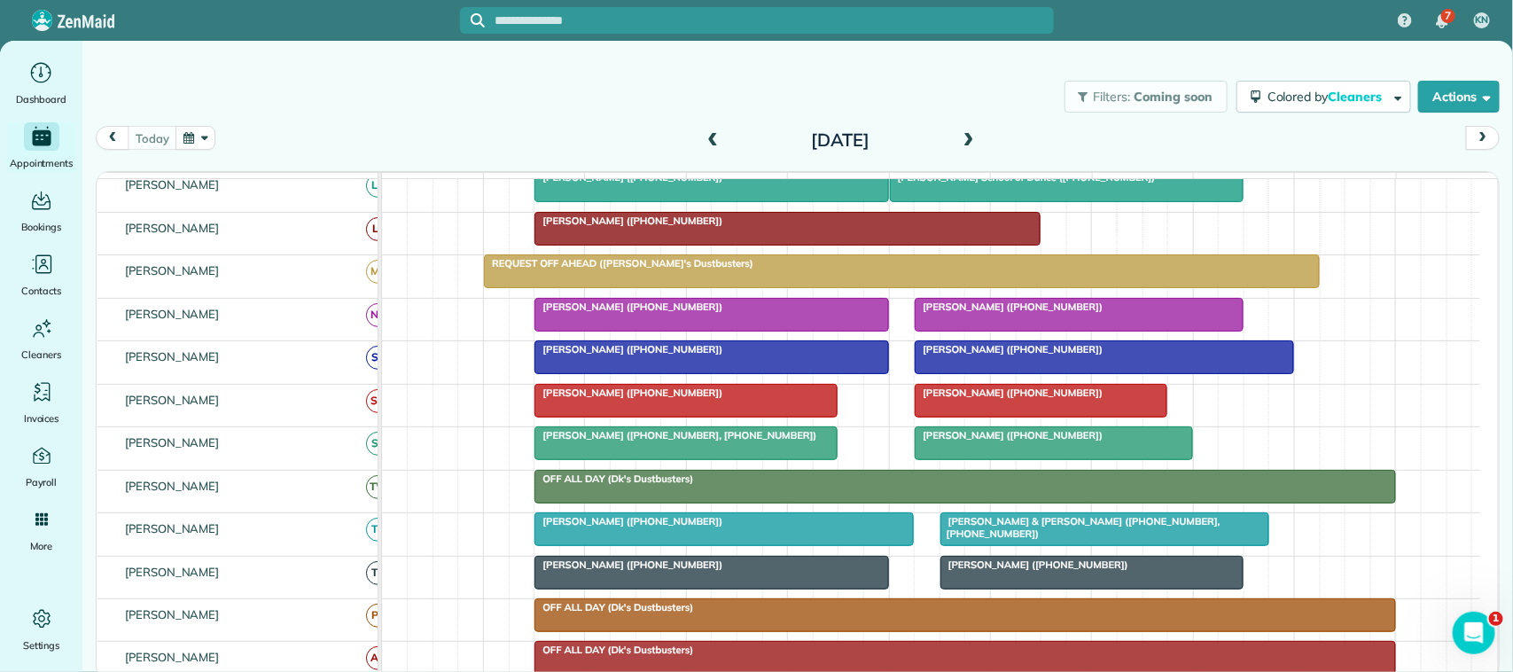
scroll to position [332, 0]
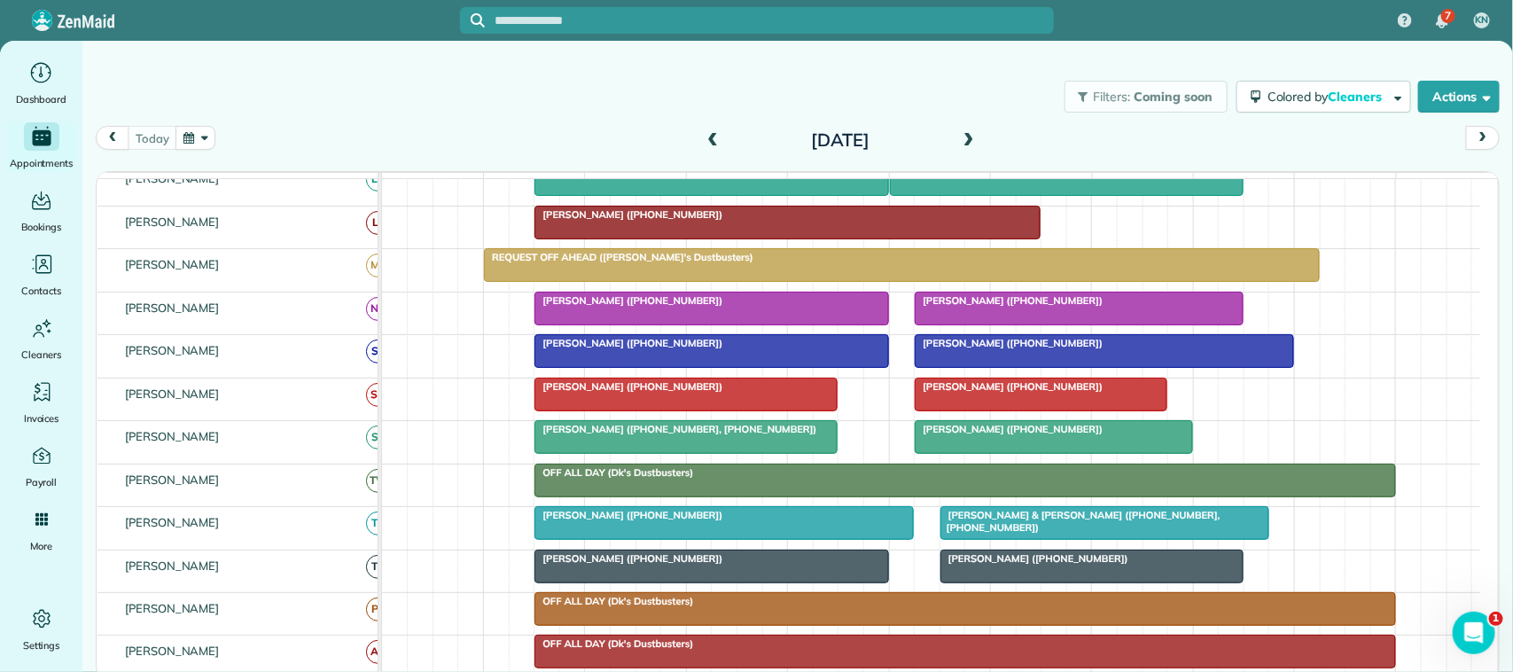
click at [1007, 410] on div at bounding box center [1041, 394] width 251 height 32
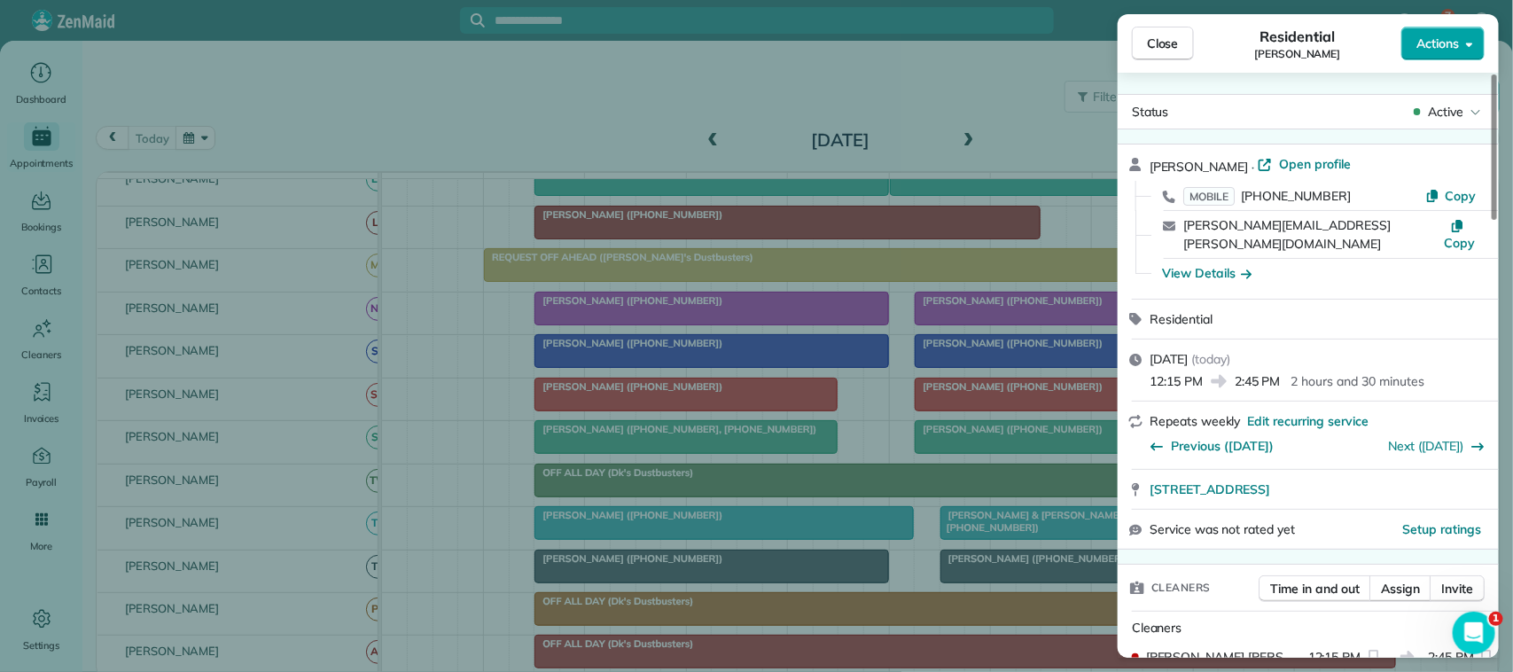
click at [1440, 47] on span "Actions" at bounding box center [1437, 44] width 43 height 18
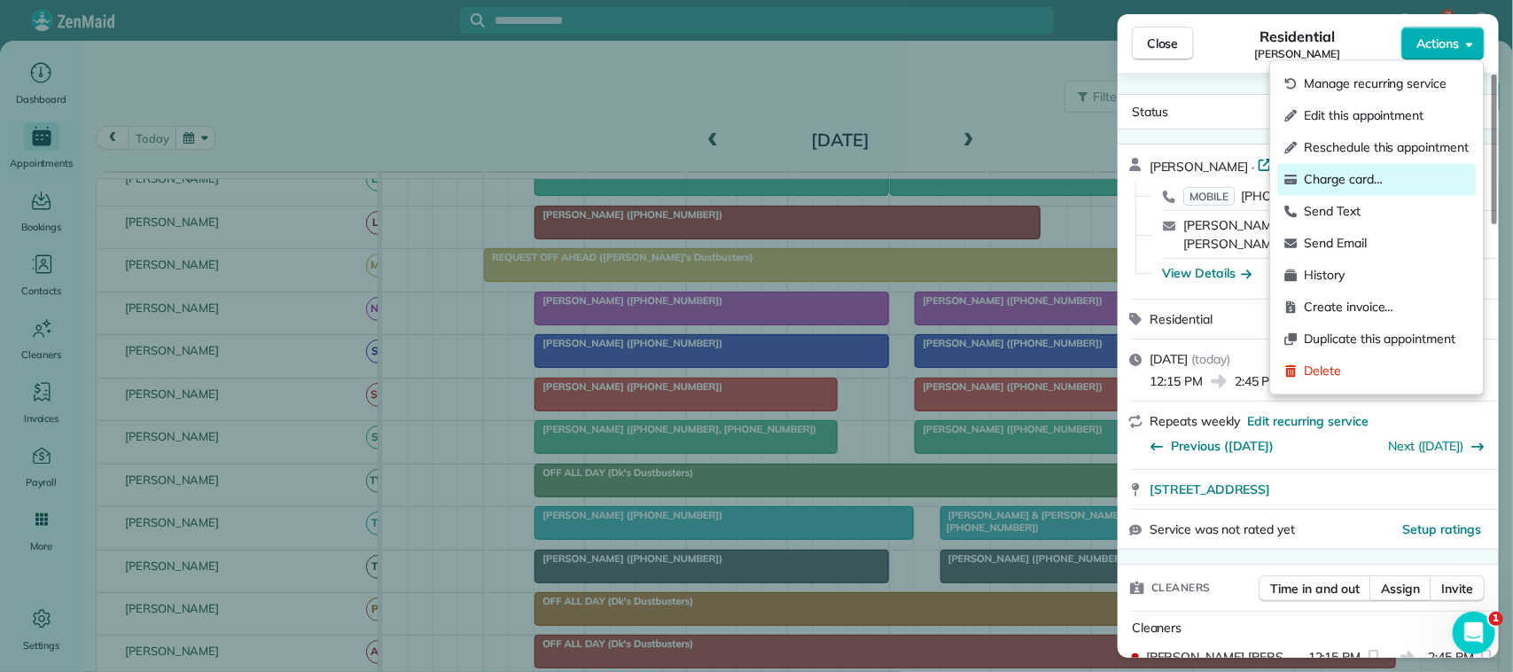
click at [1383, 173] on span "Charge card…" at bounding box center [1387, 180] width 165 height 18
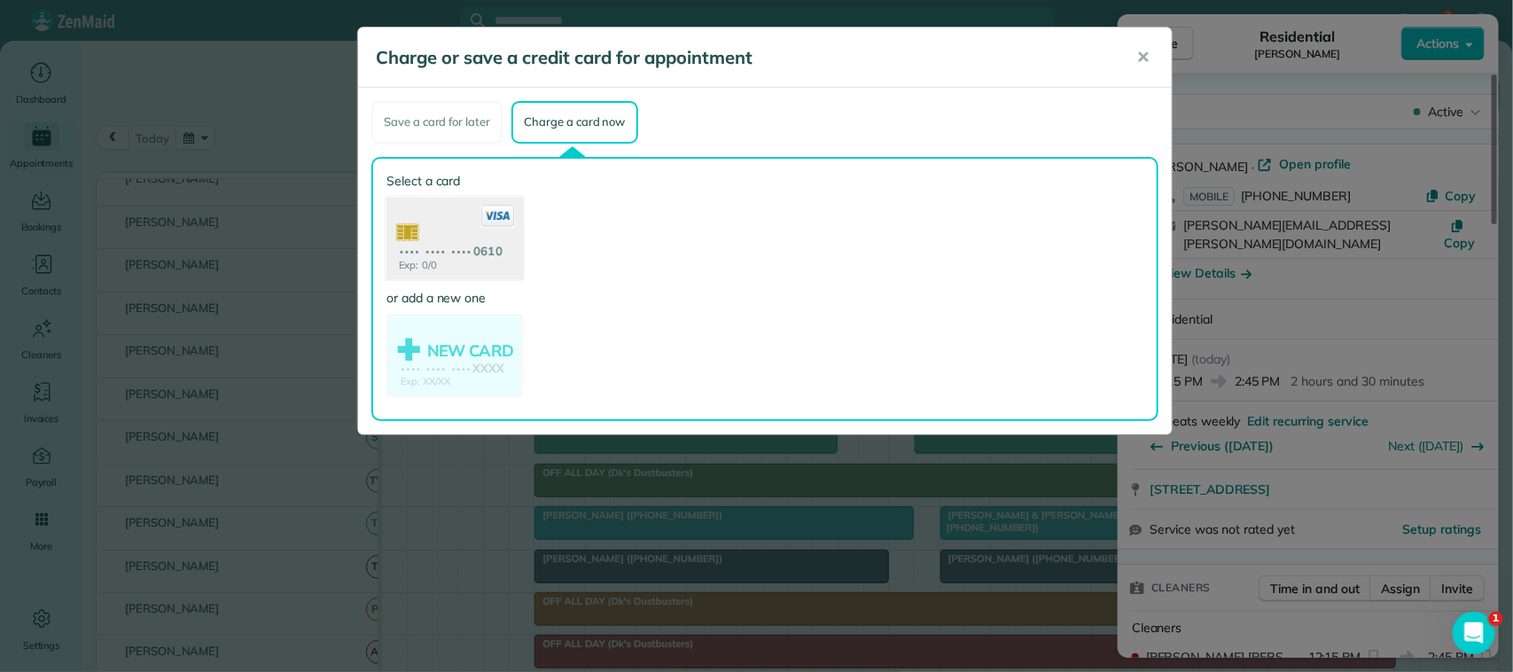
click at [461, 245] on use at bounding box center [454, 240] width 137 height 86
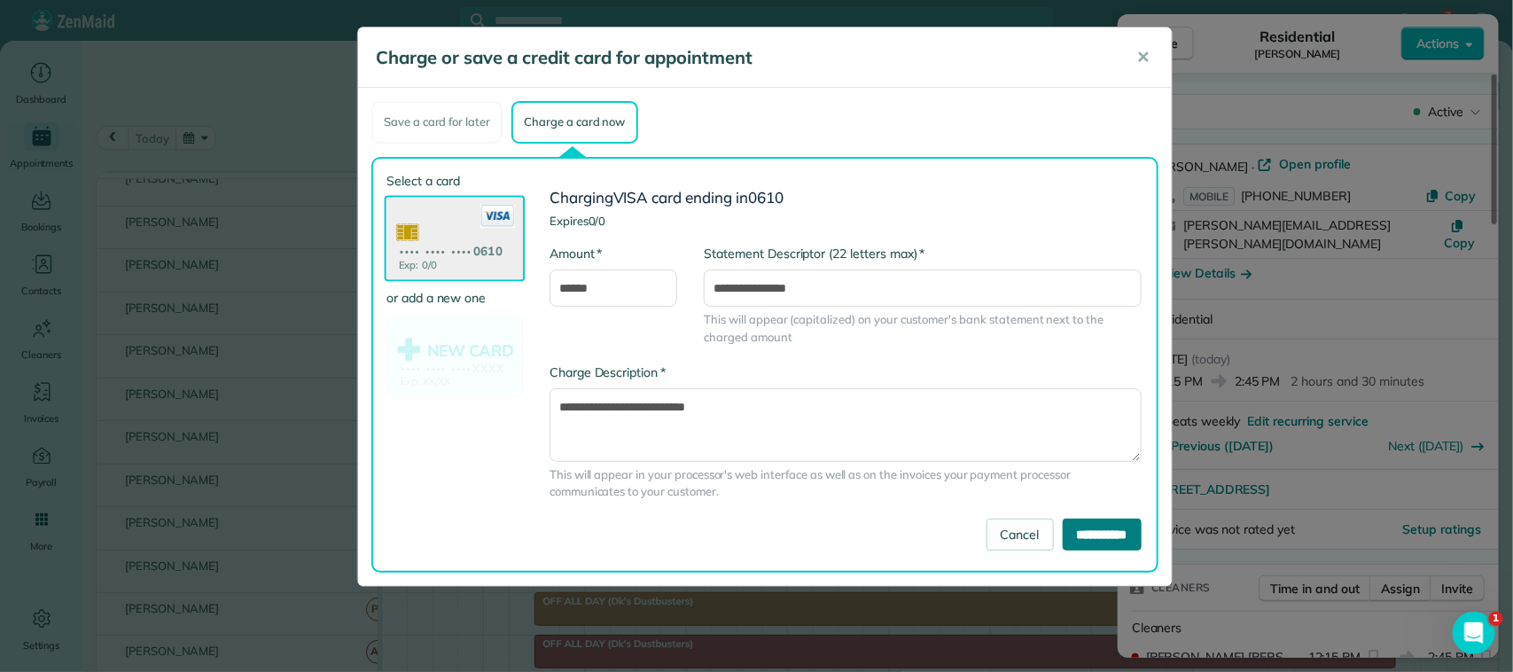
click at [1086, 527] on input "**********" at bounding box center [1102, 535] width 79 height 32
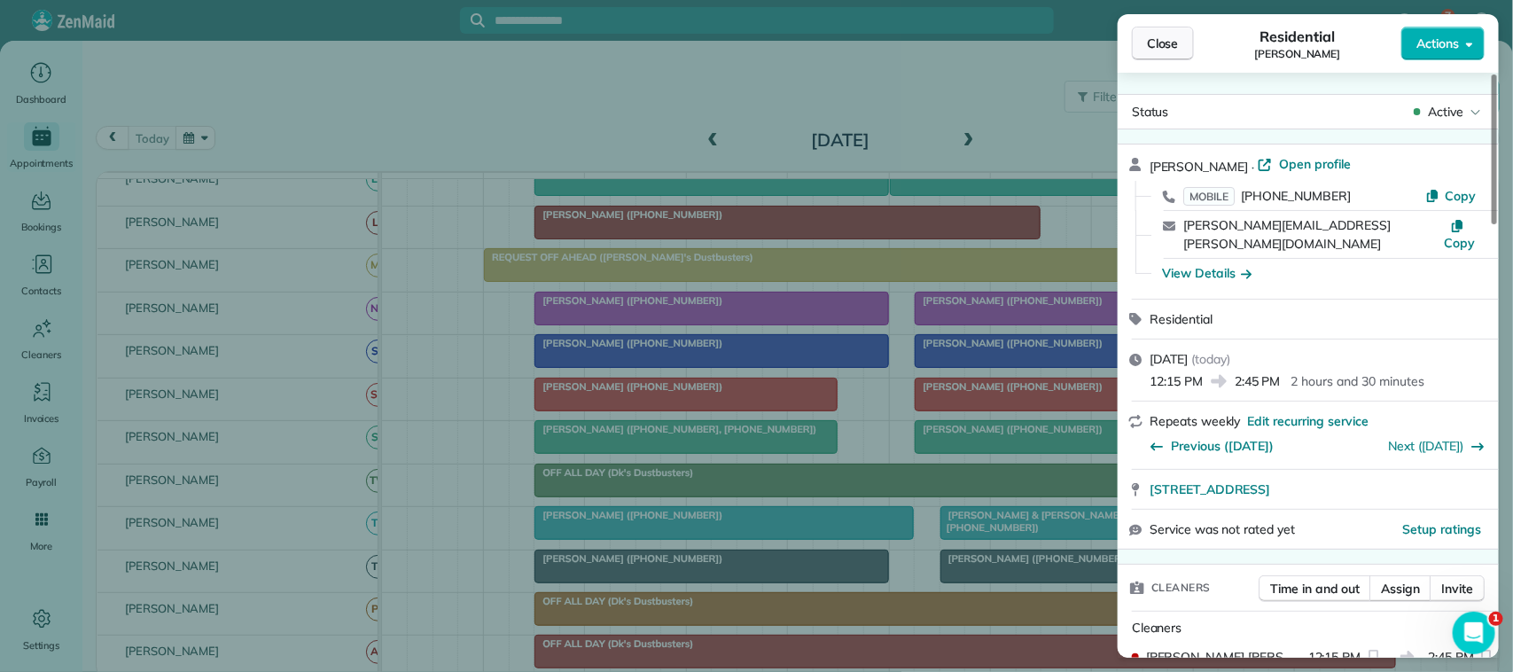
click at [1183, 37] on button "Close" at bounding box center [1163, 44] width 62 height 34
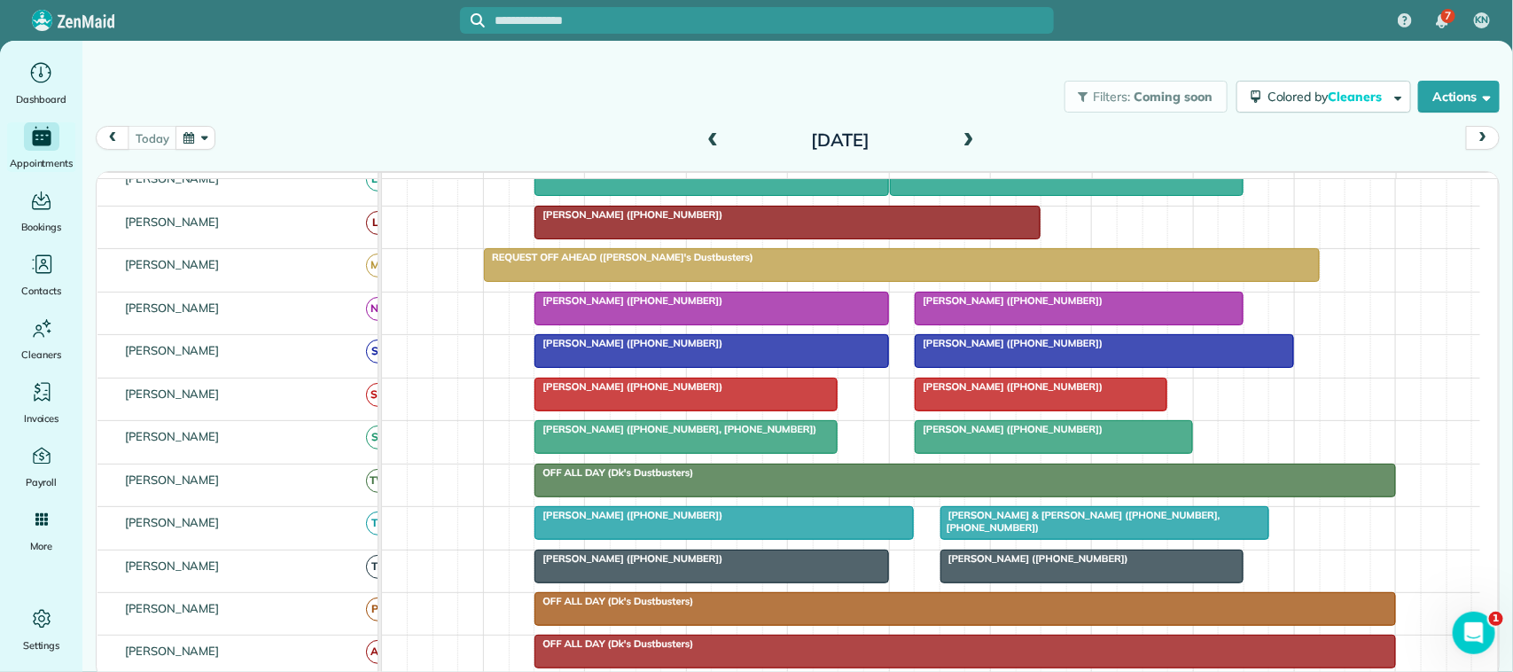
click at [191, 147] on button "button" at bounding box center [196, 138] width 41 height 24
click at [302, 260] on link "14" at bounding box center [298, 258] width 28 height 28
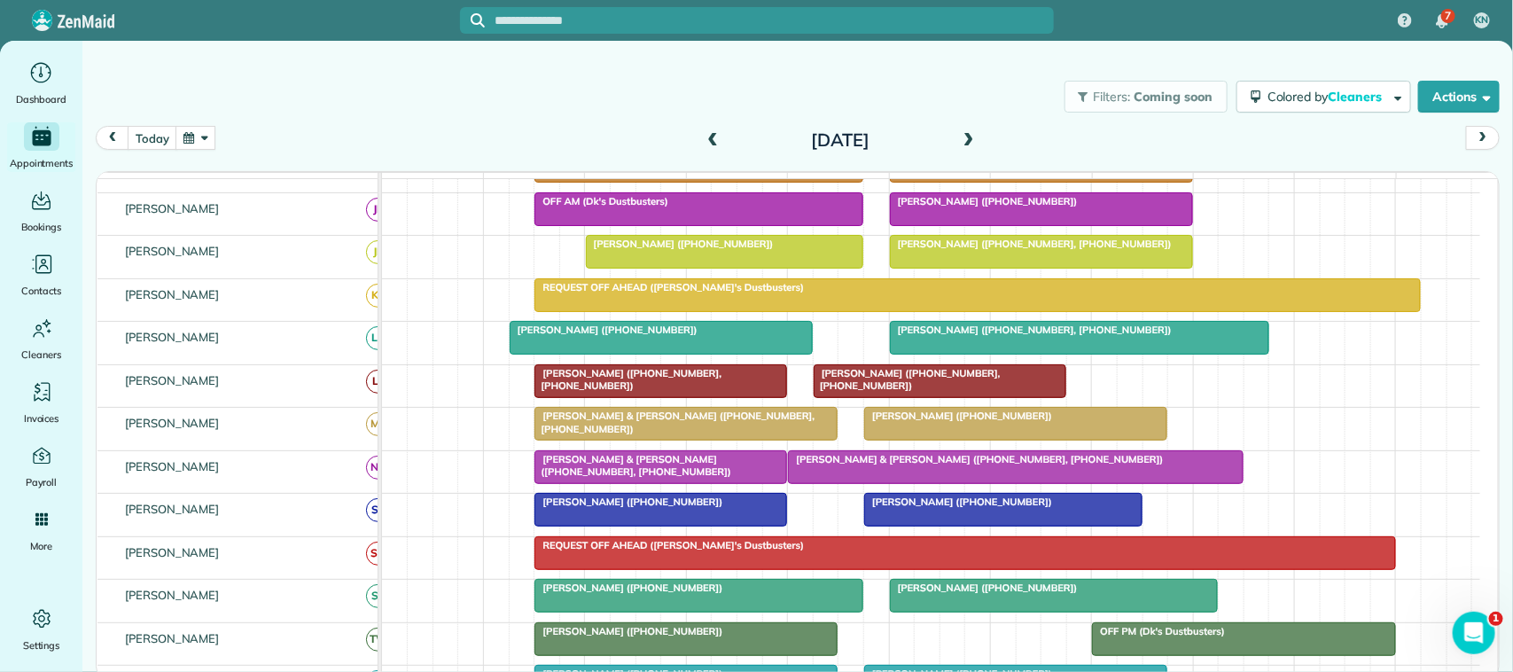
scroll to position [63, 0]
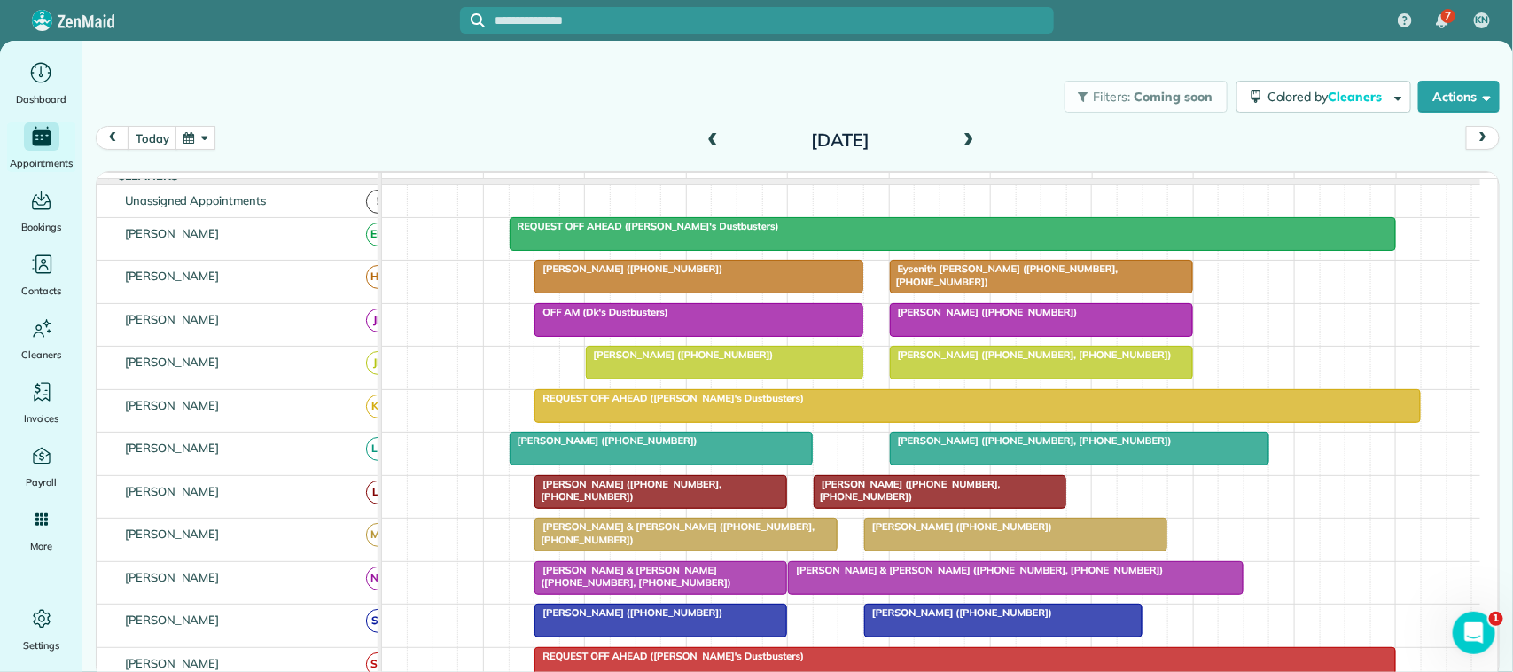
click at [971, 136] on span at bounding box center [969, 141] width 20 height 16
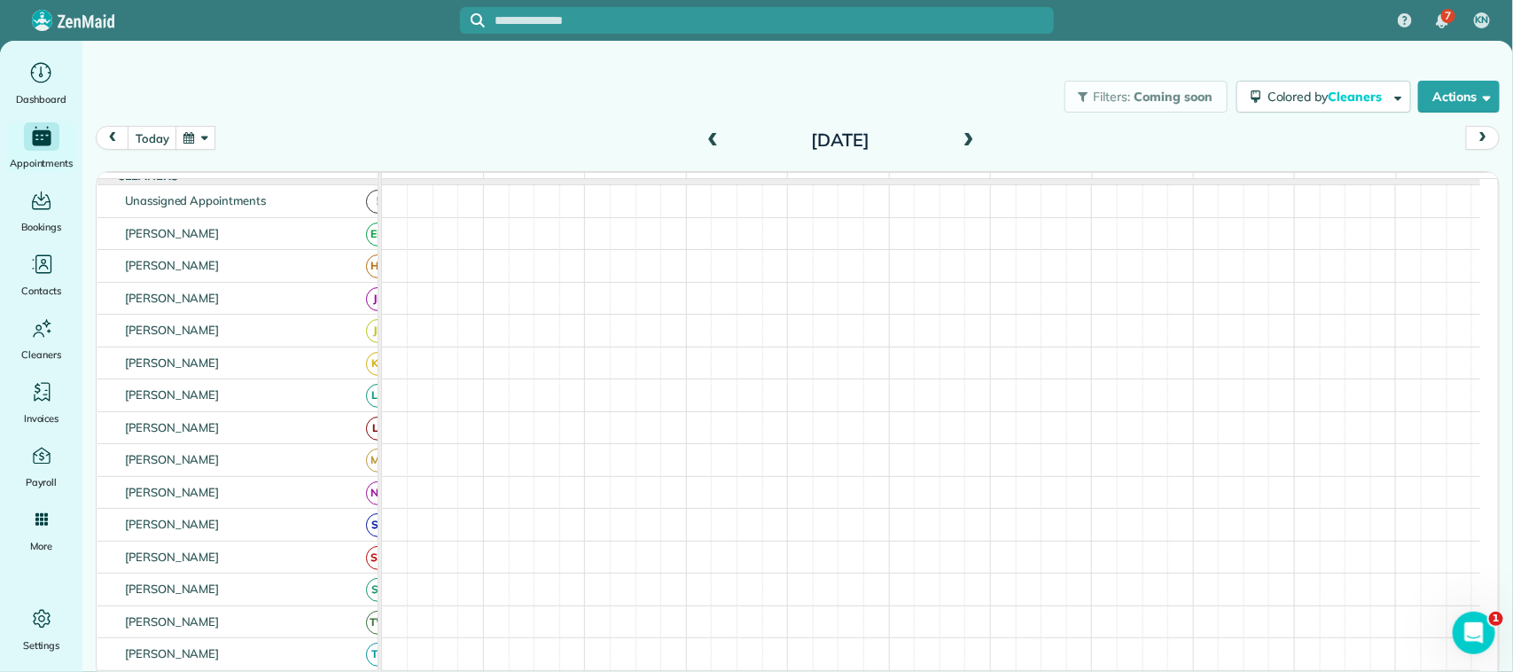
click at [971, 136] on span at bounding box center [969, 141] width 20 height 16
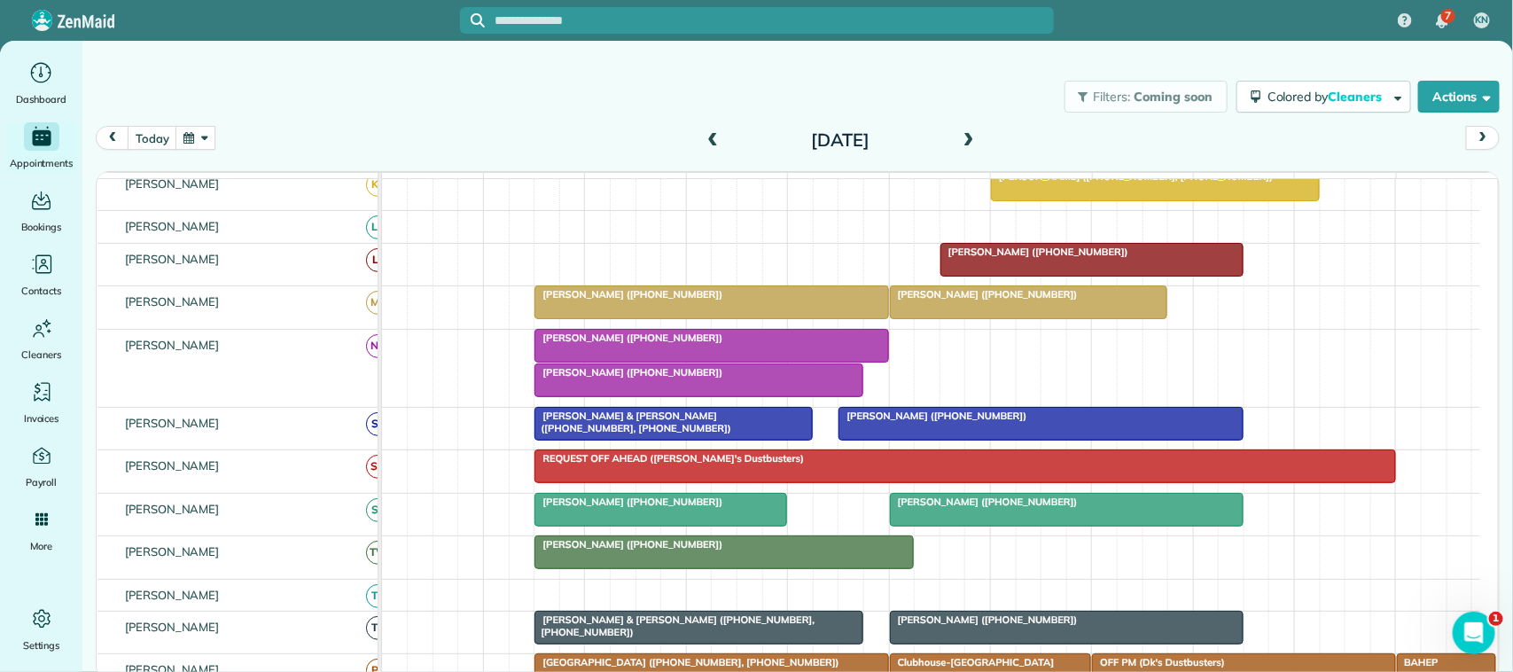
scroll to position [0, 0]
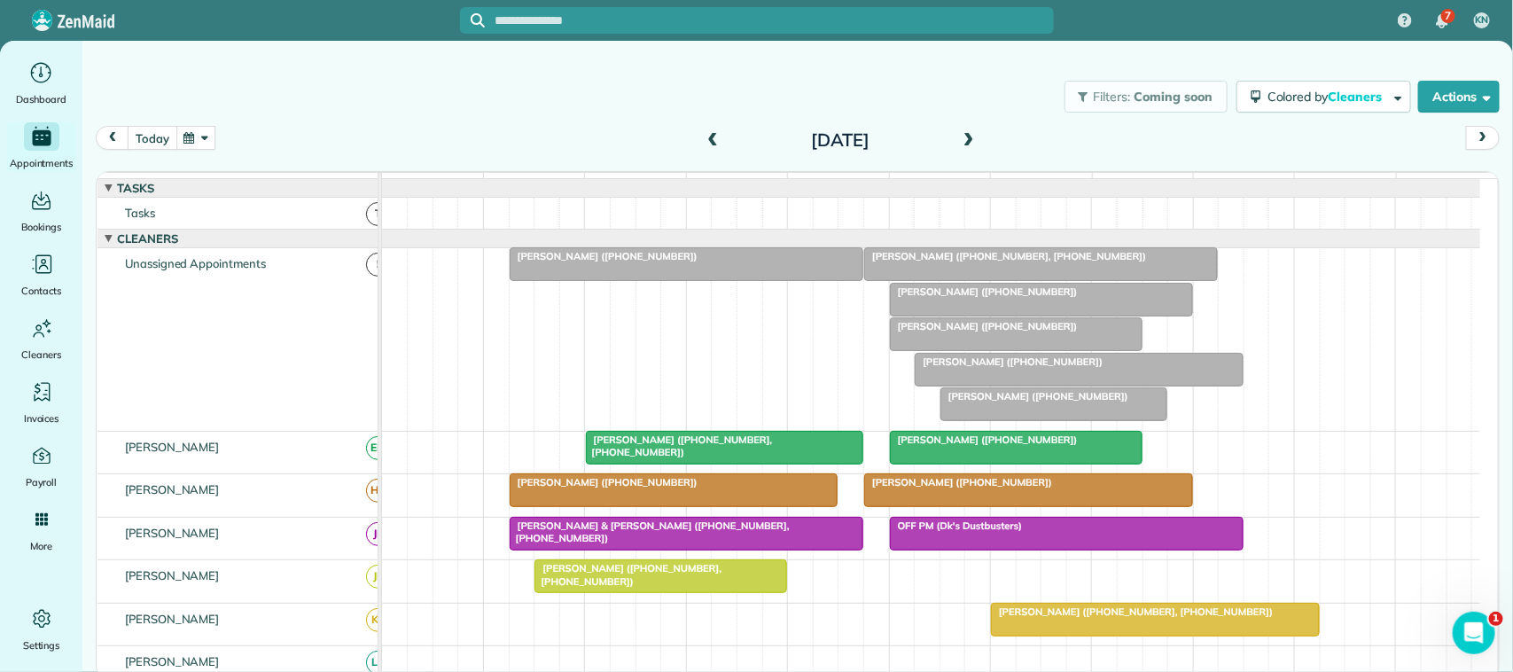
click at [161, 146] on button "today" at bounding box center [152, 138] width 49 height 24
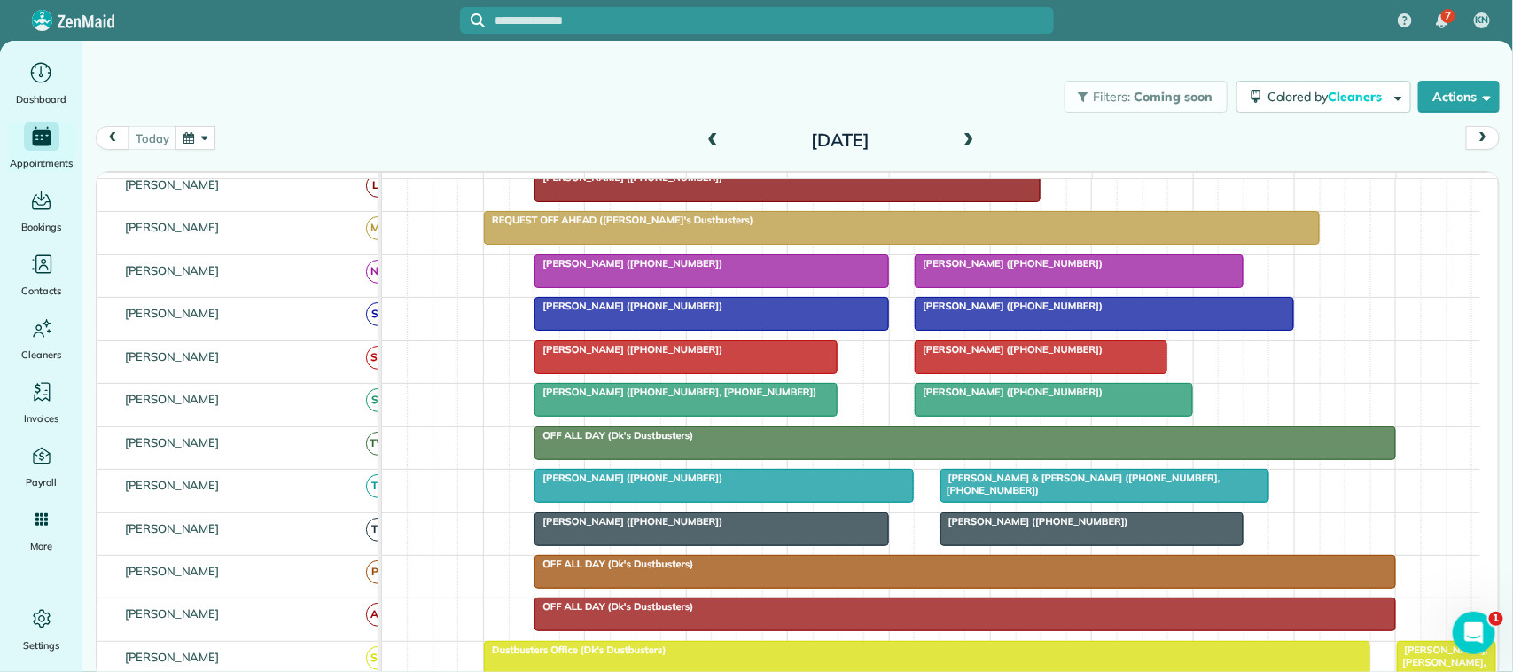
scroll to position [332, 0]
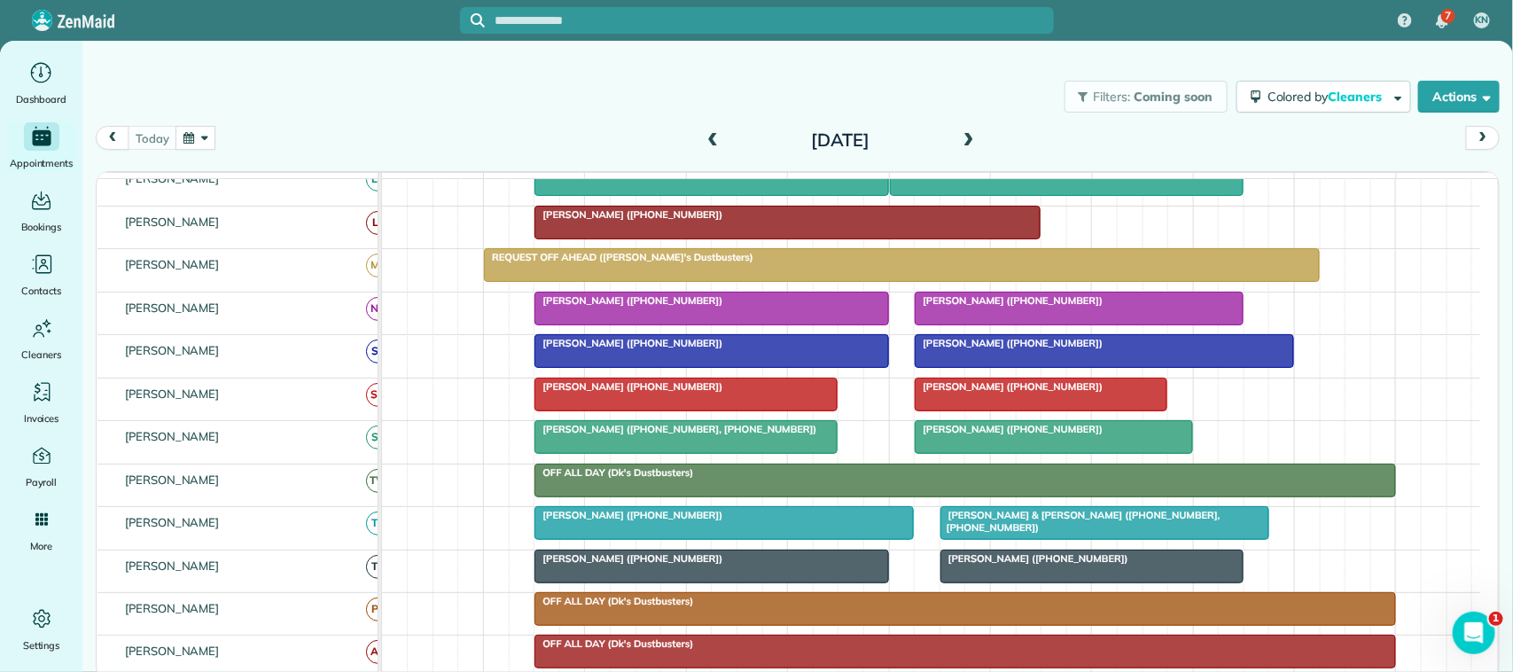
click at [644, 324] on div at bounding box center [711, 309] width 352 height 32
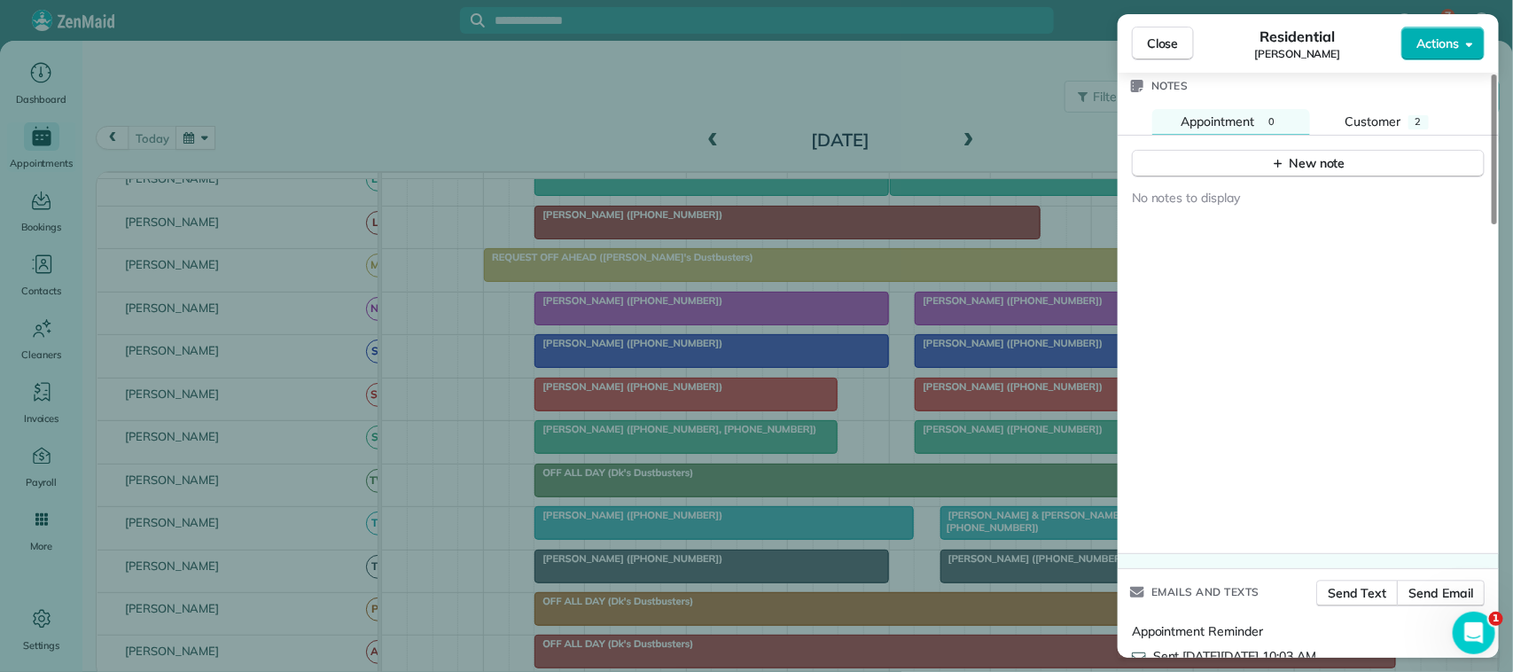
scroll to position [1551, 0]
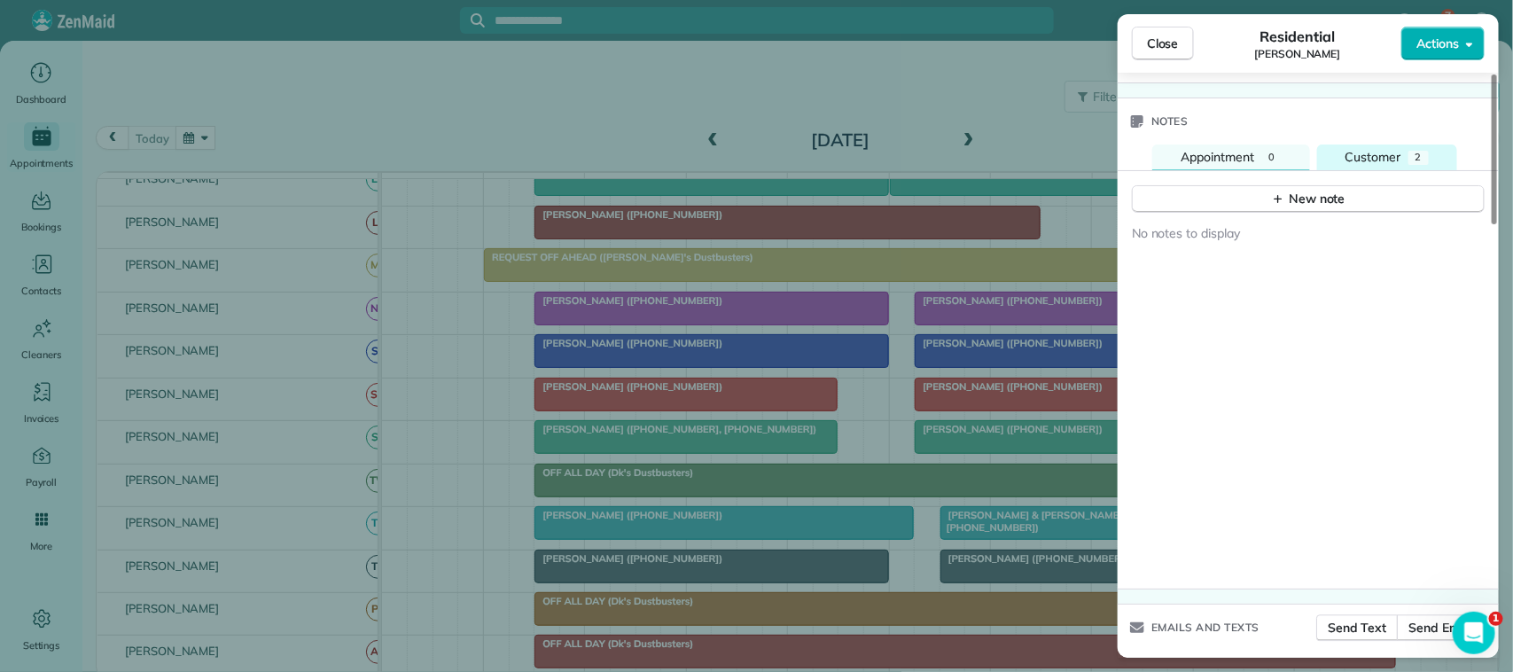
click at [1393, 171] on button "Customer 2" at bounding box center [1387, 157] width 140 height 27
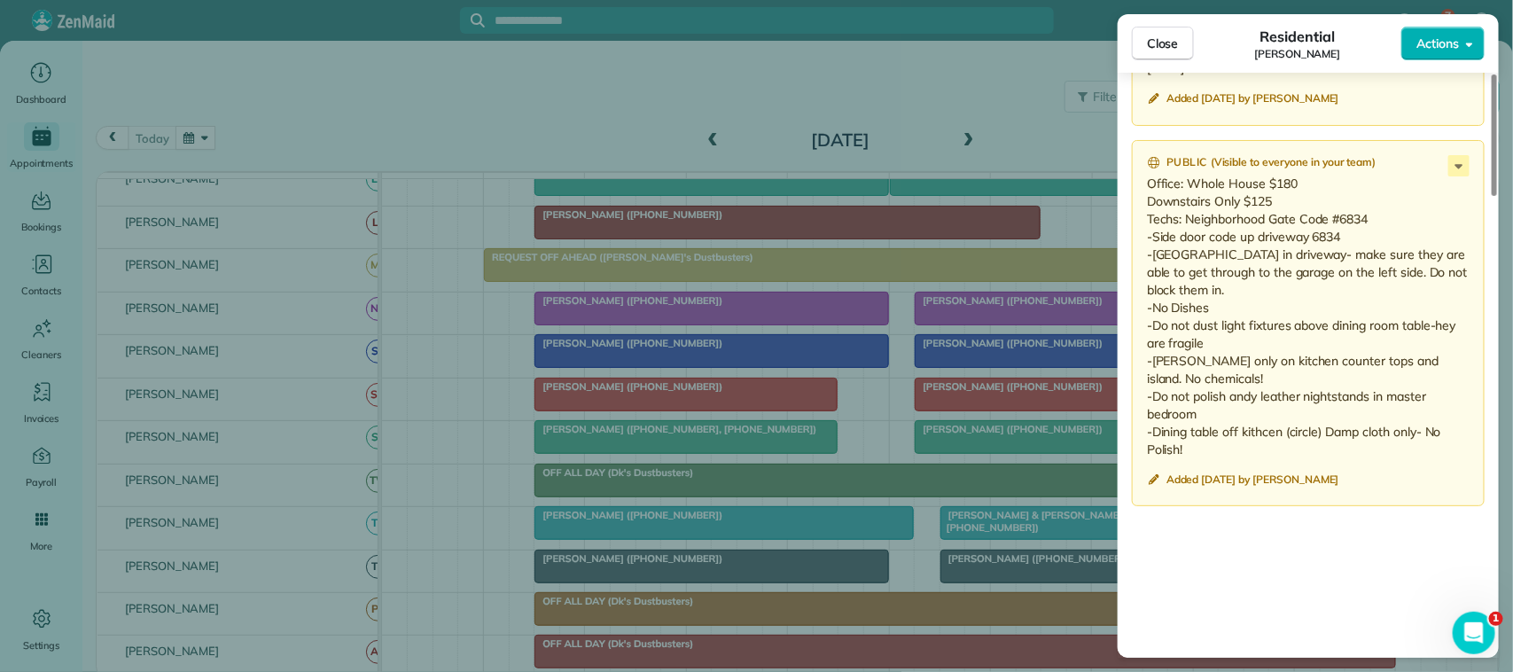
scroll to position [1663, 0]
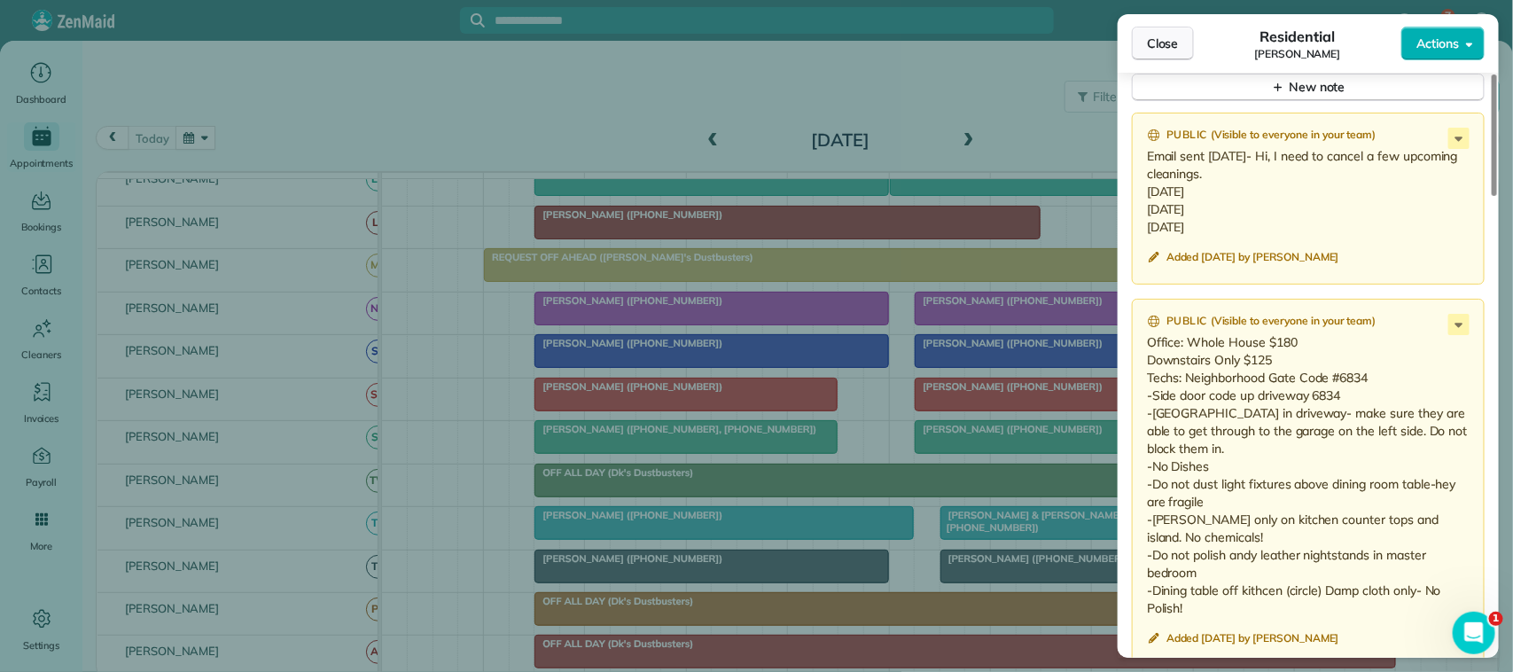
click at [1159, 41] on span "Close" at bounding box center [1163, 44] width 32 height 18
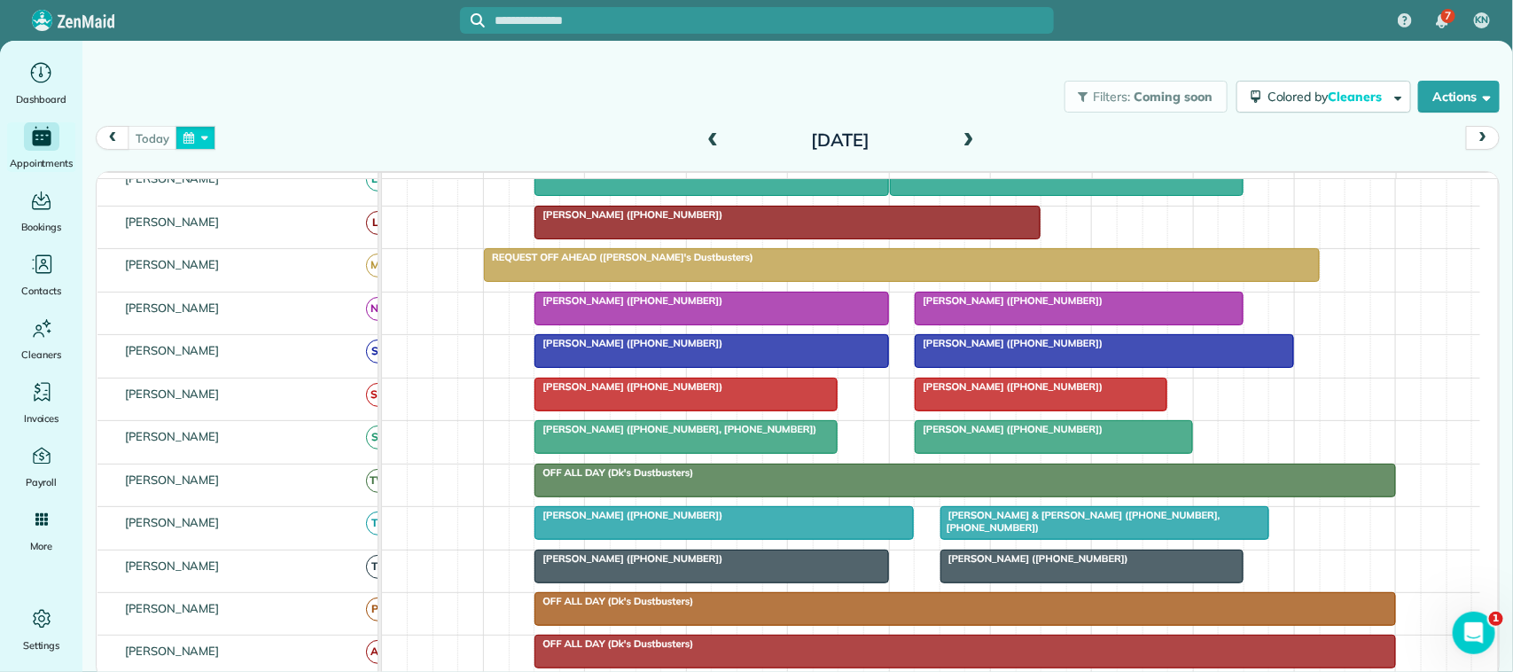
click at [193, 144] on button "button" at bounding box center [196, 138] width 41 height 24
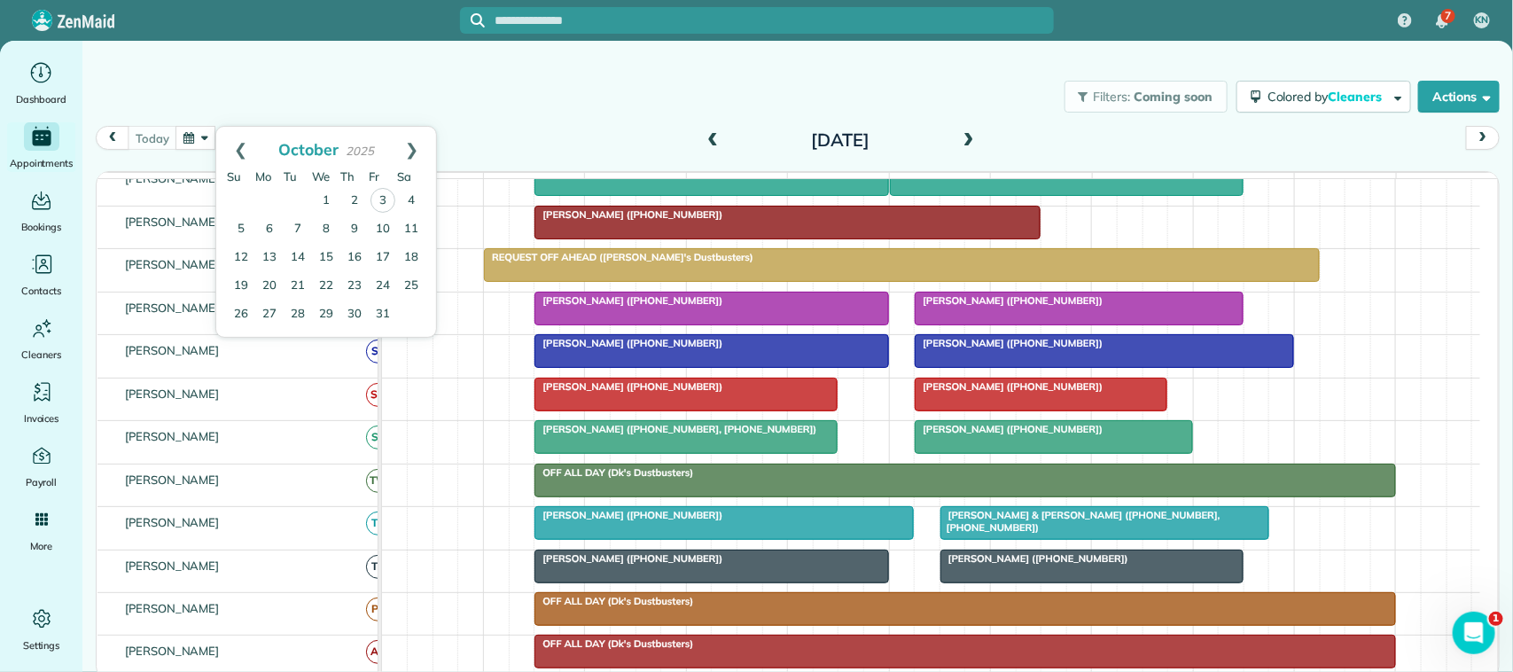
click at [471, 140] on div "[DATE] [DATE]" at bounding box center [798, 143] width 1404 height 34
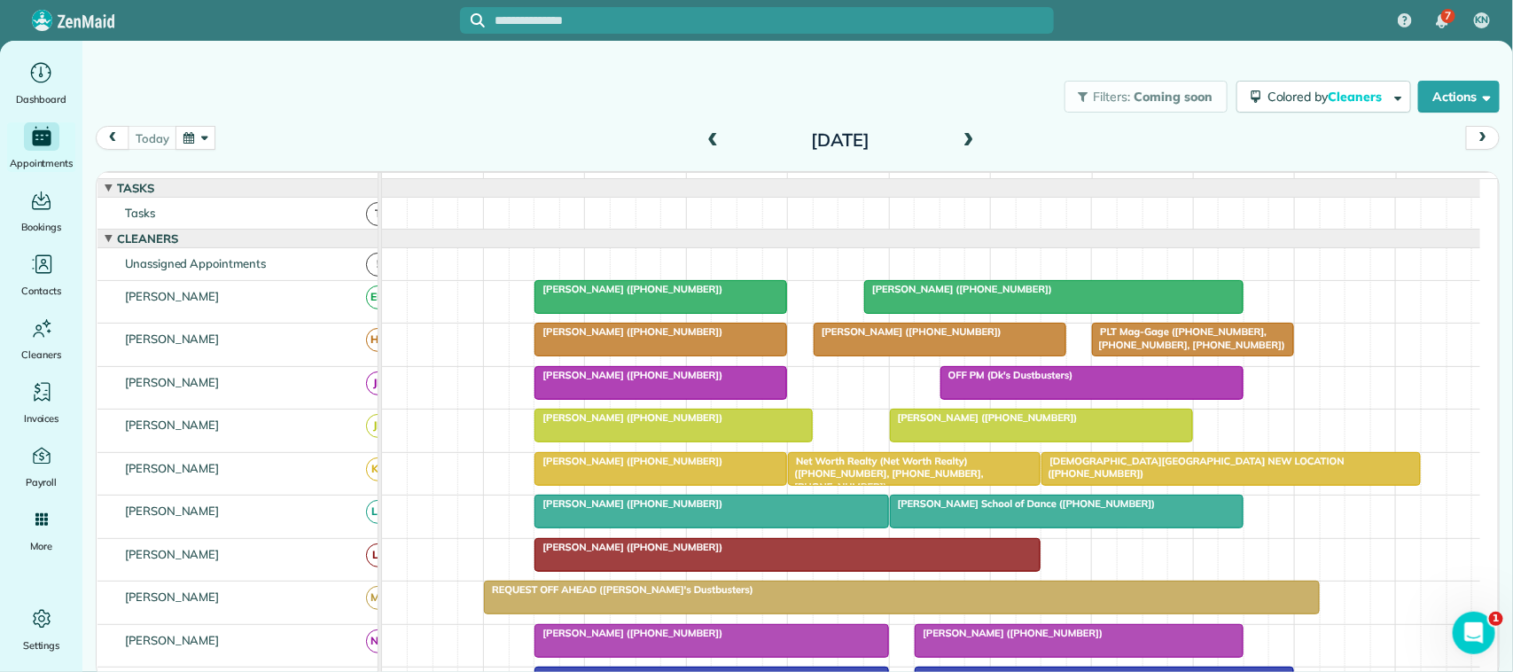
click at [622, 381] on span "[PERSON_NAME] ([PHONE_NUMBER])" at bounding box center [629, 375] width 190 height 12
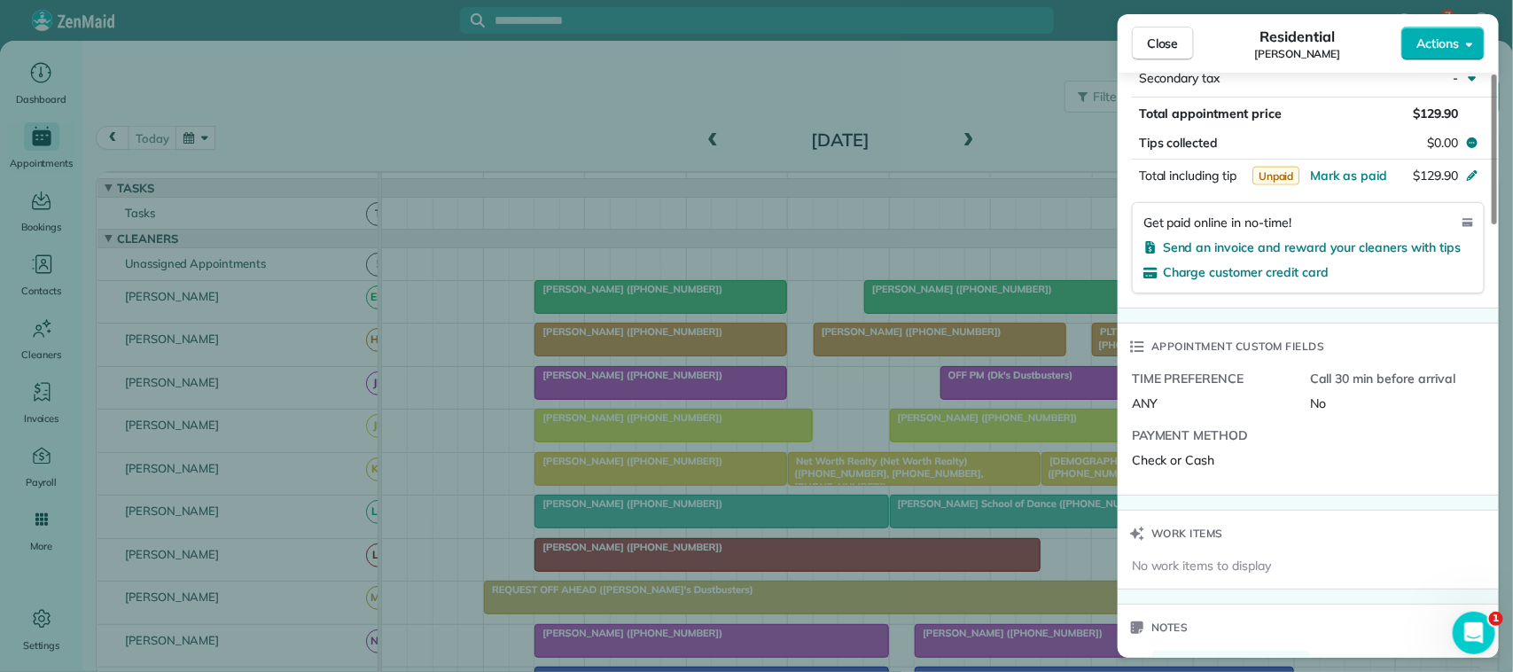
scroll to position [1330, 0]
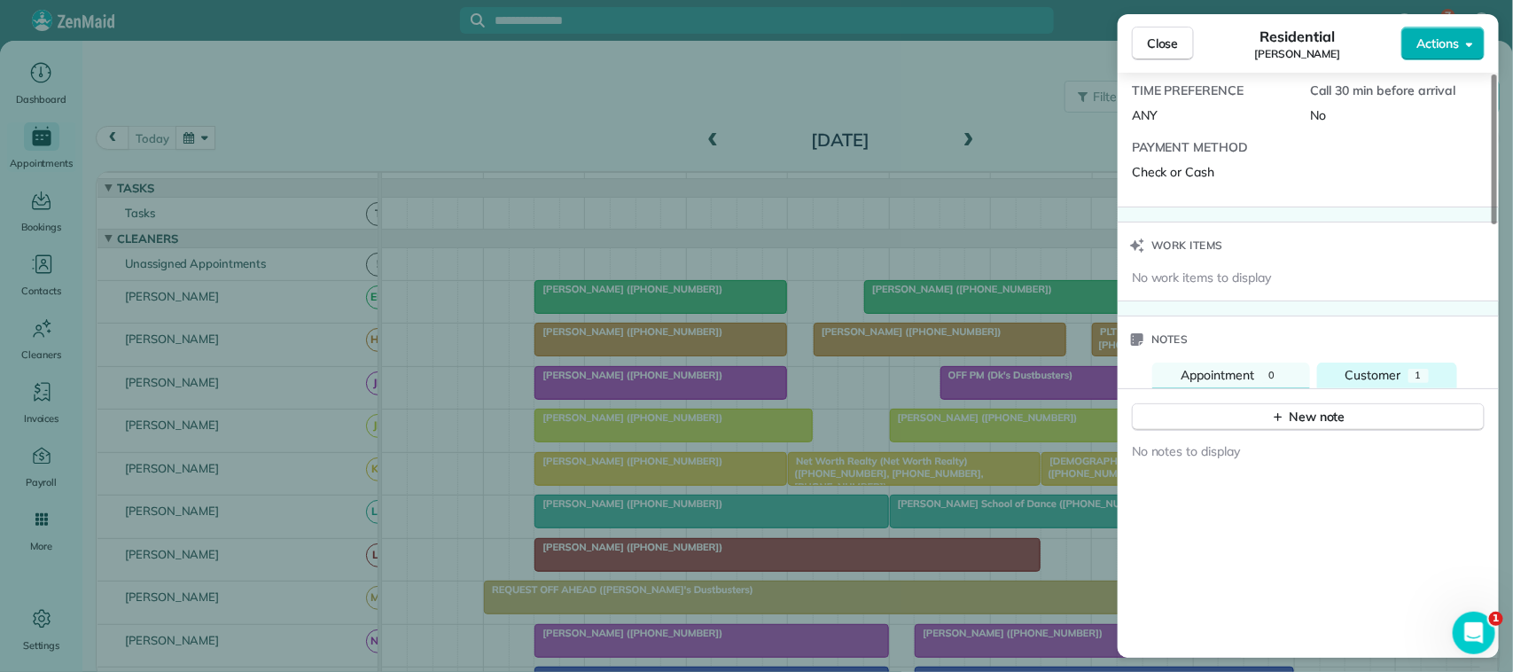
click at [1396, 375] on span "Customer" at bounding box center [1374, 375] width 56 height 16
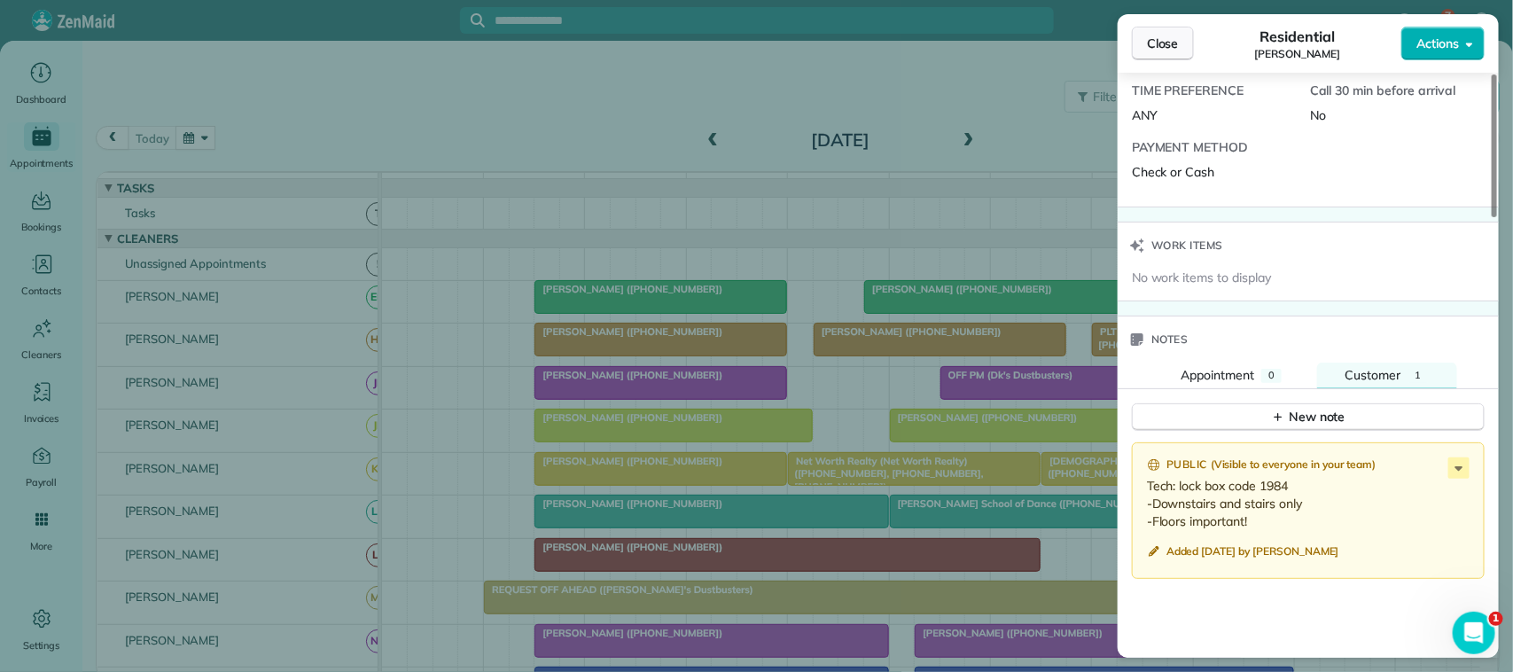
click at [1193, 43] on button "Close" at bounding box center [1163, 44] width 62 height 34
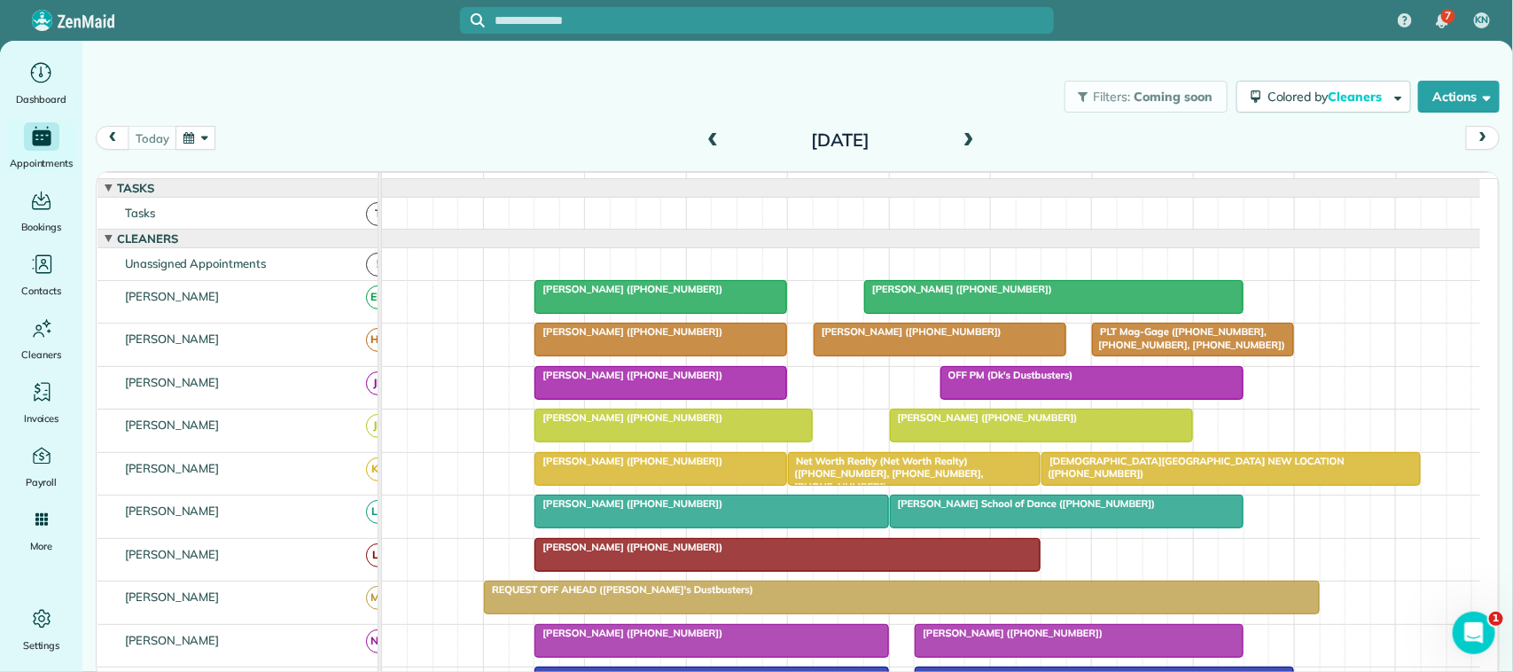
click at [338, 113] on div "Filters: Coming soon Colored by Cleaners Color by Cleaner Color by Team Color b…" at bounding box center [797, 96] width 1431 height 59
click at [204, 136] on button "button" at bounding box center [196, 138] width 41 height 24
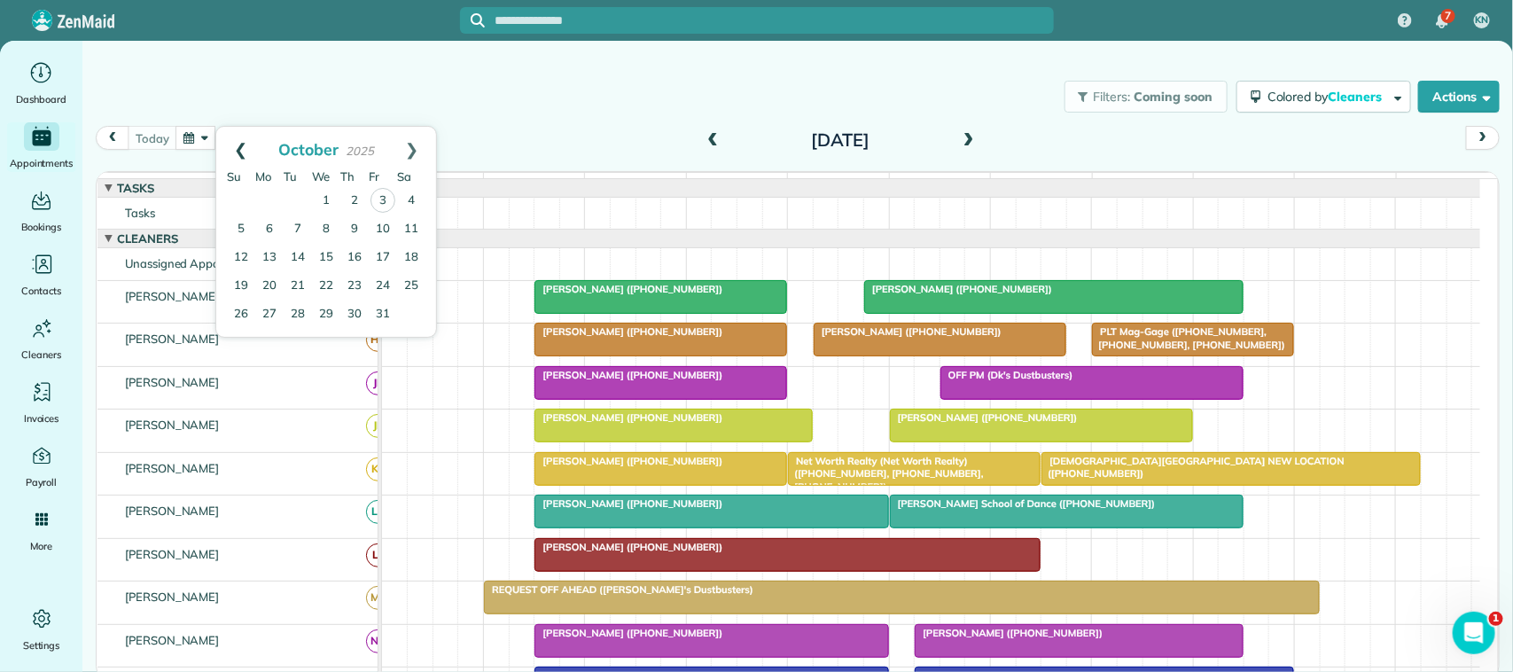
click at [231, 147] on link "Prev" at bounding box center [240, 149] width 49 height 44
click at [233, 156] on link "Prev" at bounding box center [240, 149] width 49 height 44
click at [410, 149] on link "Next" at bounding box center [411, 149] width 49 height 44
click at [329, 231] on link "10" at bounding box center [326, 229] width 28 height 28
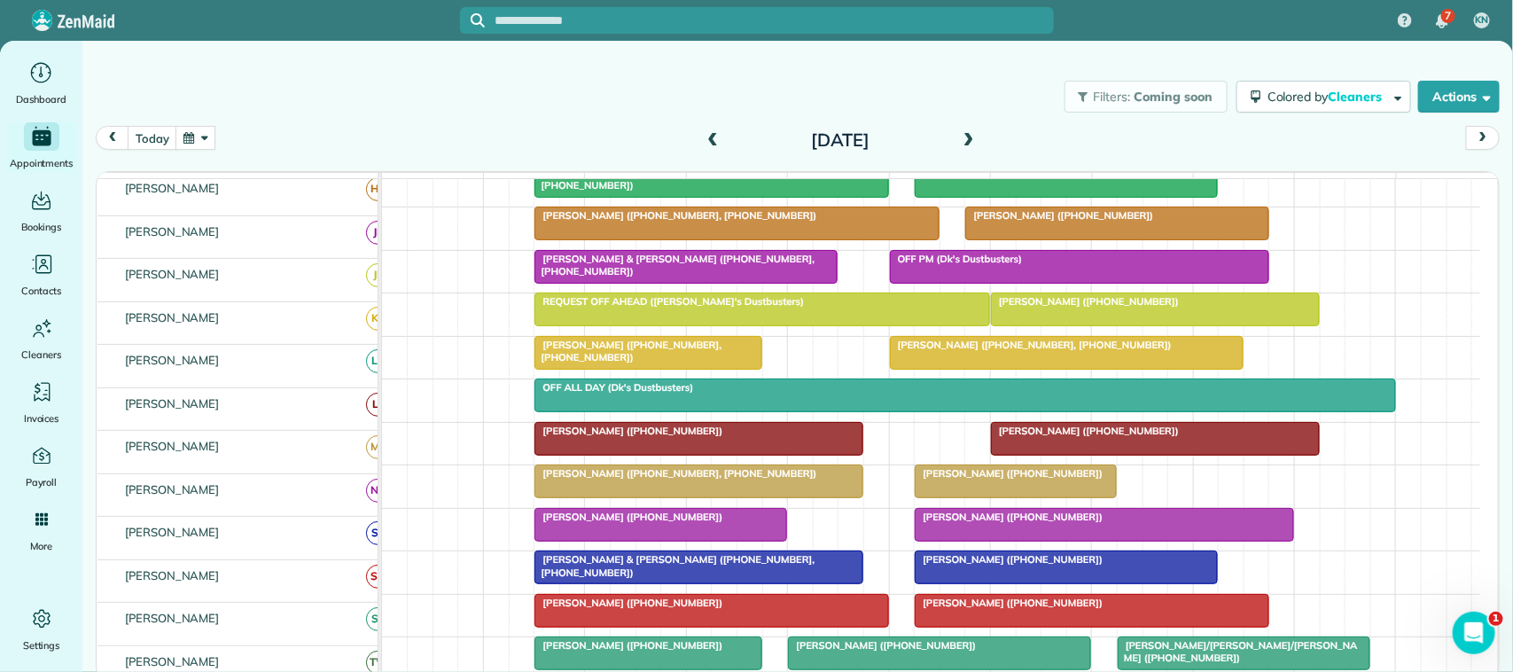
scroll to position [127, 0]
